Goal: Task Accomplishment & Management: Manage account settings

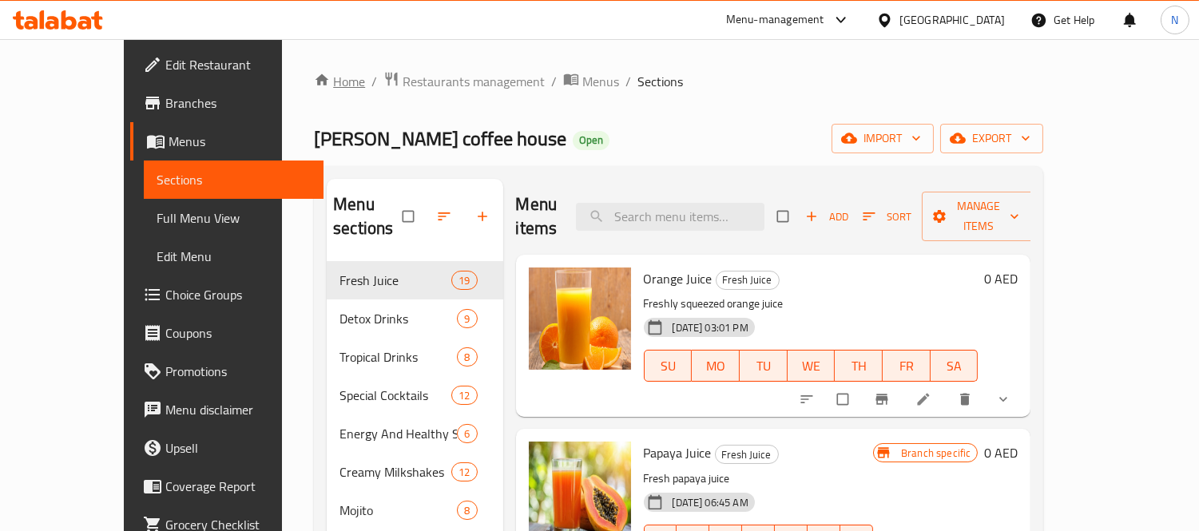
click at [314, 82] on link "Home" at bounding box center [339, 81] width 51 height 19
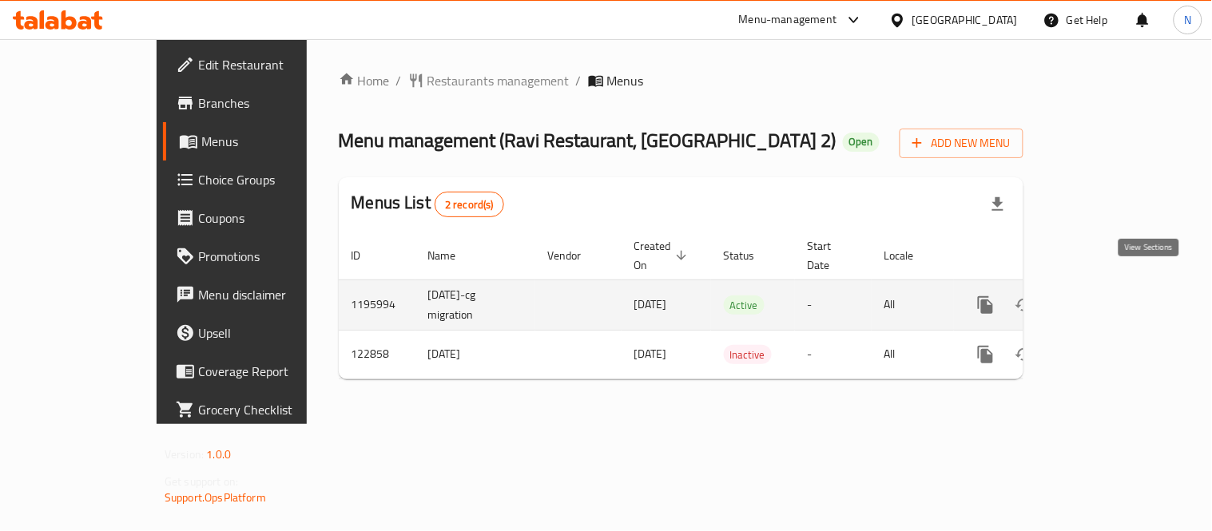
click at [1111, 296] on icon "enhanced table" at bounding box center [1100, 305] width 19 height 19
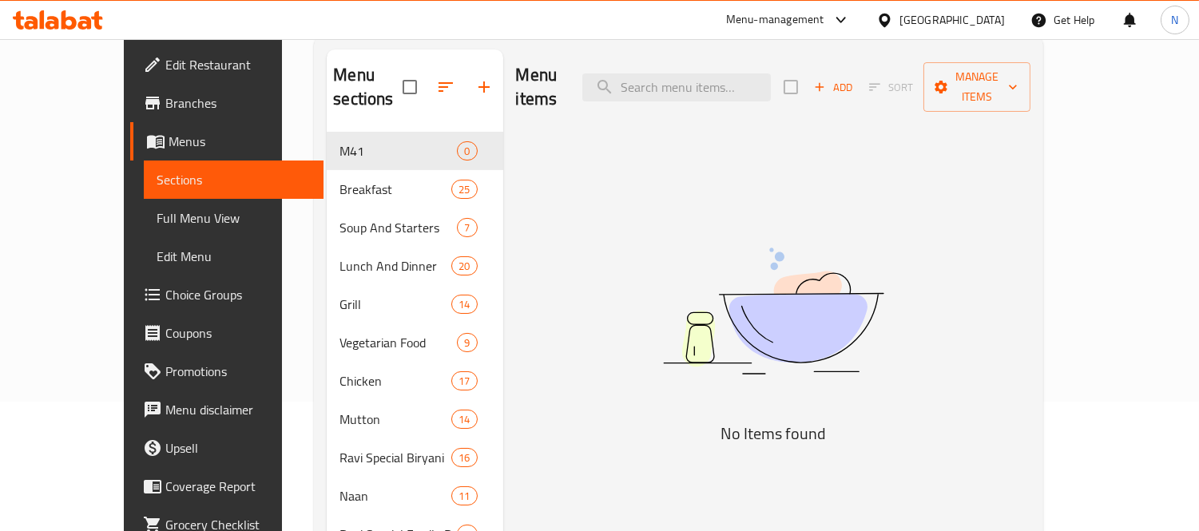
scroll to position [109, 0]
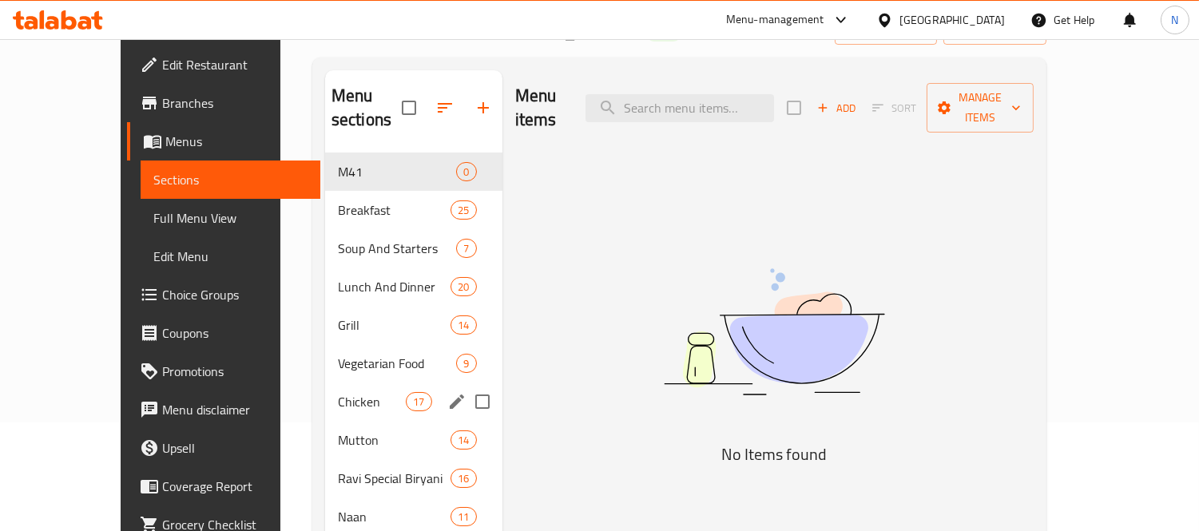
click at [355, 392] on span "Chicken" at bounding box center [372, 401] width 68 height 19
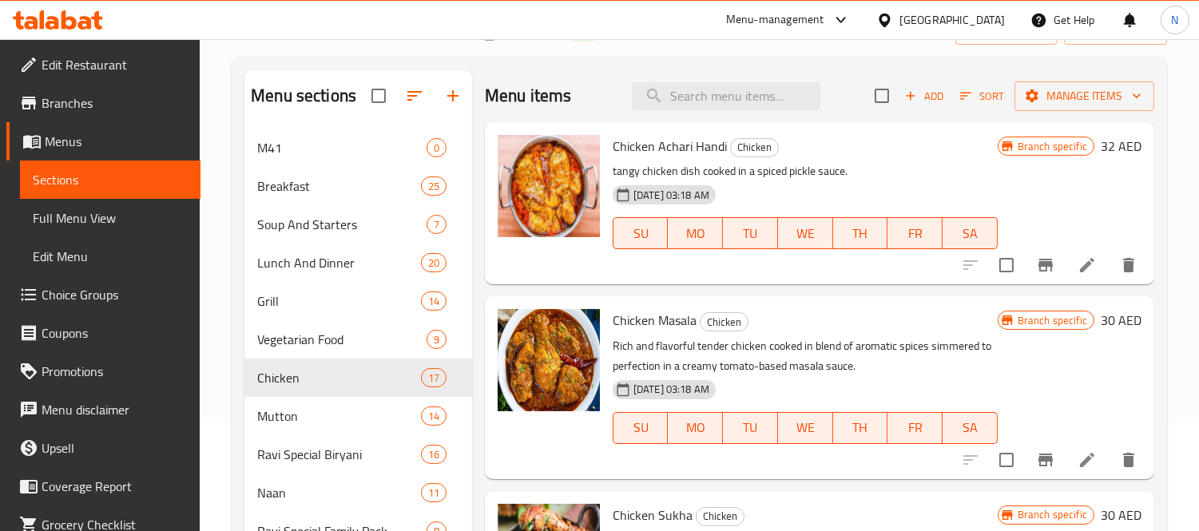
scroll to position [881, 0]
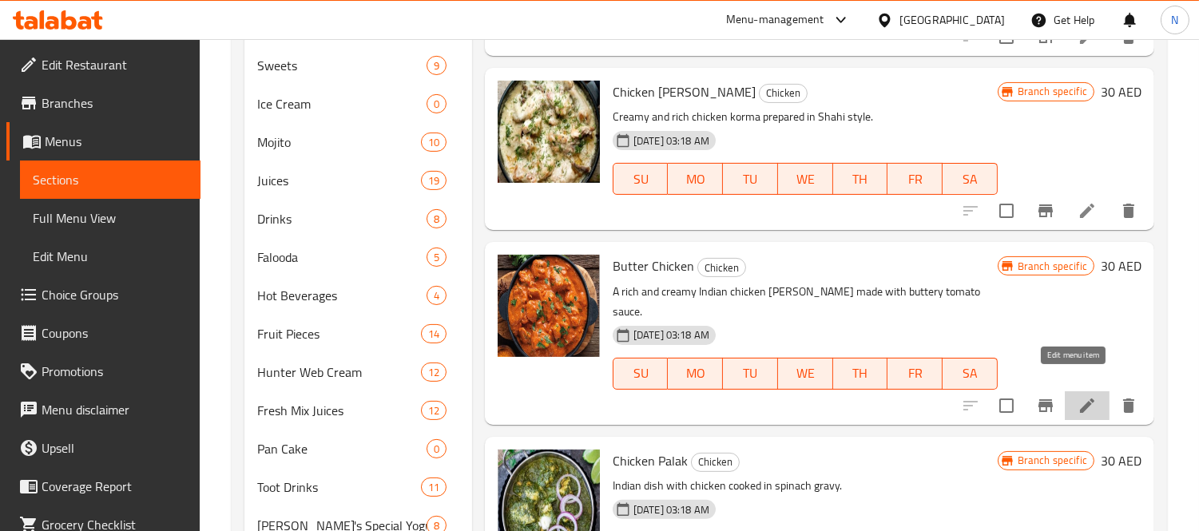
click at [1078, 396] on icon at bounding box center [1087, 405] width 19 height 19
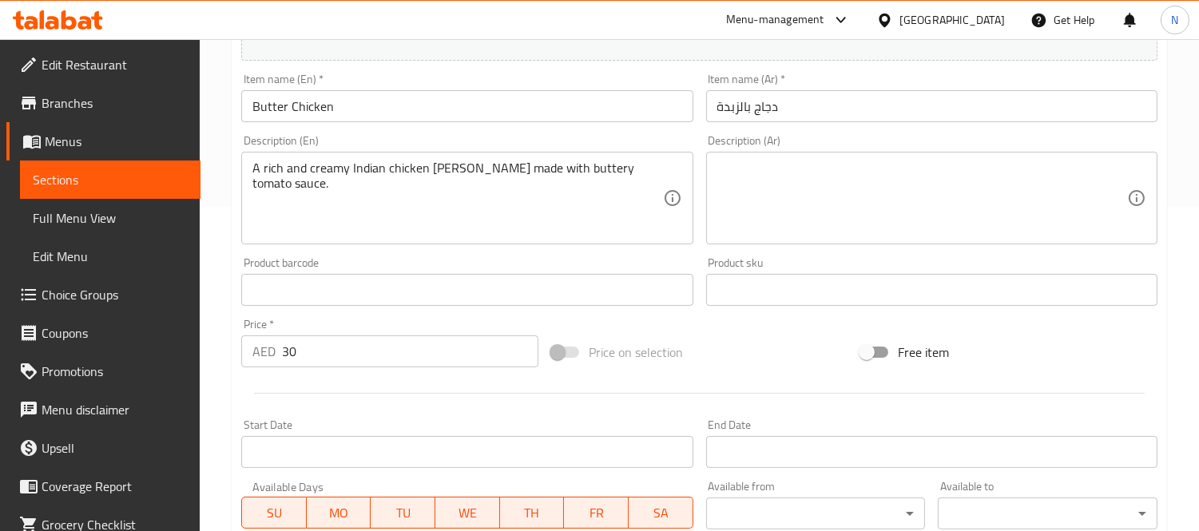
scroll to position [355, 0]
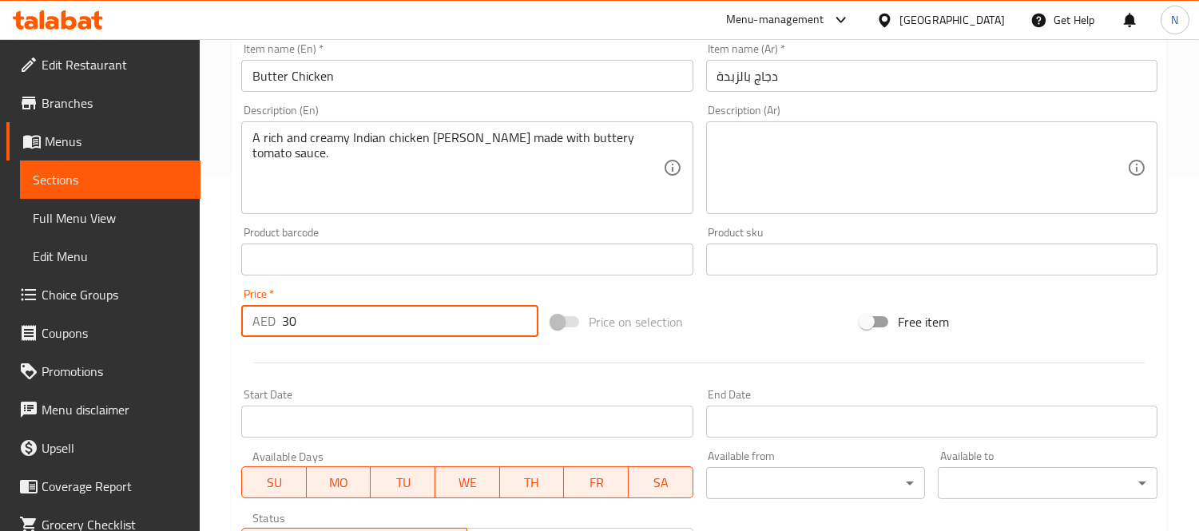
drag, startPoint x: 347, startPoint y: 324, endPoint x: 97, endPoint y: 266, distance: 256.0
click at [97, 266] on div "Edit Restaurant Branches Menus Sections Full Menu View Edit Menu Choice Groups …" at bounding box center [599, 240] width 1199 height 1113
paste input "7.05"
type input "37.05"
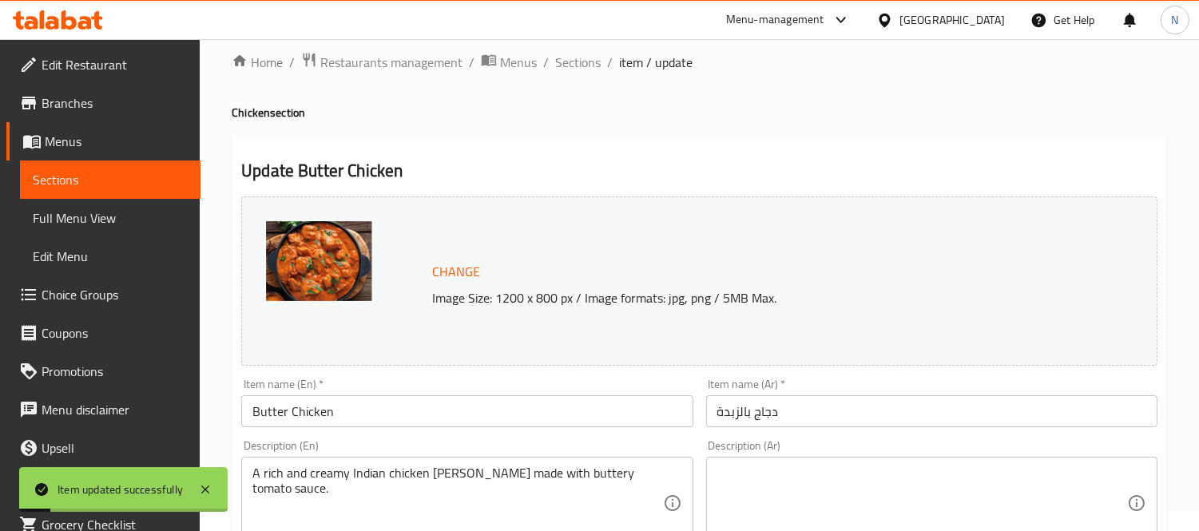
scroll to position [0, 0]
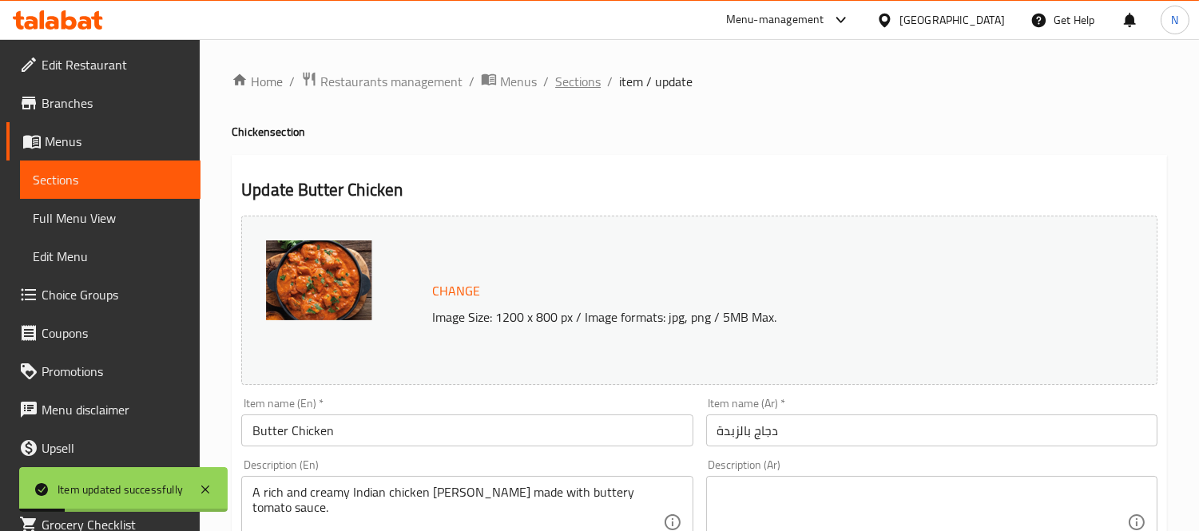
click at [584, 85] on span "Sections" at bounding box center [578, 81] width 46 height 19
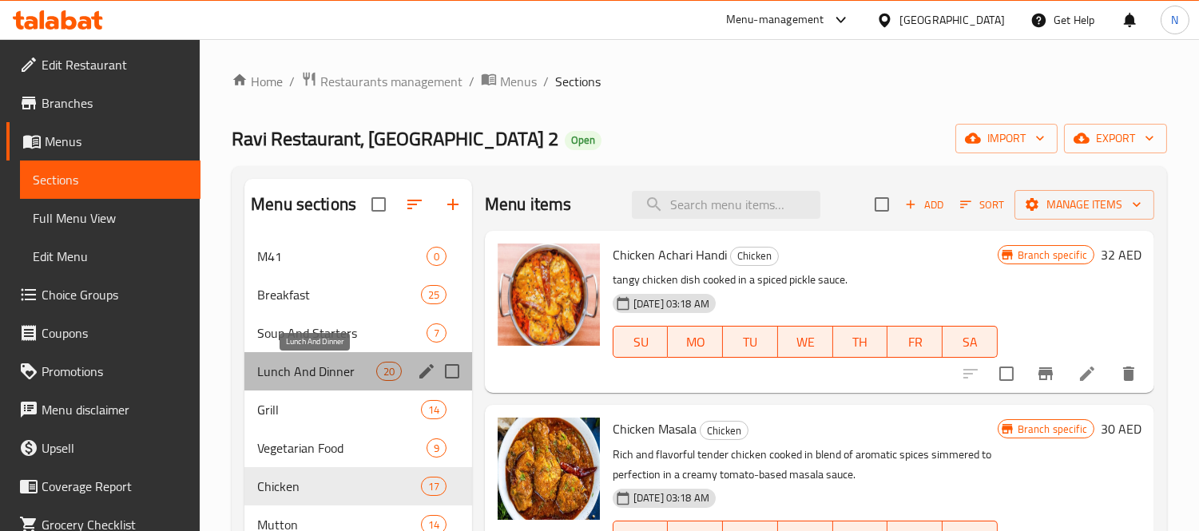
click at [355, 374] on span "Lunch And Dinner" at bounding box center [316, 371] width 118 height 19
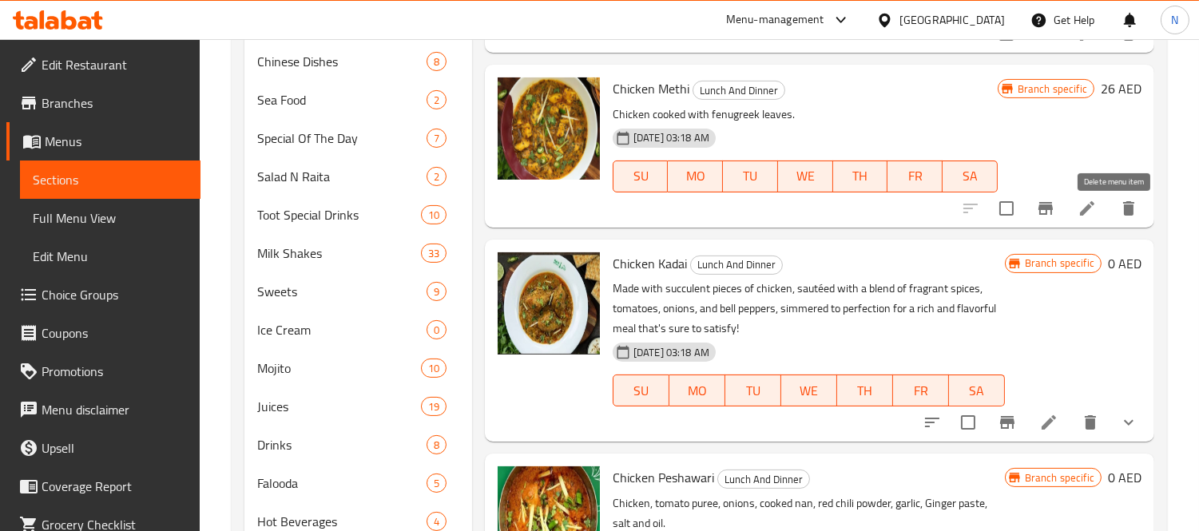
scroll to position [1269, 0]
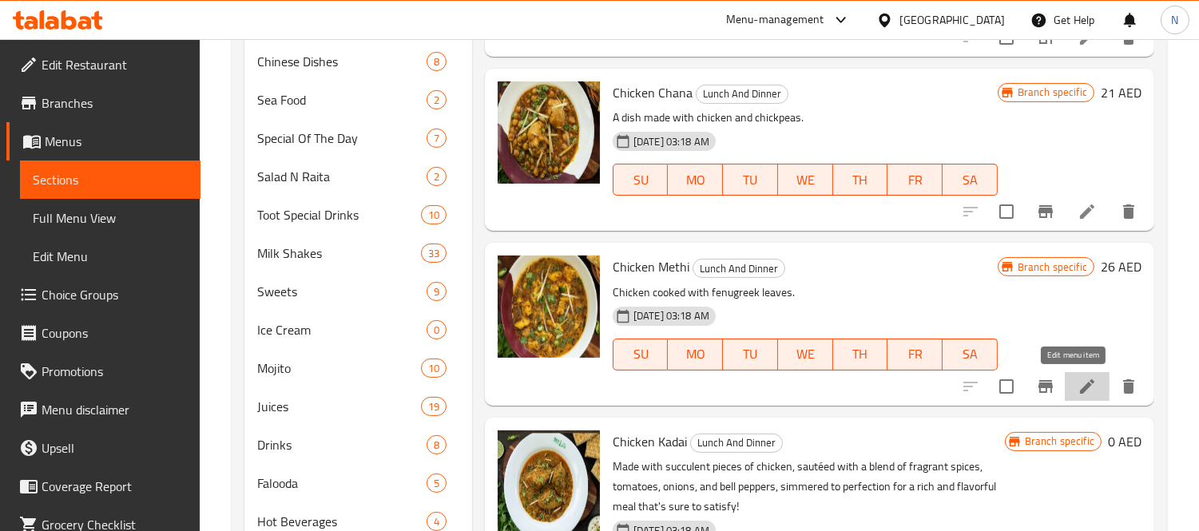
click at [1078, 377] on icon at bounding box center [1087, 386] width 19 height 19
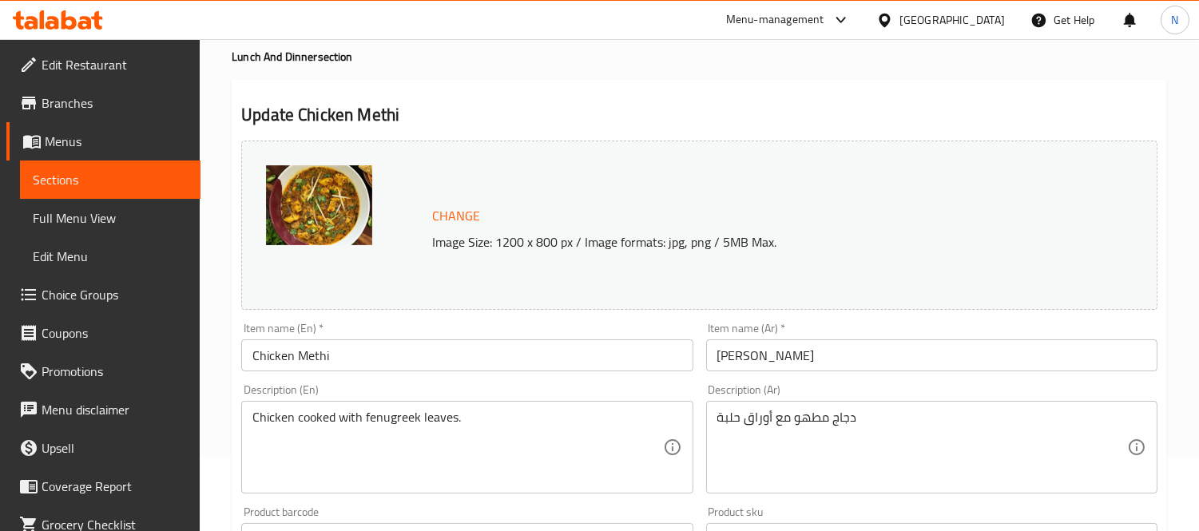
scroll to position [177, 0]
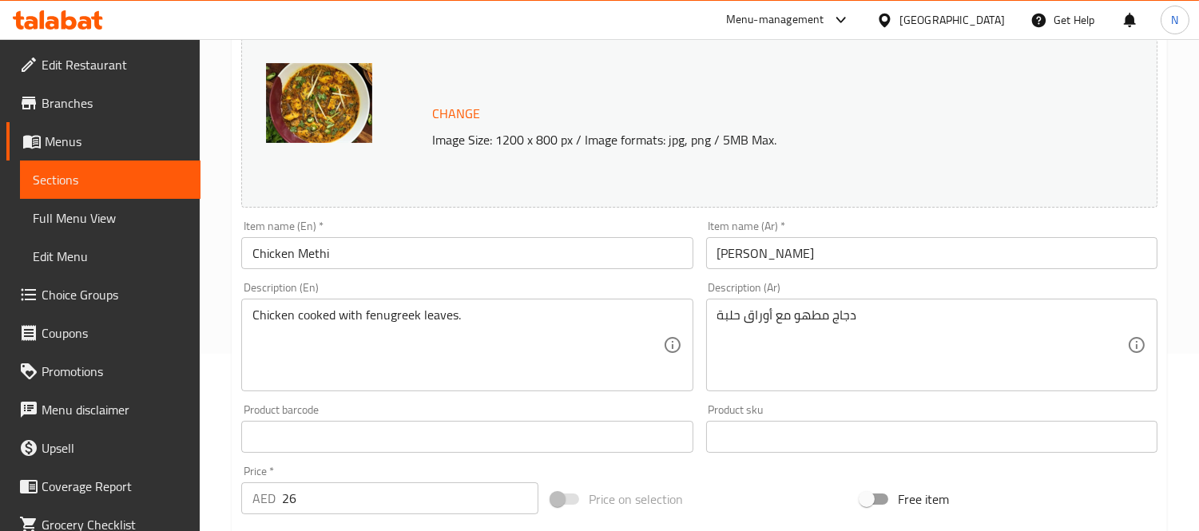
drag, startPoint x: 340, startPoint y: 495, endPoint x: 26, endPoint y: 458, distance: 316.3
click at [27, 458] on div "Edit Restaurant Branches Menus Sections Full Menu View Edit Menu Choice Groups …" at bounding box center [599, 418] width 1199 height 1113
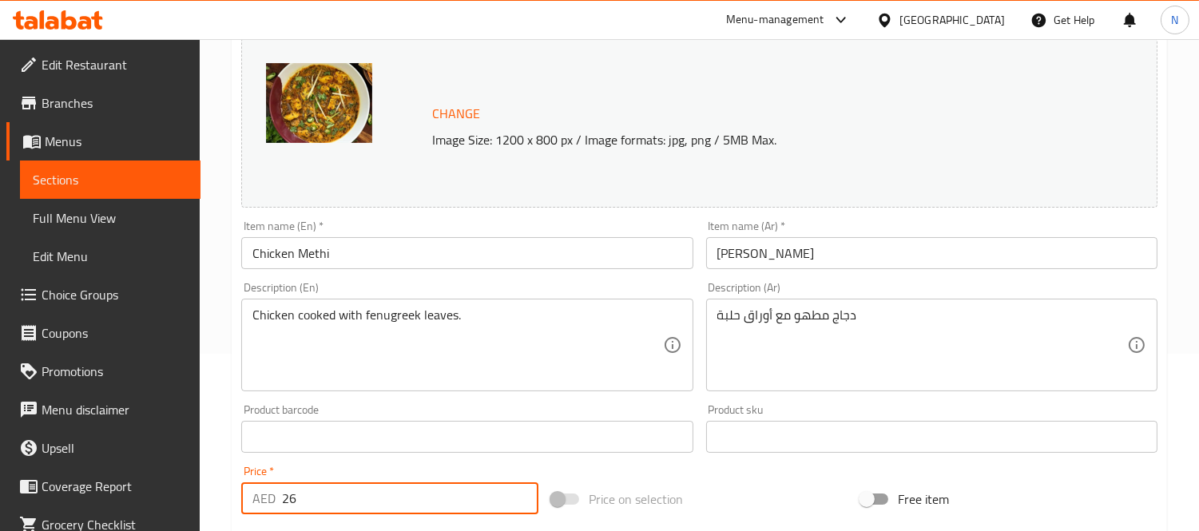
paste input "37.05"
type input "37.05"
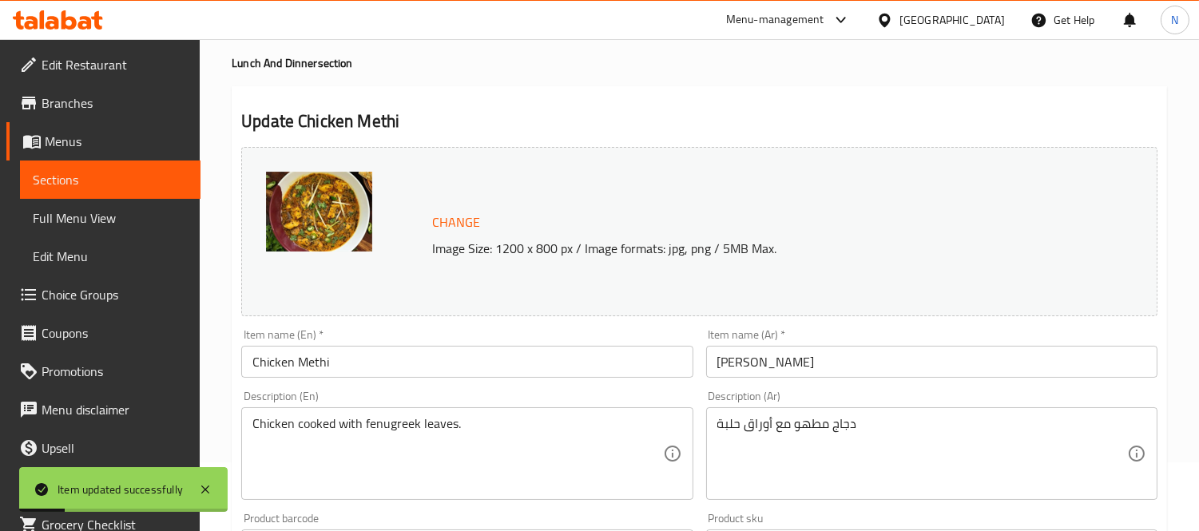
scroll to position [0, 0]
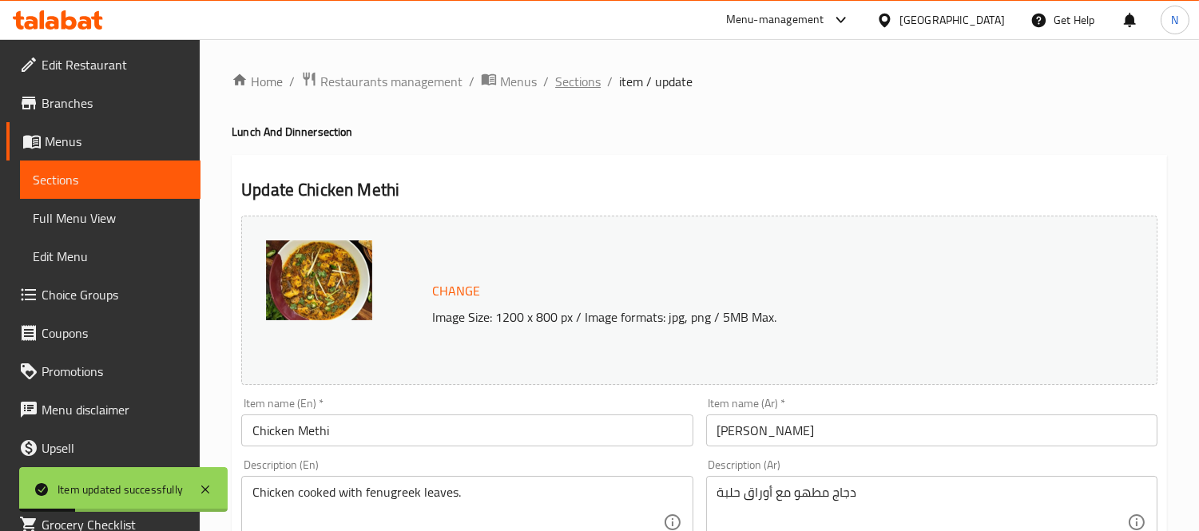
click at [580, 82] on span "Sections" at bounding box center [578, 81] width 46 height 19
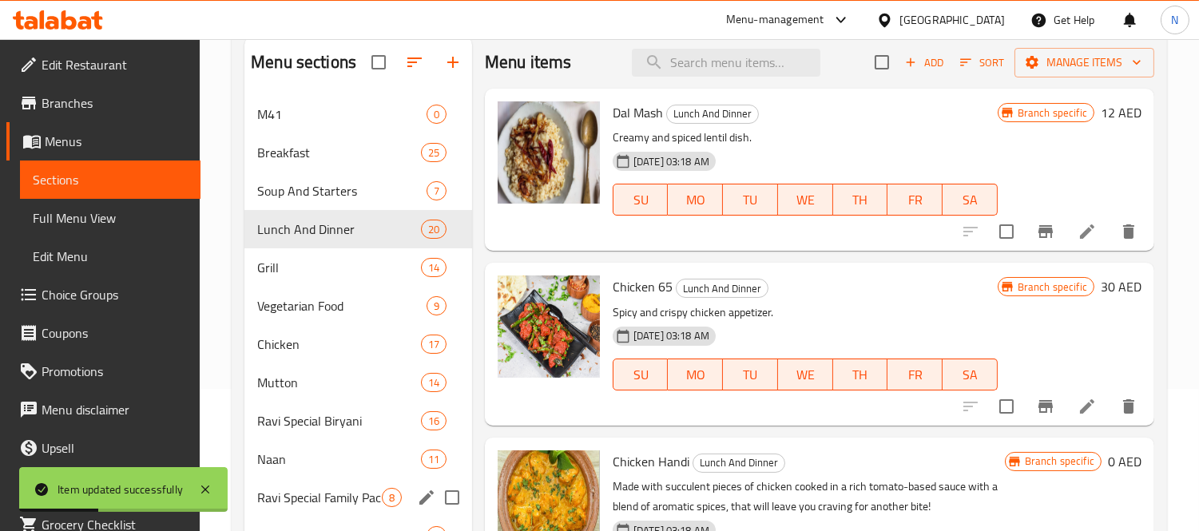
scroll to position [177, 0]
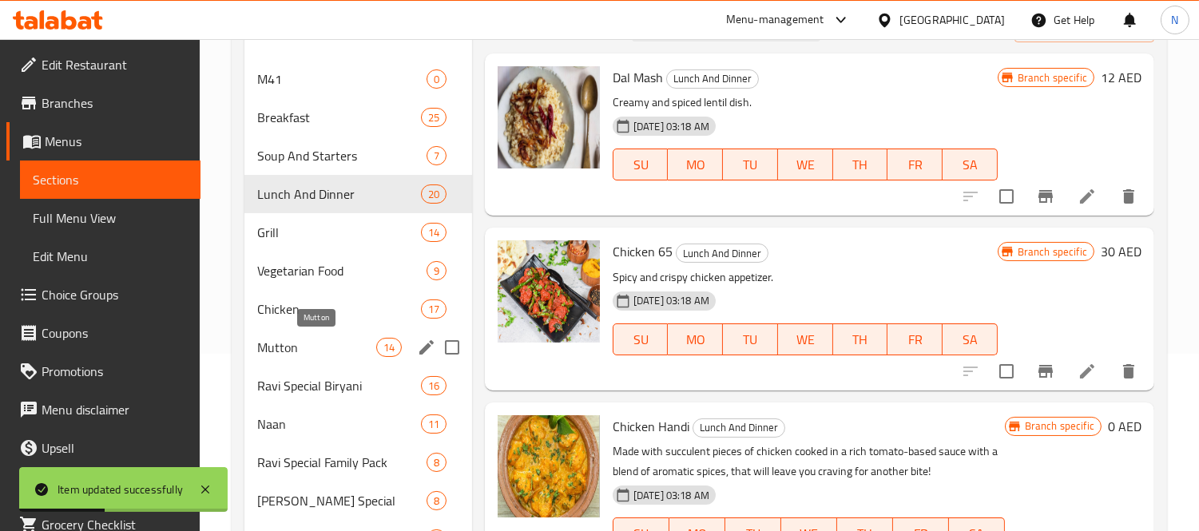
click at [308, 316] on span "Chicken" at bounding box center [338, 309] width 163 height 19
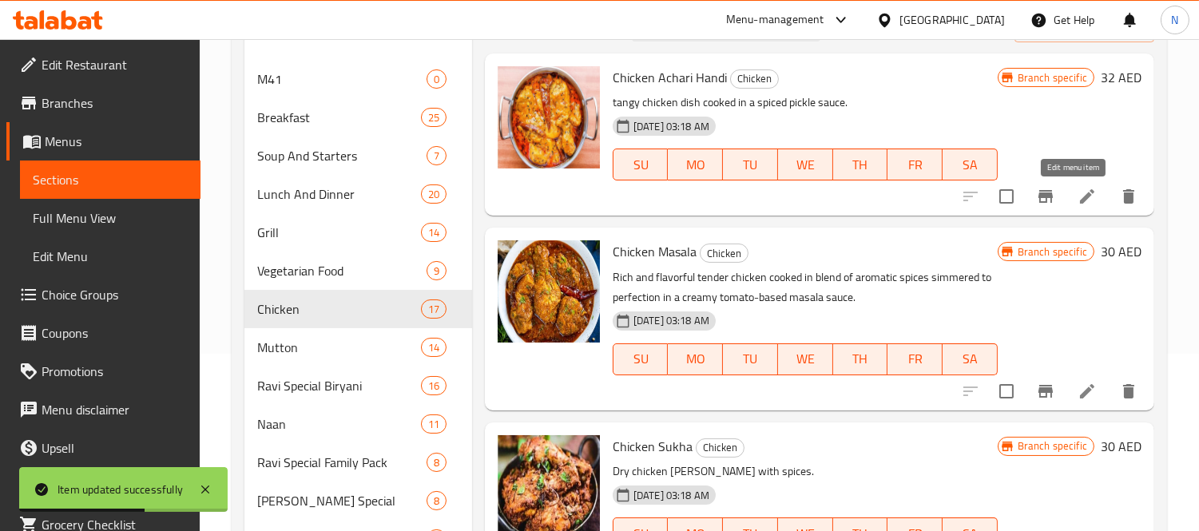
click at [1078, 195] on icon at bounding box center [1087, 196] width 19 height 19
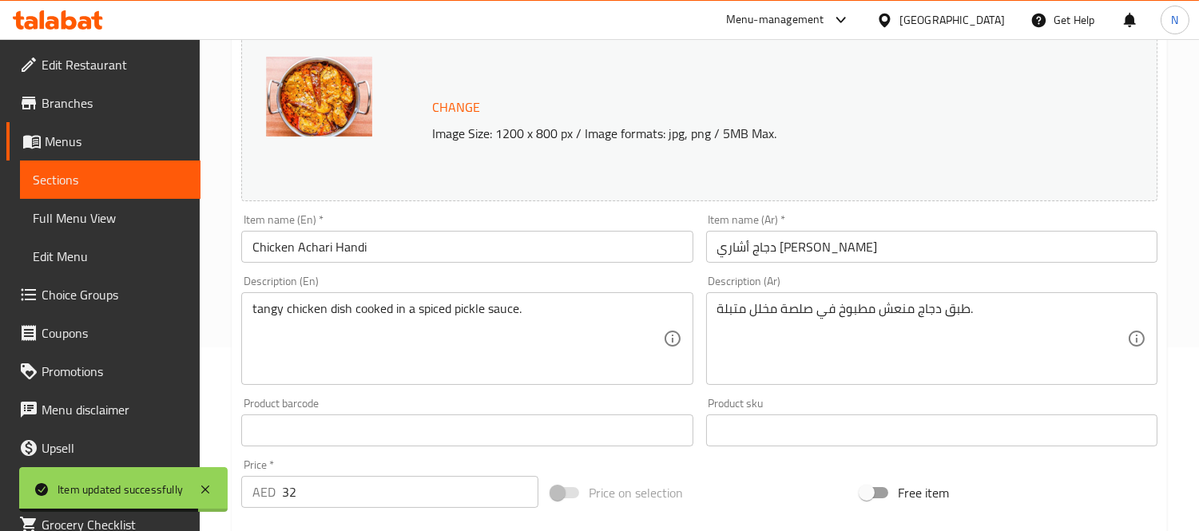
scroll to position [355, 0]
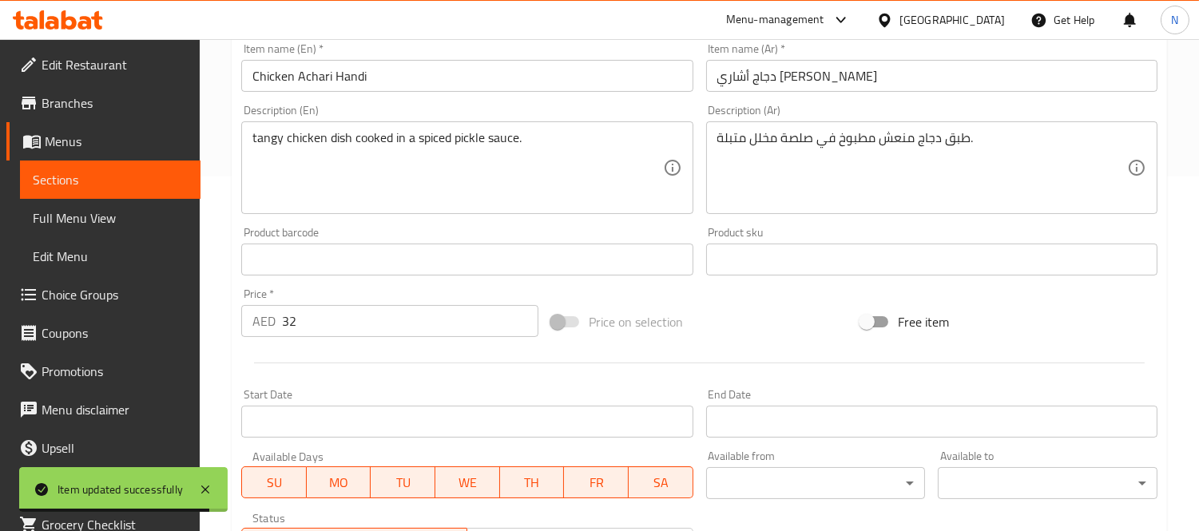
drag, startPoint x: 312, startPoint y: 292, endPoint x: 332, endPoint y: 323, distance: 36.8
click at [312, 312] on div "Price   * AED 32 Price *" at bounding box center [389, 312] width 297 height 49
drag, startPoint x: 332, startPoint y: 323, endPoint x: 152, endPoint y: 320, distance: 180.6
click at [152, 320] on div "Edit Restaurant Branches Menus Sections Full Menu View Edit Menu Choice Groups …" at bounding box center [599, 240] width 1199 height 1113
paste input "7.05"
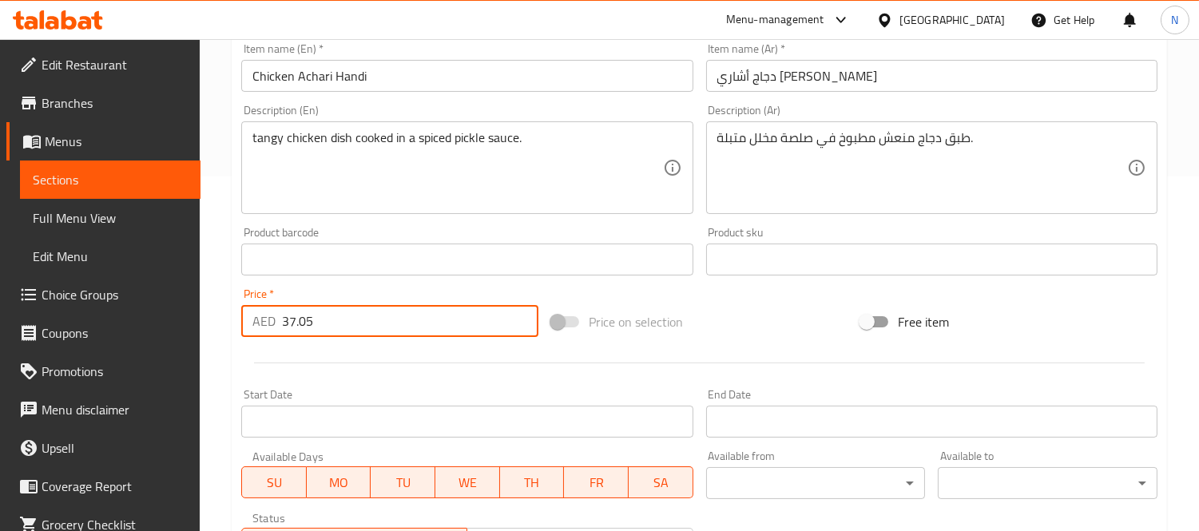
type input "37.05"
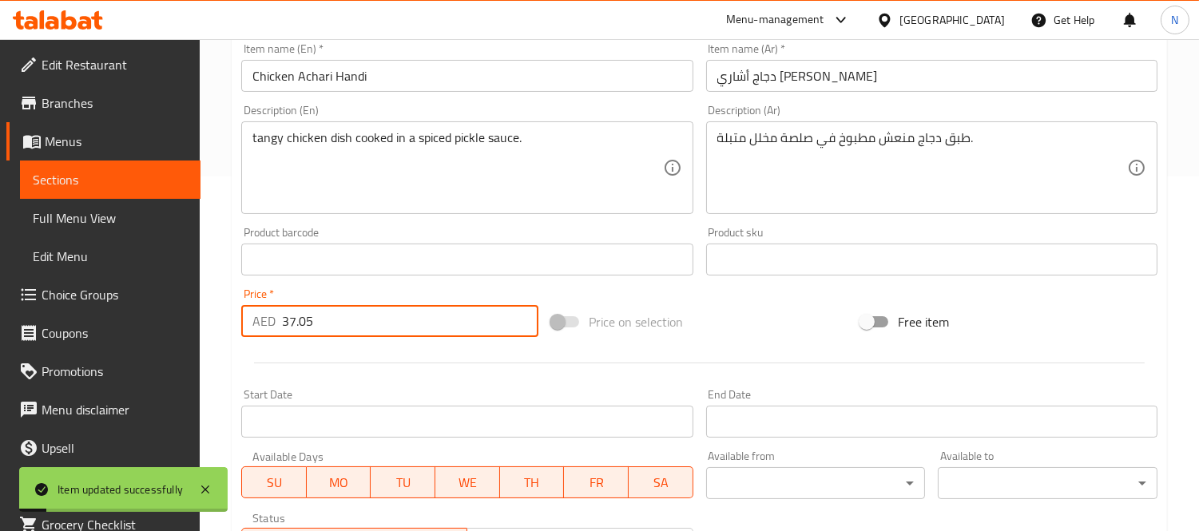
click at [346, 78] on input "Chicken Achari Handi" at bounding box center [466, 76] width 451 height 32
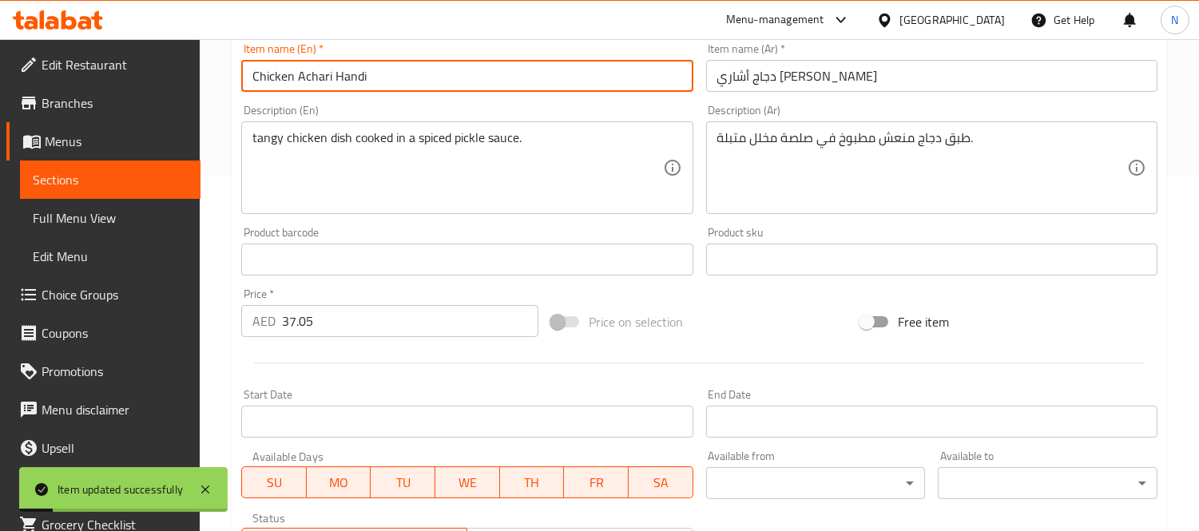
click at [346, 78] on input "Chicken Achari Handi" at bounding box center [466, 76] width 451 height 32
type input "Chicken Achari"
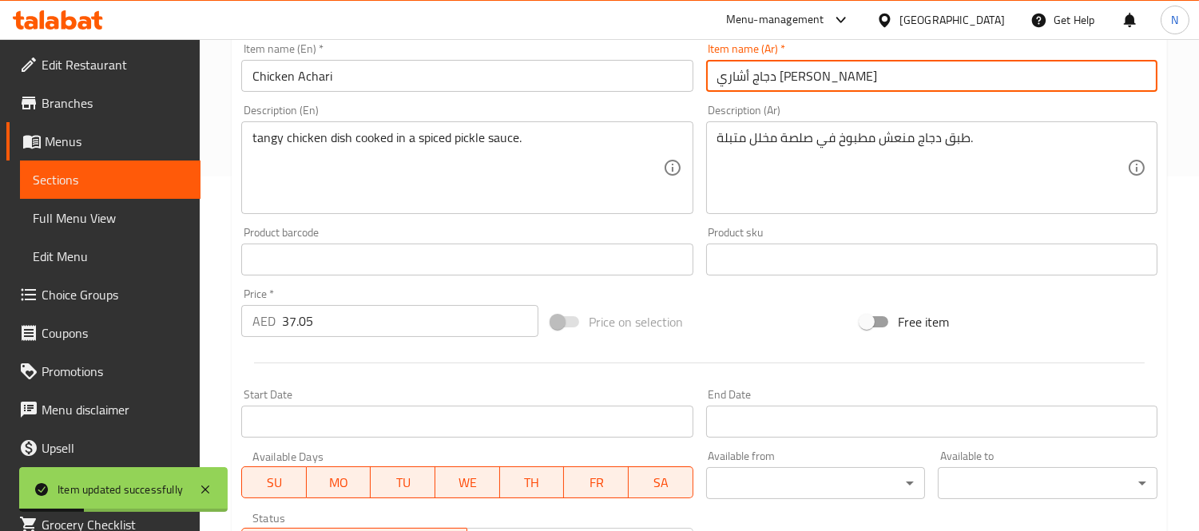
click at [729, 66] on input "دجاج أشاري هاندي" at bounding box center [931, 76] width 451 height 32
click at [742, 75] on input "دجاج أشاري هاندي" at bounding box center [931, 76] width 451 height 32
type input "دجاج أشاري"
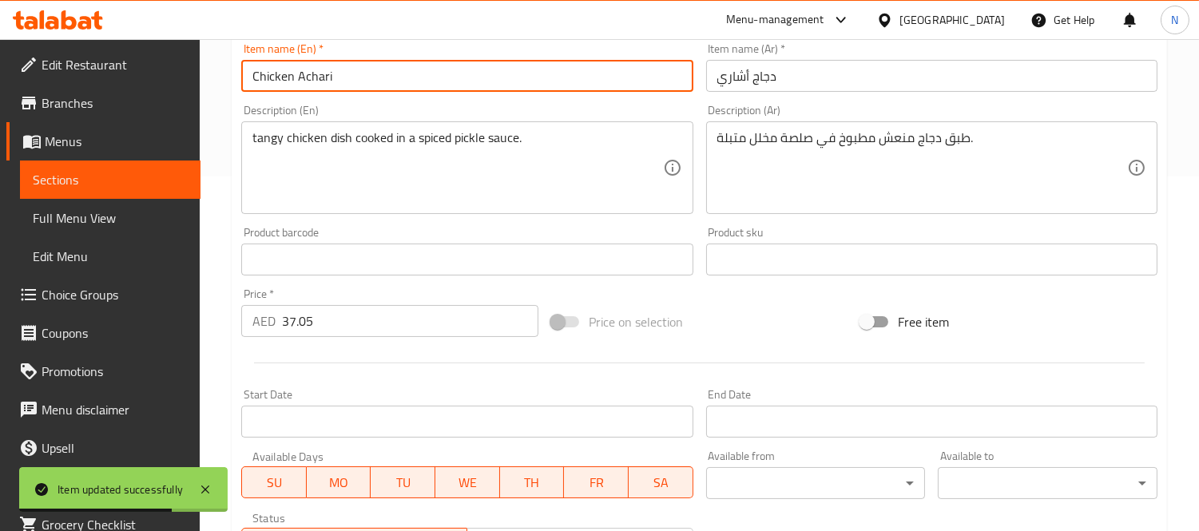
click at [629, 72] on input "Chicken Achari" at bounding box center [466, 76] width 451 height 32
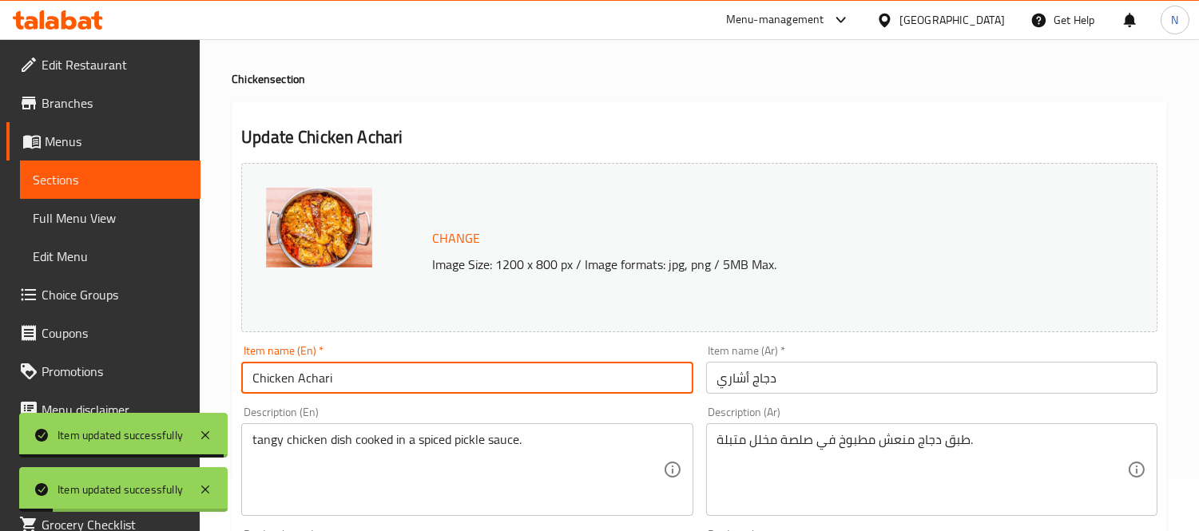
scroll to position [0, 0]
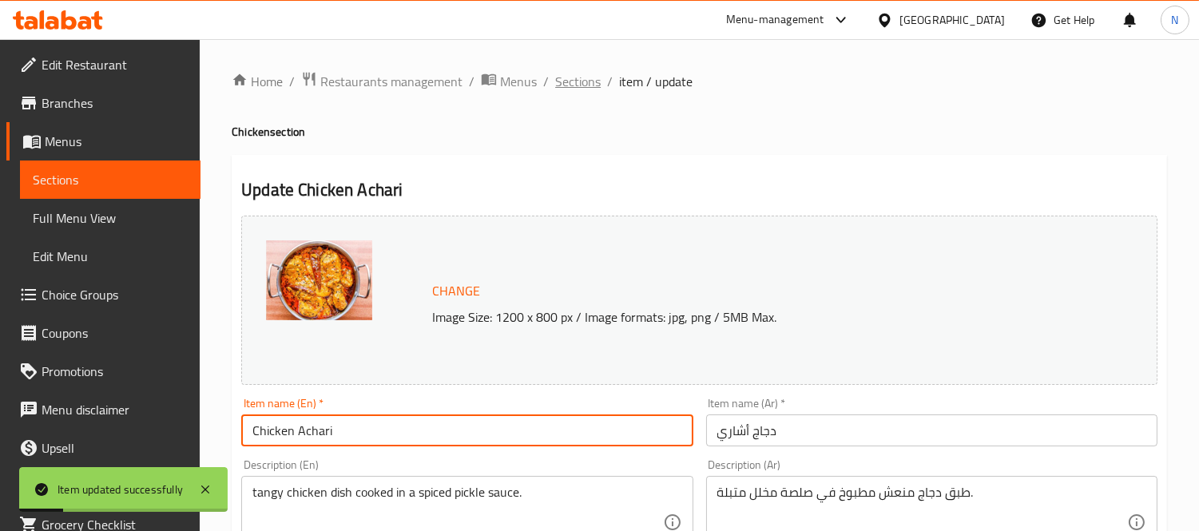
click at [565, 78] on span "Sections" at bounding box center [578, 81] width 46 height 19
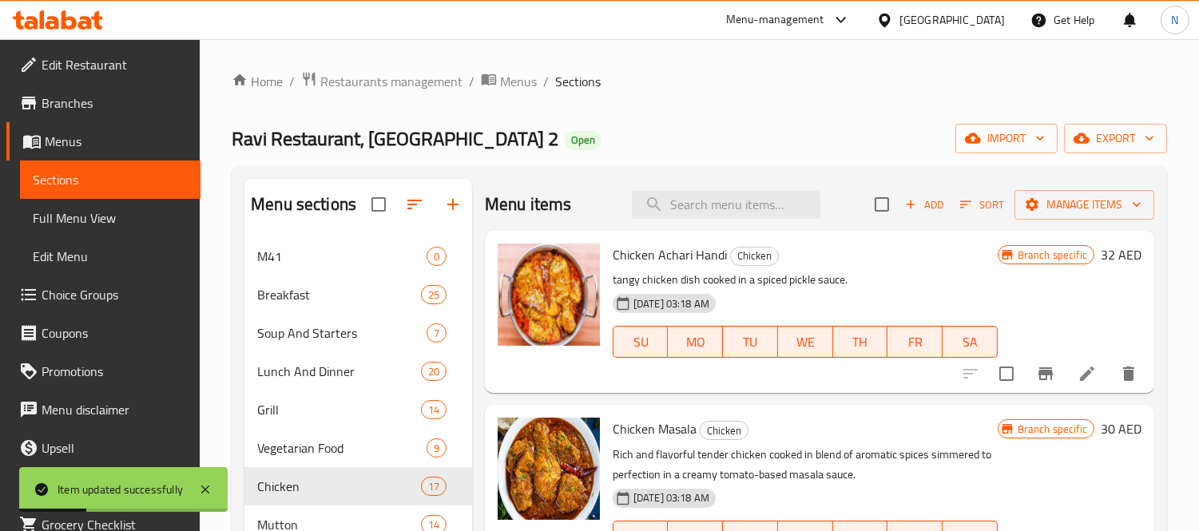
scroll to position [1643, 0]
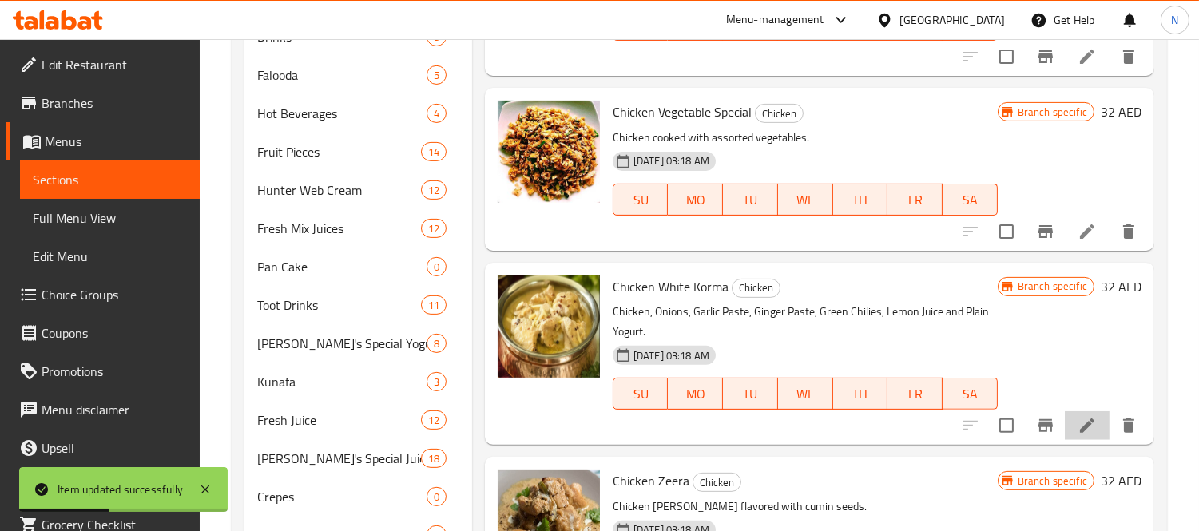
click at [1065, 412] on li at bounding box center [1087, 426] width 45 height 29
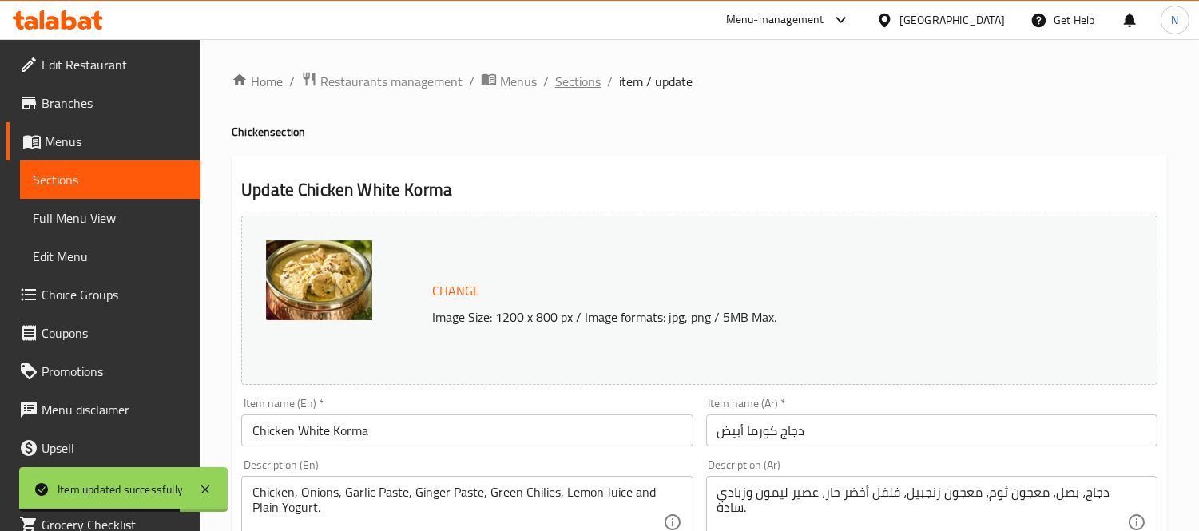
click at [567, 78] on span "Sections" at bounding box center [578, 81] width 46 height 19
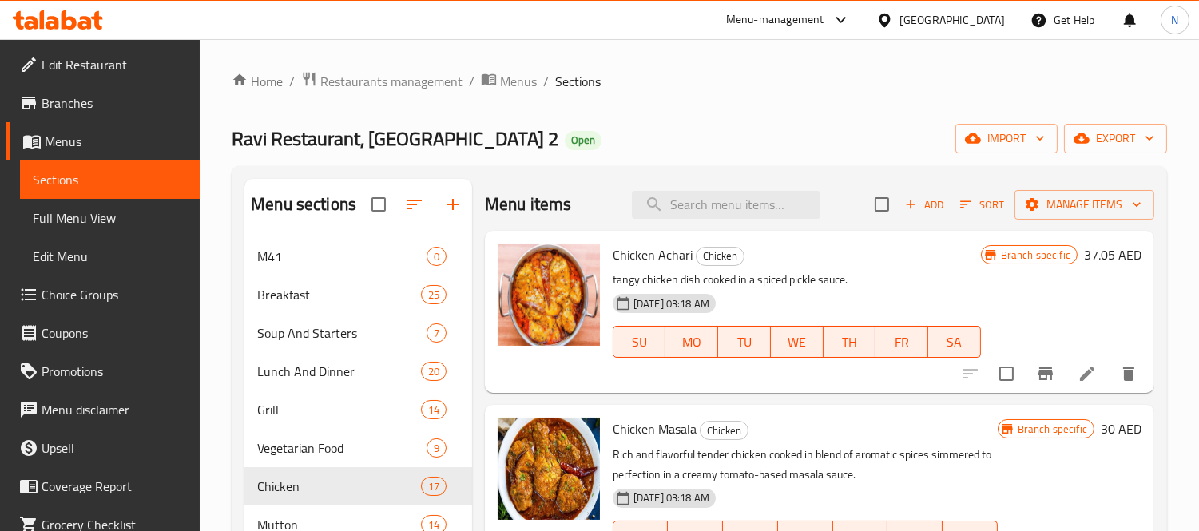
scroll to position [1064, 0]
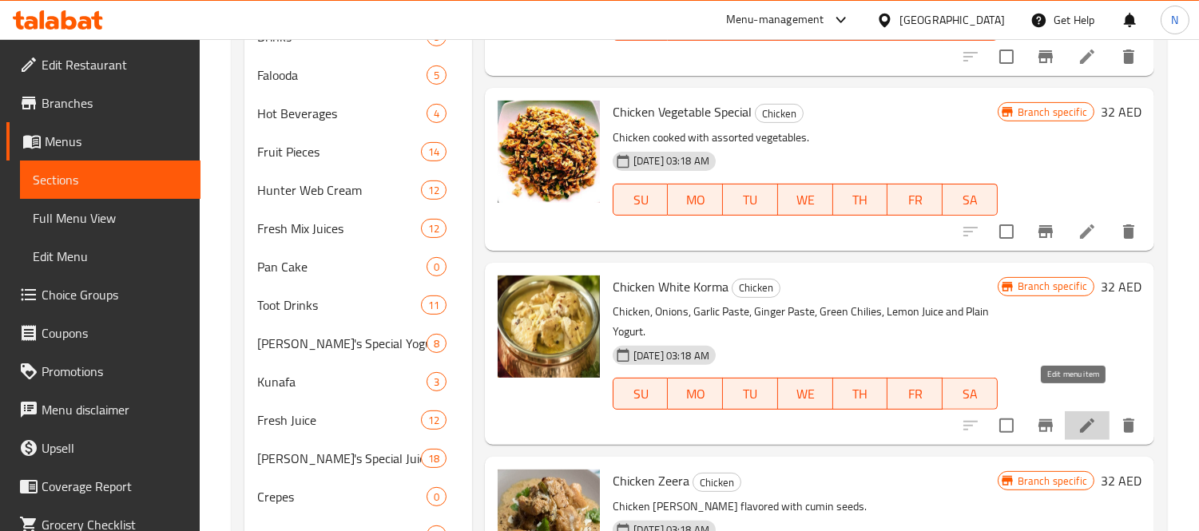
click at [1078, 416] on icon at bounding box center [1087, 425] width 19 height 19
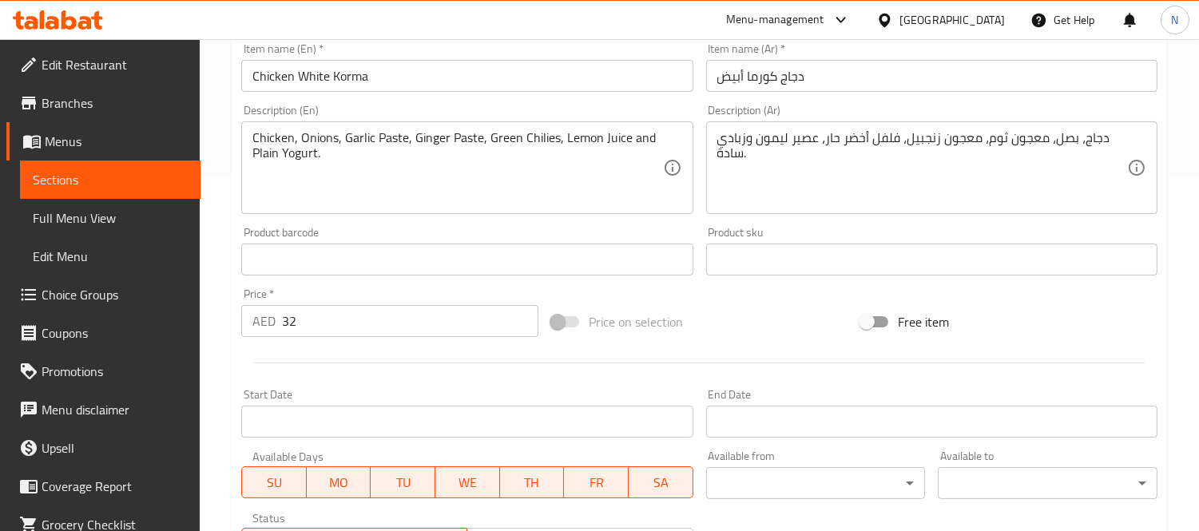
scroll to position [443, 0]
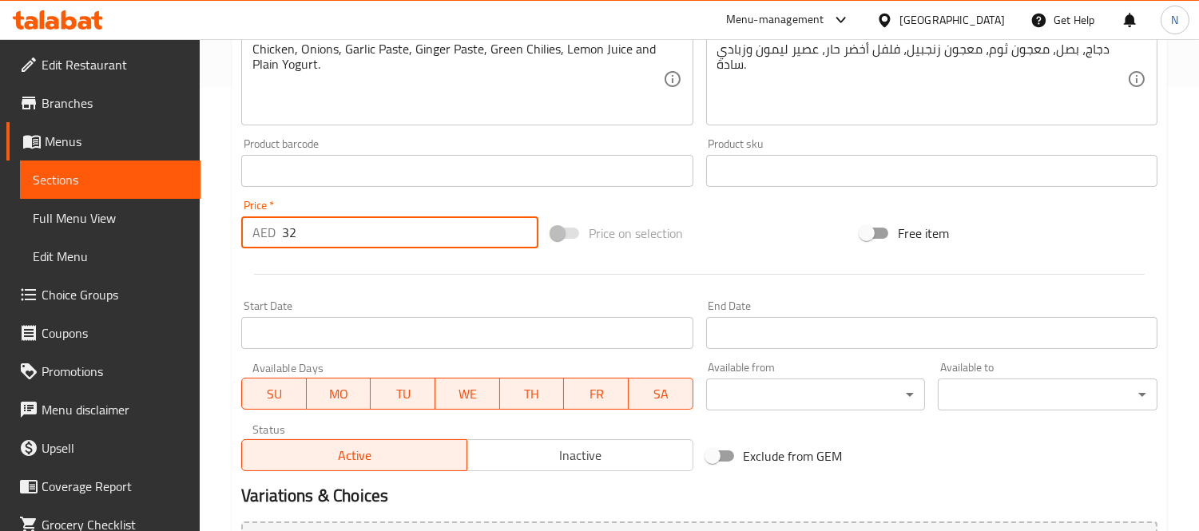
drag, startPoint x: 401, startPoint y: 227, endPoint x: 0, endPoint y: 173, distance: 404.8
click at [0, 189] on div "Edit Restaurant Branches Menus Sections Full Menu View Edit Menu Choice Groups …" at bounding box center [599, 152] width 1199 height 1113
paste input "7.05"
type input "37.05"
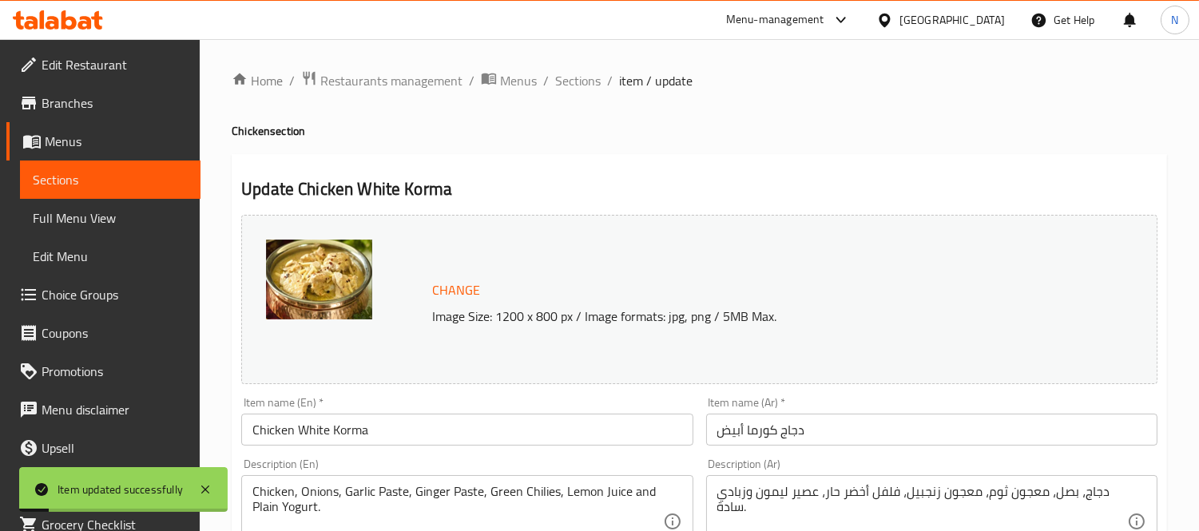
scroll to position [0, 0]
click at [574, 86] on span "Sections" at bounding box center [578, 81] width 46 height 19
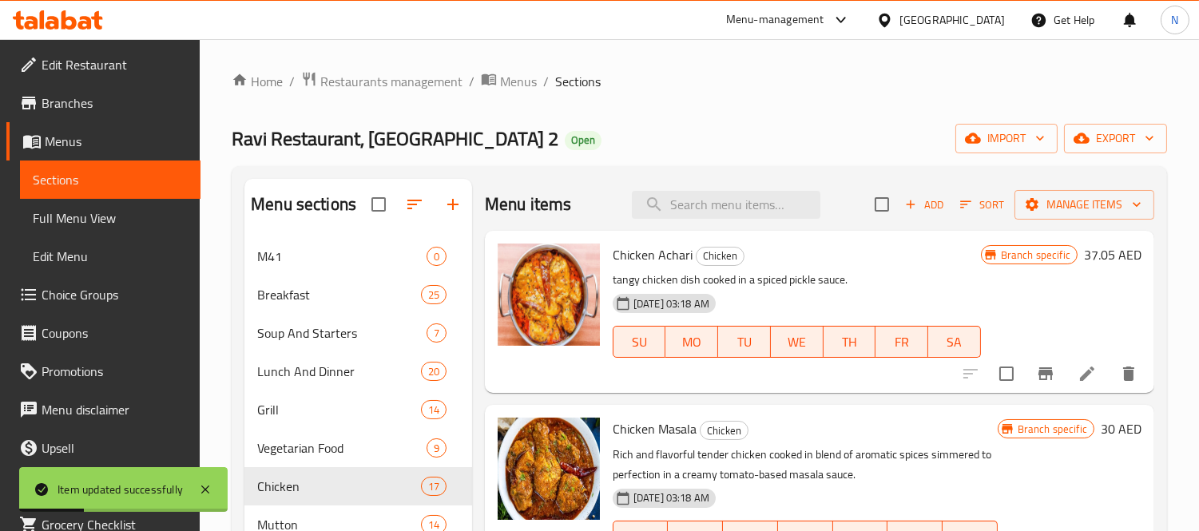
scroll to position [1353, 0]
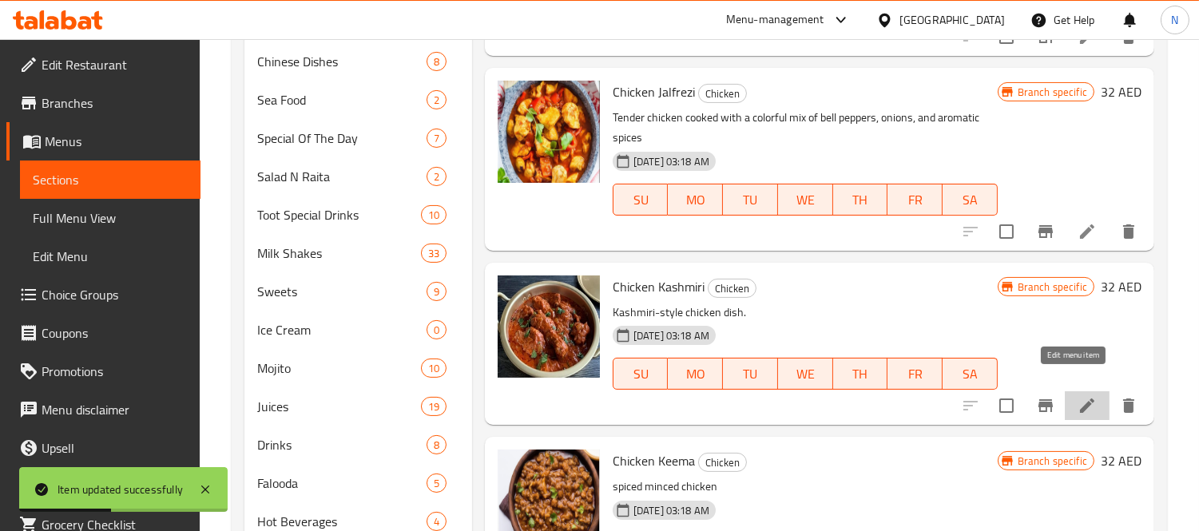
click at [1080, 399] on icon at bounding box center [1087, 406] width 14 height 14
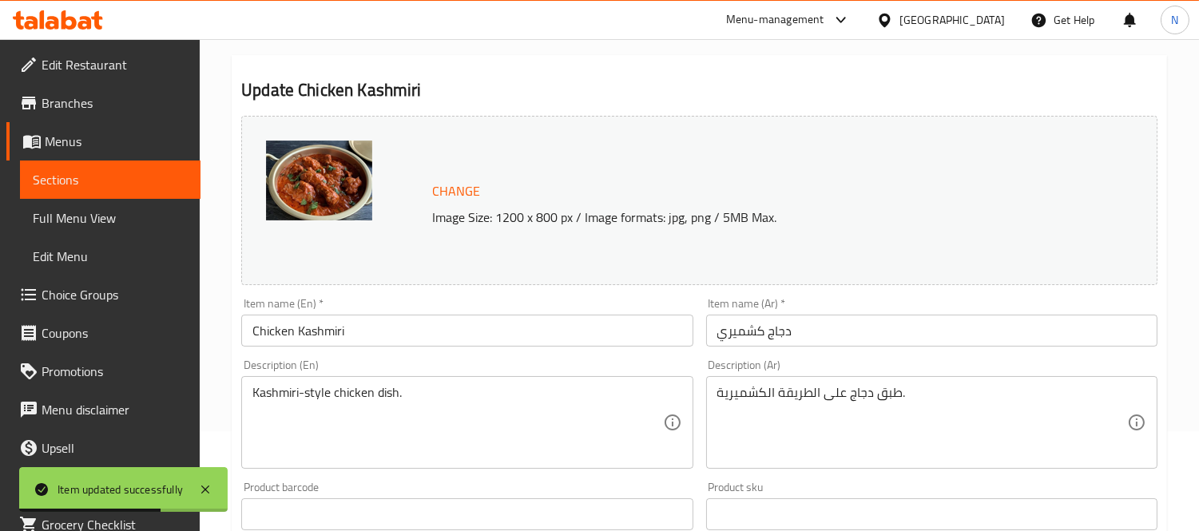
scroll to position [177, 0]
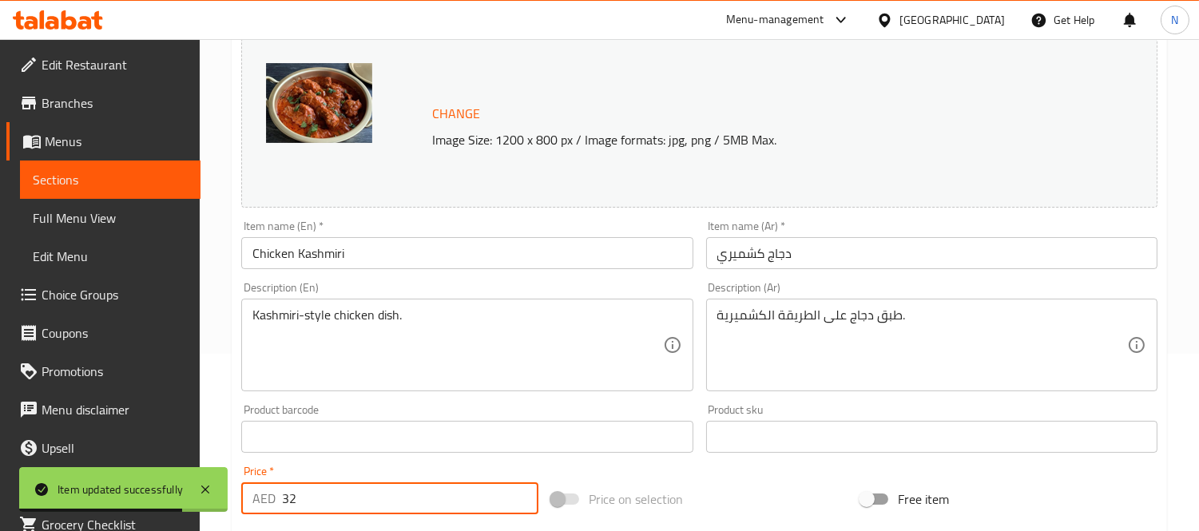
drag, startPoint x: 328, startPoint y: 511, endPoint x: 0, endPoint y: 434, distance: 337.4
click at [0, 434] on div "Edit Restaurant Branches Menus Sections Full Menu View Edit Menu Choice Groups …" at bounding box center [599, 418] width 1199 height 1113
paste input "7.05"
type input "37.05"
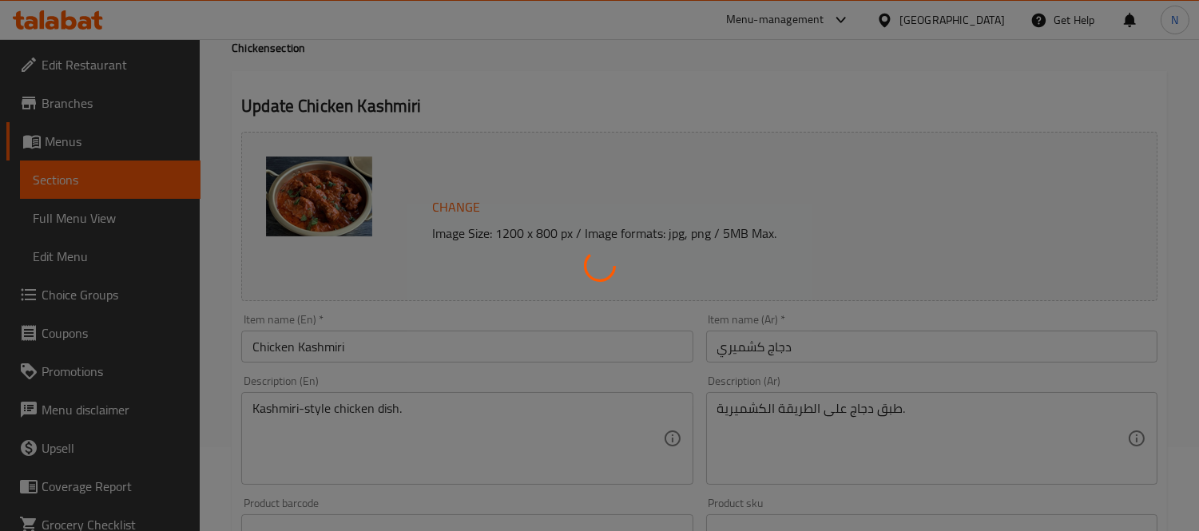
scroll to position [0, 0]
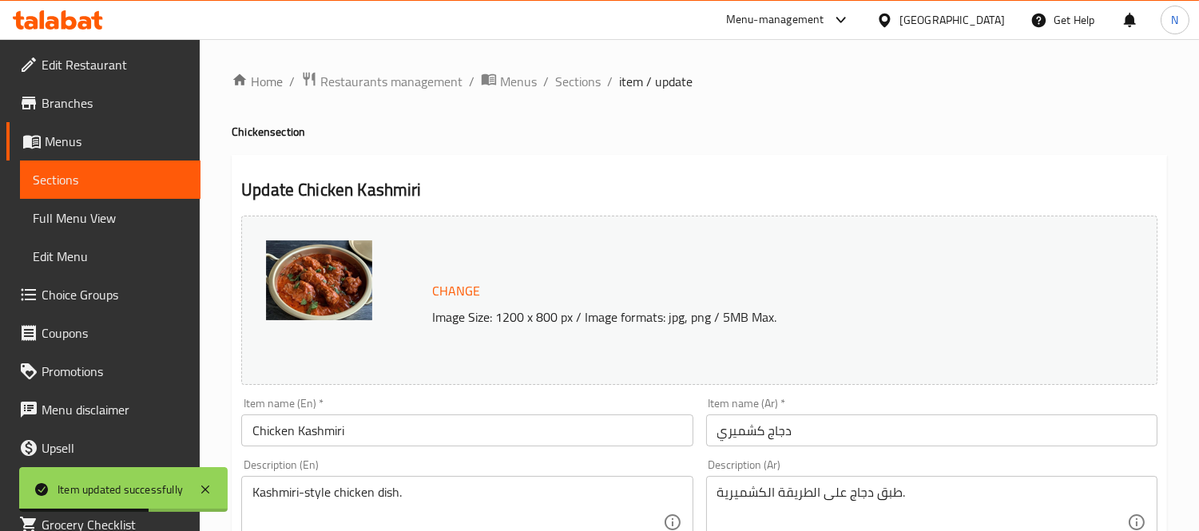
drag, startPoint x: 566, startPoint y: 84, endPoint x: 577, endPoint y: 94, distance: 15.3
click at [566, 84] on span "Sections" at bounding box center [578, 81] width 46 height 19
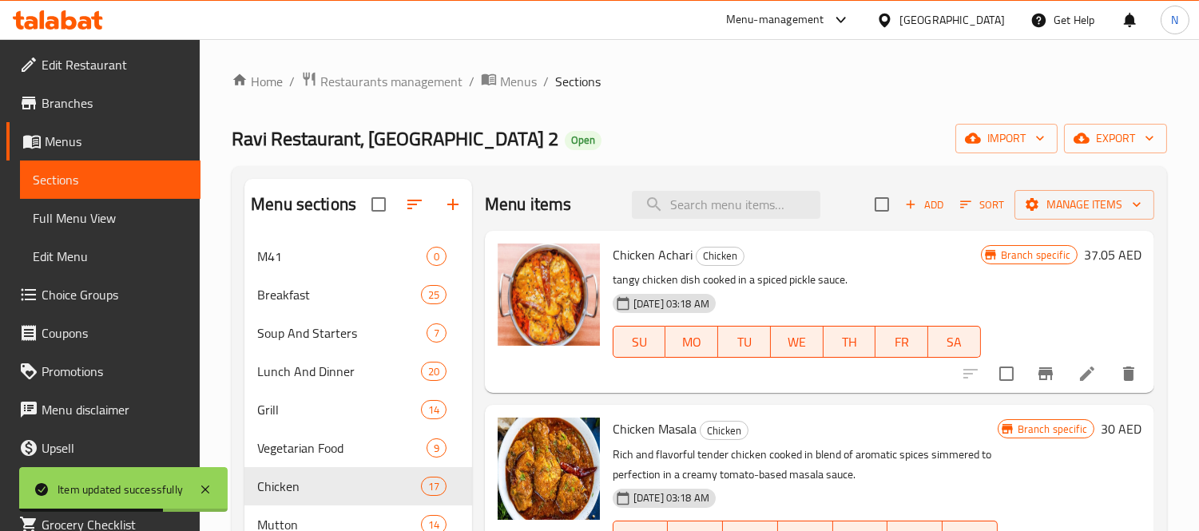
scroll to position [1528, 0]
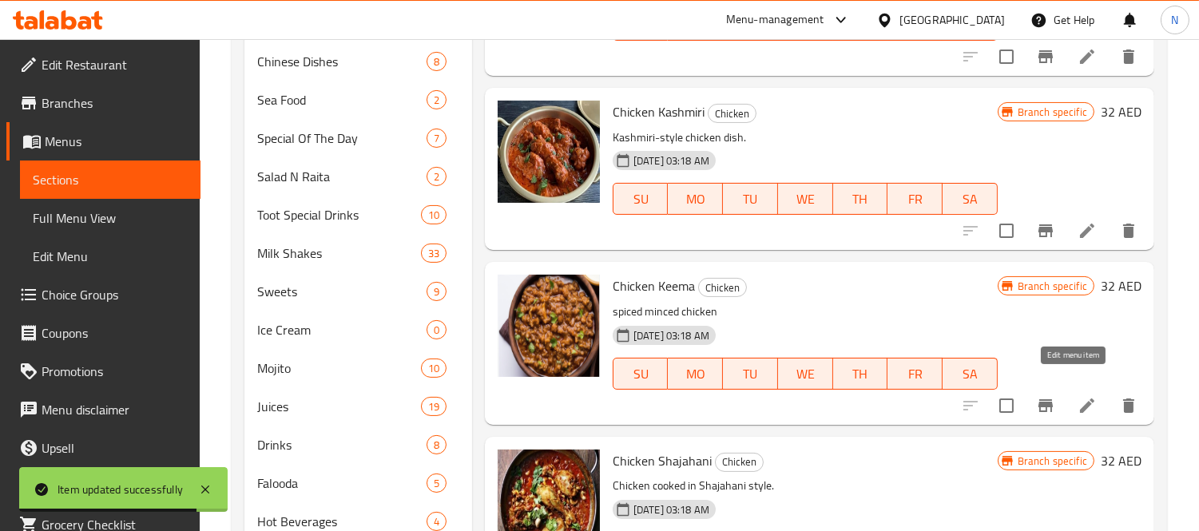
click at [1078, 396] on icon at bounding box center [1087, 405] width 19 height 19
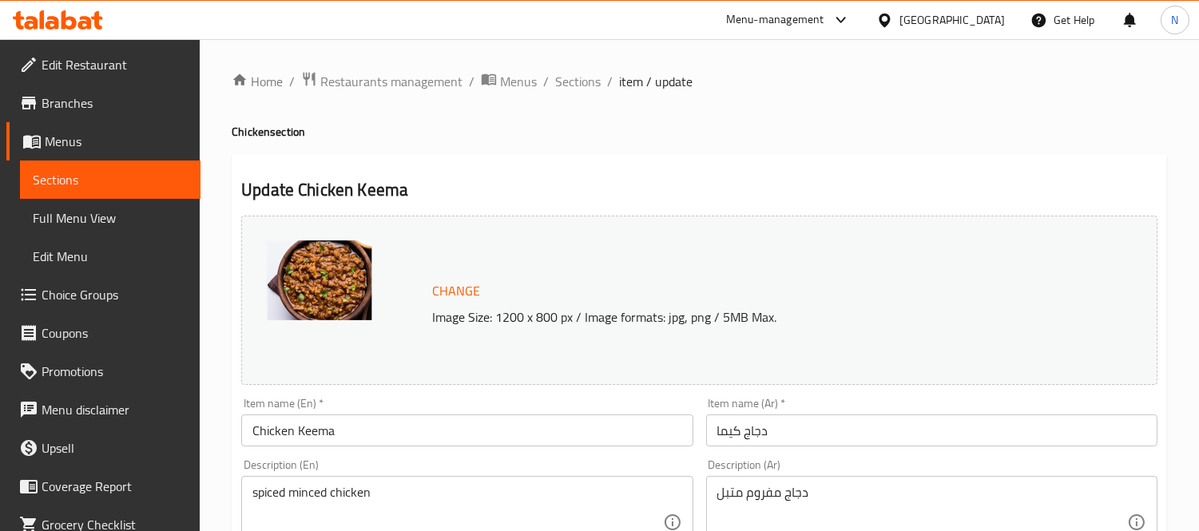
scroll to position [266, 0]
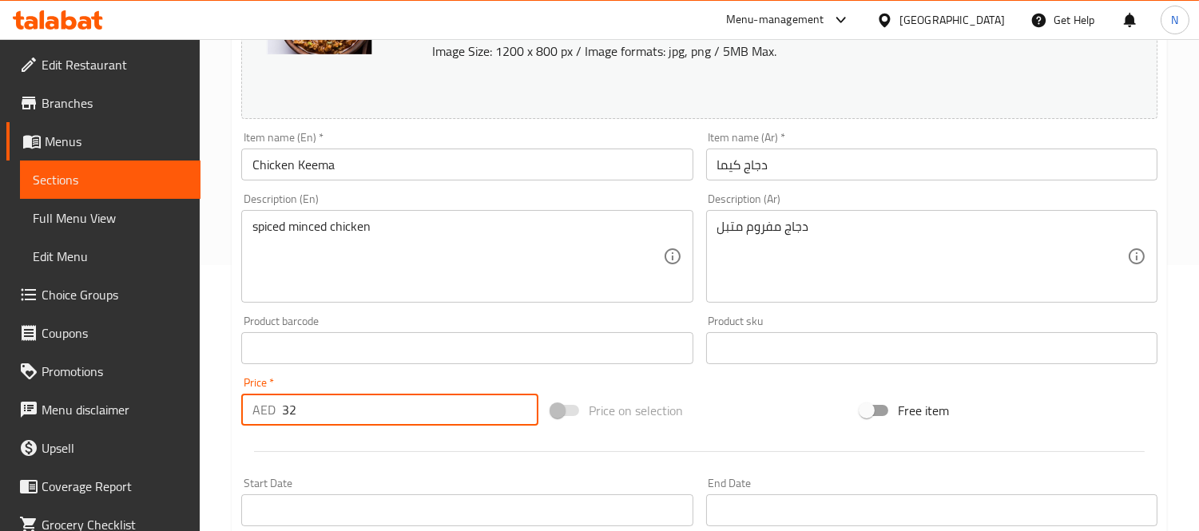
drag, startPoint x: 361, startPoint y: 395, endPoint x: 0, endPoint y: 369, distance: 362.1
click at [0, 374] on div "Edit Restaurant Branches Menus Sections Full Menu View Edit Menu Choice Groups …" at bounding box center [599, 329] width 1199 height 1113
paste input "7.05"
type input "37.05"
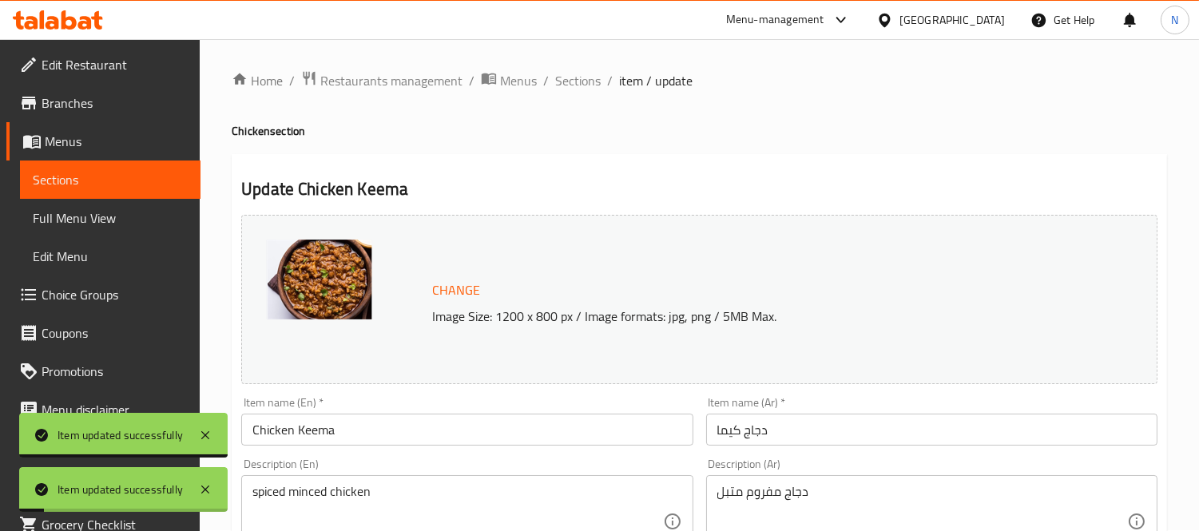
scroll to position [0, 0]
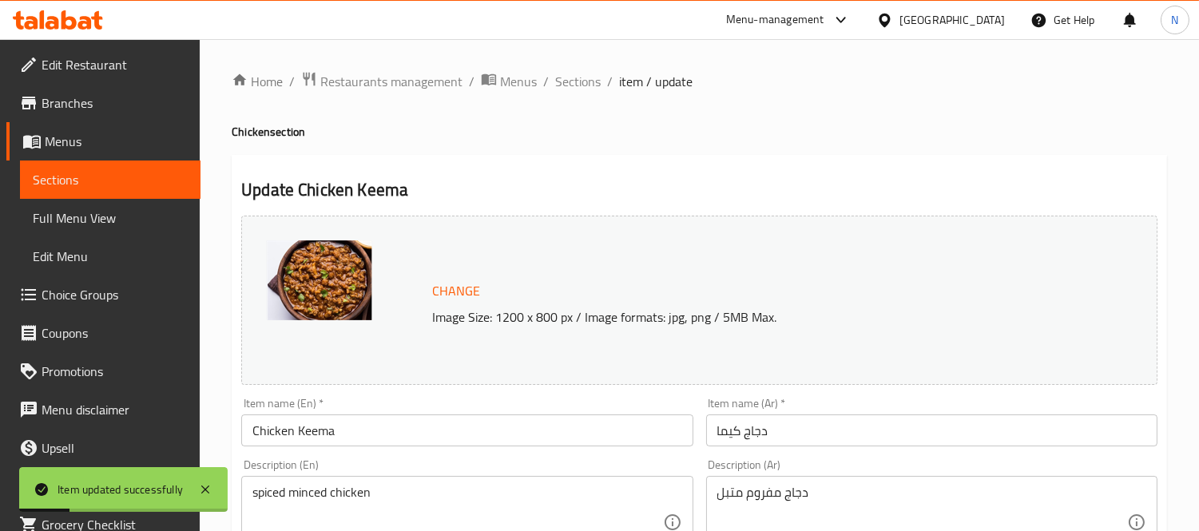
drag, startPoint x: 586, startPoint y: 81, endPoint x: 634, endPoint y: 50, distance: 56.7
click at [586, 81] on span "Sections" at bounding box center [578, 81] width 46 height 19
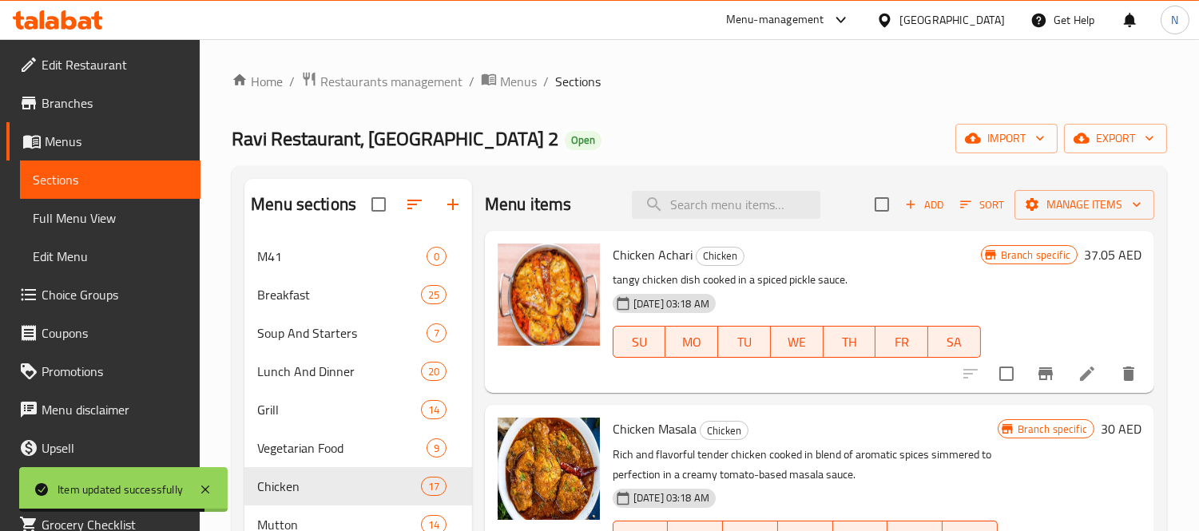
scroll to position [655, 0]
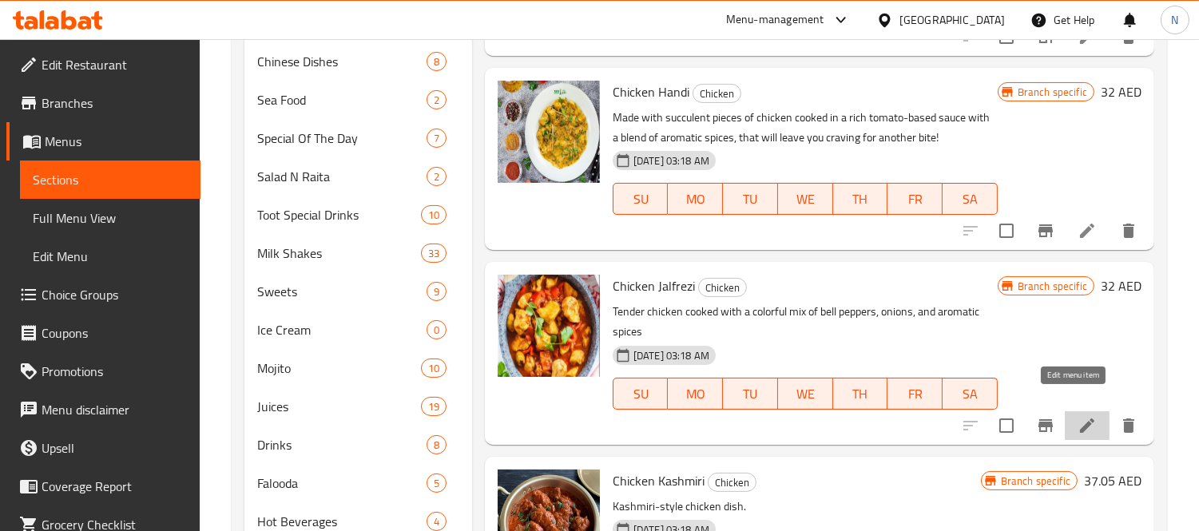
click at [1078, 416] on icon at bounding box center [1087, 425] width 19 height 19
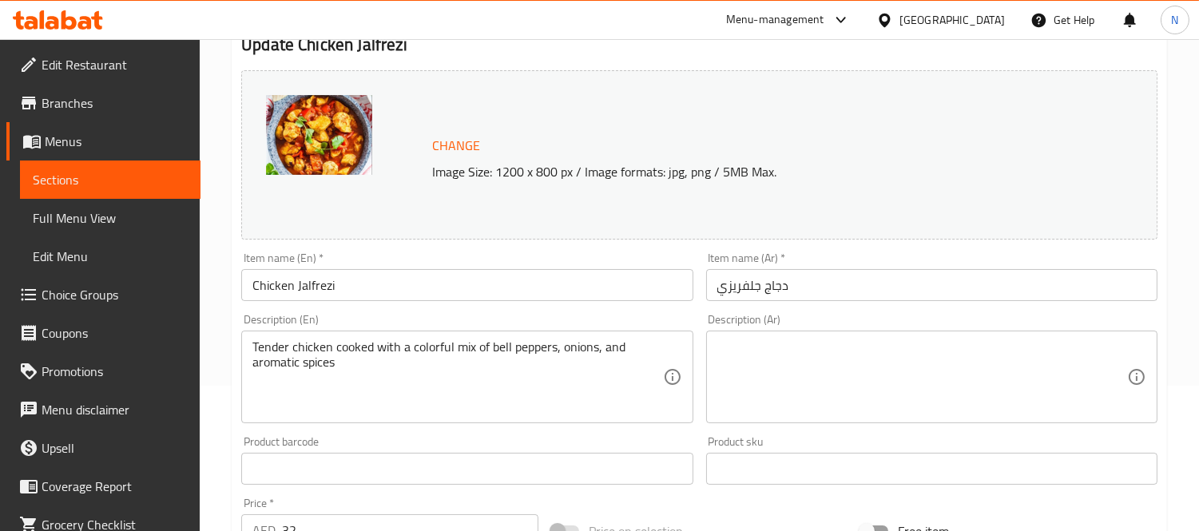
scroll to position [355, 0]
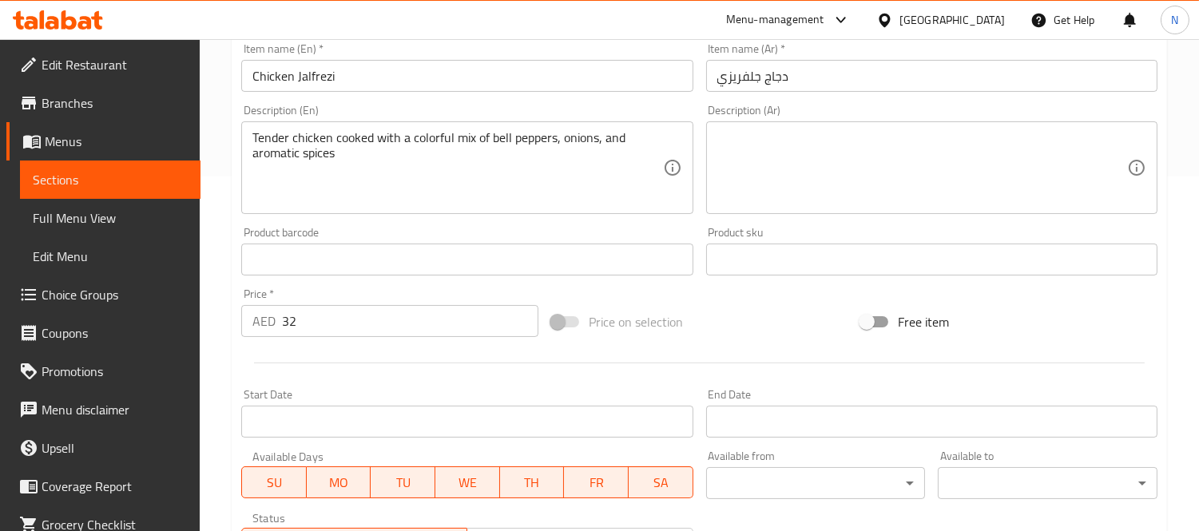
drag, startPoint x: 345, startPoint y: 322, endPoint x: 0, endPoint y: 266, distance: 349.7
click at [0, 267] on div "Edit Restaurant Branches Menus Sections Full Menu View Edit Menu Choice Groups …" at bounding box center [599, 240] width 1199 height 1113
paste input "7.05"
type input "37.05"
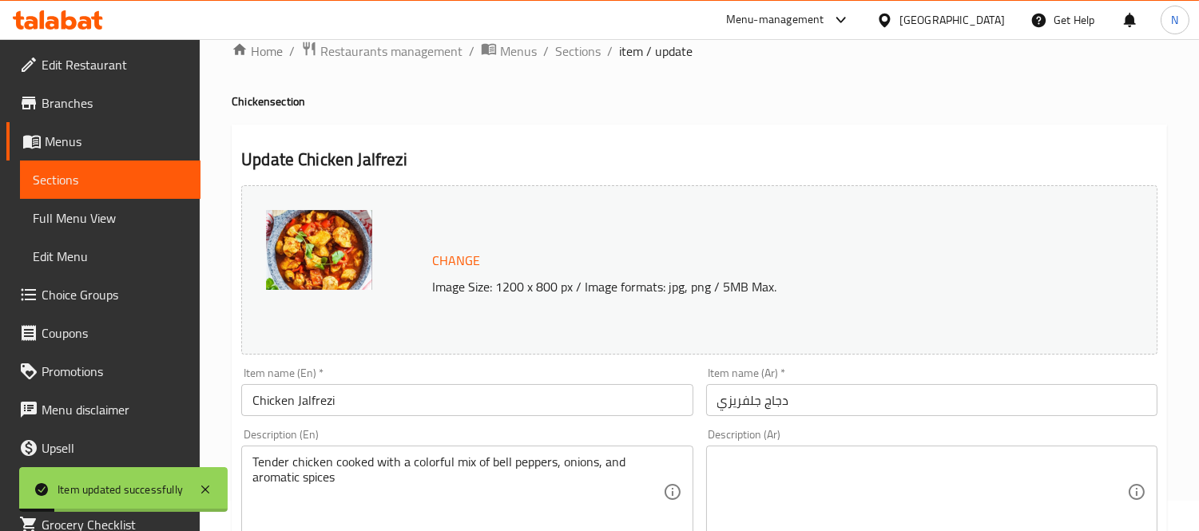
scroll to position [0, 0]
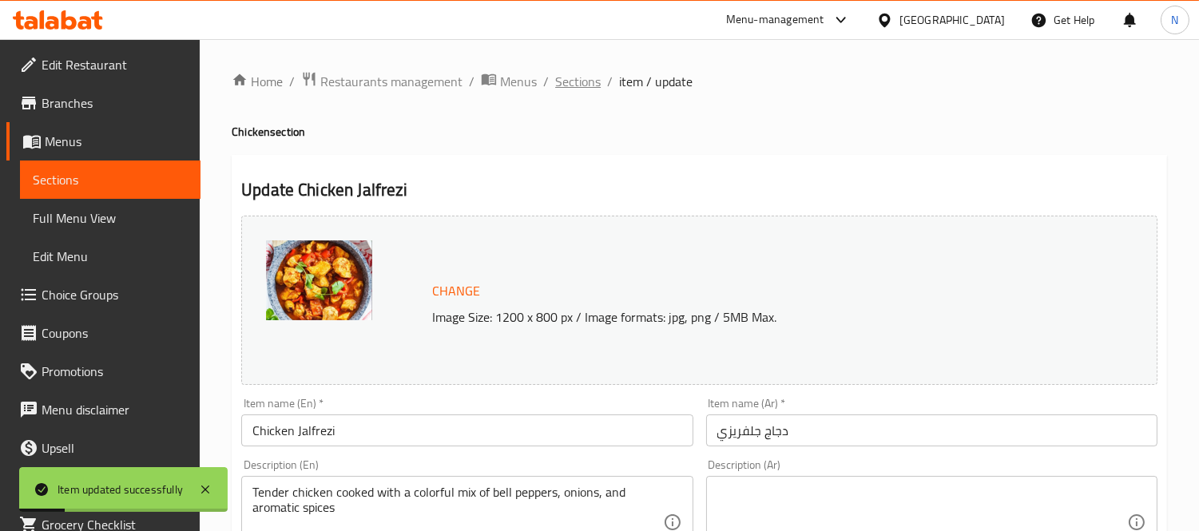
click at [555, 75] on span "Sections" at bounding box center [578, 81] width 46 height 19
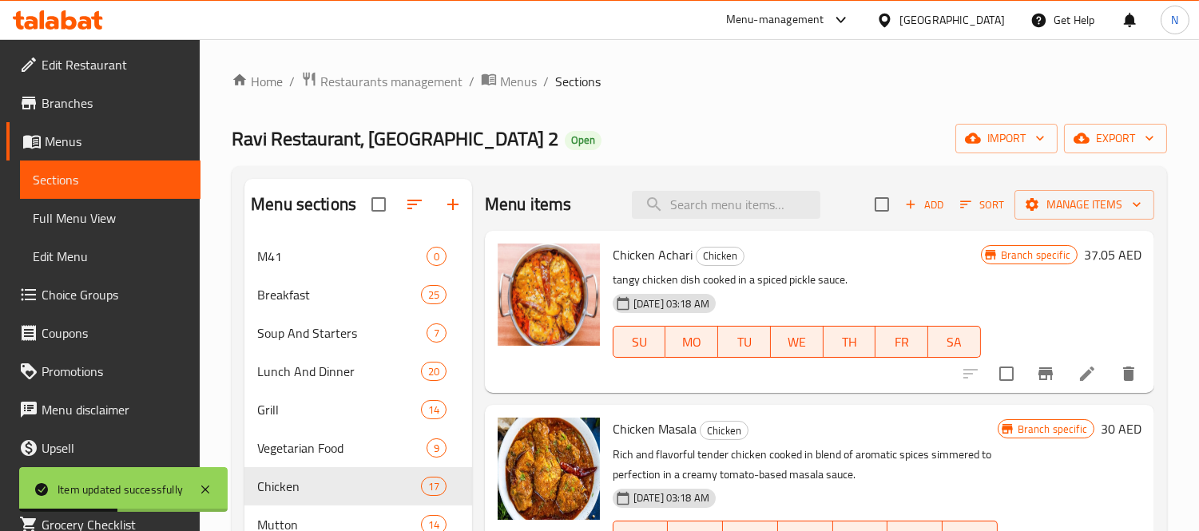
scroll to position [532, 0]
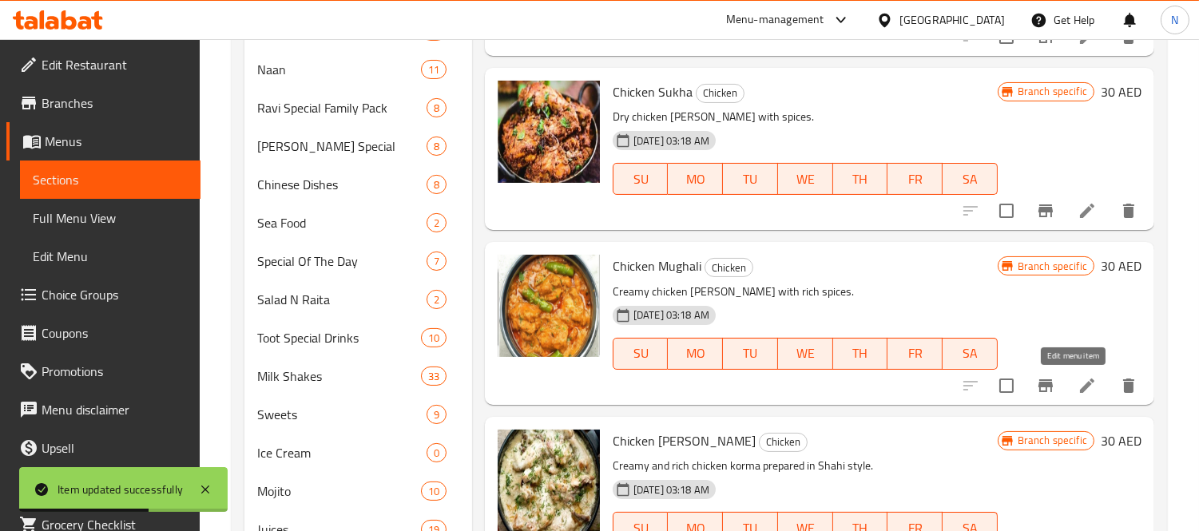
click at [1078, 386] on icon at bounding box center [1087, 385] width 19 height 19
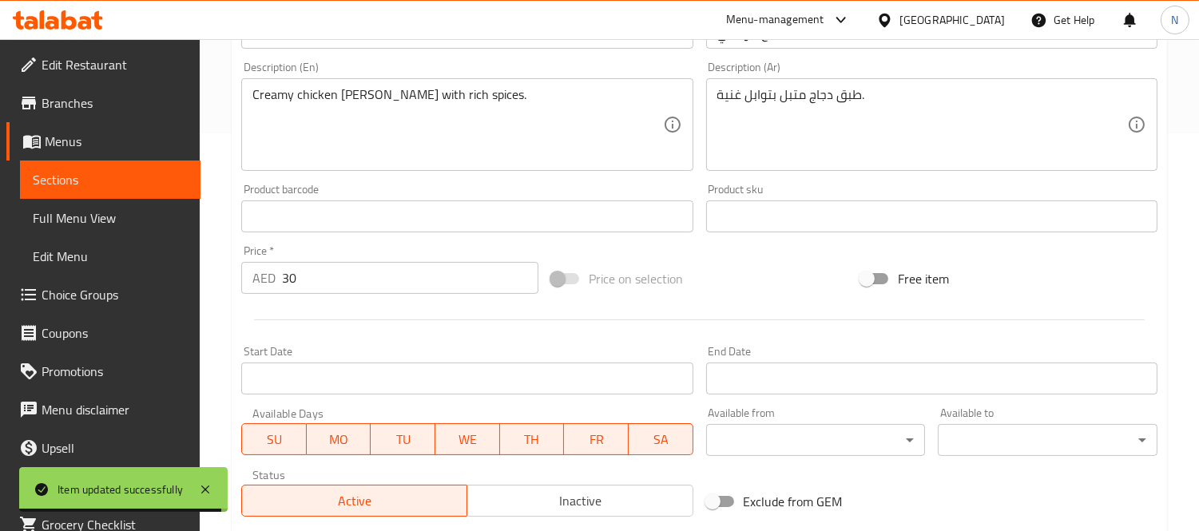
scroll to position [443, 0]
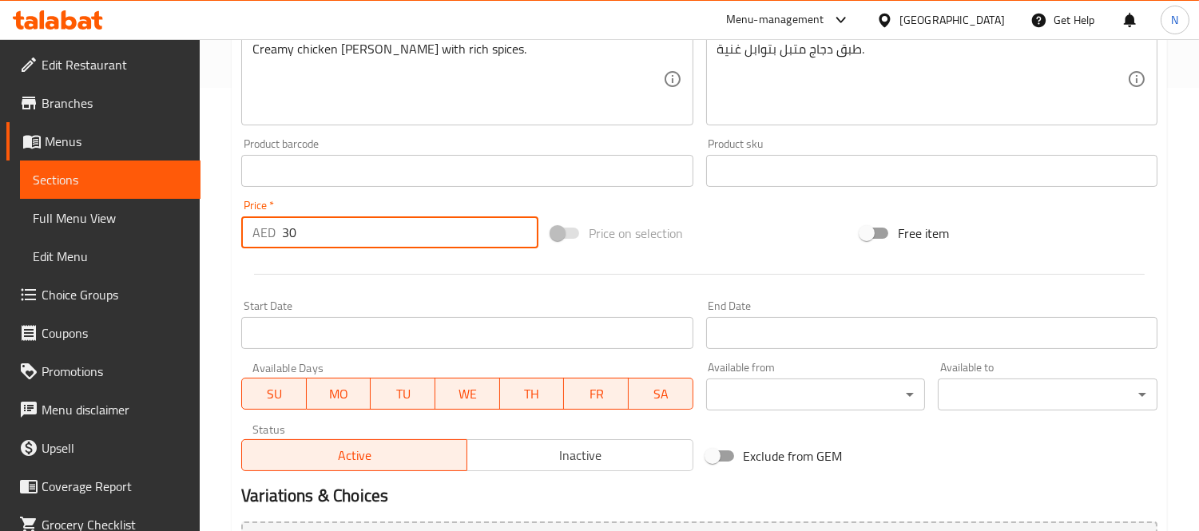
drag, startPoint x: 341, startPoint y: 238, endPoint x: 0, endPoint y: 114, distance: 363.0
click at [0, 117] on div "Edit Restaurant Branches Menus Sections Full Menu View Edit Menu Choice Groups …" at bounding box center [599, 152] width 1199 height 1113
paste input "7.05"
type input "37.05"
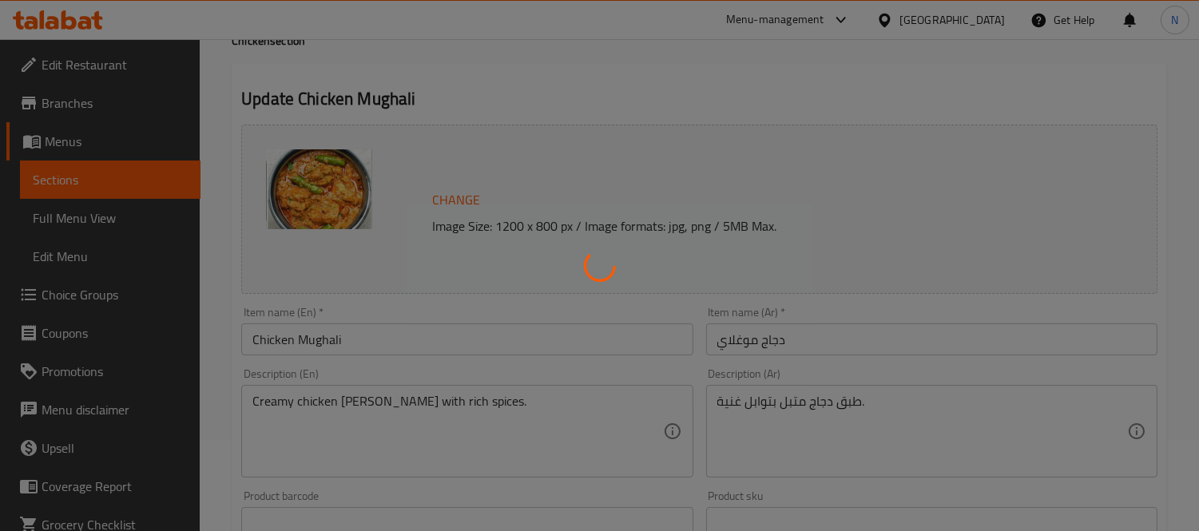
scroll to position [0, 0]
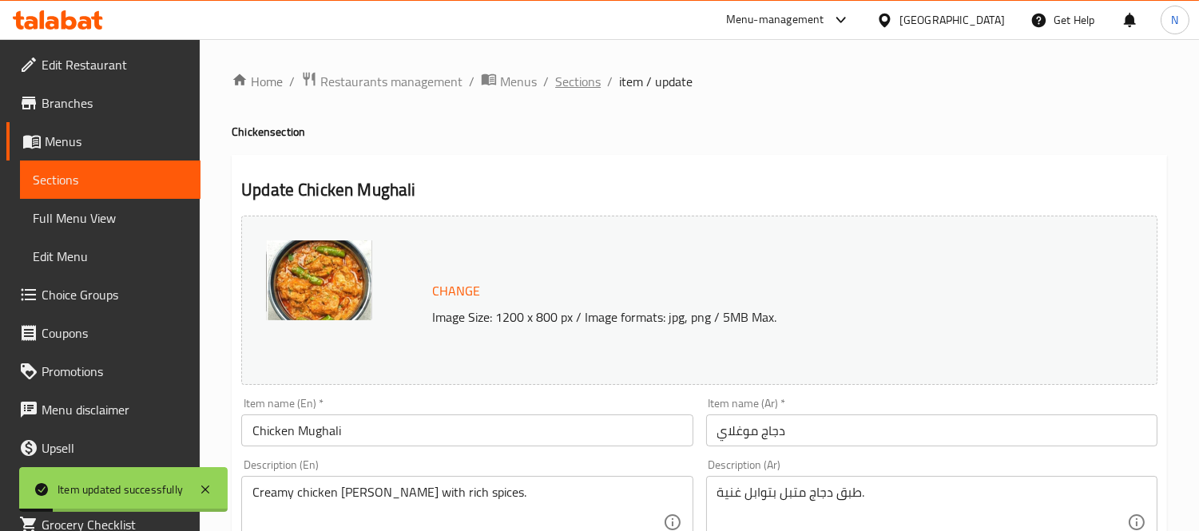
click at [579, 82] on span "Sections" at bounding box center [578, 81] width 46 height 19
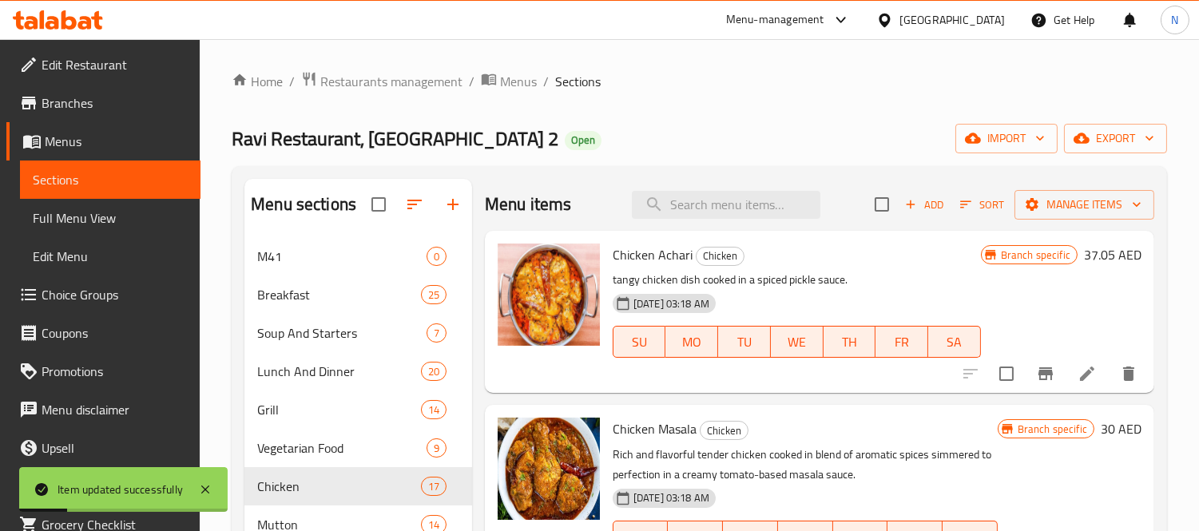
scroll to position [707, 0]
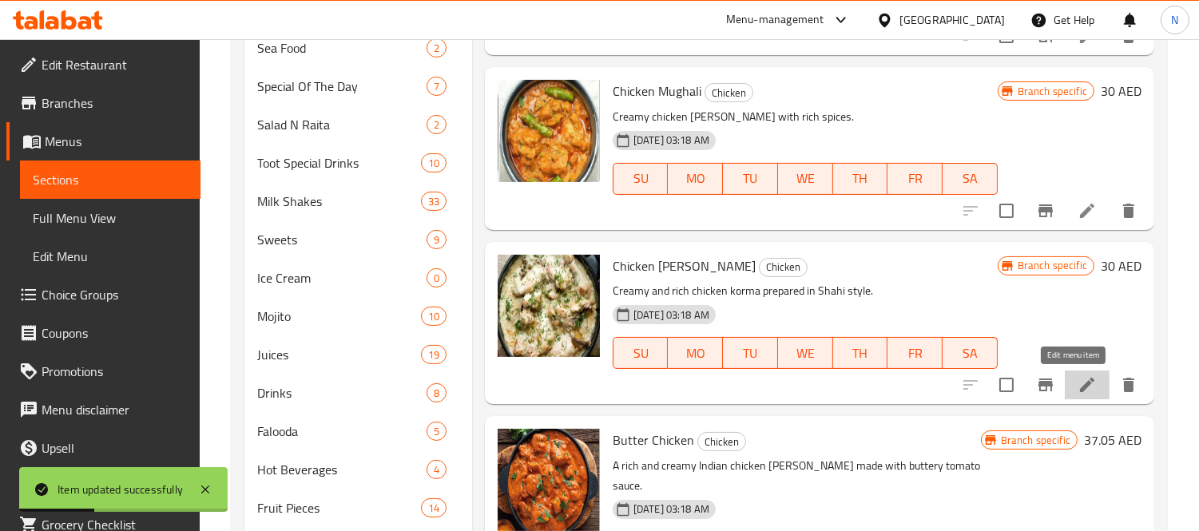
click at [1080, 389] on icon at bounding box center [1087, 385] width 14 height 14
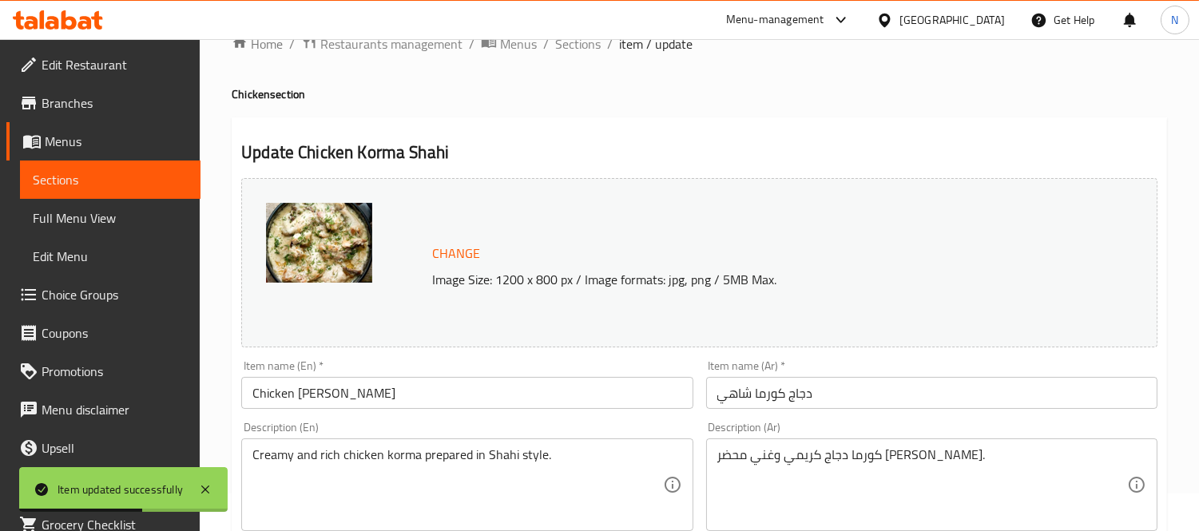
scroll to position [266, 0]
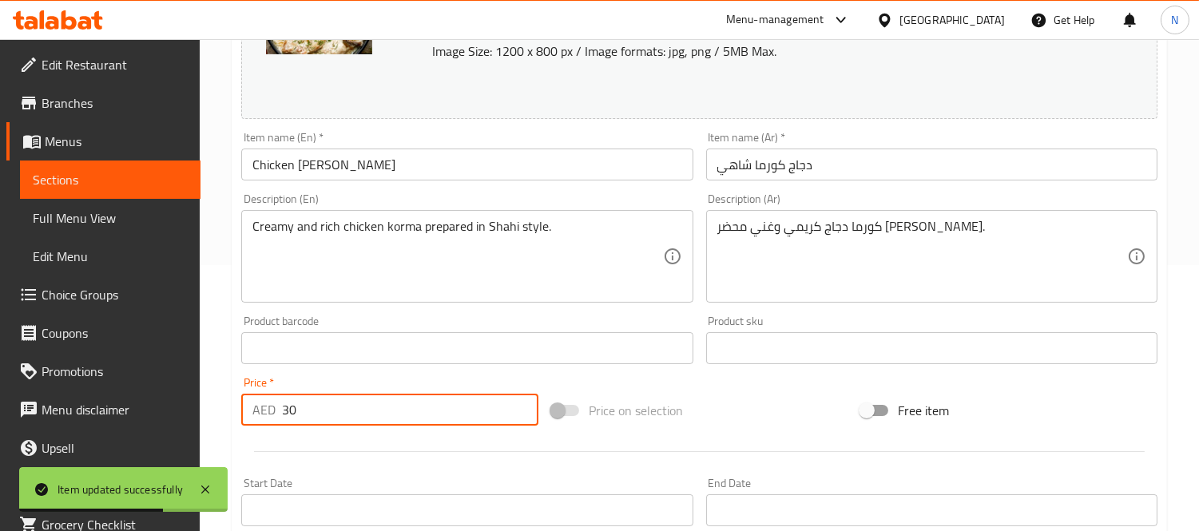
drag, startPoint x: 354, startPoint y: 412, endPoint x: 90, endPoint y: 390, distance: 264.6
click at [90, 392] on div "Edit Restaurant Branches Menus Sections Full Menu View Edit Menu Choice Groups …" at bounding box center [599, 329] width 1199 height 1113
paste input "7.05"
type input "37.05"
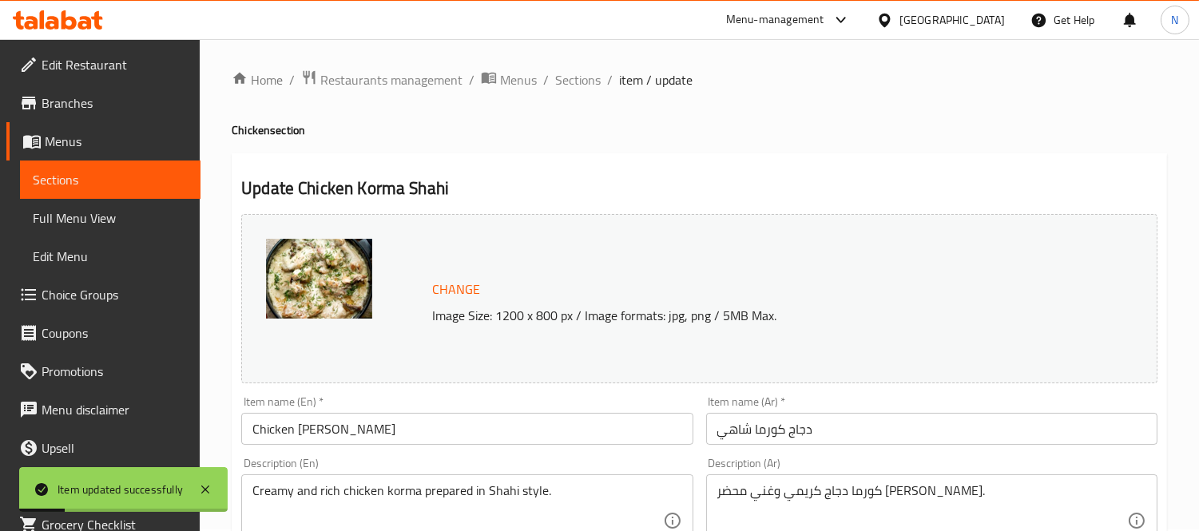
scroll to position [0, 0]
drag, startPoint x: 586, startPoint y: 82, endPoint x: 614, endPoint y: 115, distance: 43.7
click at [586, 82] on span "Sections" at bounding box center [578, 81] width 46 height 19
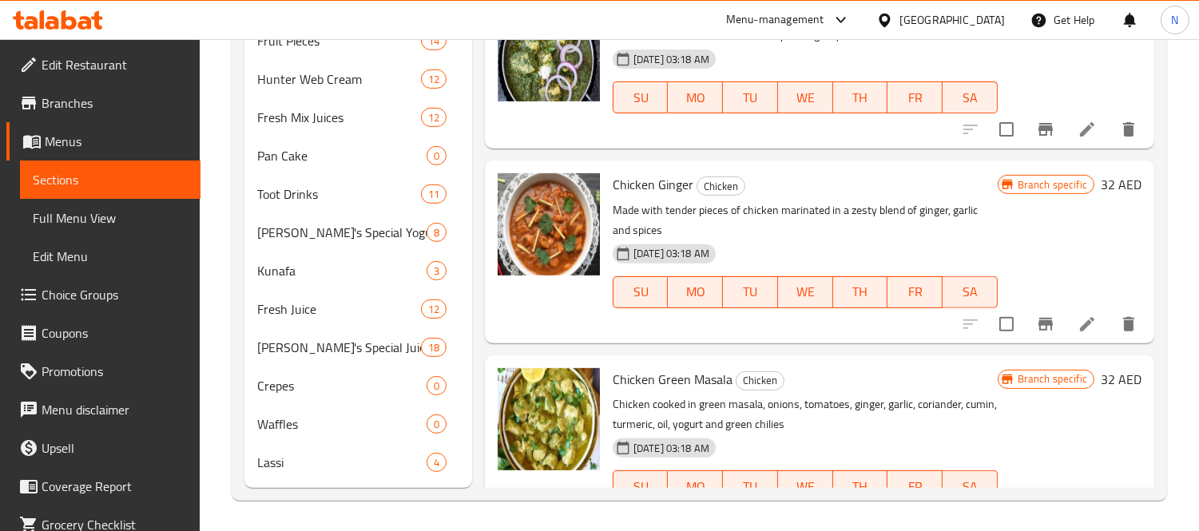
scroll to position [177, 0]
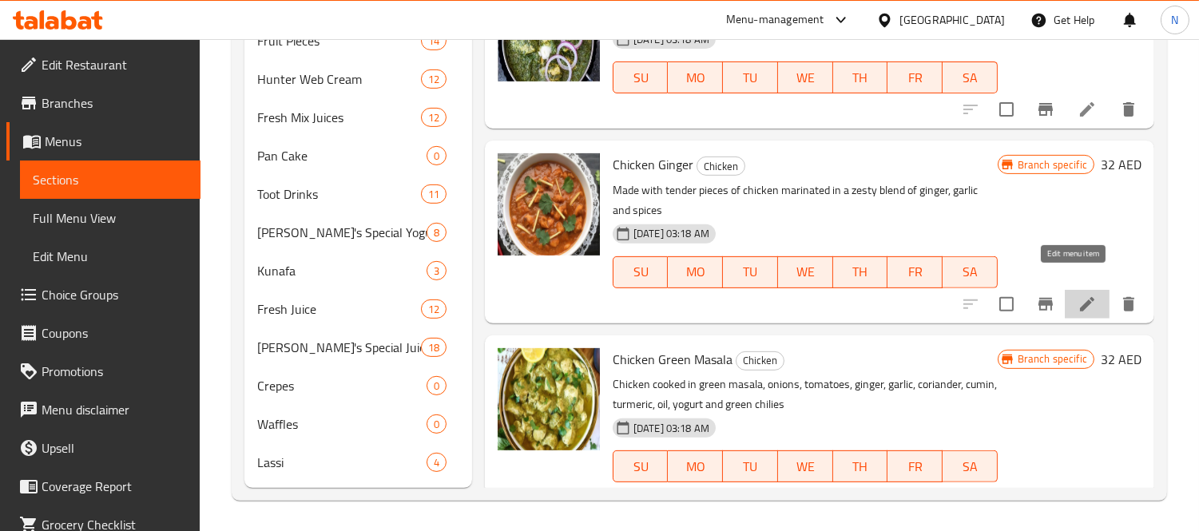
click at [1078, 295] on icon at bounding box center [1087, 304] width 19 height 19
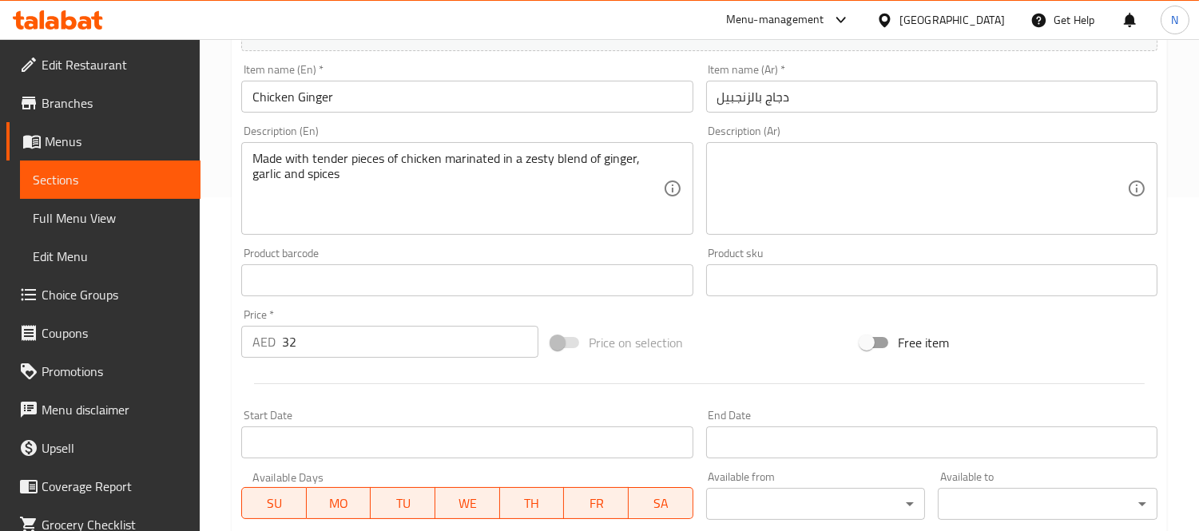
scroll to position [355, 0]
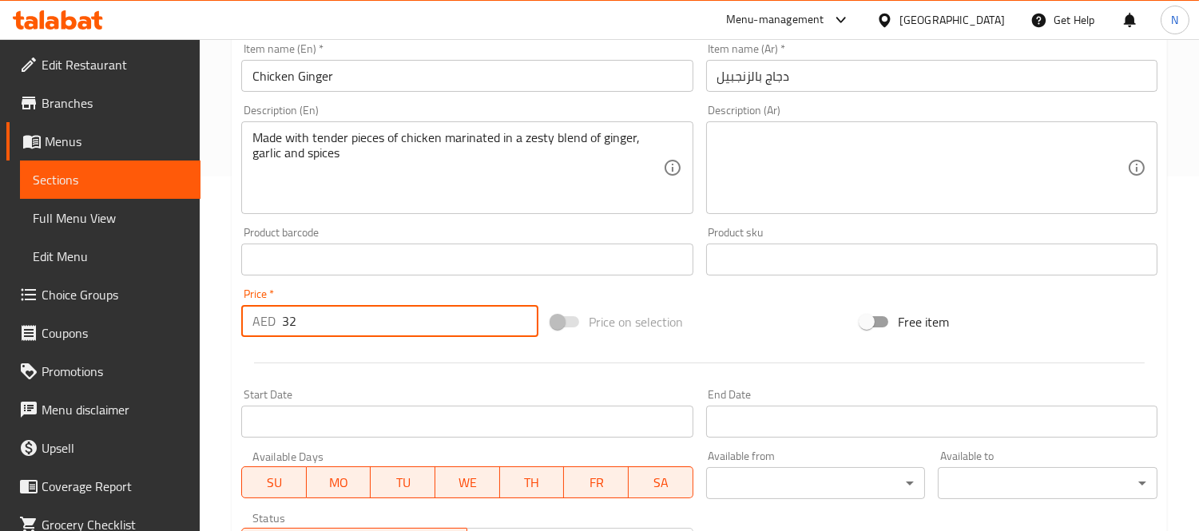
drag, startPoint x: 352, startPoint y: 336, endPoint x: 0, endPoint y: 266, distance: 359.3
click at [0, 273] on div "Edit Restaurant Branches Menus Sections Full Menu View Edit Menu Choice Groups …" at bounding box center [599, 240] width 1199 height 1113
paste input "7.05"
type input "37.05"
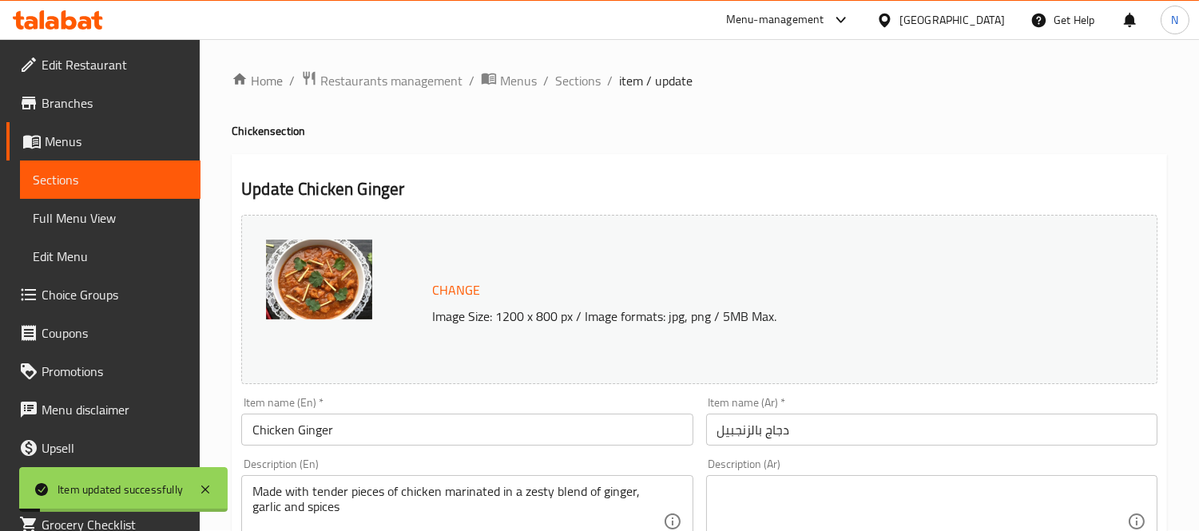
scroll to position [0, 0]
click at [586, 76] on span "Sections" at bounding box center [578, 81] width 46 height 19
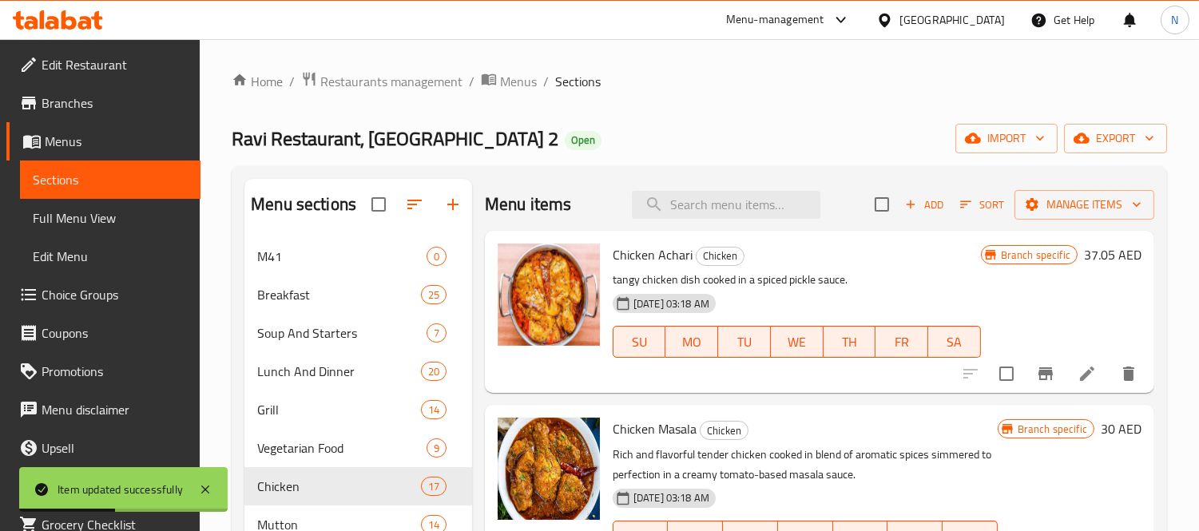
scroll to position [1056, 0]
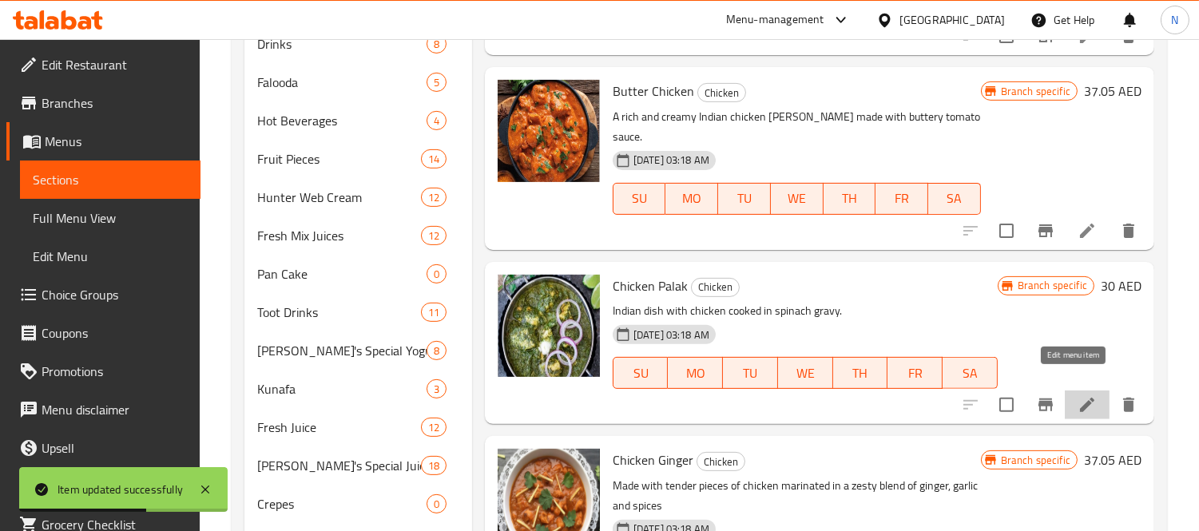
click at [1078, 396] on icon at bounding box center [1087, 405] width 19 height 19
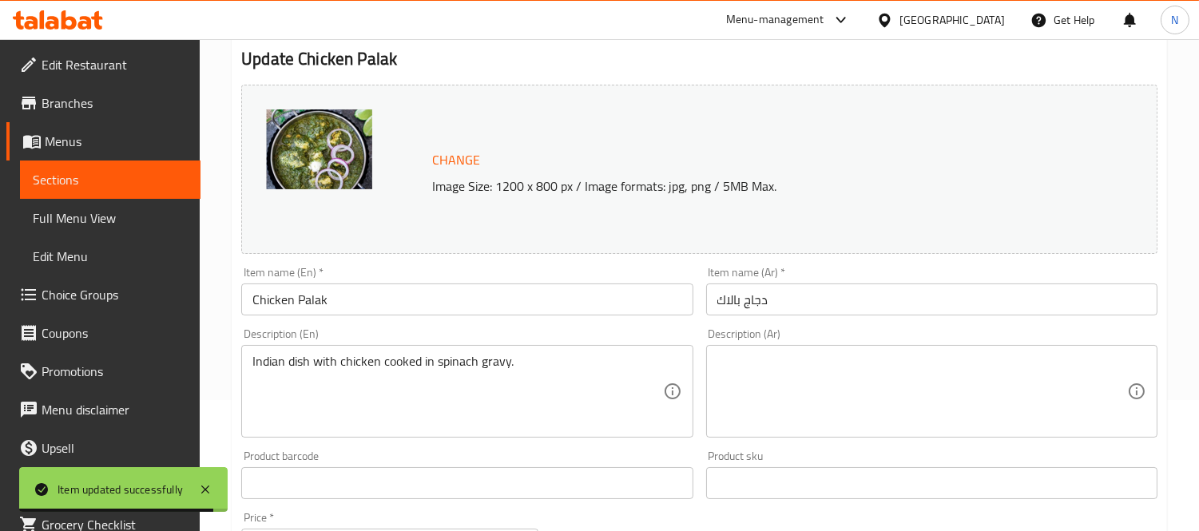
scroll to position [266, 0]
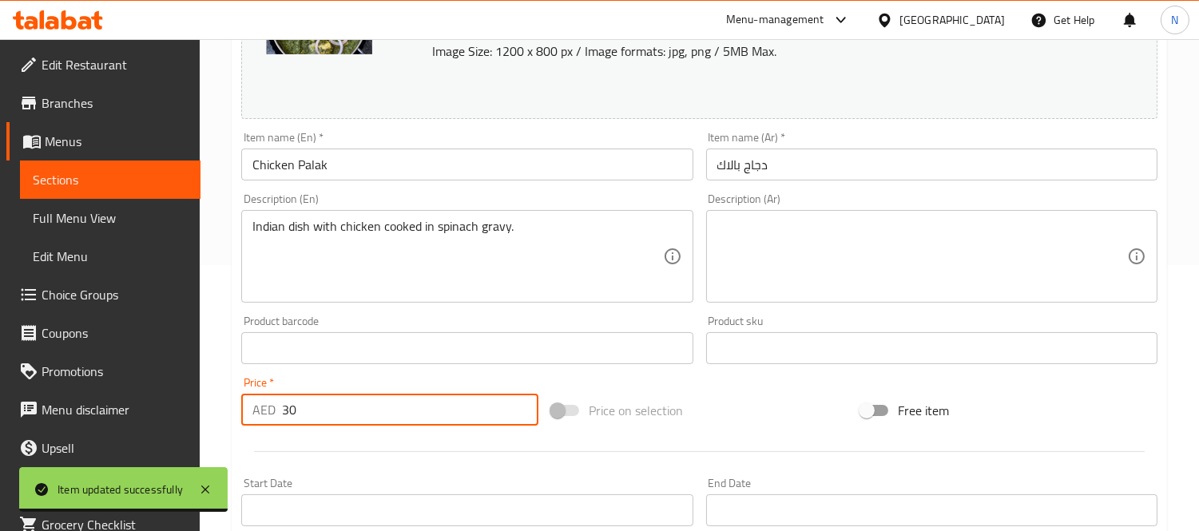
drag, startPoint x: 365, startPoint y: 404, endPoint x: 3, endPoint y: 344, distance: 366.9
click at [0, 347] on div "Edit Restaurant Branches Menus Sections Full Menu View Edit Menu Choice Groups …" at bounding box center [599, 329] width 1199 height 1113
paste input "7.05"
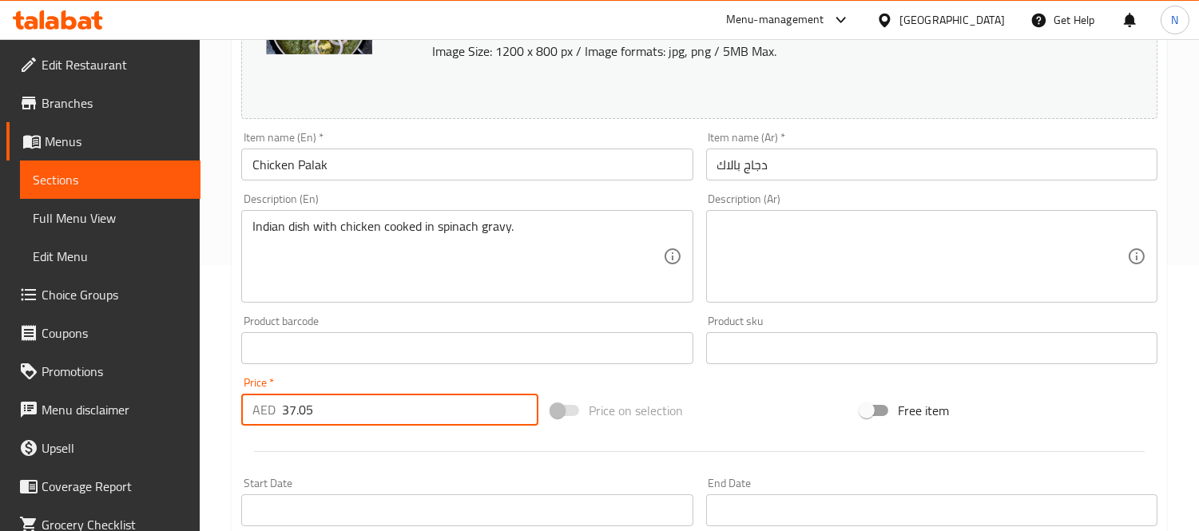
type input "37.05"
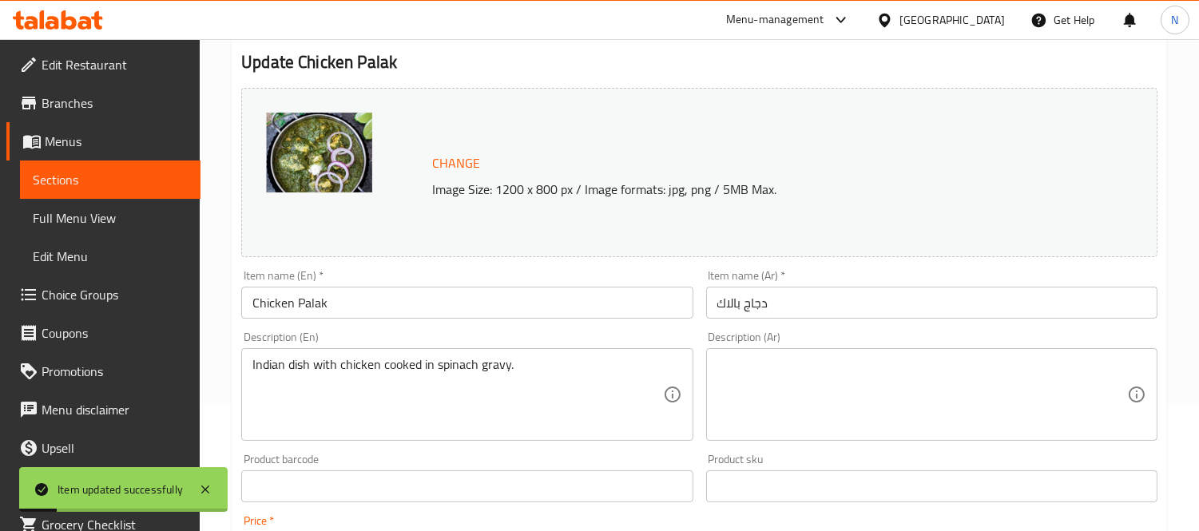
scroll to position [0, 0]
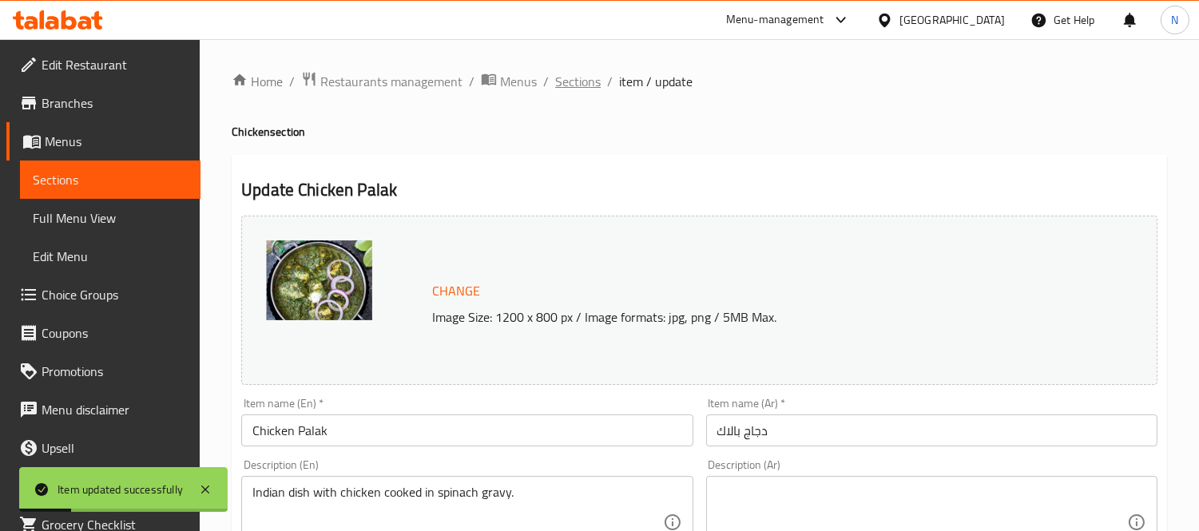
click at [580, 83] on span "Sections" at bounding box center [578, 81] width 46 height 19
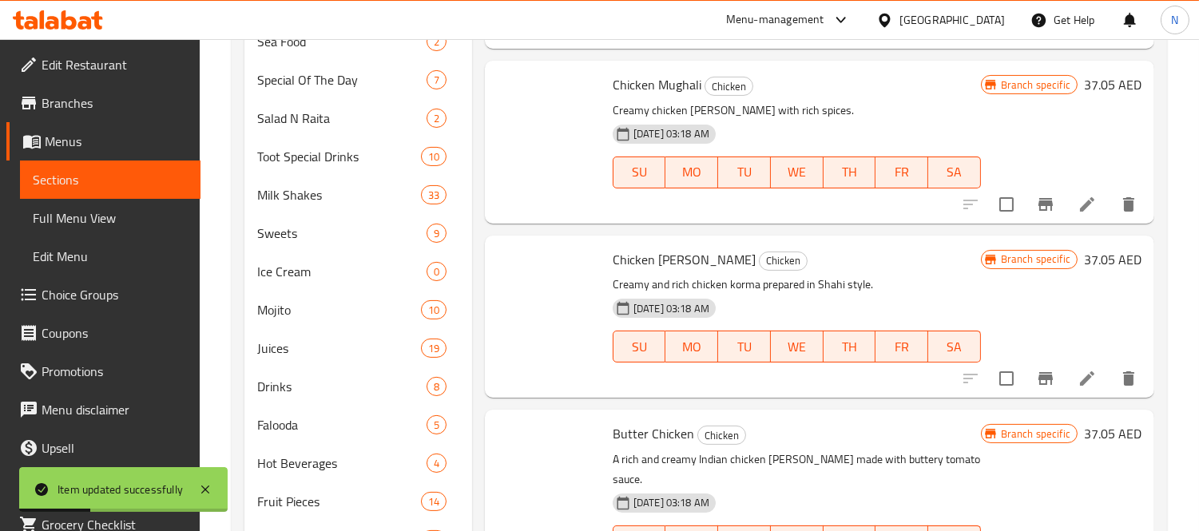
scroll to position [1643, 0]
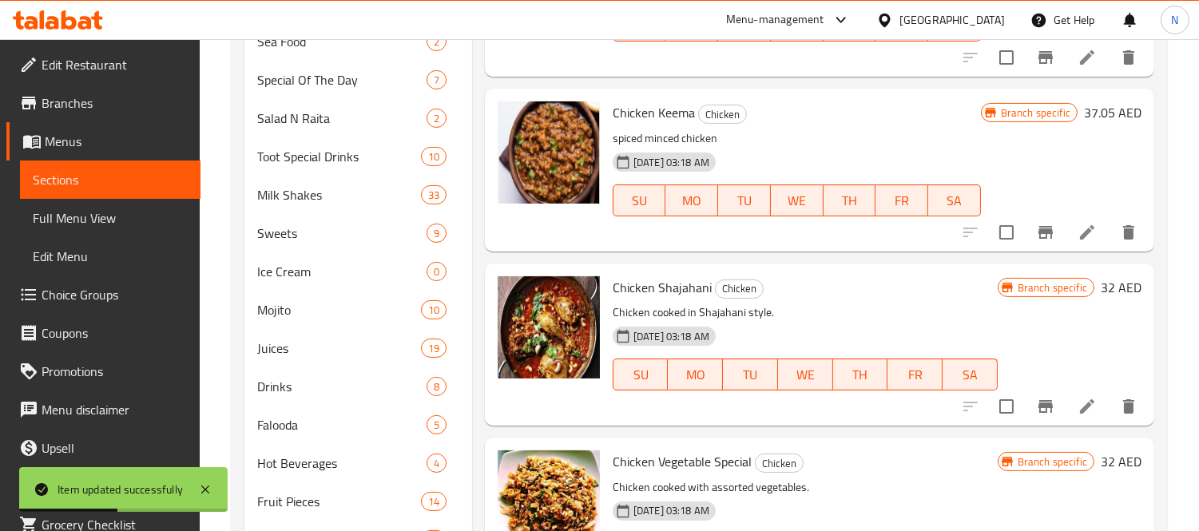
click at [1078, 397] on icon at bounding box center [1087, 406] width 19 height 19
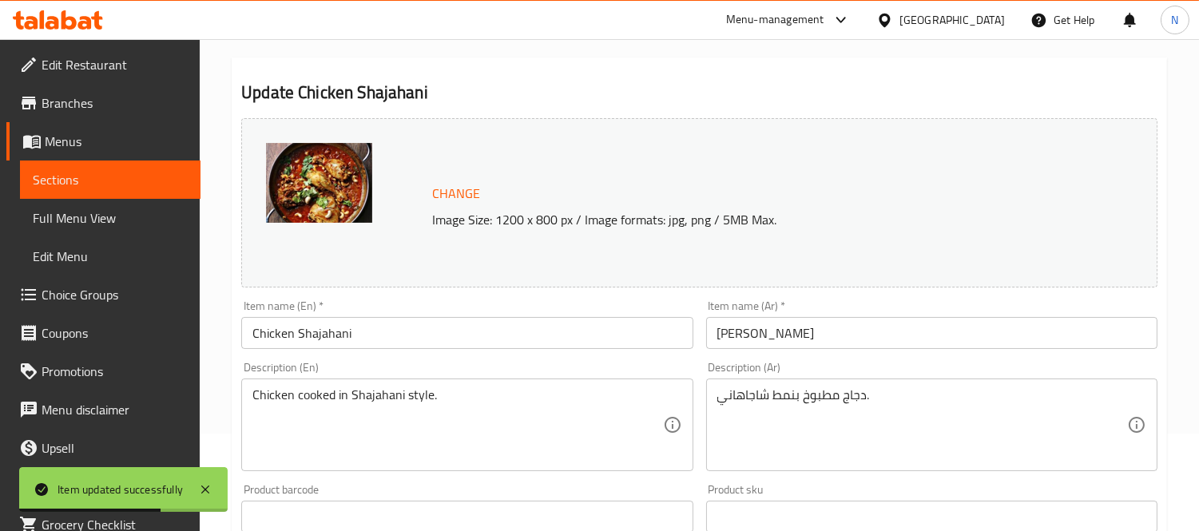
scroll to position [177, 0]
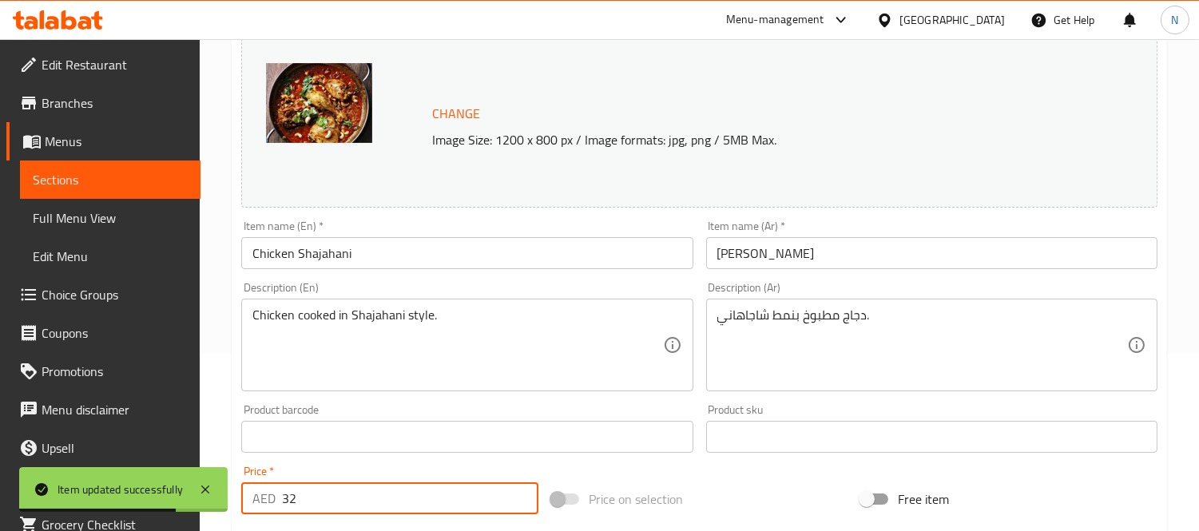
drag, startPoint x: 330, startPoint y: 497, endPoint x: 0, endPoint y: 472, distance: 330.9
click at [0, 474] on div "Edit Restaurant Branches Menus Sections Full Menu View Edit Menu Choice Groups …" at bounding box center [599, 418] width 1199 height 1113
paste input "7.05"
type input "37.05"
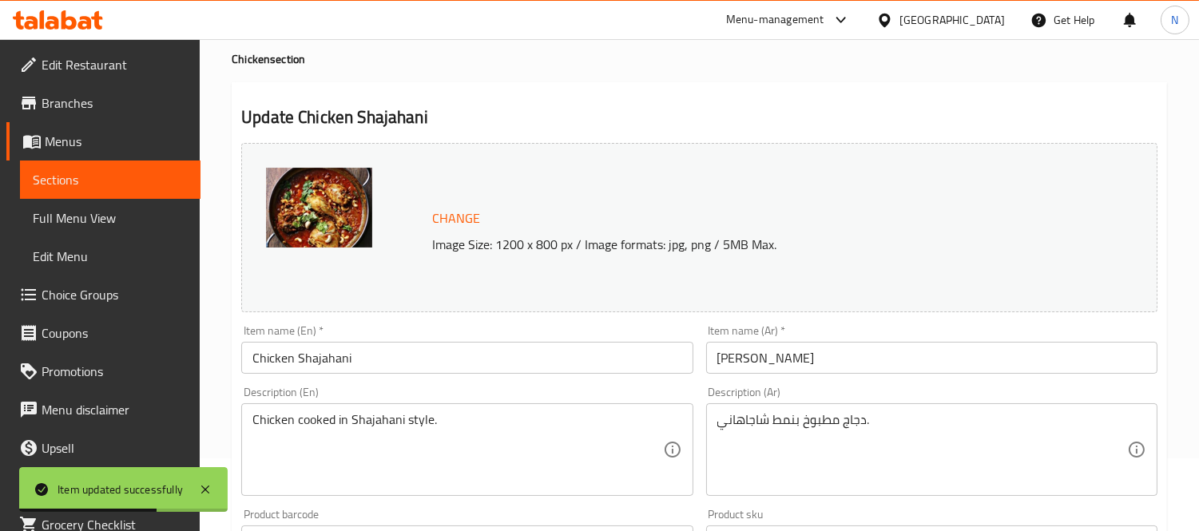
scroll to position [0, 0]
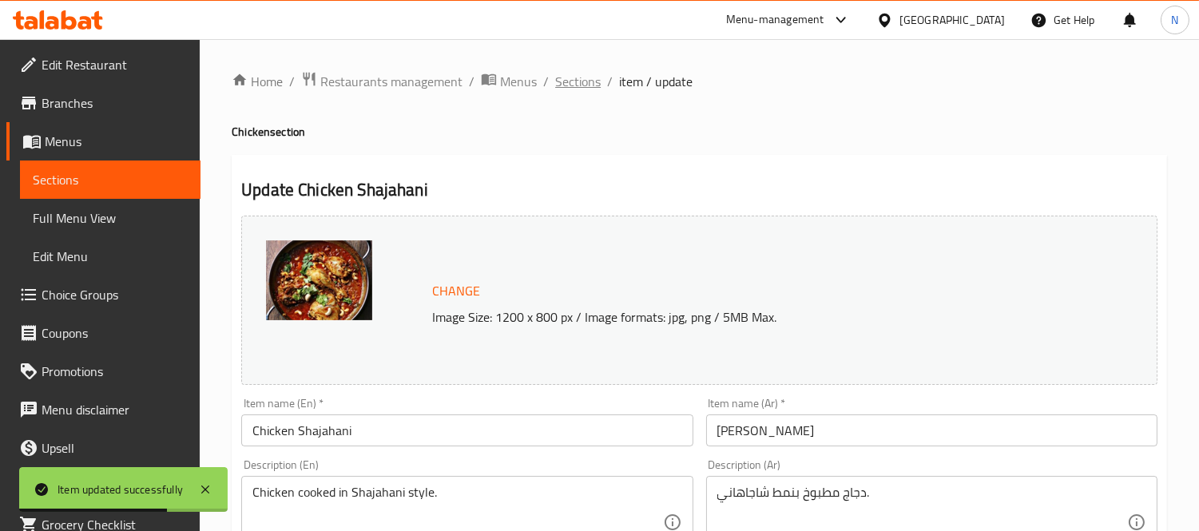
click at [579, 83] on span "Sections" at bounding box center [578, 81] width 46 height 19
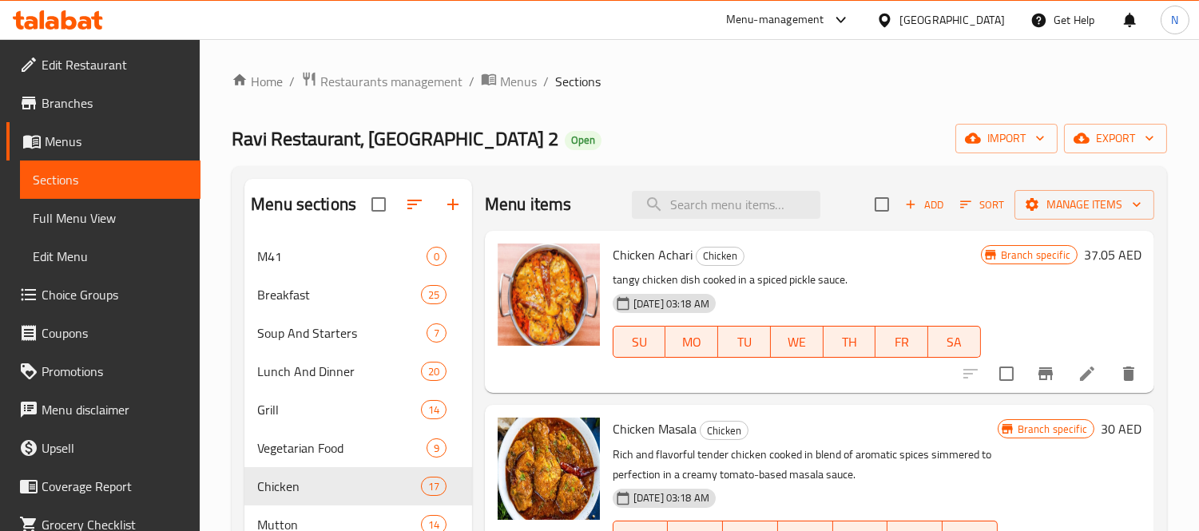
drag, startPoint x: 660, startPoint y: 108, endPoint x: 634, endPoint y: 61, distance: 54.0
click at [726, 203] on input "search" at bounding box center [726, 205] width 189 height 28
paste input "Chicken Hari Mirch Lemon"
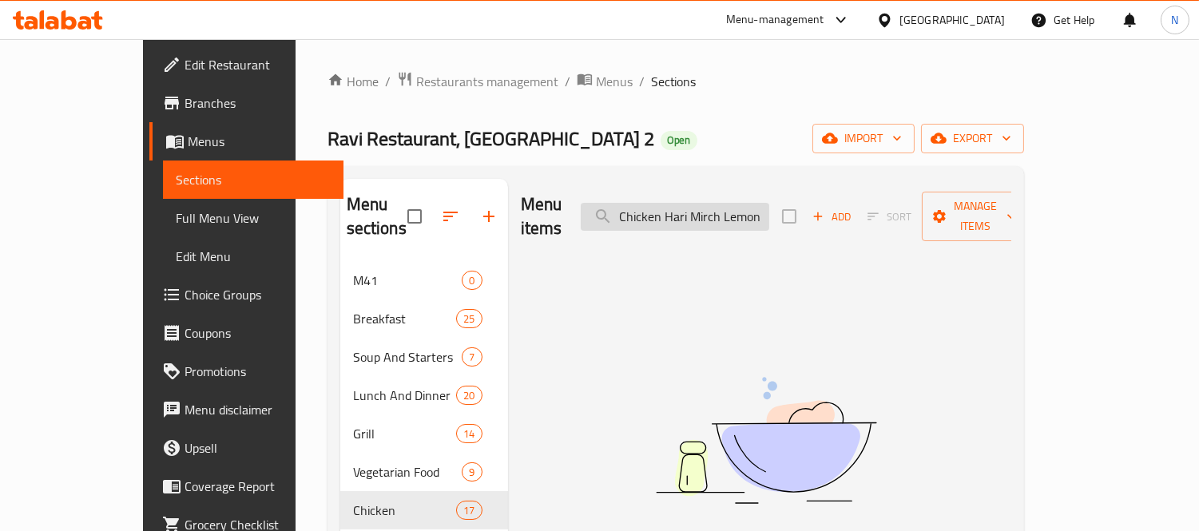
click at [677, 203] on input "Chicken Hari Mirch Lemon" at bounding box center [675, 217] width 189 height 28
paste input "Green Masala"
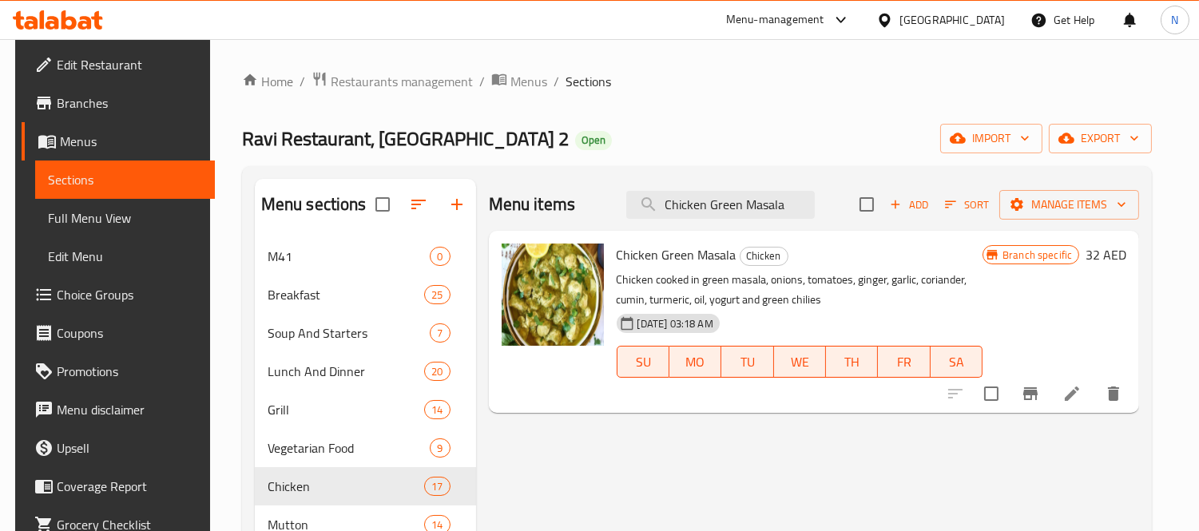
type input "Chicken Green Masala"
click at [1082, 396] on icon at bounding box center [1072, 393] width 19 height 19
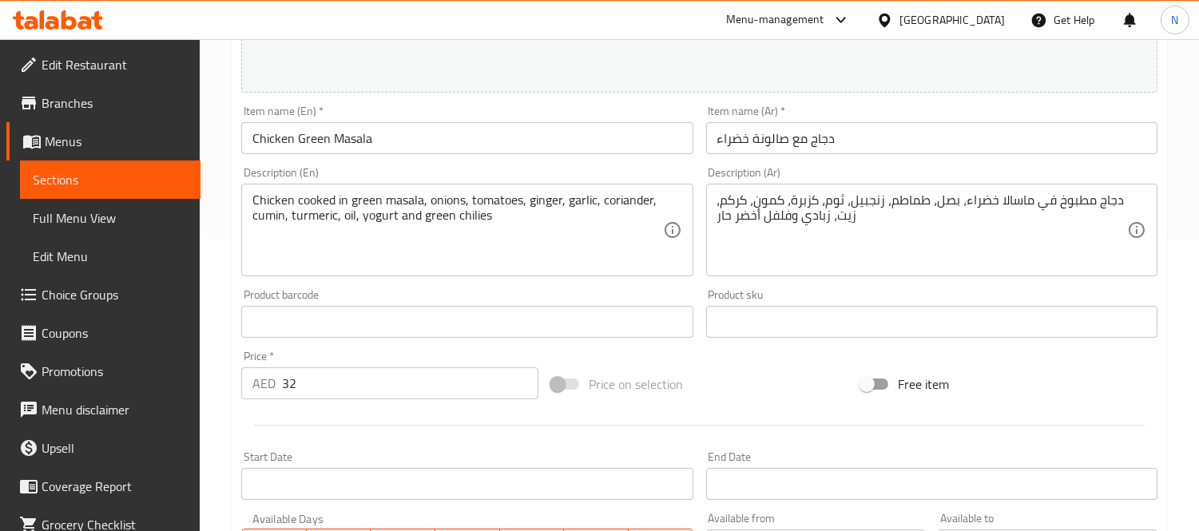
scroll to position [443, 0]
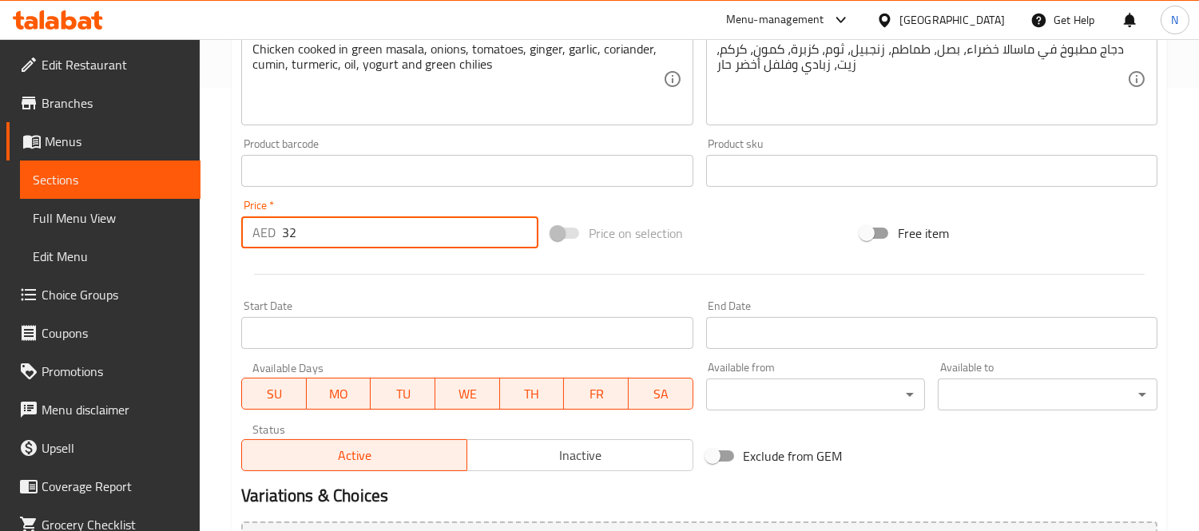
drag, startPoint x: 332, startPoint y: 245, endPoint x: 0, endPoint y: 208, distance: 333.6
click at [0, 212] on div "Edit Restaurant Branches Menus Sections Full Menu View Edit Menu Choice Groups …" at bounding box center [599, 152] width 1199 height 1113
paste input "7.05"
type input "37.05"
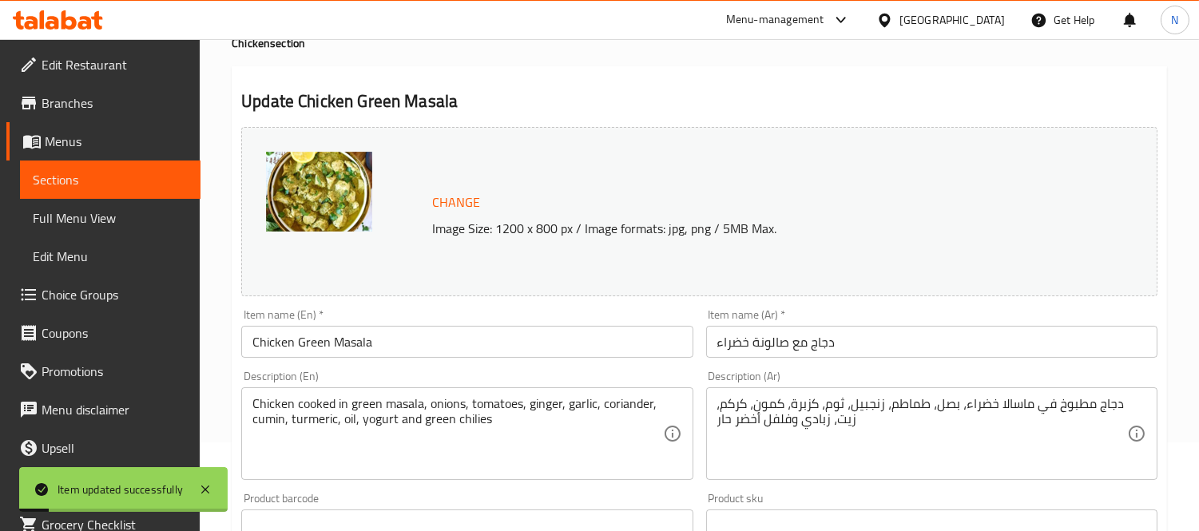
scroll to position [0, 0]
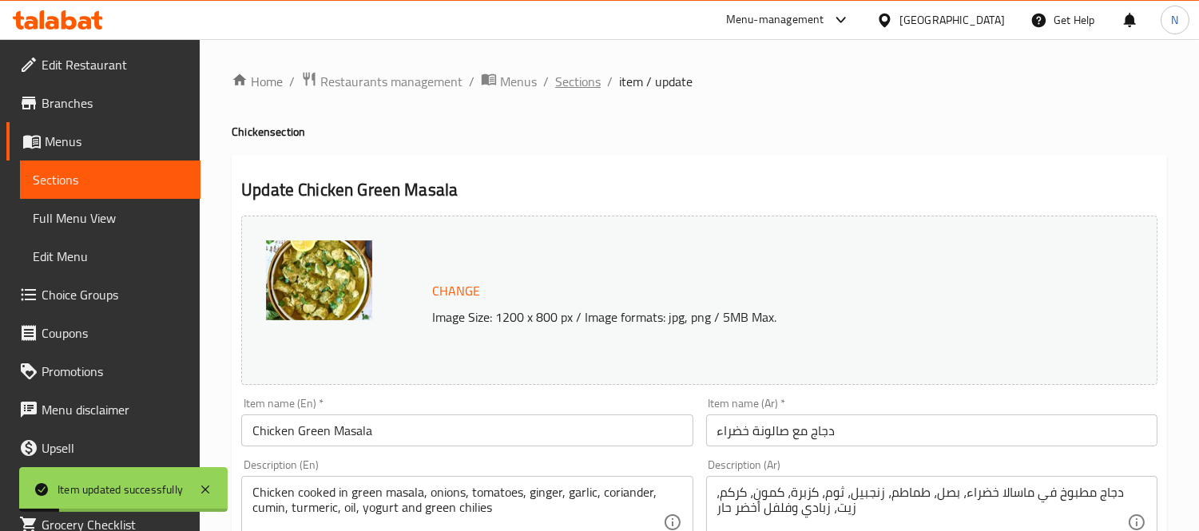
click at [572, 89] on span "Sections" at bounding box center [578, 81] width 46 height 19
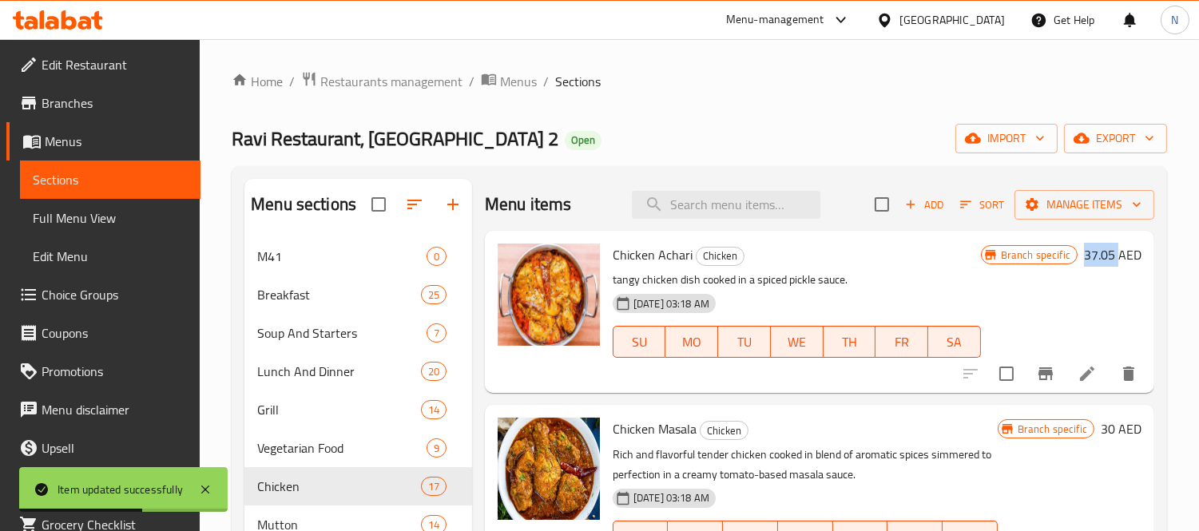
drag, startPoint x: 1069, startPoint y: 253, endPoint x: 1104, endPoint y: 253, distance: 35.2
click at [1104, 253] on div "Branch specific 37.05 AED" at bounding box center [1061, 255] width 161 height 22
copy h6 "37.05"
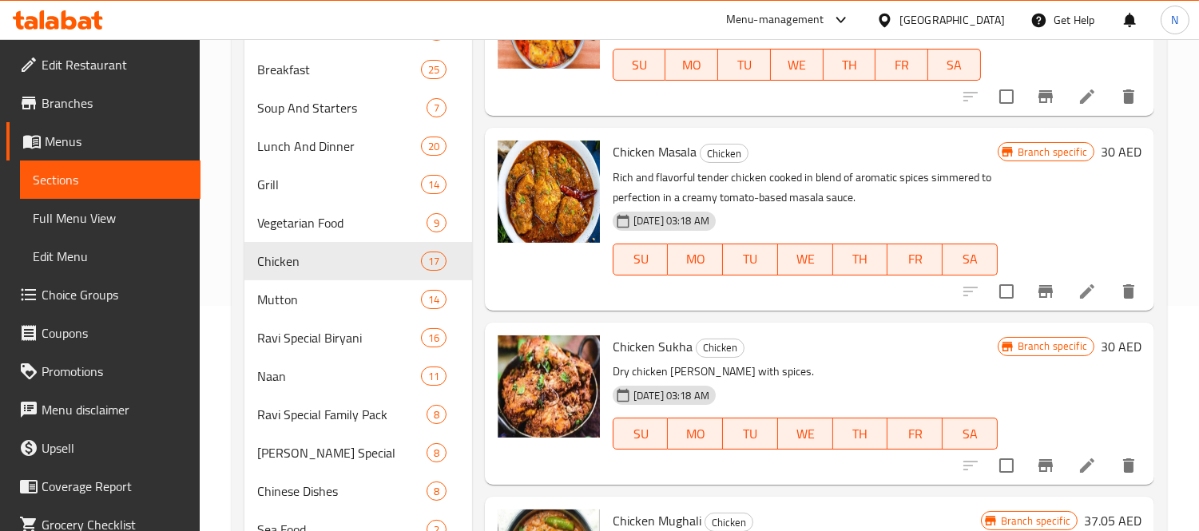
scroll to position [197, 0]
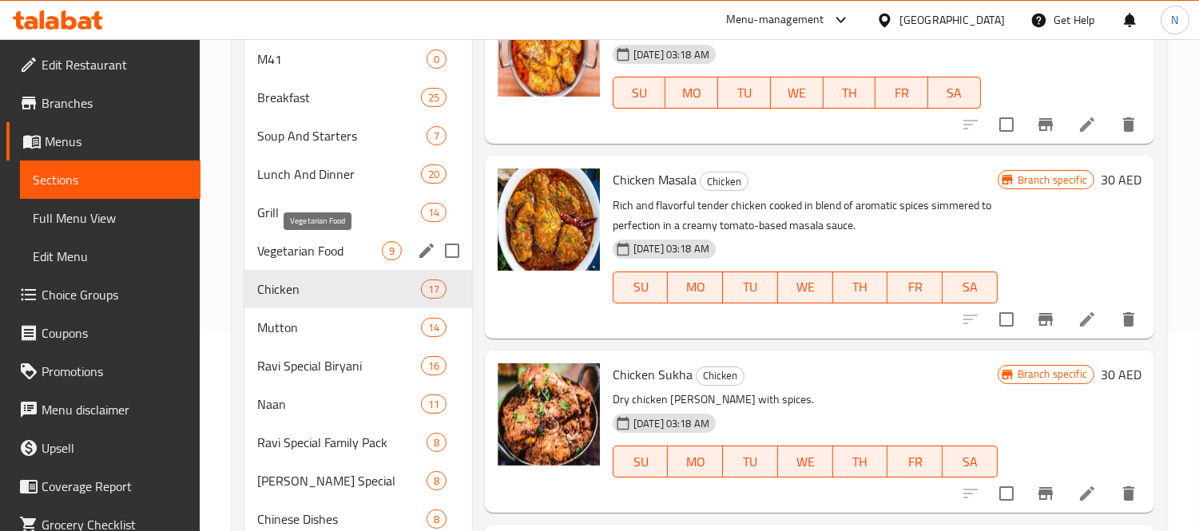
click at [324, 256] on span "Vegetarian Food" at bounding box center [319, 250] width 125 height 19
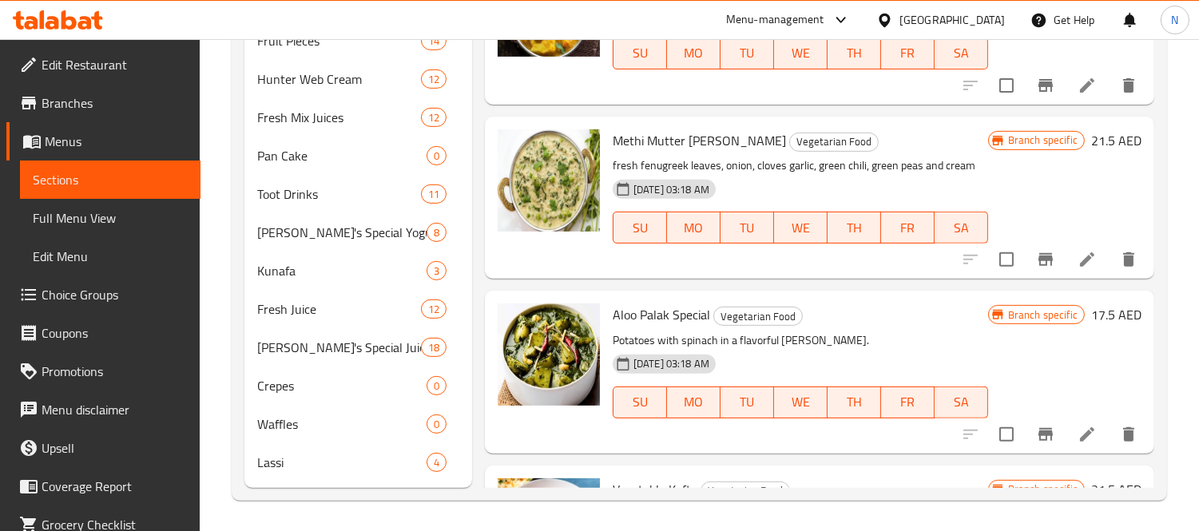
scroll to position [177, 0]
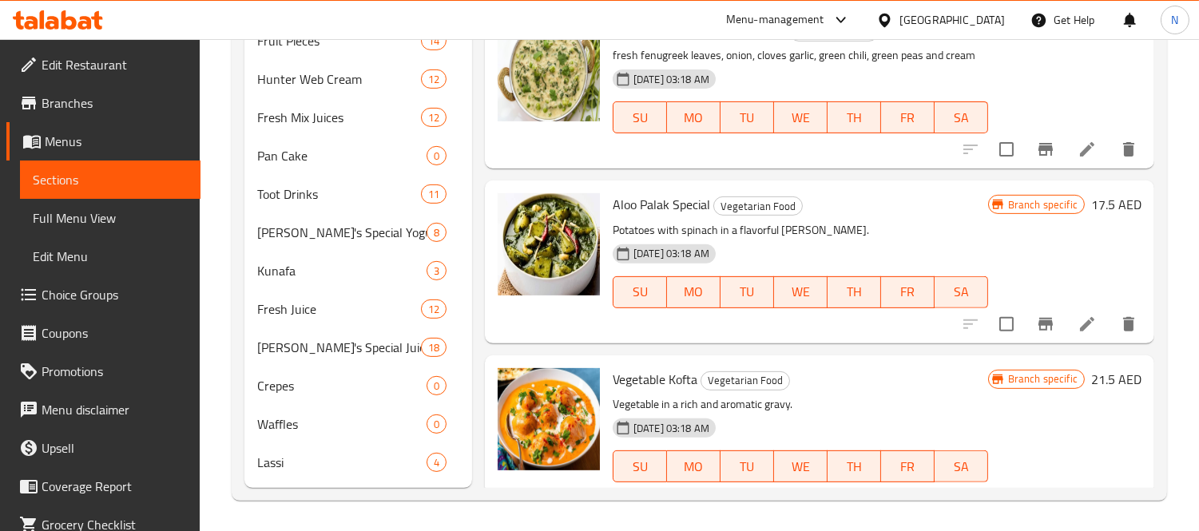
click at [1078, 330] on icon at bounding box center [1087, 324] width 19 height 19
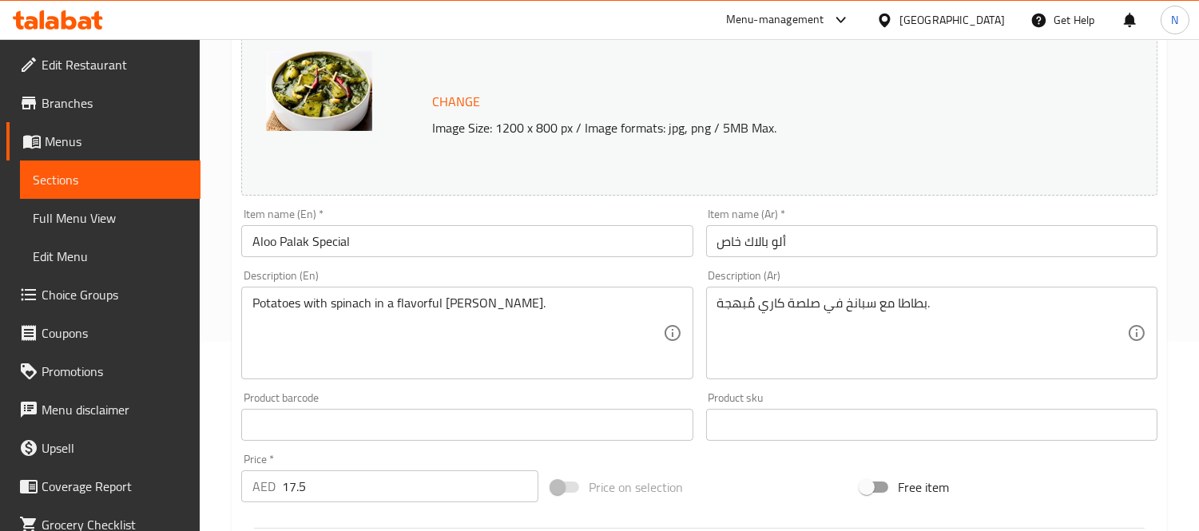
scroll to position [355, 0]
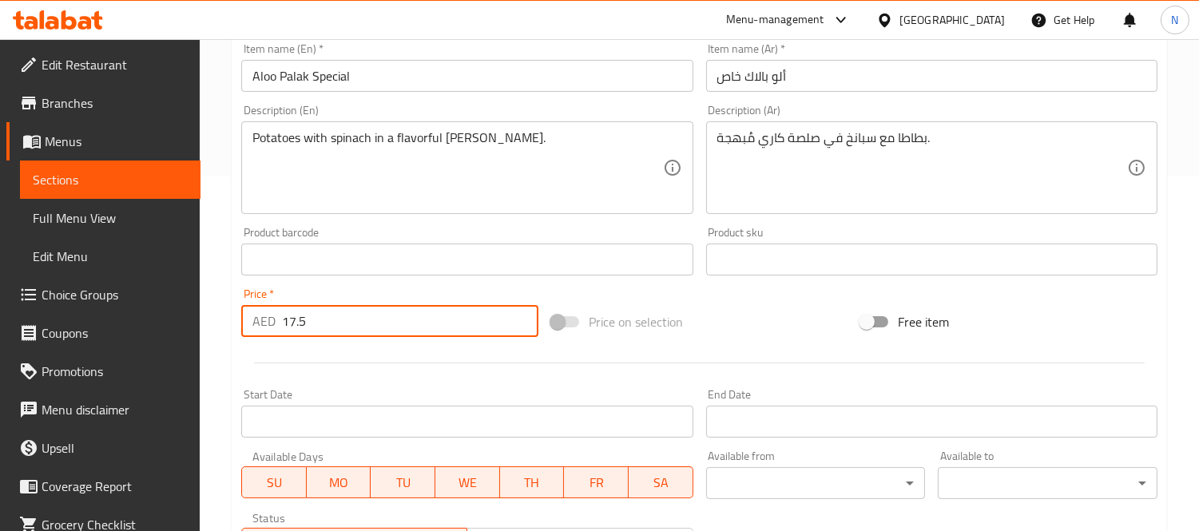
drag, startPoint x: 390, startPoint y: 314, endPoint x: 0, endPoint y: 274, distance: 392.0
click at [0, 282] on div "Edit Restaurant Branches Menus Sections Full Menu View Edit Menu Choice Groups …" at bounding box center [599, 240] width 1199 height 1113
paste input "9"
type input "19.5"
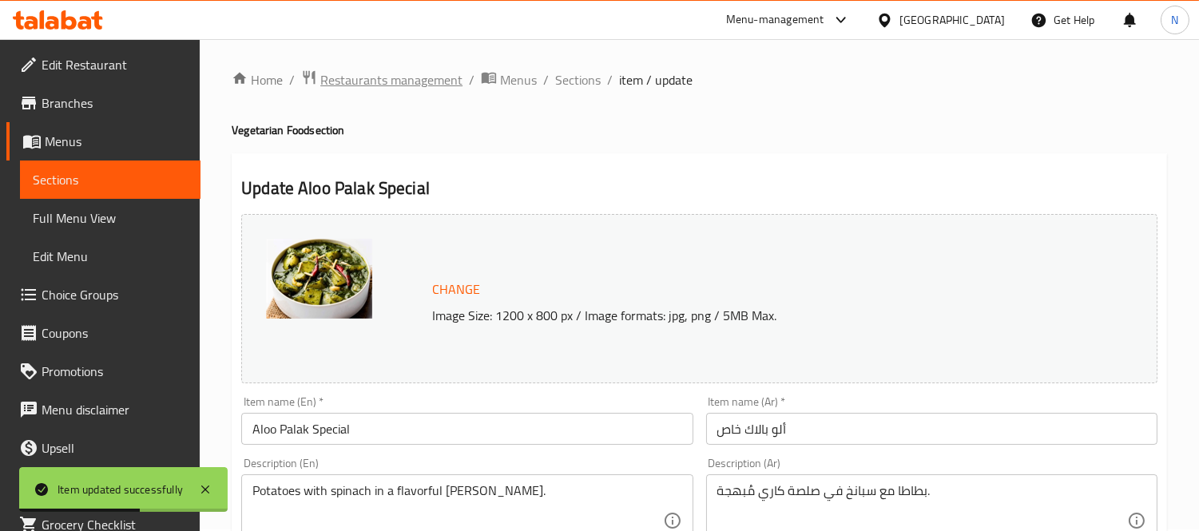
scroll to position [0, 0]
click at [555, 81] on span "Sections" at bounding box center [578, 81] width 46 height 19
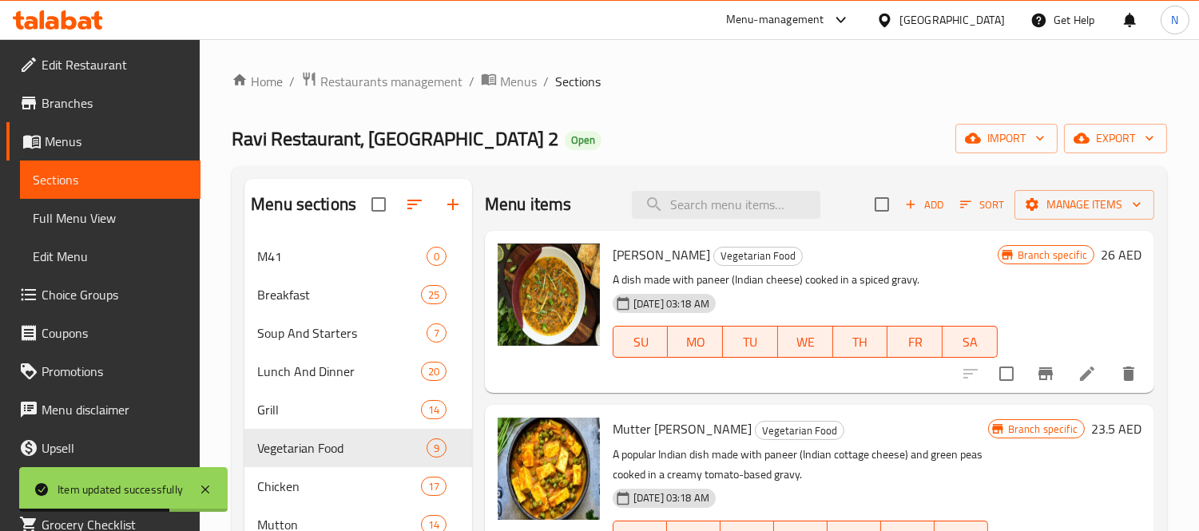
scroll to position [553, 0]
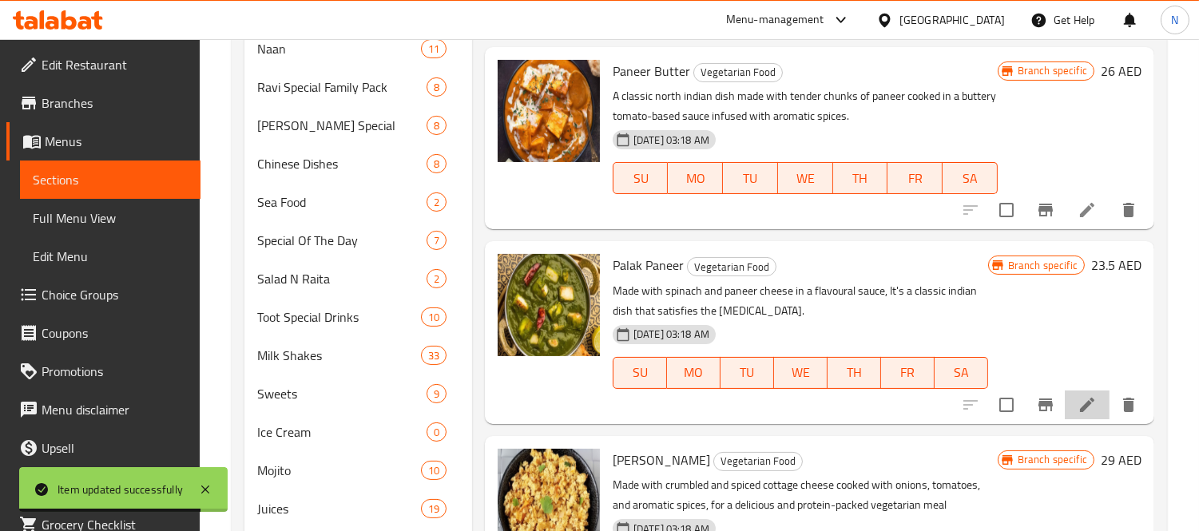
click at [1073, 416] on li at bounding box center [1087, 405] width 45 height 29
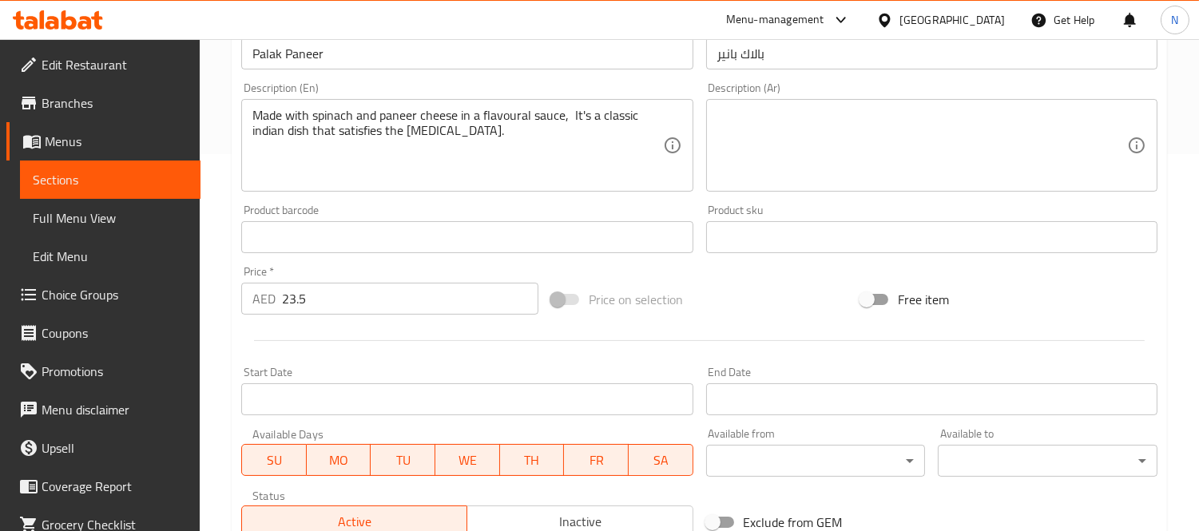
scroll to position [532, 0]
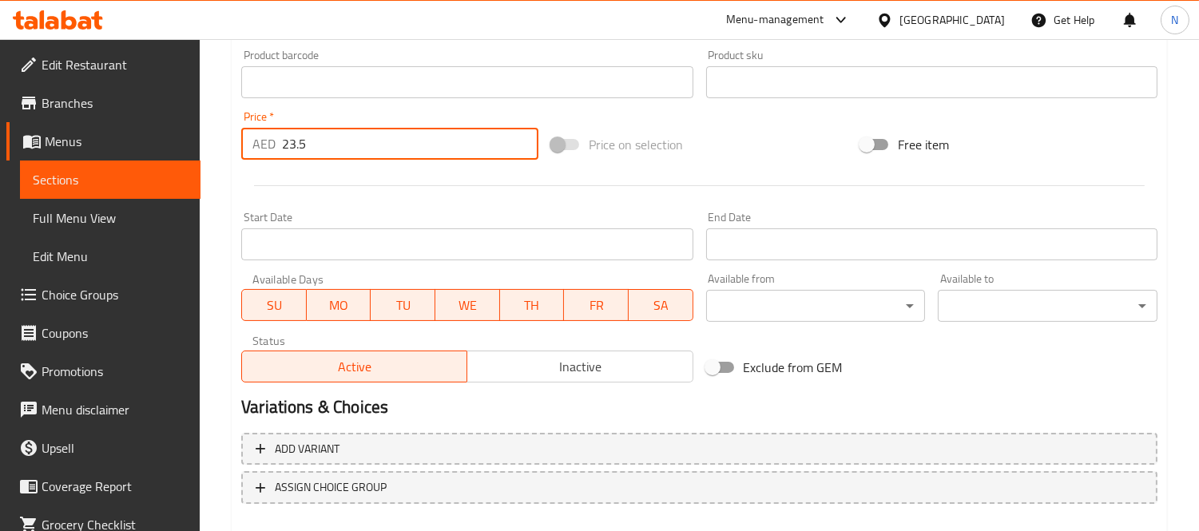
drag, startPoint x: 416, startPoint y: 139, endPoint x: 0, endPoint y: 138, distance: 415.5
click at [0, 140] on div "Edit Restaurant Branches Menus Sections Full Menu View Edit Menu Choice Groups …" at bounding box center [599, 63] width 1199 height 1113
paste input "7.9"
type input "27.95"
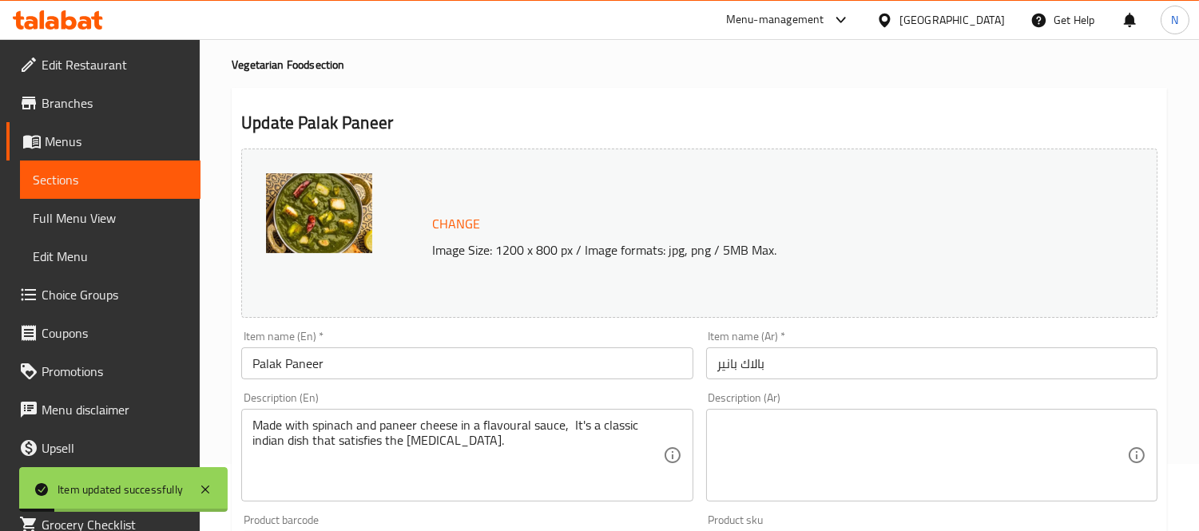
scroll to position [0, 0]
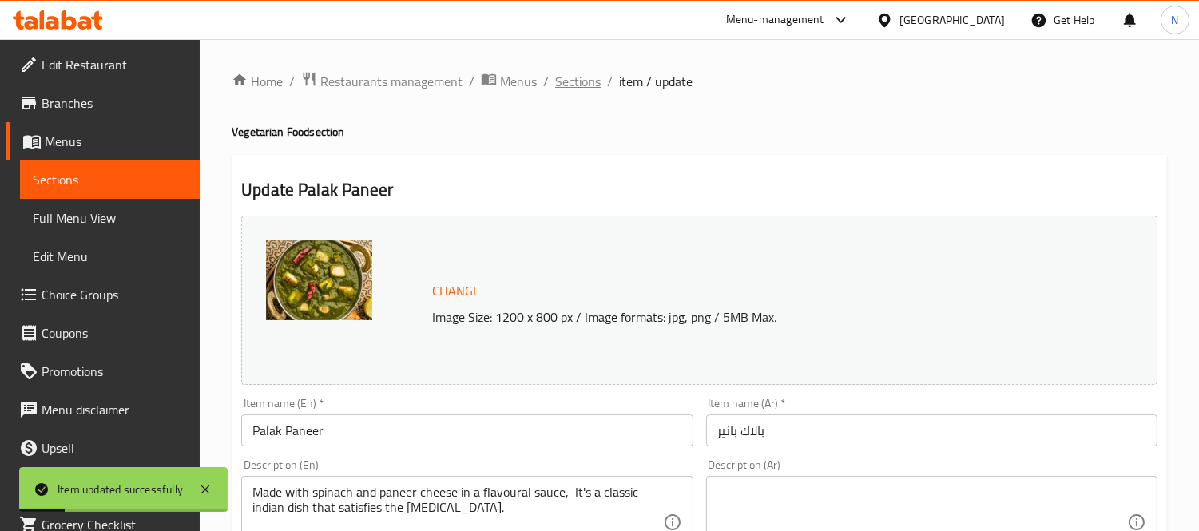
click at [586, 88] on span "Sections" at bounding box center [578, 81] width 46 height 19
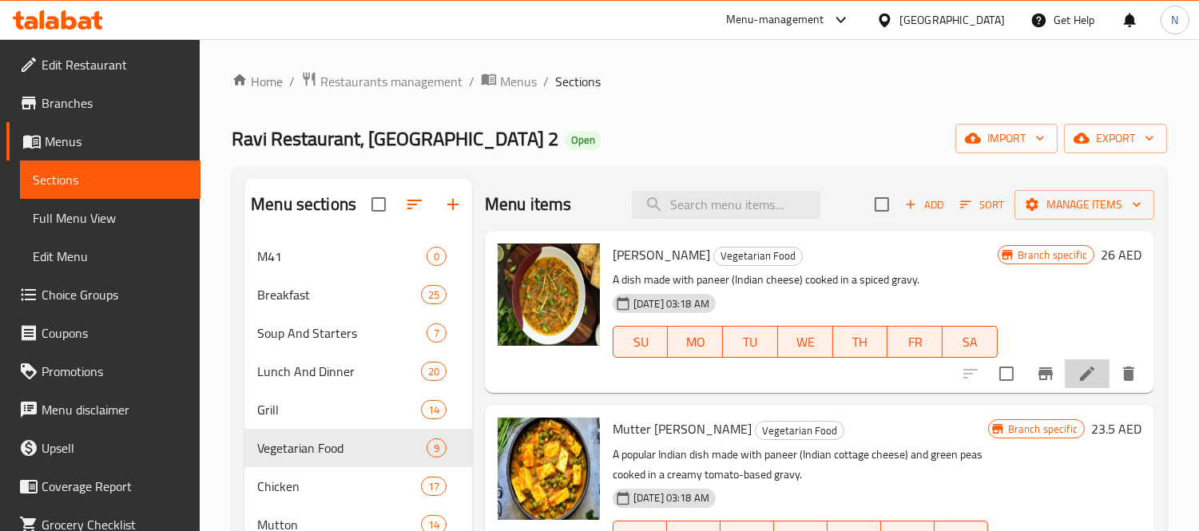
click at [1090, 374] on li at bounding box center [1087, 374] width 45 height 29
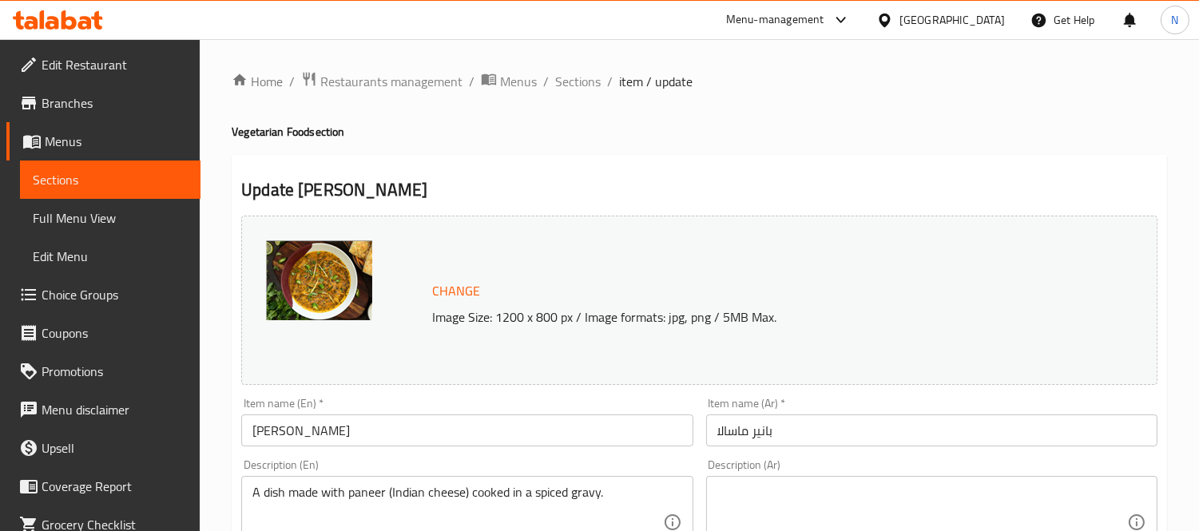
scroll to position [266, 0]
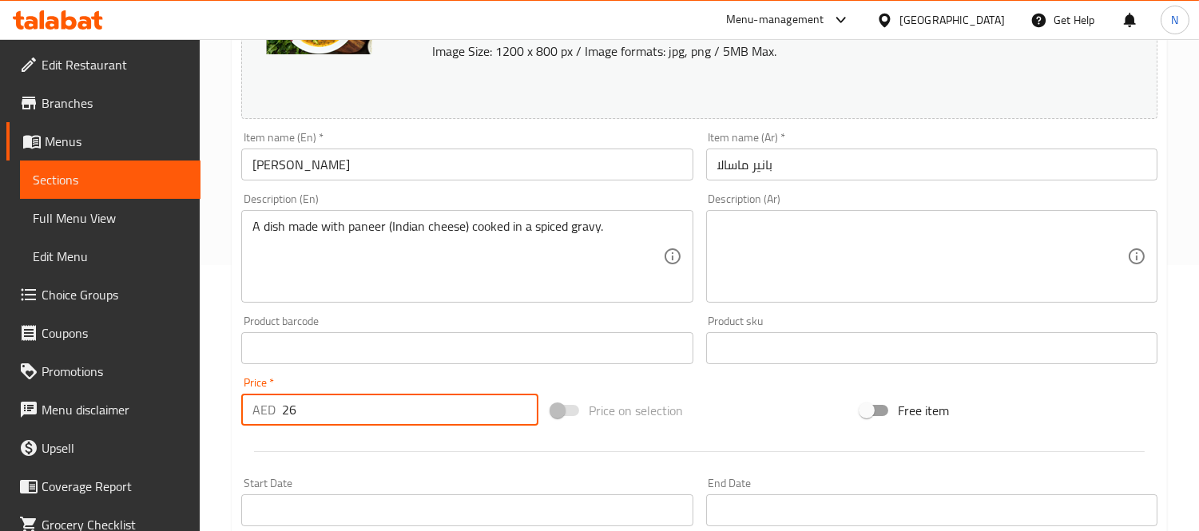
drag, startPoint x: 381, startPoint y: 402, endPoint x: 57, endPoint y: 384, distance: 324.9
click at [77, 393] on div "Edit Restaurant Branches Menus Sections Full Menu View Edit Menu Choice Groups …" at bounding box center [599, 329] width 1199 height 1113
paste input "30.55"
type input "30.55"
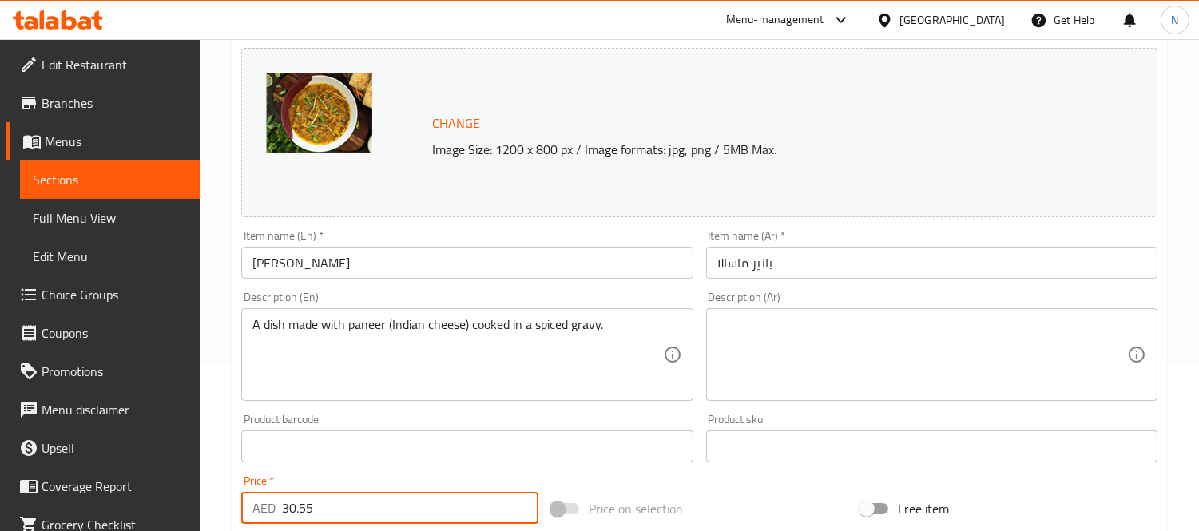
scroll to position [0, 0]
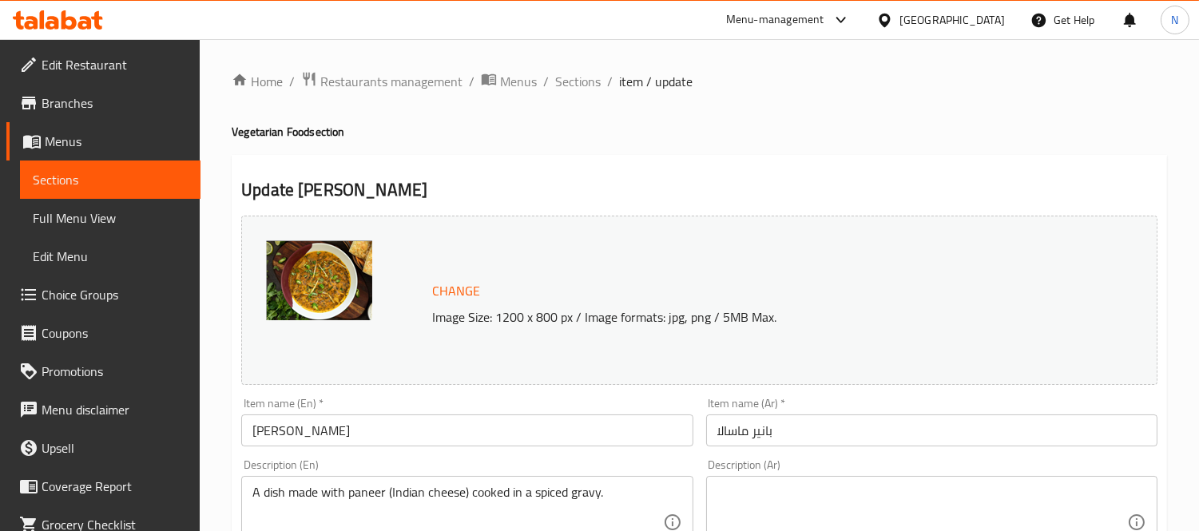
click at [550, 85] on ol "Home / Restaurants management / Menus / Sections / item / update" at bounding box center [700, 81] width 936 height 21
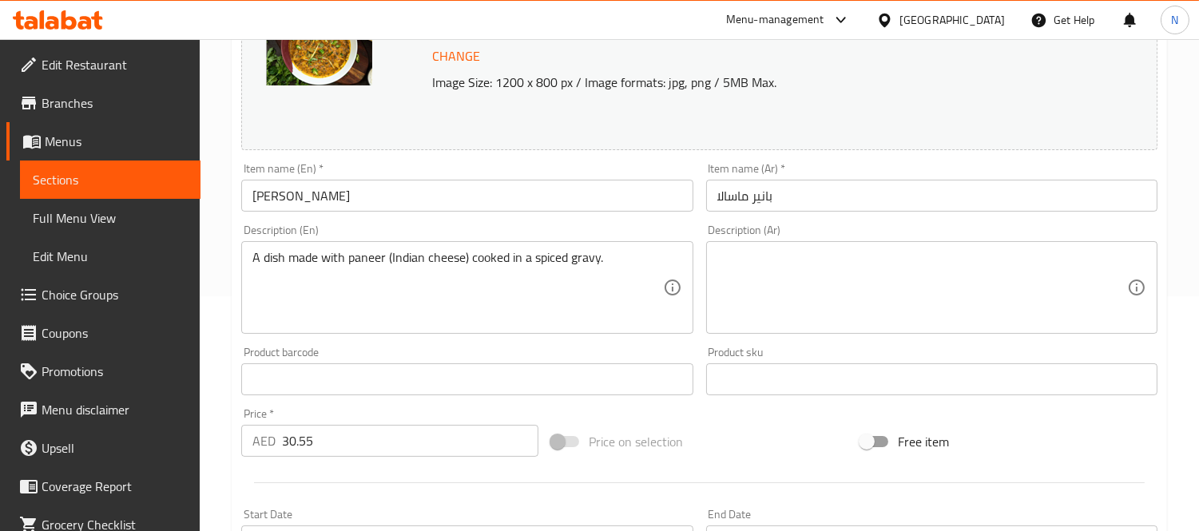
scroll to position [266, 0]
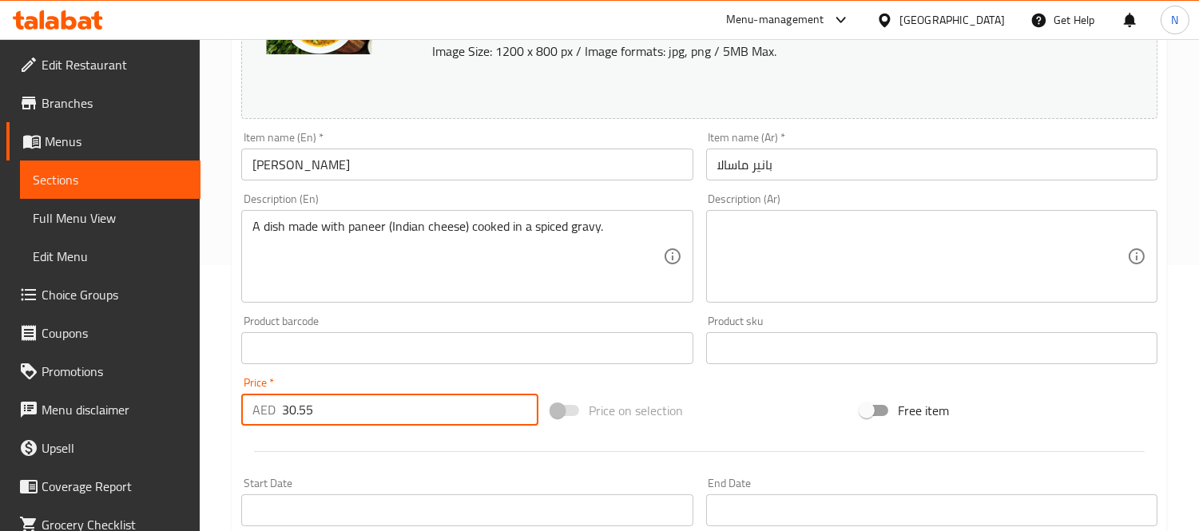
click at [445, 400] on input "30.55" at bounding box center [410, 410] width 256 height 32
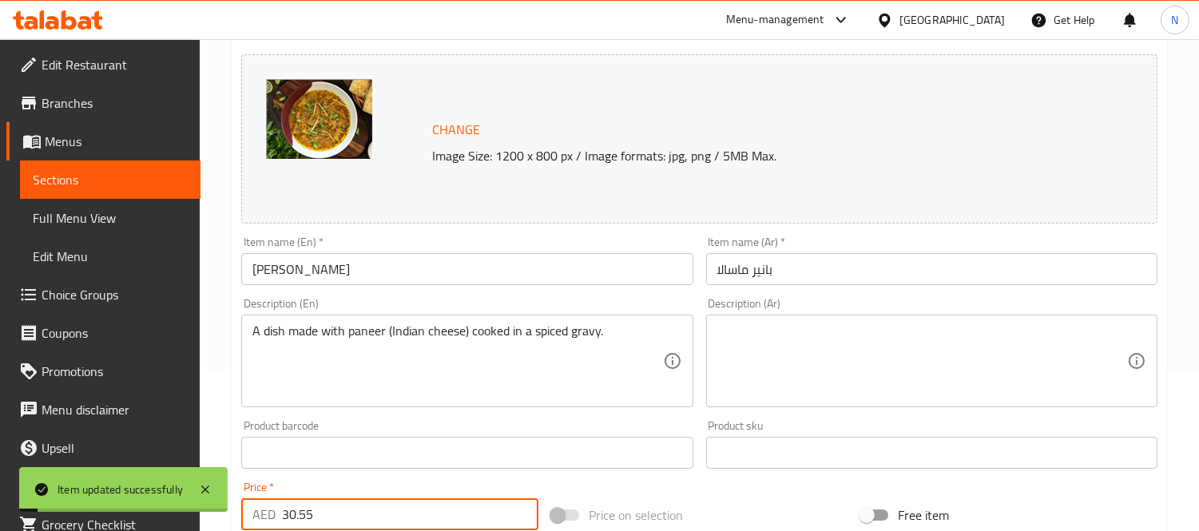
scroll to position [0, 0]
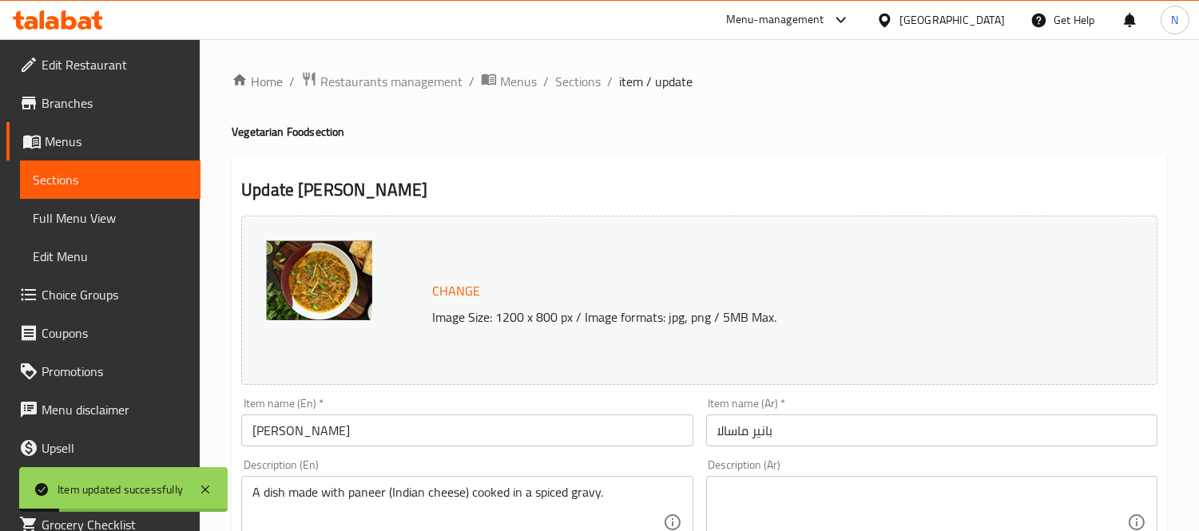
drag, startPoint x: 573, startPoint y: 86, endPoint x: 1175, endPoint y: 320, distance: 646.4
click at [573, 86] on span "Sections" at bounding box center [578, 81] width 46 height 19
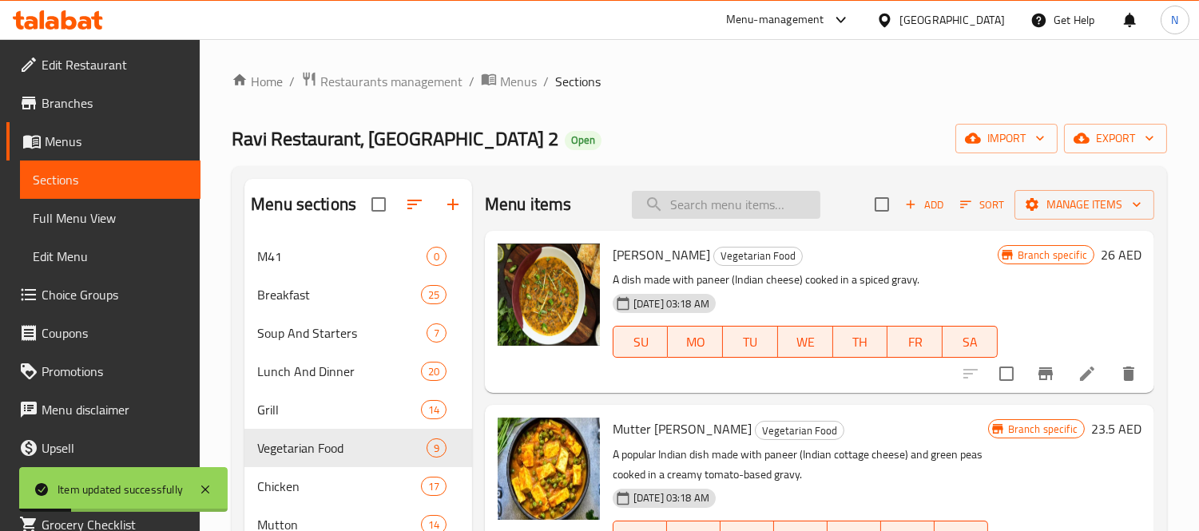
click at [727, 204] on input "search" at bounding box center [726, 205] width 189 height 28
paste input "[PERSON_NAME]"
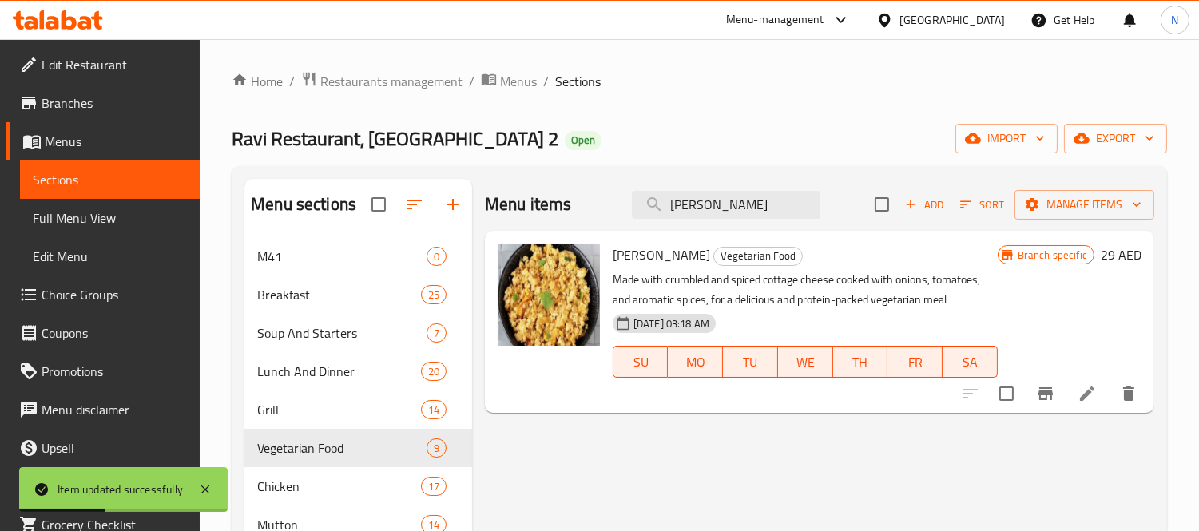
type input "[PERSON_NAME]"
click at [1080, 402] on icon at bounding box center [1087, 393] width 19 height 19
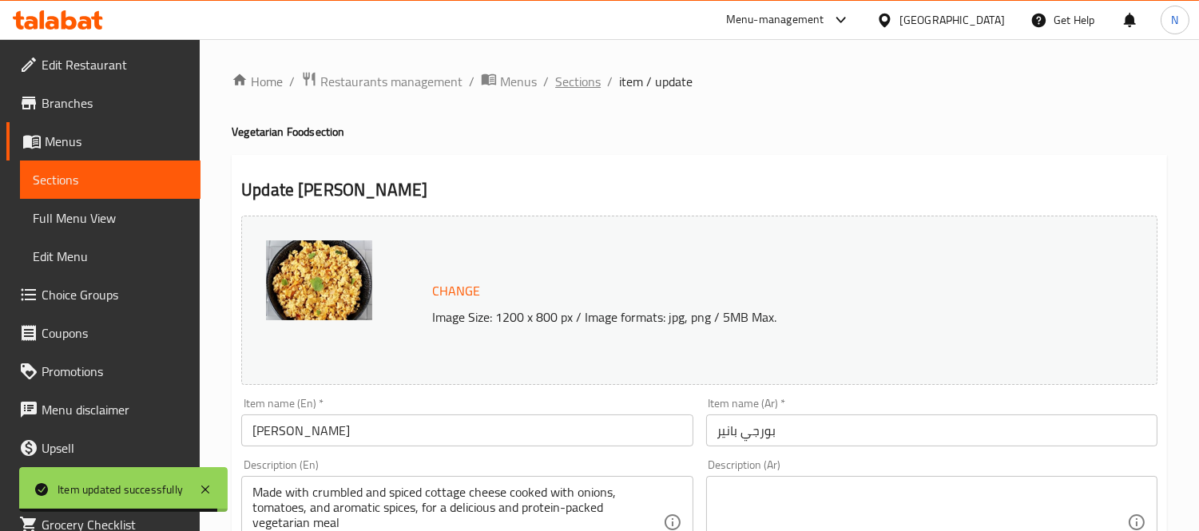
click at [571, 77] on span "Sections" at bounding box center [578, 81] width 46 height 19
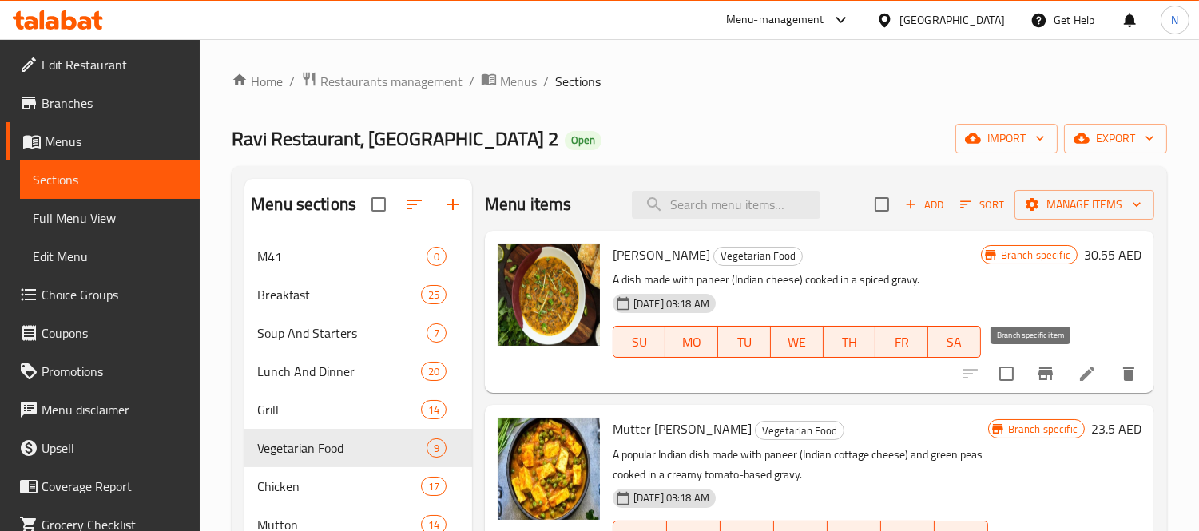
click at [1040, 360] on button "Branch-specific-item" at bounding box center [1046, 374] width 38 height 38
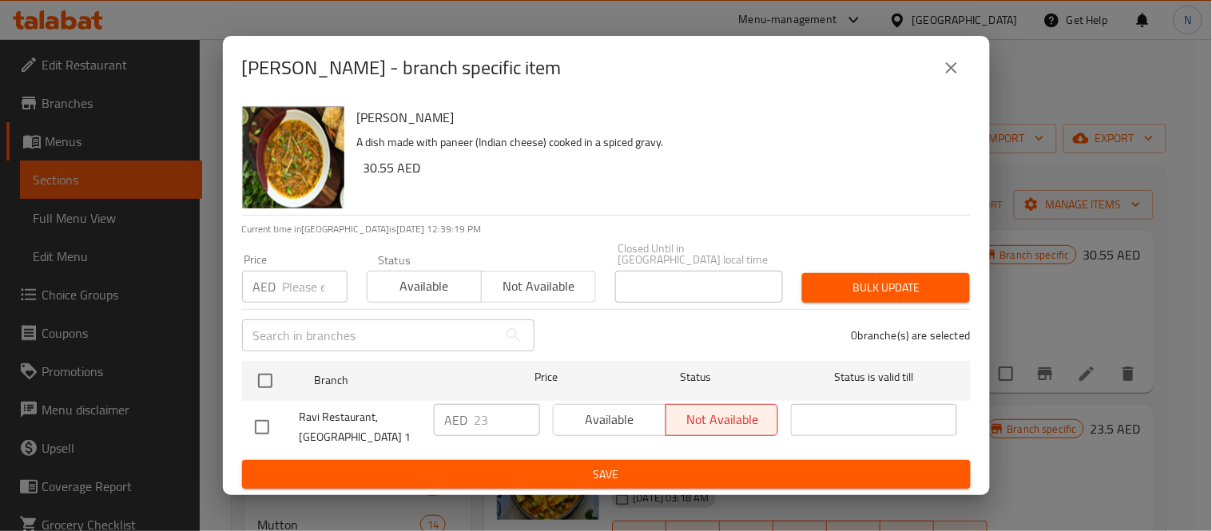
click at [937, 85] on div "Paneer Masala - branch specific item" at bounding box center [606, 68] width 729 height 38
click at [948, 65] on icon "close" at bounding box center [951, 67] width 11 height 11
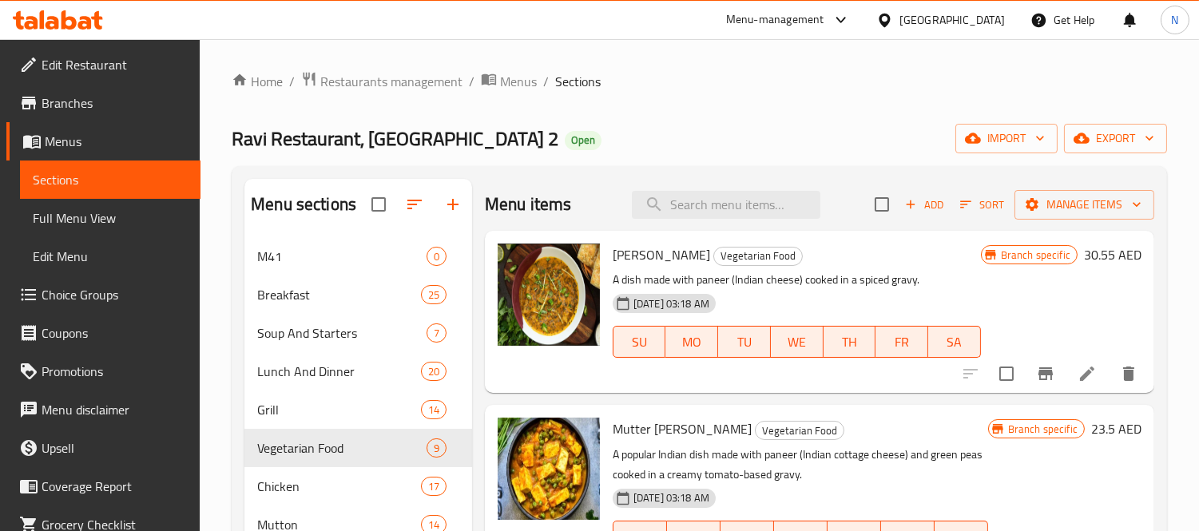
scroll to position [747, 0]
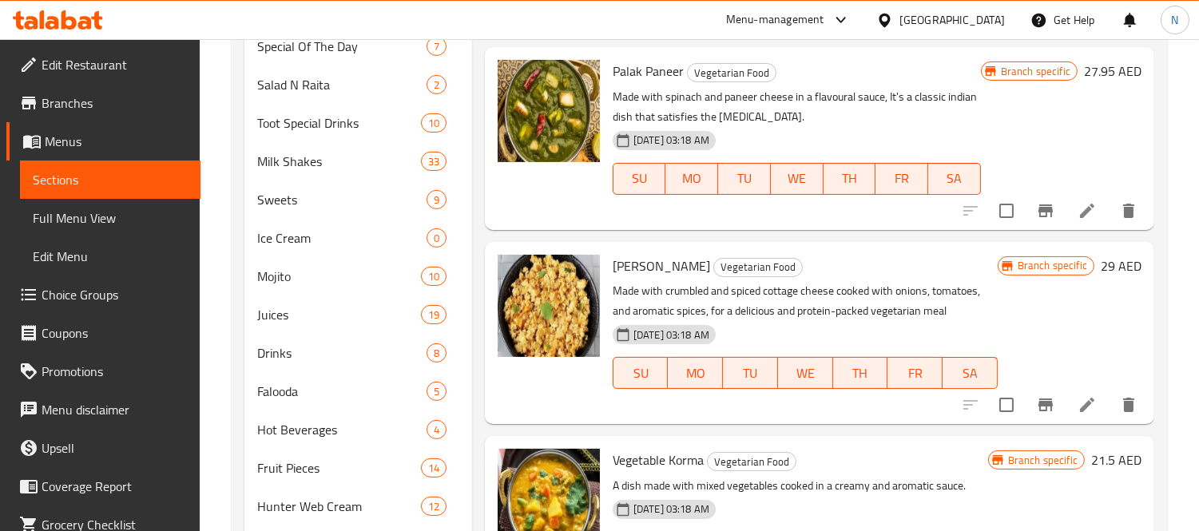
click at [1066, 414] on li at bounding box center [1087, 405] width 45 height 29
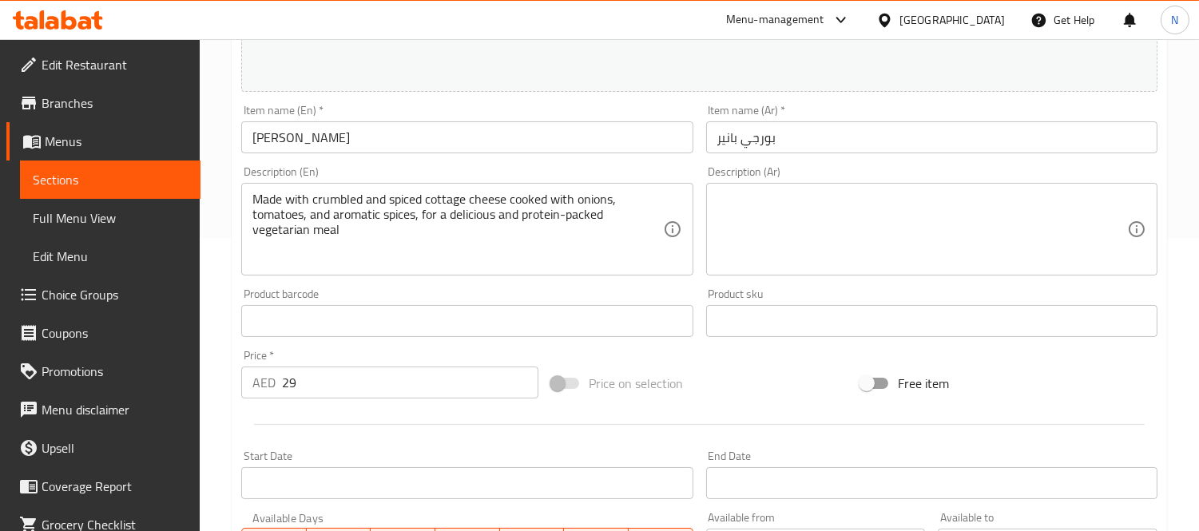
scroll to position [443, 0]
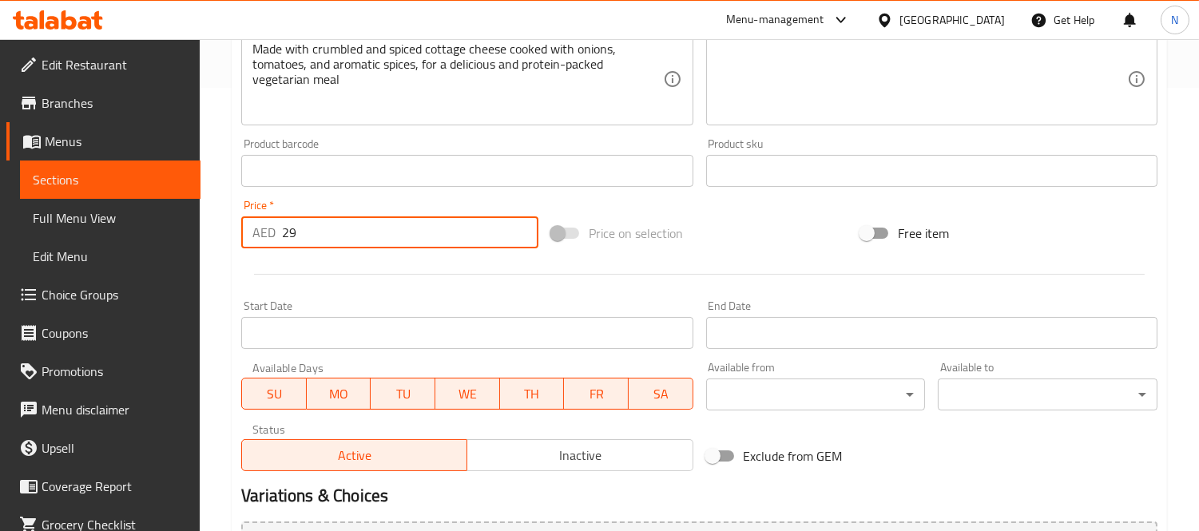
drag, startPoint x: 341, startPoint y: 244, endPoint x: 210, endPoint y: 240, distance: 131.1
click at [225, 237] on div "Home / Restaurants management / Menus / Sections / item / update Vegetarian Foo…" at bounding box center [700, 152] width 1000 height 1113
paste input "33.15"
type input "33.15"
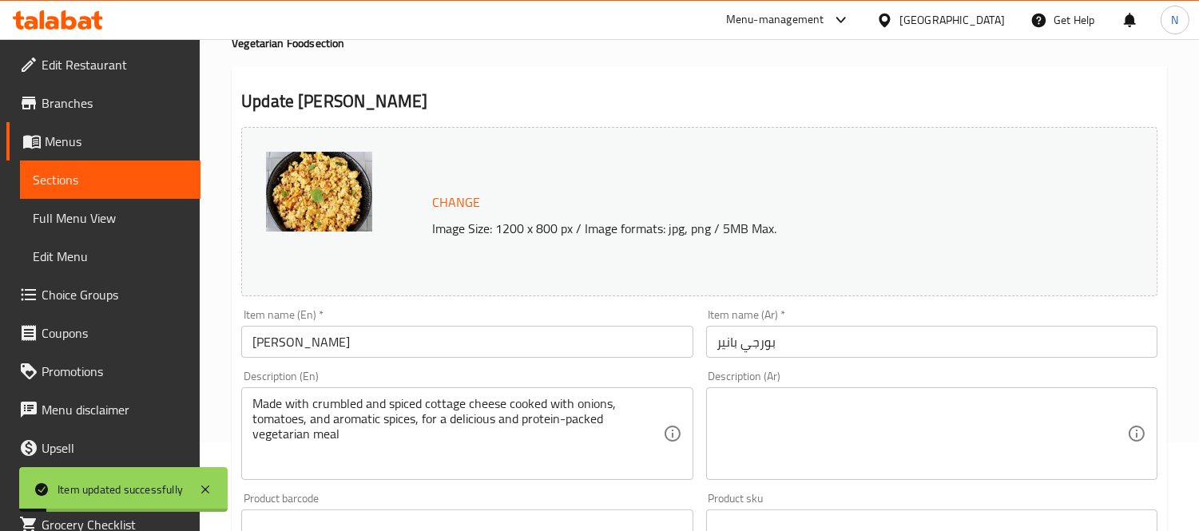
scroll to position [0, 0]
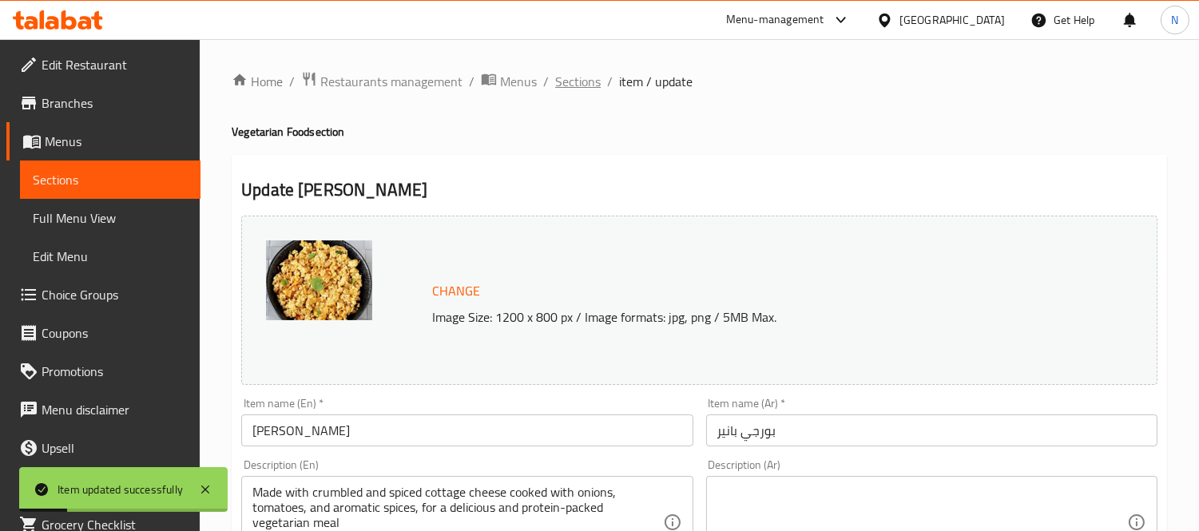
click at [576, 80] on span "Sections" at bounding box center [578, 81] width 46 height 19
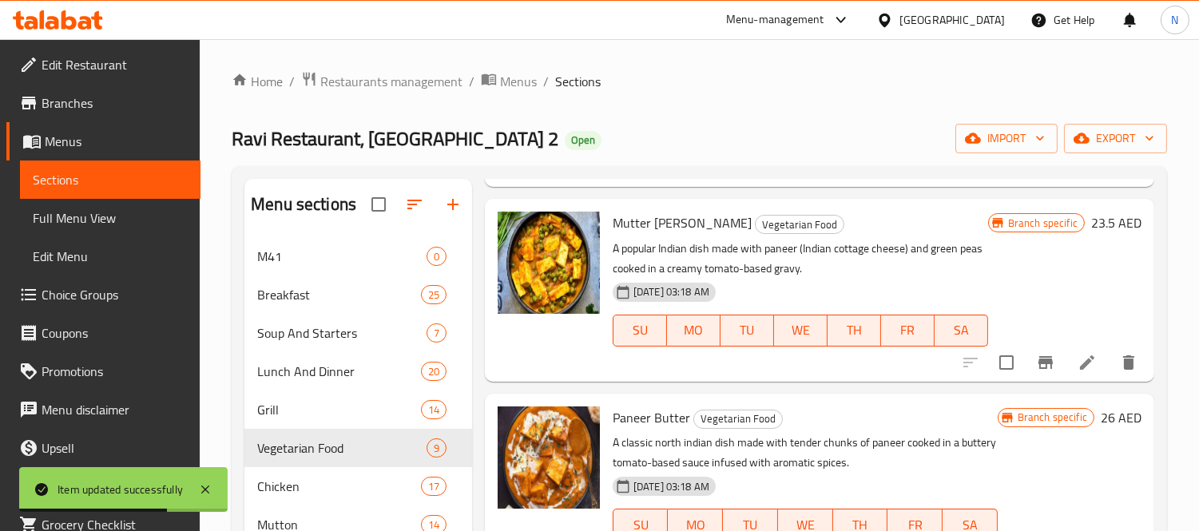
scroll to position [540, 0]
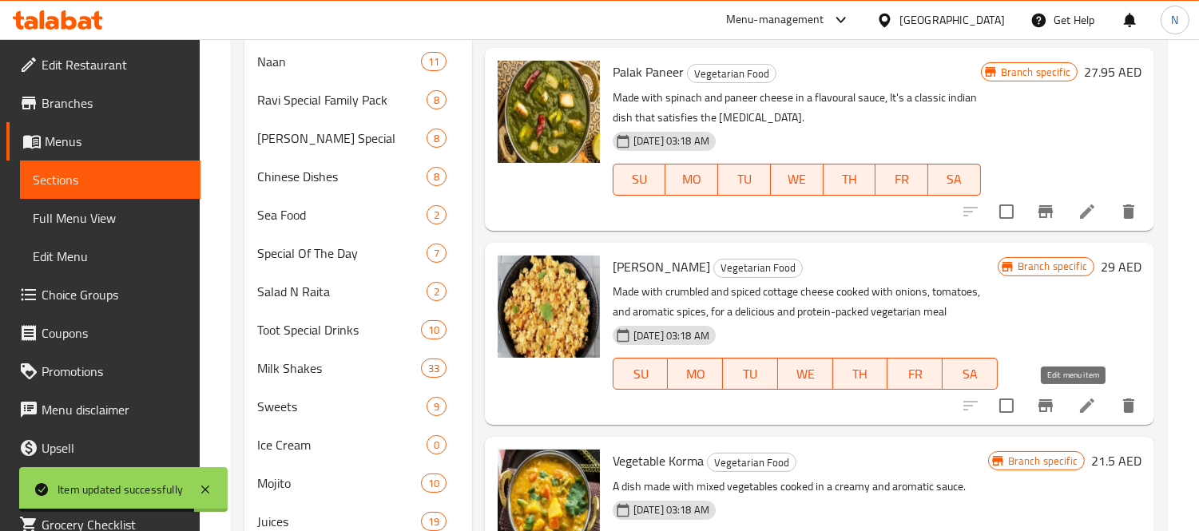
click at [1080, 401] on icon at bounding box center [1087, 406] width 14 height 14
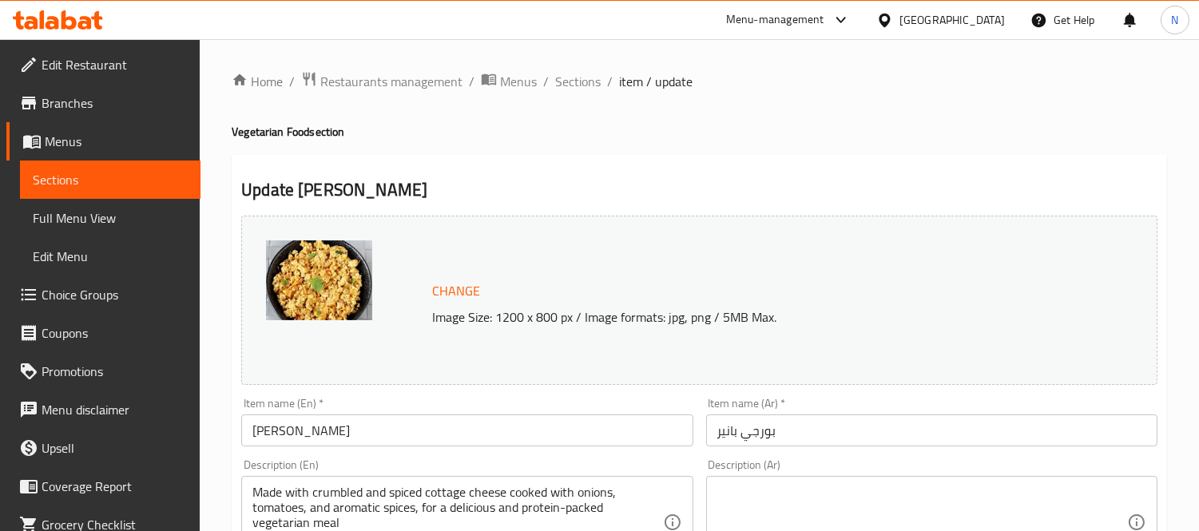
click at [579, 84] on span "Sections" at bounding box center [578, 81] width 46 height 19
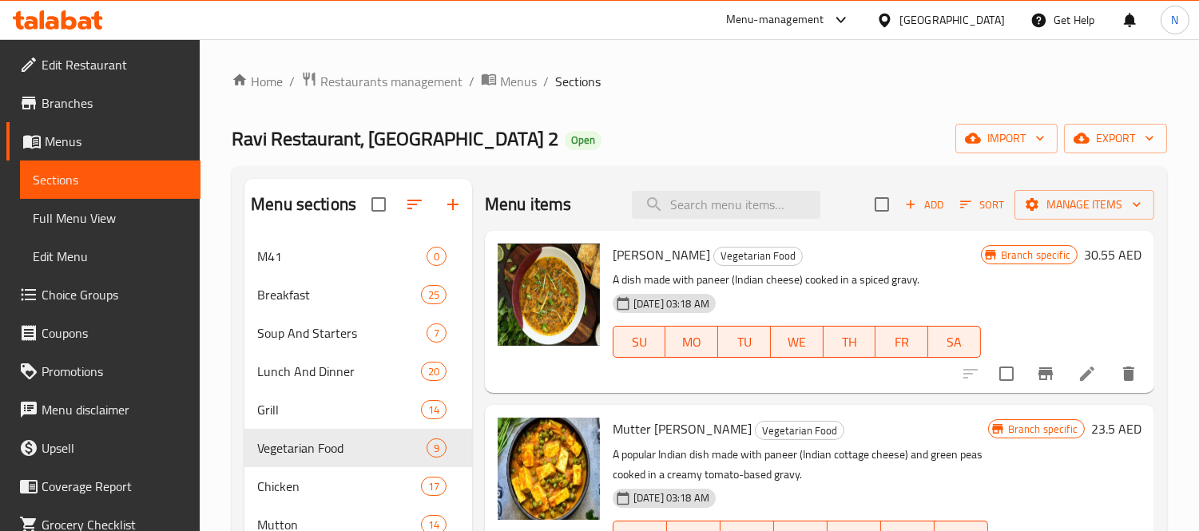
scroll to position [747, 0]
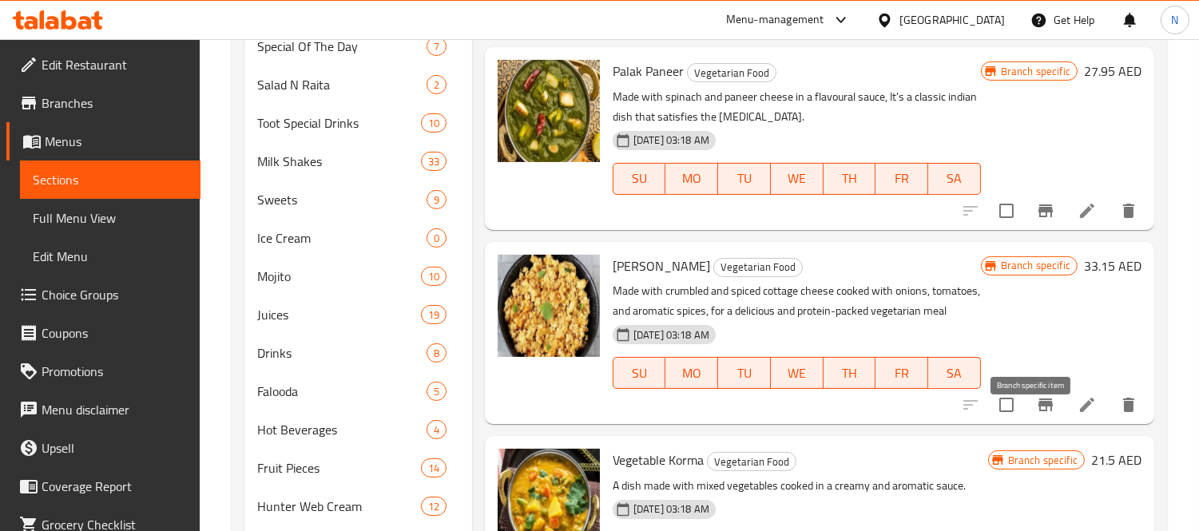
click at [1039, 412] on icon "Branch-specific-item" at bounding box center [1046, 405] width 14 height 13
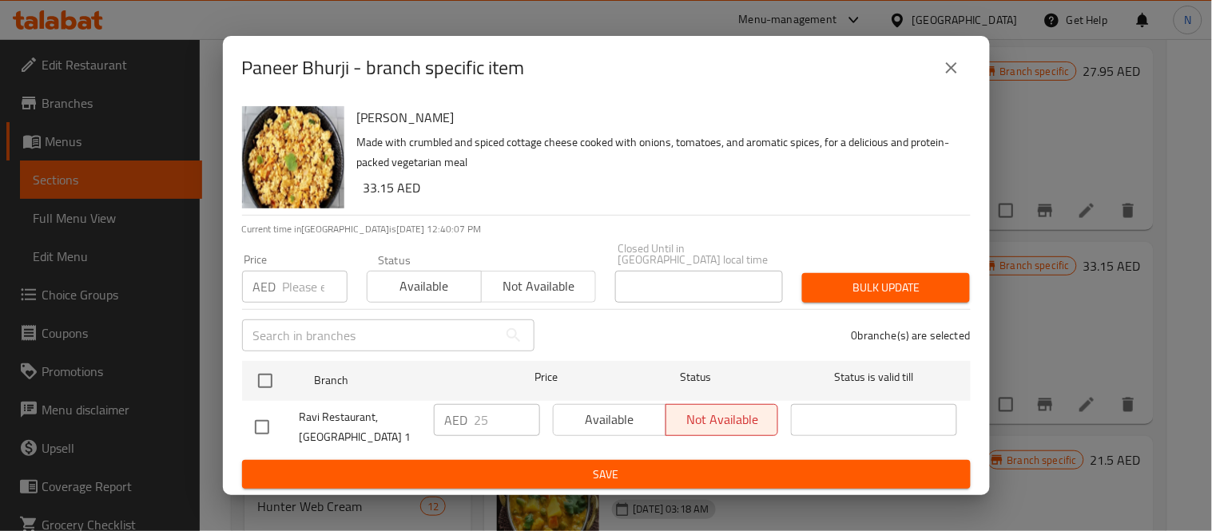
click at [944, 74] on icon "close" at bounding box center [951, 67] width 19 height 19
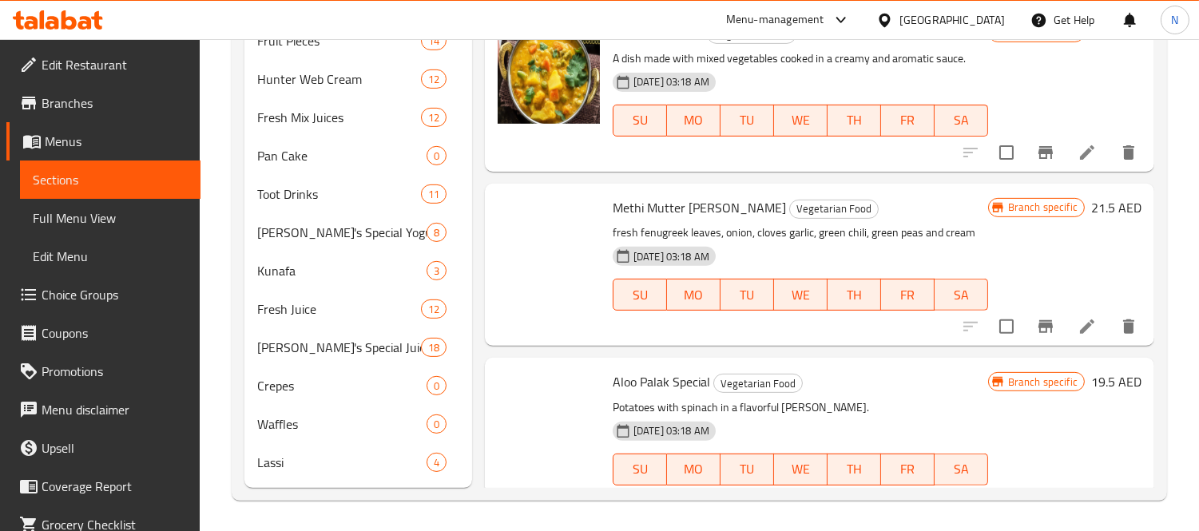
scroll to position [227, 0]
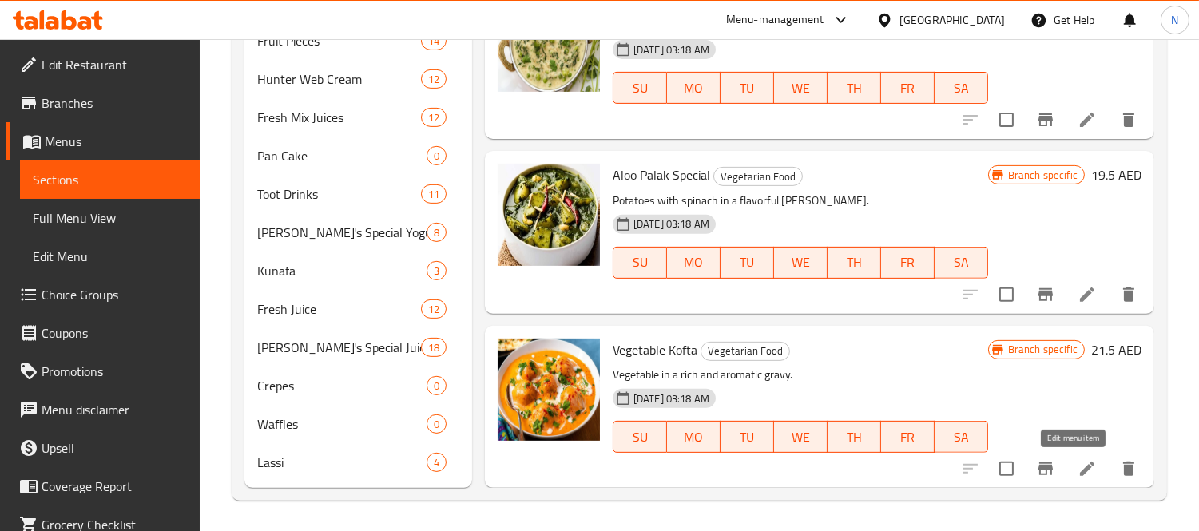
click at [1078, 462] on icon at bounding box center [1087, 468] width 19 height 19
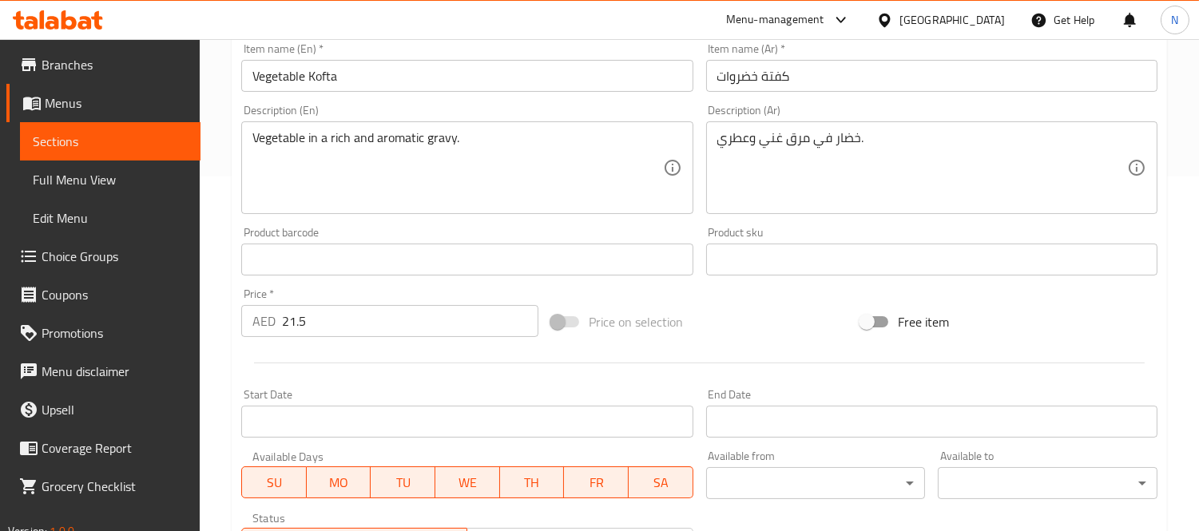
scroll to position [60, 0]
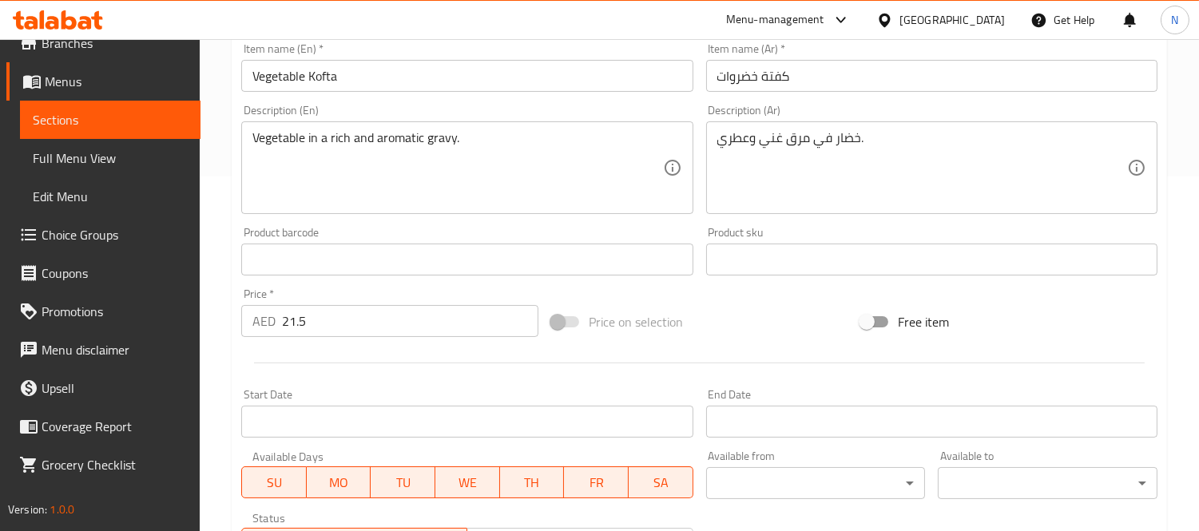
drag, startPoint x: 354, startPoint y: 312, endPoint x: 0, endPoint y: 249, distance: 359.6
click at [0, 264] on div "Edit Restaurant Branches Menus Sections Full Menu View Edit Menu Choice Groups …" at bounding box center [599, 240] width 1199 height 1113
paste input "5.3"
type input "25.35"
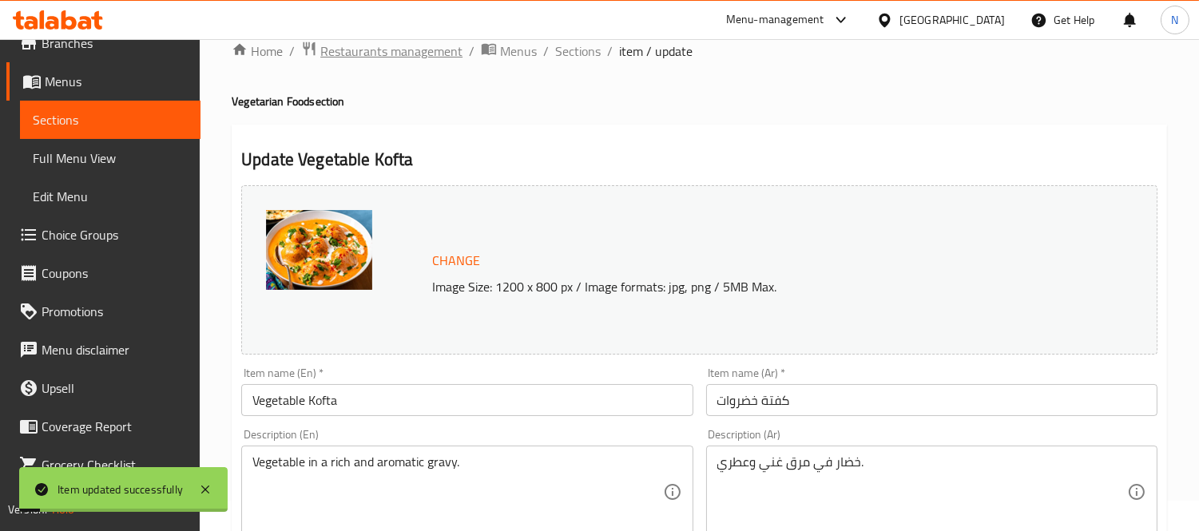
scroll to position [0, 0]
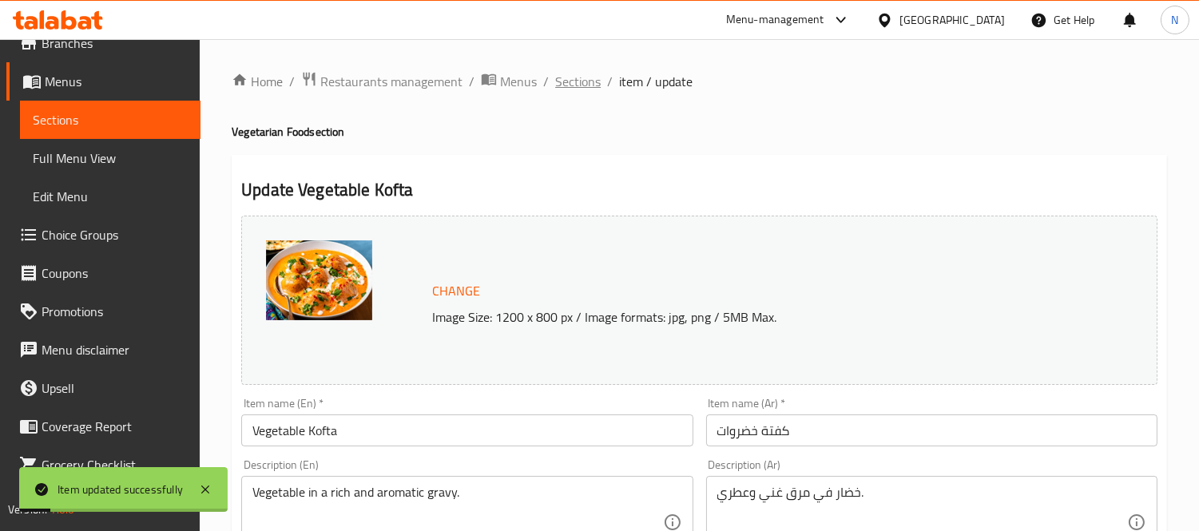
click at [593, 82] on span "Sections" at bounding box center [578, 81] width 46 height 19
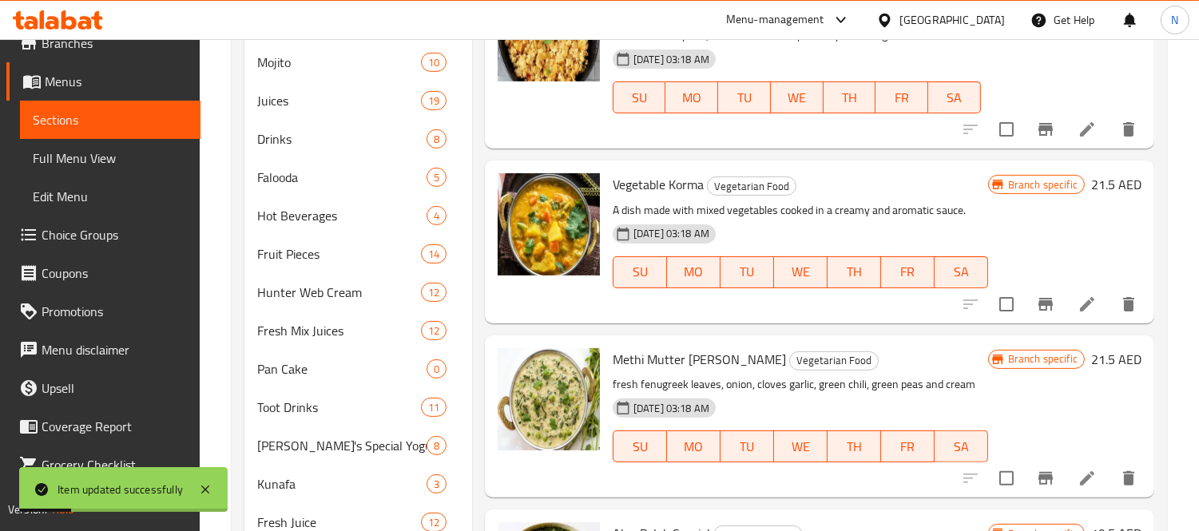
scroll to position [89, 0]
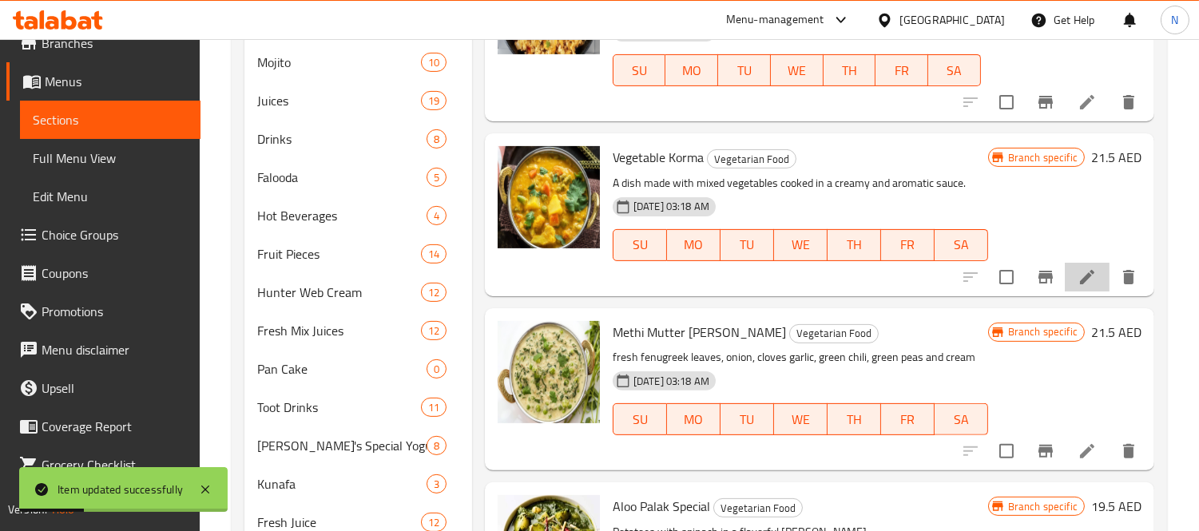
click at [1077, 283] on li at bounding box center [1087, 277] width 45 height 29
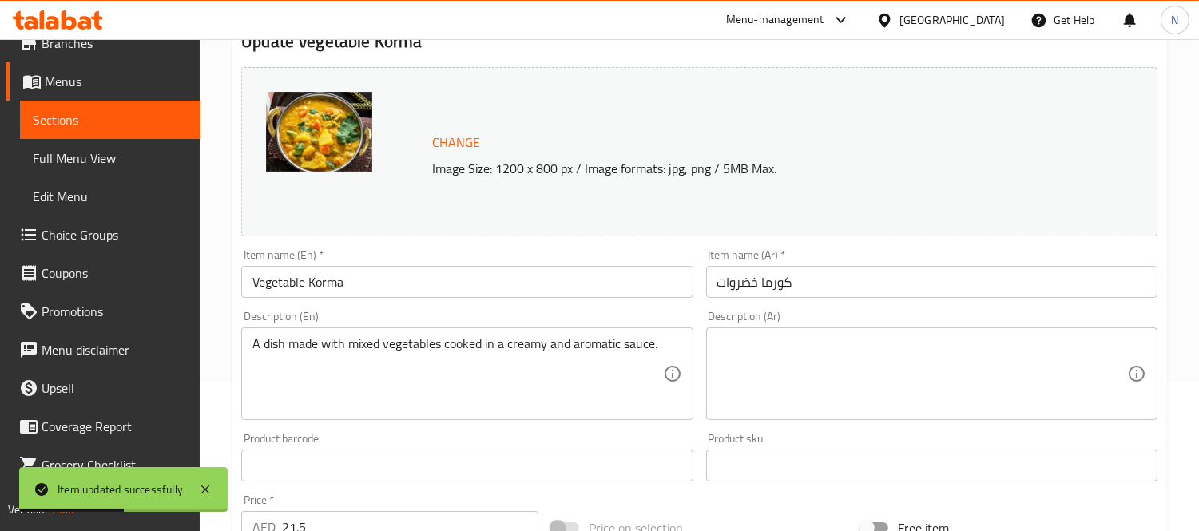
scroll to position [266, 0]
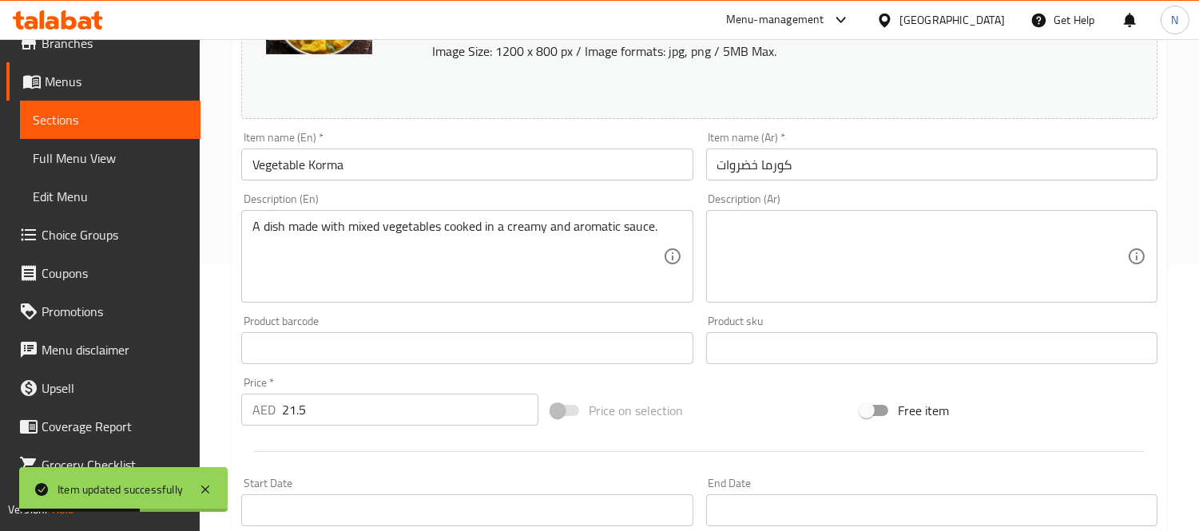
drag, startPoint x: 443, startPoint y: 436, endPoint x: 436, endPoint y: 412, distance: 25.6
click at [439, 430] on div "Change Image Size: 1200 x 800 px / Image formats: jpg, png / 5MB Max. Item name…" at bounding box center [699, 299] width 929 height 712
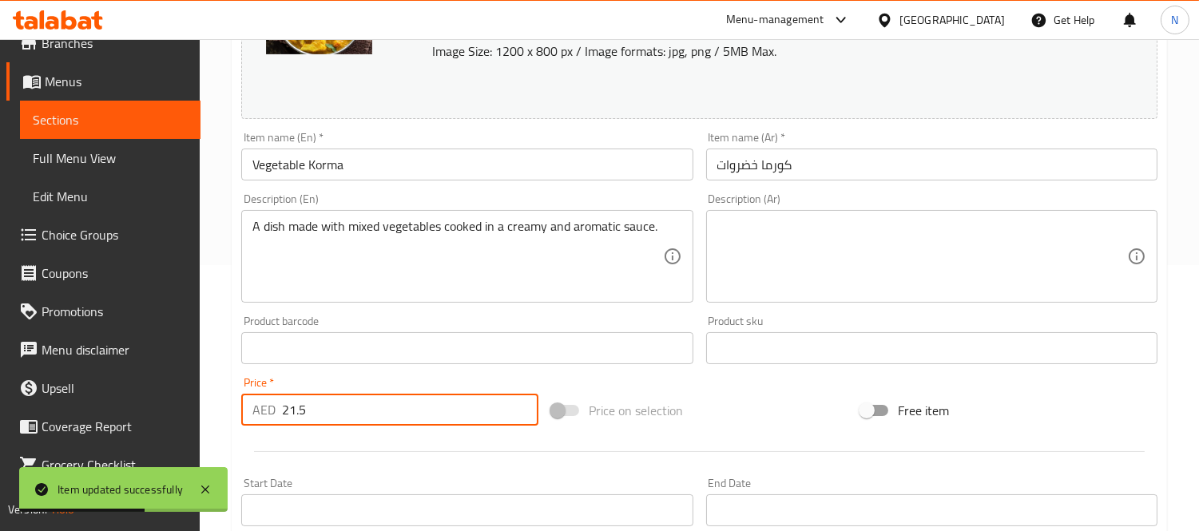
drag, startPoint x: 437, startPoint y: 412, endPoint x: 0, endPoint y: 334, distance: 443.9
click at [0, 336] on div "Edit Restaurant Branches Menus Sections Full Menu View Edit Menu Choice Groups …" at bounding box center [599, 329] width 1199 height 1113
paste input "5.3"
type input "25.35"
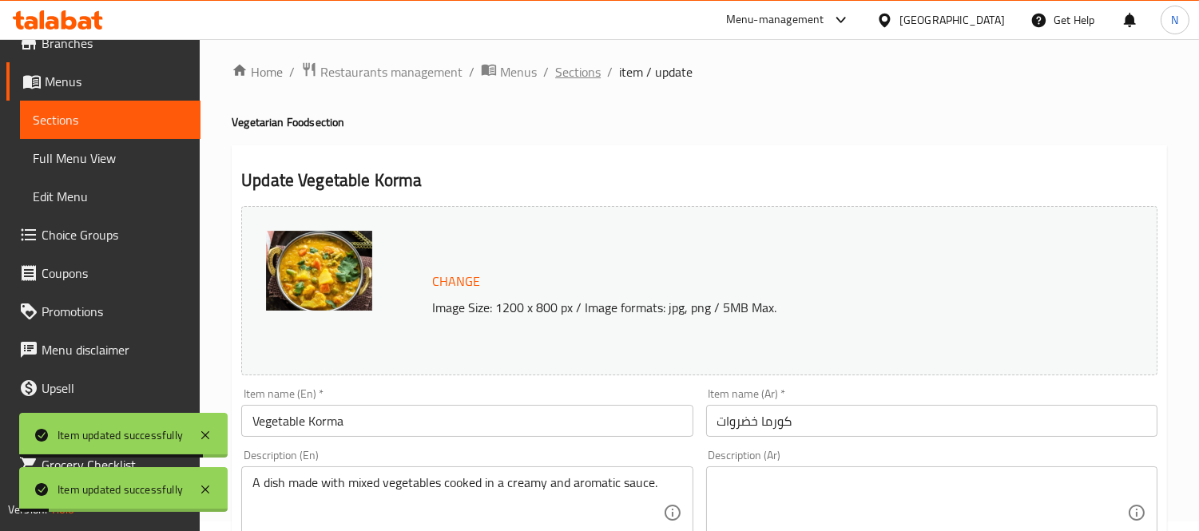
scroll to position [0, 0]
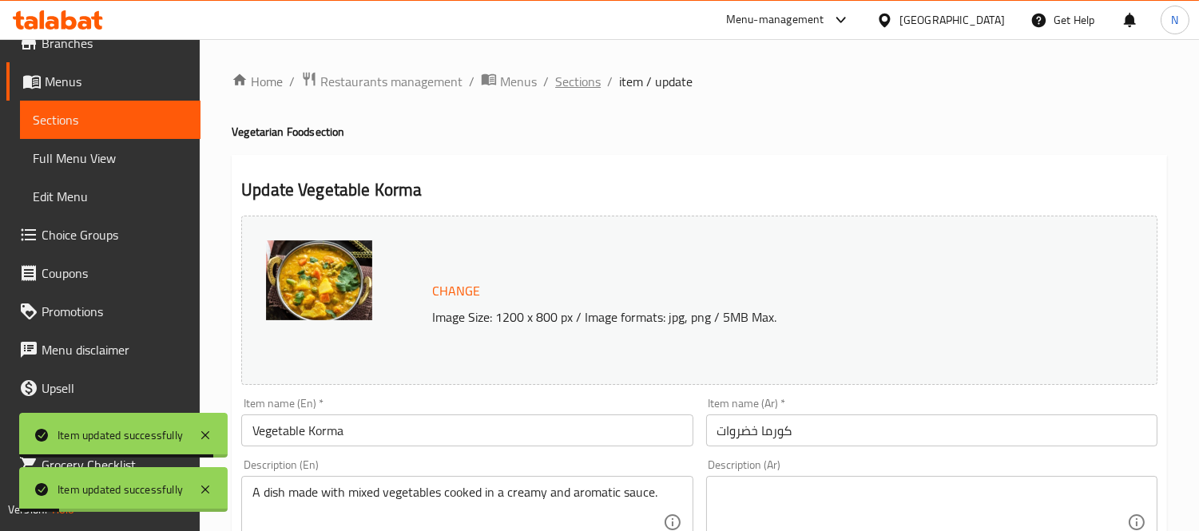
click at [568, 74] on span "Sections" at bounding box center [578, 81] width 46 height 19
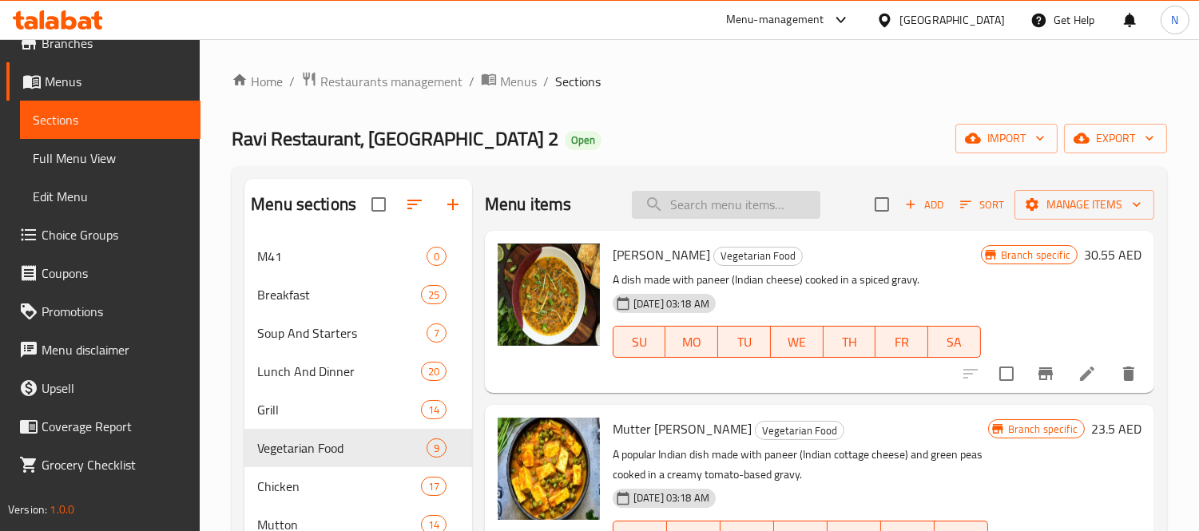
click at [689, 202] on input "search" at bounding box center [726, 205] width 189 height 28
paste input "Methi Malai"
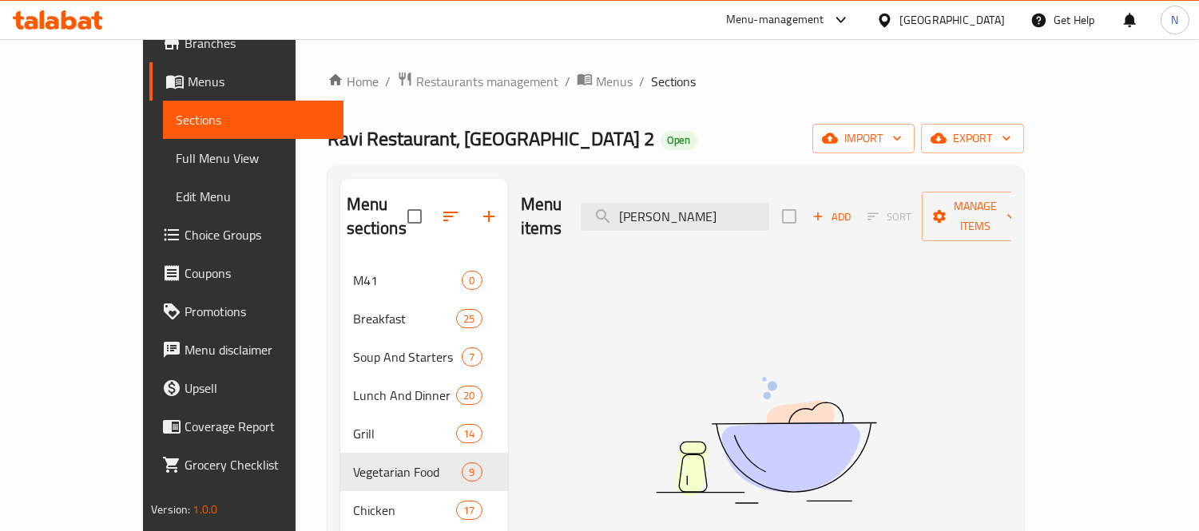
drag, startPoint x: 732, startPoint y: 205, endPoint x: 342, endPoint y: 168, distance: 391.7
paste input "utter M"
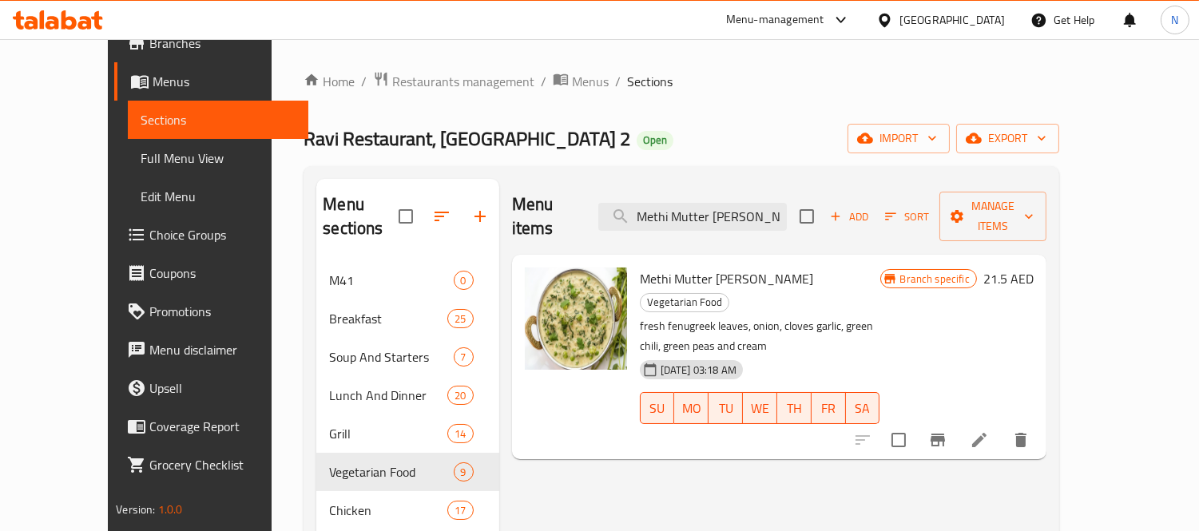
type input "Methi Mutter [PERSON_NAME]"
click at [989, 431] on icon at bounding box center [979, 440] width 19 height 19
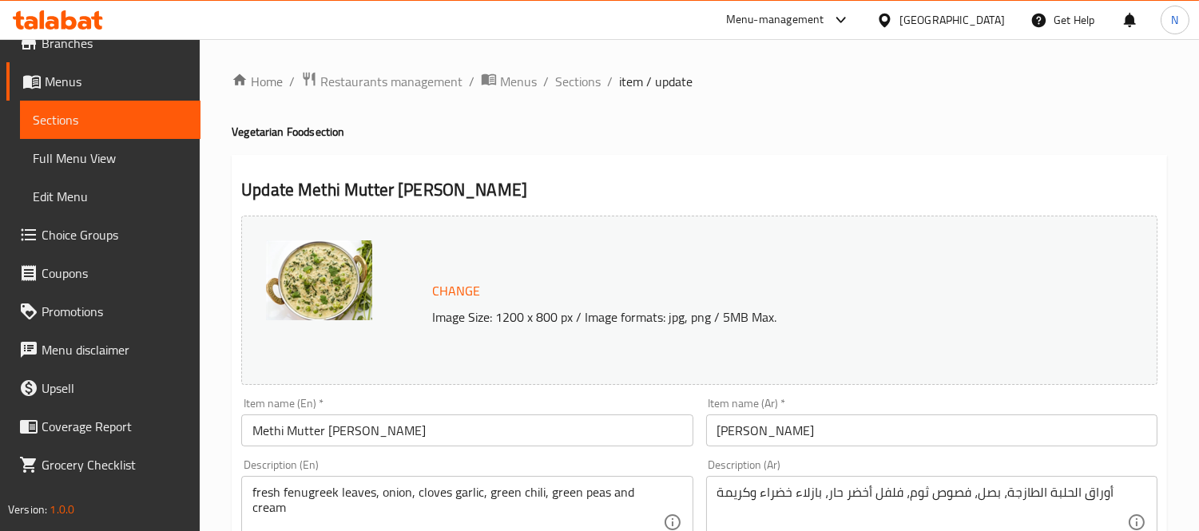
scroll to position [266, 0]
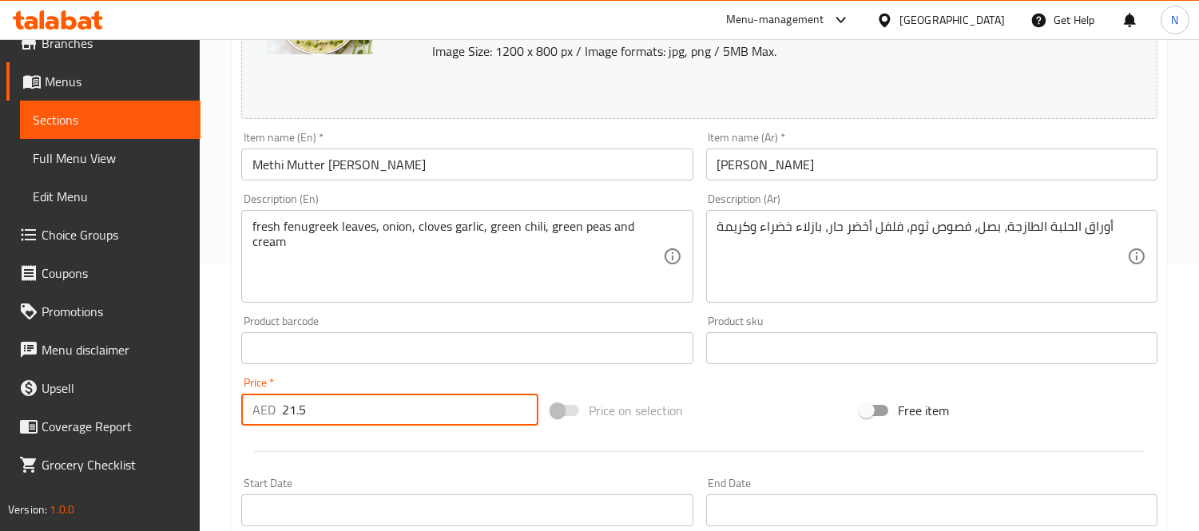
drag, startPoint x: 338, startPoint y: 416, endPoint x: 6, endPoint y: 328, distance: 343.1
click at [0, 339] on div "Edit Restaurant Branches Menus Sections Full Menu View Edit Menu Choice Groups …" at bounding box center [599, 329] width 1199 height 1113
paste input "5.3"
type input "25.35"
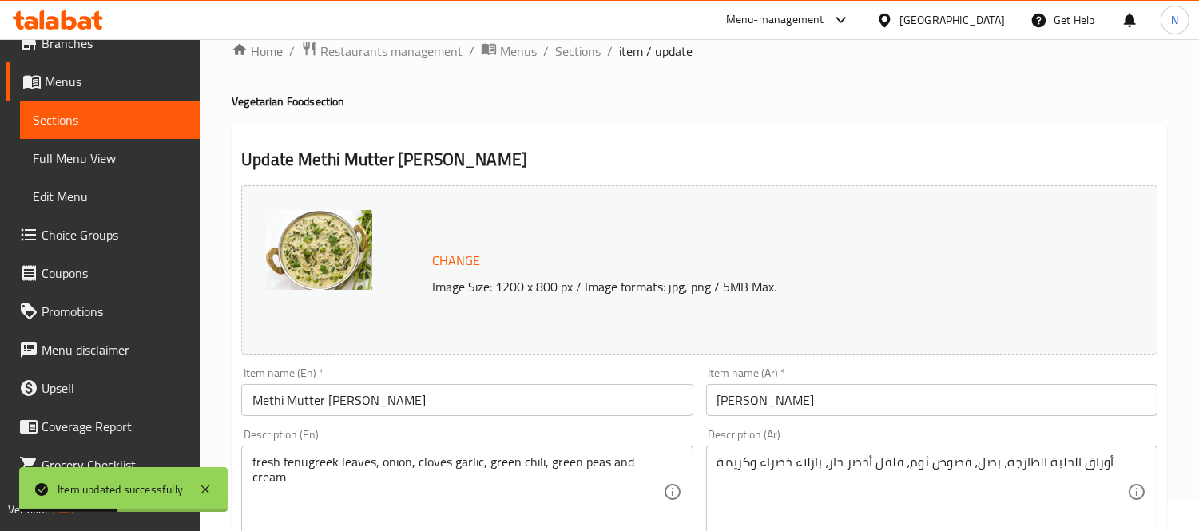
scroll to position [0, 0]
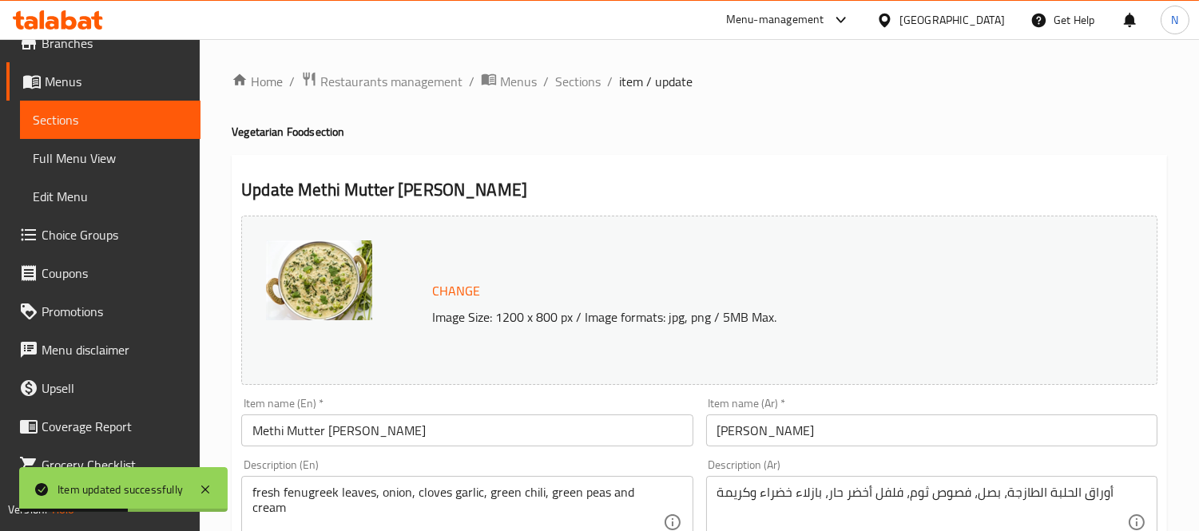
drag, startPoint x: 574, startPoint y: 78, endPoint x: 616, endPoint y: 117, distance: 57.1
click at [574, 78] on span "Sections" at bounding box center [578, 81] width 46 height 19
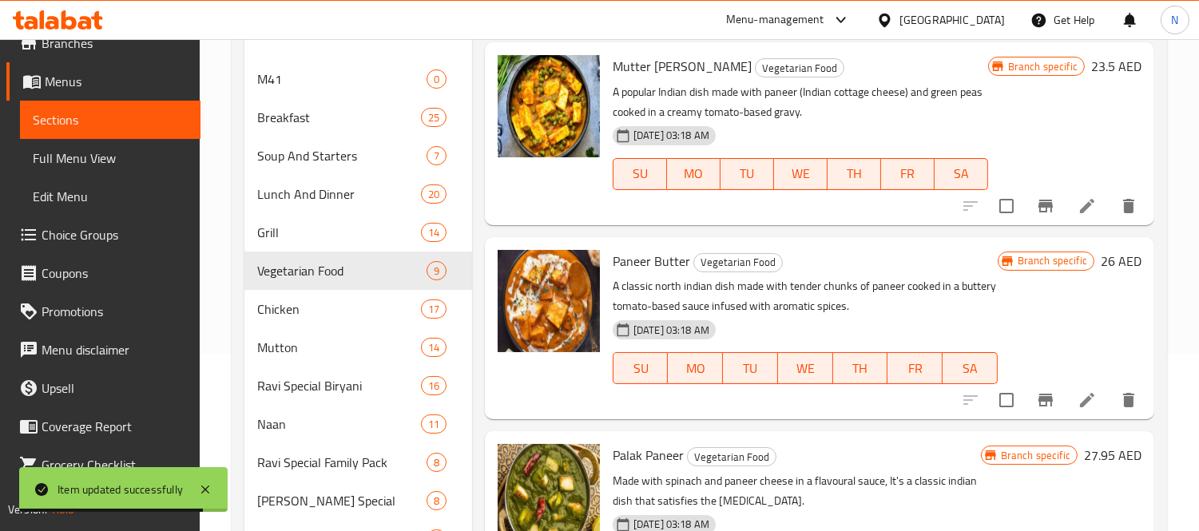
scroll to position [227, 0]
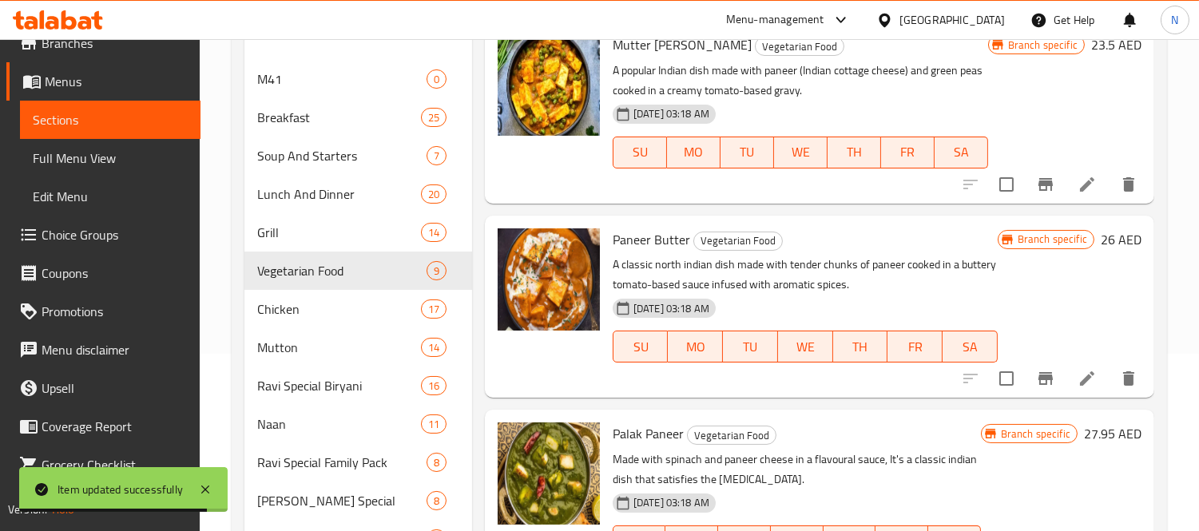
click at [1065, 364] on li at bounding box center [1087, 378] width 45 height 29
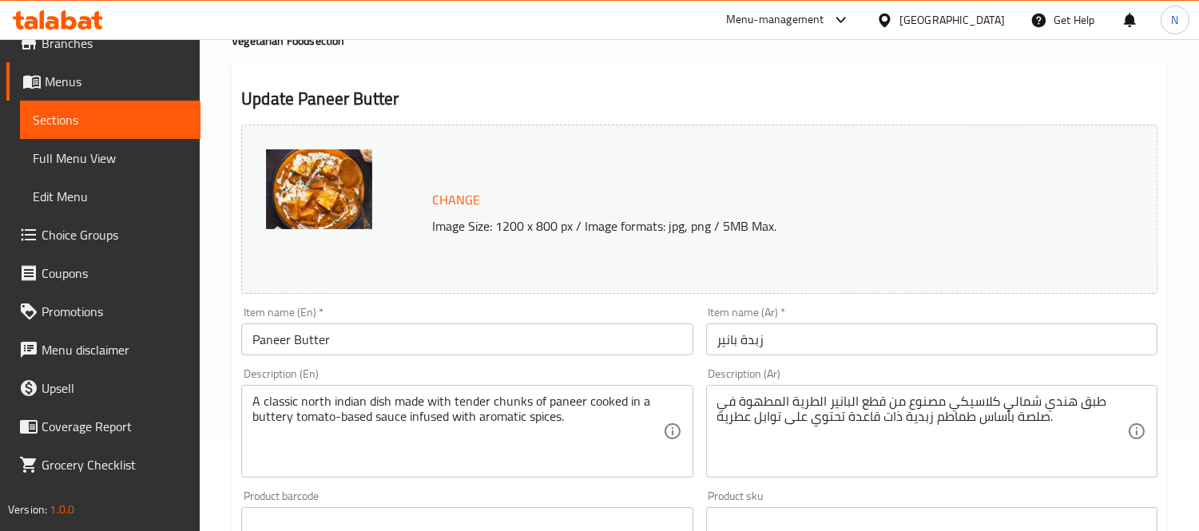
scroll to position [266, 0]
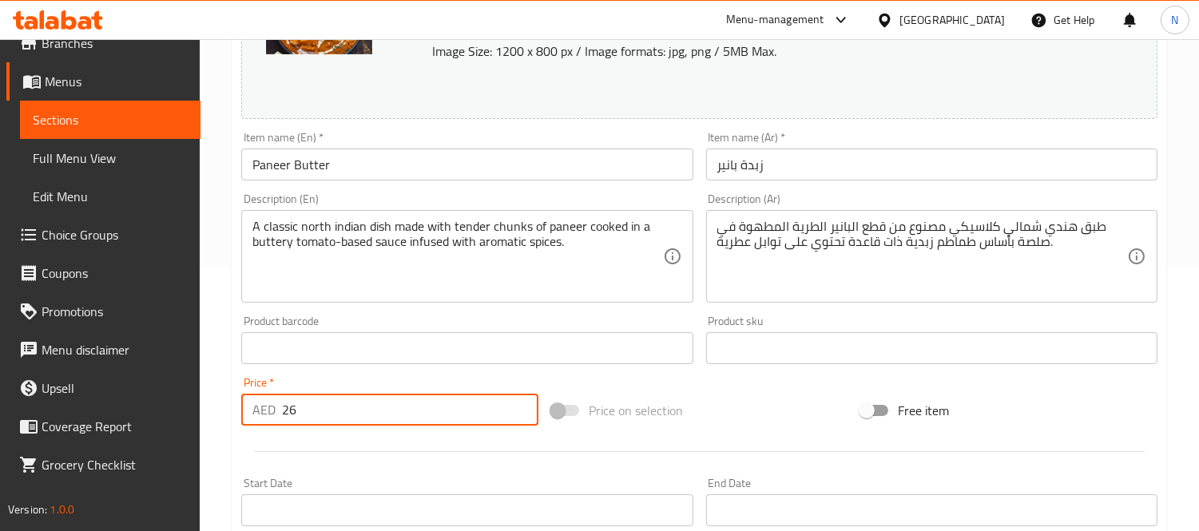
drag, startPoint x: 340, startPoint y: 409, endPoint x: 6, endPoint y: 349, distance: 340.1
click at [0, 360] on div "Edit Restaurant Branches Menus Sections Full Menu View Edit Menu Choice Groups …" at bounding box center [599, 329] width 1199 height 1113
paste input "30.55"
type input "30.55"
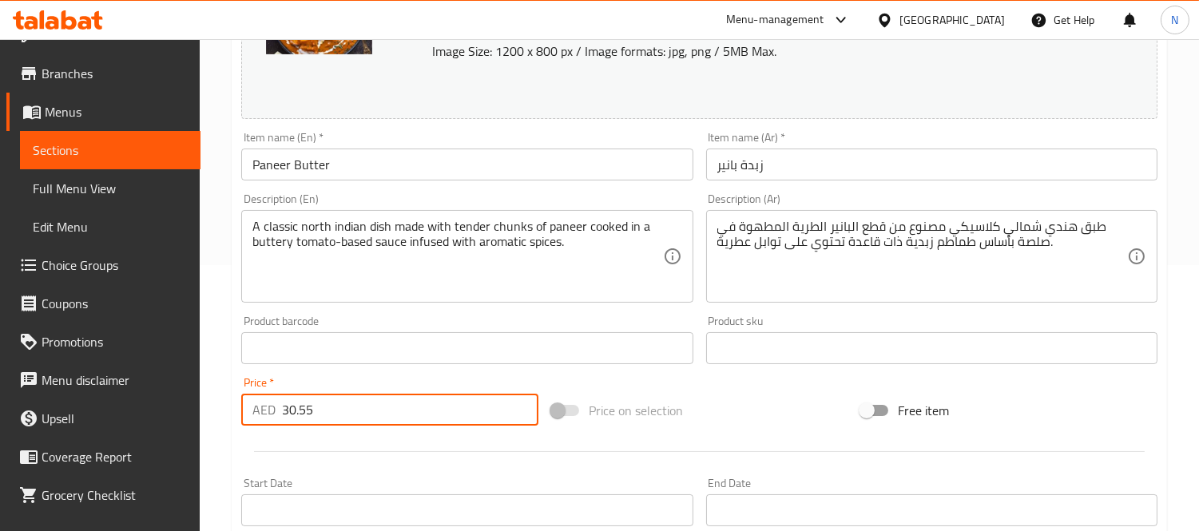
scroll to position [0, 0]
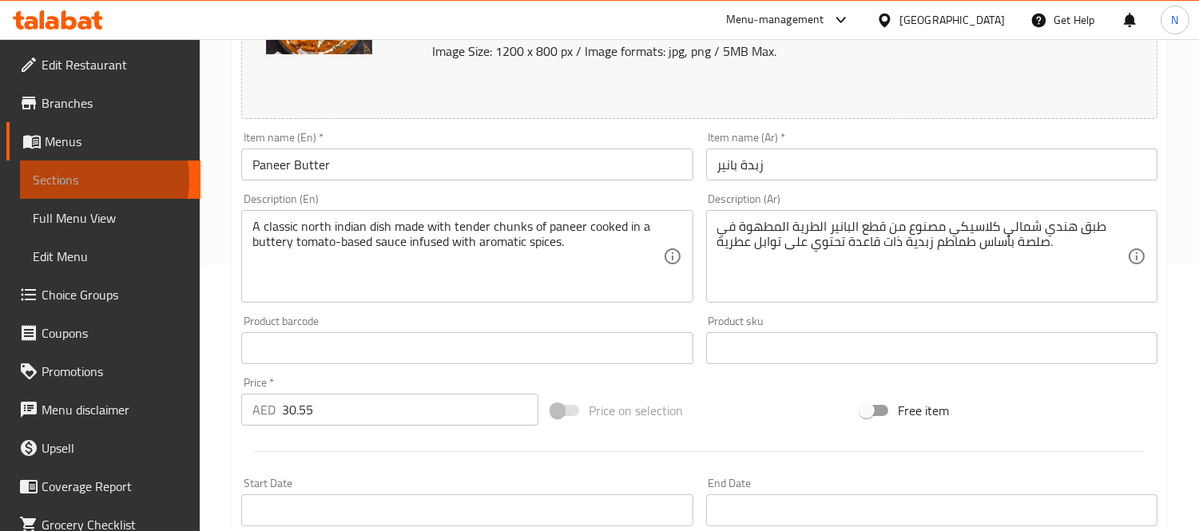
click at [75, 180] on span "Sections" at bounding box center [110, 179] width 155 height 19
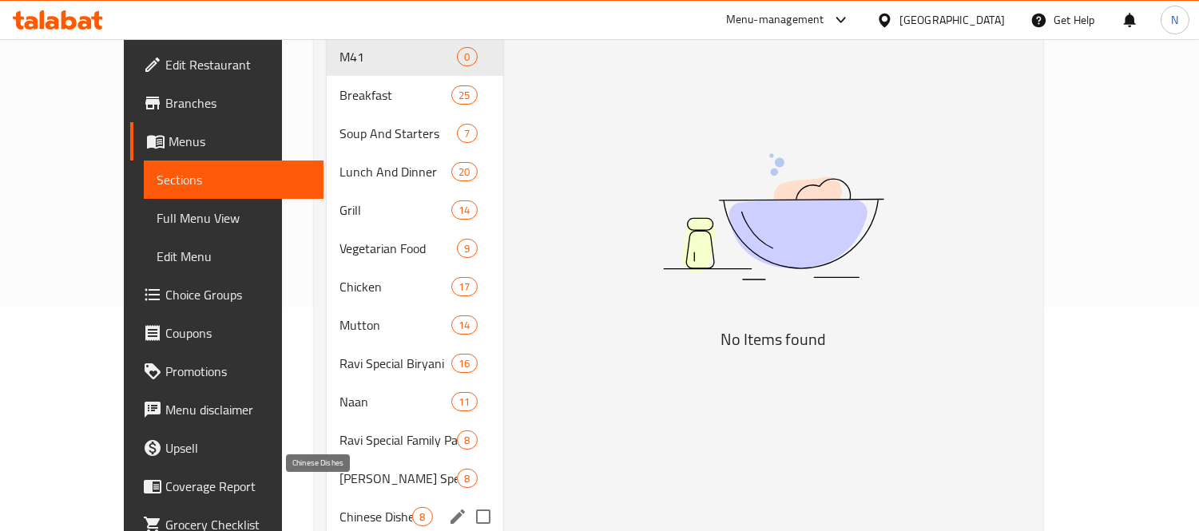
click at [340, 507] on span "Chinese Dishes" at bounding box center [376, 516] width 73 height 19
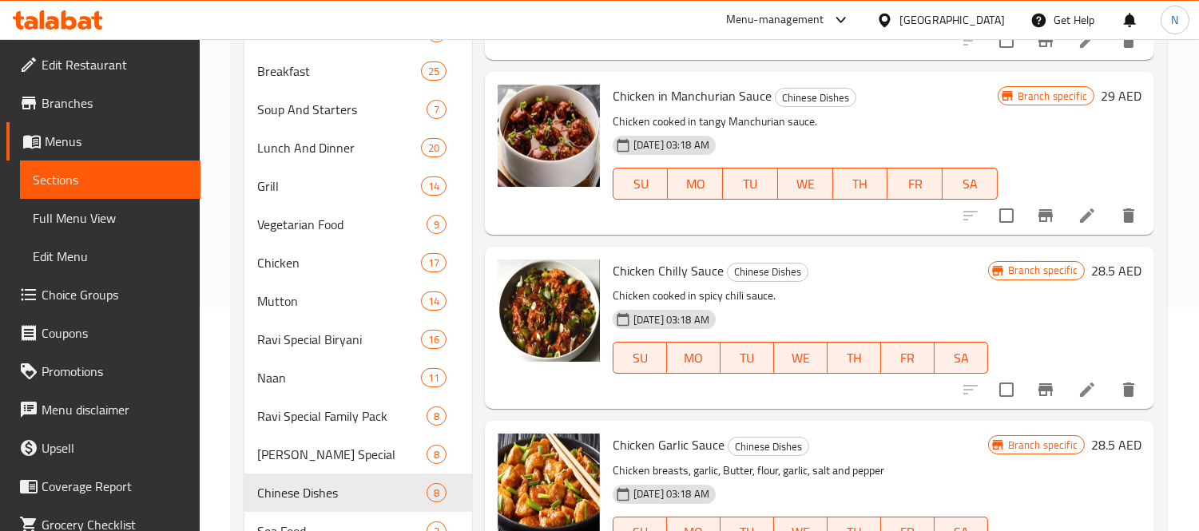
scroll to position [113, 0]
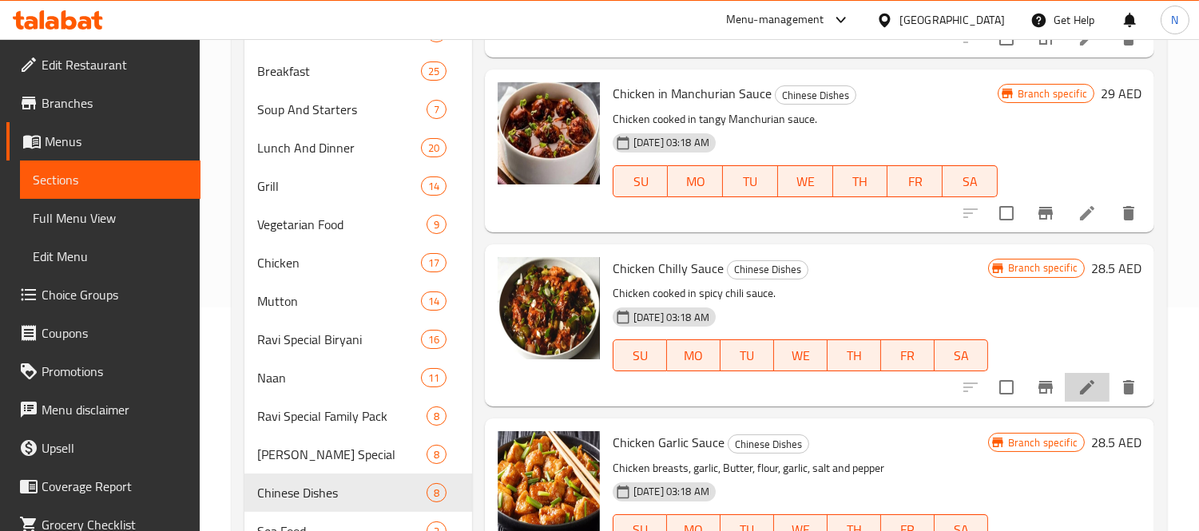
click at [1072, 374] on li at bounding box center [1087, 387] width 45 height 29
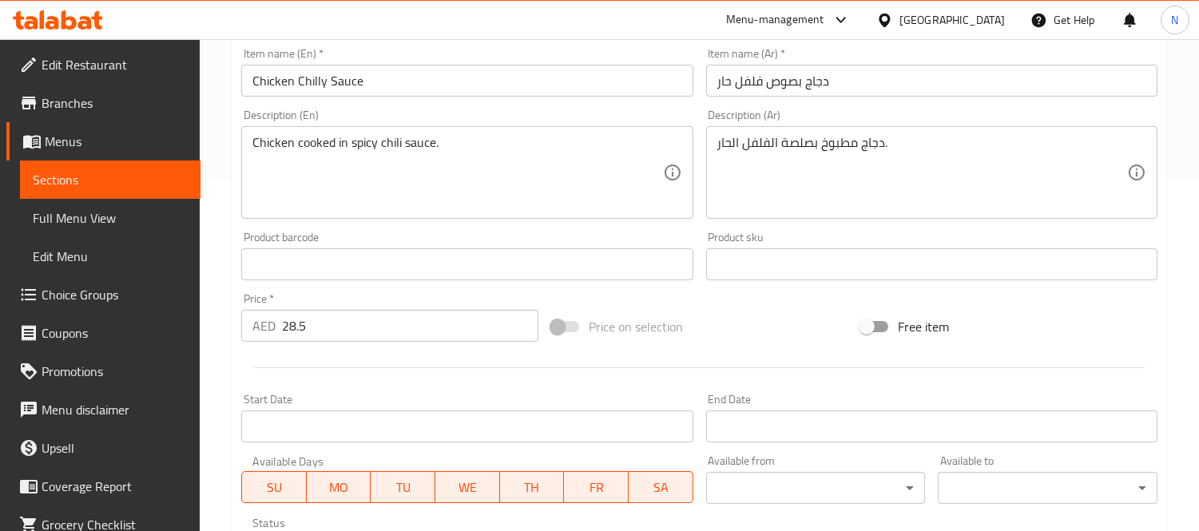
scroll to position [355, 0]
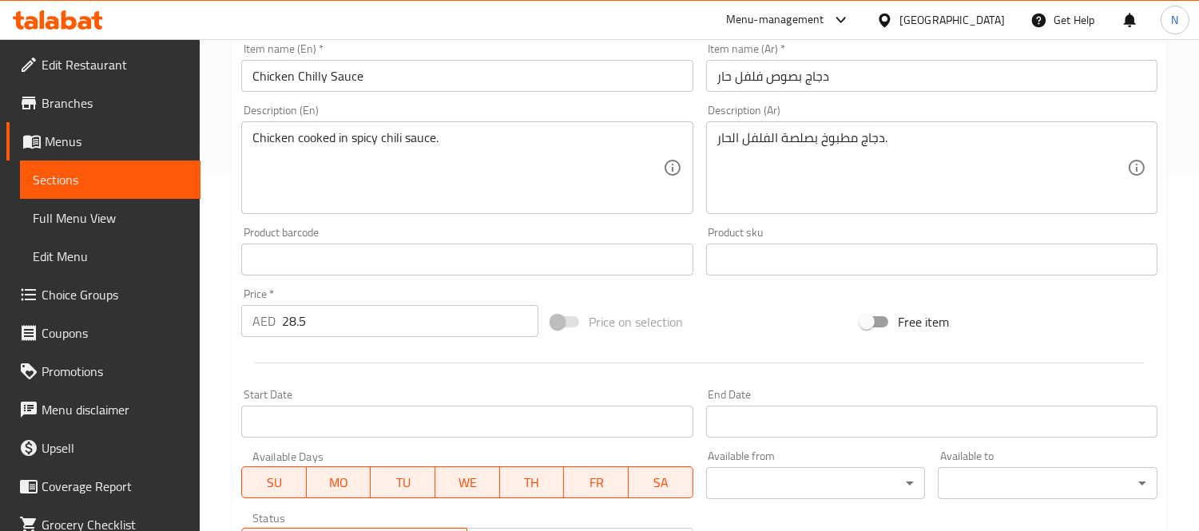
drag, startPoint x: 396, startPoint y: 308, endPoint x: 0, endPoint y: 168, distance: 419.5
click at [0, 174] on div "Edit Restaurant Branches Menus Sections Full Menu View Edit Menu Choice Groups …" at bounding box center [599, 240] width 1199 height 1113
paste input "number"
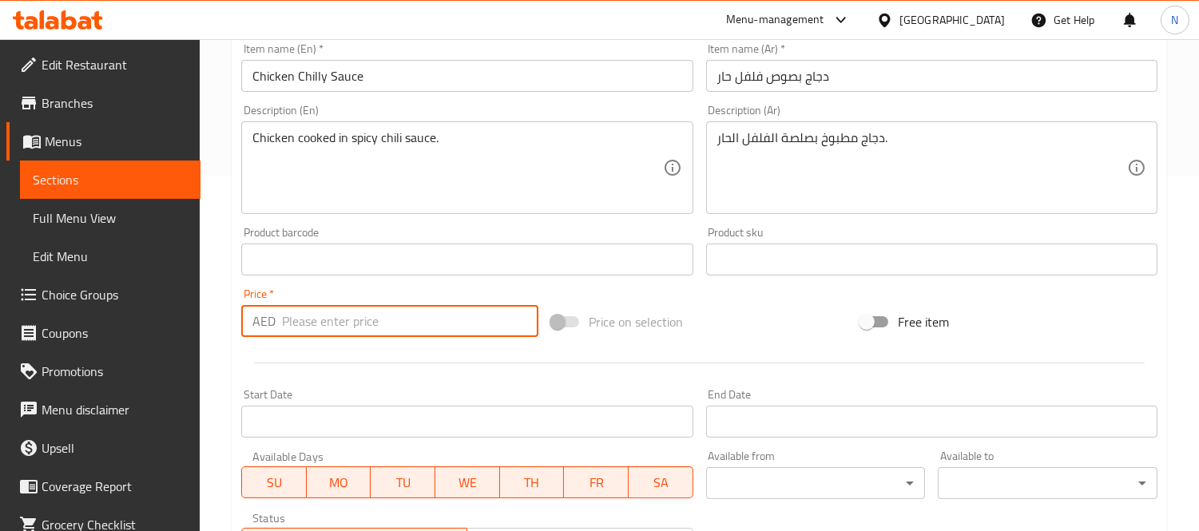
paste input "number"
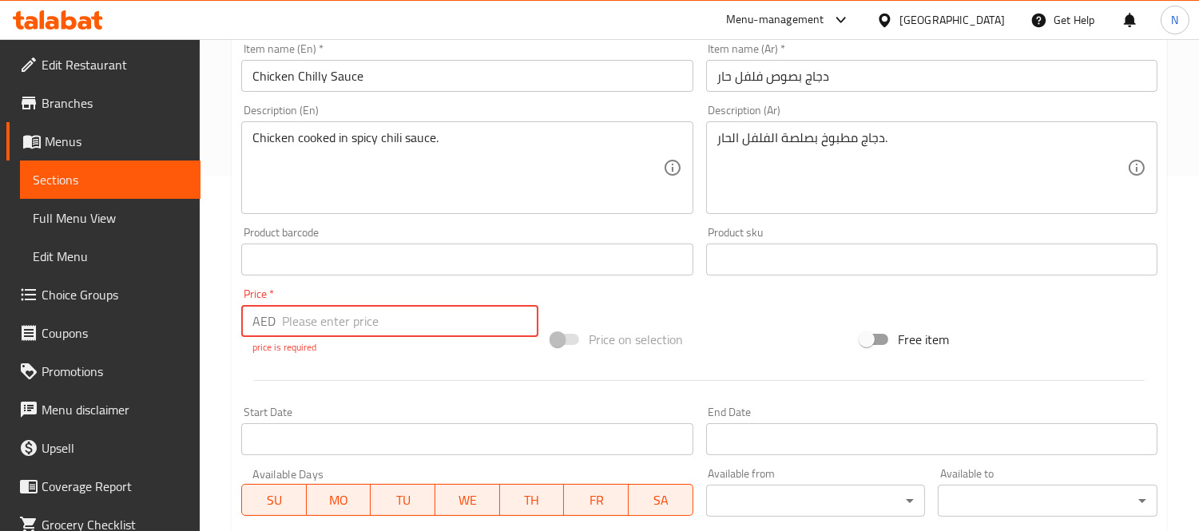
drag, startPoint x: 384, startPoint y: 329, endPoint x: 0, endPoint y: 214, distance: 400.4
click at [0, 214] on div "Edit Restaurant Branches Menus Sections Full Menu View Edit Menu Choice Groups …" at bounding box center [599, 249] width 1199 height 1131
paste input "33.15"
type input "33.15"
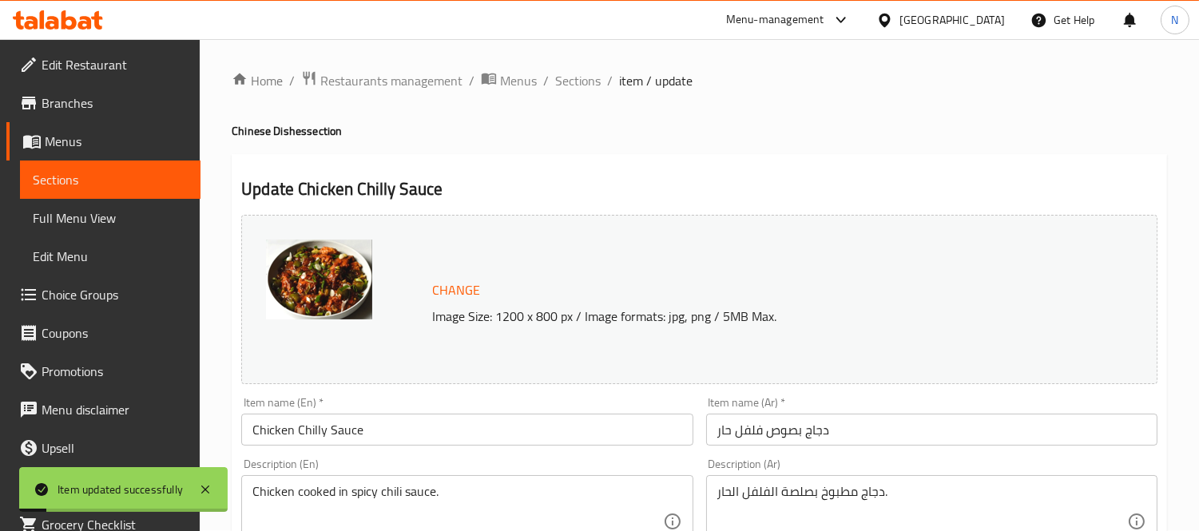
scroll to position [0, 0]
click at [589, 81] on span "Sections" at bounding box center [578, 81] width 46 height 19
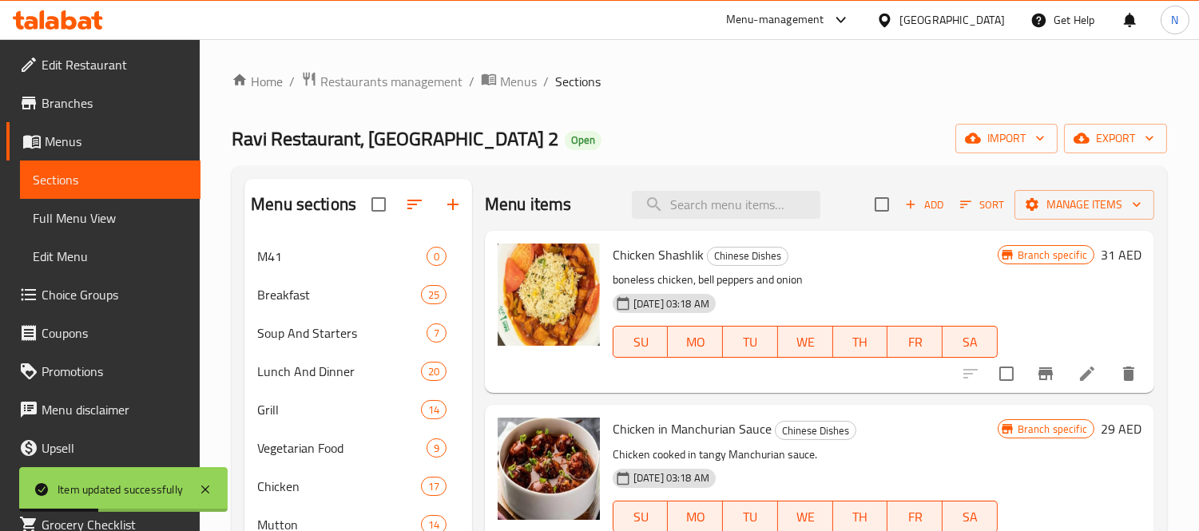
scroll to position [1115, 0]
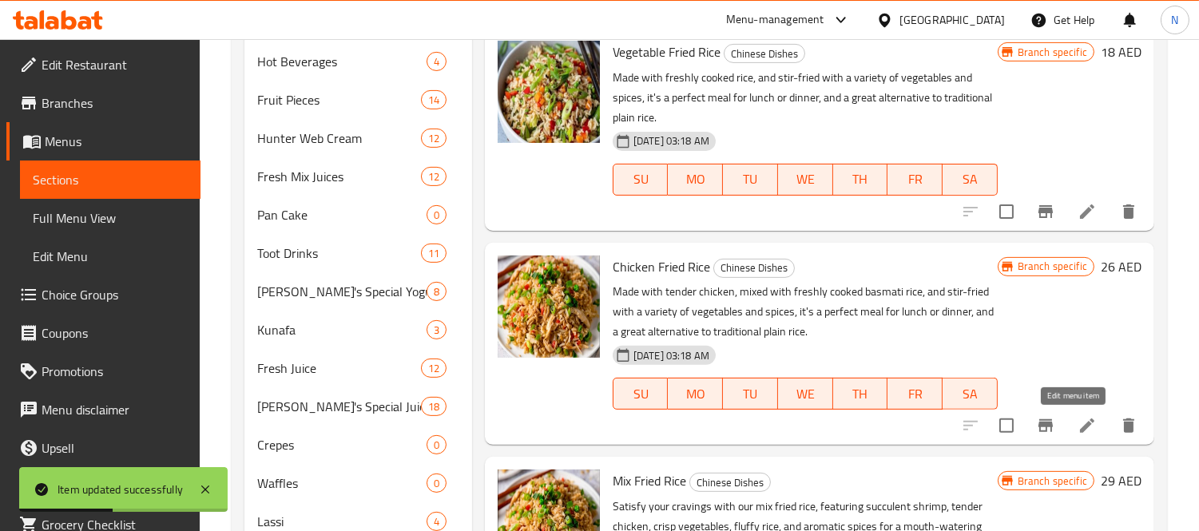
click at [1080, 424] on icon at bounding box center [1087, 426] width 14 height 14
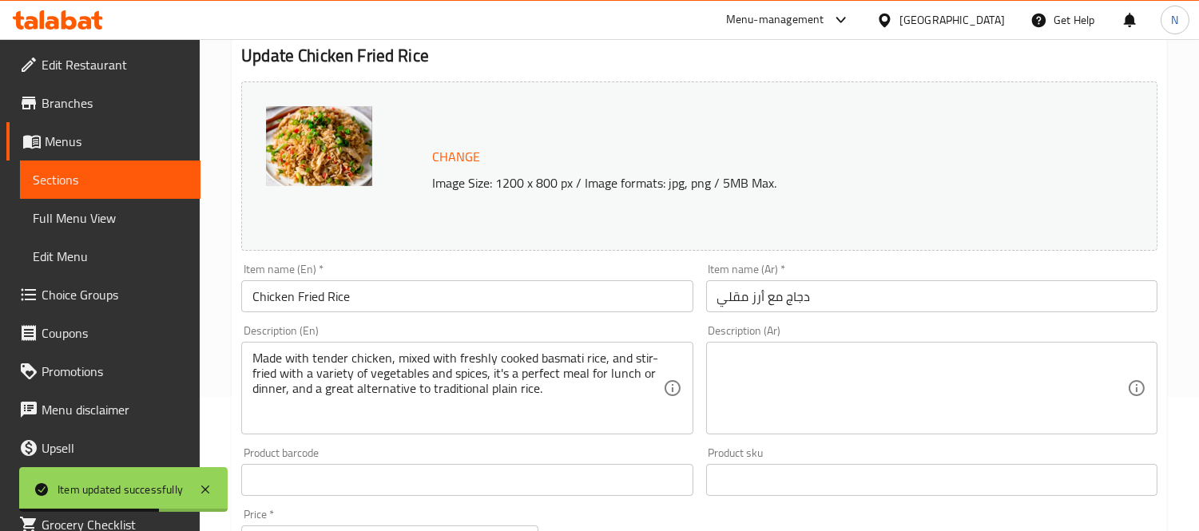
scroll to position [266, 0]
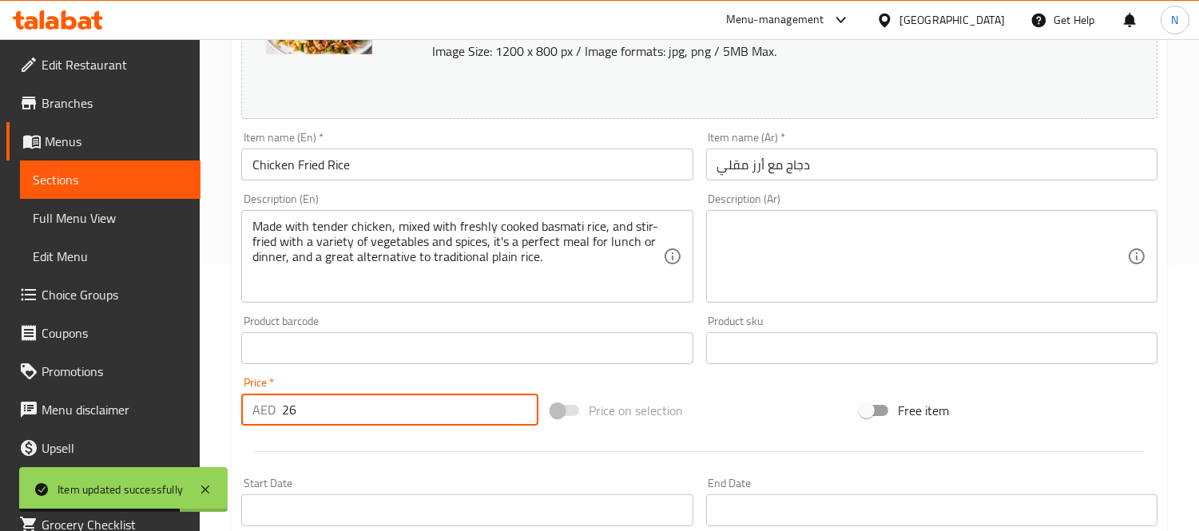
drag, startPoint x: 357, startPoint y: 412, endPoint x: 0, endPoint y: 320, distance: 368.8
click at [0, 320] on div "Edit Restaurant Branches Menus Sections Full Menu View Edit Menu Choice Groups …" at bounding box center [599, 329] width 1199 height 1113
paste input "30"
type input "30"
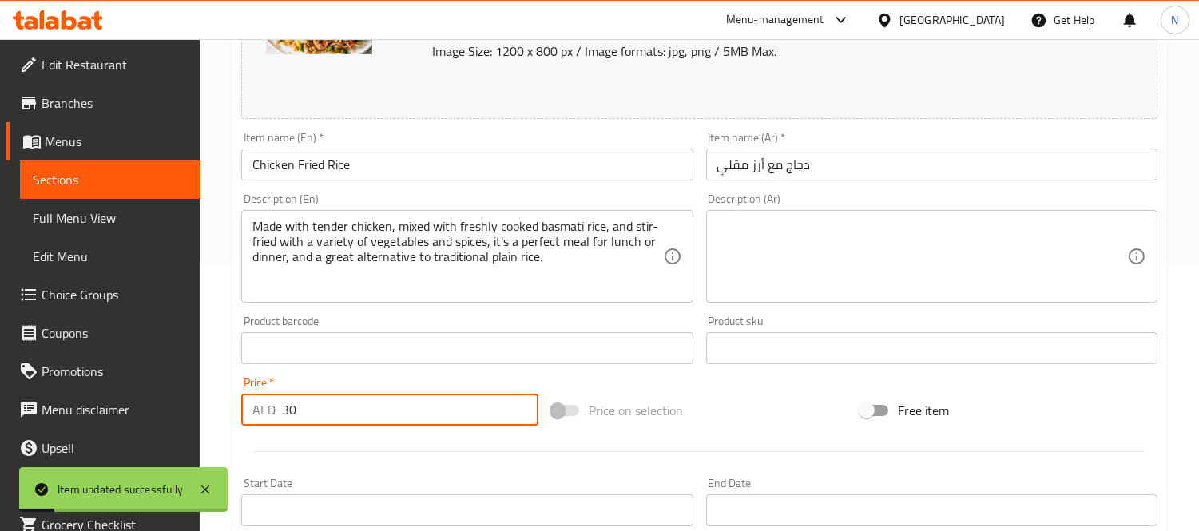
scroll to position [0, 0]
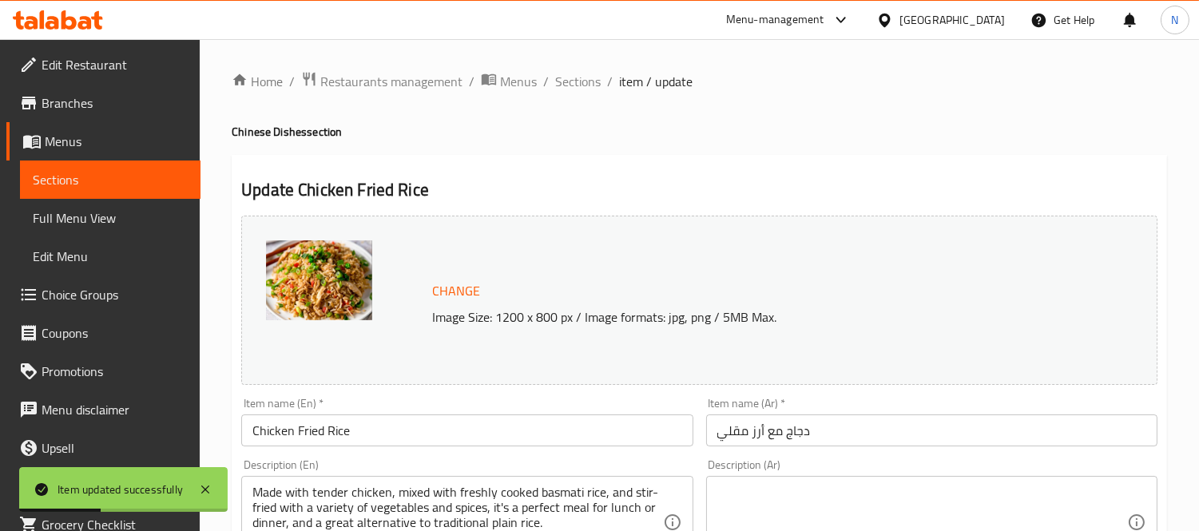
click at [544, 74] on li "/" at bounding box center [546, 81] width 6 height 19
click at [566, 80] on span "Sections" at bounding box center [578, 81] width 46 height 19
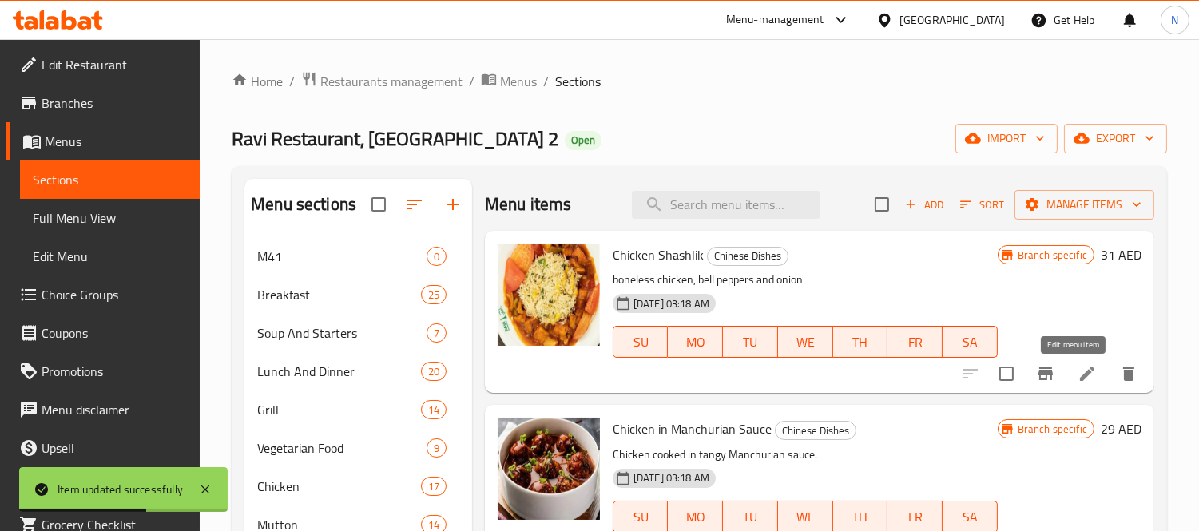
click at [1078, 384] on icon at bounding box center [1087, 373] width 19 height 19
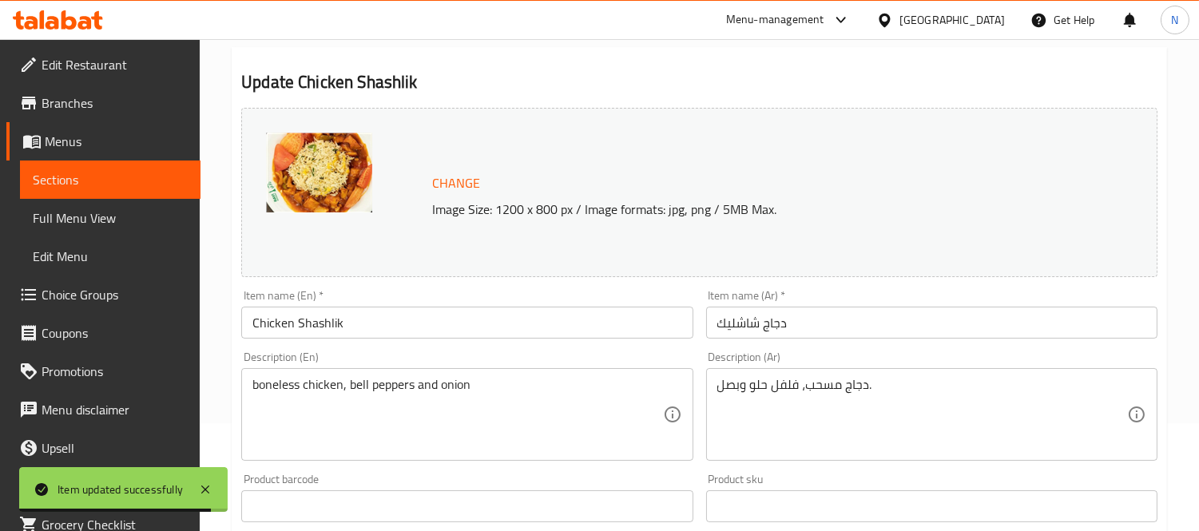
scroll to position [266, 0]
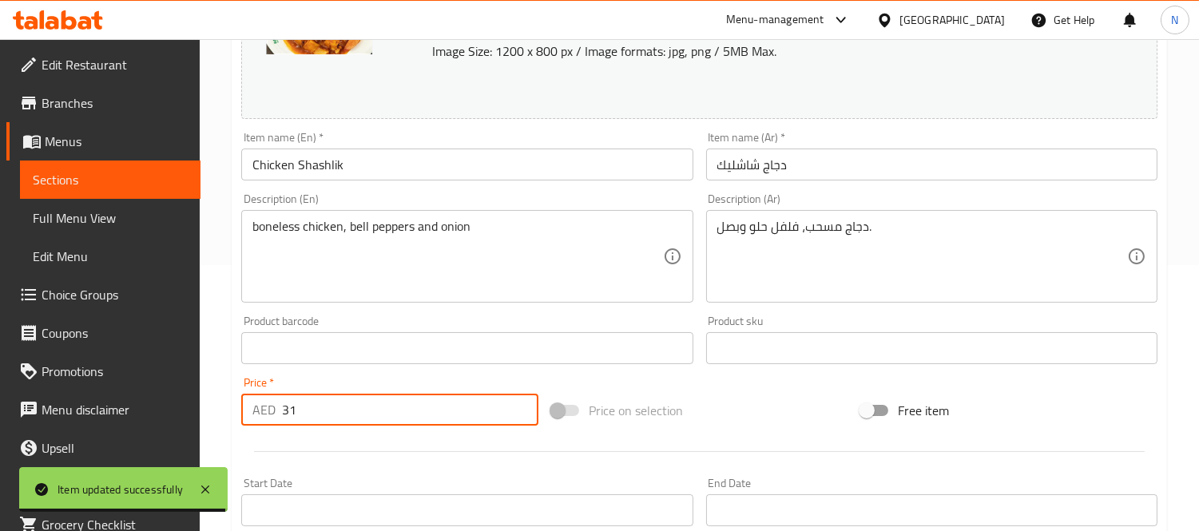
drag, startPoint x: 393, startPoint y: 412, endPoint x: 0, endPoint y: 329, distance: 401.8
click at [0, 329] on div "Edit Restaurant Branches Menus Sections Full Menu View Edit Menu Choice Groups …" at bounding box center [599, 329] width 1199 height 1113
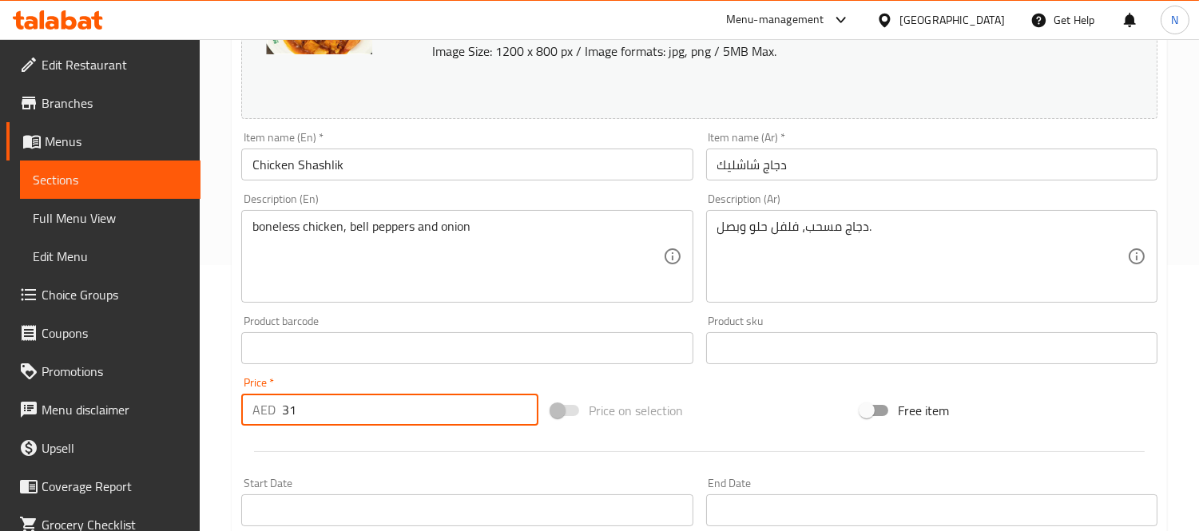
paste input "5.75"
type input "35.75"
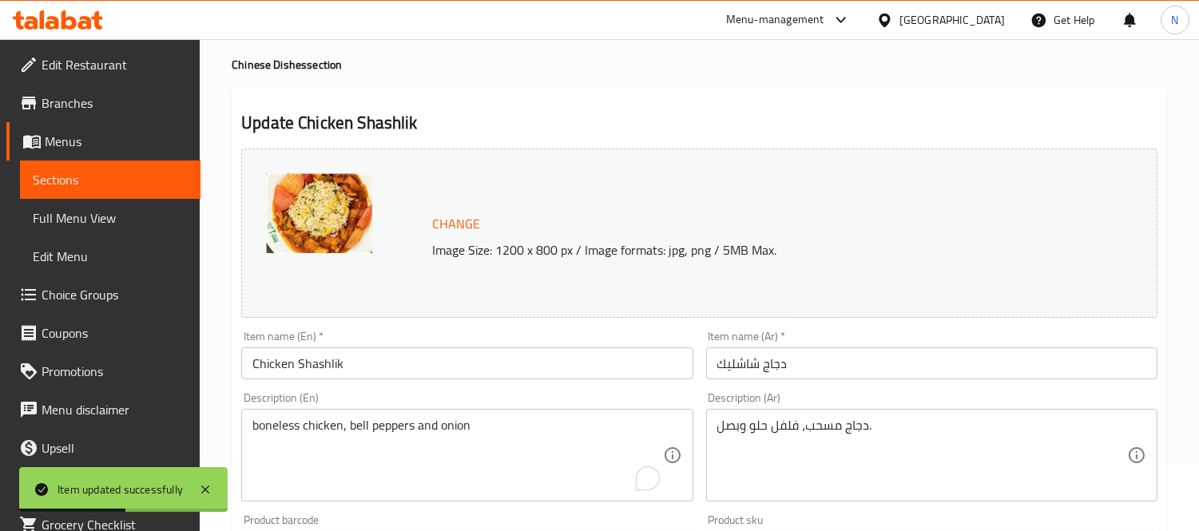
scroll to position [0, 0]
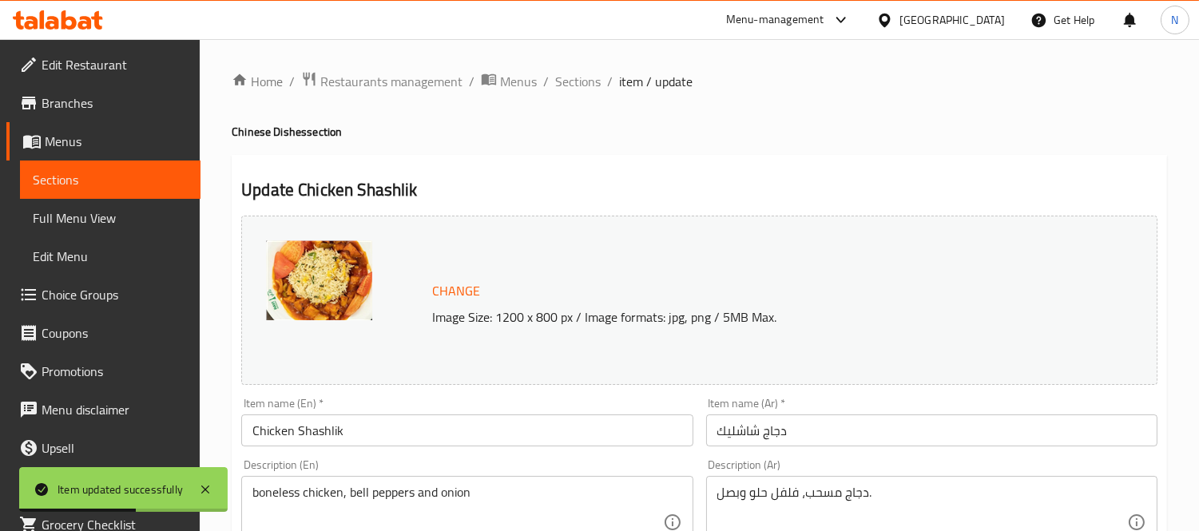
click at [547, 78] on ol "Home / Restaurants management / Menus / Sections / item / update" at bounding box center [700, 81] width 936 height 21
click at [584, 78] on span "Sections" at bounding box center [578, 81] width 46 height 19
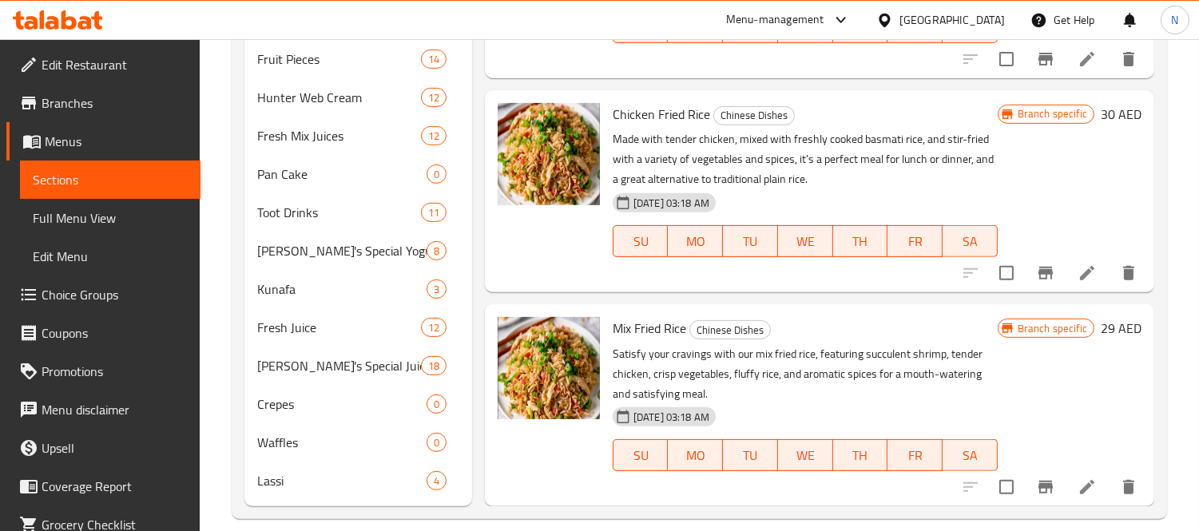
scroll to position [1175, 0]
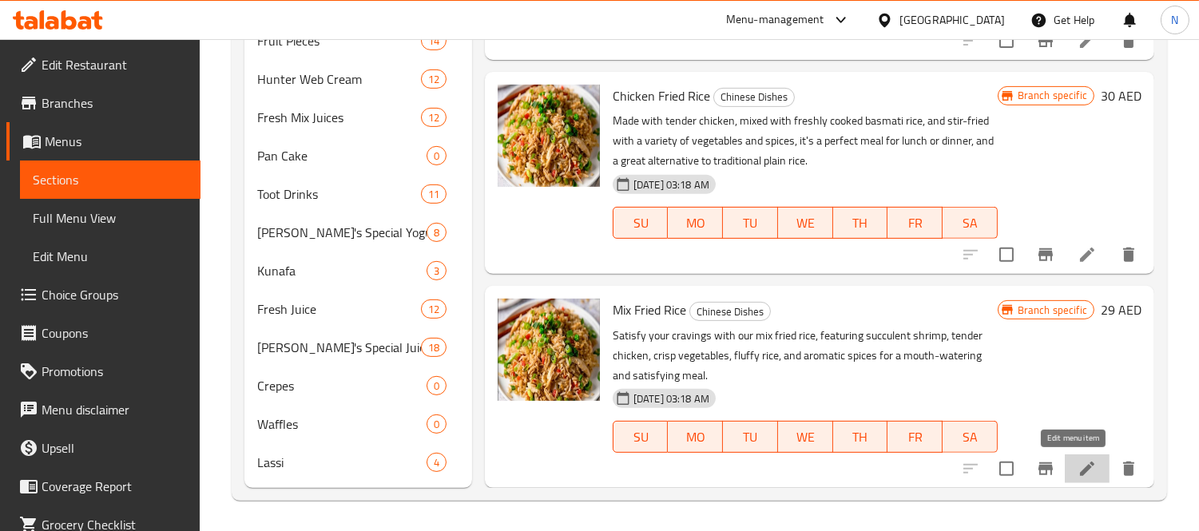
click at [1080, 467] on icon at bounding box center [1087, 468] width 19 height 19
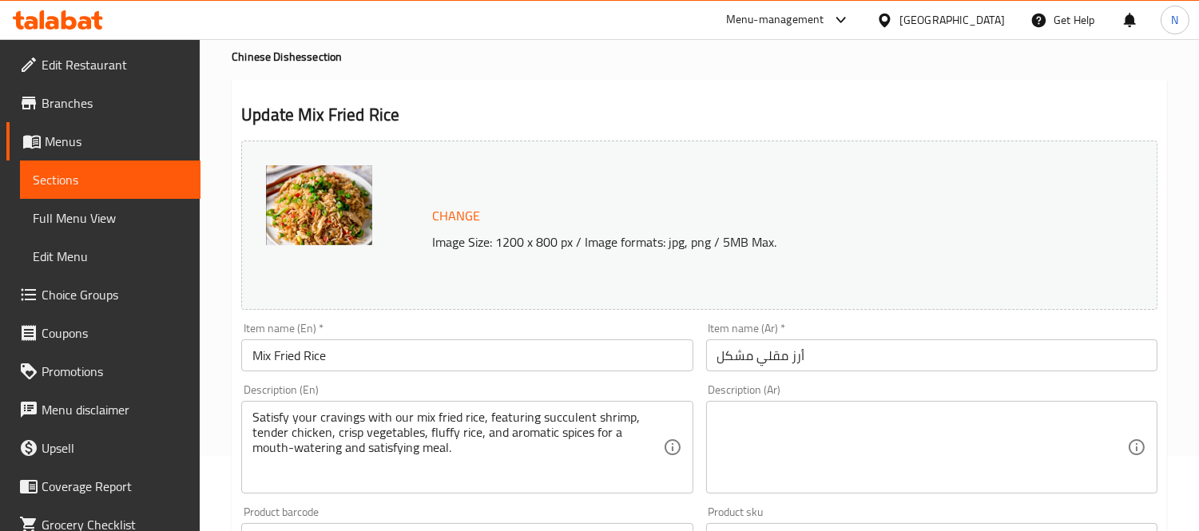
scroll to position [177, 0]
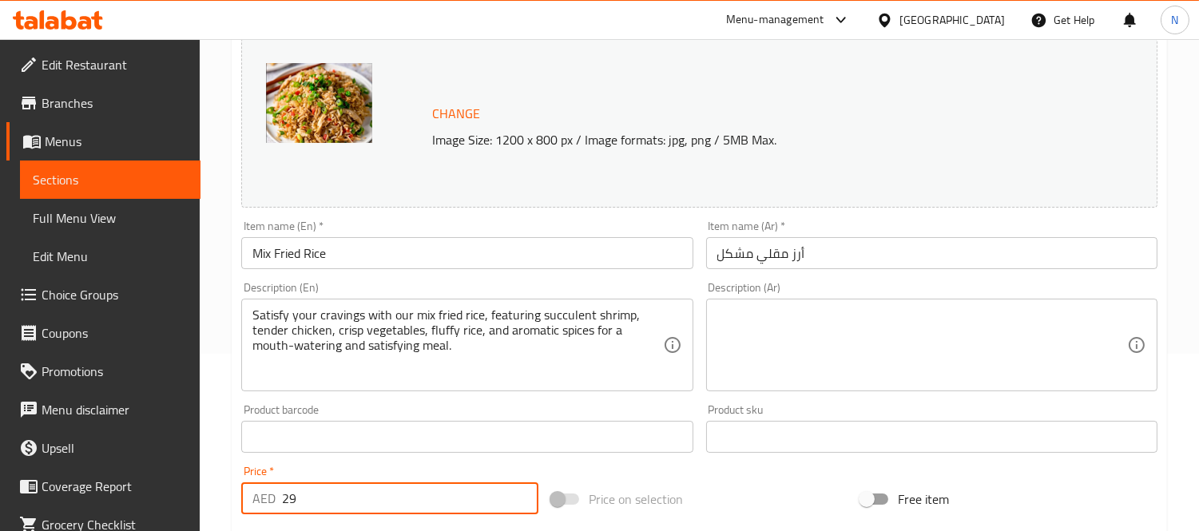
drag, startPoint x: 369, startPoint y: 507, endPoint x: 0, endPoint y: 438, distance: 375.6
click at [0, 438] on div "Edit Restaurant Branches Menus Sections Full Menu View Edit Menu Choice Groups …" at bounding box center [599, 418] width 1199 height 1113
paste input "33.15"
type input "33.15"
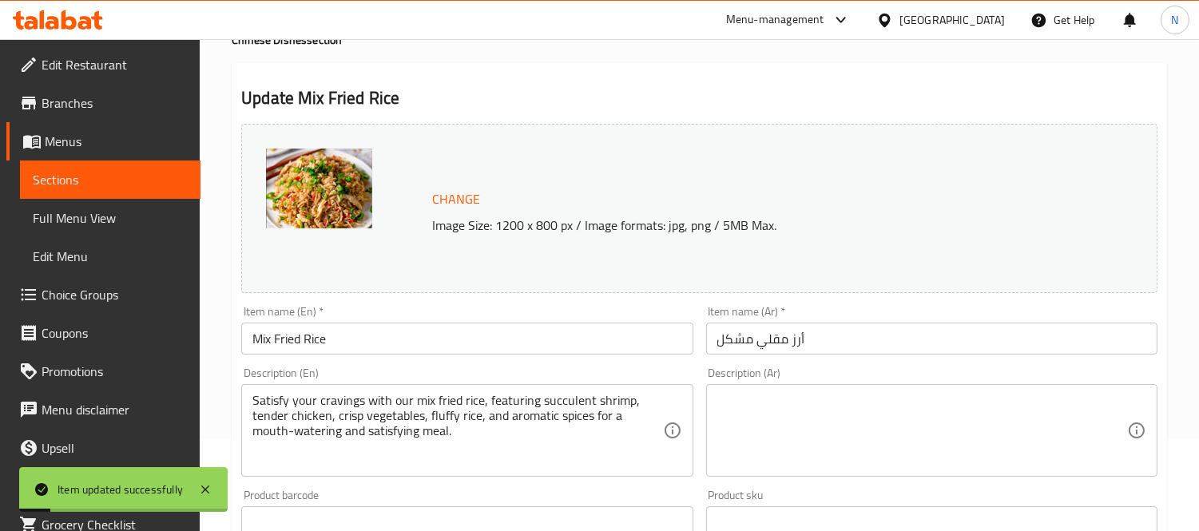
scroll to position [0, 0]
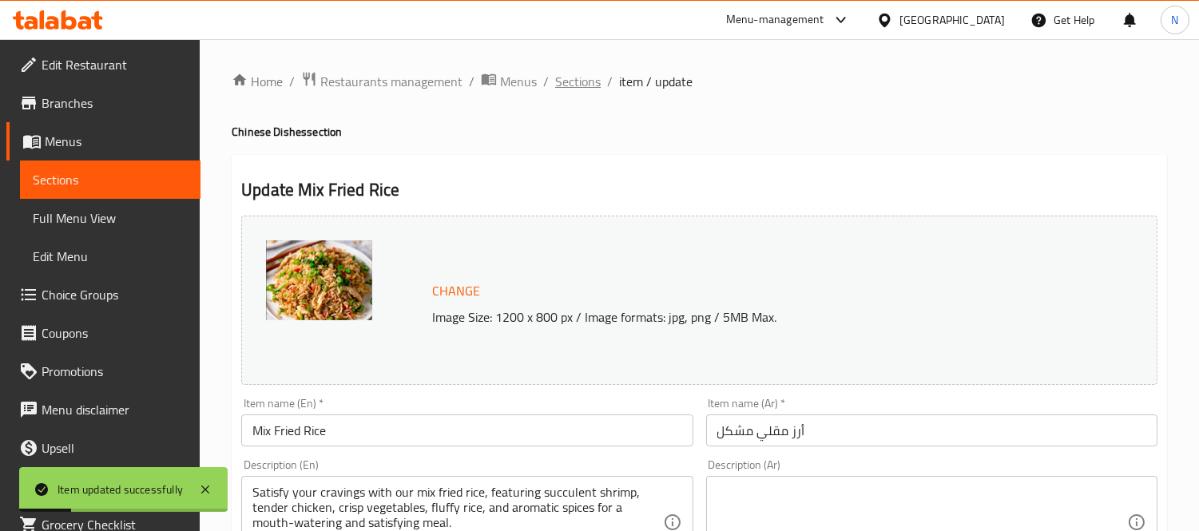
click at [565, 78] on span "Sections" at bounding box center [578, 81] width 46 height 19
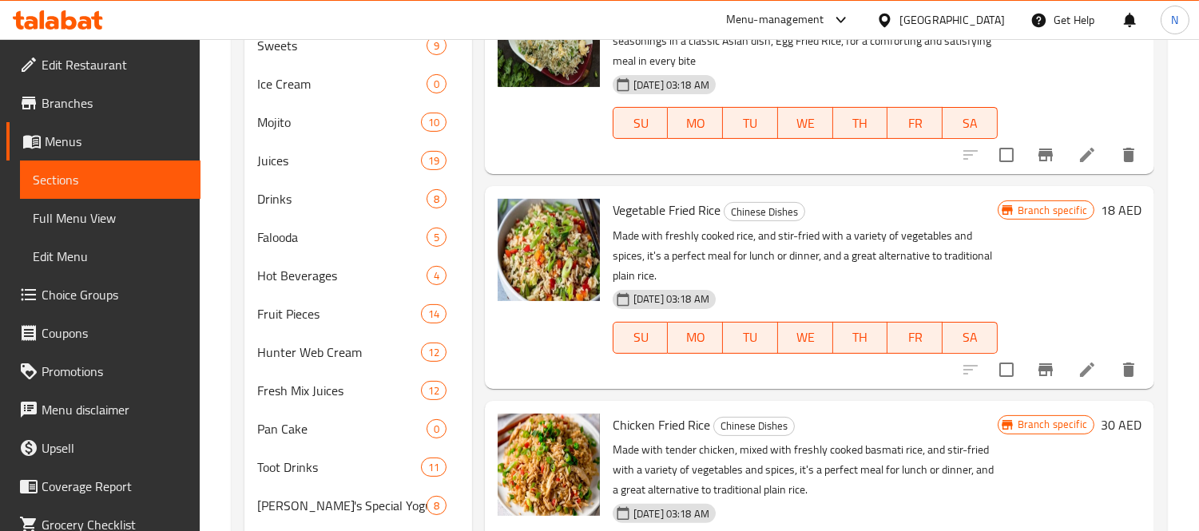
scroll to position [113, 0]
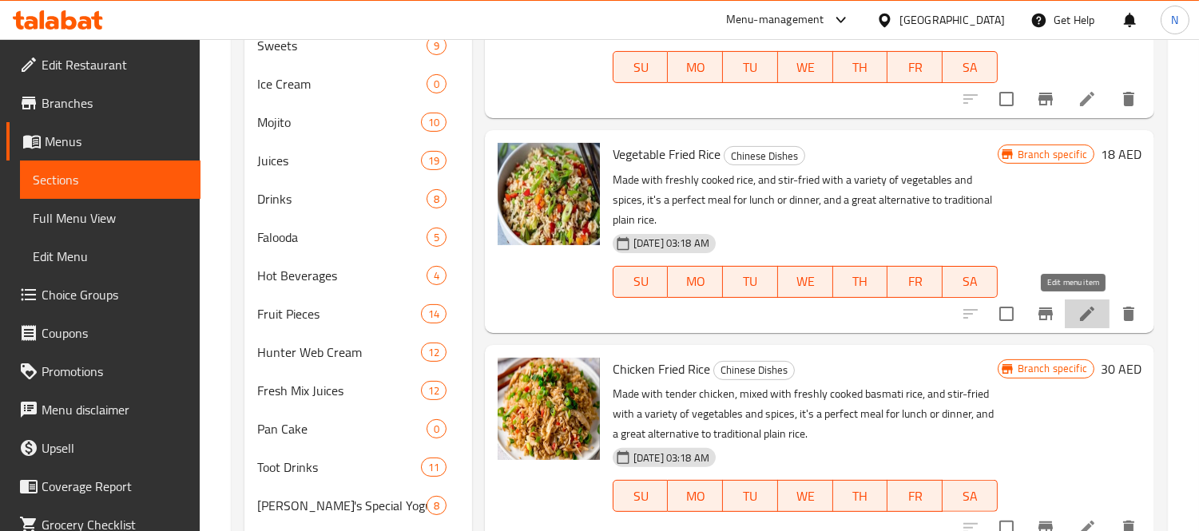
click at [1081, 312] on icon at bounding box center [1087, 313] width 19 height 19
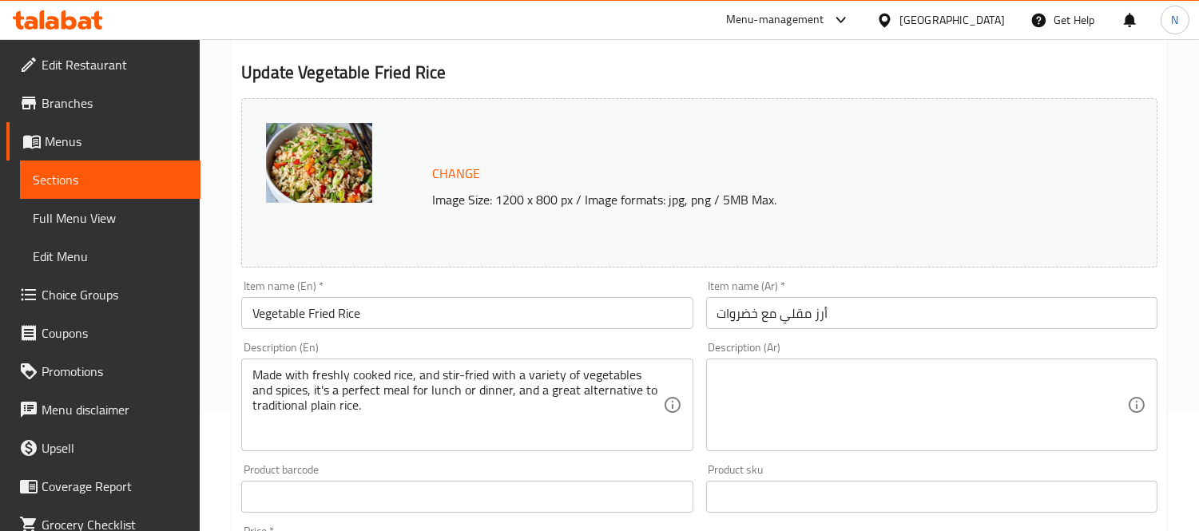
scroll to position [355, 0]
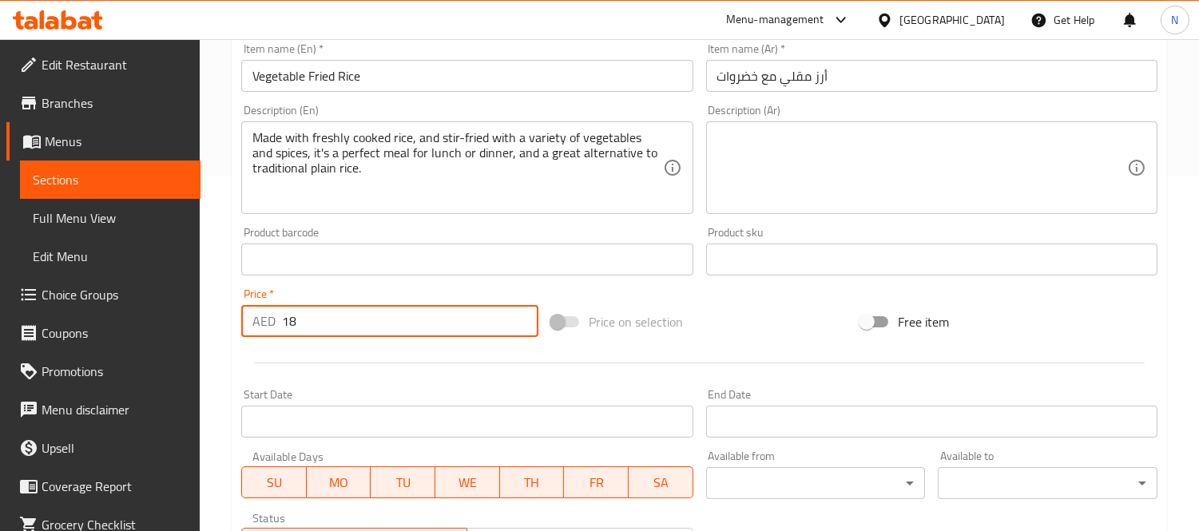
drag, startPoint x: 368, startPoint y: 336, endPoint x: 14, endPoint y: 318, distance: 354.4
click at [28, 320] on div "Edit Restaurant Branches Menus Sections Full Menu View Edit Menu Choice Groups …" at bounding box center [599, 240] width 1199 height 1113
paste input "21.45"
type input "21.45"
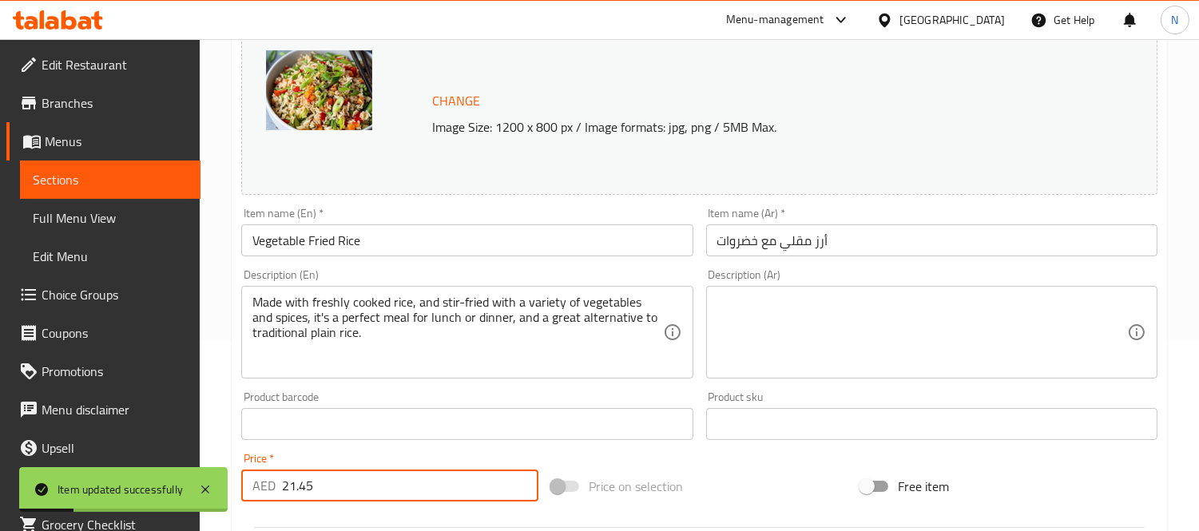
scroll to position [0, 0]
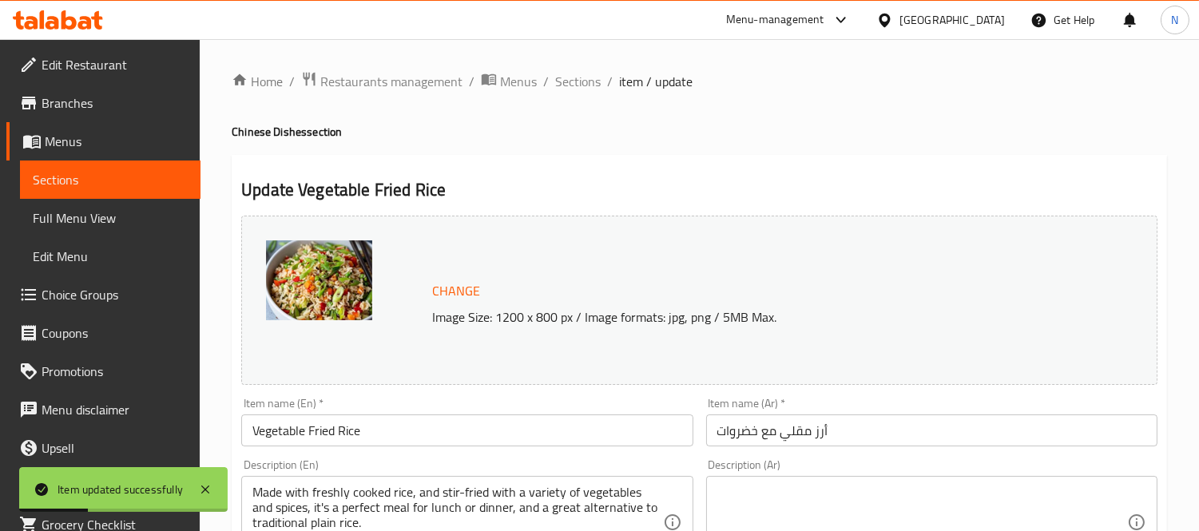
click at [570, 78] on span "Sections" at bounding box center [578, 81] width 46 height 19
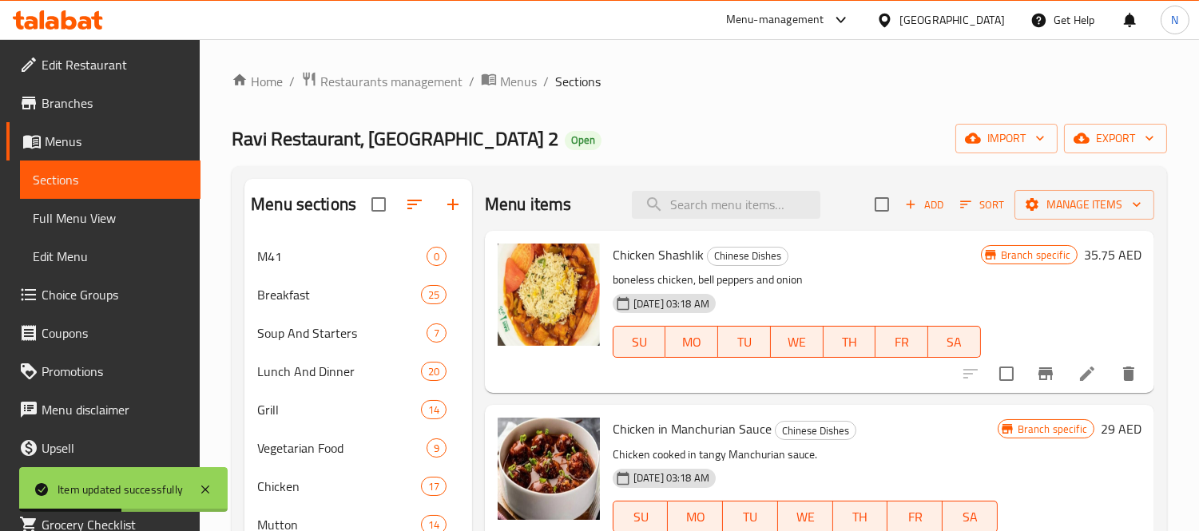
scroll to position [687, 0]
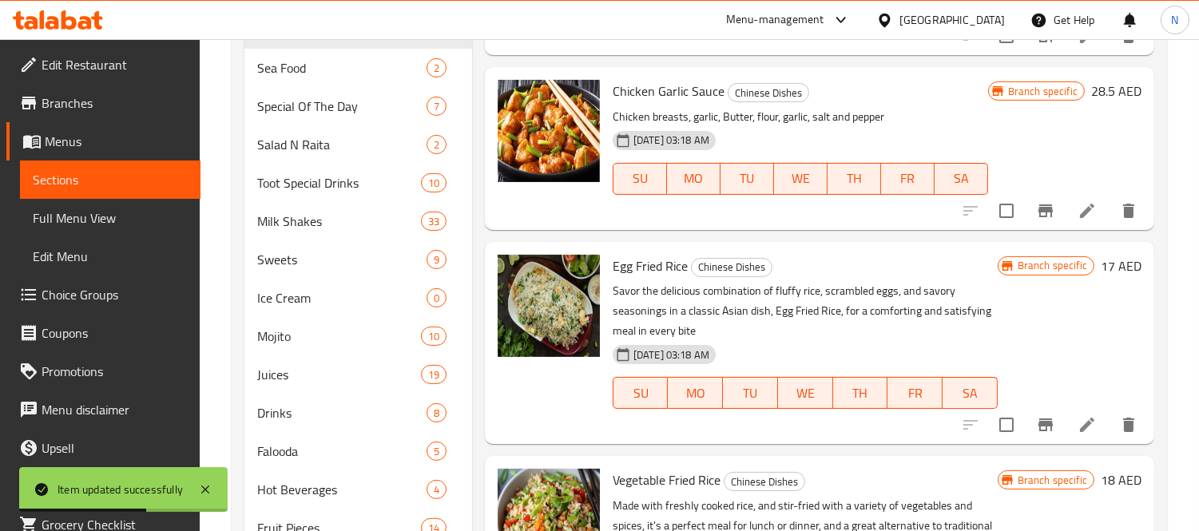
click at [1074, 412] on li at bounding box center [1087, 425] width 45 height 29
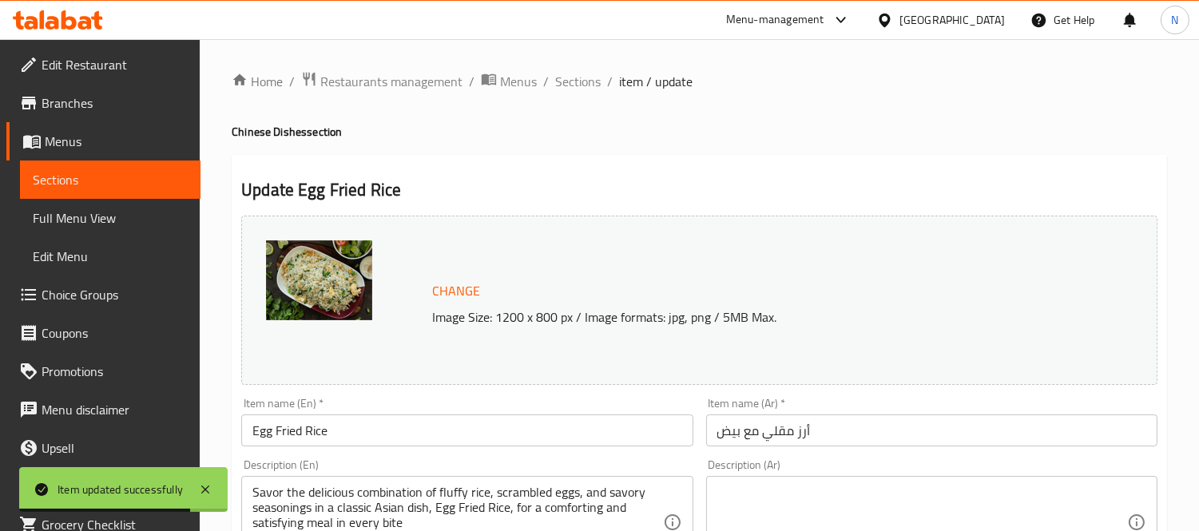
scroll to position [266, 0]
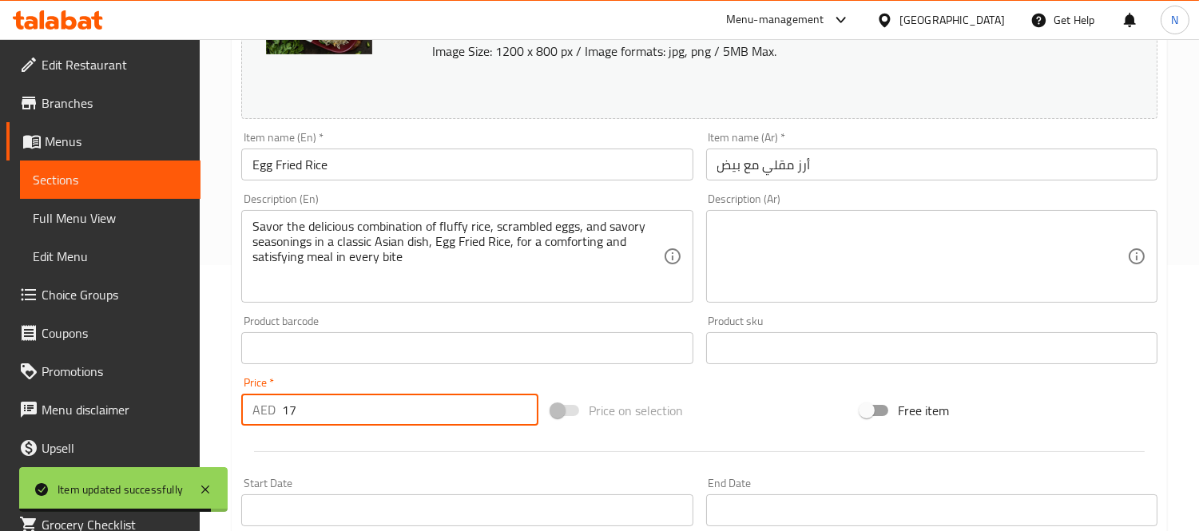
drag, startPoint x: 312, startPoint y: 403, endPoint x: 158, endPoint y: 376, distance: 155.8
click at [161, 376] on div "Edit Restaurant Branches Menus Sections Full Menu View Edit Menu Choice Groups …" at bounding box center [599, 329] width 1199 height 1113
paste input "20.15"
type input "20.15"
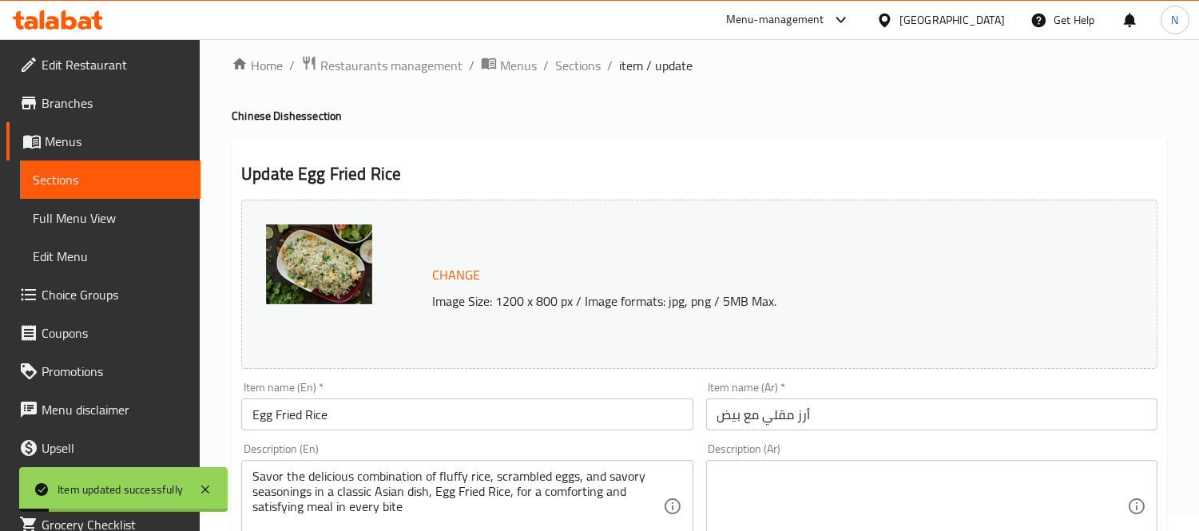
scroll to position [0, 0]
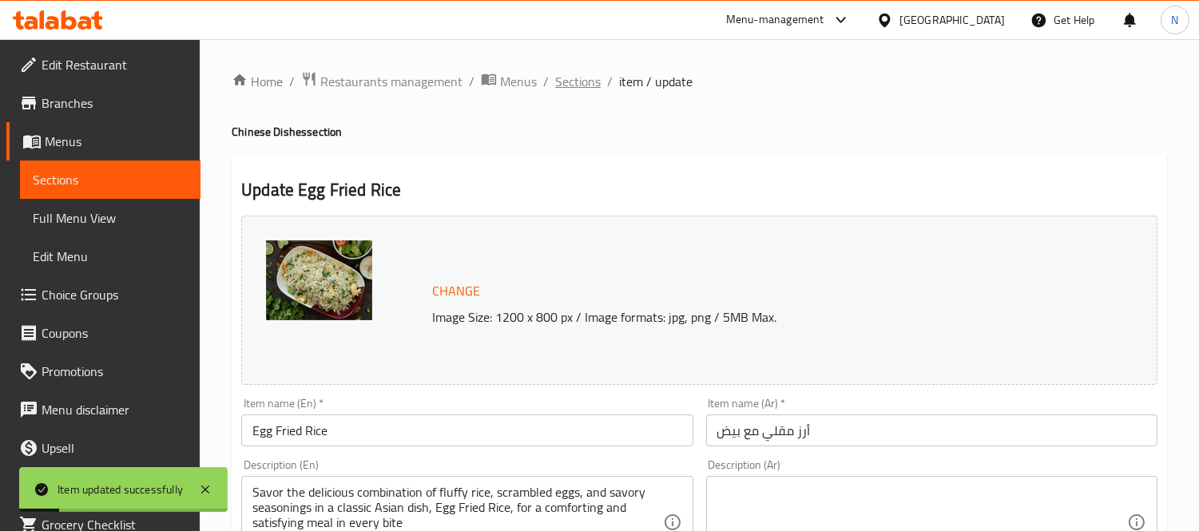
click at [574, 76] on span "Sections" at bounding box center [578, 81] width 46 height 19
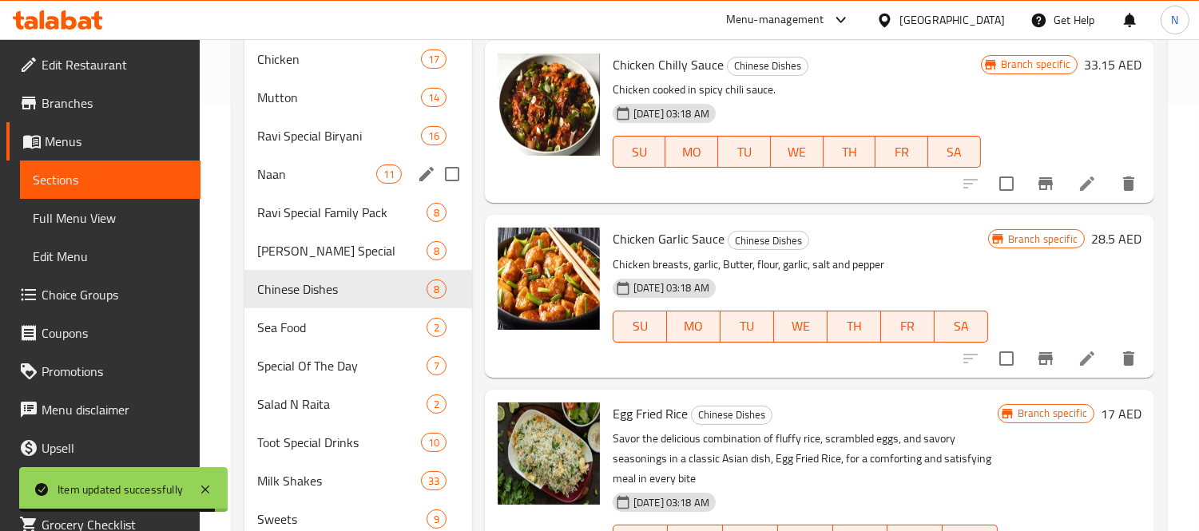
scroll to position [443, 0]
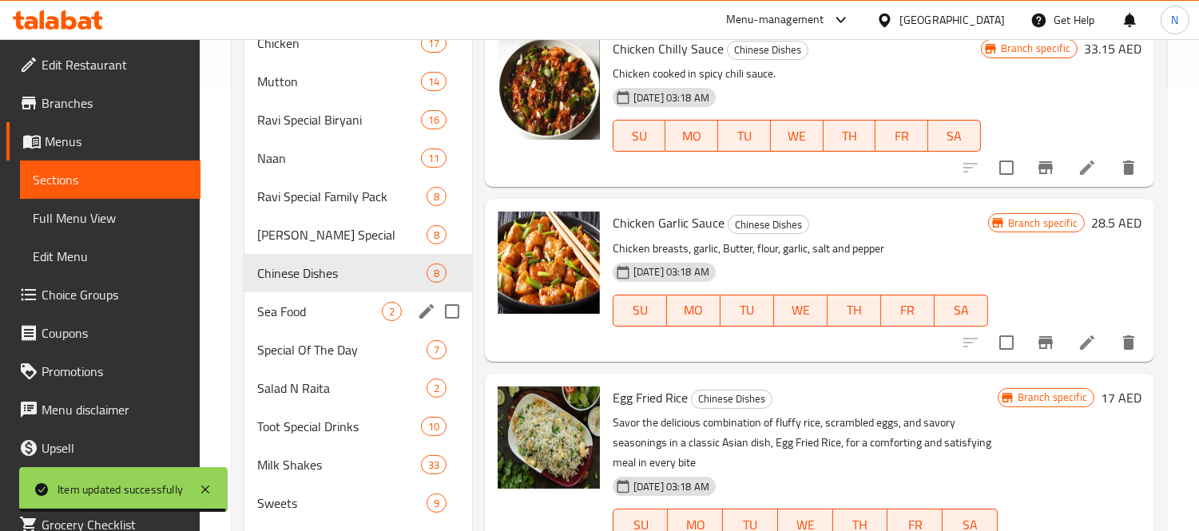
drag, startPoint x: 294, startPoint y: 296, endPoint x: 380, endPoint y: 293, distance: 85.6
click at [294, 296] on div "Sea Food 2" at bounding box center [359, 311] width 228 height 38
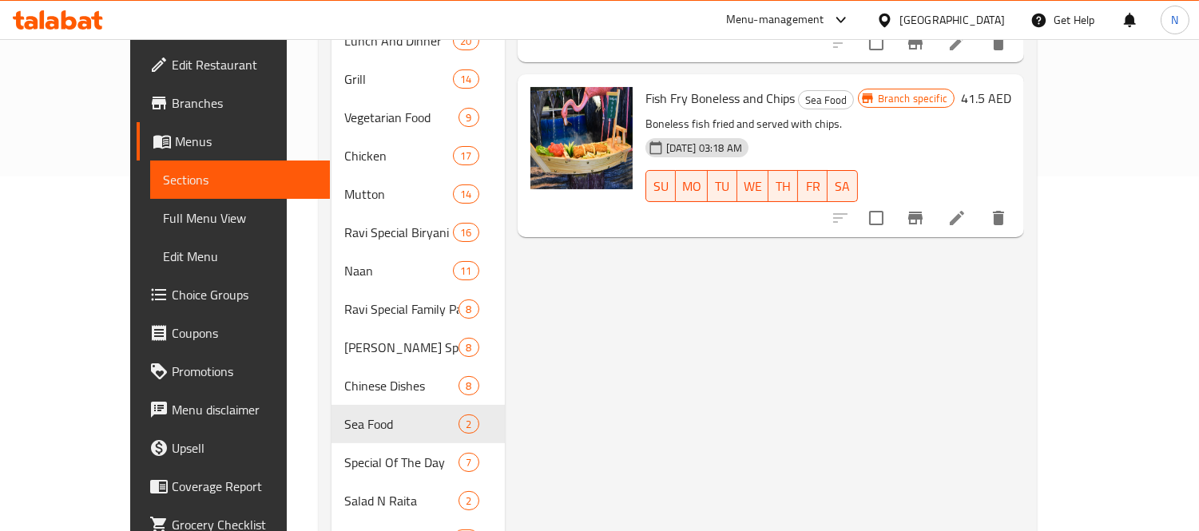
scroll to position [177, 0]
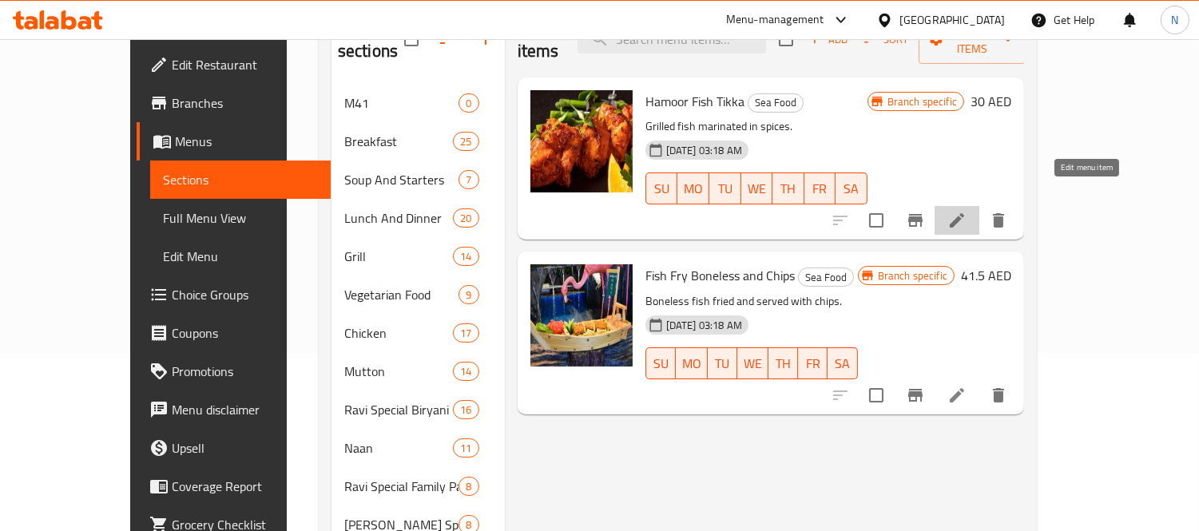
click at [964, 213] on icon at bounding box center [957, 220] width 14 height 14
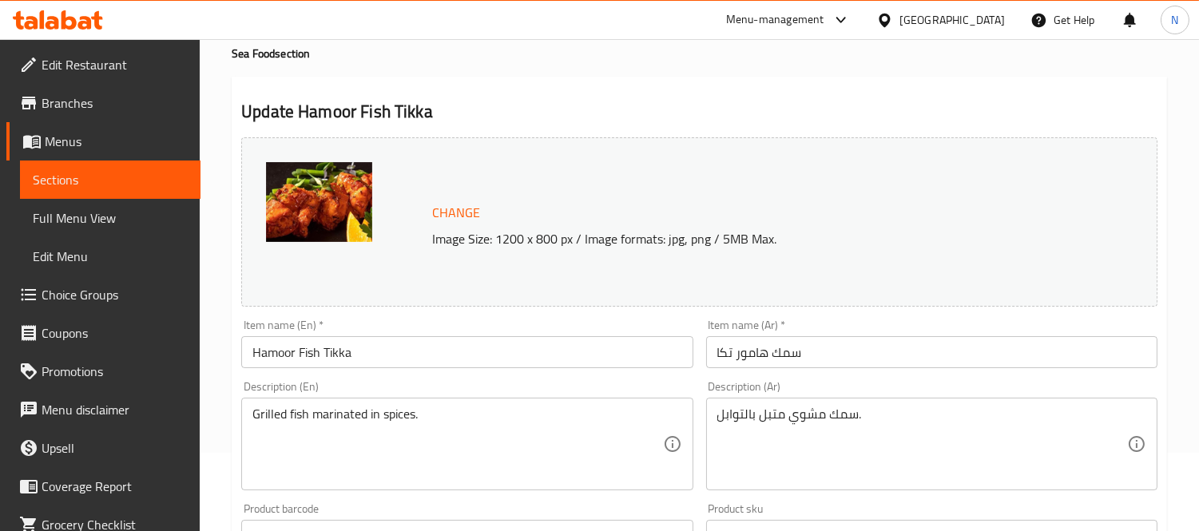
scroll to position [177, 0]
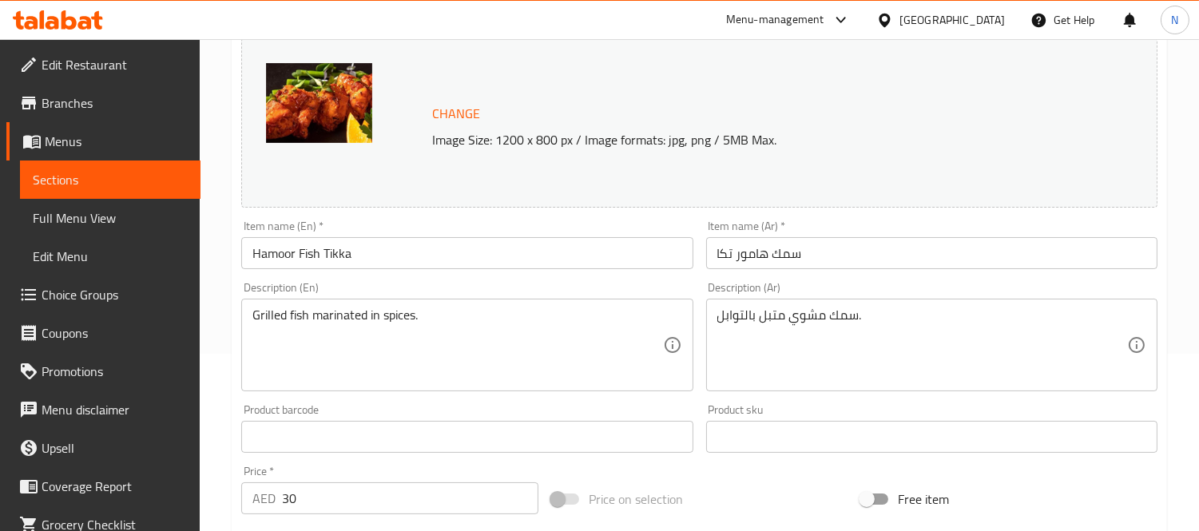
drag, startPoint x: 390, startPoint y: 492, endPoint x: 190, endPoint y: 461, distance: 202.2
click at [218, 466] on div "Home / Restaurants management / Menus / Sections / item / update Sea Food secti…" at bounding box center [700, 418] width 1000 height 1113
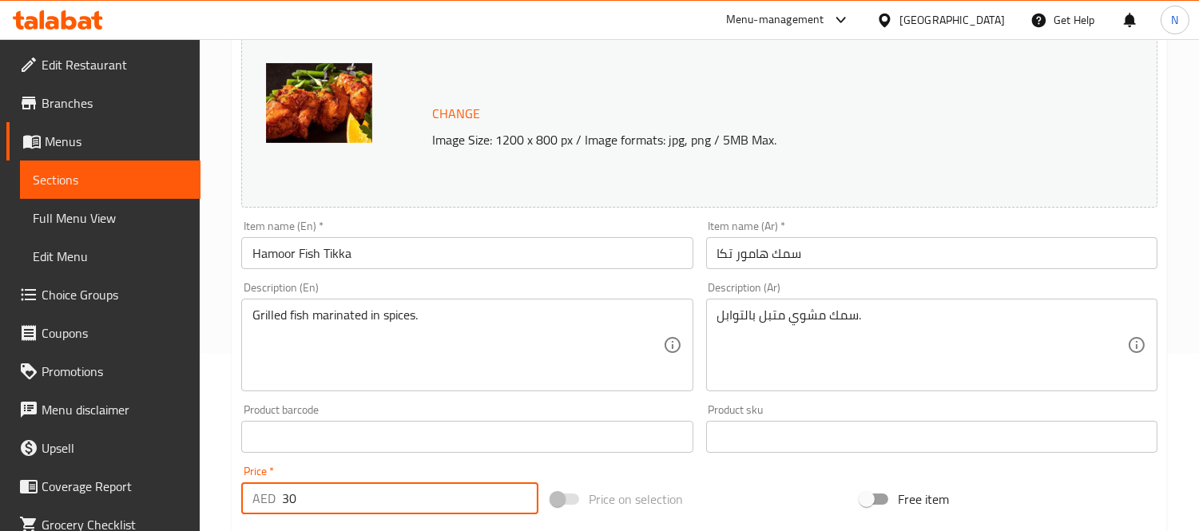
paste input "4.45"
type input "34.45"
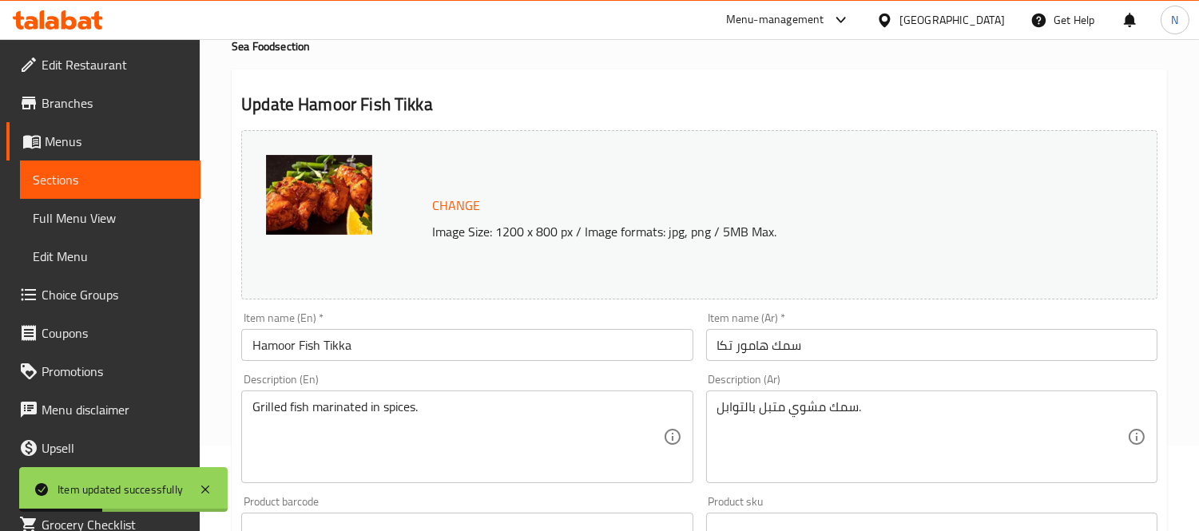
scroll to position [0, 0]
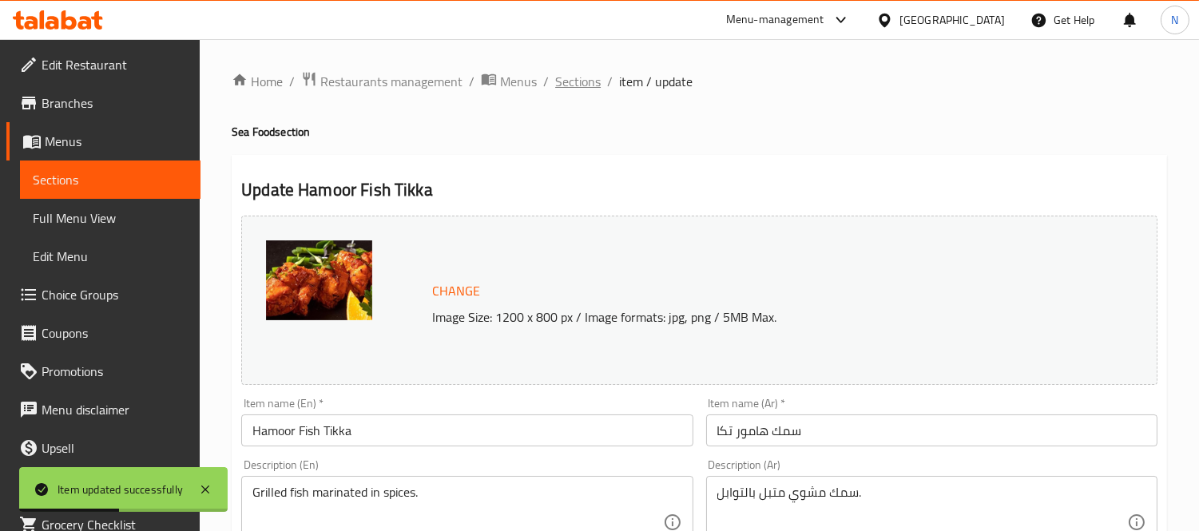
click at [584, 84] on span "Sections" at bounding box center [578, 81] width 46 height 19
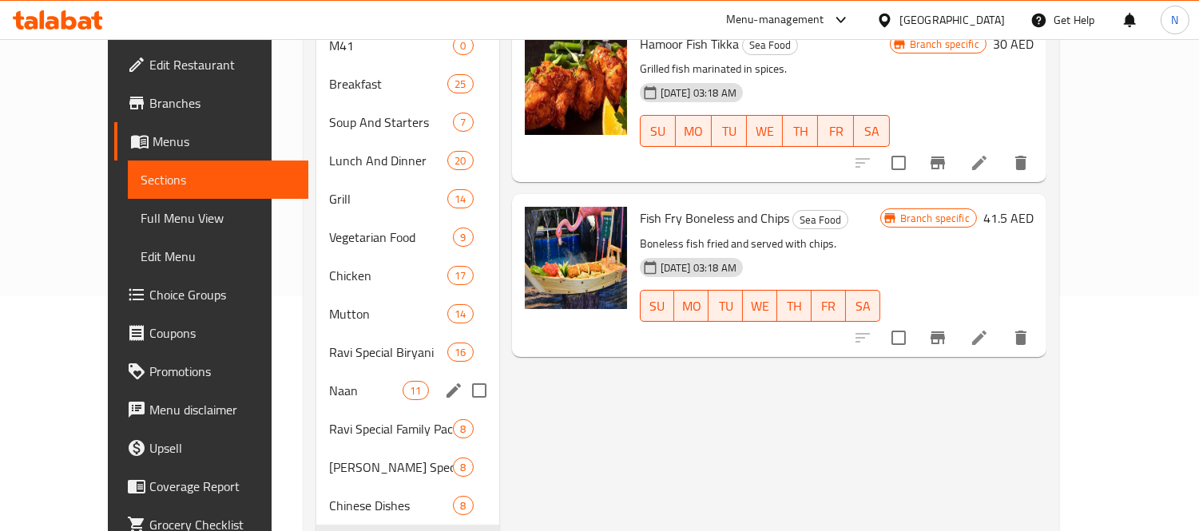
scroll to position [266, 0]
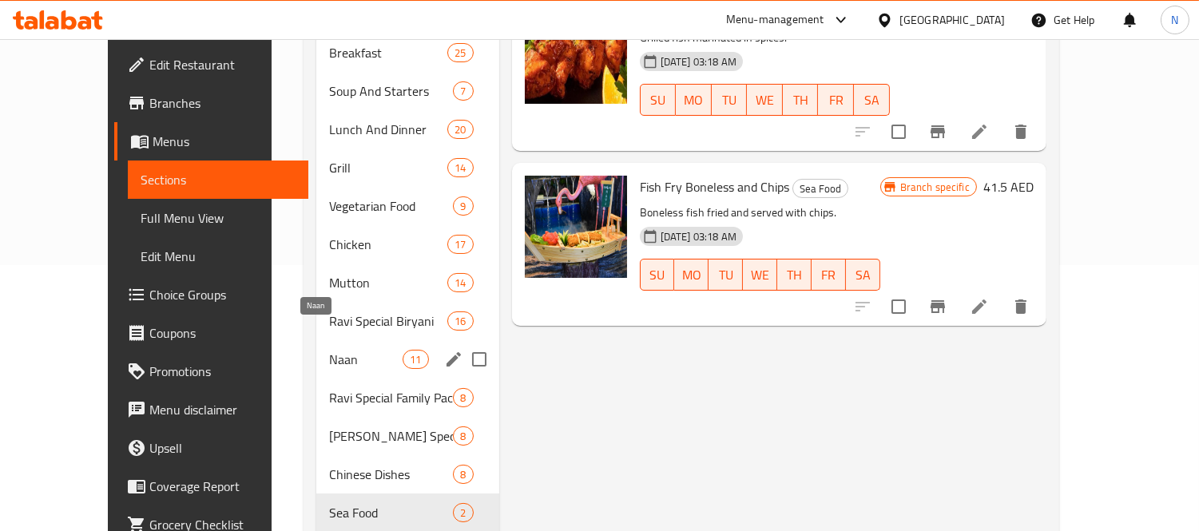
click at [329, 350] on span "Naan" at bounding box center [366, 359] width 74 height 19
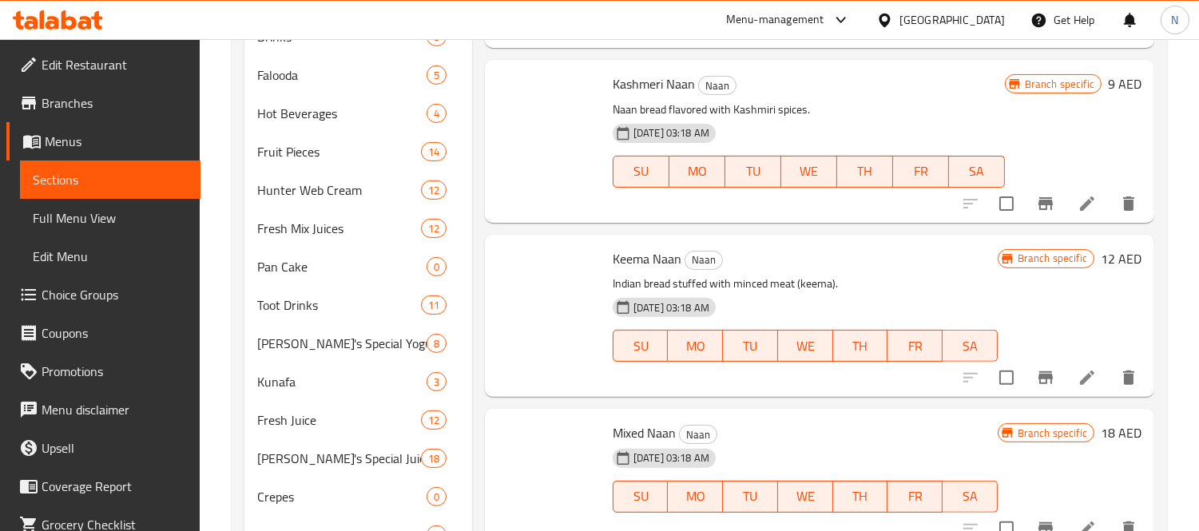
scroll to position [492, 0]
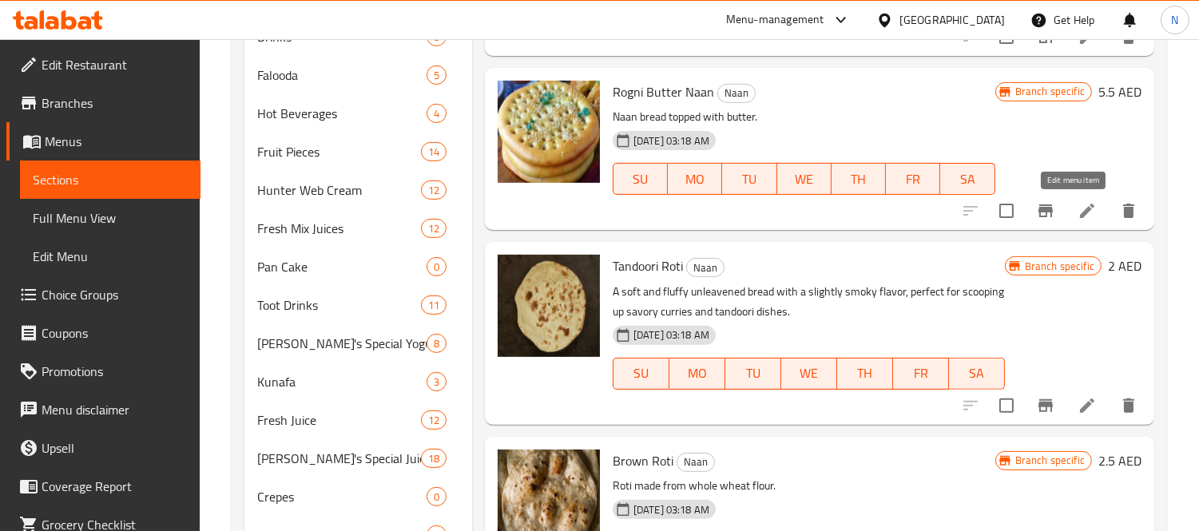
click at [1080, 210] on icon at bounding box center [1087, 211] width 14 height 14
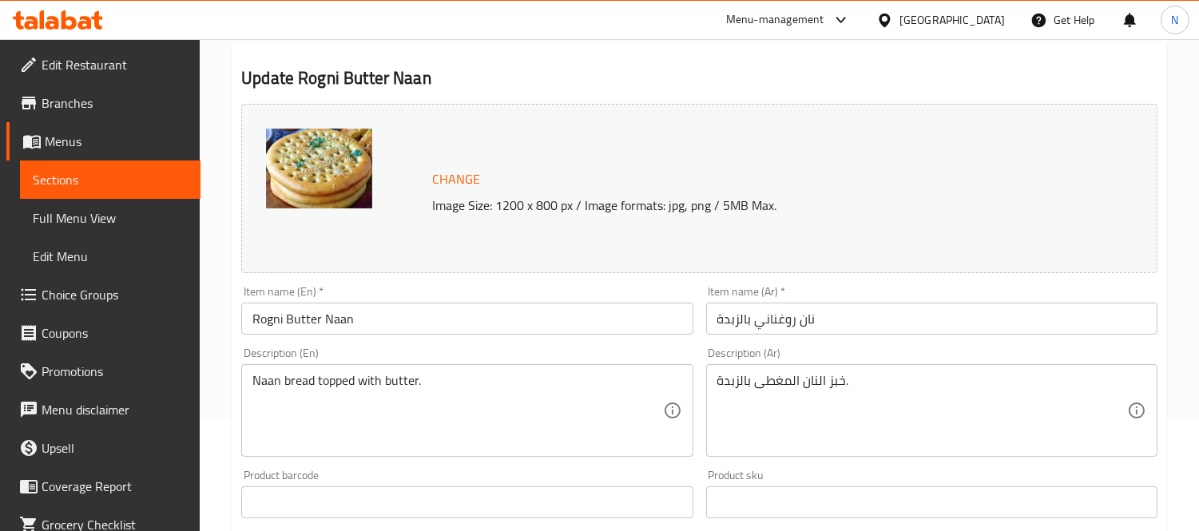
scroll to position [266, 0]
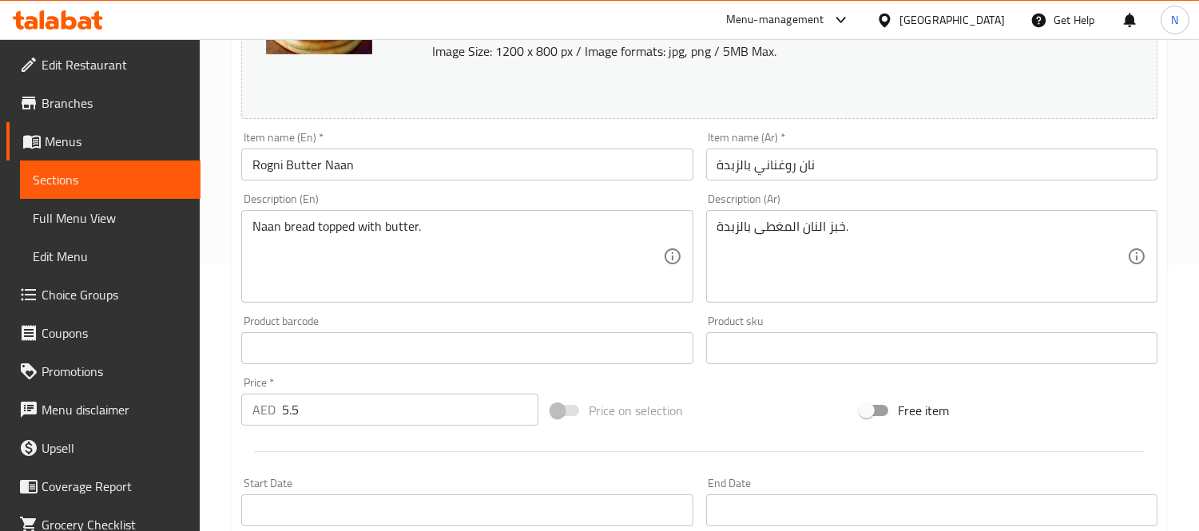
drag, startPoint x: 323, startPoint y: 408, endPoint x: 35, endPoint y: 386, distance: 288.5
click at [42, 388] on div "Edit Restaurant Branches Menus Sections Full Menu View Edit Menu Choice Groups …" at bounding box center [599, 329] width 1199 height 1113
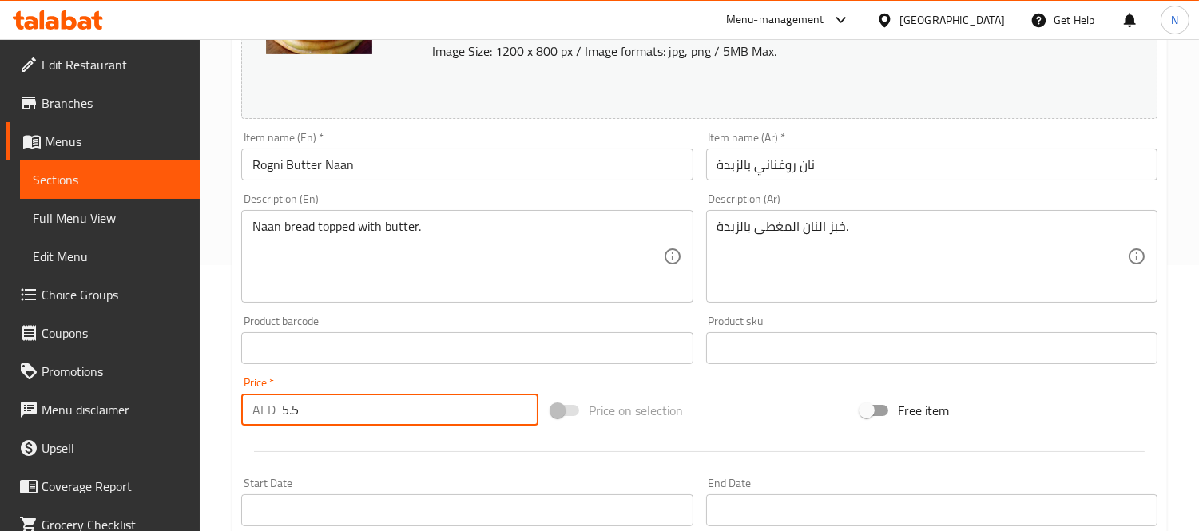
paste input "2"
type input "5.2"
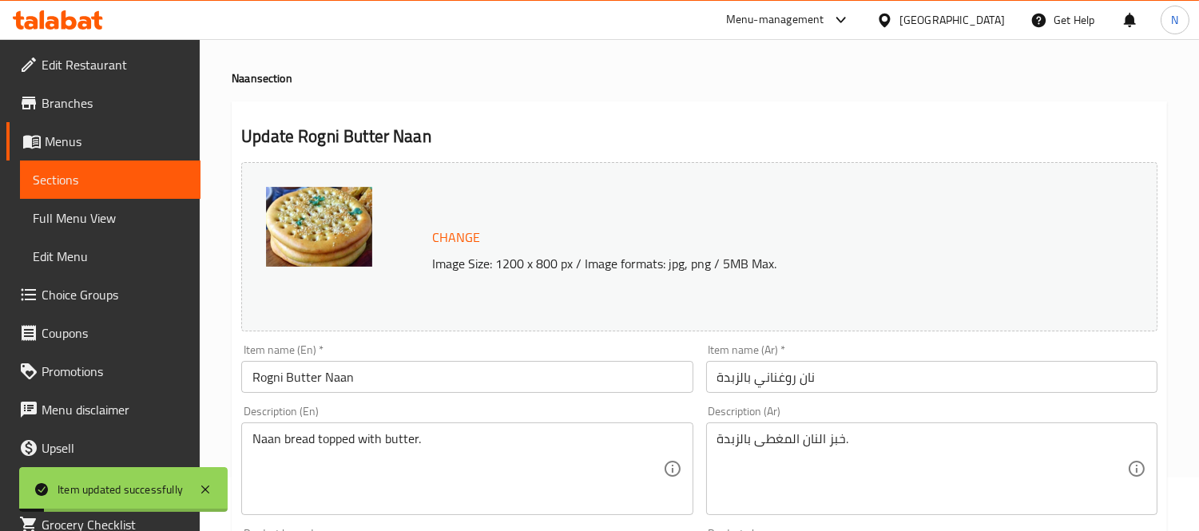
scroll to position [0, 0]
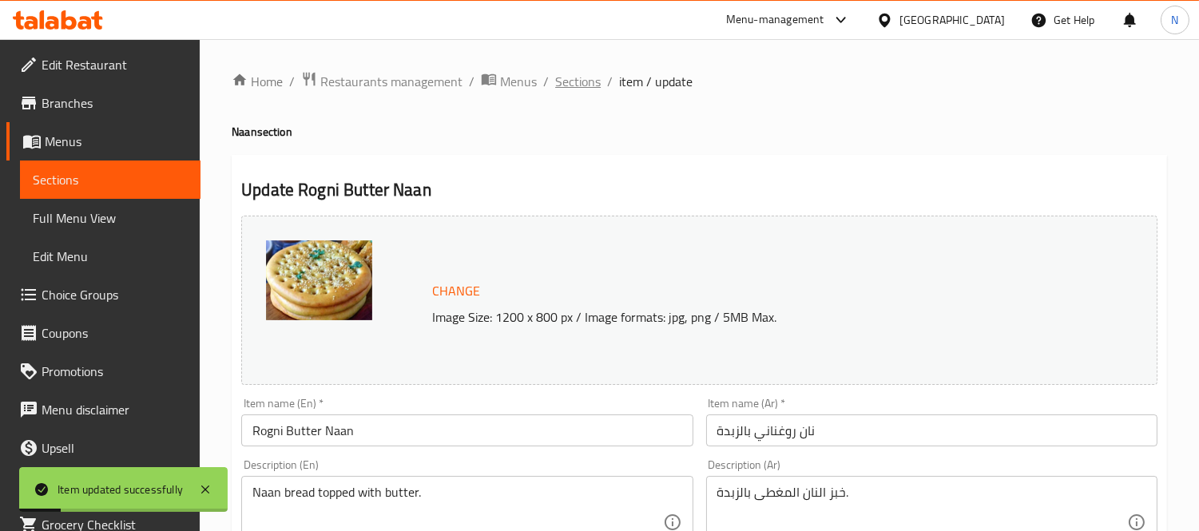
click at [575, 82] on span "Sections" at bounding box center [578, 81] width 46 height 19
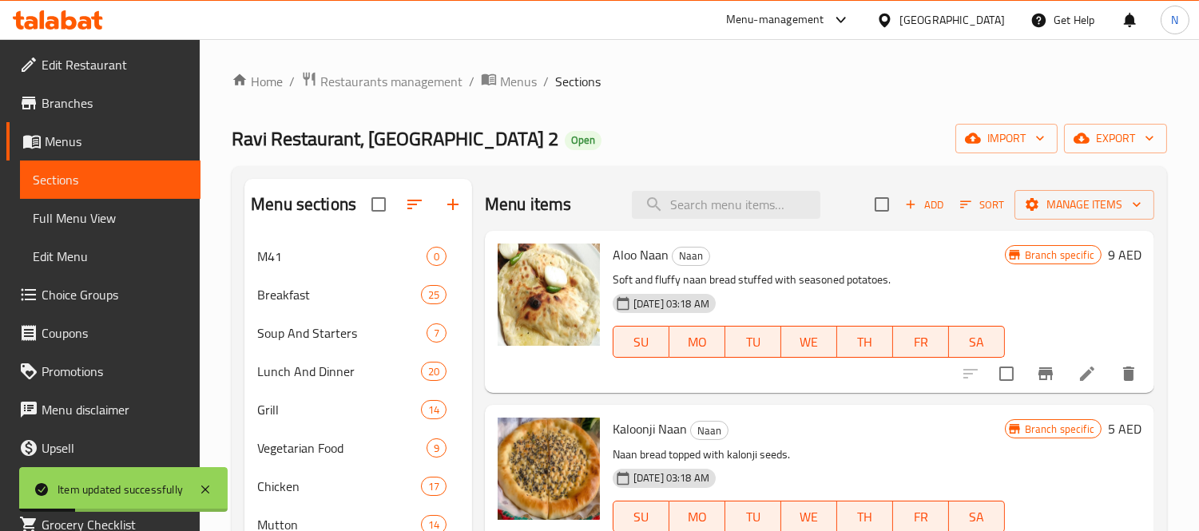
scroll to position [1056, 0]
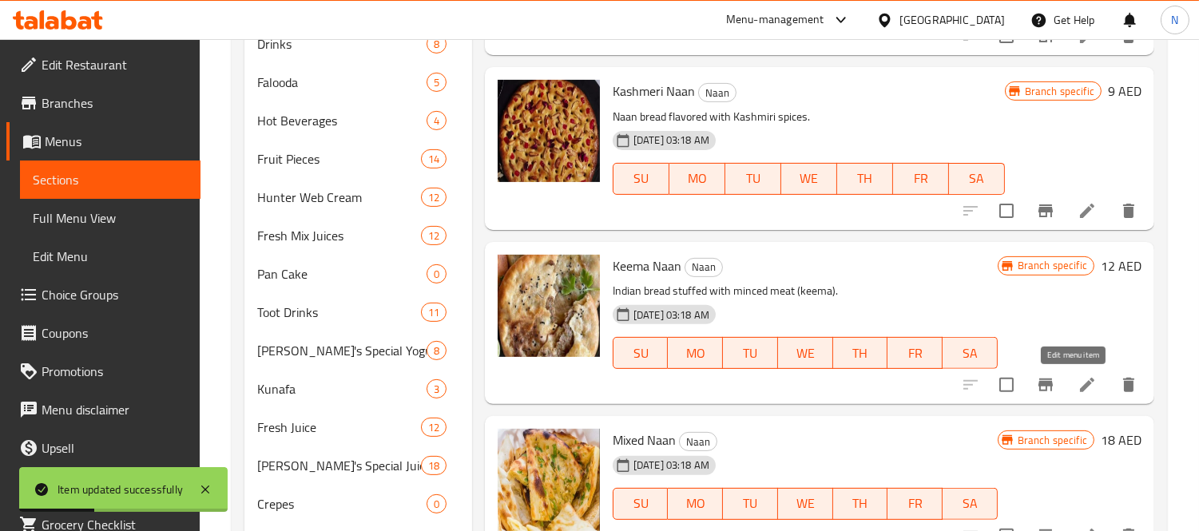
click at [1080, 384] on icon at bounding box center [1087, 385] width 14 height 14
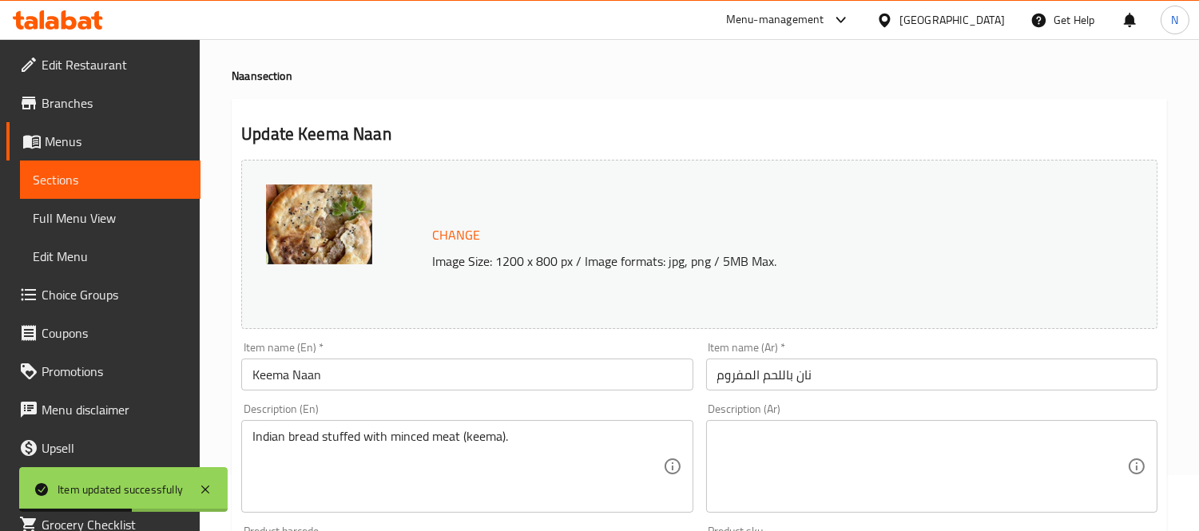
scroll to position [266, 0]
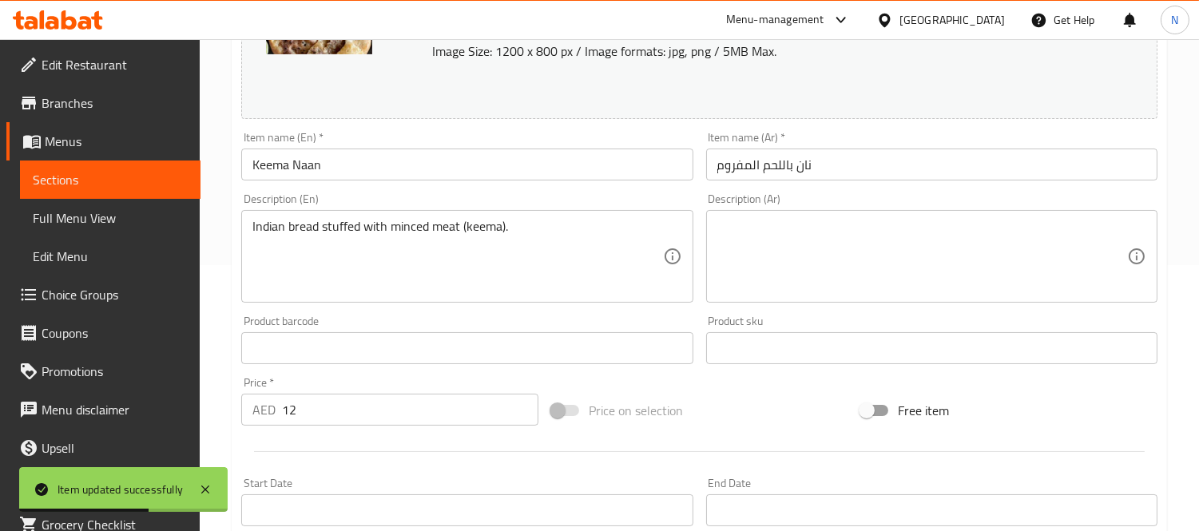
drag, startPoint x: 322, startPoint y: 413, endPoint x: 0, endPoint y: 339, distance: 330.5
click at [0, 339] on div "Edit Restaurant Branches Menus Sections Full Menu View Edit Menu Choice Groups …" at bounding box center [599, 329] width 1199 height 1113
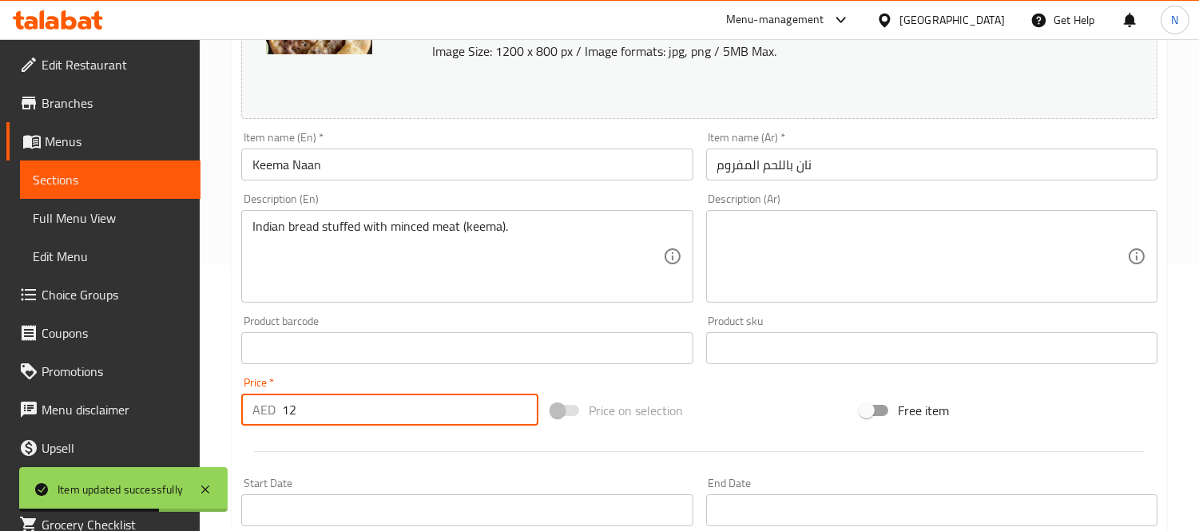
paste input "4.3"
type input "14.3"
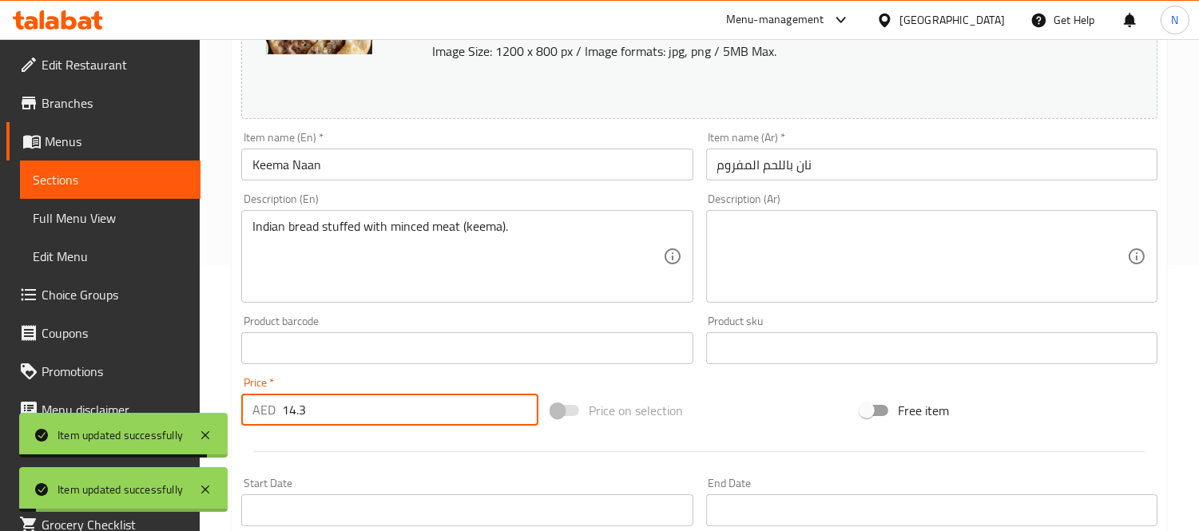
scroll to position [0, 0]
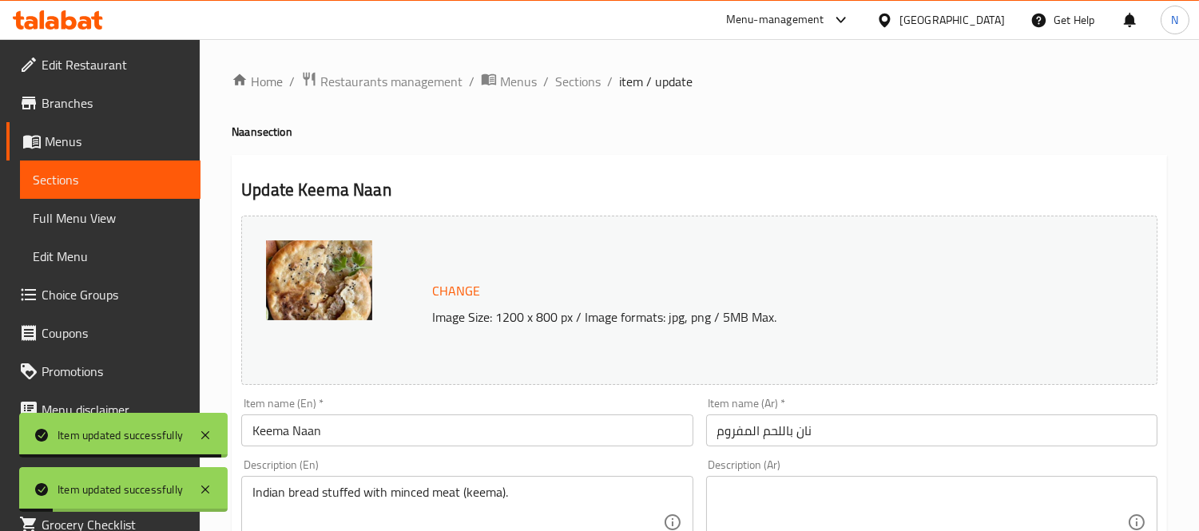
drag, startPoint x: 579, startPoint y: 82, endPoint x: 571, endPoint y: 107, distance: 25.8
click at [579, 82] on span "Sections" at bounding box center [578, 81] width 46 height 19
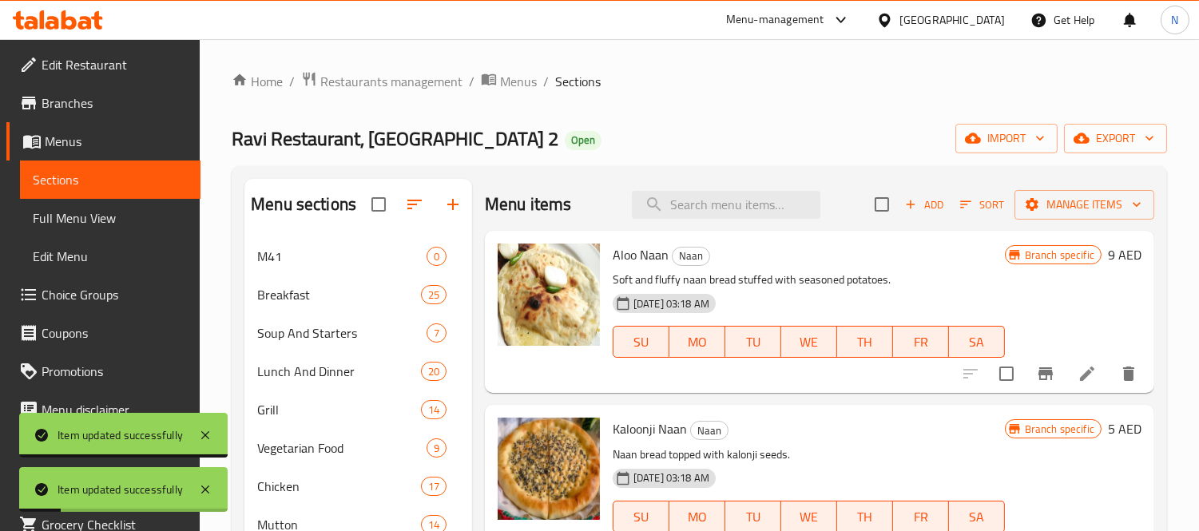
scroll to position [532, 0]
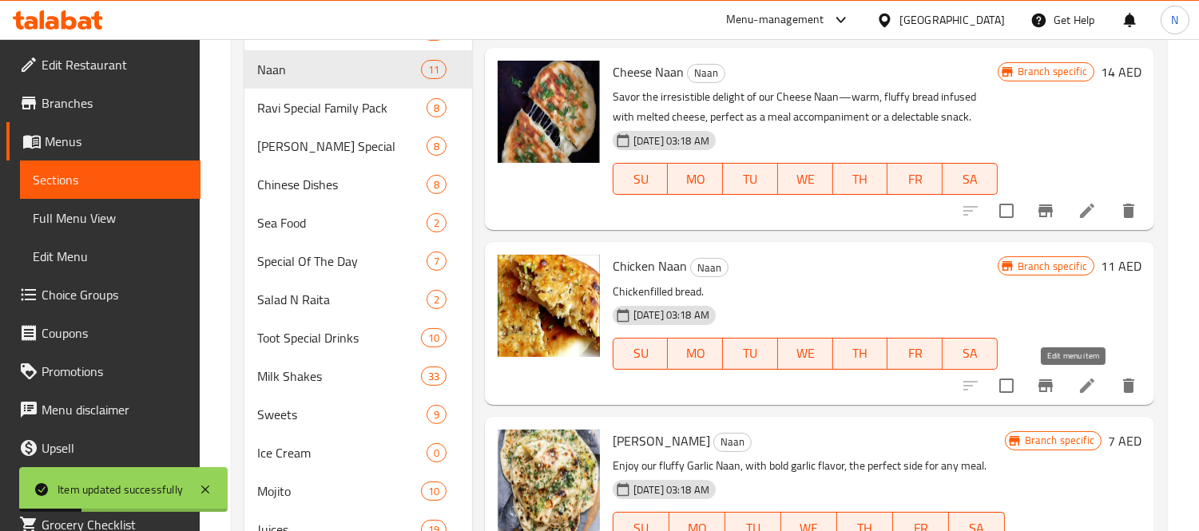
click at [1078, 379] on icon at bounding box center [1087, 385] width 19 height 19
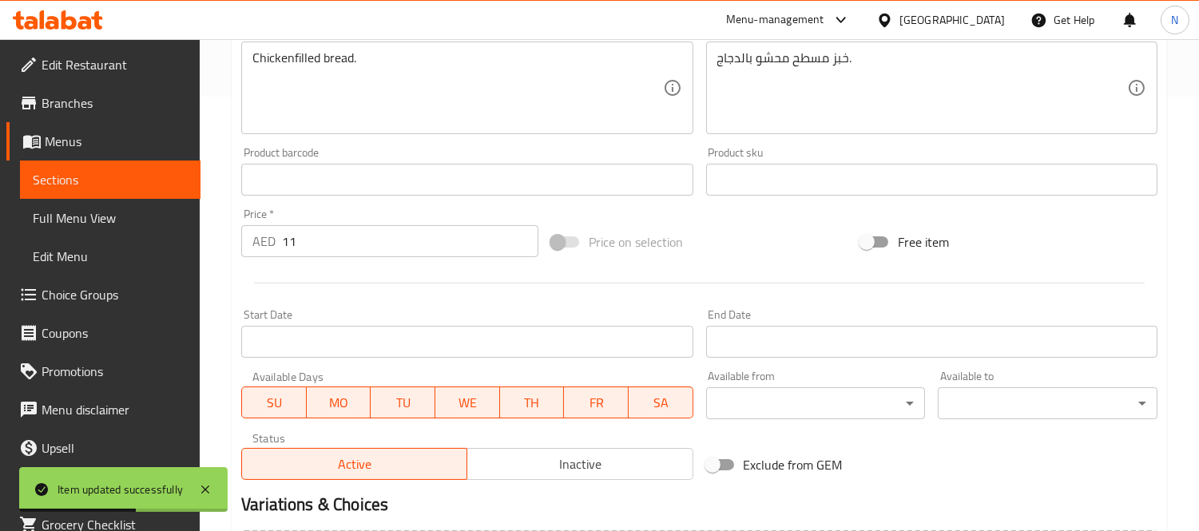
scroll to position [443, 0]
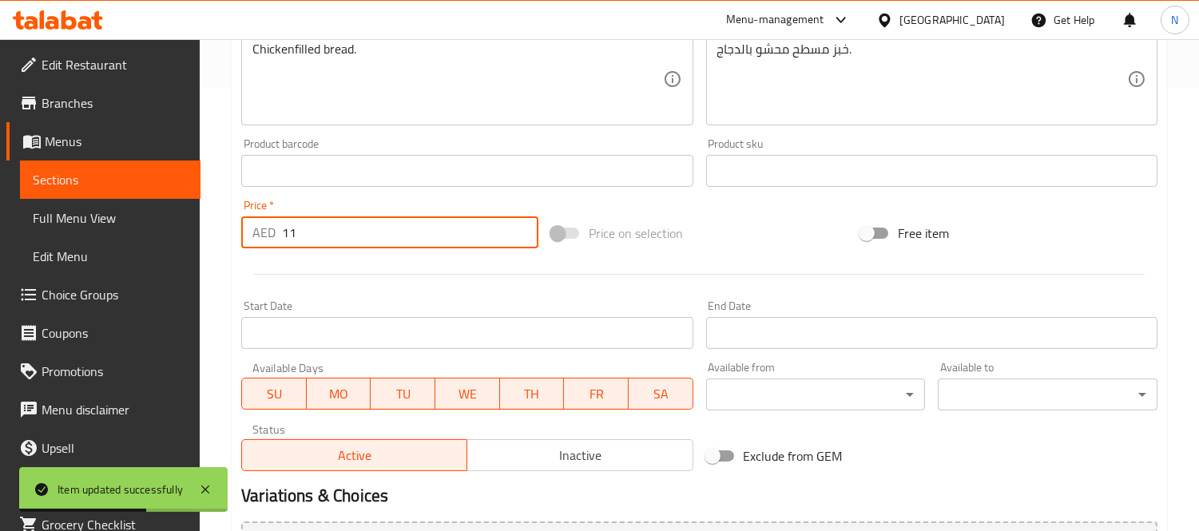
drag, startPoint x: 348, startPoint y: 235, endPoint x: 0, endPoint y: 181, distance: 352.5
click at [0, 189] on div "Edit Restaurant Branches Menus Sections Full Menu View Edit Menu Choice Groups …" at bounding box center [599, 152] width 1199 height 1113
paste input "3"
type input "13"
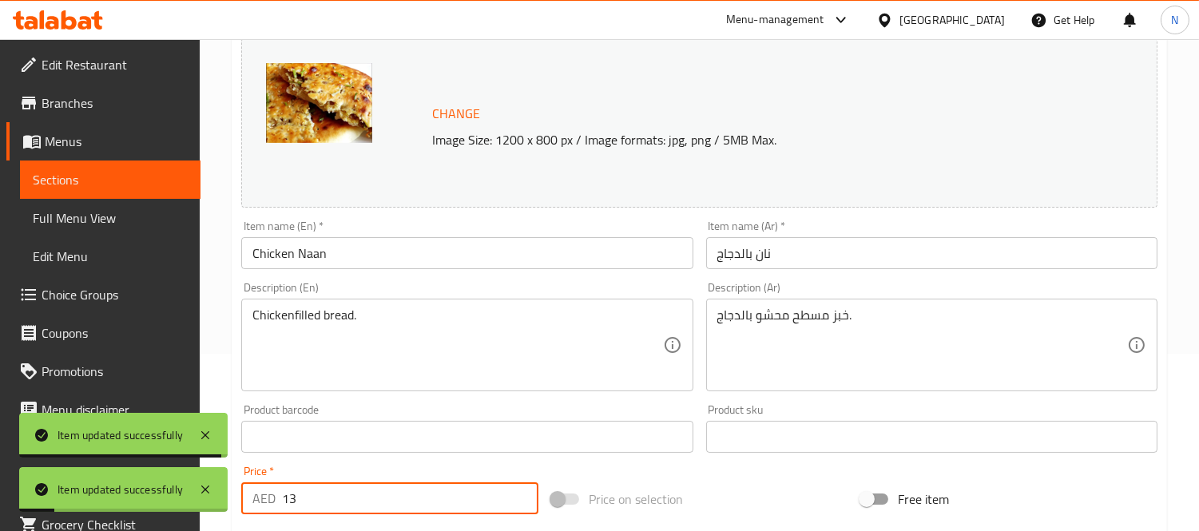
scroll to position [0, 0]
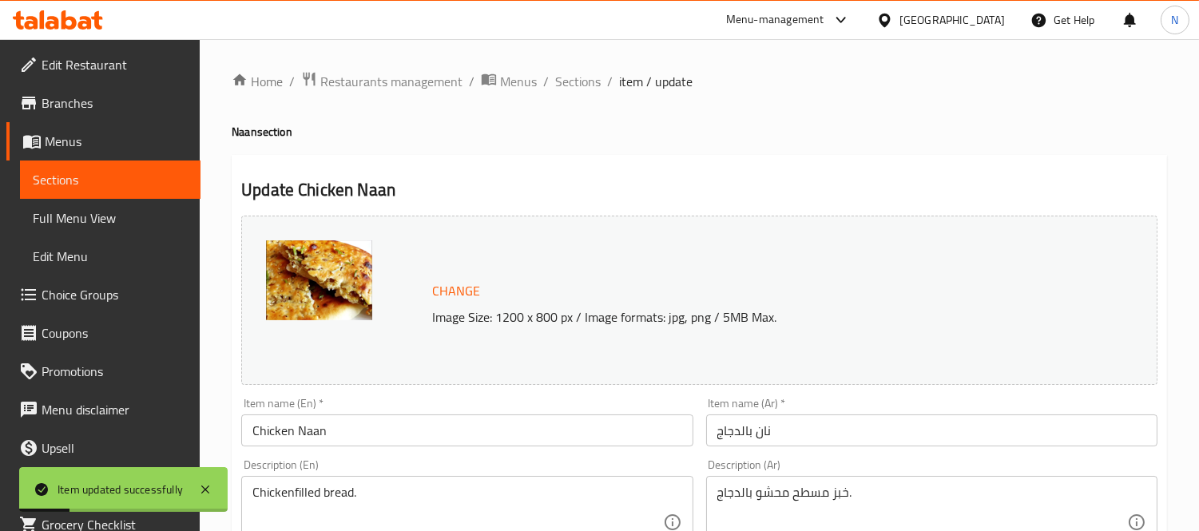
drag, startPoint x: 586, startPoint y: 85, endPoint x: 674, endPoint y: 163, distance: 117.2
click at [586, 85] on span "Sections" at bounding box center [578, 81] width 46 height 19
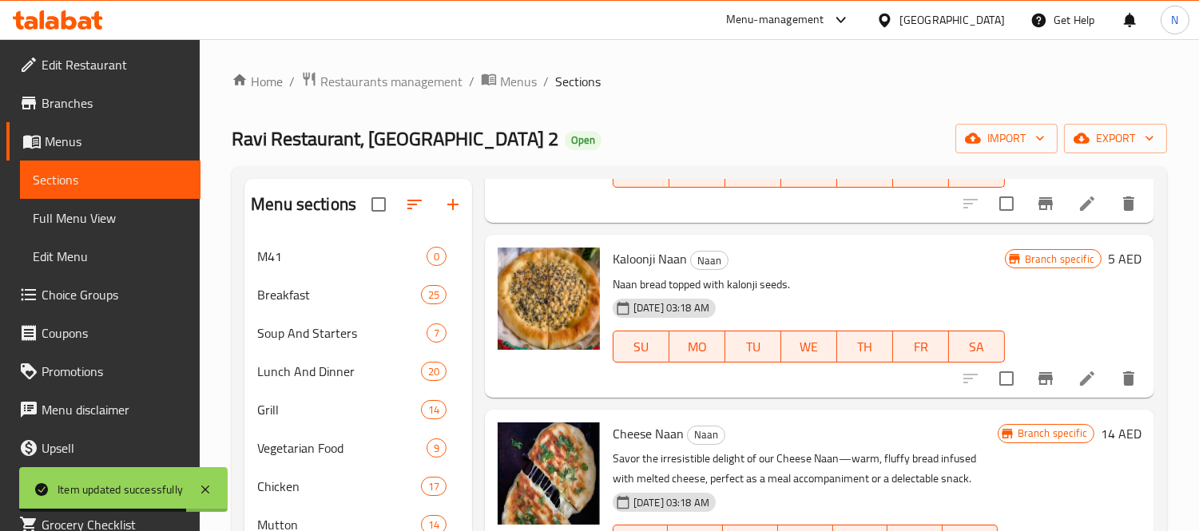
scroll to position [177, 0]
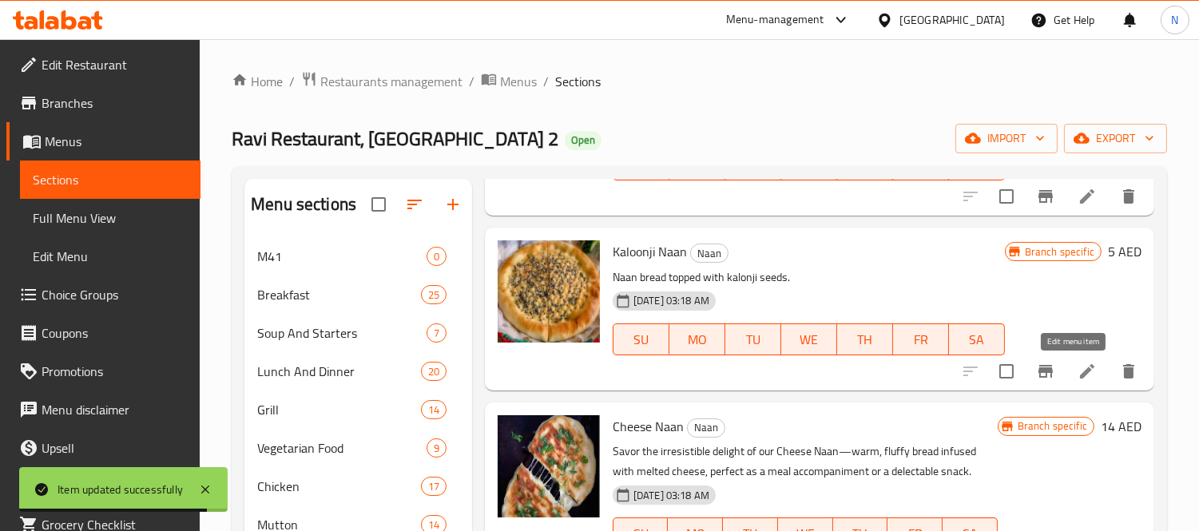
click at [1078, 362] on icon at bounding box center [1087, 371] width 19 height 19
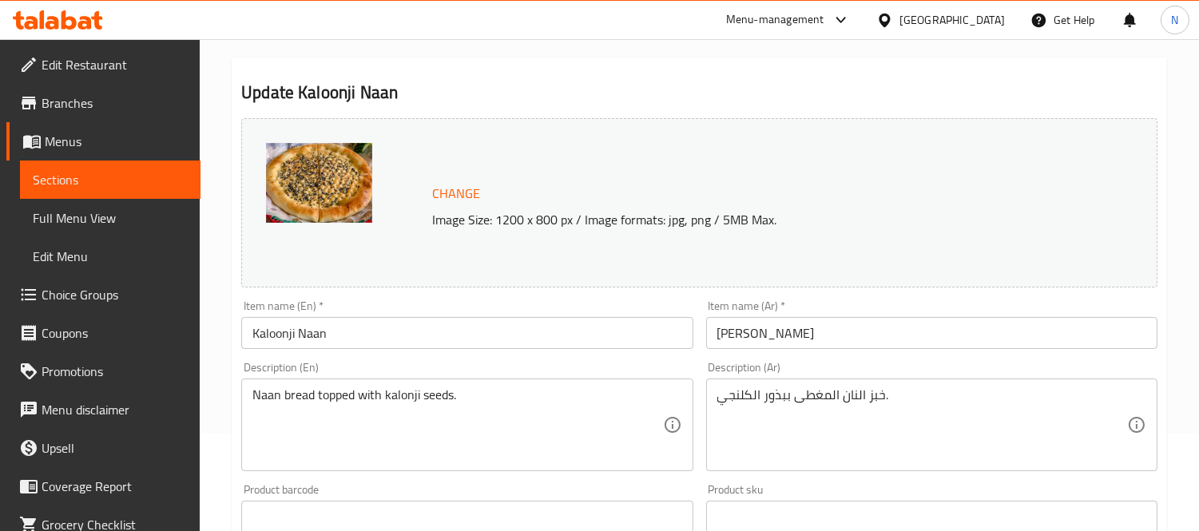
scroll to position [266, 0]
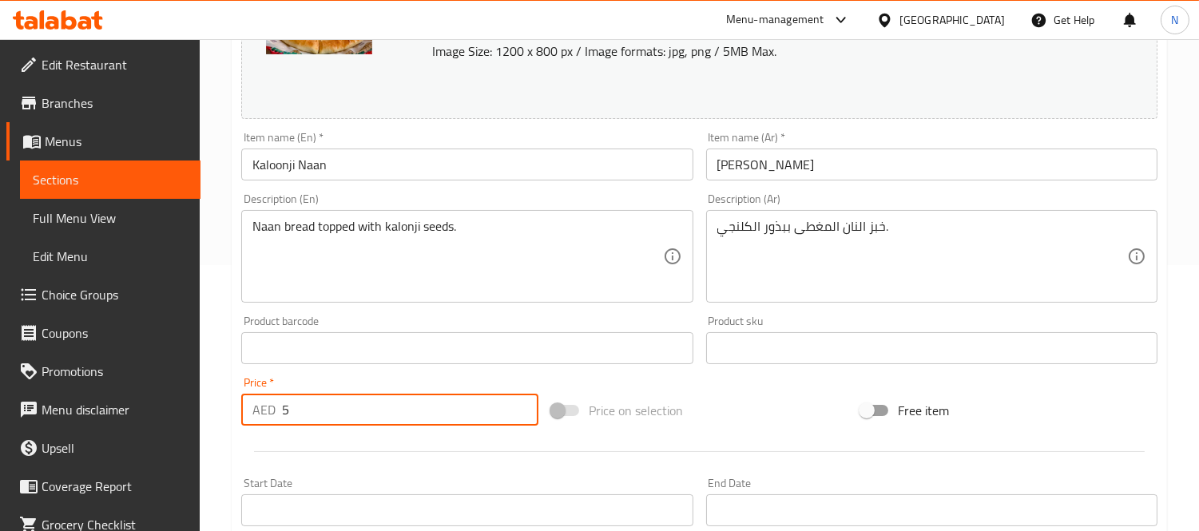
drag, startPoint x: 331, startPoint y: 417, endPoint x: 0, endPoint y: 336, distance: 340.5
click at [0, 356] on div "Edit Restaurant Branches Menus Sections Full Menu View Edit Menu Choice Groups …" at bounding box center [599, 329] width 1199 height 1113
paste input "7.8"
type input "7.8"
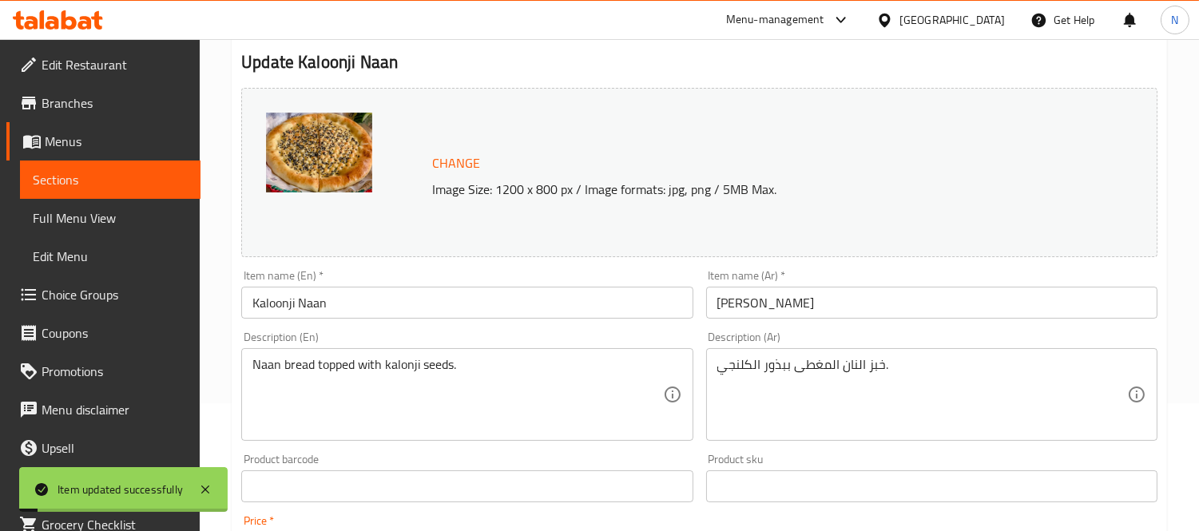
scroll to position [0, 0]
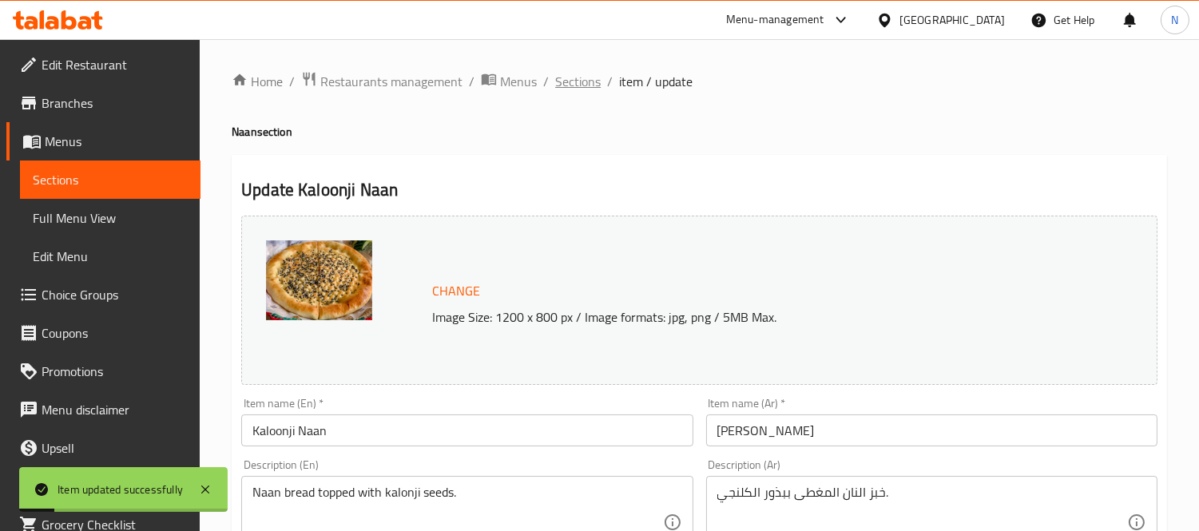
click at [593, 86] on span "Sections" at bounding box center [578, 81] width 46 height 19
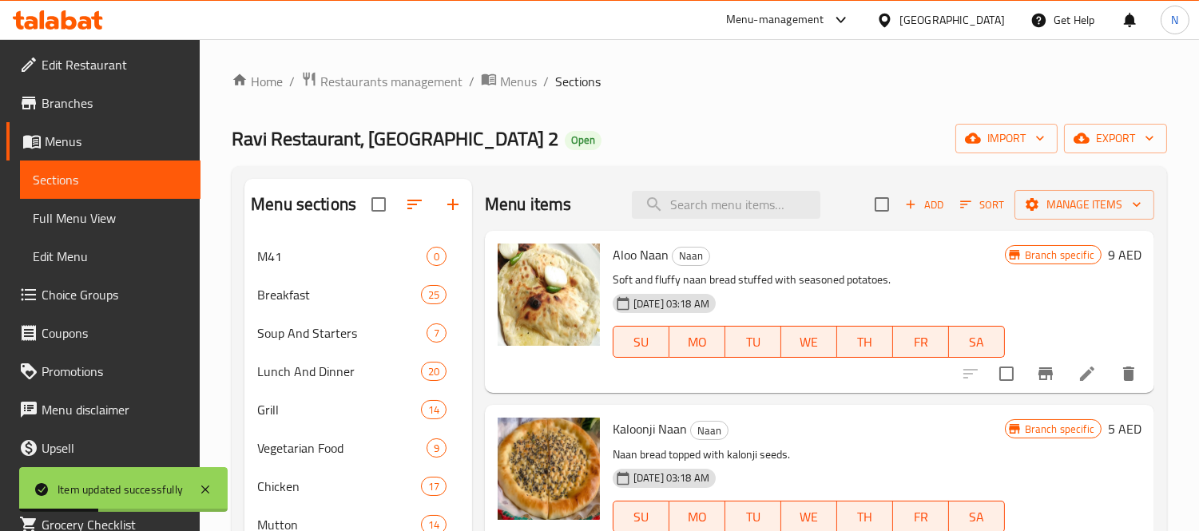
click at [1078, 364] on icon at bounding box center [1087, 373] width 19 height 19
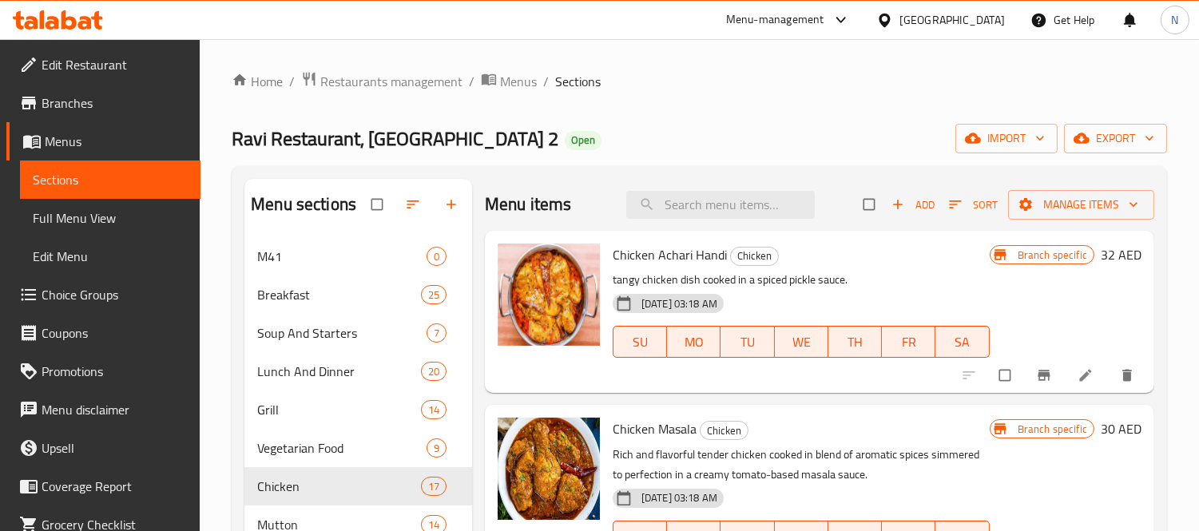
drag, startPoint x: 91, startPoint y: 213, endPoint x: 483, endPoint y: 2, distance: 444.4
click at [91, 213] on span "Full Menu View" at bounding box center [110, 218] width 155 height 19
click at [83, 222] on span "Full Menu View" at bounding box center [110, 218] width 155 height 19
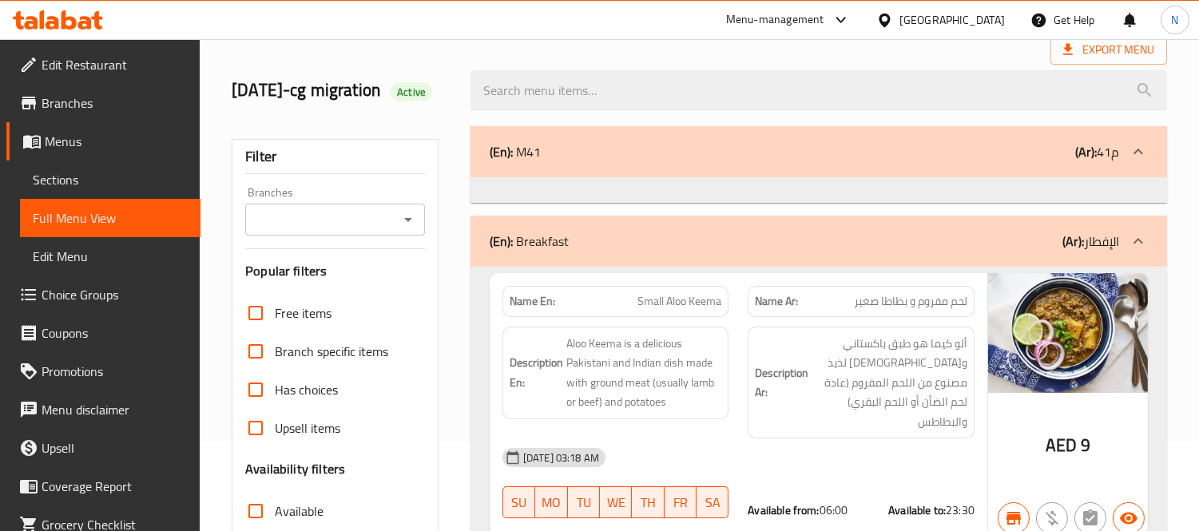
scroll to position [10272, 0]
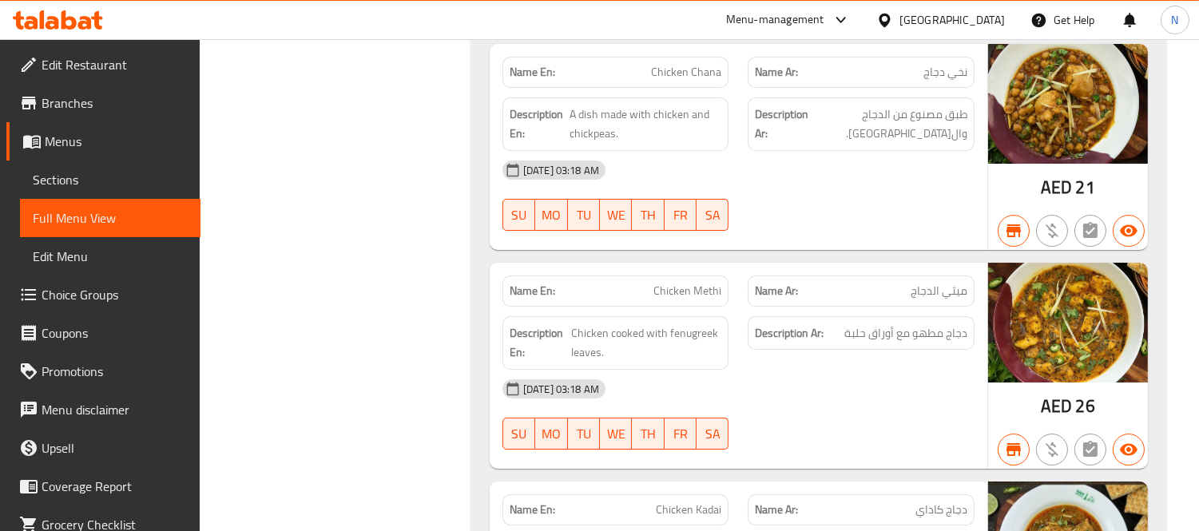
click at [682, 283] on span "Chicken Methi" at bounding box center [688, 291] width 68 height 17
copy span "Chicken Methi"
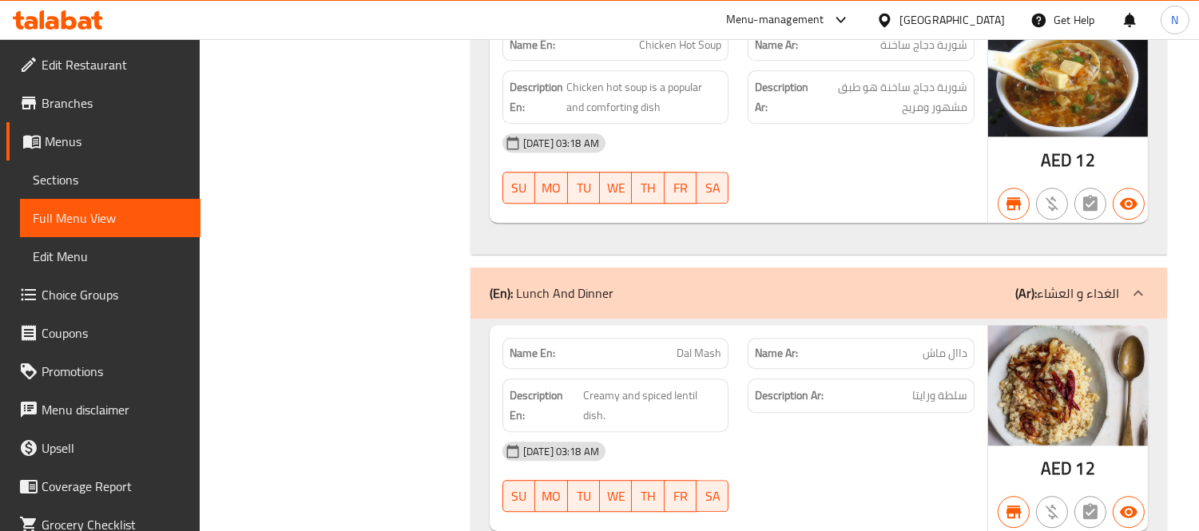
scroll to position [18479, 0]
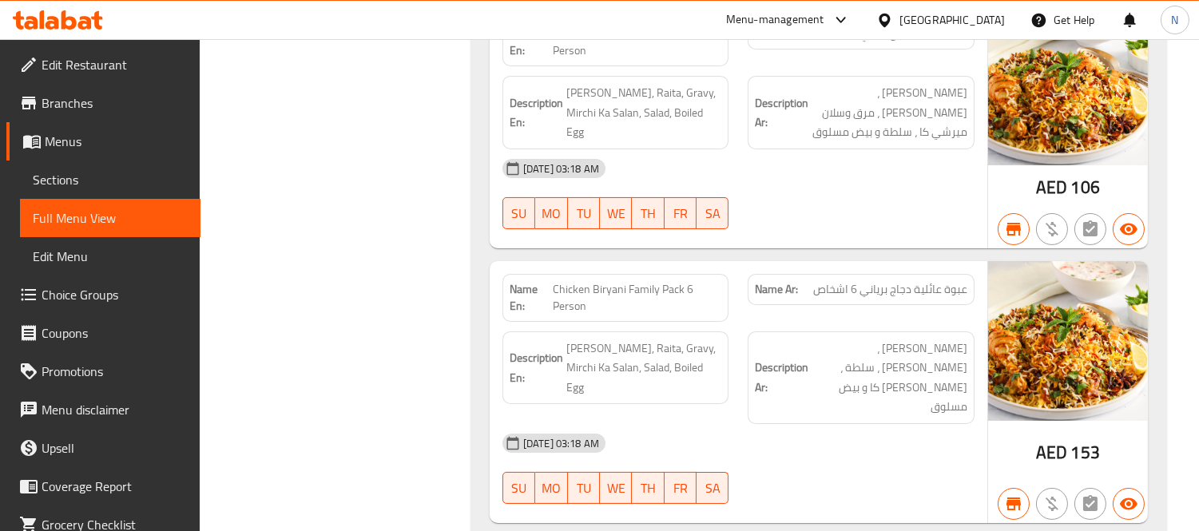
scroll to position [33804, 0]
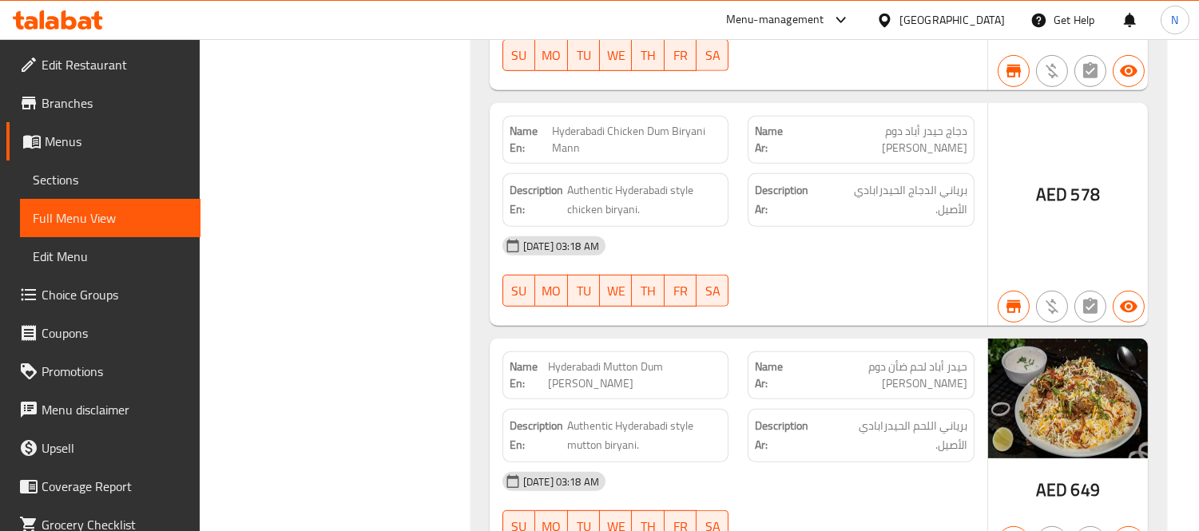
click at [742, 168] on div "Name En: Chicken Biryani Family Pack 4 Person Name Ar: عبوة عائلية دجاج برياني …" at bounding box center [819, 119] width 697 height 2127
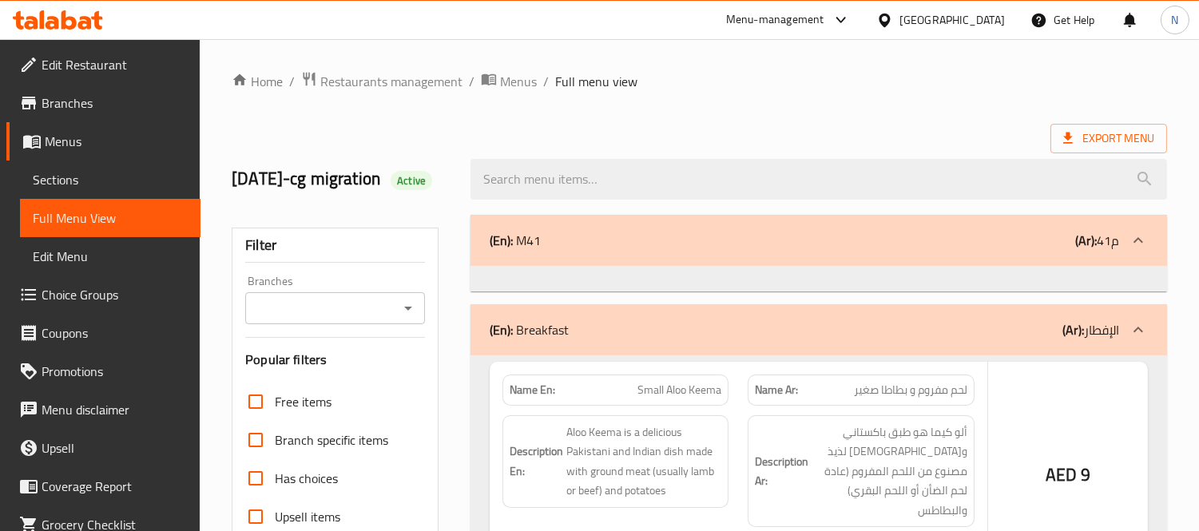
click at [707, 112] on div at bounding box center [599, 265] width 1199 height 531
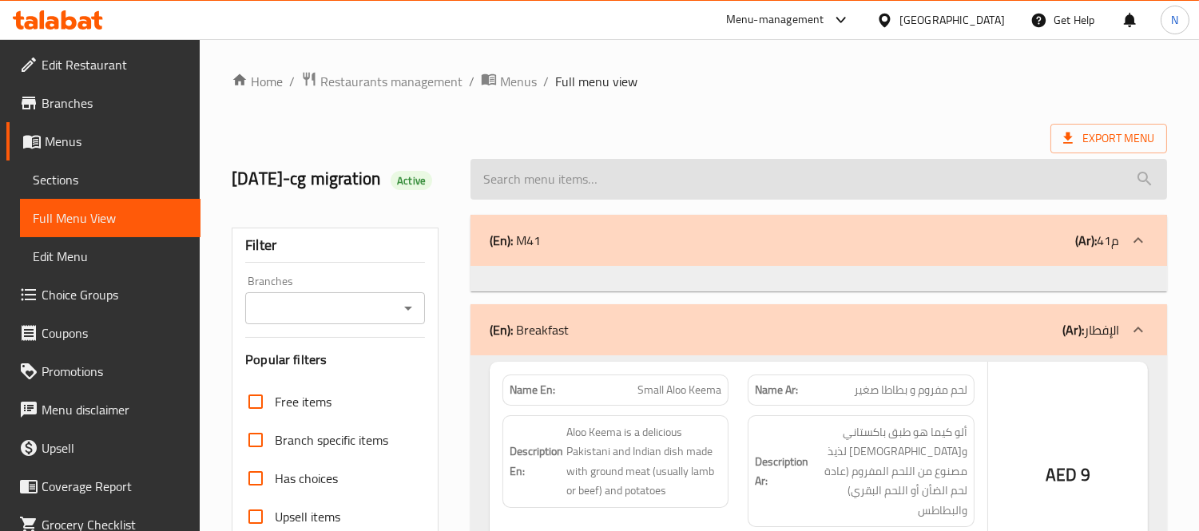
click at [698, 180] on div at bounding box center [599, 265] width 1199 height 531
click at [698, 187] on div at bounding box center [599, 265] width 1199 height 531
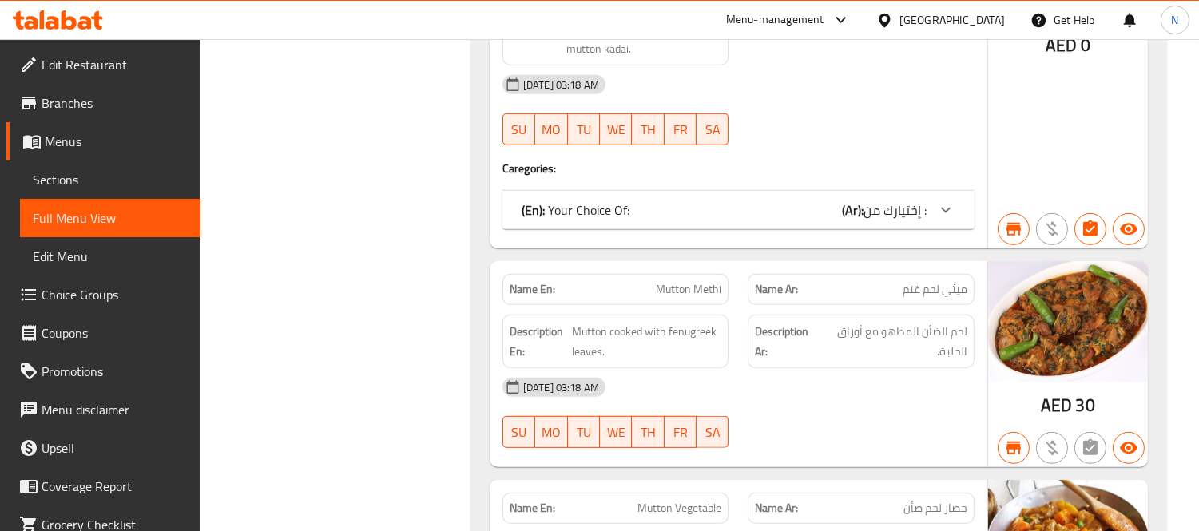
scroll to position [17598, 0]
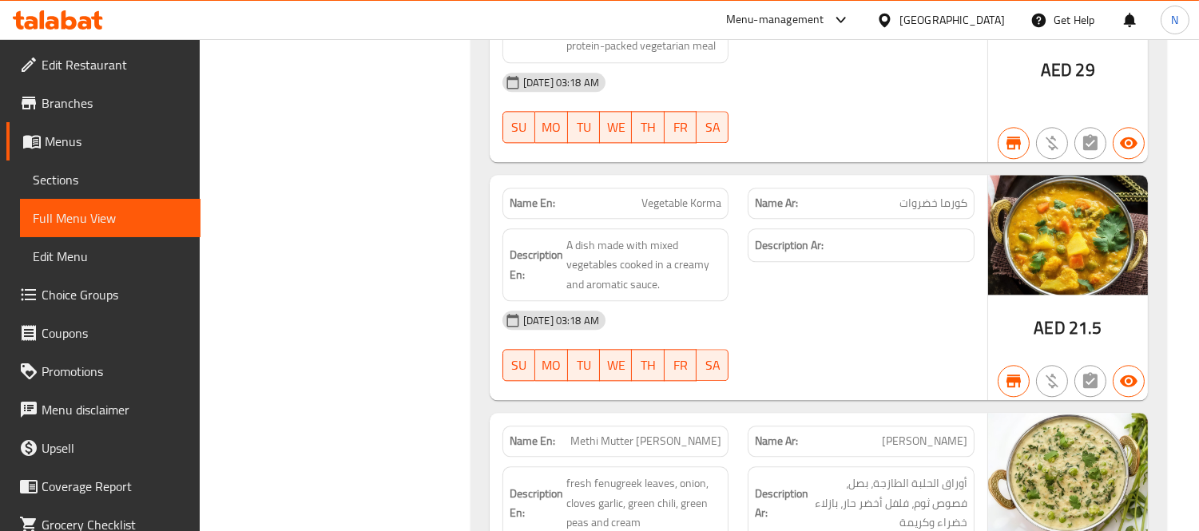
click at [694, 433] on span "Methi Mutter [PERSON_NAME]" at bounding box center [646, 441] width 151 height 17
copy span "Methi Mutter [PERSON_NAME]"
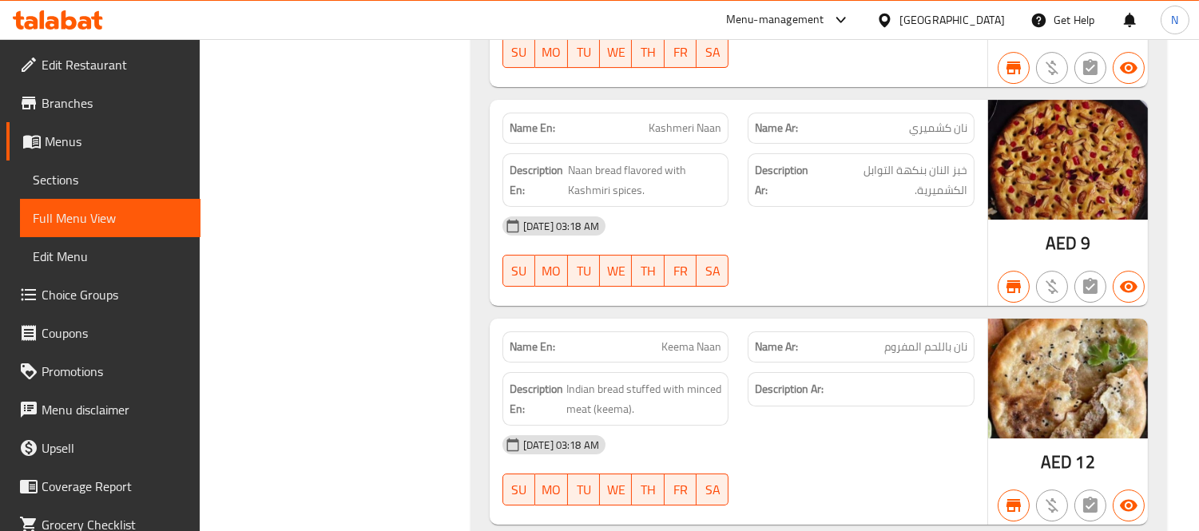
scroll to position [31412, 0]
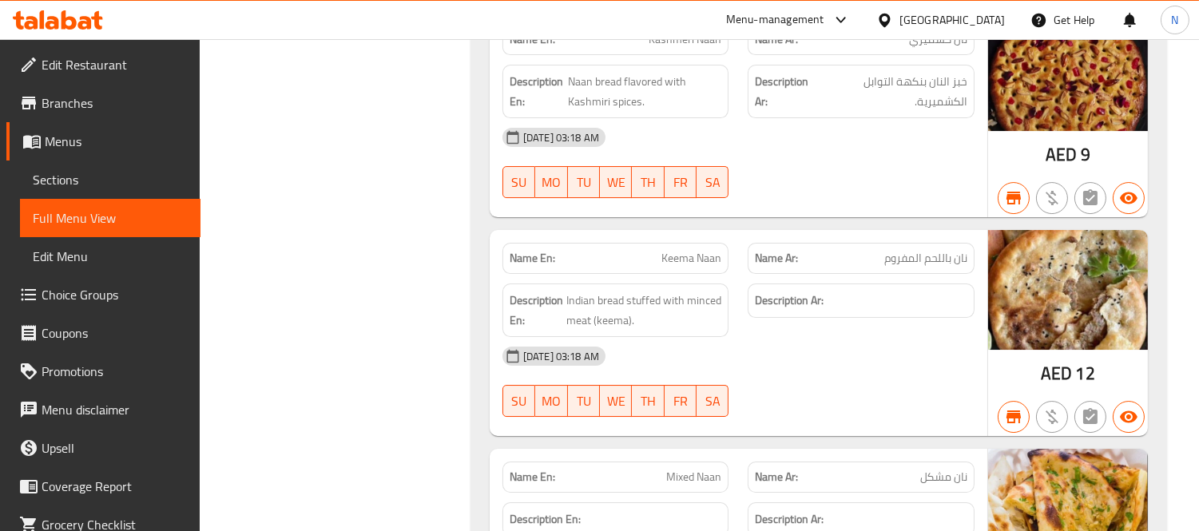
copy span "Rogni Butter Naan"
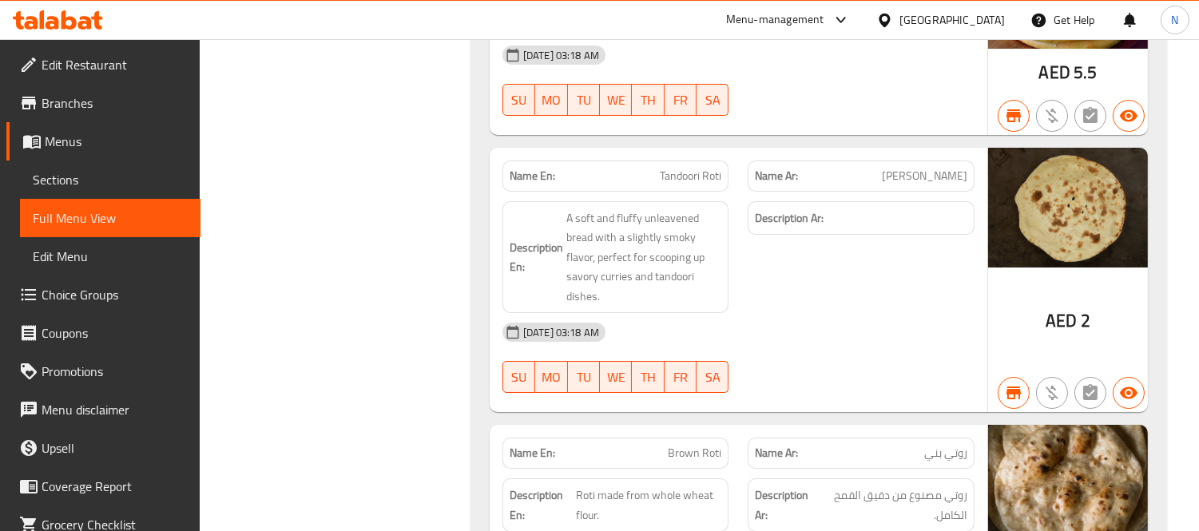
scroll to position [32211, 0]
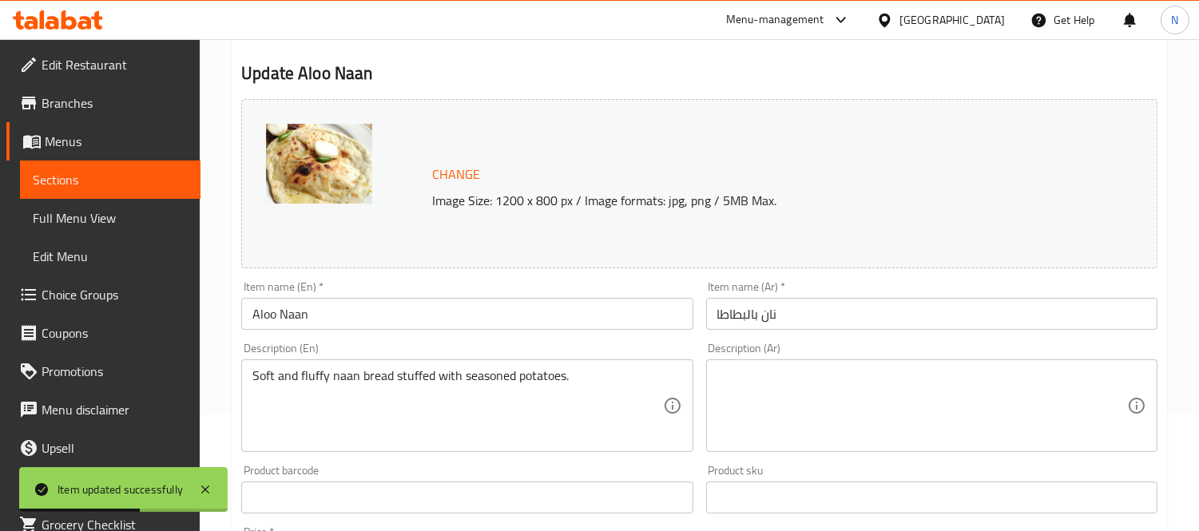
scroll to position [355, 0]
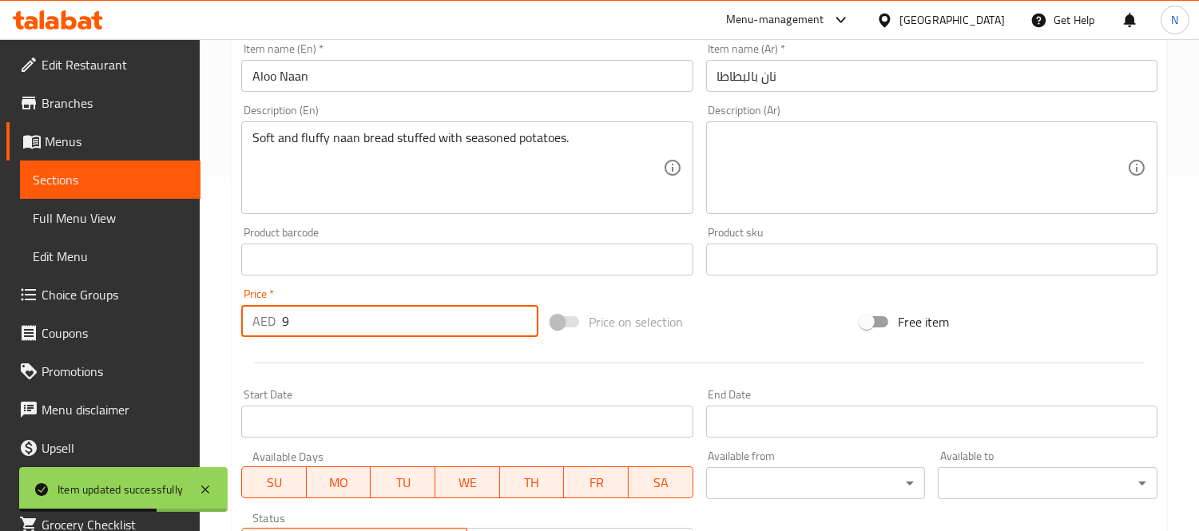
drag, startPoint x: 374, startPoint y: 324, endPoint x: 0, endPoint y: 219, distance: 388.3
click at [0, 234] on div "Edit Restaurant Branches Menus Sections Full Menu View Edit Menu Choice Groups …" at bounding box center [599, 240] width 1199 height 1113
paste input "10.4"
type input "10.4"
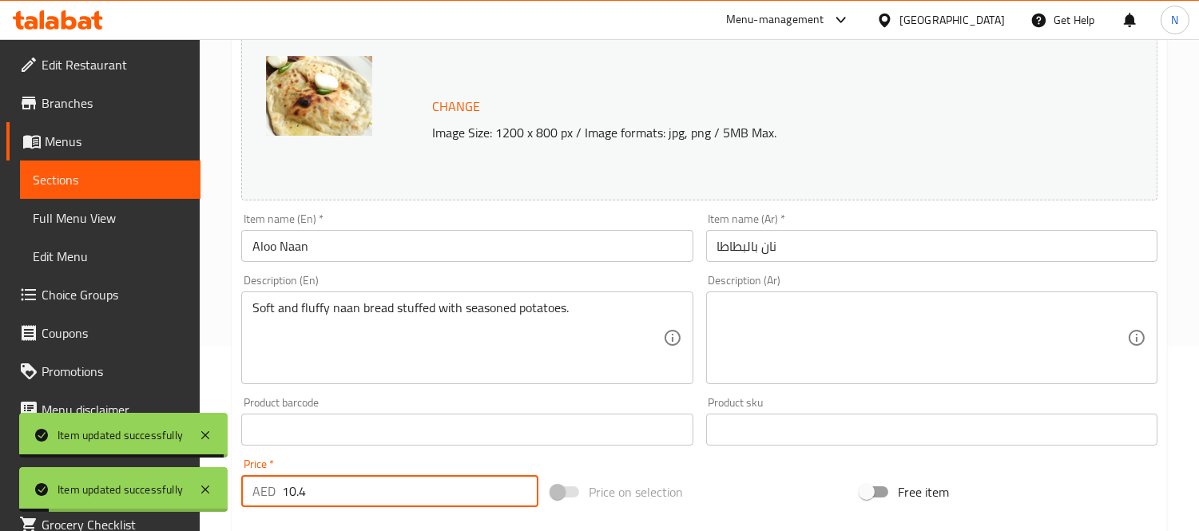
scroll to position [0, 0]
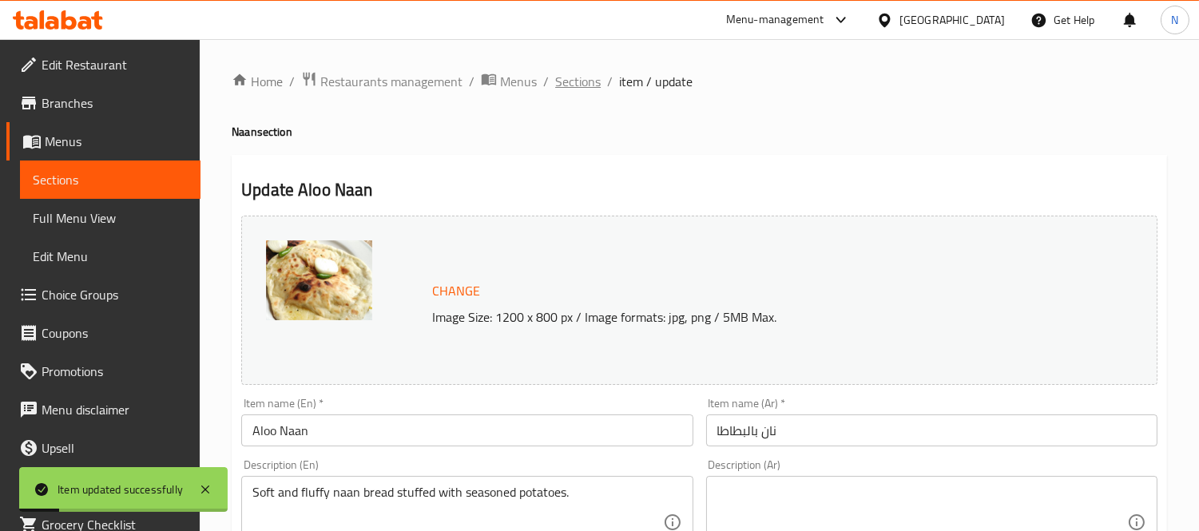
drag, startPoint x: 565, startPoint y: 66, endPoint x: 575, endPoint y: 74, distance: 13.1
click at [581, 73] on span "Sections" at bounding box center [578, 81] width 46 height 19
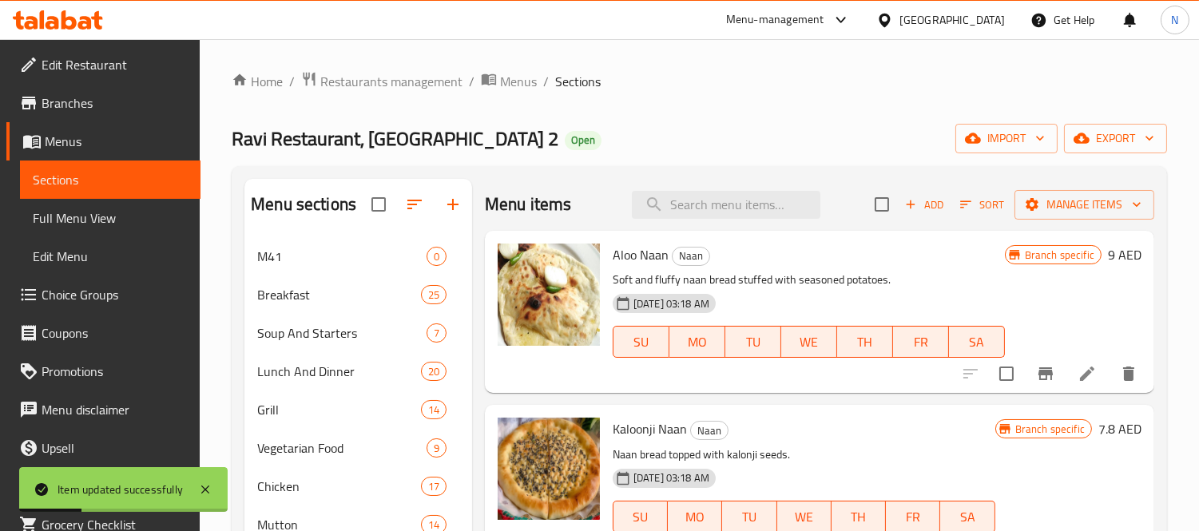
scroll to position [338, 0]
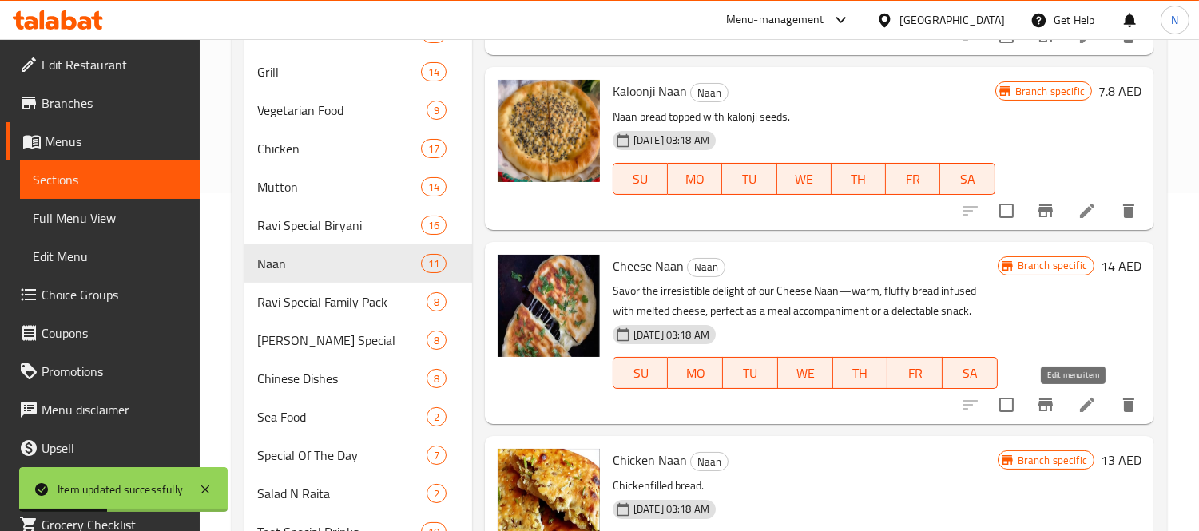
click at [1078, 403] on icon at bounding box center [1087, 405] width 19 height 19
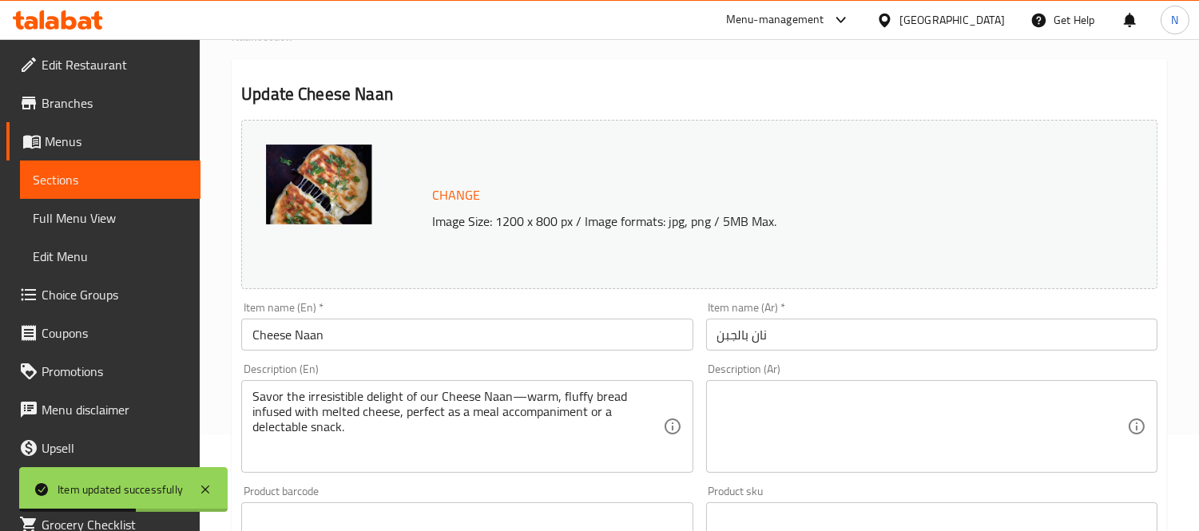
scroll to position [266, 0]
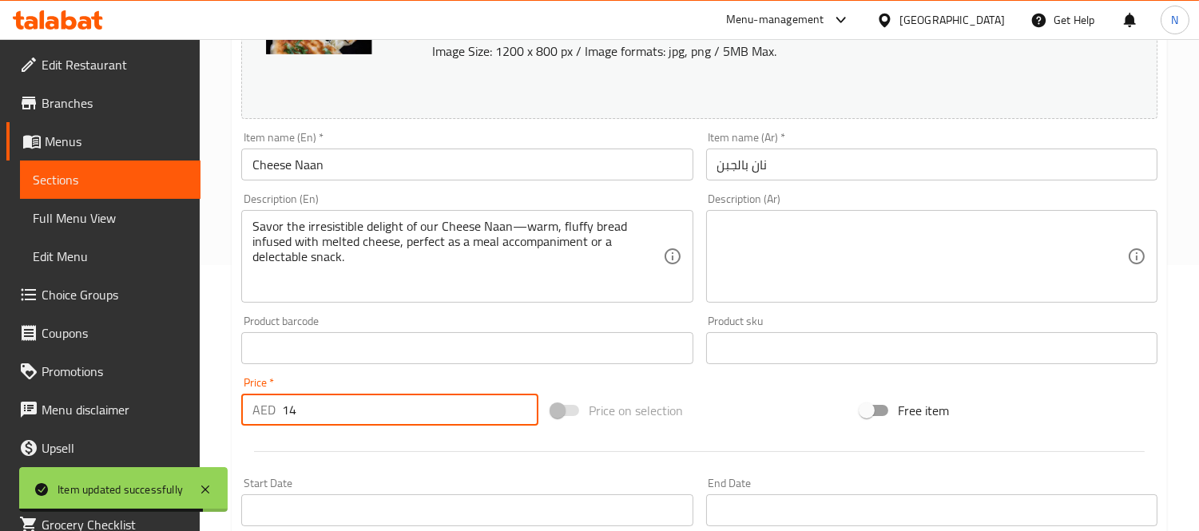
drag, startPoint x: 364, startPoint y: 409, endPoint x: 16, endPoint y: 318, distance: 359.3
click at [36, 323] on div "Edit Restaurant Branches Menus Sections Full Menu View Edit Menu Choice Groups …" at bounding box center [599, 329] width 1199 height 1113
paste input "6.9"
type input "16.9"
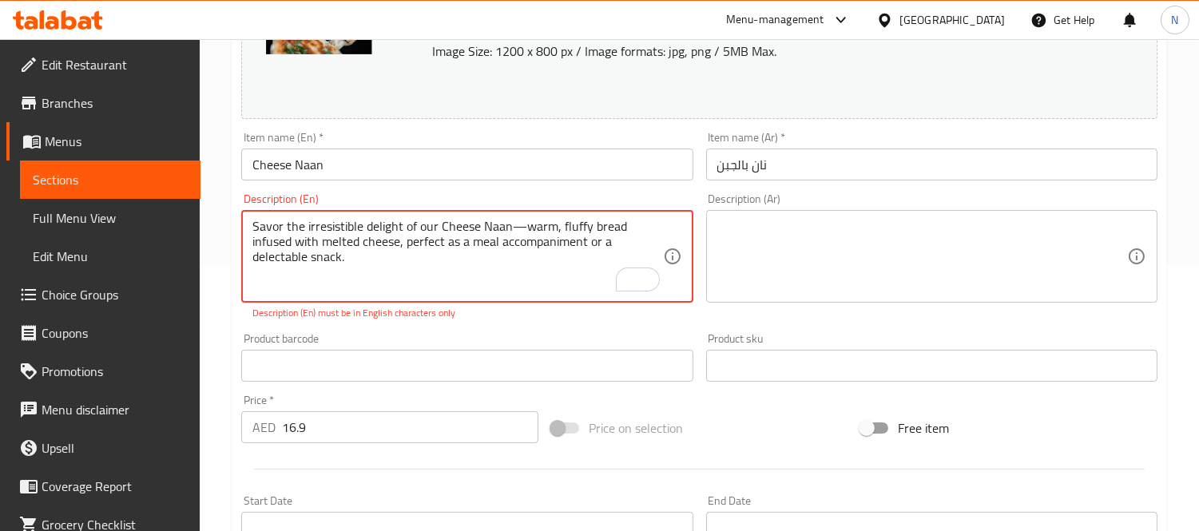
click at [521, 224] on textarea "Savor the irresistible delight of our Cheese Naan—warm, fluffy bread infused wi…" at bounding box center [457, 257] width 410 height 76
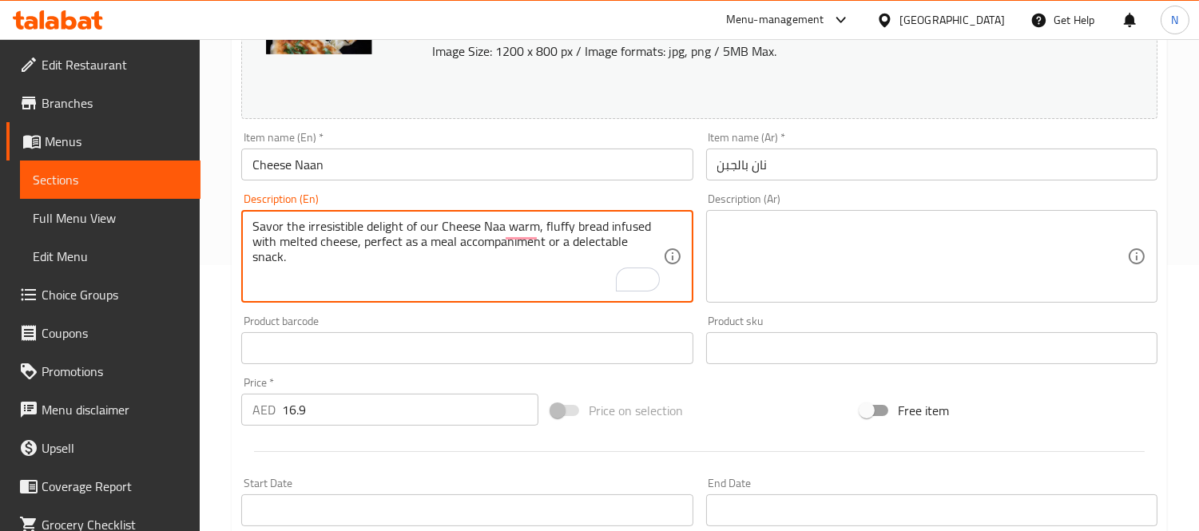
click at [502, 229] on textarea "Savor the irresistible delight of our Cheese Naa warm, fluffy bread infused wit…" at bounding box center [457, 257] width 410 height 76
type textarea "Savor the irresistible delight of our Cheese Naa warm, fluffy bread infused wit…"
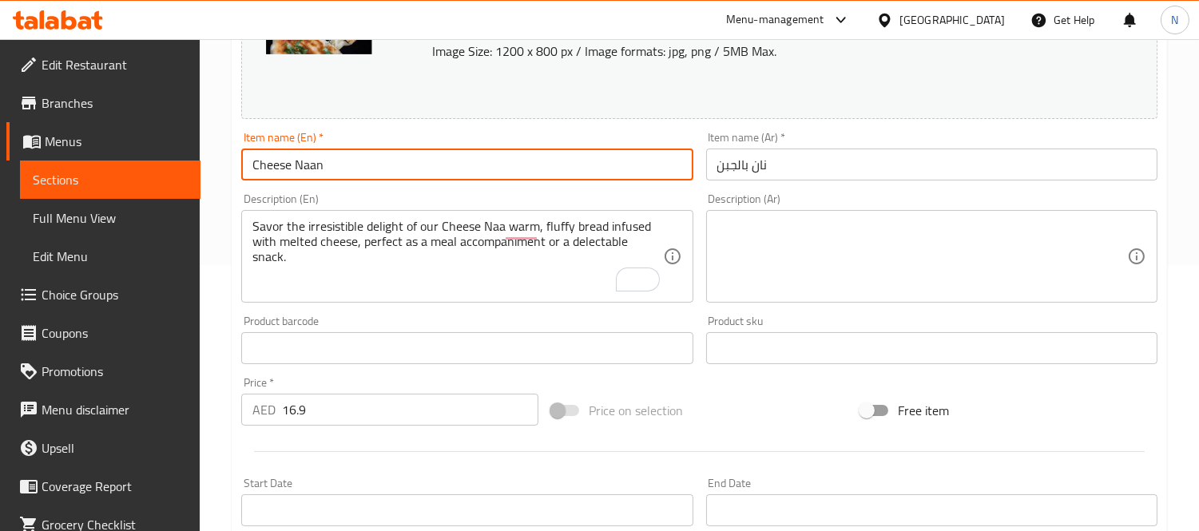
click at [478, 153] on input "Cheese Naan" at bounding box center [466, 165] width 451 height 32
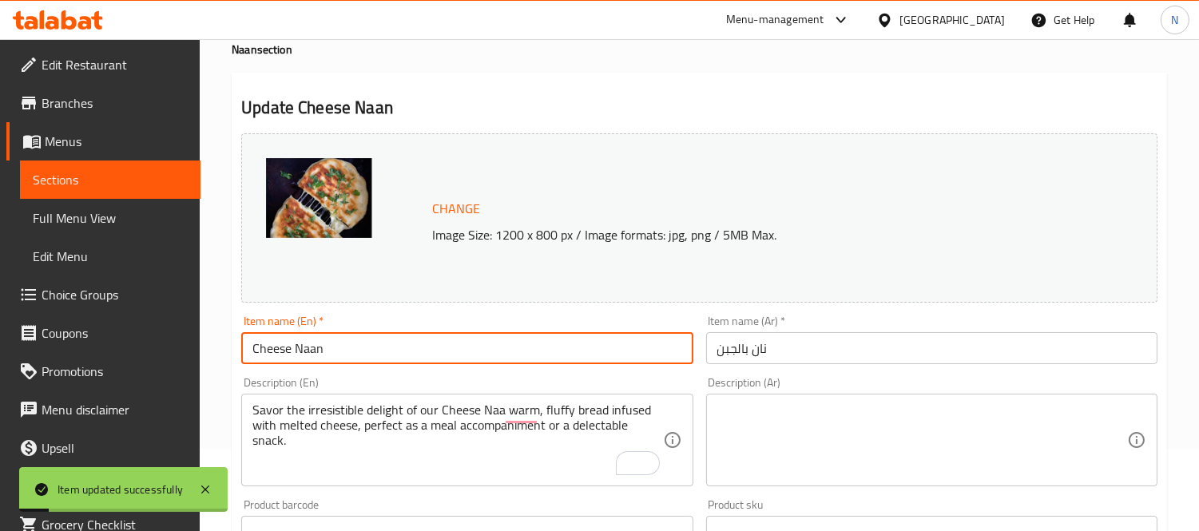
scroll to position [0, 0]
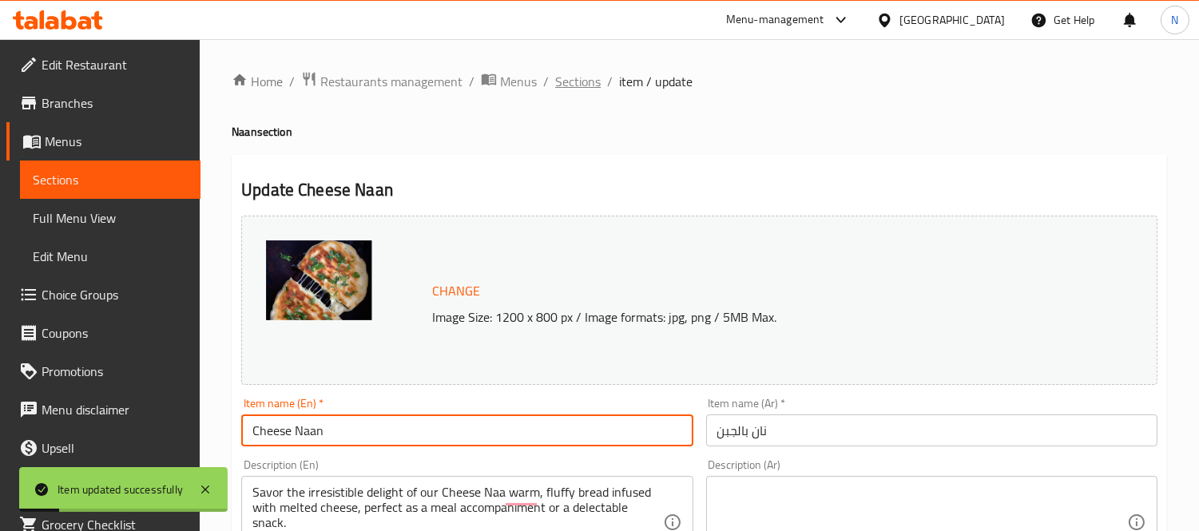
click at [584, 82] on span "Sections" at bounding box center [578, 81] width 46 height 19
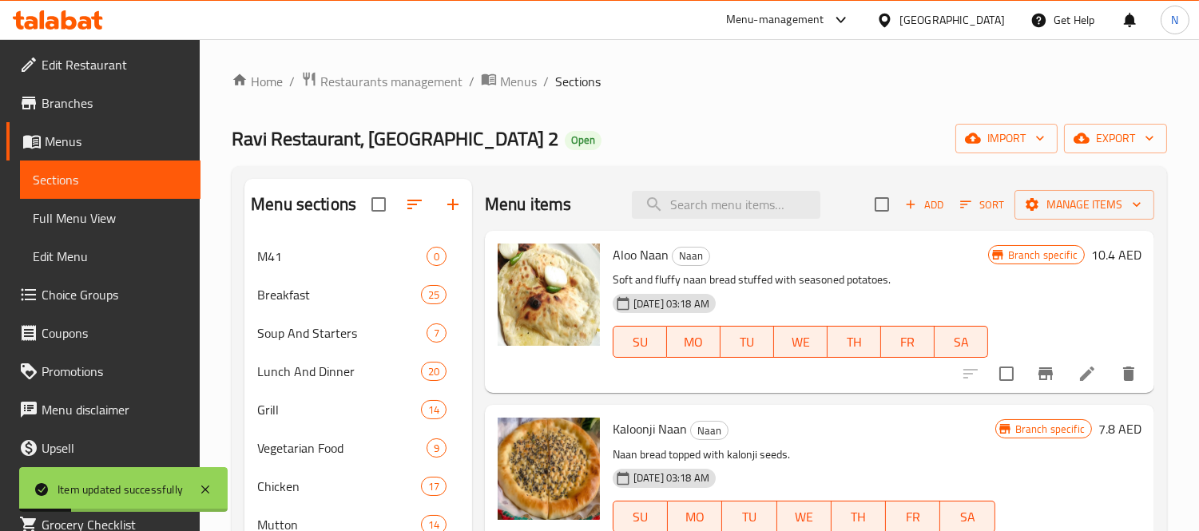
scroll to position [1175, 0]
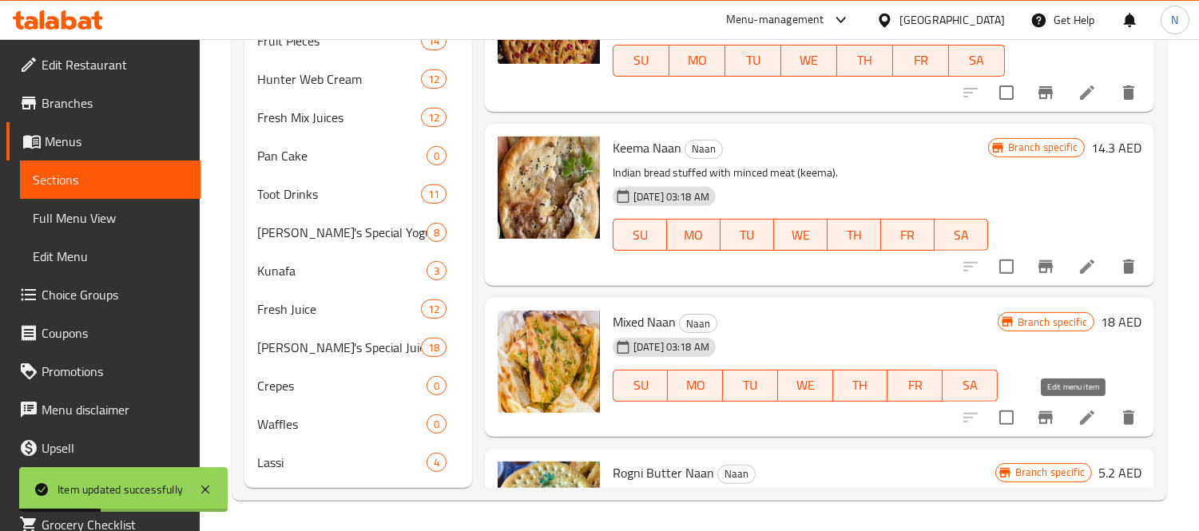
click at [1080, 420] on icon at bounding box center [1087, 418] width 14 height 14
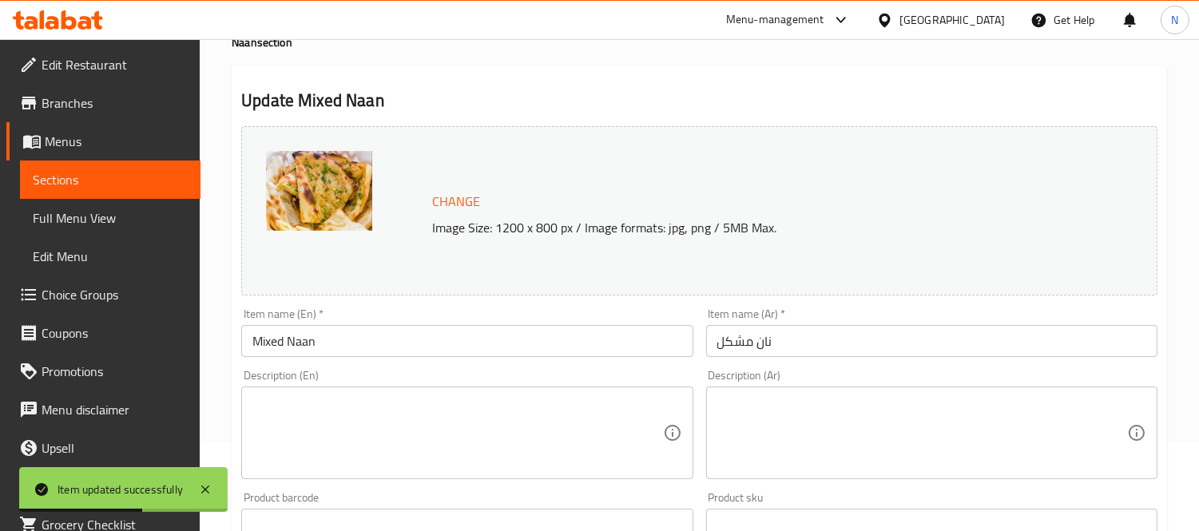
scroll to position [355, 0]
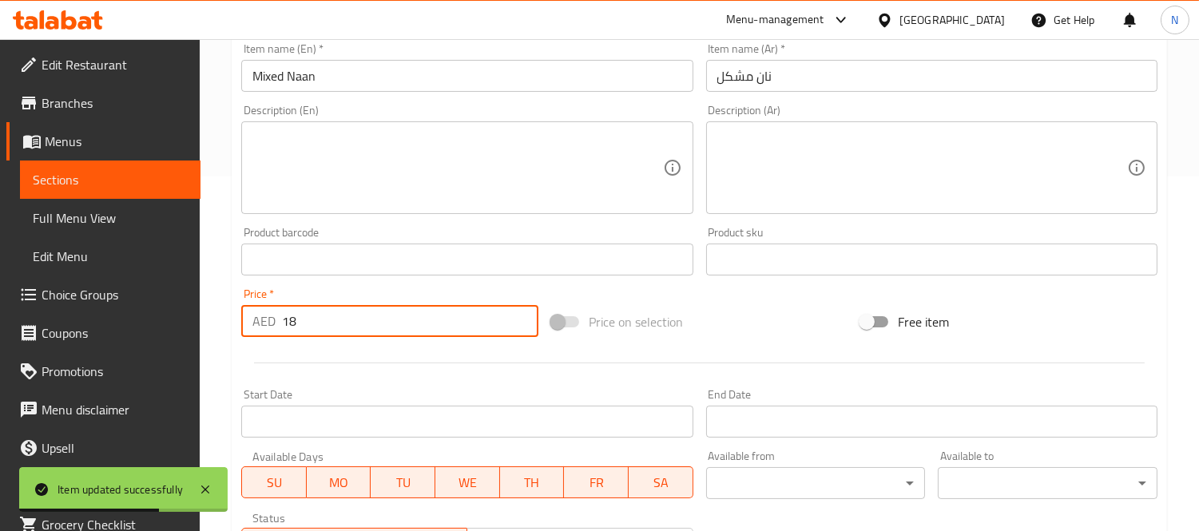
drag, startPoint x: 425, startPoint y: 321, endPoint x: 0, endPoint y: 232, distance: 434.4
click at [0, 232] on div "Edit Restaurant Branches Menus Sections Full Menu View Edit Menu Choice Groups …" at bounding box center [599, 240] width 1199 height 1113
paste input "20."
type input "20.8"
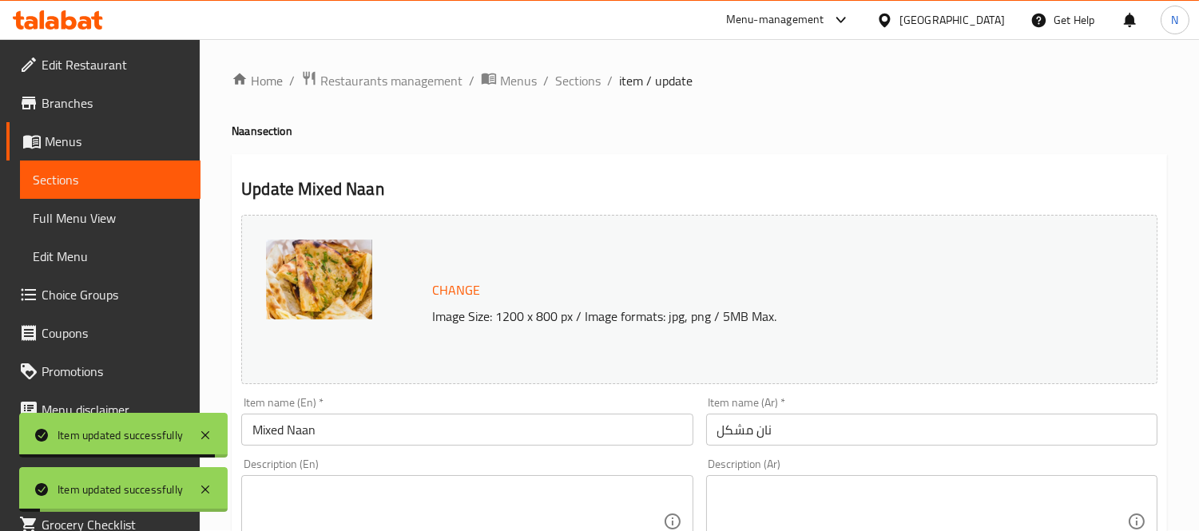
scroll to position [0, 0]
click at [564, 76] on span "Sections" at bounding box center [578, 81] width 46 height 19
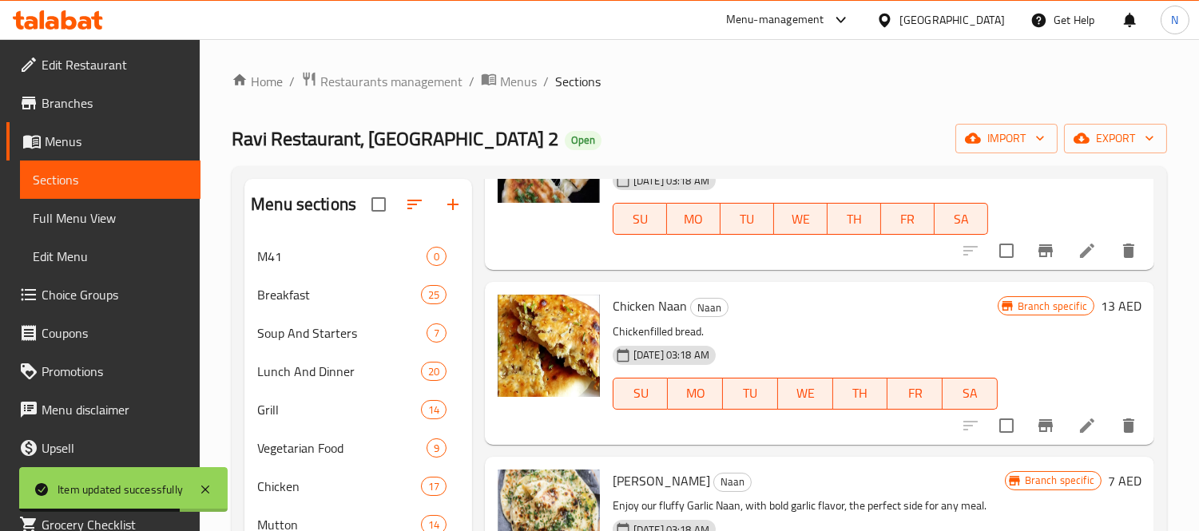
scroll to position [414, 0]
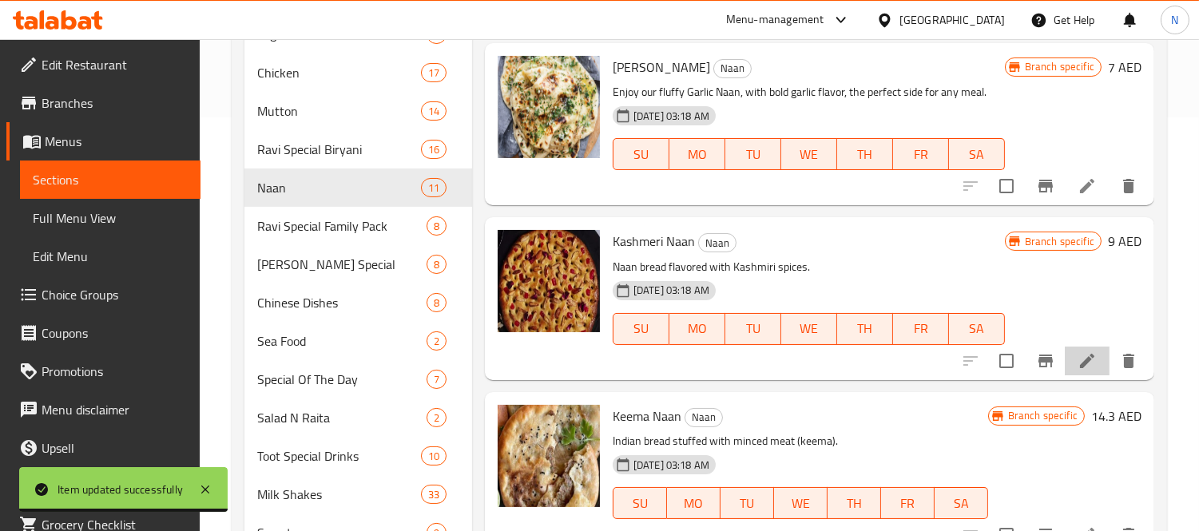
click at [1080, 348] on li at bounding box center [1087, 361] width 45 height 29
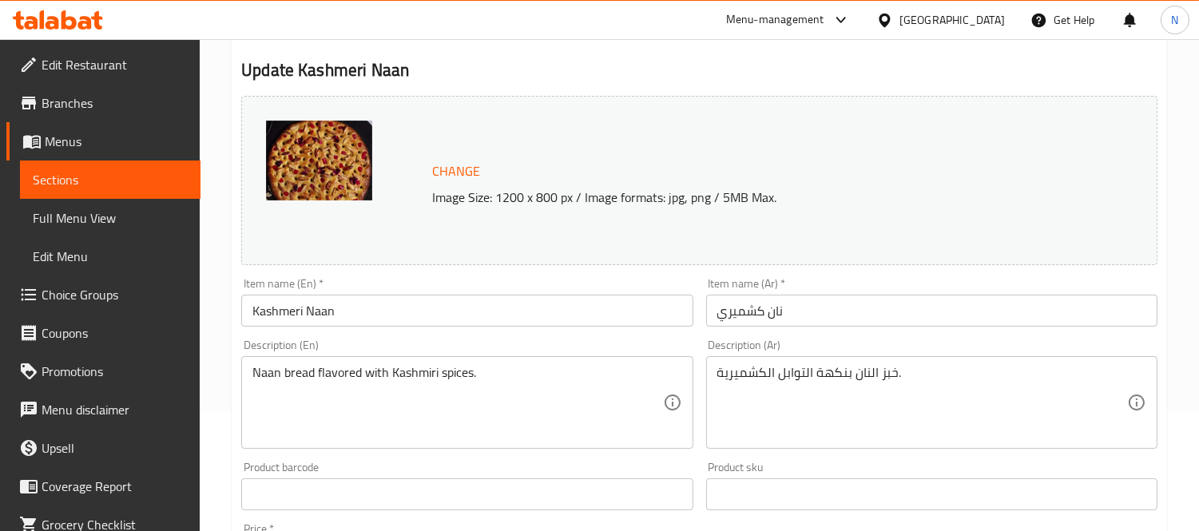
scroll to position [266, 0]
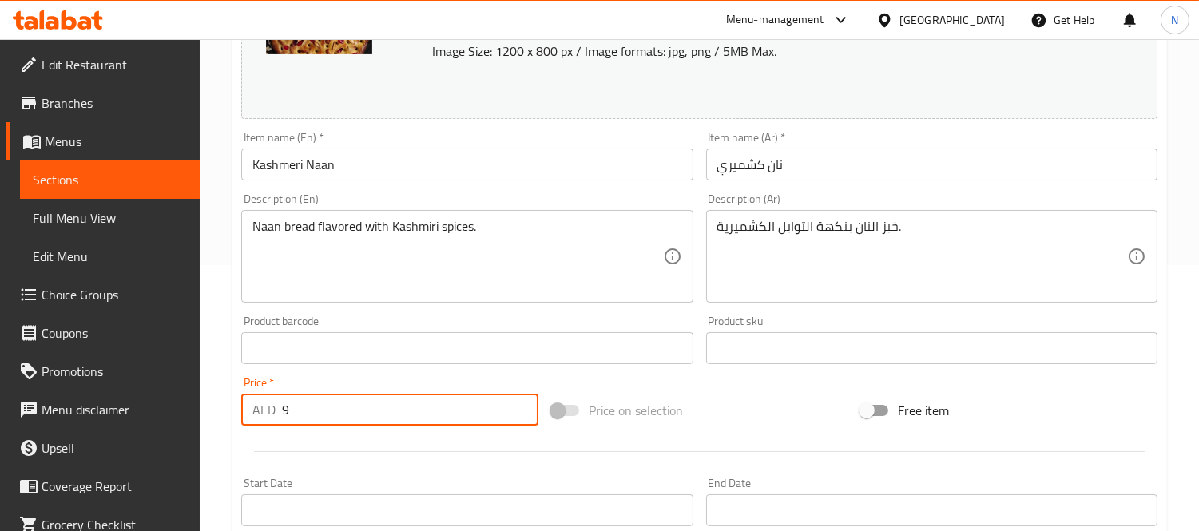
drag, startPoint x: 348, startPoint y: 408, endPoint x: 0, endPoint y: 378, distance: 348.8
click at [0, 378] on div "Edit Restaurant Branches Menus Sections Full Menu View Edit Menu Choice Groups …" at bounding box center [599, 329] width 1199 height 1113
paste input "number"
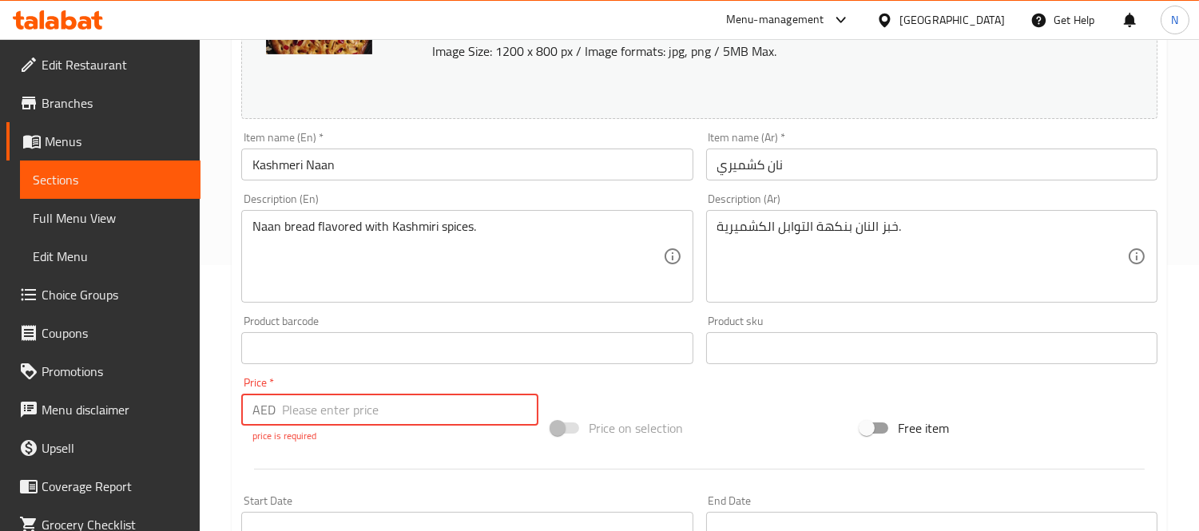
click at [436, 411] on input "number" at bounding box center [410, 410] width 256 height 32
paste input "10.4"
type input "10.4"
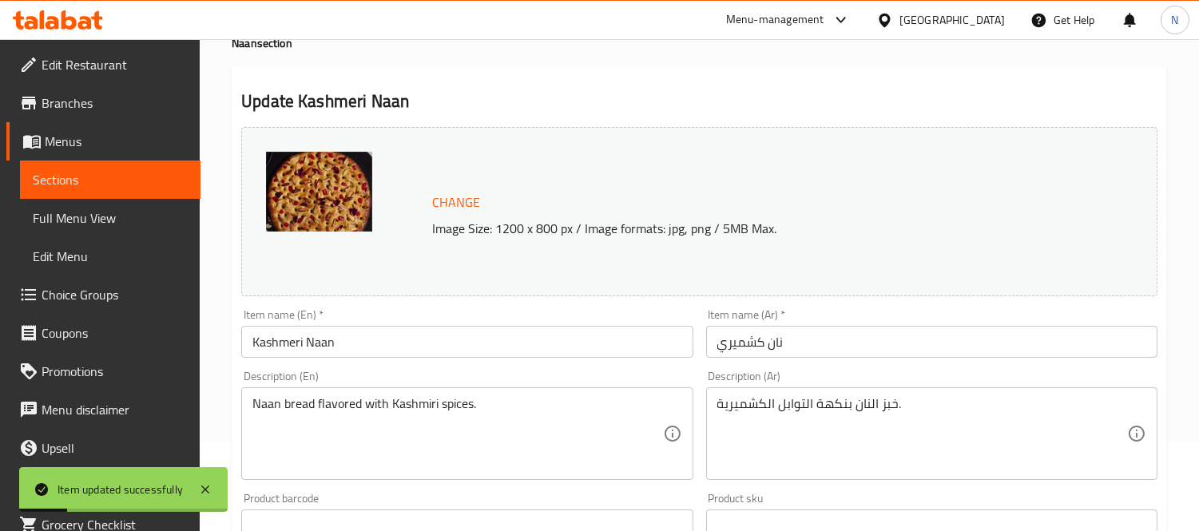
scroll to position [0, 0]
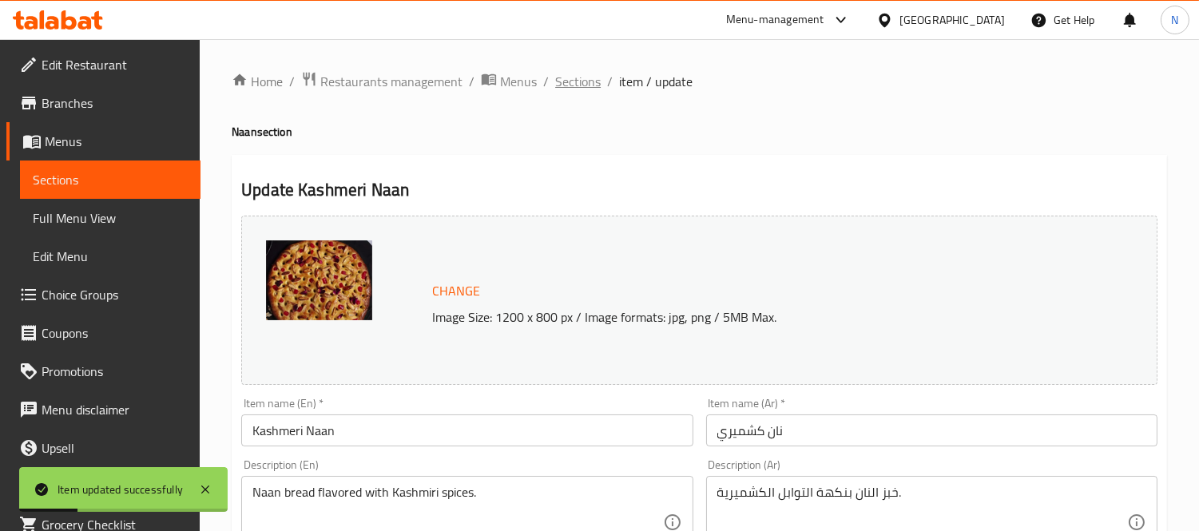
click at [579, 84] on span "Sections" at bounding box center [578, 81] width 46 height 19
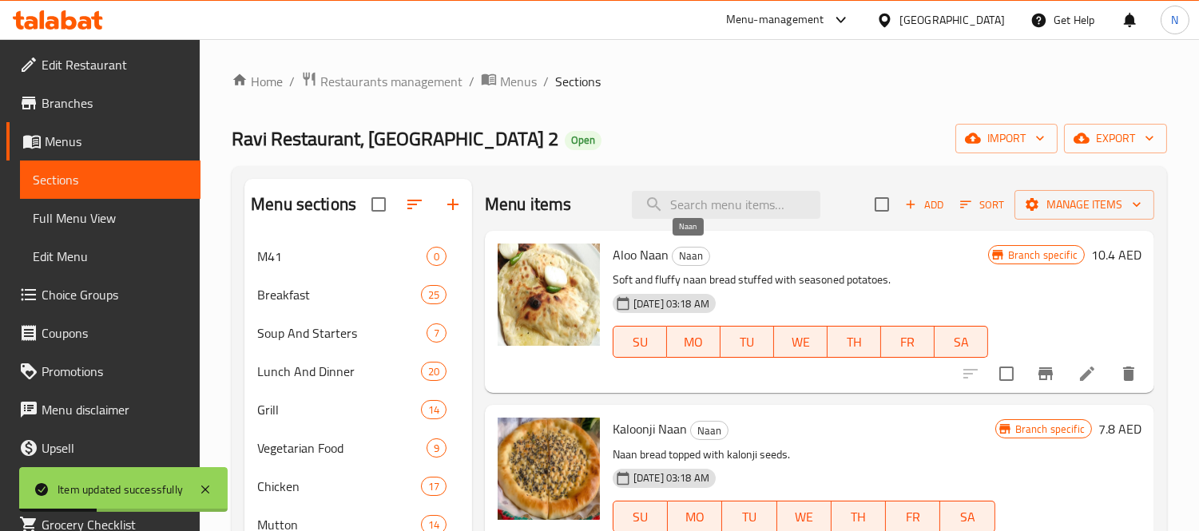
scroll to position [707, 0]
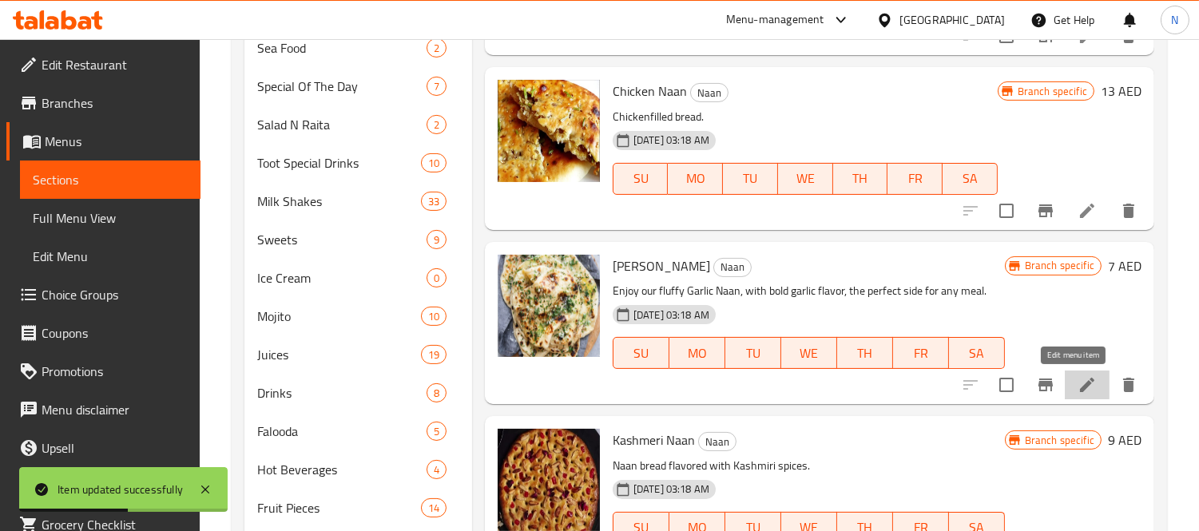
click at [1078, 380] on icon at bounding box center [1087, 385] width 19 height 19
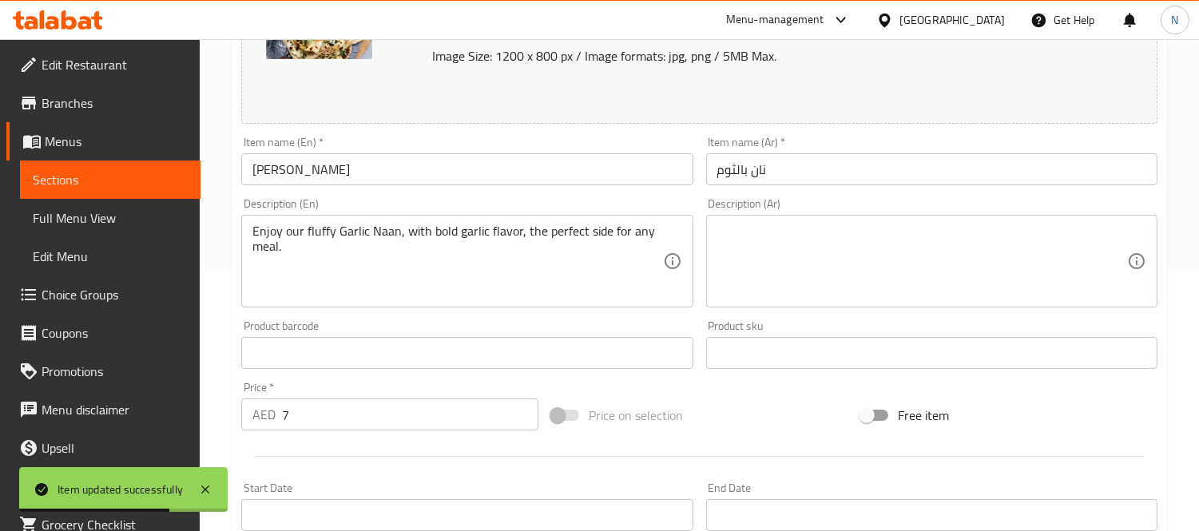
scroll to position [266, 0]
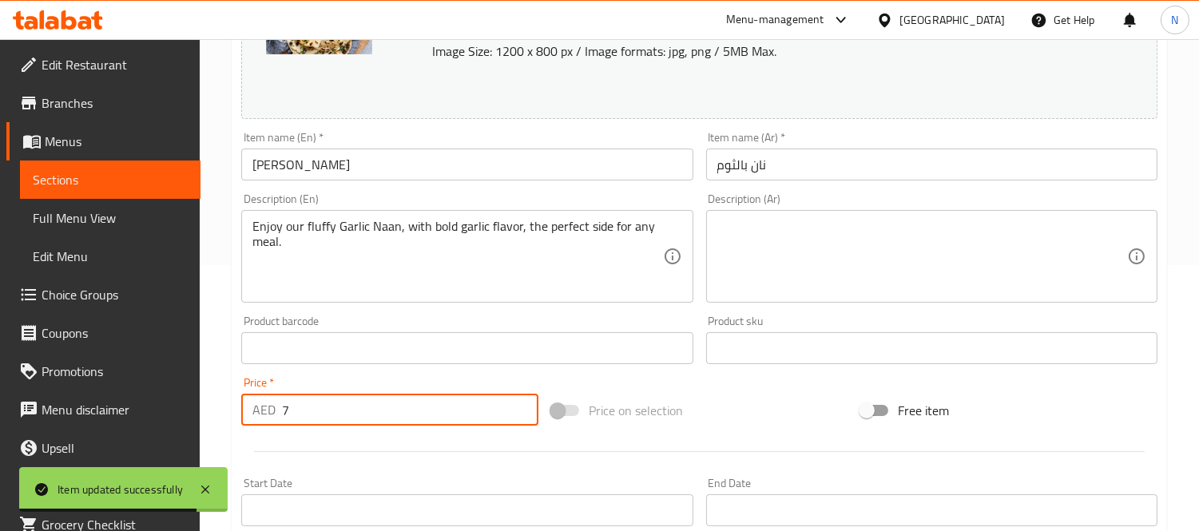
paste input ".8"
drag, startPoint x: 323, startPoint y: 416, endPoint x: 185, endPoint y: 406, distance: 137.8
click at [185, 406] on div "Edit Restaurant Branches Menus Sections Full Menu View Edit Menu Choice Groups …" at bounding box center [599, 329] width 1199 height 1113
type input "7.8"
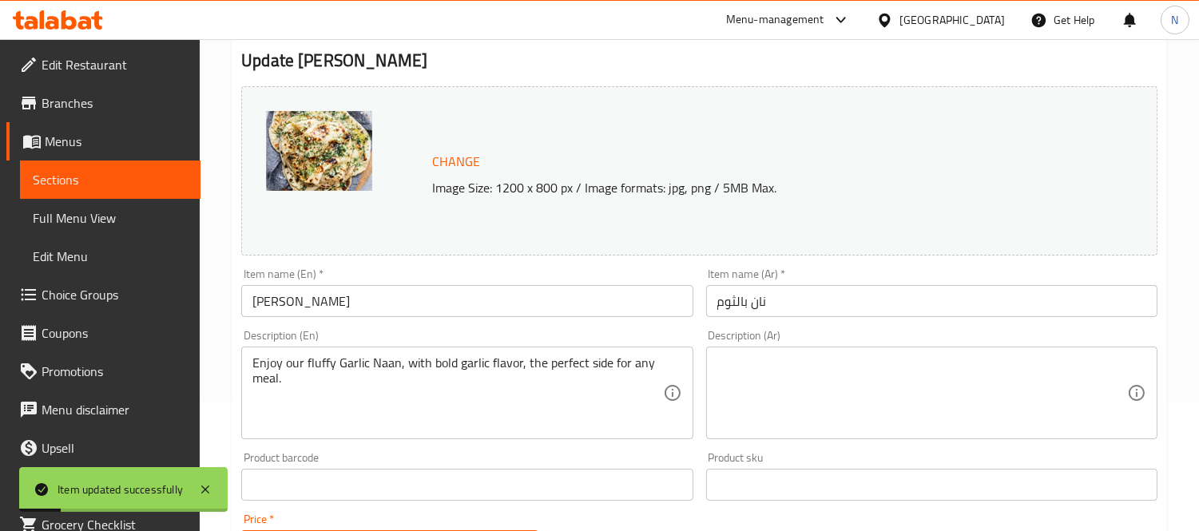
scroll to position [0, 0]
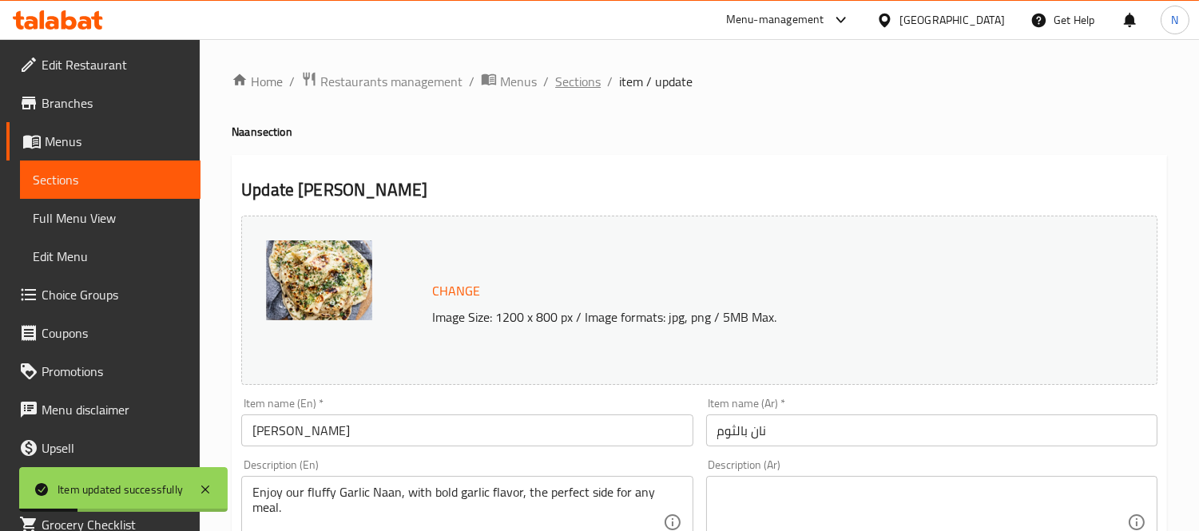
click at [576, 78] on span "Sections" at bounding box center [578, 81] width 46 height 19
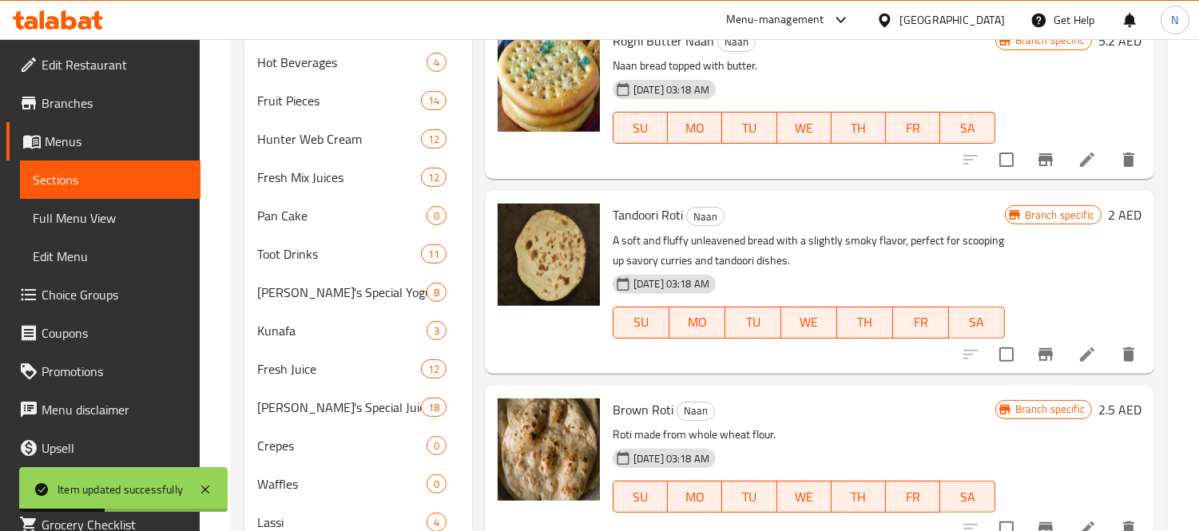
scroll to position [1152, 0]
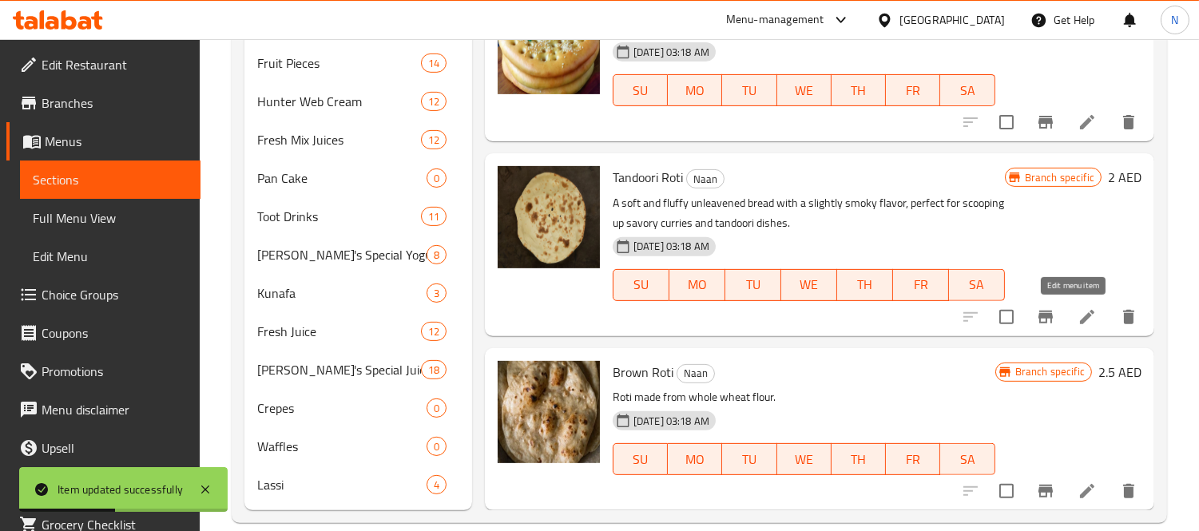
click at [1080, 316] on icon at bounding box center [1087, 317] width 14 height 14
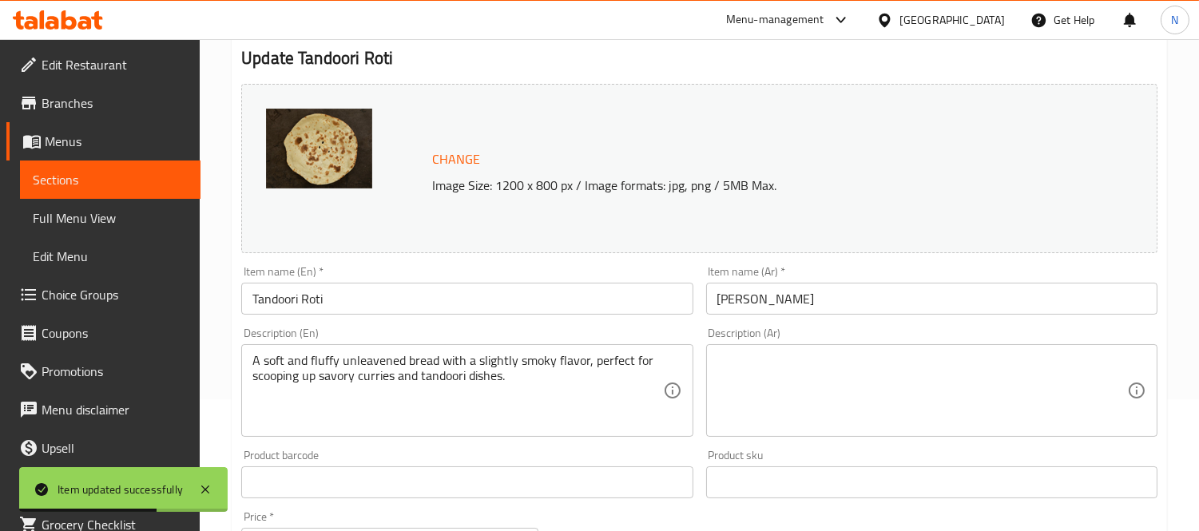
scroll to position [355, 0]
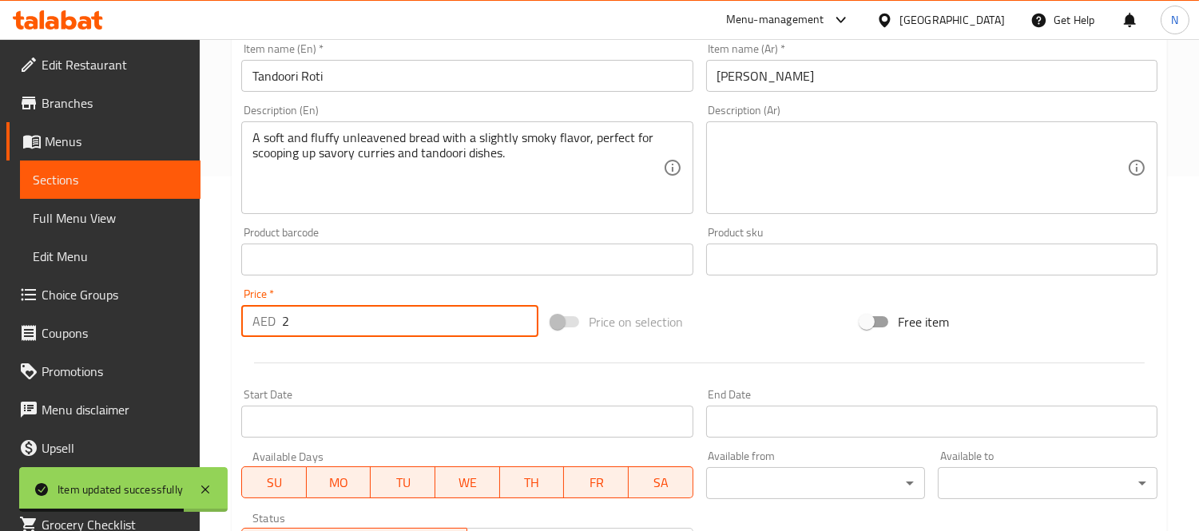
drag, startPoint x: 352, startPoint y: 313, endPoint x: 0, endPoint y: 138, distance: 393.4
click at [0, 138] on div "Edit Restaurant Branches Menus Sections Full Menu View Edit Menu Choice Groups …" at bounding box center [599, 240] width 1199 height 1113
paste input "3.38"
type input "3.38"
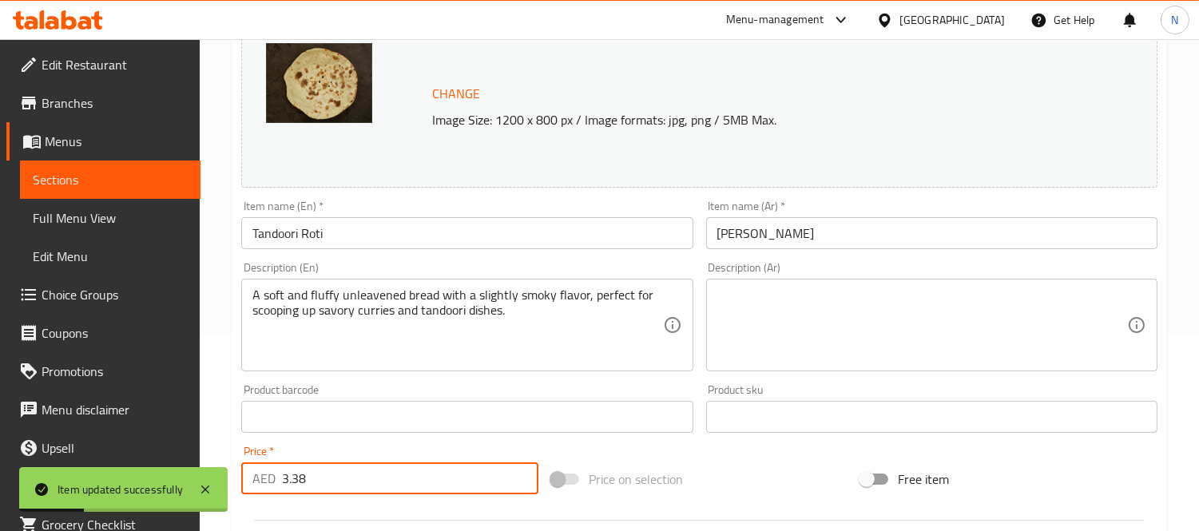
scroll to position [0, 0]
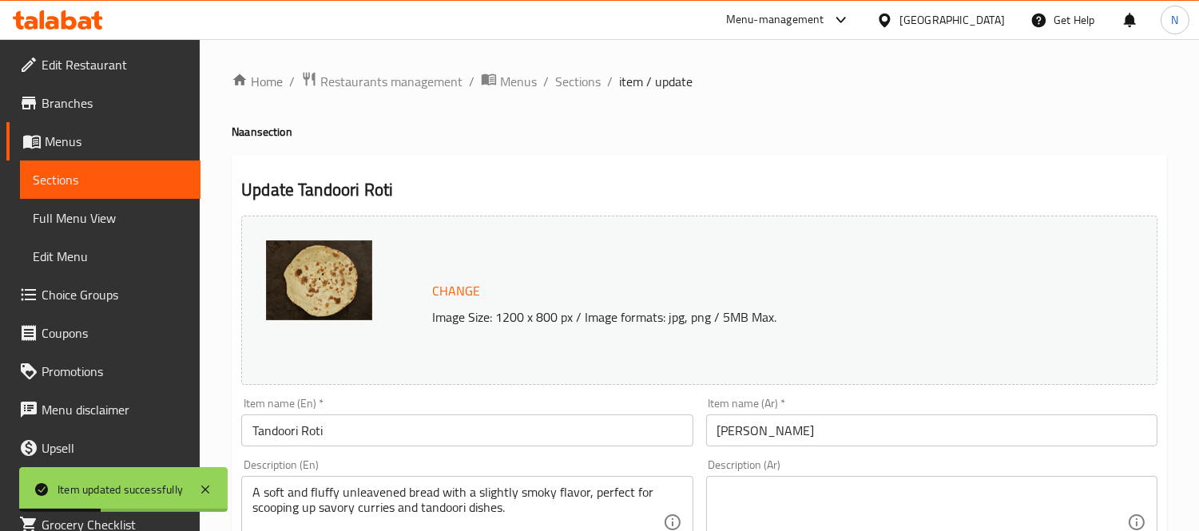
drag, startPoint x: 580, startPoint y: 82, endPoint x: 992, endPoint y: 60, distance: 412.9
click at [580, 82] on span "Sections" at bounding box center [578, 81] width 46 height 19
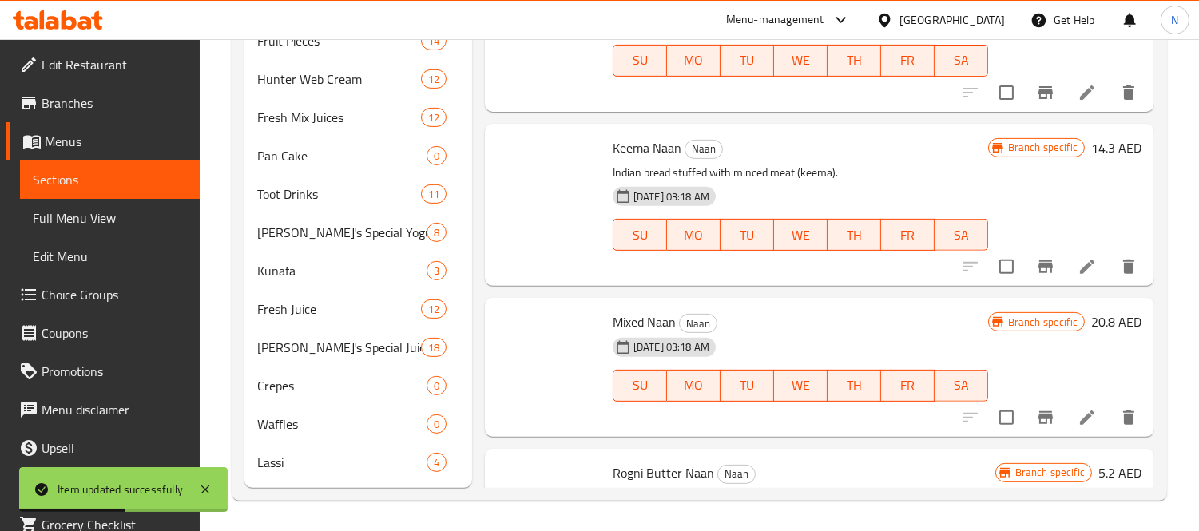
scroll to position [512, 0]
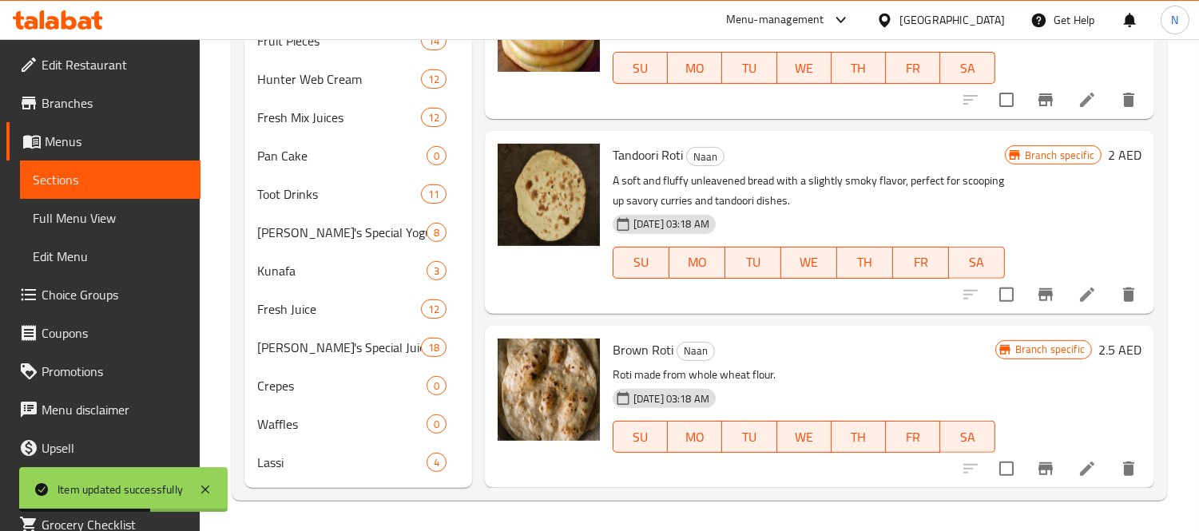
click at [1065, 457] on li at bounding box center [1087, 469] width 45 height 29
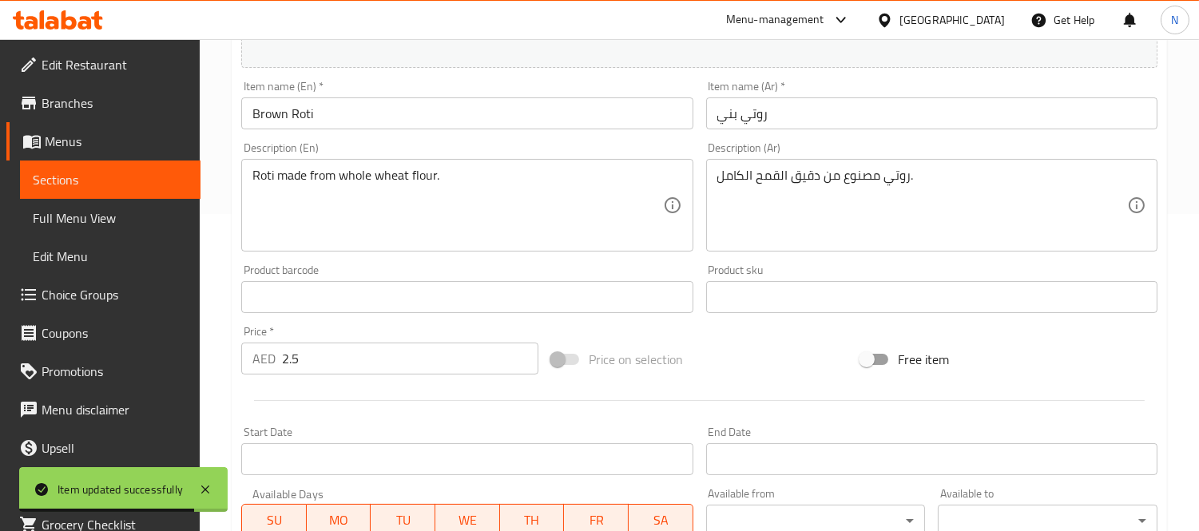
scroll to position [355, 0]
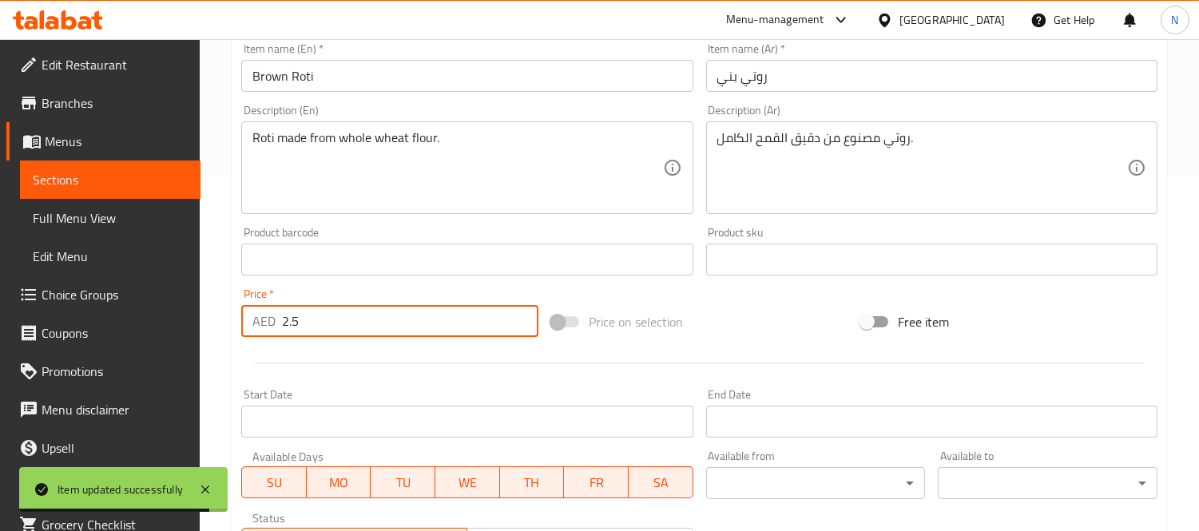
drag, startPoint x: 360, startPoint y: 326, endPoint x: 121, endPoint y: 324, distance: 238.1
click at [121, 324] on div "Edit Restaurant Branches Menus Sections Full Menu View Edit Menu Choice Groups …" at bounding box center [599, 240] width 1199 height 1113
paste input "4.2"
type input "4.2"
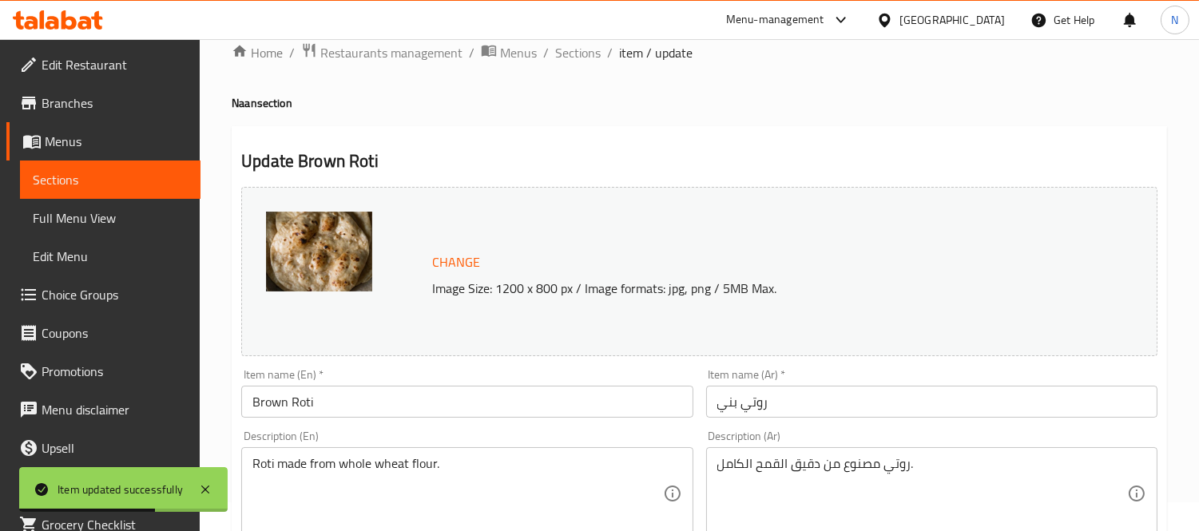
scroll to position [0, 0]
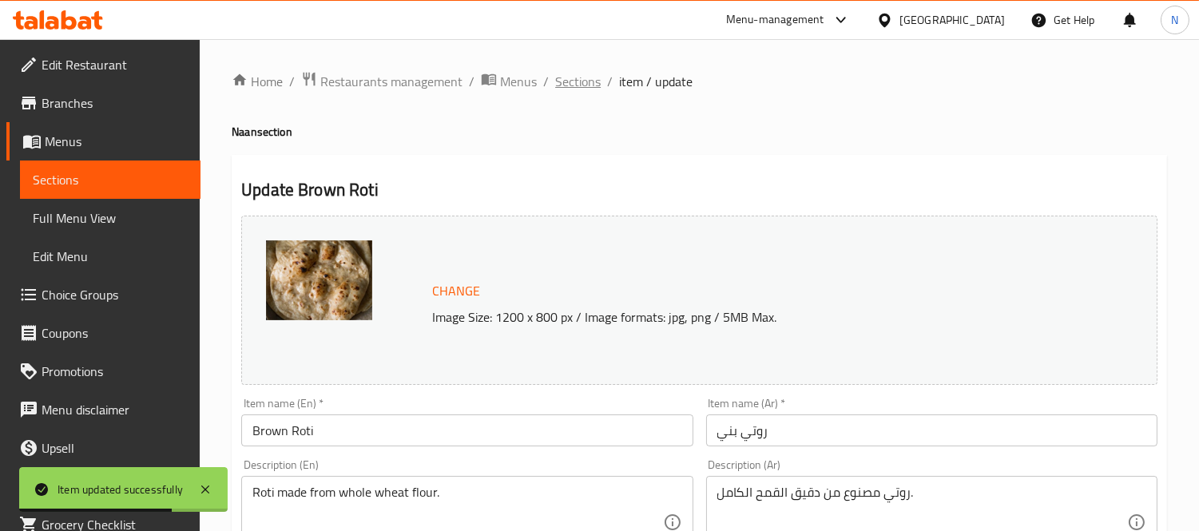
click at [568, 84] on span "Sections" at bounding box center [578, 81] width 46 height 19
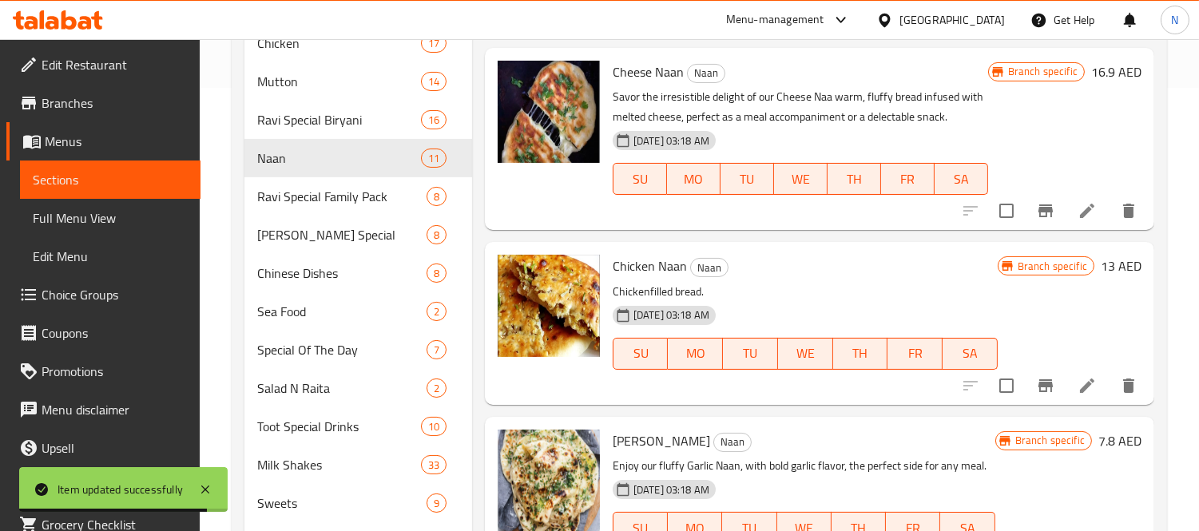
scroll to position [621, 0]
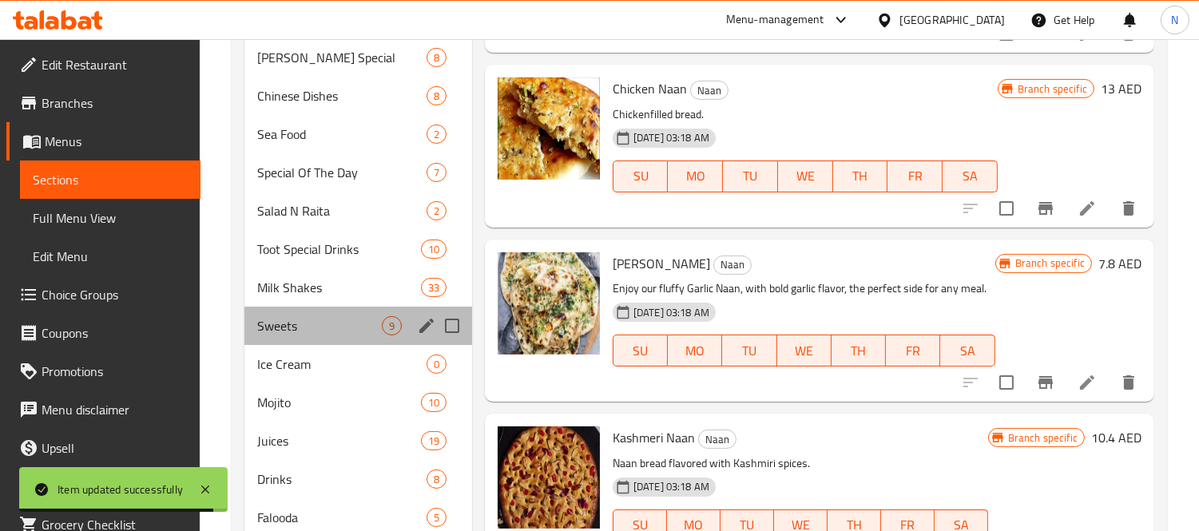
click at [332, 307] on div "Sweets 9" at bounding box center [359, 326] width 228 height 38
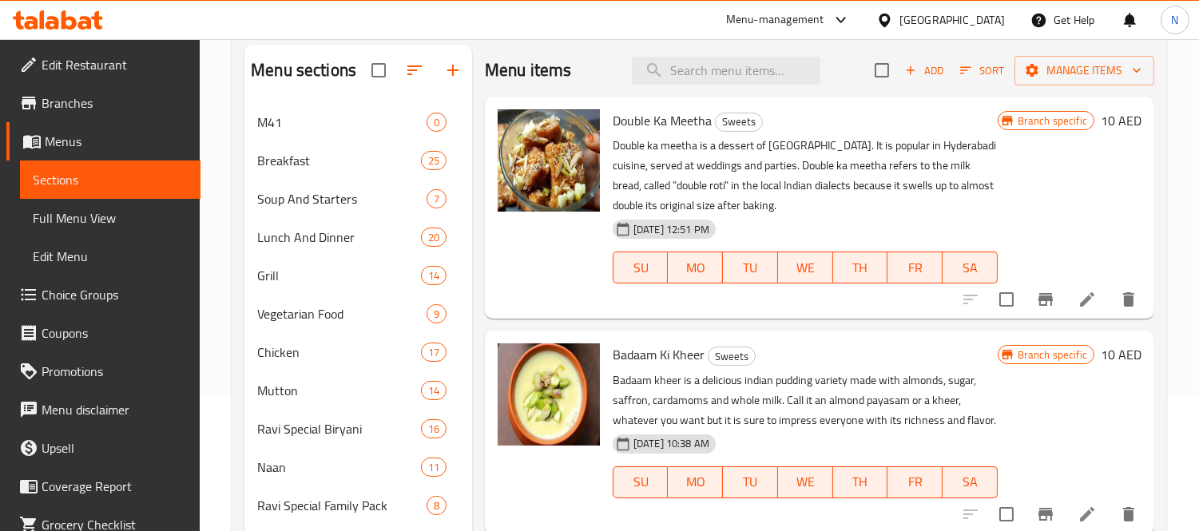
scroll to position [847, 0]
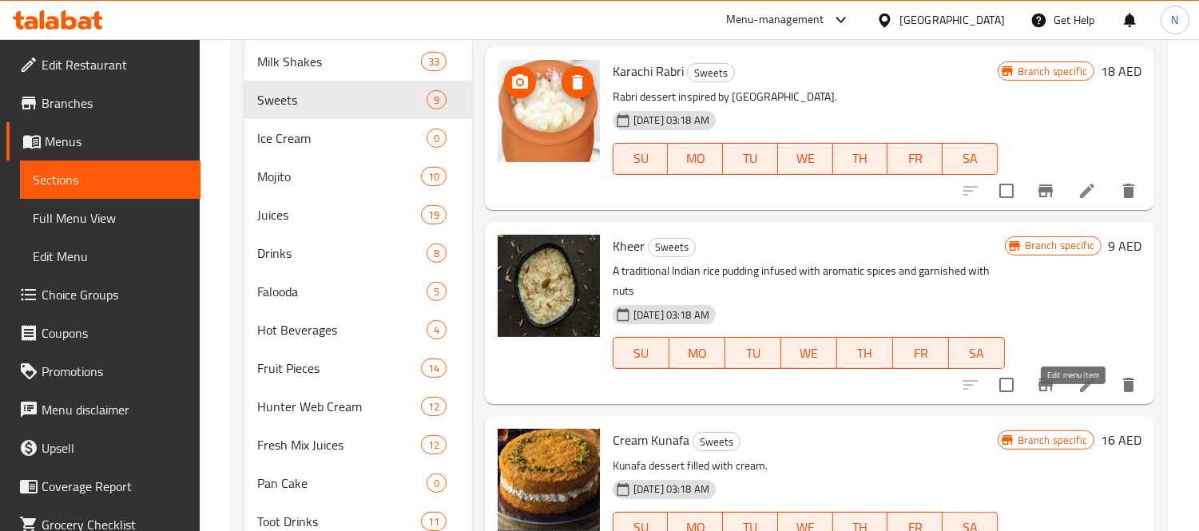
click at [1078, 395] on icon at bounding box center [1087, 385] width 19 height 19
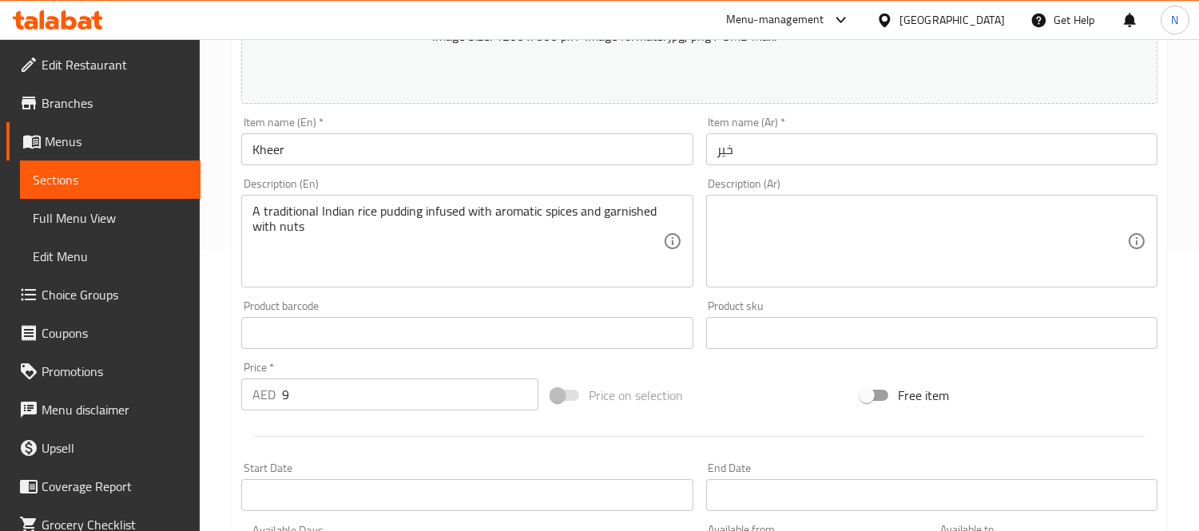
scroll to position [355, 0]
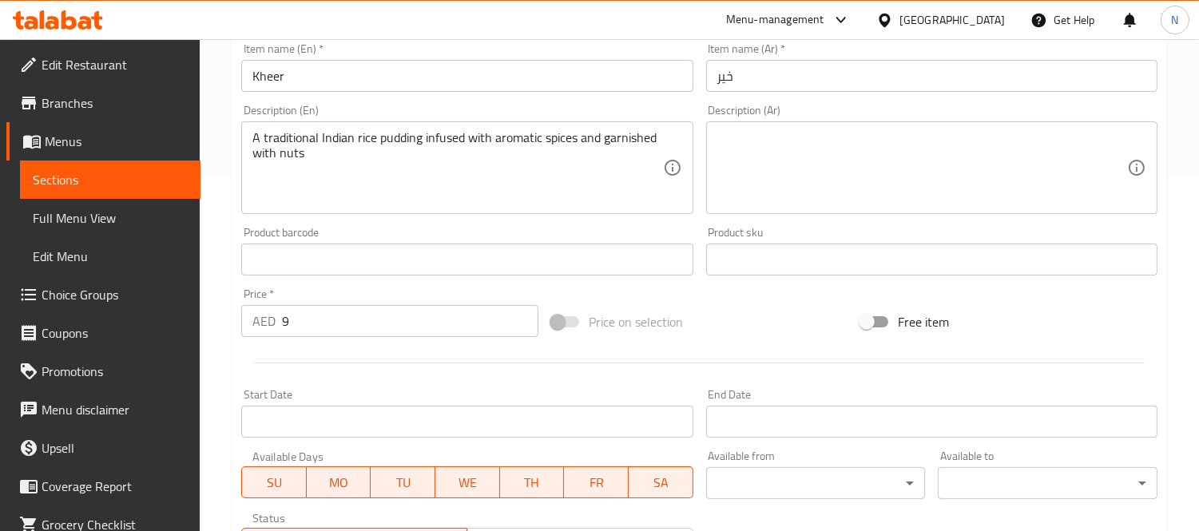
drag, startPoint x: 324, startPoint y: 332, endPoint x: 0, endPoint y: 292, distance: 326.1
click at [0, 292] on div "Edit Restaurant Branches Menus Sections Full Menu View Edit Menu Choice Groups …" at bounding box center [599, 240] width 1199 height 1113
paste input "13.52"
type input "13.52"
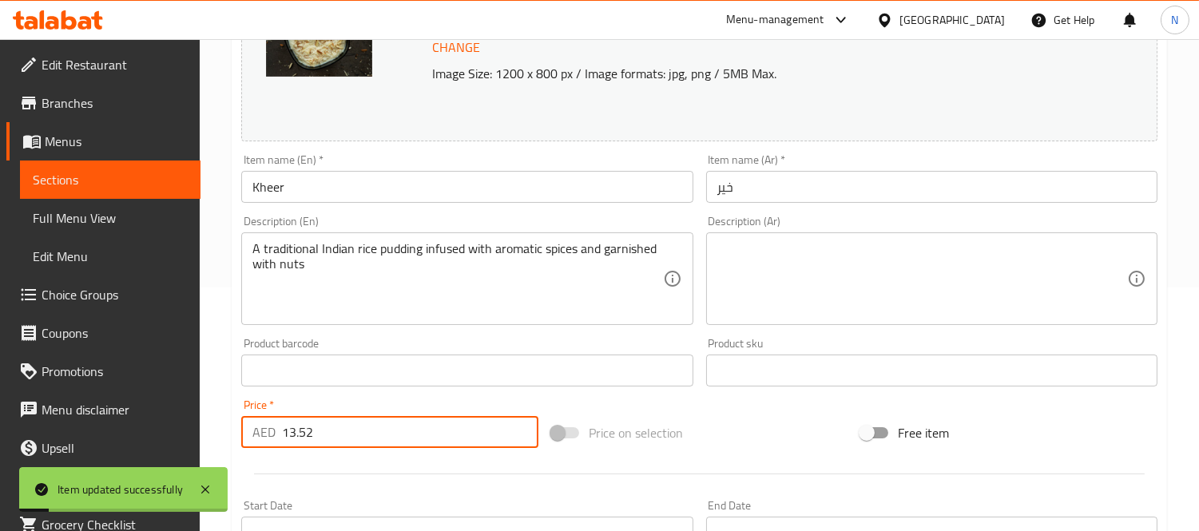
scroll to position [0, 0]
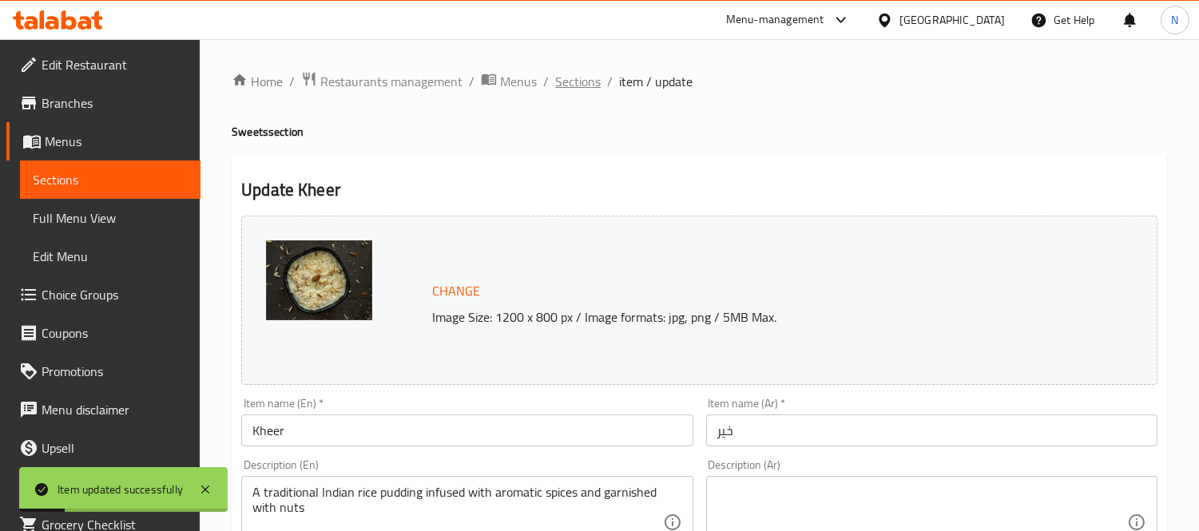
click at [577, 73] on span "Sections" at bounding box center [578, 81] width 46 height 19
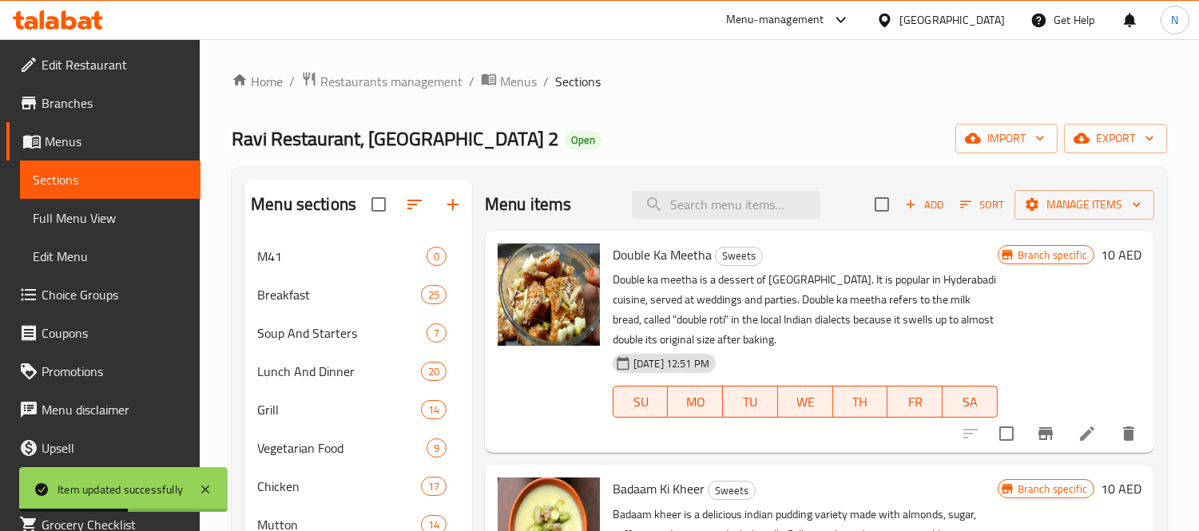
scroll to position [673, 0]
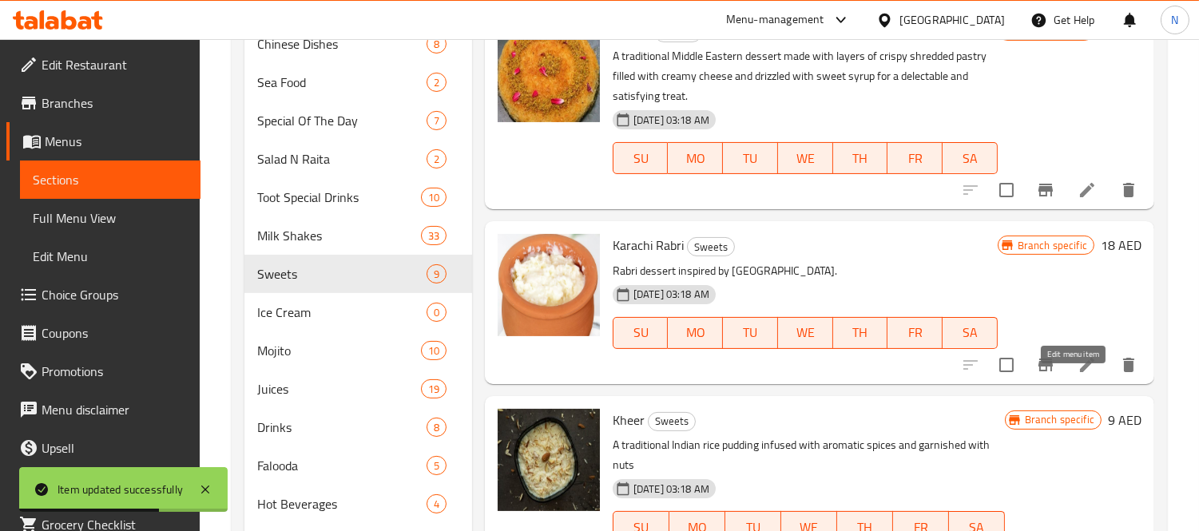
click at [1078, 375] on icon at bounding box center [1087, 365] width 19 height 19
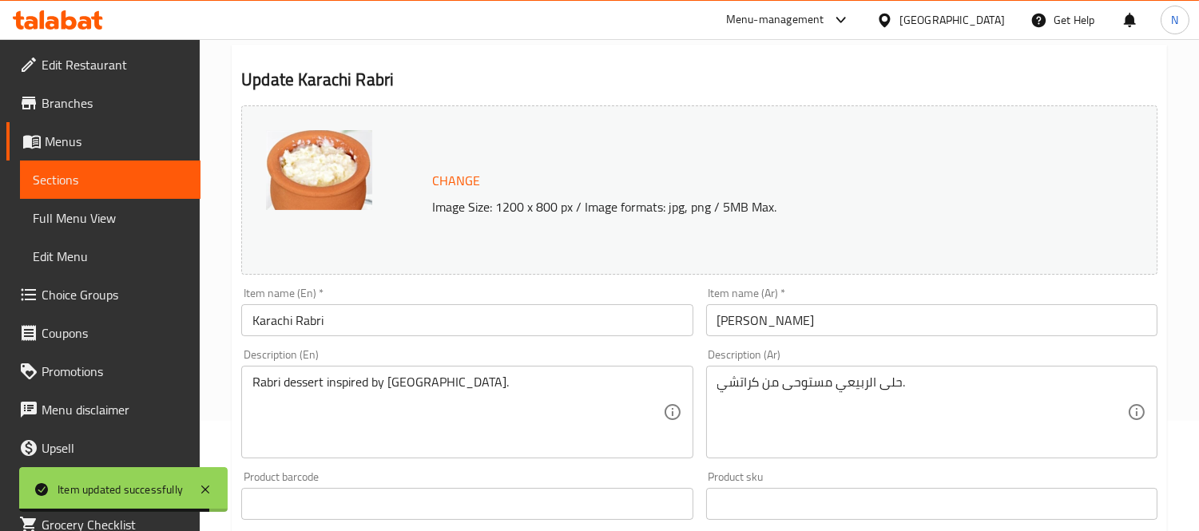
scroll to position [266, 0]
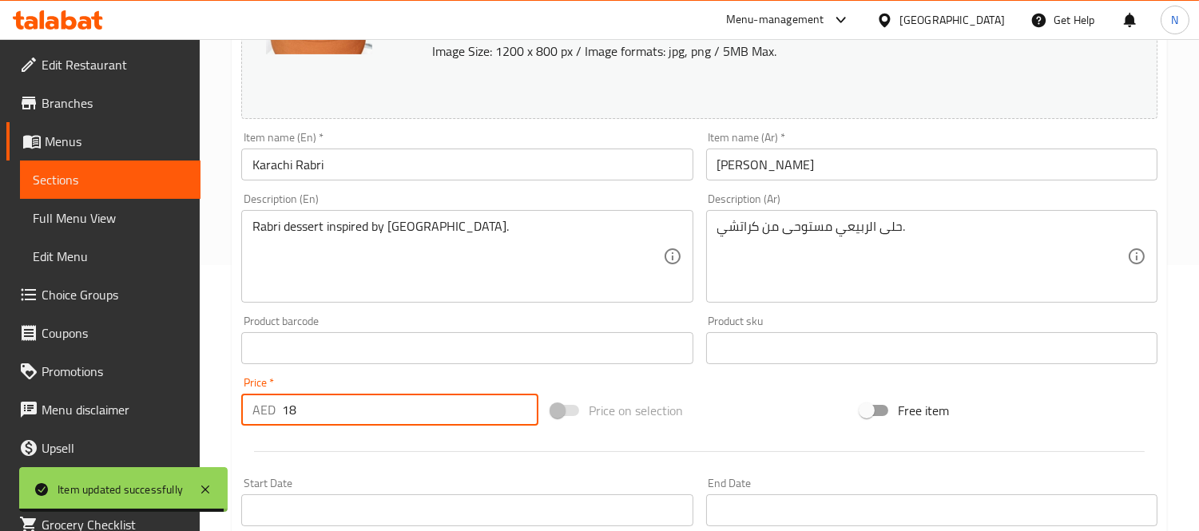
drag, startPoint x: 348, startPoint y: 410, endPoint x: 0, endPoint y: 307, distance: 363.3
click at [0, 307] on div "Edit Restaurant Branches Menus Sections Full Menu View Edit Menu Choice Groups …" at bounding box center [599, 329] width 1199 height 1113
paste input "25.35"
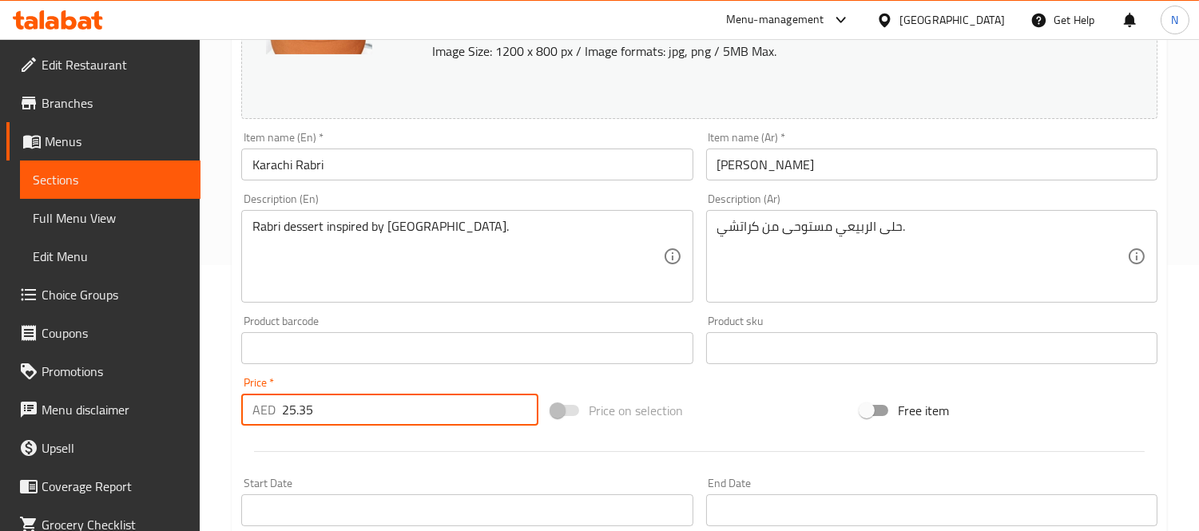
type input "25.35"
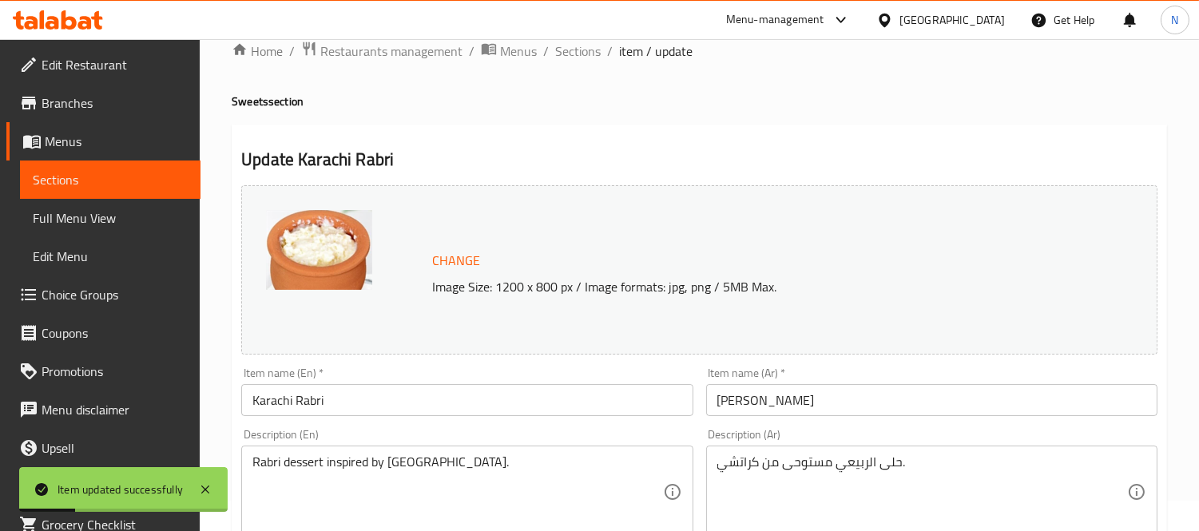
scroll to position [0, 0]
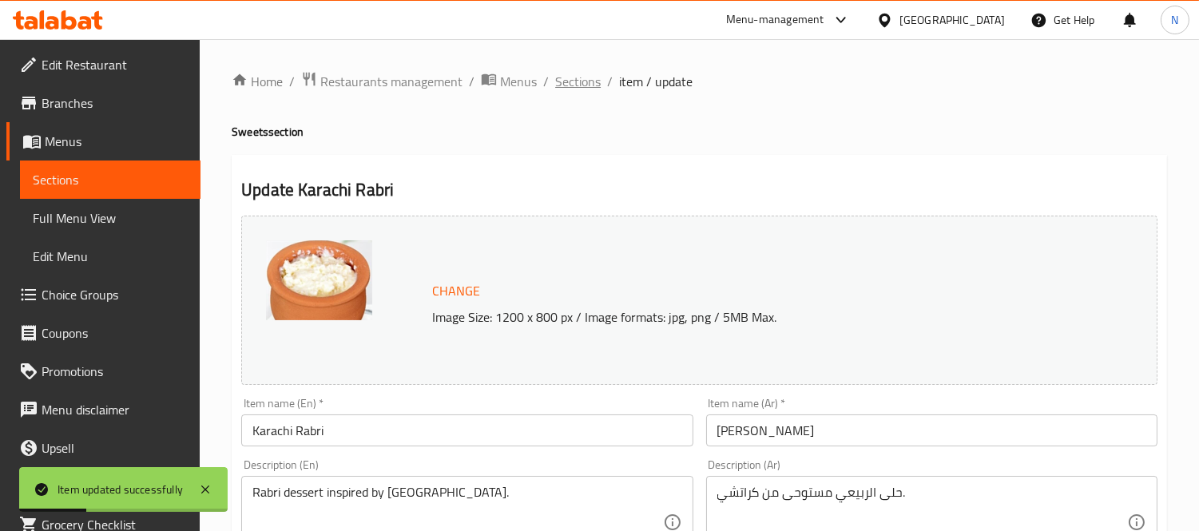
click at [560, 85] on span "Sections" at bounding box center [578, 81] width 46 height 19
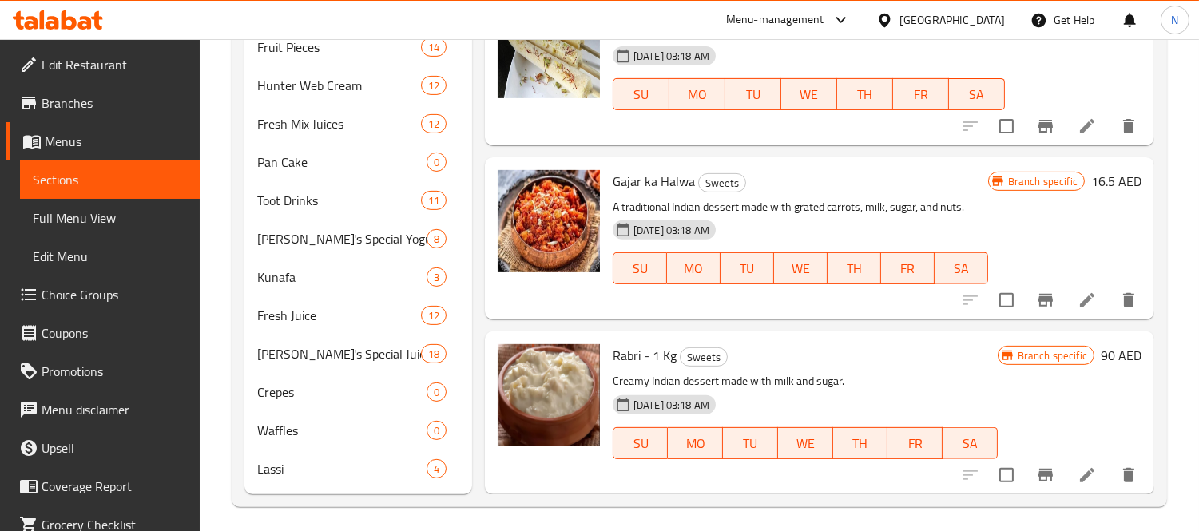
scroll to position [1175, 0]
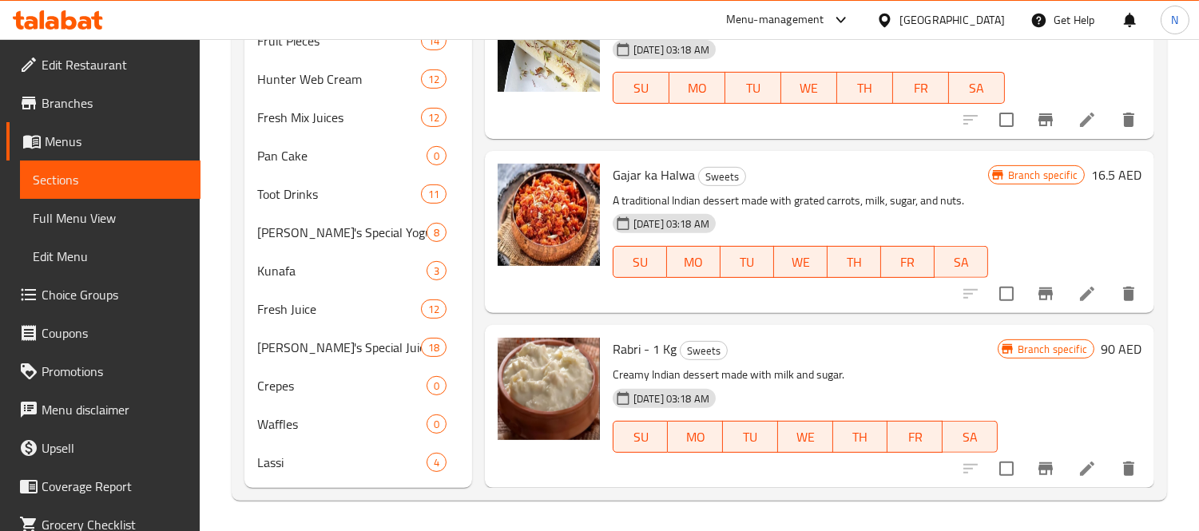
click at [1065, 469] on li at bounding box center [1087, 469] width 45 height 29
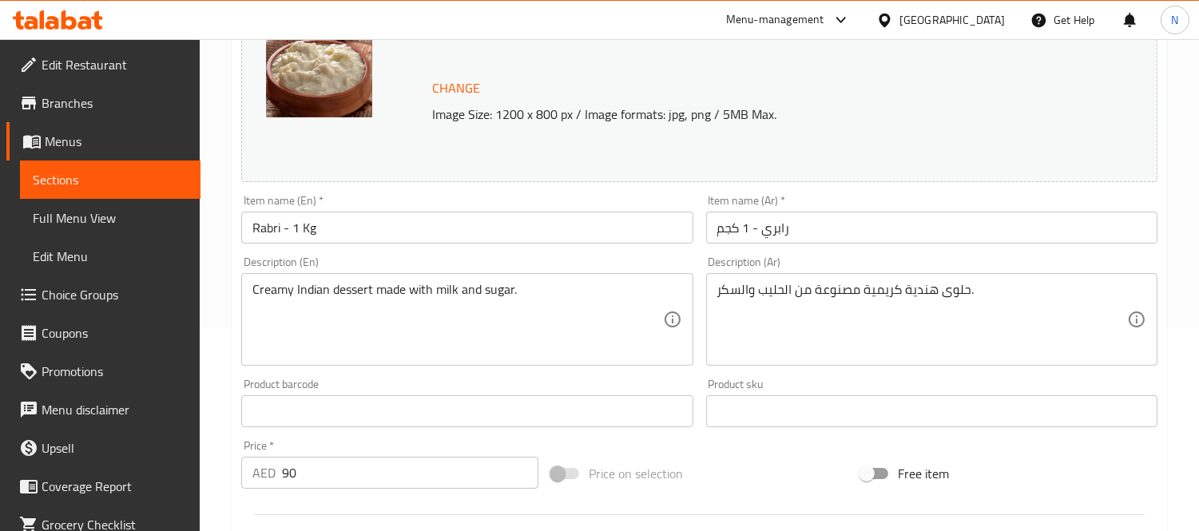
scroll to position [266, 0]
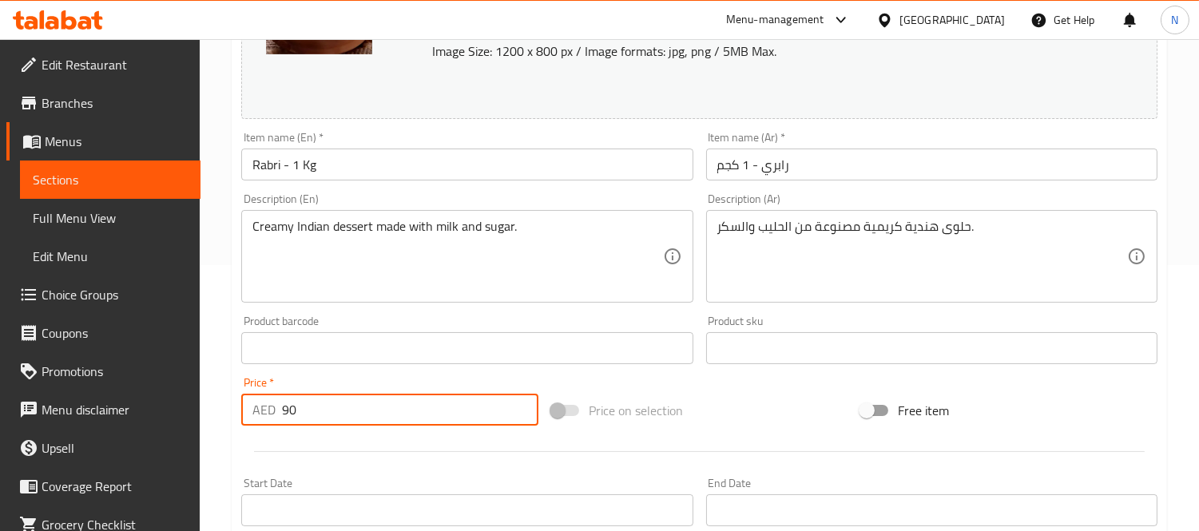
drag, startPoint x: 326, startPoint y: 419, endPoint x: 0, endPoint y: 349, distance: 333.5
click at [0, 349] on div "Edit Restaurant Branches Menus Sections Full Menu View Edit Menu Choice Groups …" at bounding box center [599, 329] width 1199 height 1113
paste input "211.25"
type input "211.25"
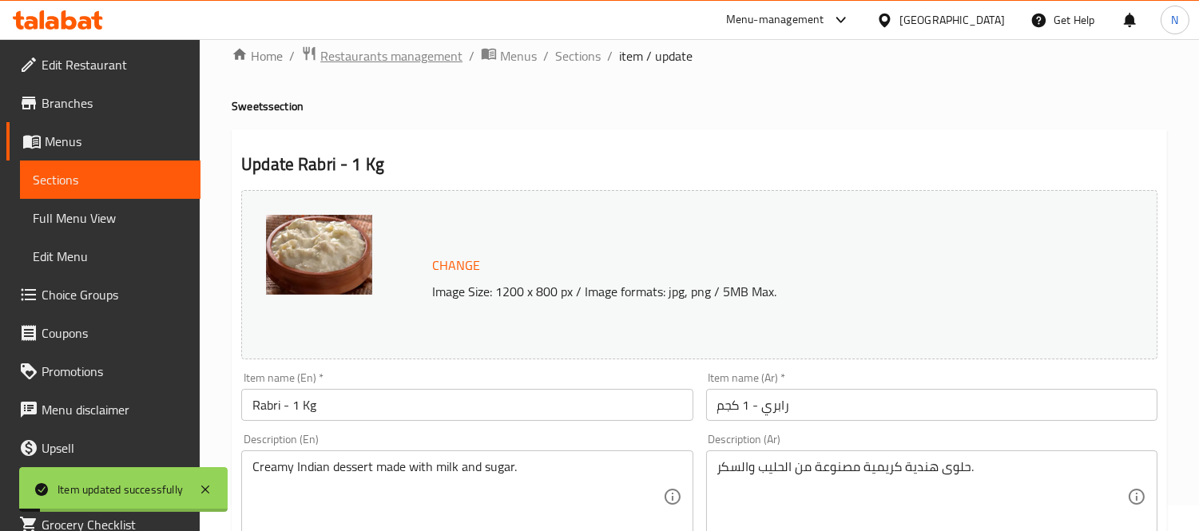
scroll to position [0, 0]
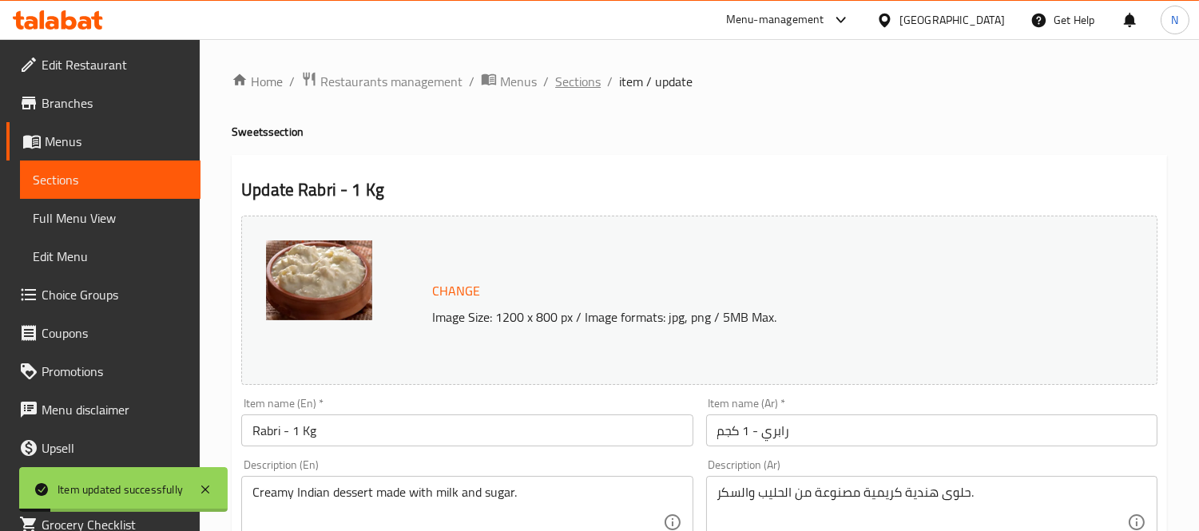
drag, startPoint x: 610, startPoint y: 65, endPoint x: 576, endPoint y: 78, distance: 36.9
click at [573, 83] on span "Sections" at bounding box center [578, 81] width 46 height 19
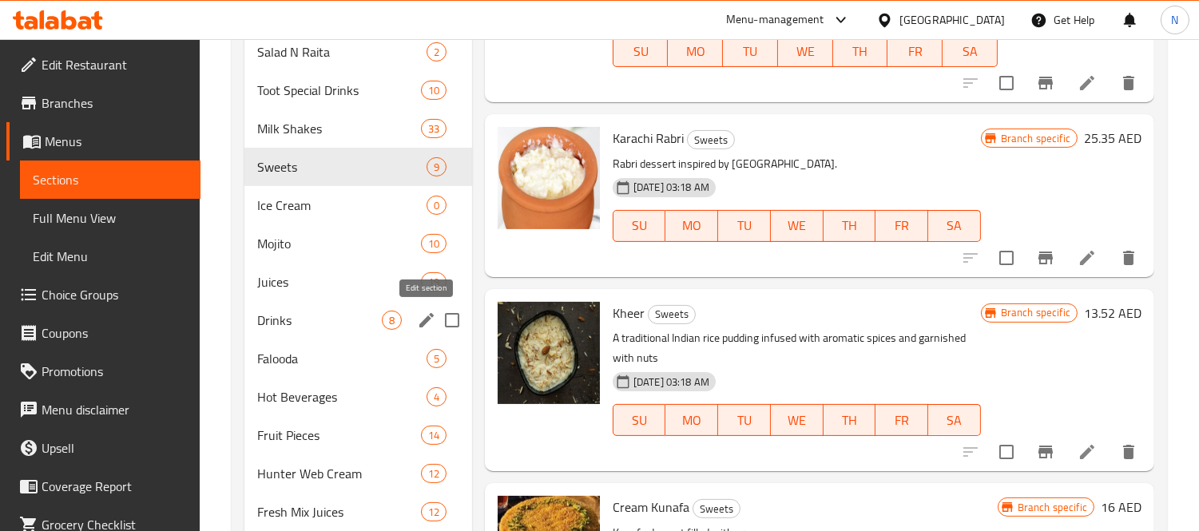
scroll to position [811, 0]
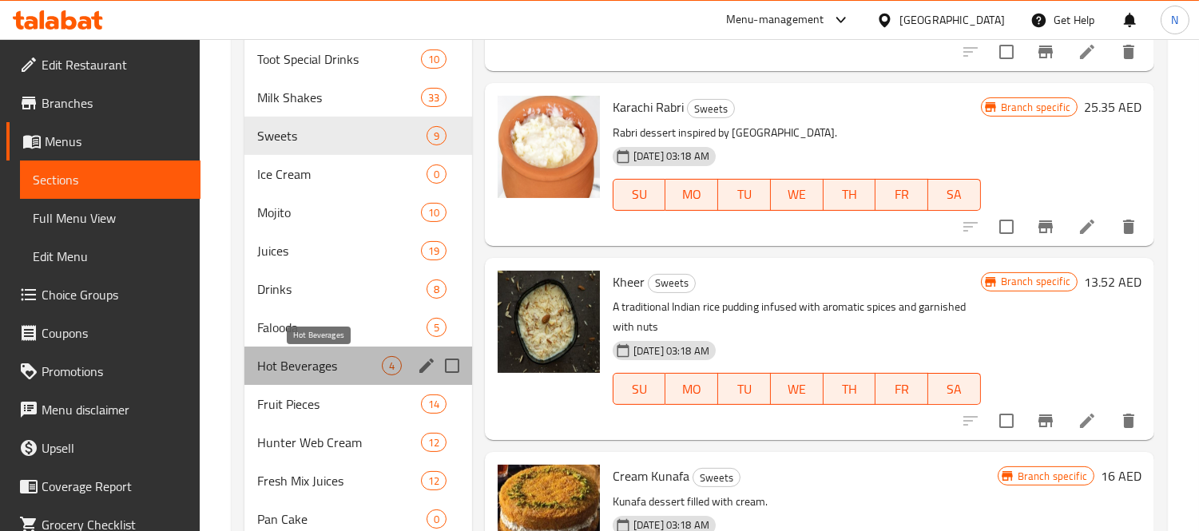
click at [317, 364] on span "Hot Beverages" at bounding box center [319, 365] width 125 height 19
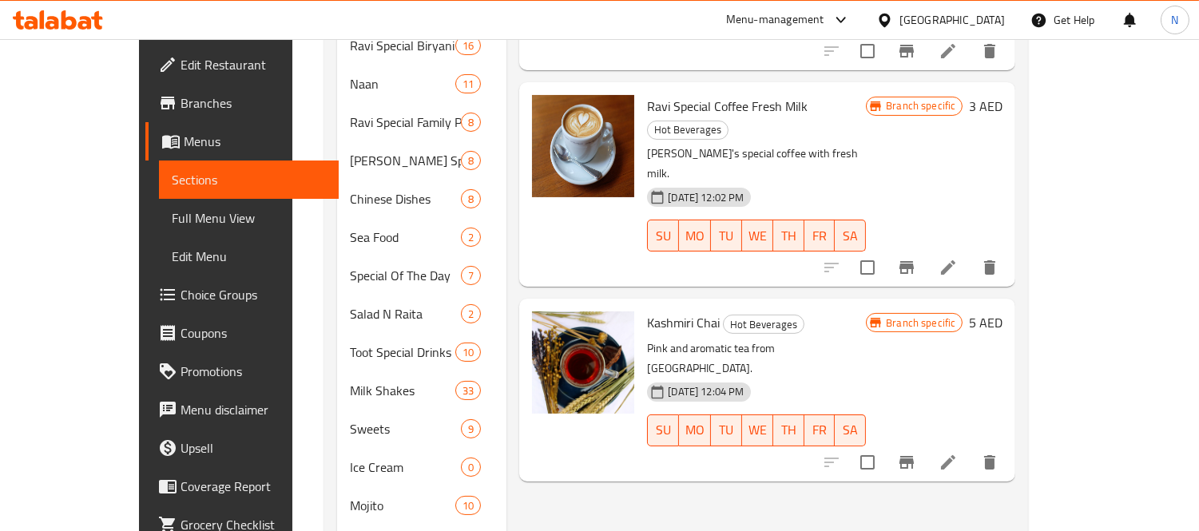
scroll to position [545, 0]
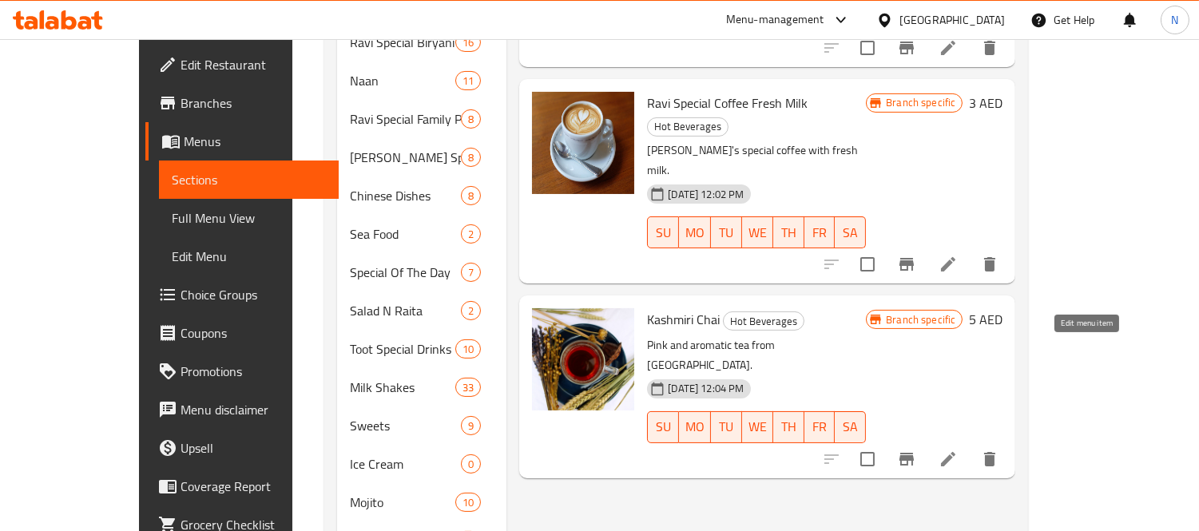
click at [958, 450] on icon at bounding box center [948, 459] width 19 height 19
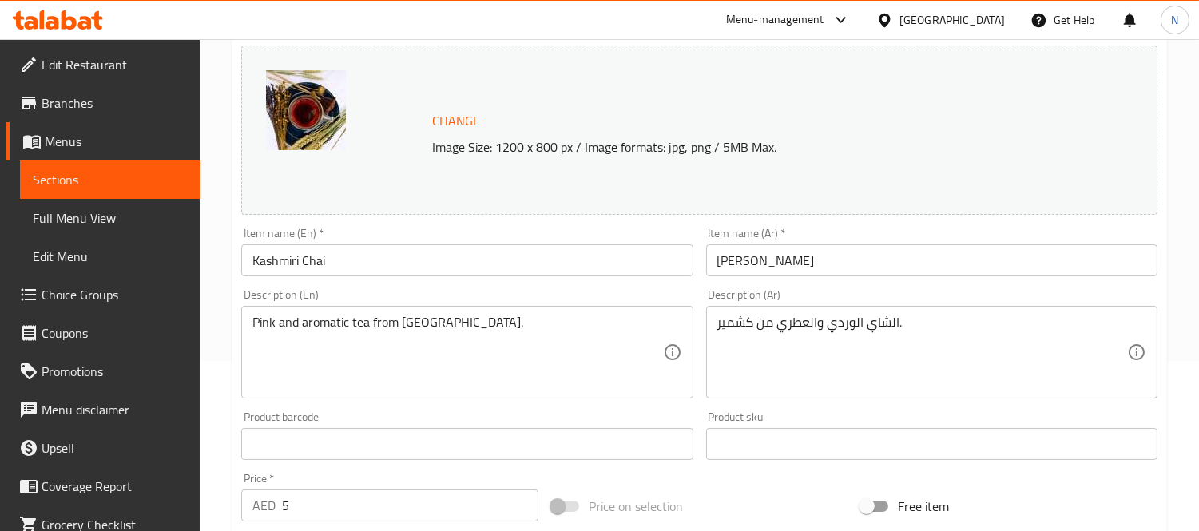
scroll to position [177, 0]
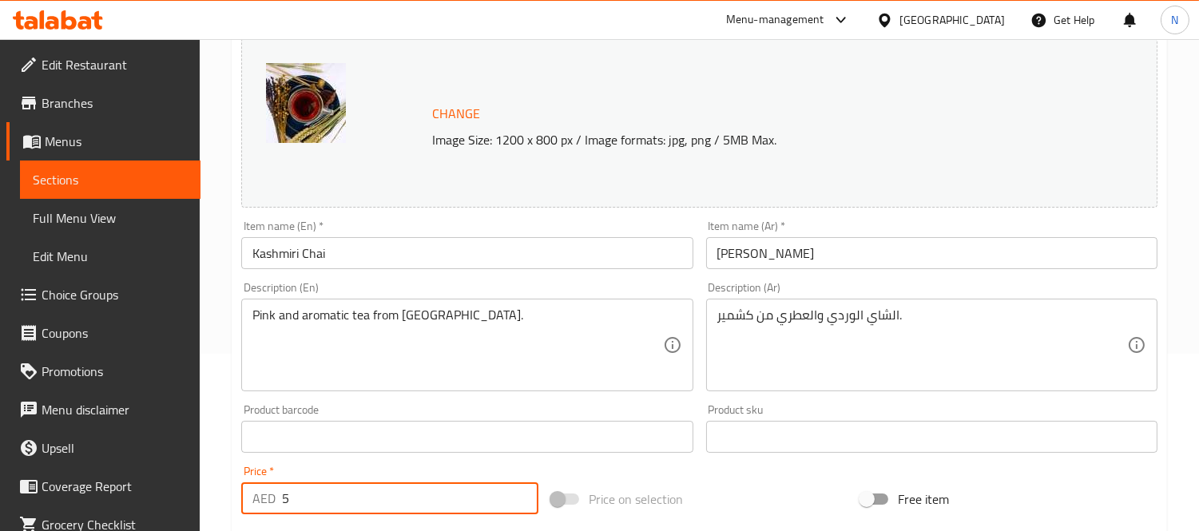
drag, startPoint x: 336, startPoint y: 499, endPoint x: 54, endPoint y: 431, distance: 289.9
click at [54, 431] on div "Edit Restaurant Branches Menus Sections Full Menu View Edit Menu Choice Groups …" at bounding box center [599, 418] width 1199 height 1113
paste input "6."
type input "6.5"
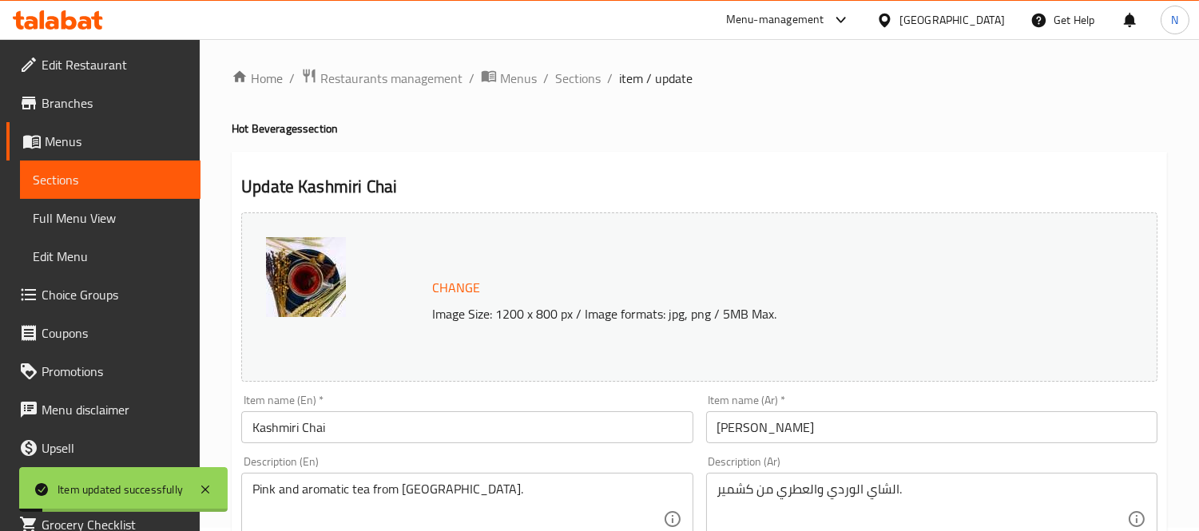
scroll to position [0, 0]
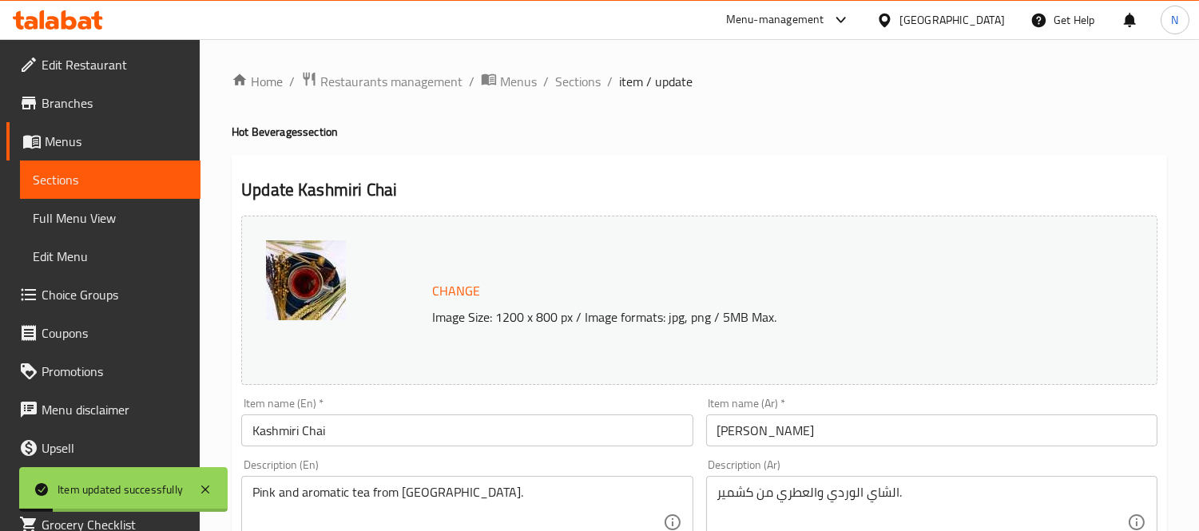
click at [571, 78] on span "Sections" at bounding box center [578, 81] width 46 height 19
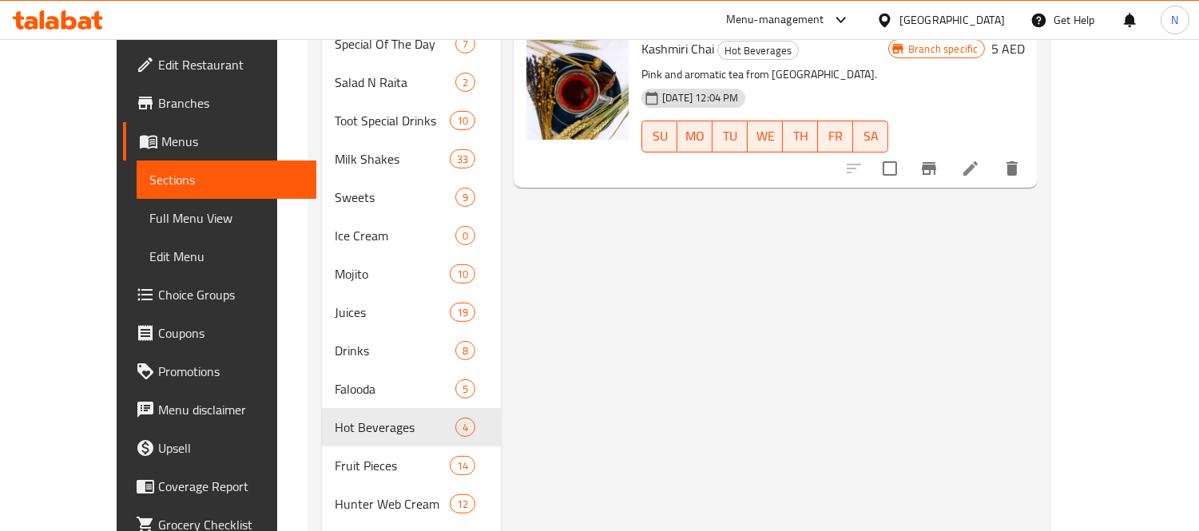
scroll to position [888, 0]
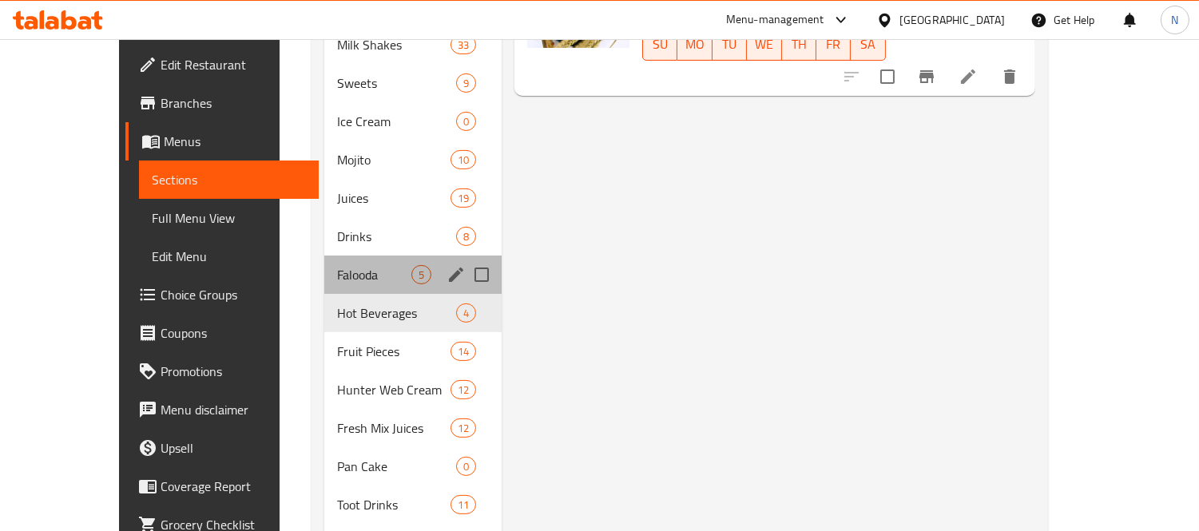
click at [368, 256] on div "Falooda 5" at bounding box center [413, 275] width 178 height 38
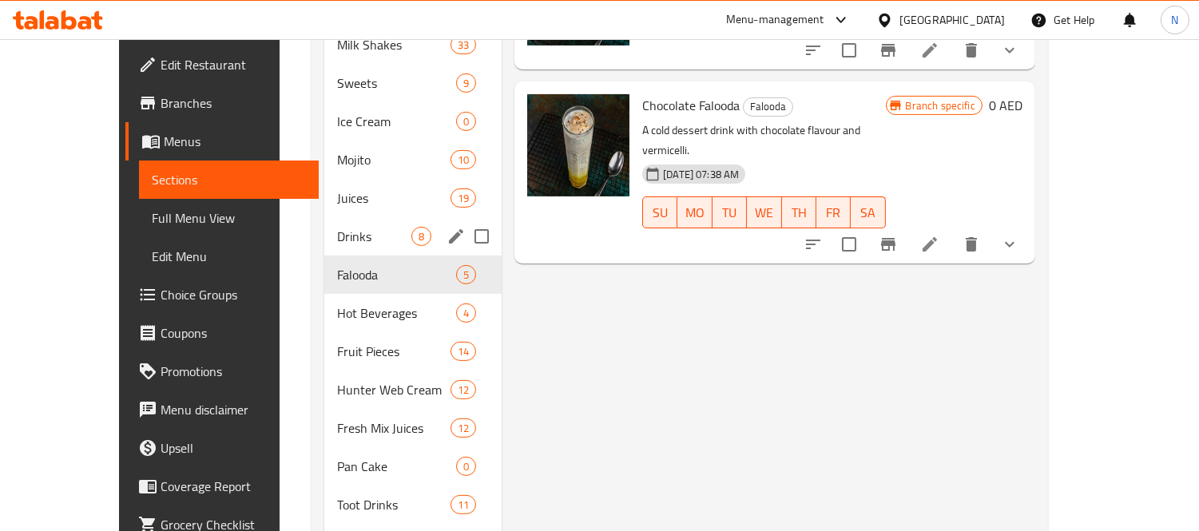
click at [376, 227] on span "Drinks" at bounding box center [374, 236] width 74 height 19
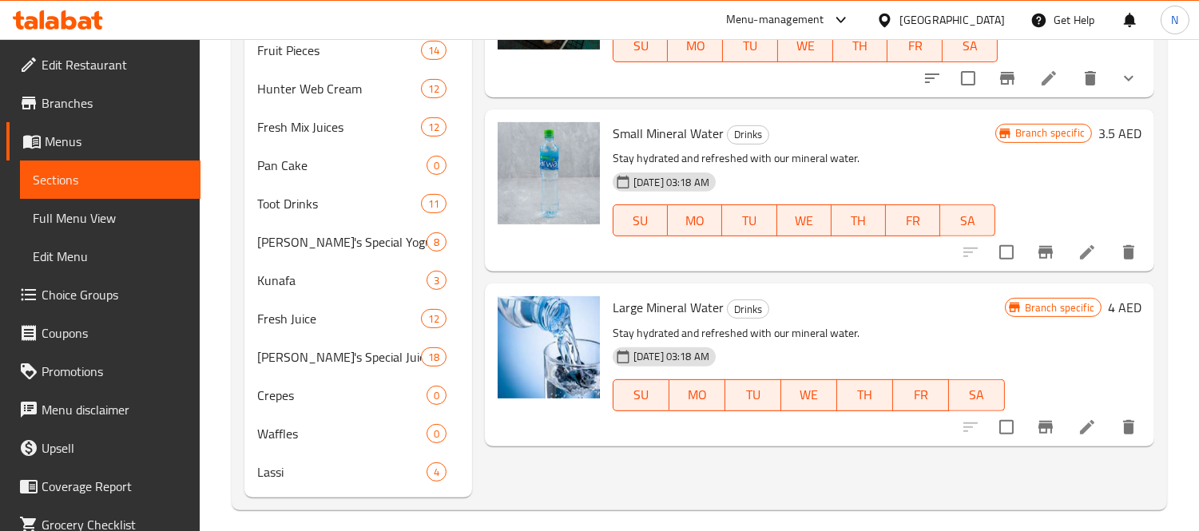
scroll to position [1175, 0]
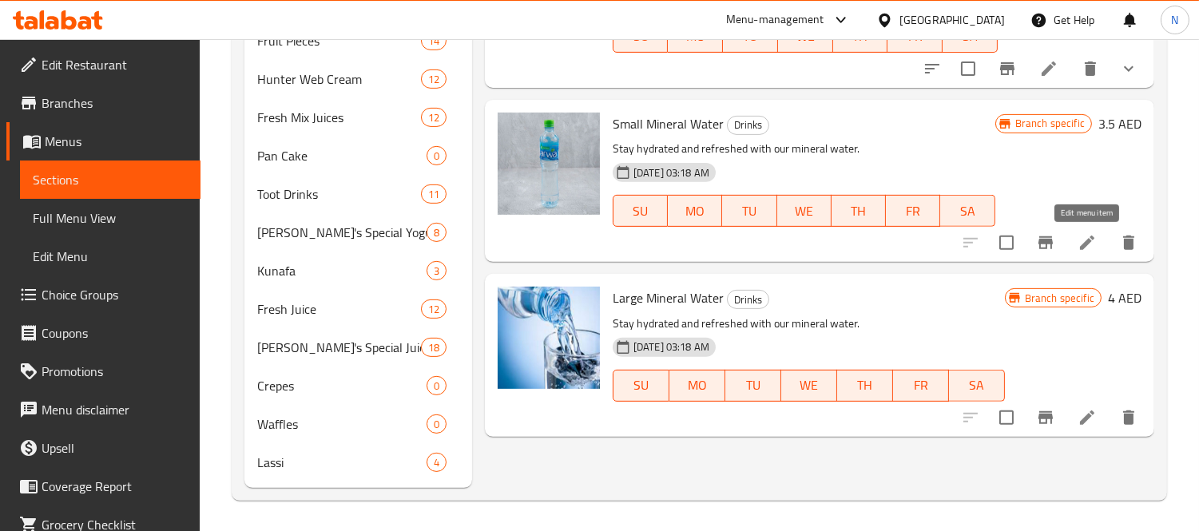
click at [1080, 245] on icon at bounding box center [1087, 242] width 19 height 19
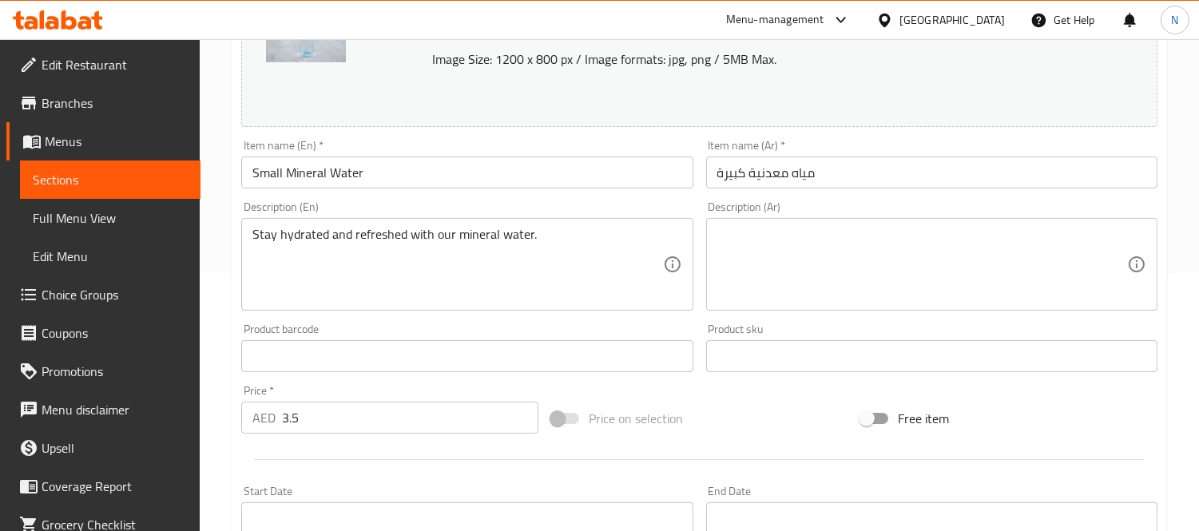
scroll to position [266, 0]
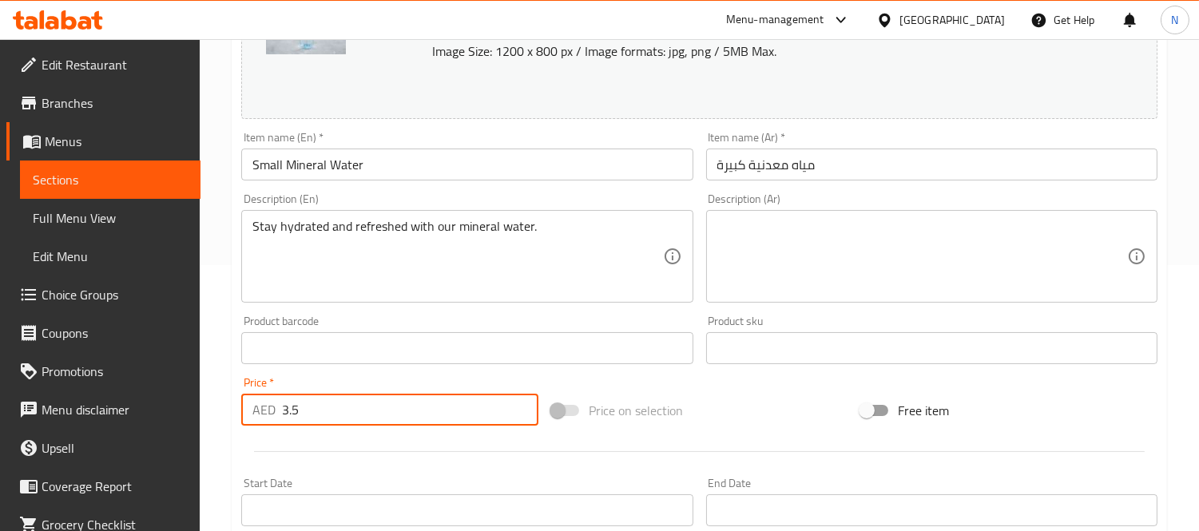
drag, startPoint x: 380, startPoint y: 418, endPoint x: 0, endPoint y: 372, distance: 383.1
click at [0, 372] on div "Edit Restaurant Branches Menus Sections Full Menu View Edit Menu Choice Groups …" at bounding box center [599, 329] width 1199 height 1113
paste input "2.6"
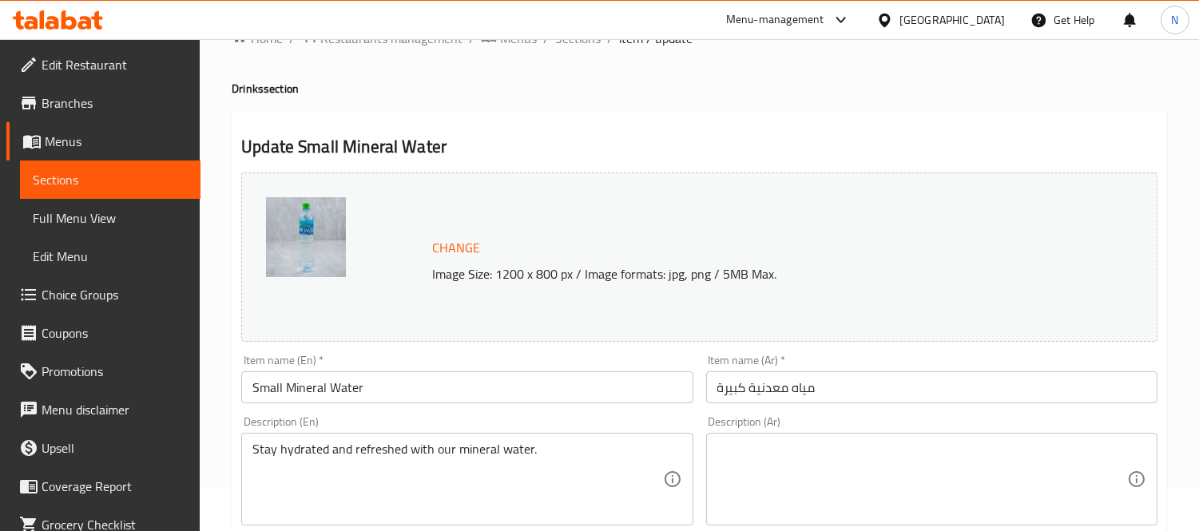
scroll to position [0, 0]
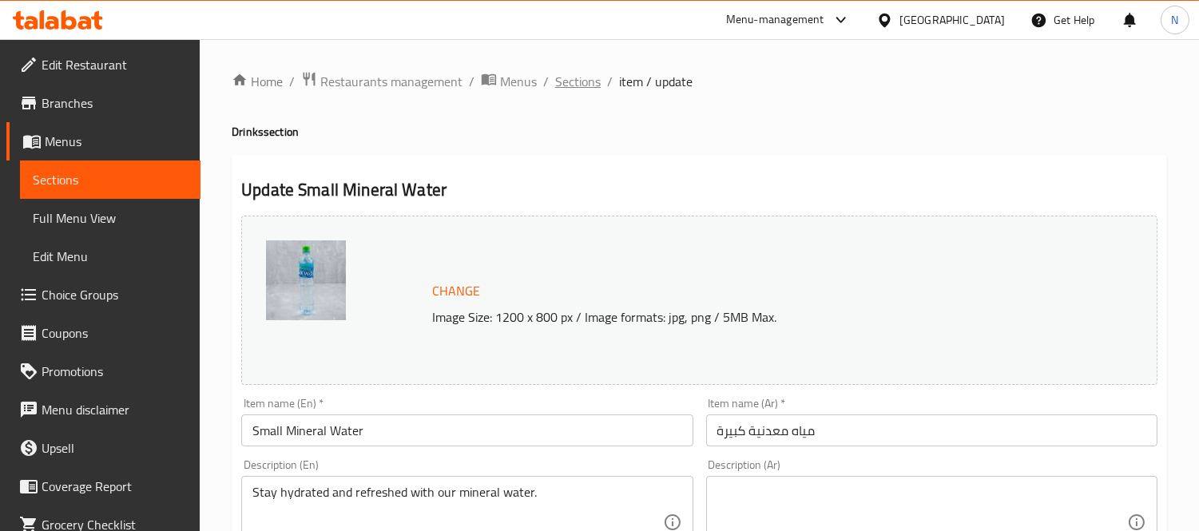
type input "2.6"
click at [567, 76] on span "Sections" at bounding box center [578, 81] width 46 height 19
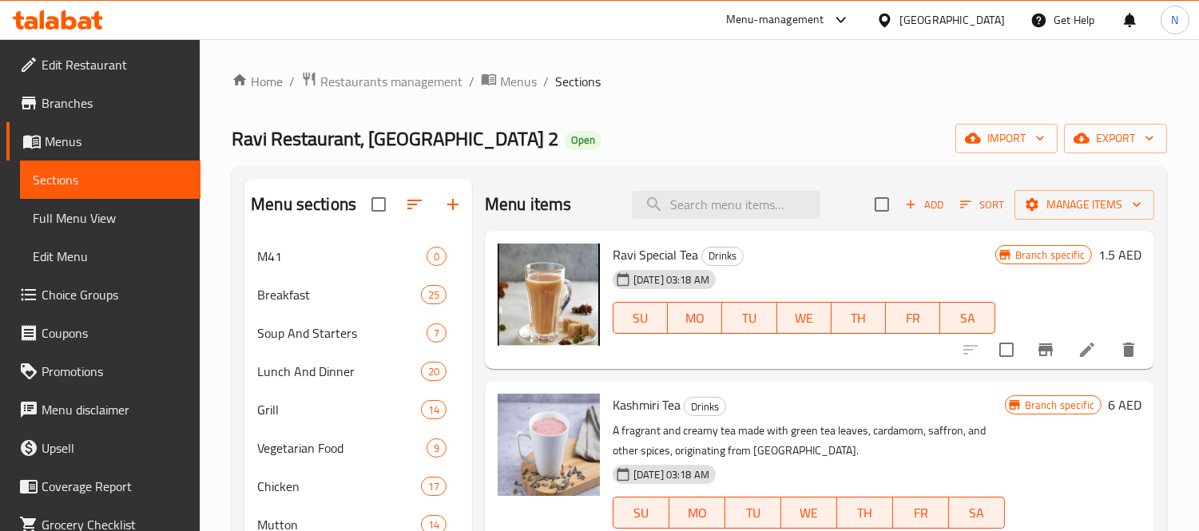
scroll to position [1175, 0]
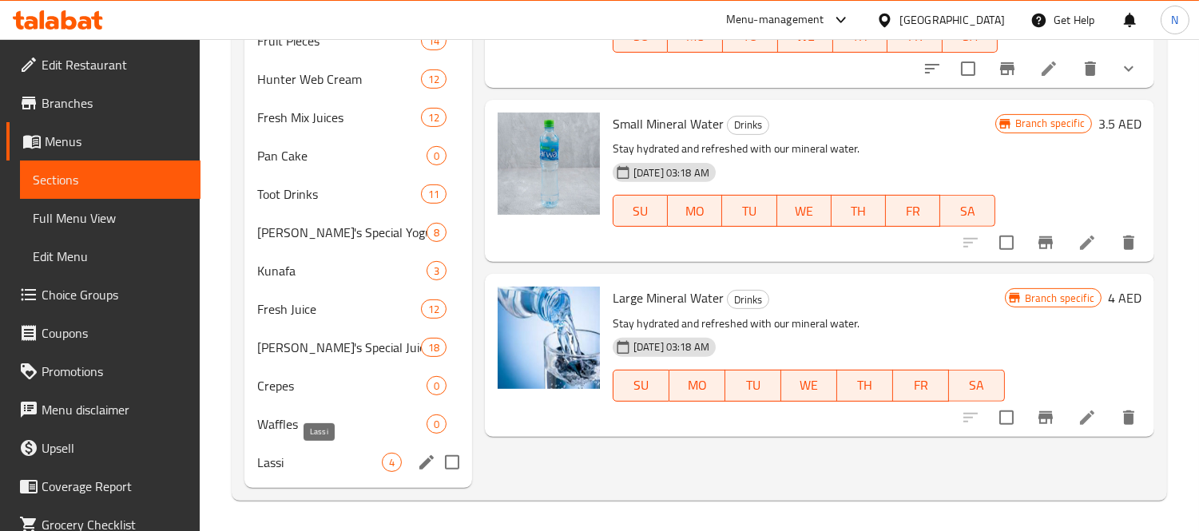
click at [332, 453] on span "Lassi" at bounding box center [319, 462] width 125 height 19
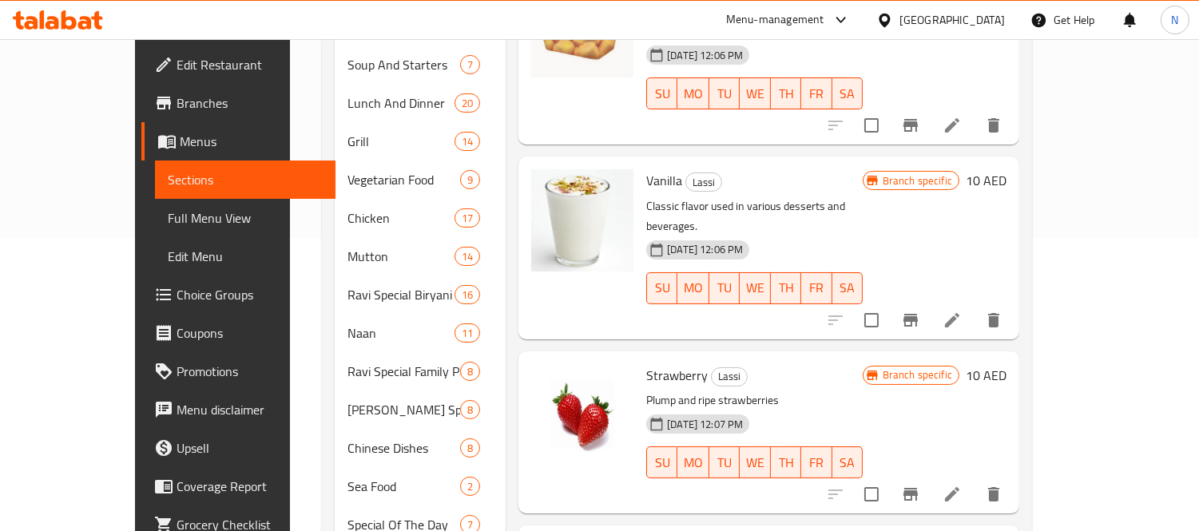
scroll to position [532, 0]
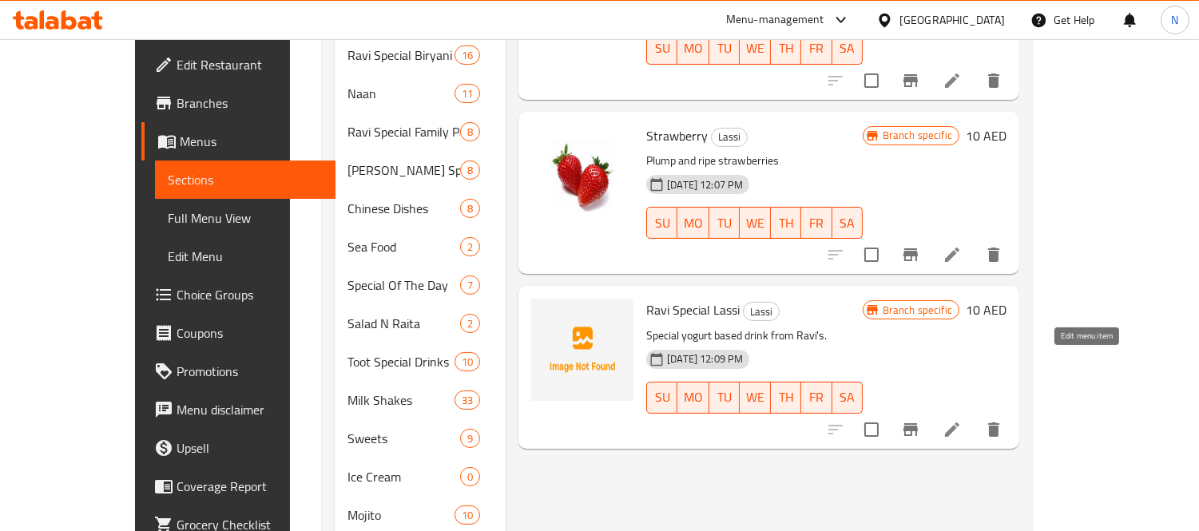
click at [962, 420] on icon at bounding box center [952, 429] width 19 height 19
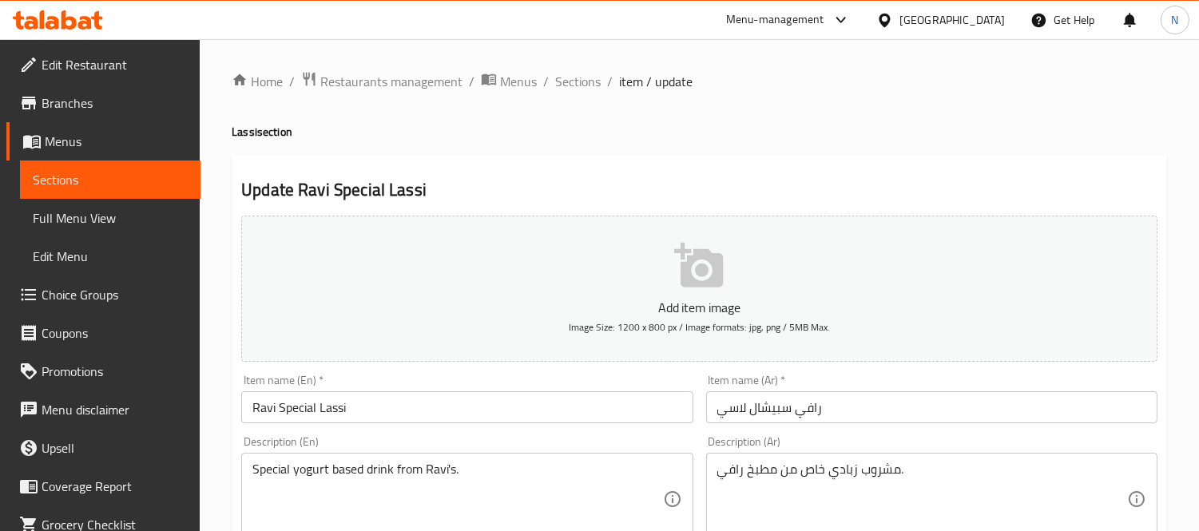
scroll to position [355, 0]
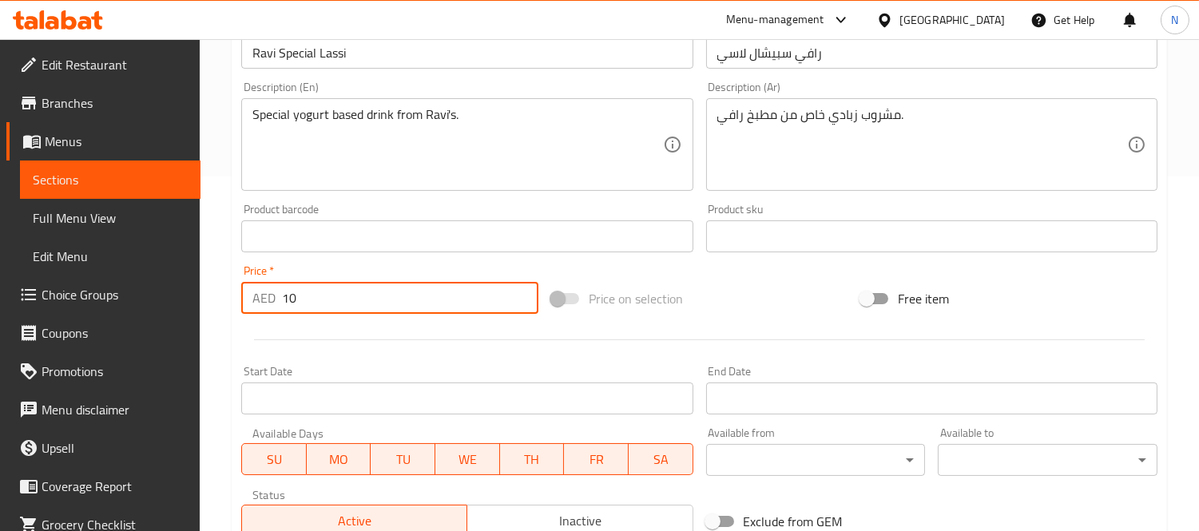
drag, startPoint x: 368, startPoint y: 300, endPoint x: 129, endPoint y: 273, distance: 239.7
click at [141, 275] on div "Edit Restaurant Branches Menus Sections Full Menu View Edit Menu Choice Groups …" at bounding box center [599, 229] width 1199 height 1090
paste input ".4"
type input "10.4"
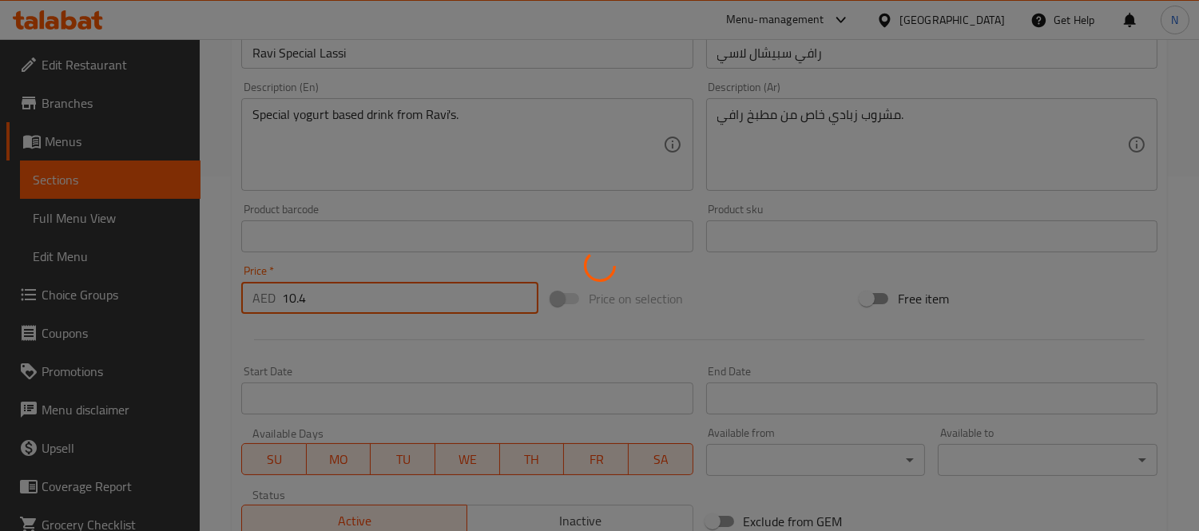
scroll to position [0, 0]
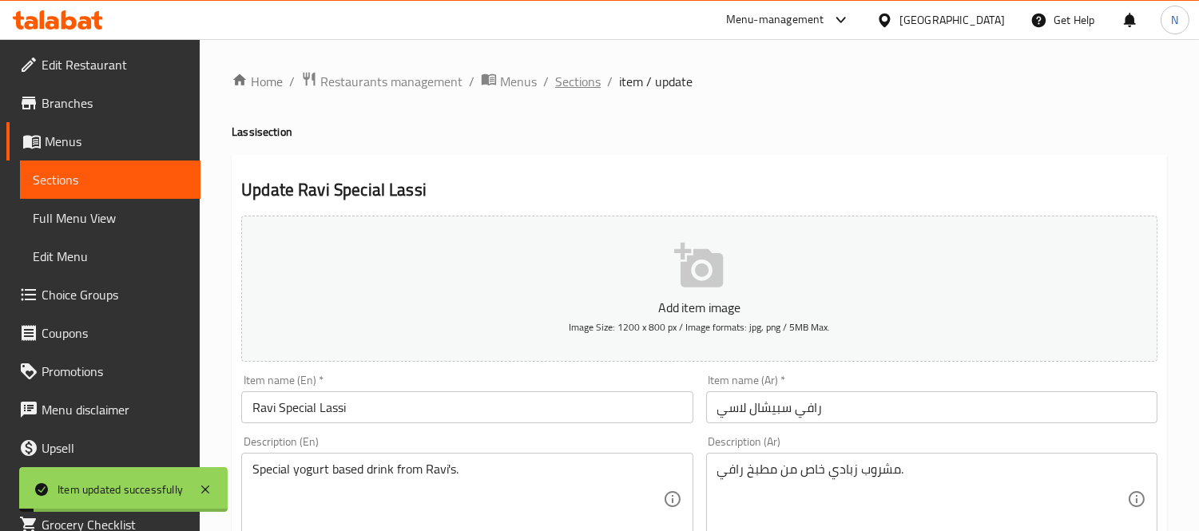
click at [578, 82] on span "Sections" at bounding box center [578, 81] width 46 height 19
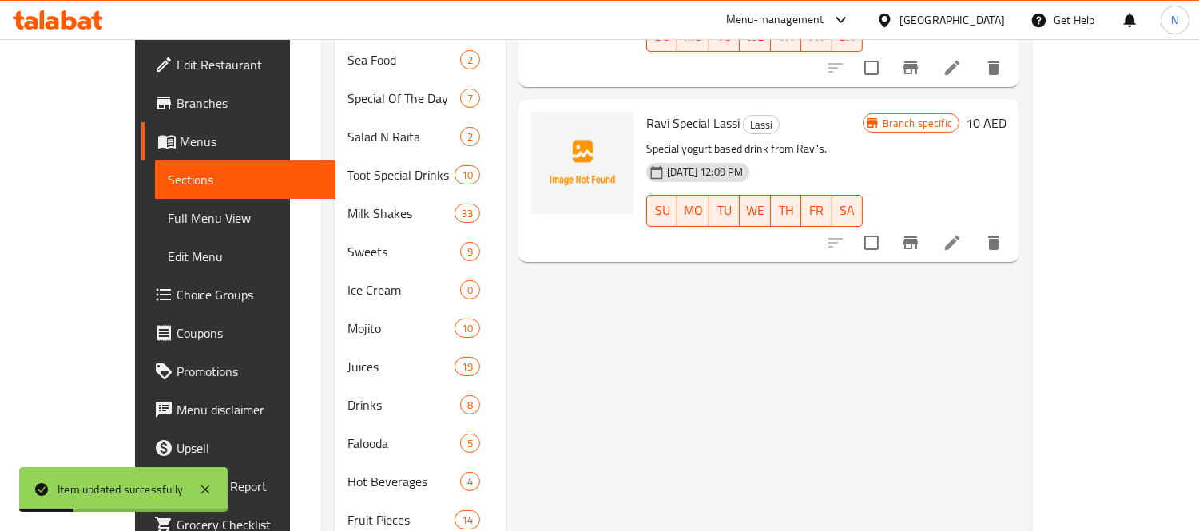
scroll to position [443, 0]
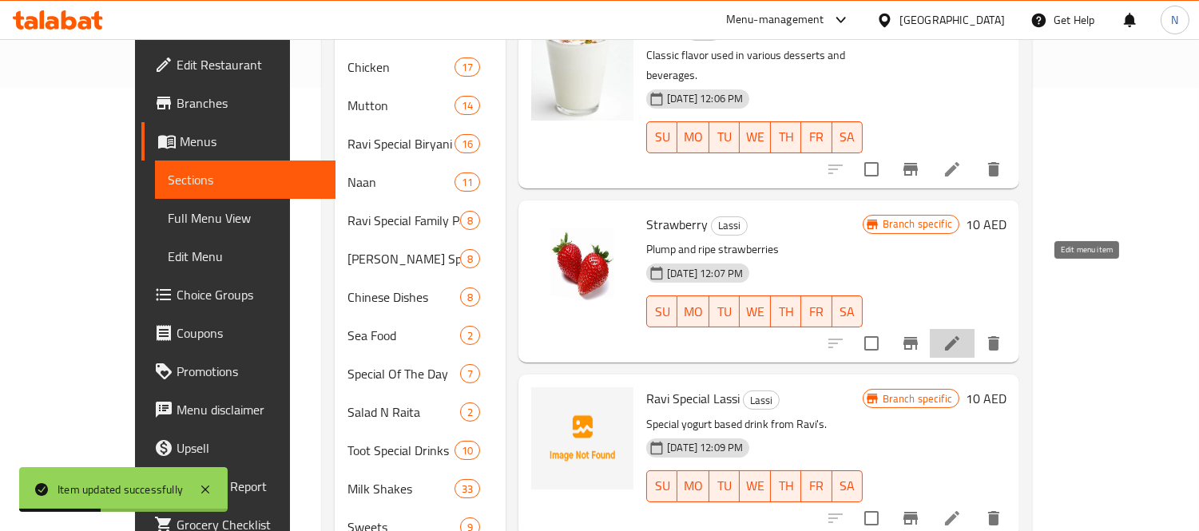
click at [960, 336] on icon at bounding box center [952, 343] width 14 height 14
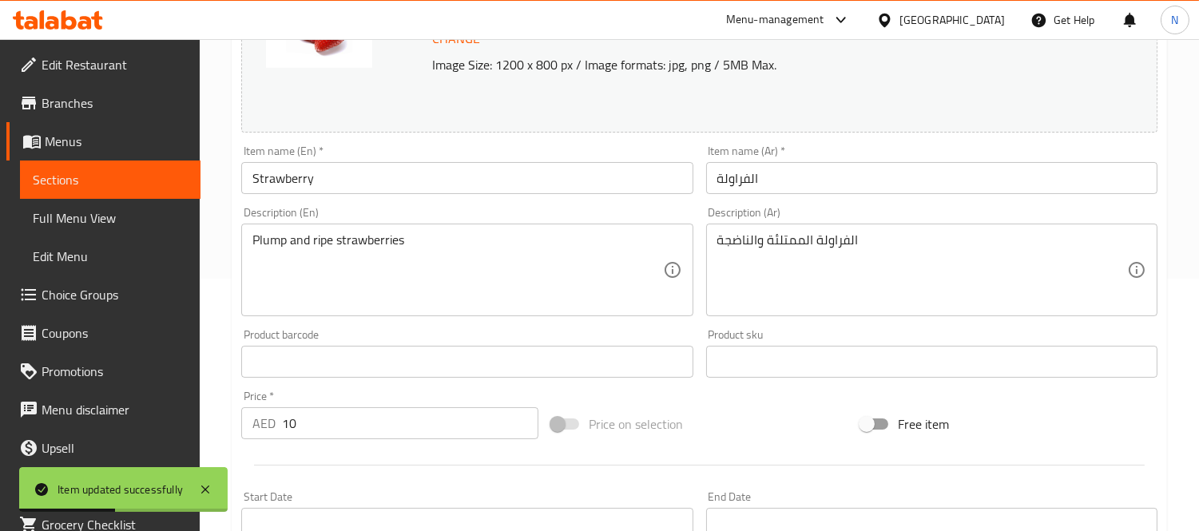
scroll to position [266, 0]
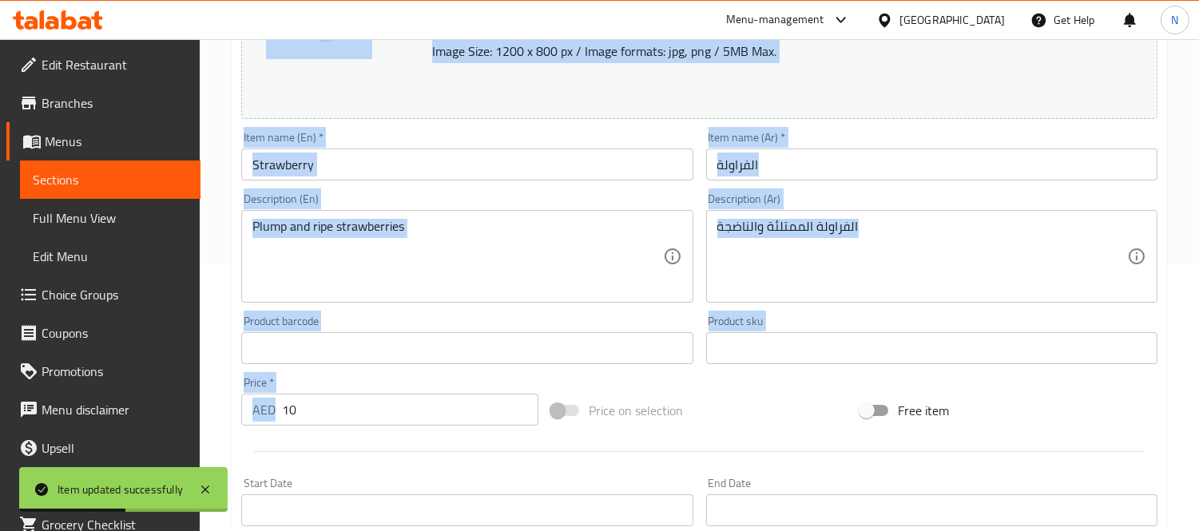
drag, startPoint x: 346, startPoint y: 427, endPoint x: 41, endPoint y: 348, distance: 315.1
click at [41, 348] on div "Edit Restaurant Branches Menus Sections Full Menu View Edit Menu Choice Groups …" at bounding box center [599, 329] width 1199 height 1113
click at [318, 418] on input "10" at bounding box center [410, 410] width 256 height 32
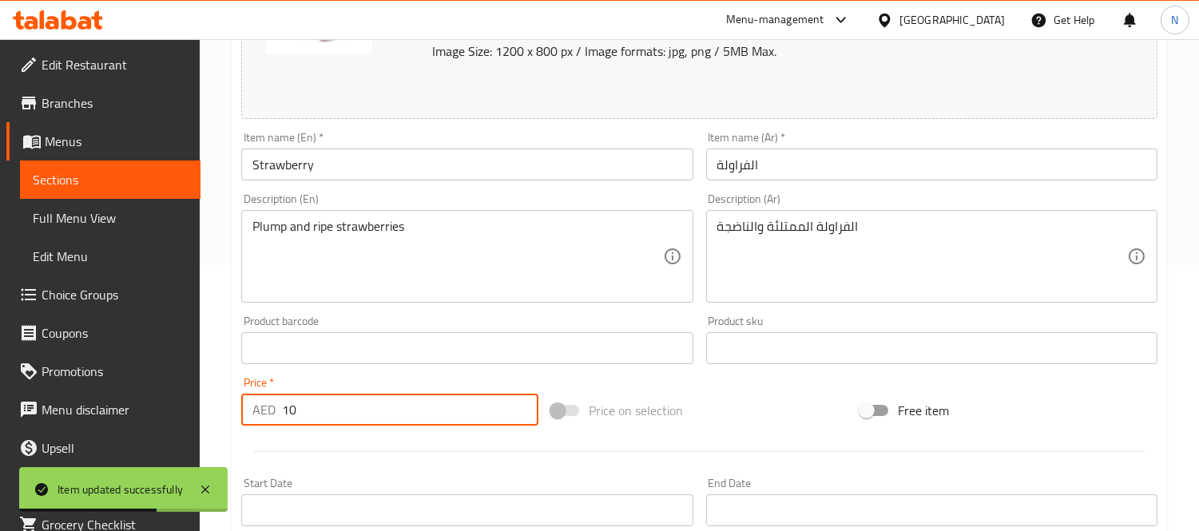
click at [318, 418] on input "10" at bounding box center [410, 410] width 256 height 32
paste input ".4"
type input "10.4"
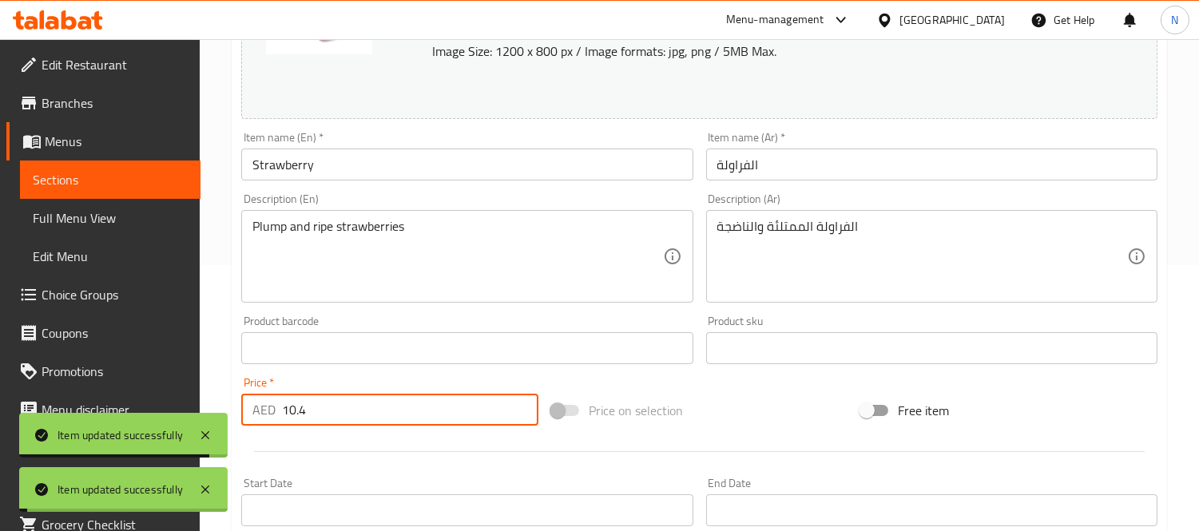
scroll to position [0, 0]
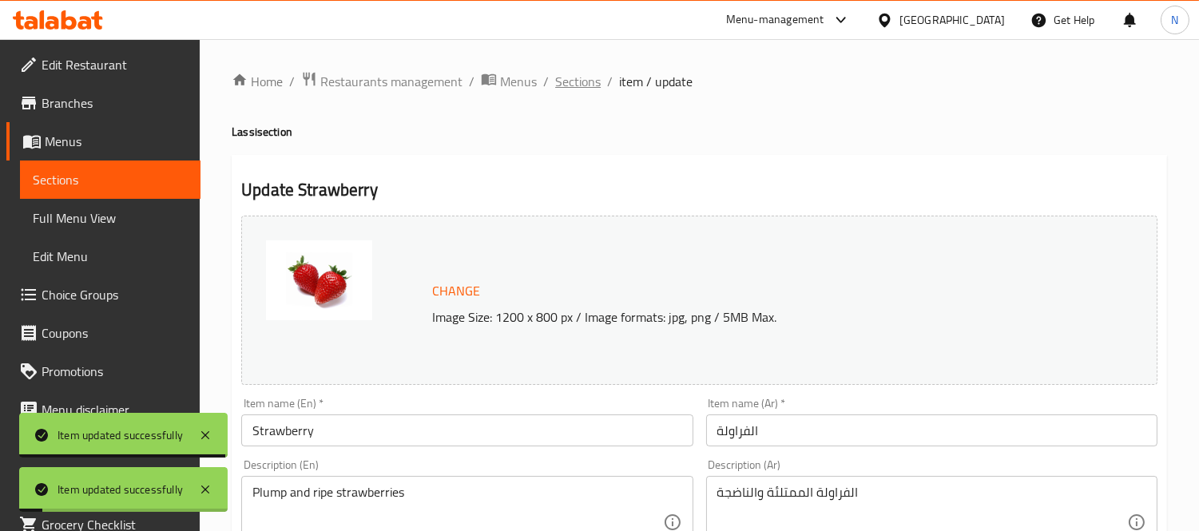
click at [591, 82] on span "Sections" at bounding box center [578, 81] width 46 height 19
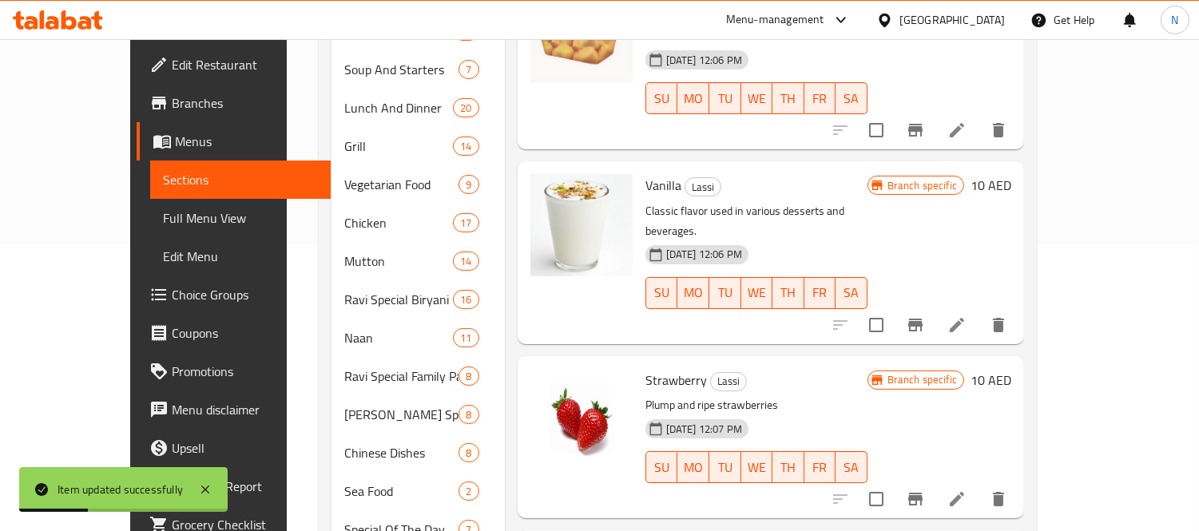
scroll to position [266, 0]
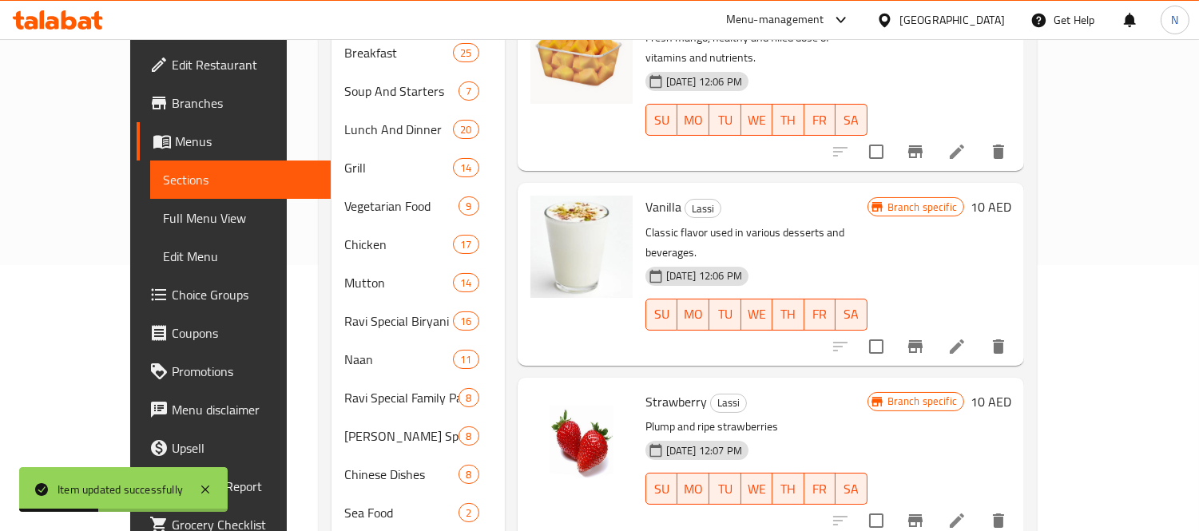
click at [980, 332] on li at bounding box center [957, 346] width 45 height 29
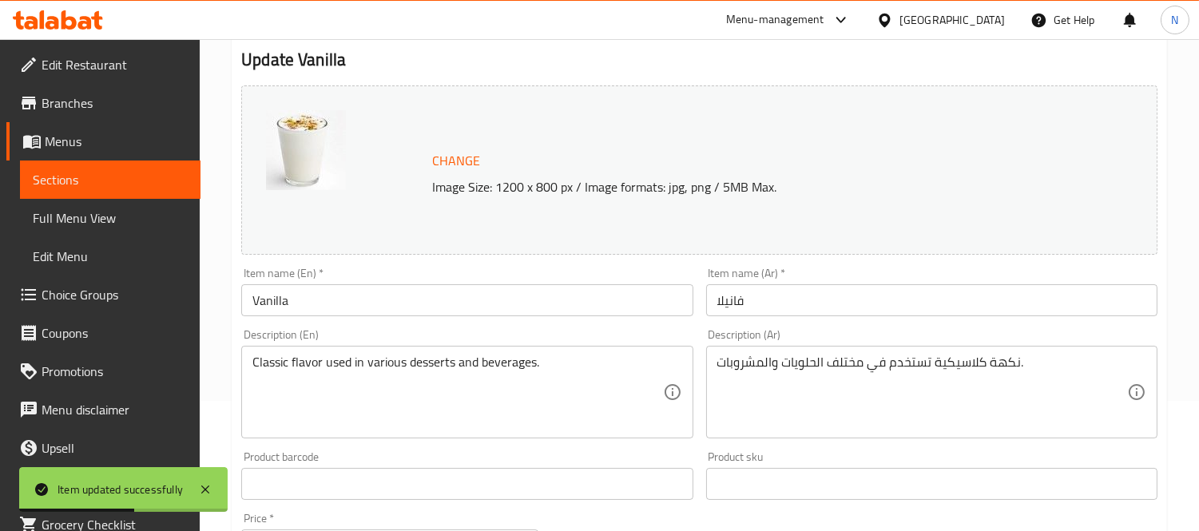
scroll to position [266, 0]
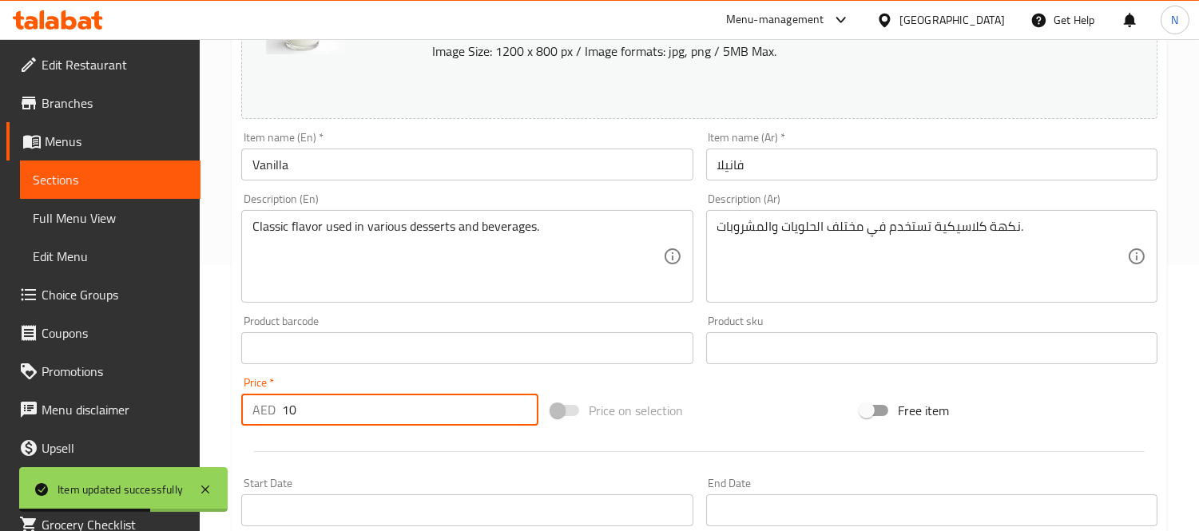
drag, startPoint x: 370, startPoint y: 392, endPoint x: 145, endPoint y: 374, distance: 226.0
click at [145, 374] on div "Edit Restaurant Branches Menus Sections Full Menu View Edit Menu Choice Groups …" at bounding box center [599, 329] width 1199 height 1113
paste input ".4"
type input "10.4"
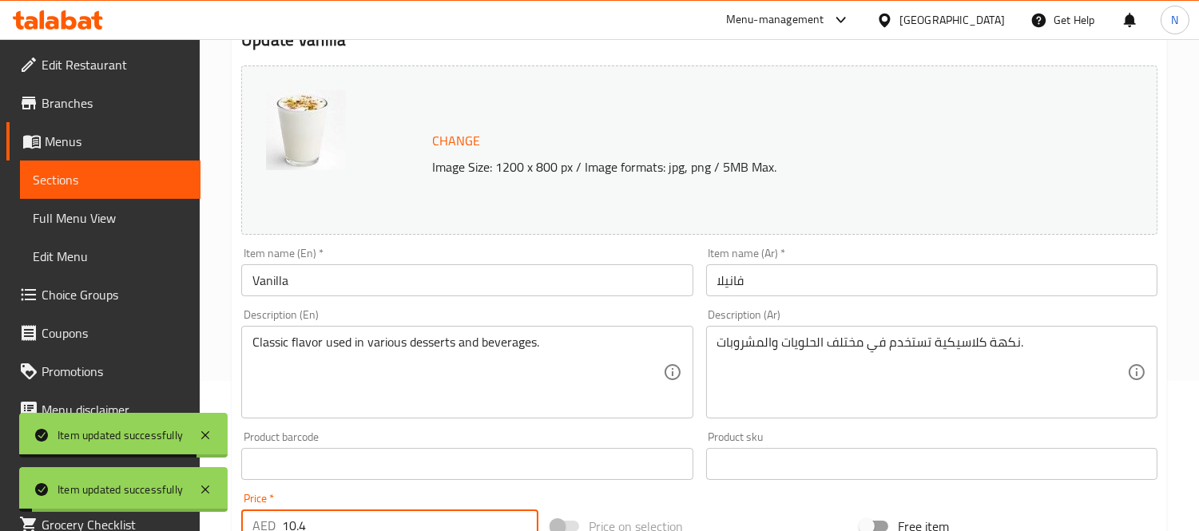
scroll to position [0, 0]
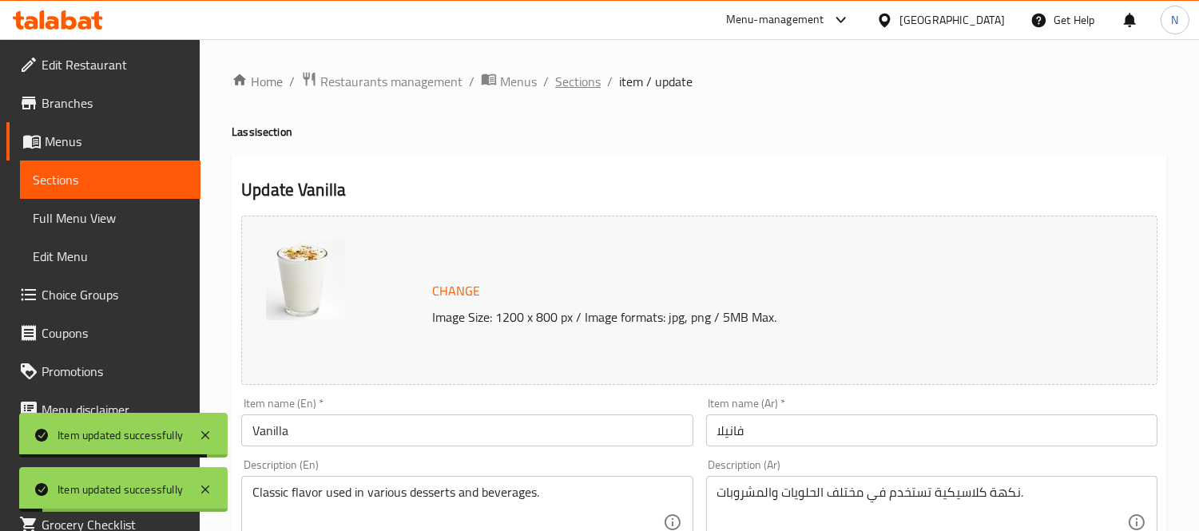
click at [598, 77] on span "Sections" at bounding box center [578, 81] width 46 height 19
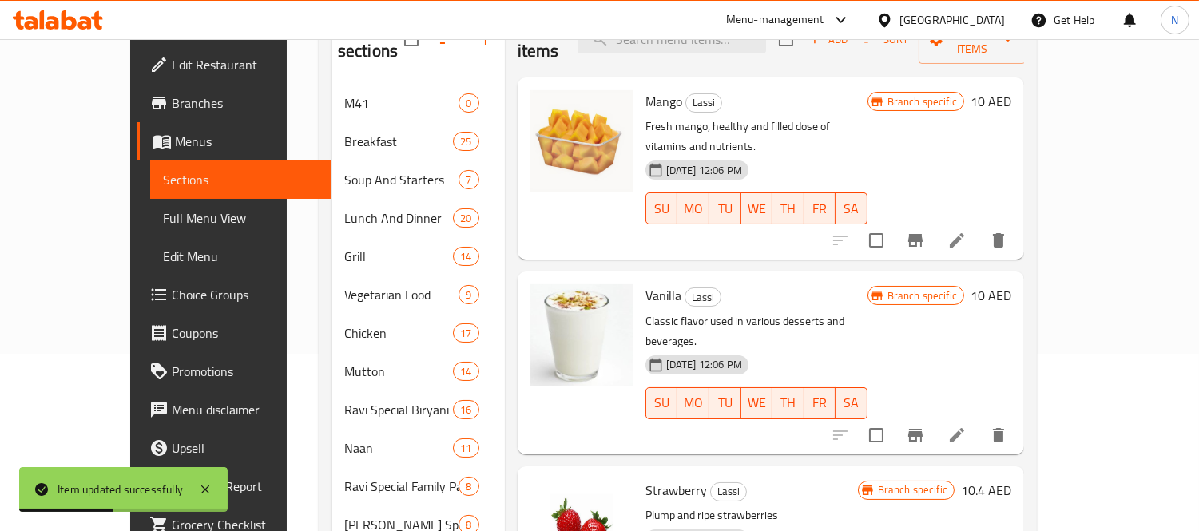
scroll to position [89, 0]
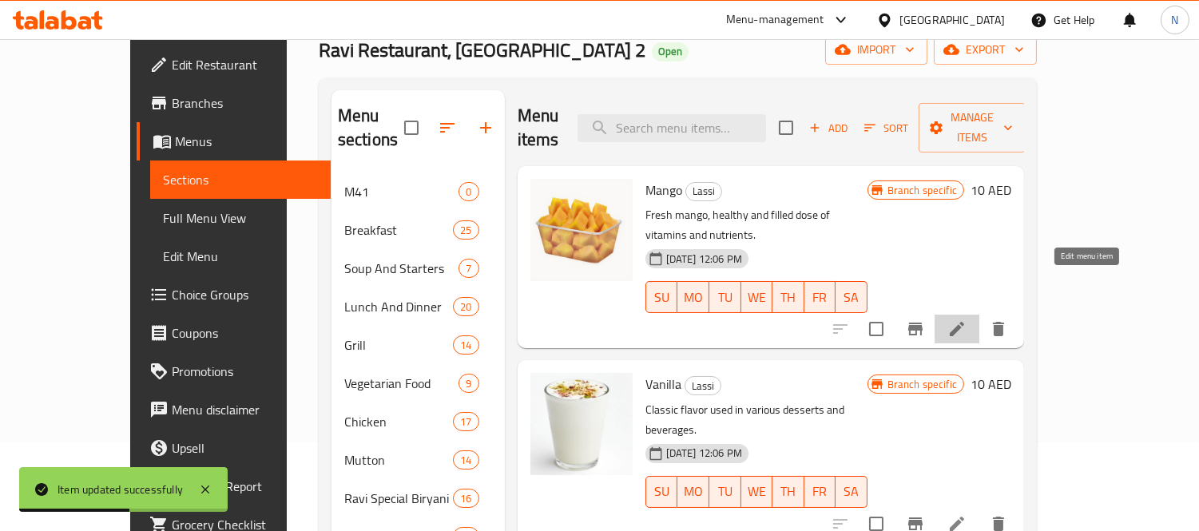
click at [967, 320] on icon at bounding box center [957, 329] width 19 height 19
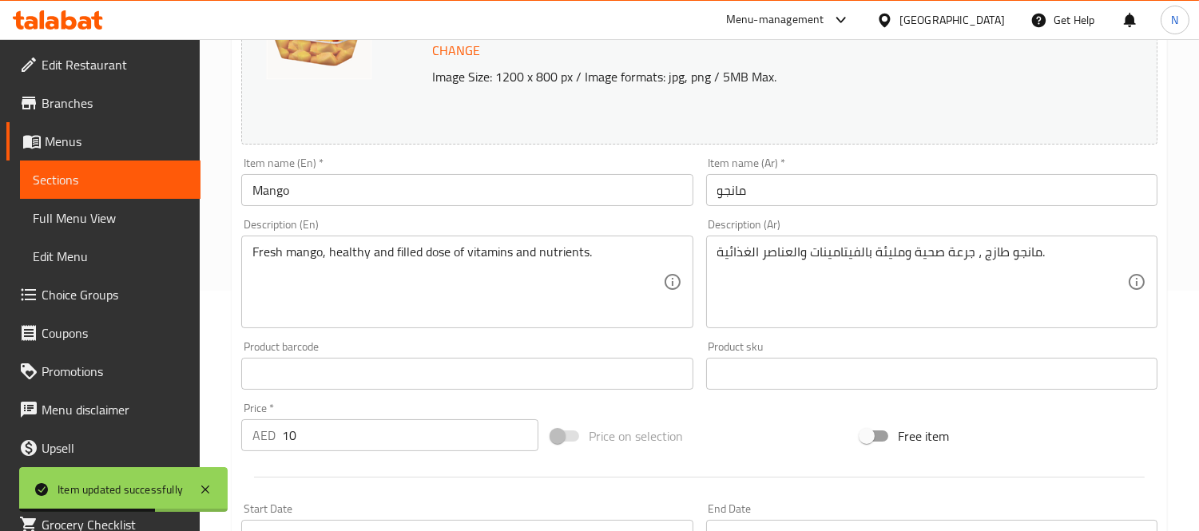
scroll to position [266, 0]
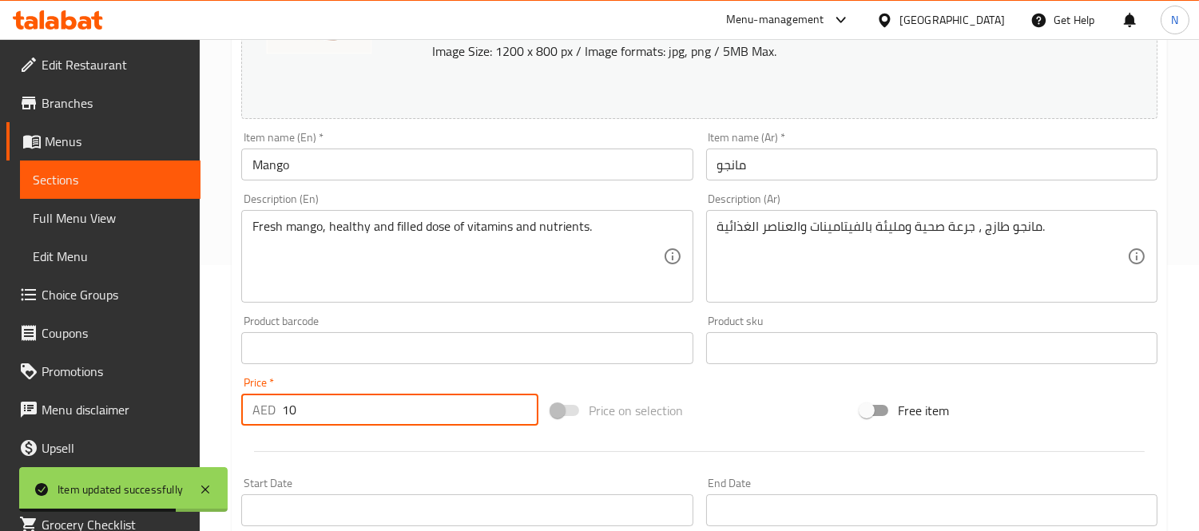
drag, startPoint x: 315, startPoint y: 420, endPoint x: 85, endPoint y: 409, distance: 230.4
click at [85, 409] on div "Edit Restaurant Branches Menus Sections Full Menu View Edit Menu Choice Groups …" at bounding box center [599, 329] width 1199 height 1113
paste input ".4"
type input "10.4"
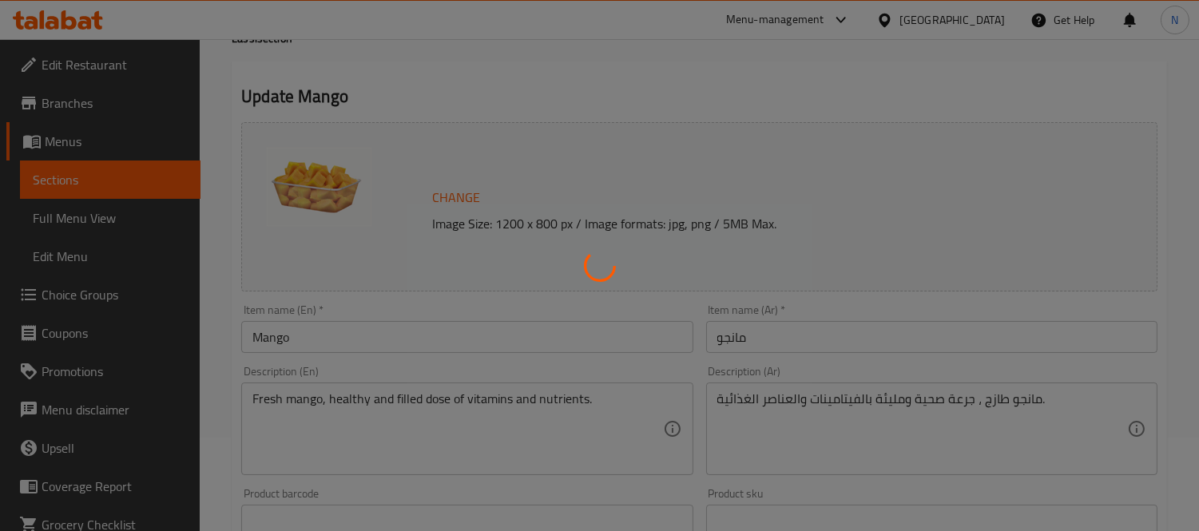
scroll to position [0, 0]
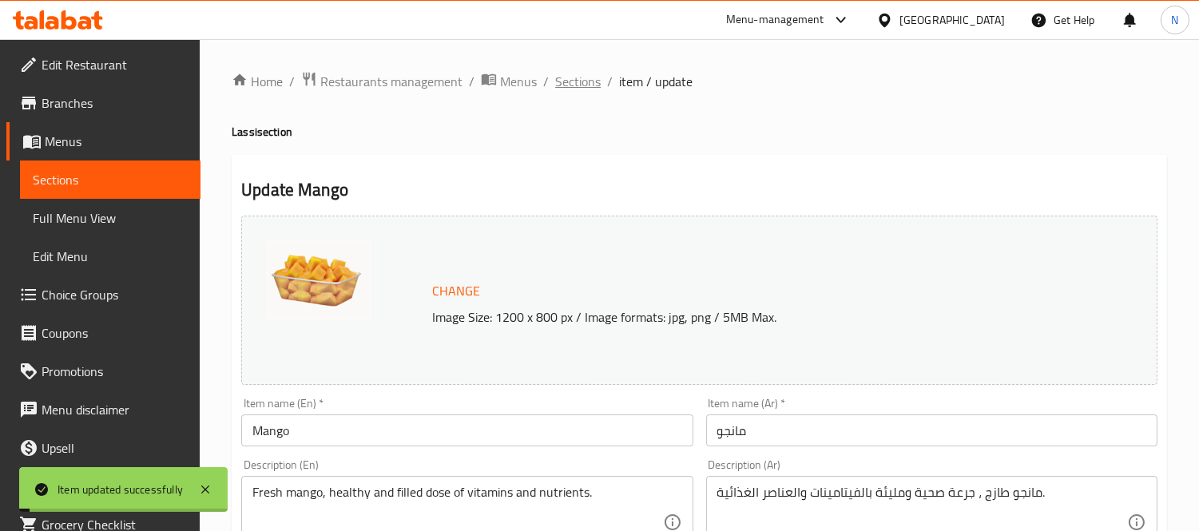
click at [578, 82] on span "Sections" at bounding box center [578, 81] width 46 height 19
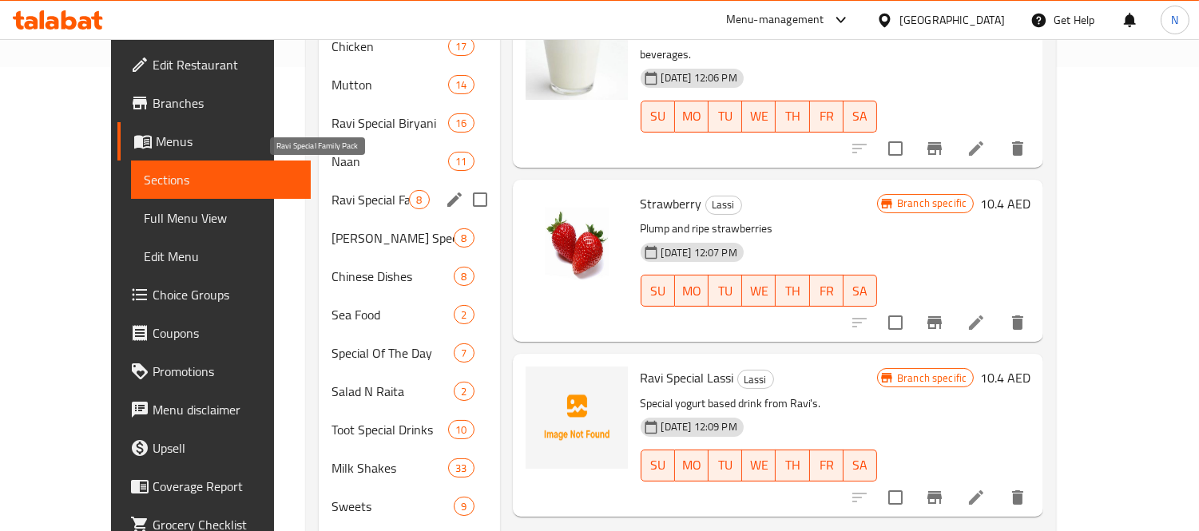
scroll to position [376, 0]
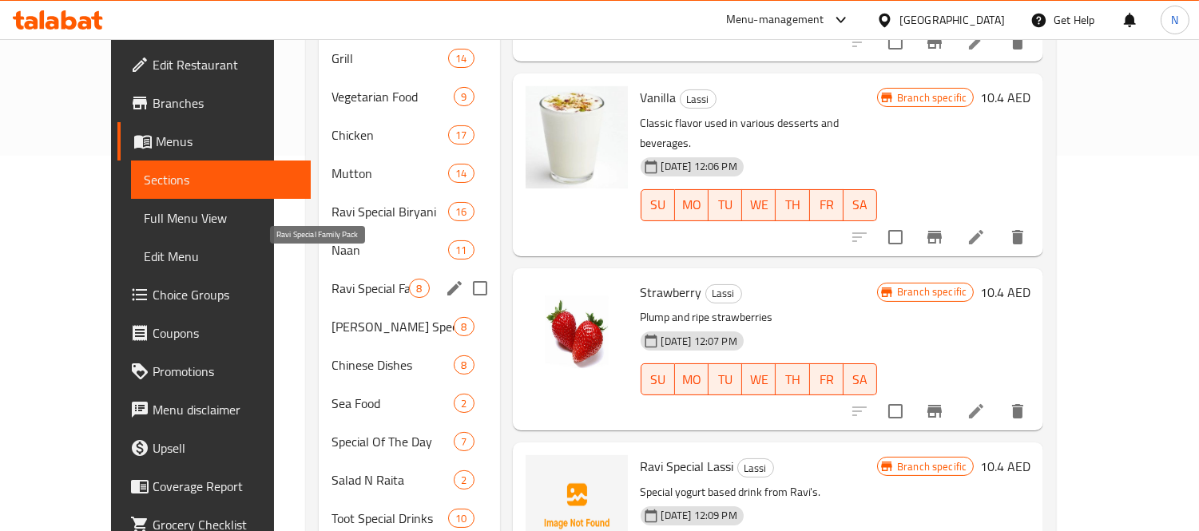
click at [332, 279] on span "Ravi Special Family Pack" at bounding box center [371, 288] width 78 height 19
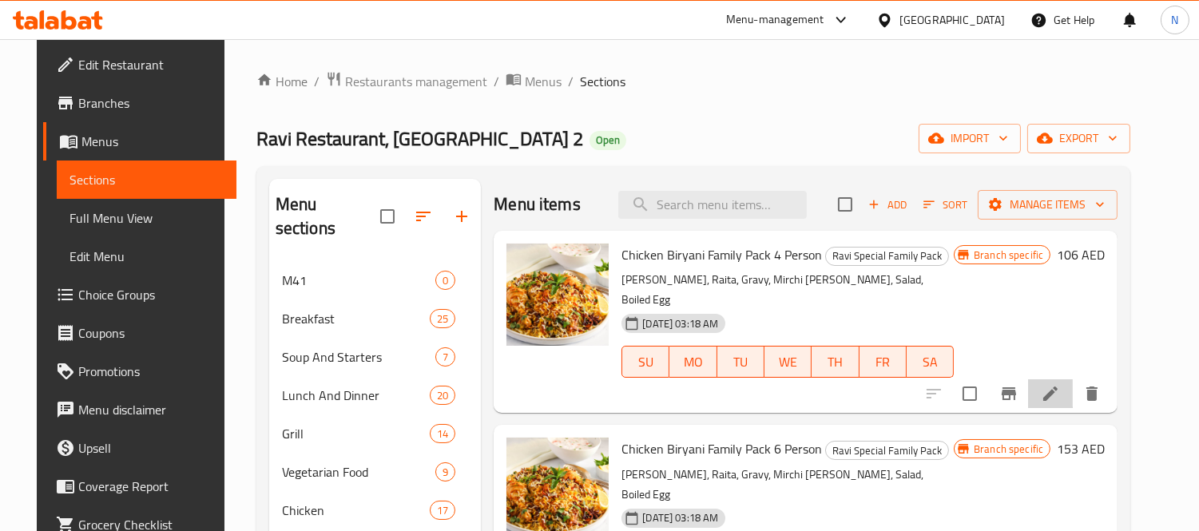
click at [1071, 380] on li at bounding box center [1050, 394] width 45 height 29
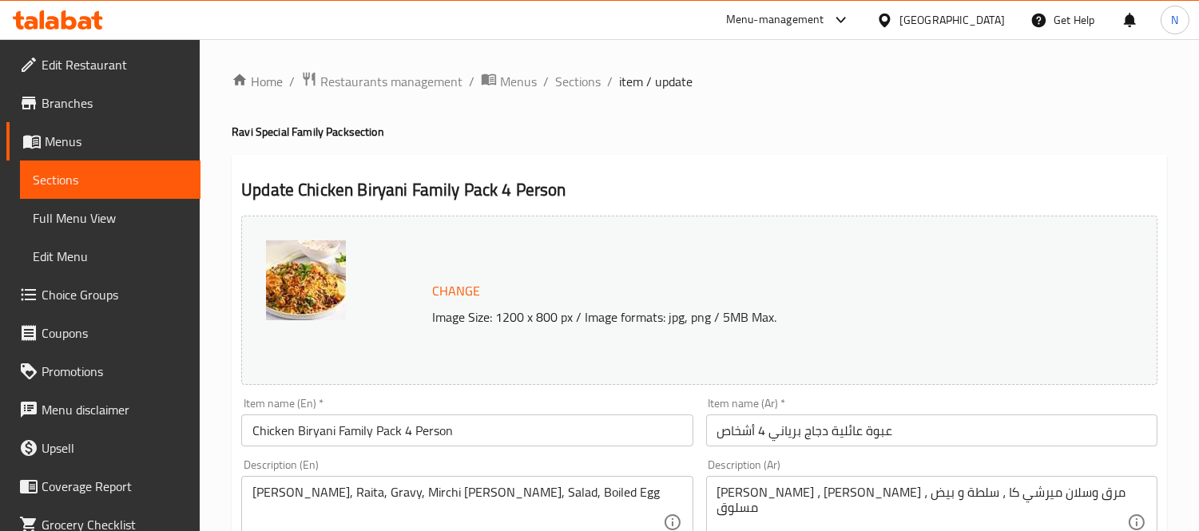
scroll to position [355, 0]
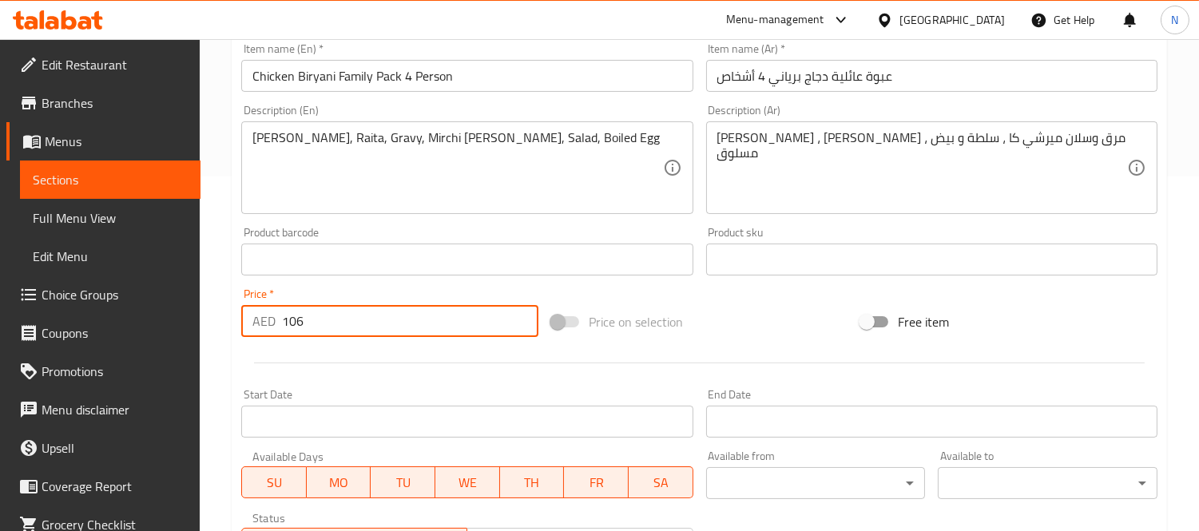
drag, startPoint x: 354, startPoint y: 320, endPoint x: 70, endPoint y: 257, distance: 290.6
click at [93, 260] on div "Edit Restaurant Branches Menus Sections Full Menu View Edit Menu Choice Groups …" at bounding box center [599, 240] width 1199 height 1113
paste input "30"
type input "130"
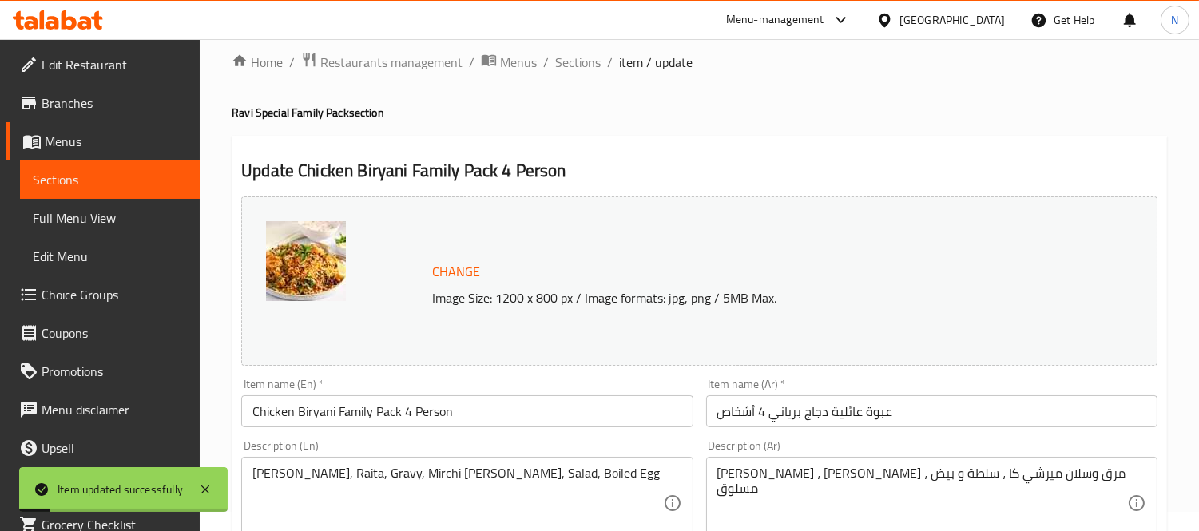
scroll to position [0, 0]
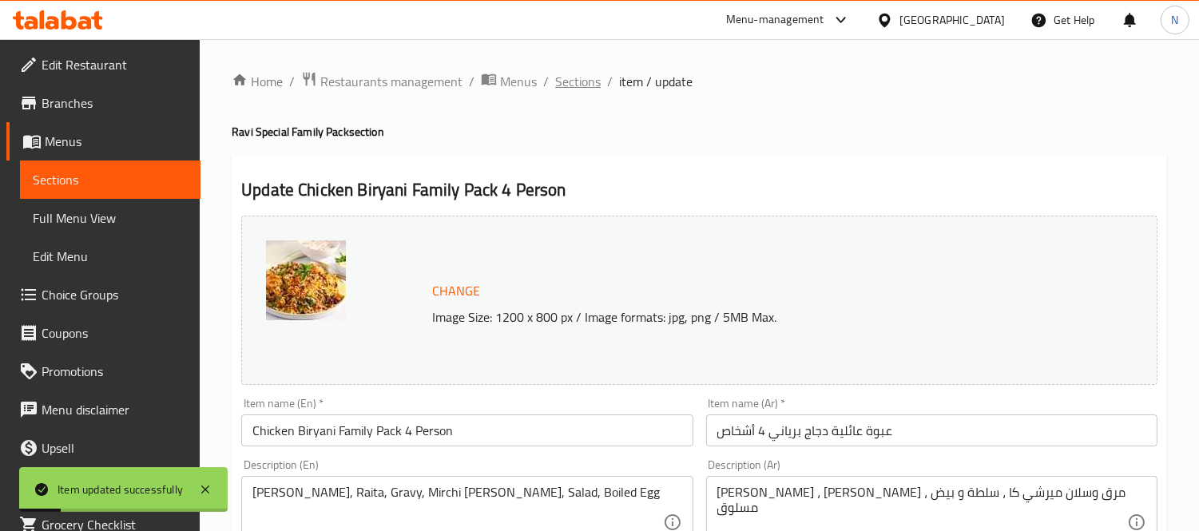
click at [573, 76] on span "Sections" at bounding box center [578, 81] width 46 height 19
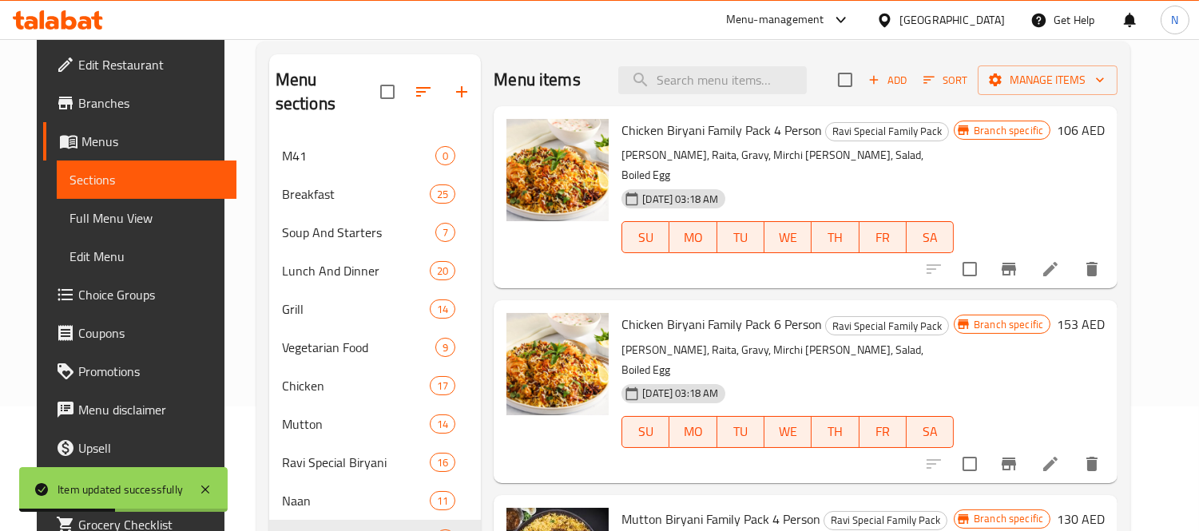
scroll to position [266, 0]
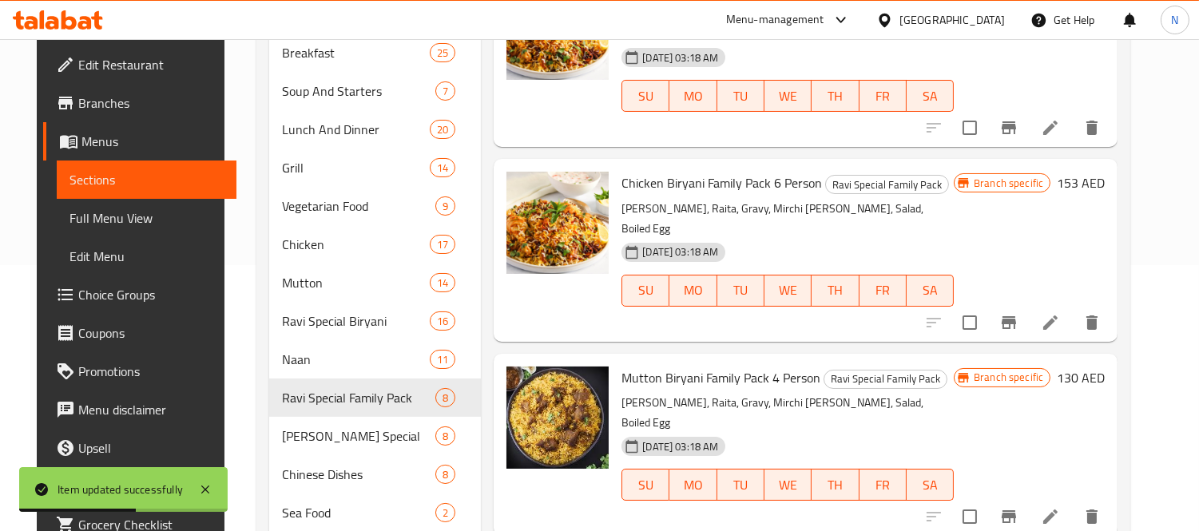
click at [1060, 313] on icon at bounding box center [1050, 322] width 19 height 19
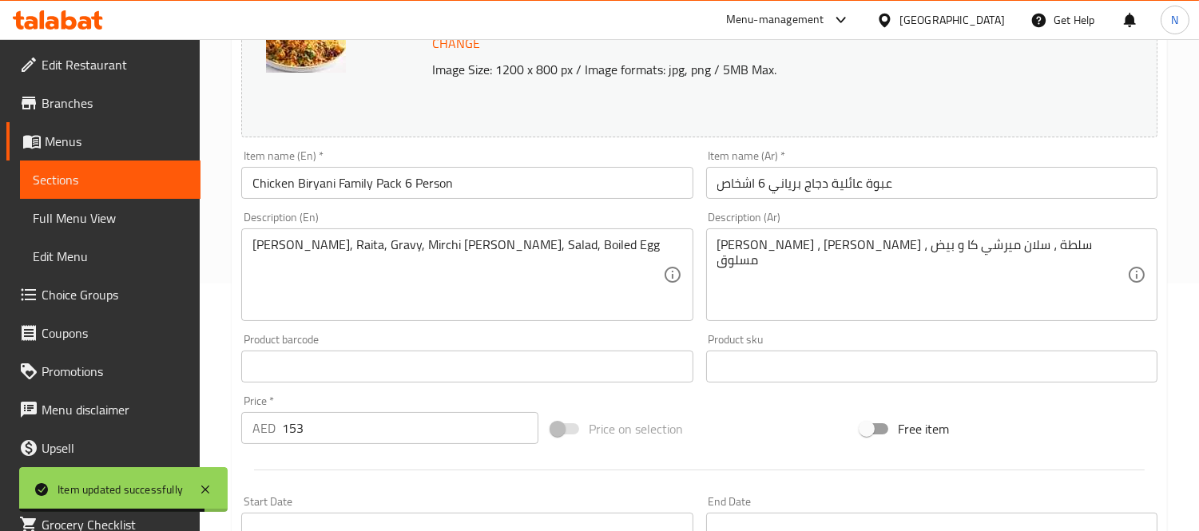
scroll to position [443, 0]
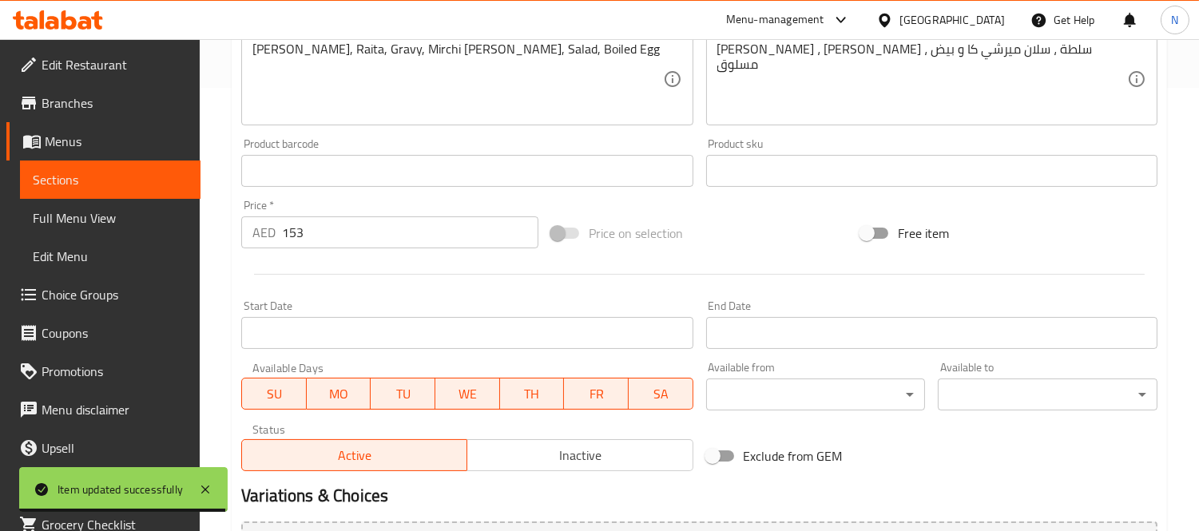
drag, startPoint x: 356, startPoint y: 230, endPoint x: 0, endPoint y: 185, distance: 359.2
click at [49, 193] on div "Edit Restaurant Branches Menus Sections Full Menu View Edit Menu Choice Groups …" at bounding box center [599, 152] width 1199 height 1113
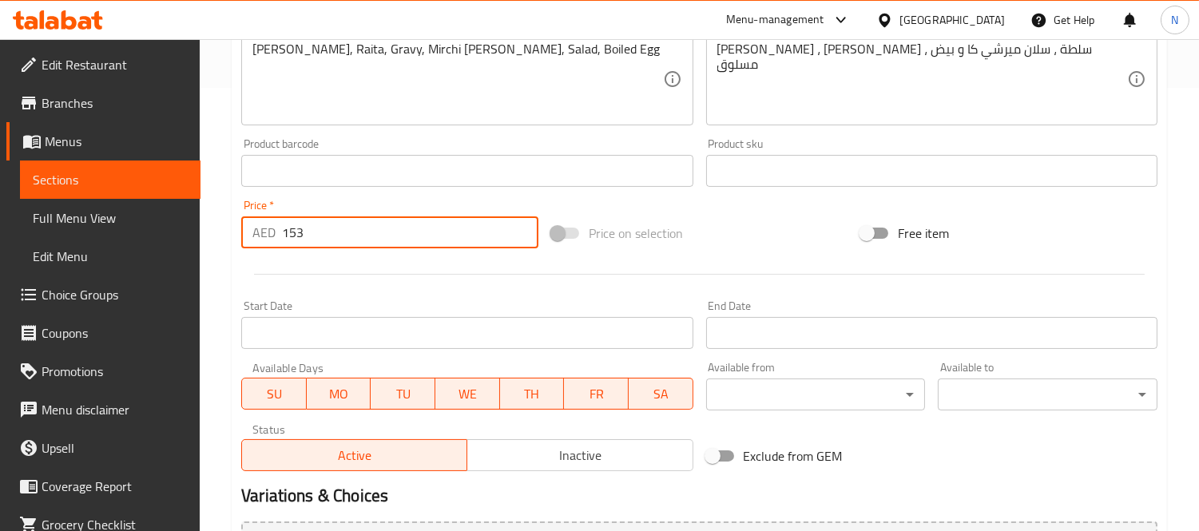
paste input "202.8"
type input "202.8"
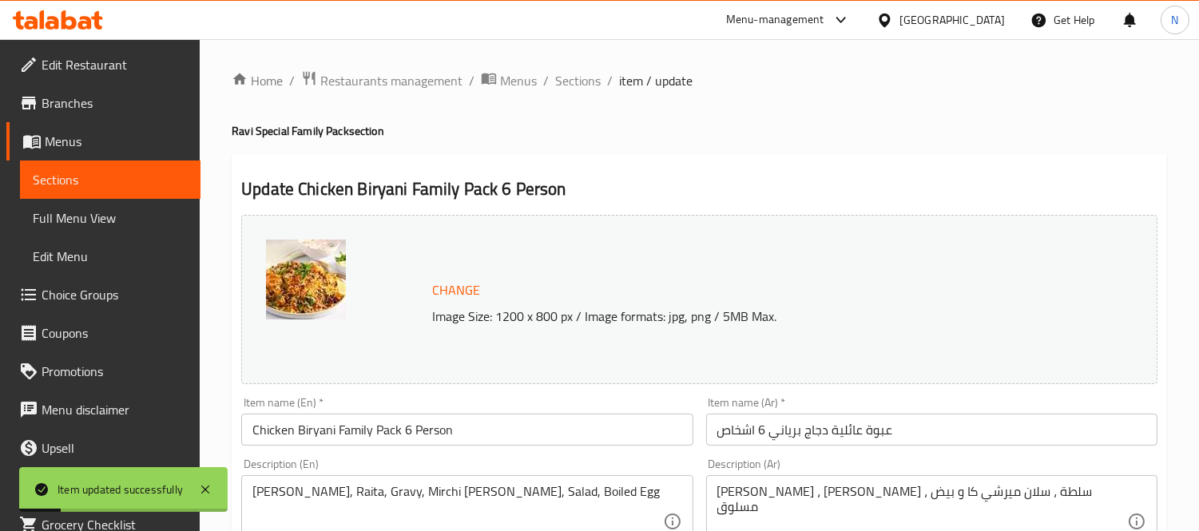
scroll to position [0, 0]
click at [577, 85] on span "Sections" at bounding box center [578, 81] width 46 height 19
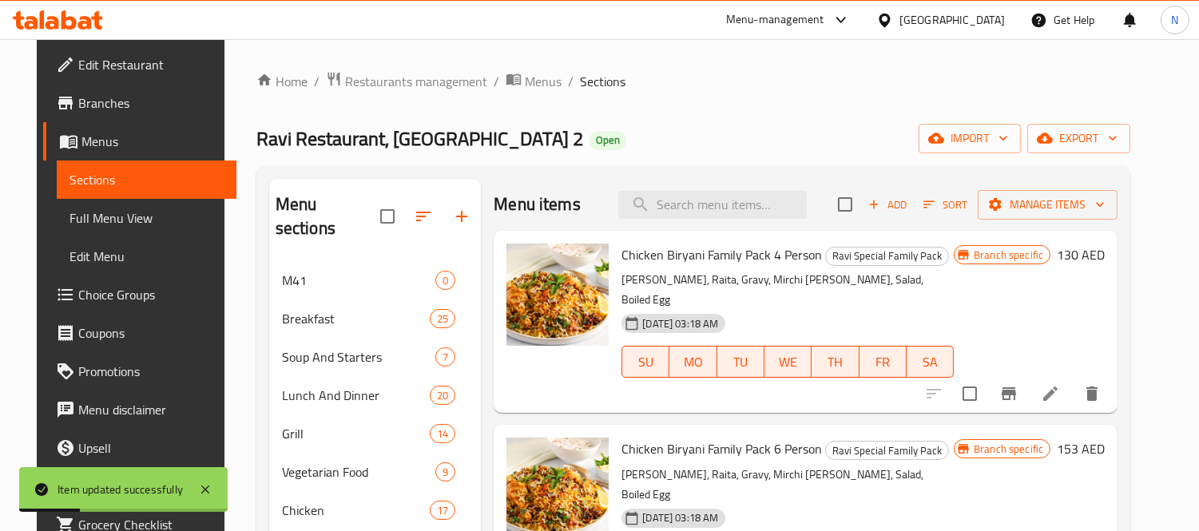
scroll to position [338, 0]
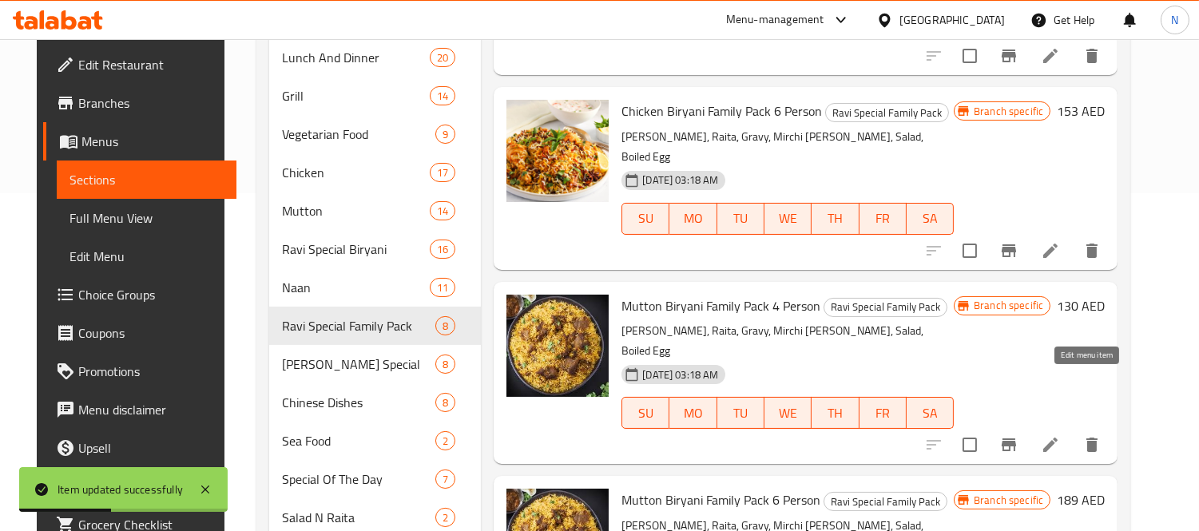
click at [1058, 438] on icon at bounding box center [1051, 445] width 14 height 14
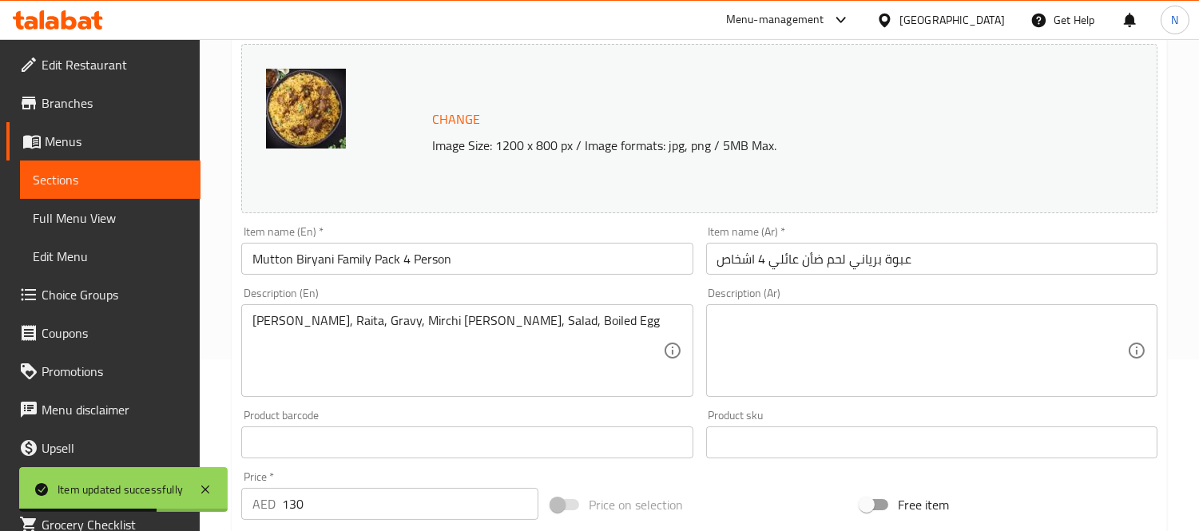
scroll to position [266, 0]
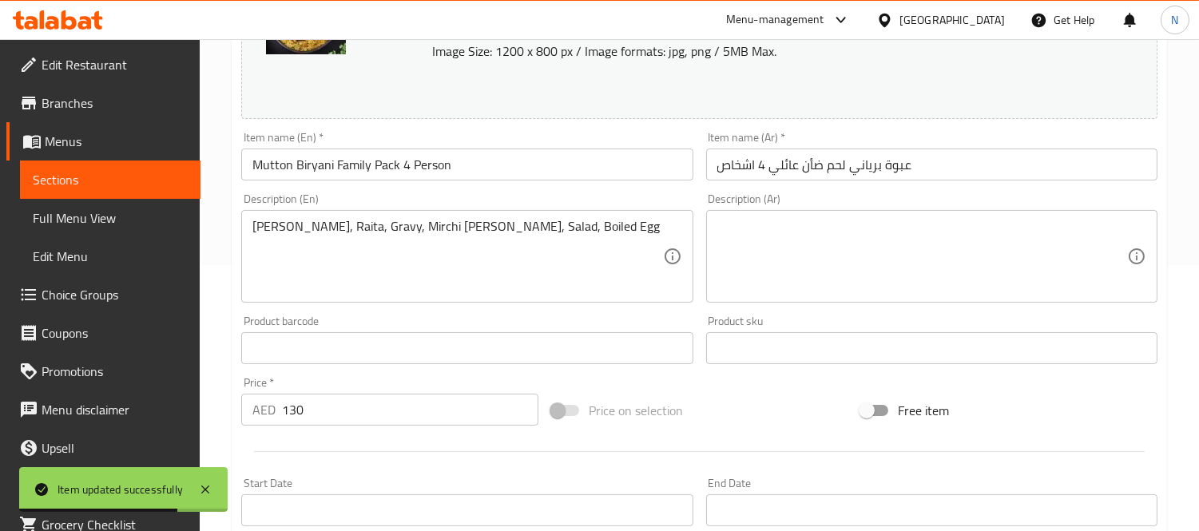
drag, startPoint x: 377, startPoint y: 419, endPoint x: 0, endPoint y: 260, distance: 409.0
click at [0, 264] on div "Edit Restaurant Branches Menus Sections Full Menu View Edit Menu Choice Groups …" at bounding box center [599, 329] width 1199 height 1113
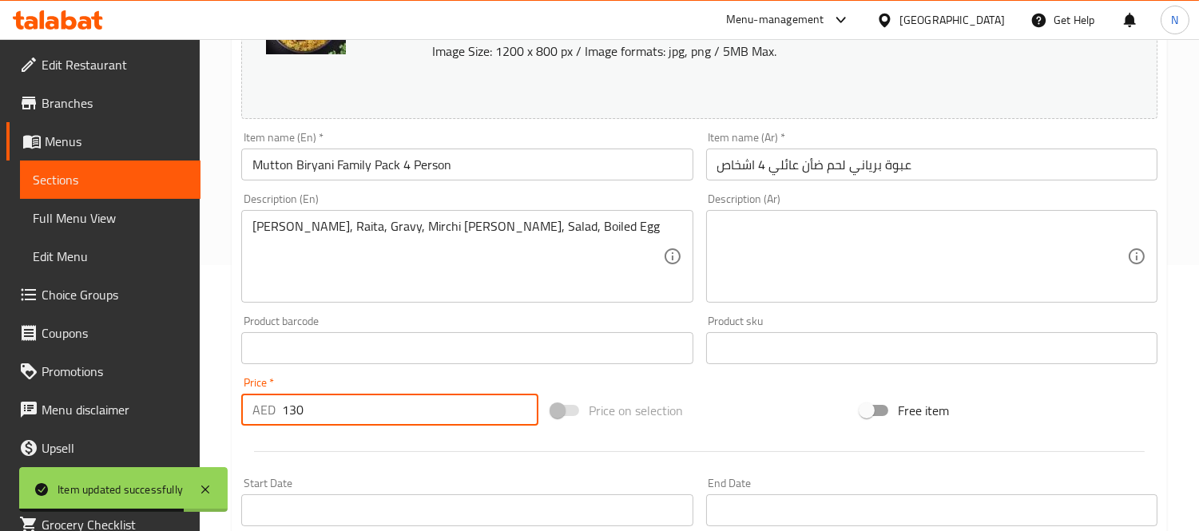
paste input "45.6"
type input "145.6"
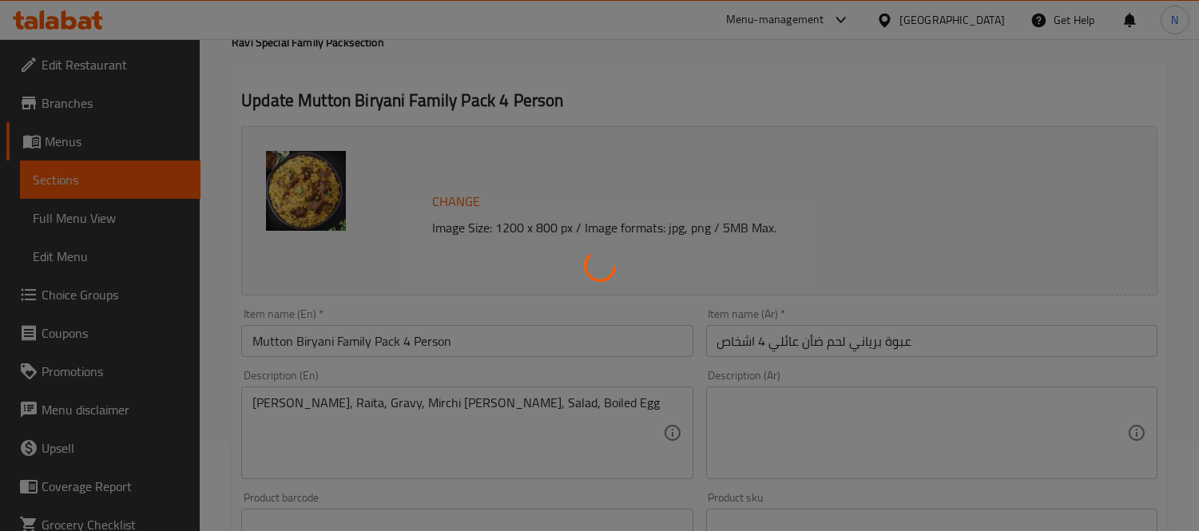
scroll to position [0, 0]
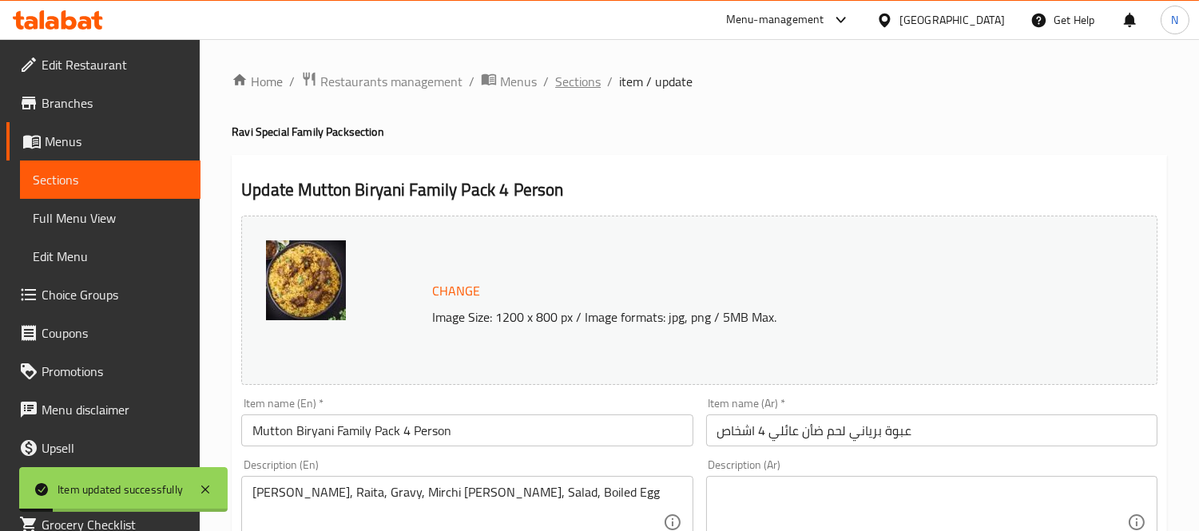
click at [578, 72] on span "Sections" at bounding box center [578, 81] width 46 height 19
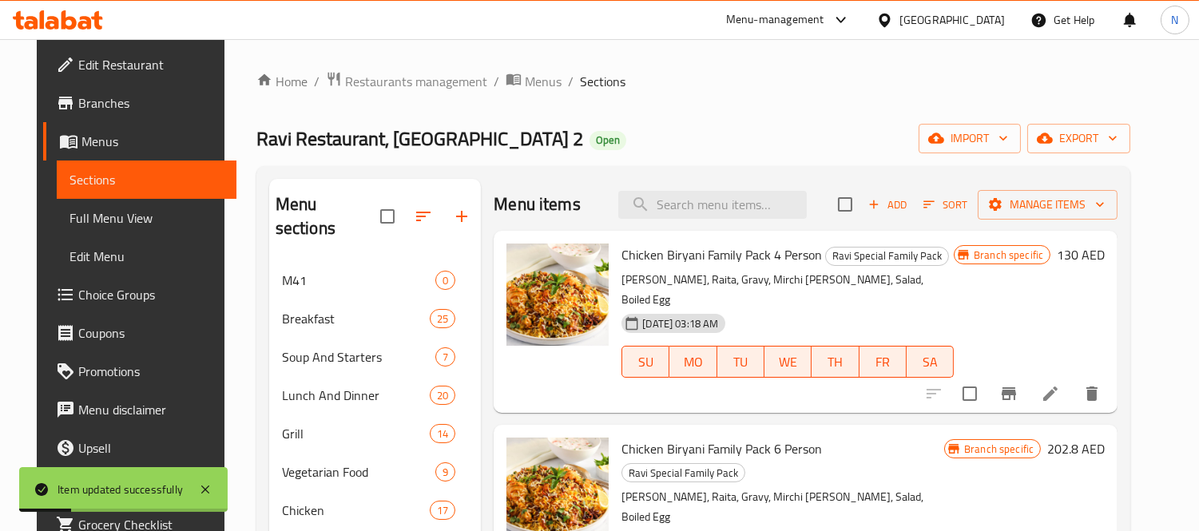
scroll to position [513, 0]
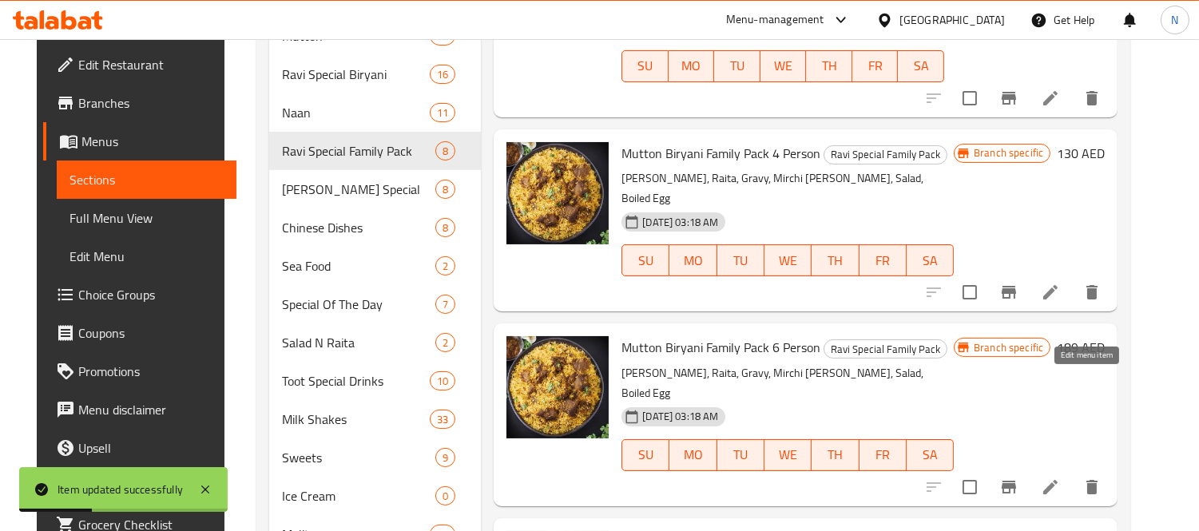
click at [1058, 480] on icon at bounding box center [1051, 487] width 14 height 14
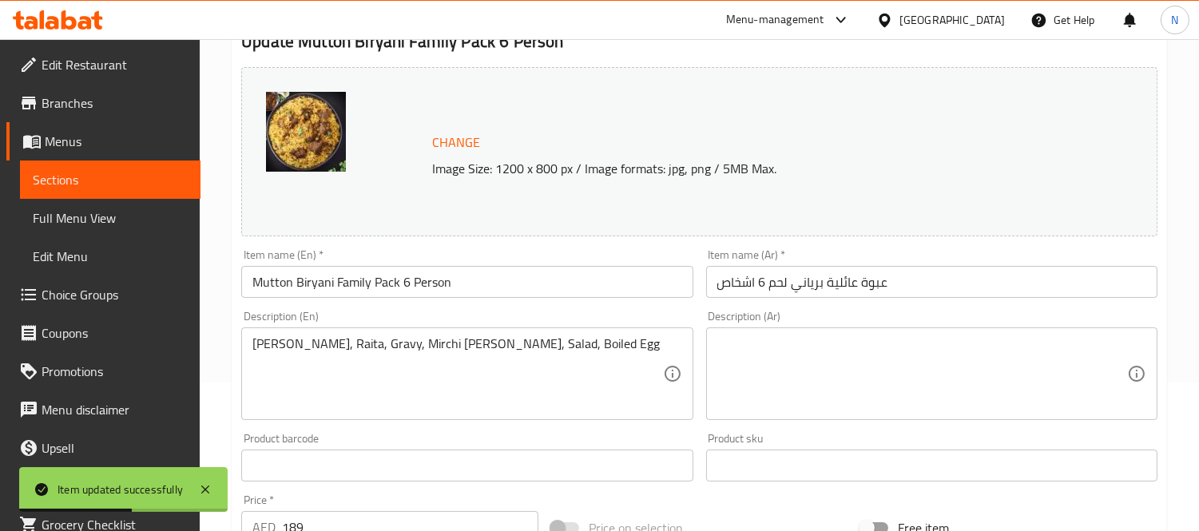
scroll to position [355, 0]
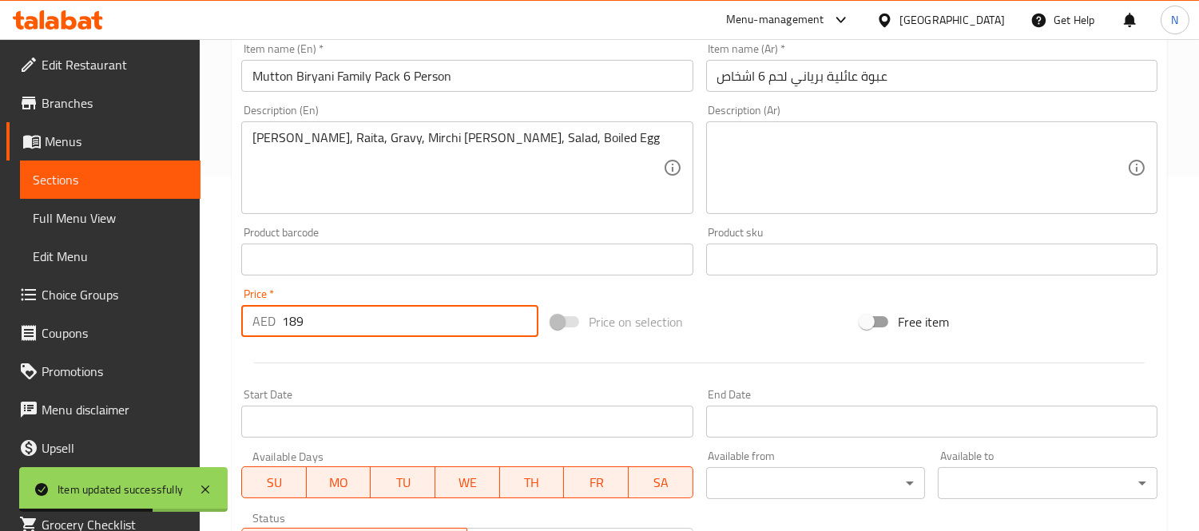
drag, startPoint x: 358, startPoint y: 322, endPoint x: 97, endPoint y: 276, distance: 264.6
click at [97, 276] on div "Edit Restaurant Branches Menus Sections Full Menu View Edit Menu Choice Groups …" at bounding box center [599, 240] width 1199 height 1113
paste input "218.4"
type input "218.4"
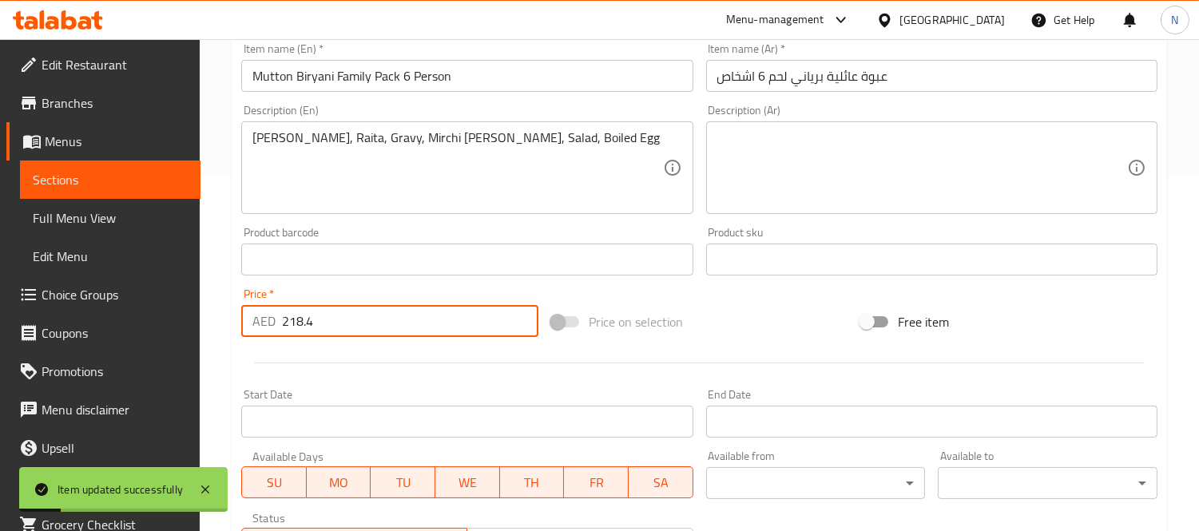
drag, startPoint x: 54, startPoint y: 176, endPoint x: 101, endPoint y: 181, distance: 47.5
click at [56, 176] on span "Sections" at bounding box center [110, 179] width 155 height 19
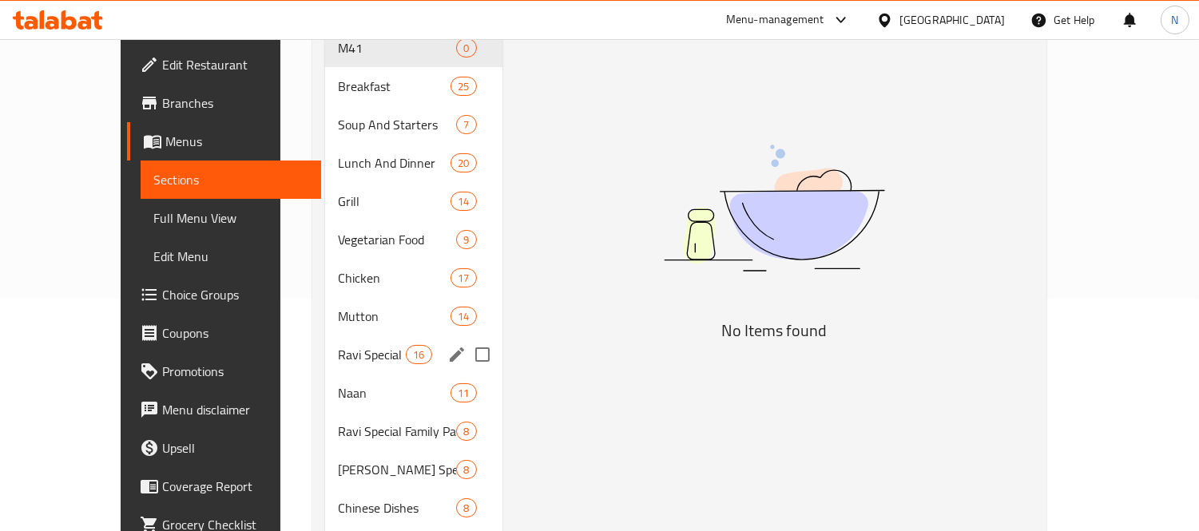
scroll to position [266, 0]
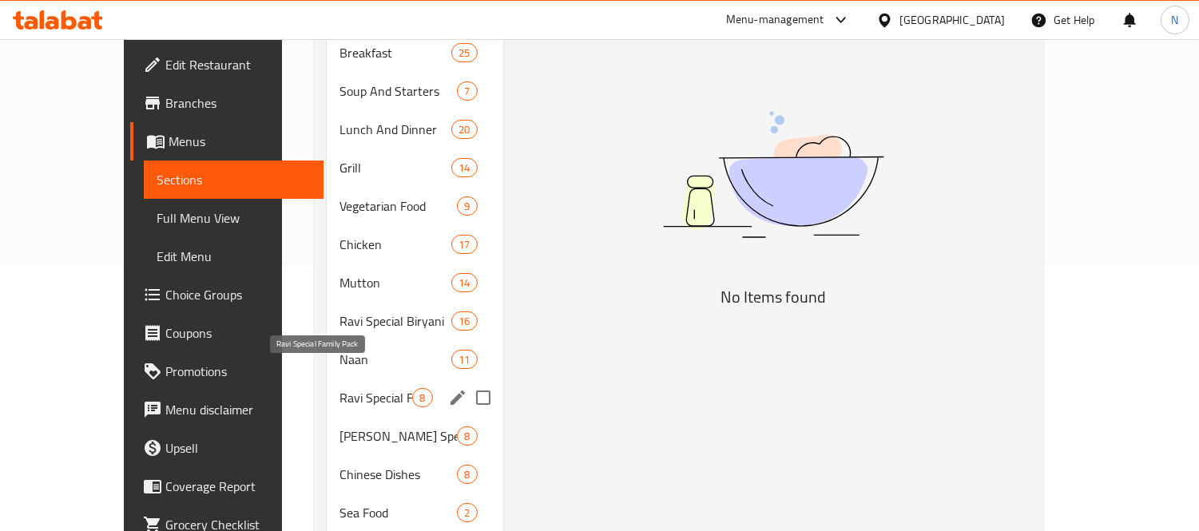
click at [340, 388] on span "Ravi Special Family Pack" at bounding box center [376, 397] width 73 height 19
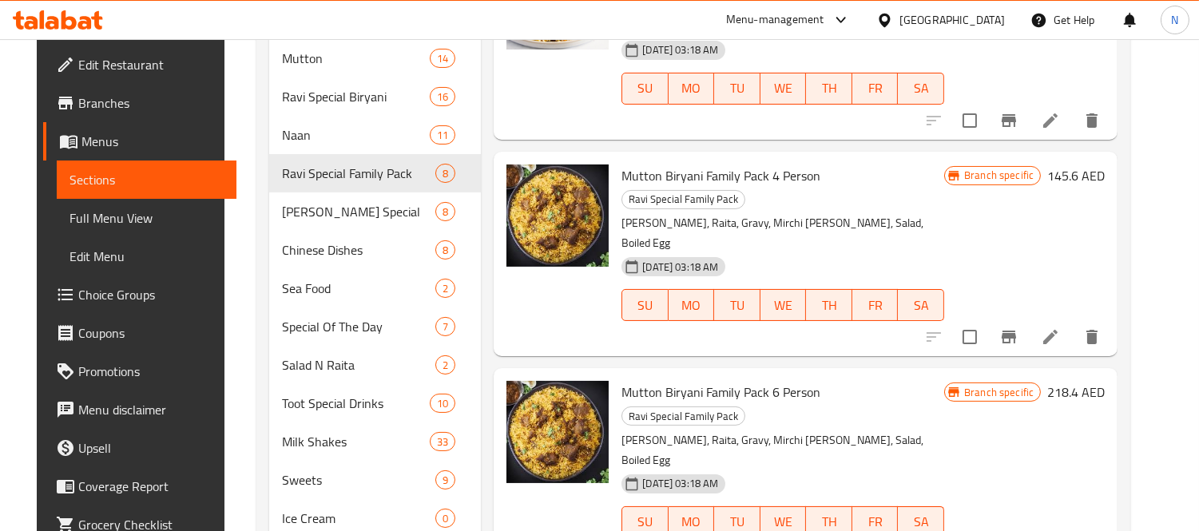
scroll to position [532, 0]
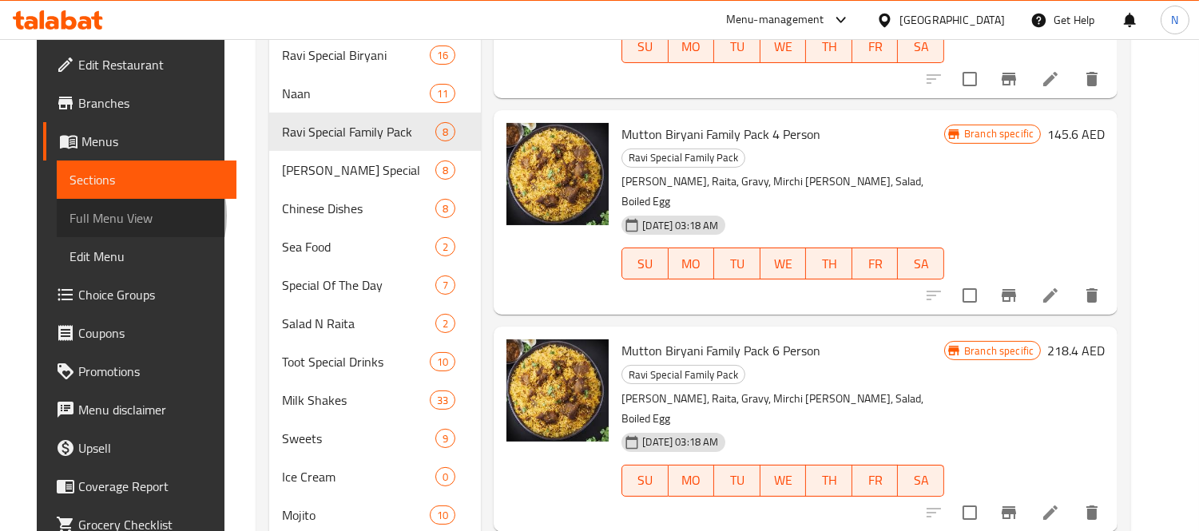
click at [78, 216] on span "Full Menu View" at bounding box center [147, 218] width 155 height 19
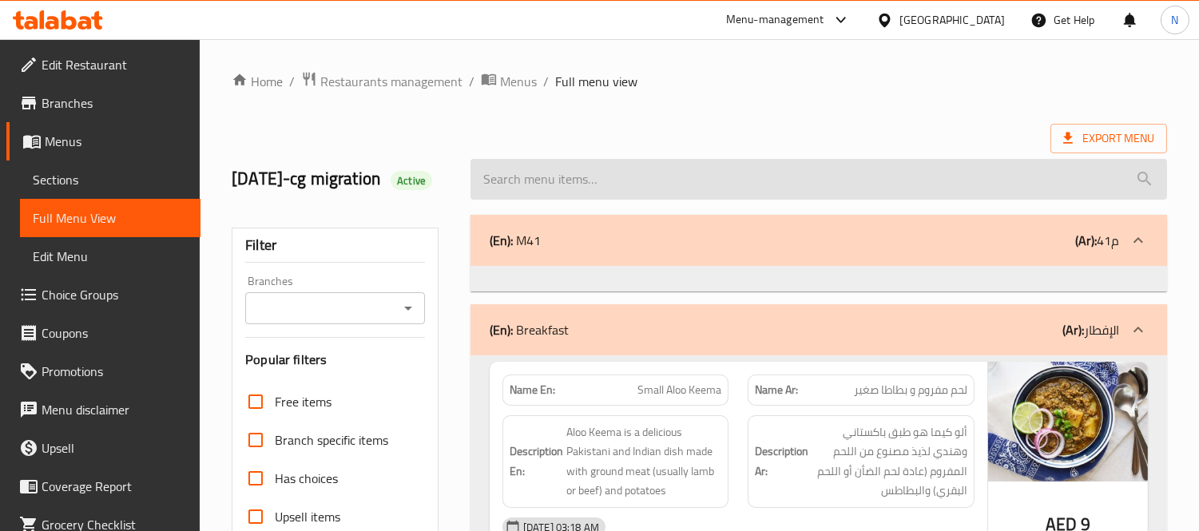
click at [605, 186] on input "search" at bounding box center [819, 179] width 697 height 41
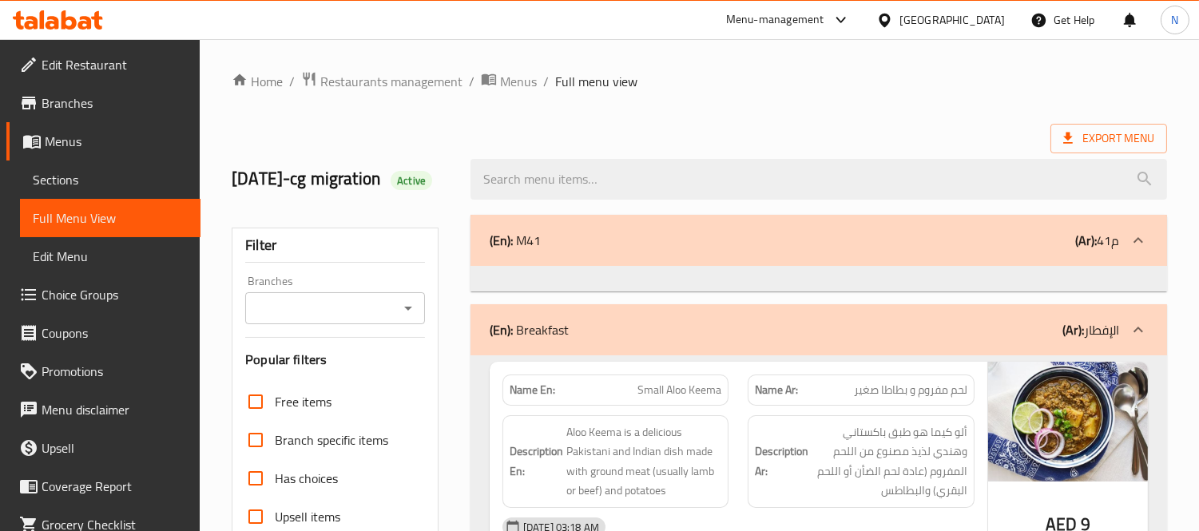
paste input "4.2"
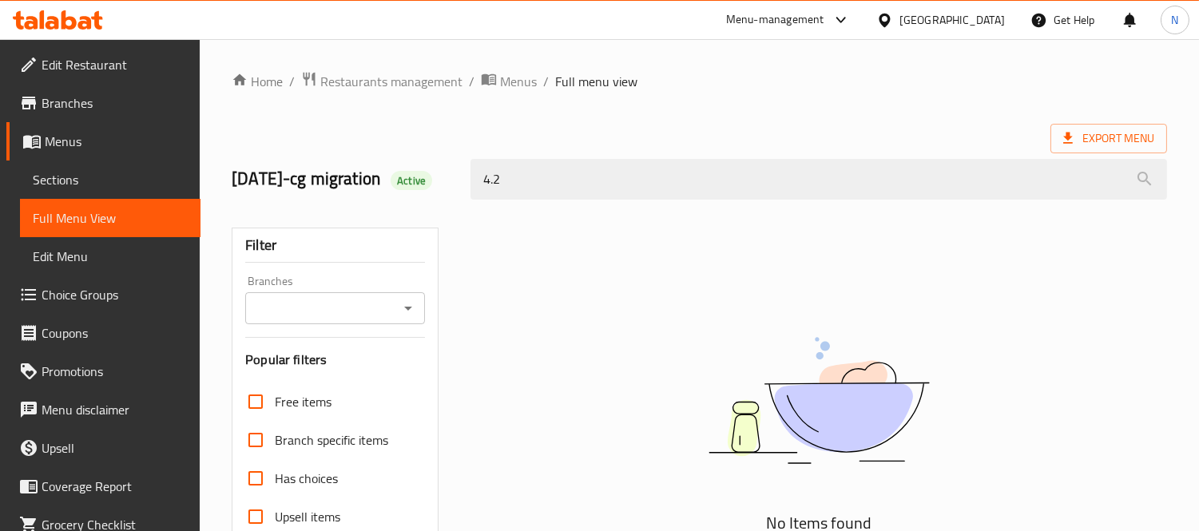
drag, startPoint x: 722, startPoint y: 192, endPoint x: 250, endPoint y: 113, distance: 478.7
click at [195, 98] on div "Edit Restaurant Branches Menus Sections Full Menu View Edit Menu Choice Groups …" at bounding box center [599, 444] width 1199 height 811
paste input "Brown Roti"
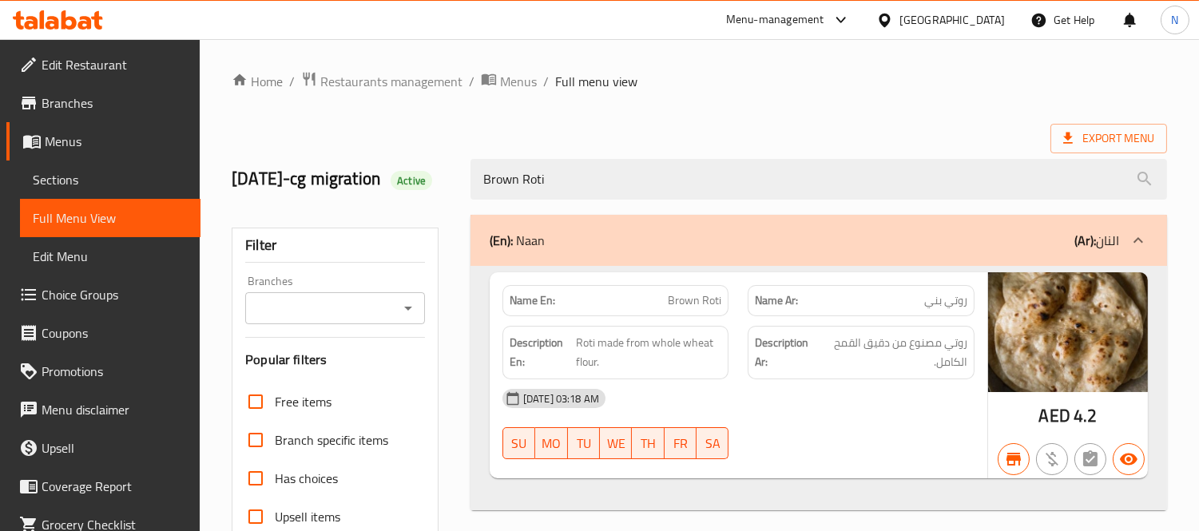
drag, startPoint x: 685, startPoint y: 185, endPoint x: 0, endPoint y: 43, distance: 699.4
click at [0, 43] on div "Edit Restaurant Branches Menus Sections Full Menu View Edit Menu Choice Groups …" at bounding box center [599, 444] width 1199 height 811
paste input "Tandoori"
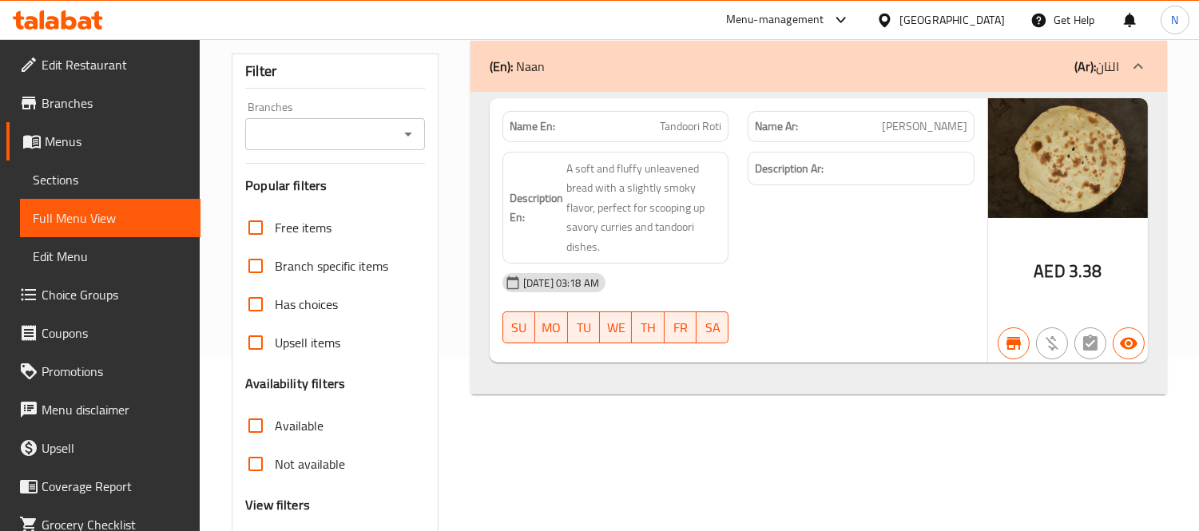
scroll to position [89, 0]
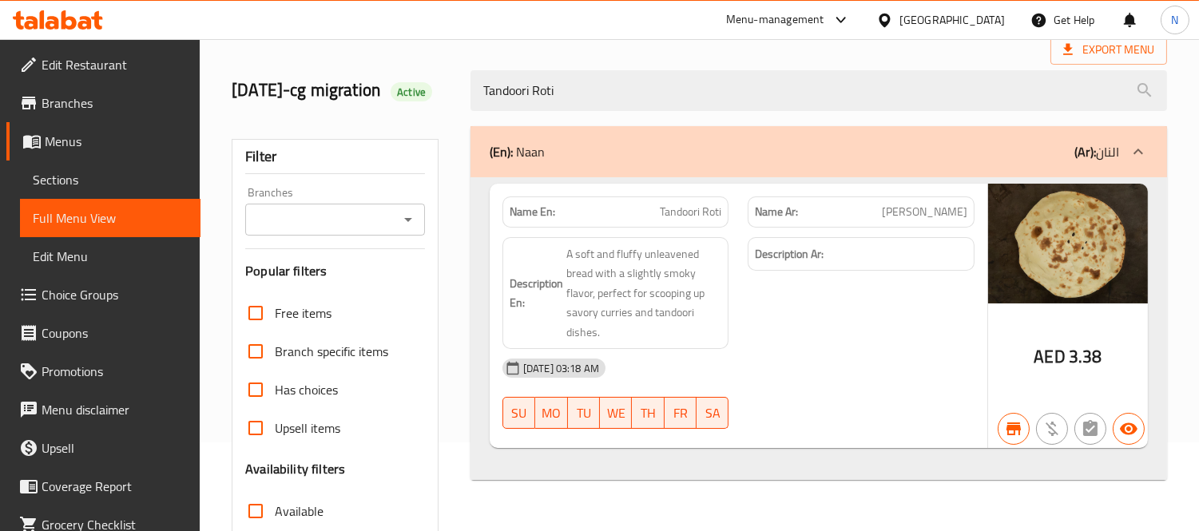
click at [696, 161] on div "(En): Naan (Ar): النان" at bounding box center [805, 151] width 630 height 19
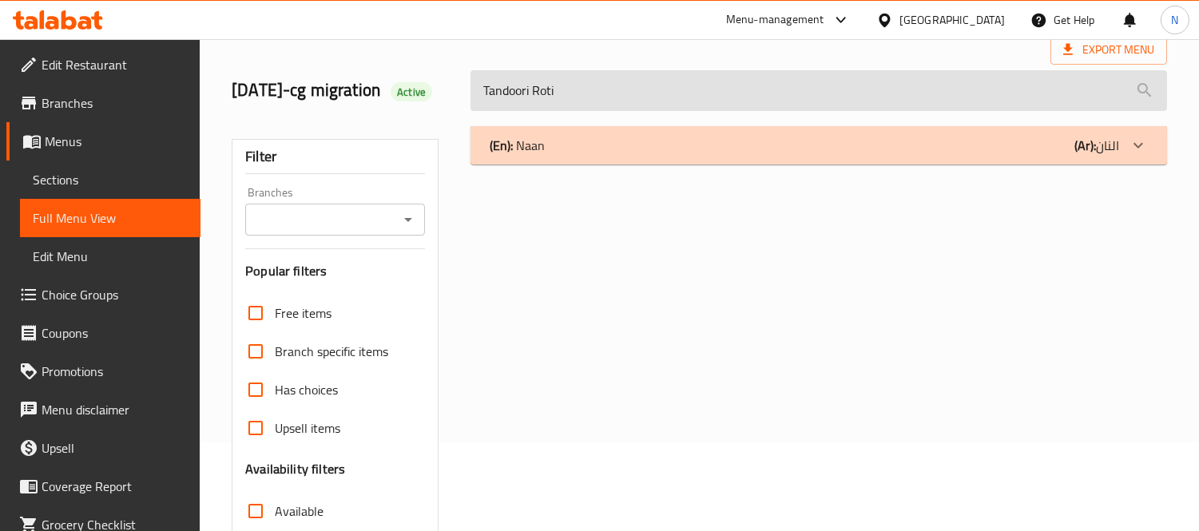
drag, startPoint x: 672, startPoint y: 101, endPoint x: 648, endPoint y: 105, distance: 24.4
click at [650, 101] on input "Tandoori Roti" at bounding box center [819, 90] width 697 height 41
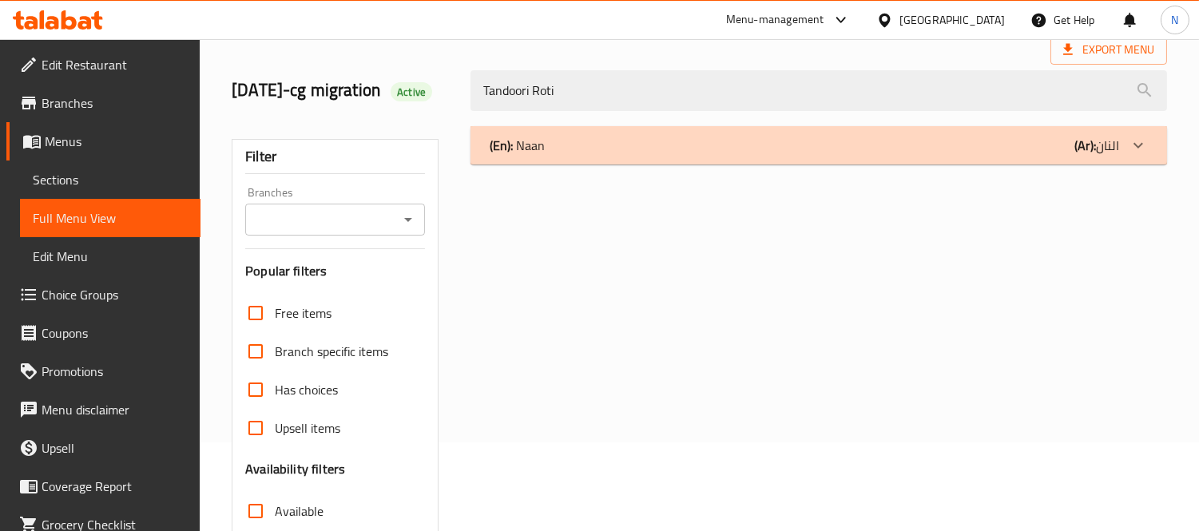
drag, startPoint x: 653, startPoint y: 107, endPoint x: 129, endPoint y: 6, distance: 533.9
click at [129, 6] on div "​ Menu-management [GEOGRAPHIC_DATA] Get Help N Edit Restaurant Branches Menus S…" at bounding box center [599, 196] width 1199 height 492
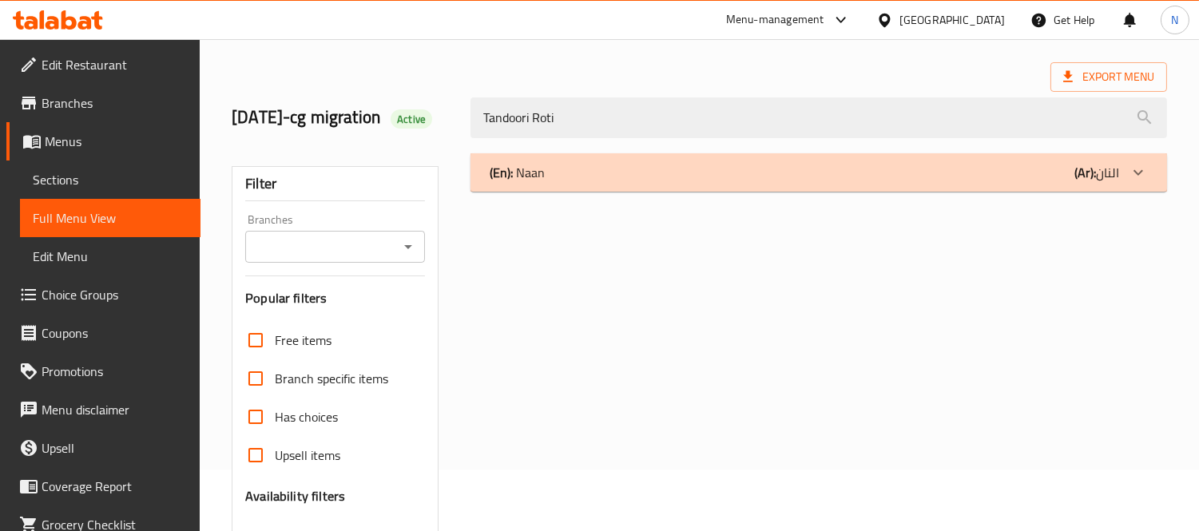
paste input "[PERSON_NAME]"
click at [589, 182] on div "(En): Naan (Ar): النان" at bounding box center [805, 172] width 630 height 19
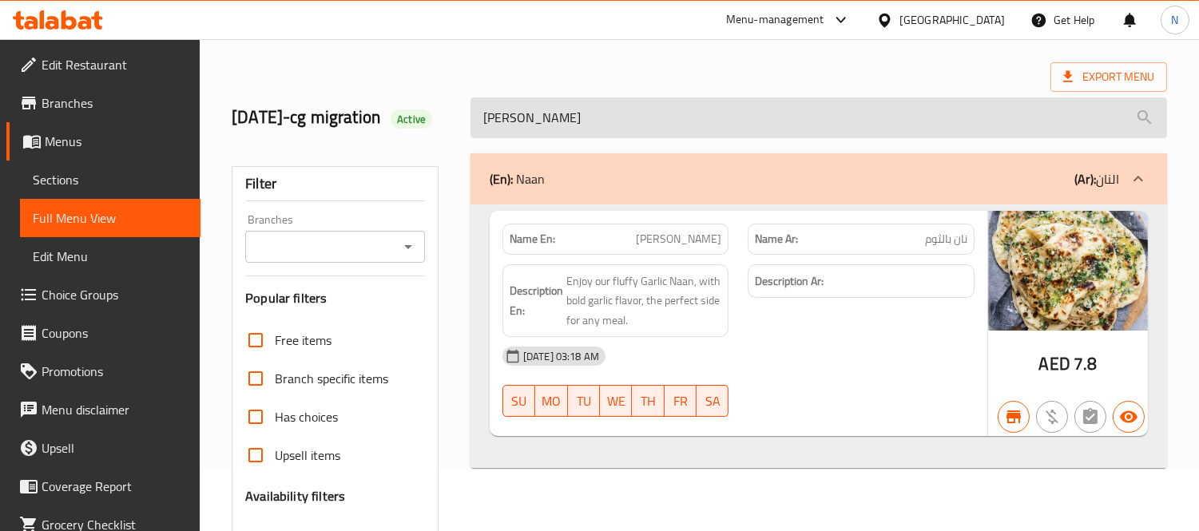
drag, startPoint x: 690, startPoint y: 158, endPoint x: 643, endPoint y: 141, distance: 49.3
click at [645, 145] on div "[PERSON_NAME]" at bounding box center [819, 118] width 716 height 60
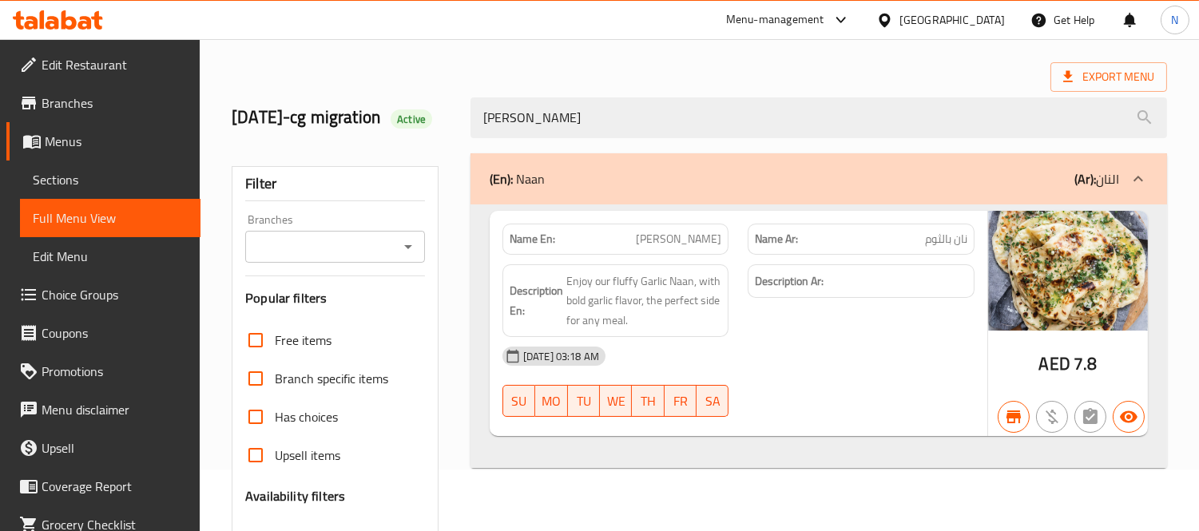
drag, startPoint x: 644, startPoint y: 141, endPoint x: 28, endPoint y: 60, distance: 621.3
click at [29, 60] on div "Edit Restaurant Branches Menus Sections Full Menu View Edit Menu Choice Groups …" at bounding box center [599, 383] width 1199 height 811
paste input "Kashmiri"
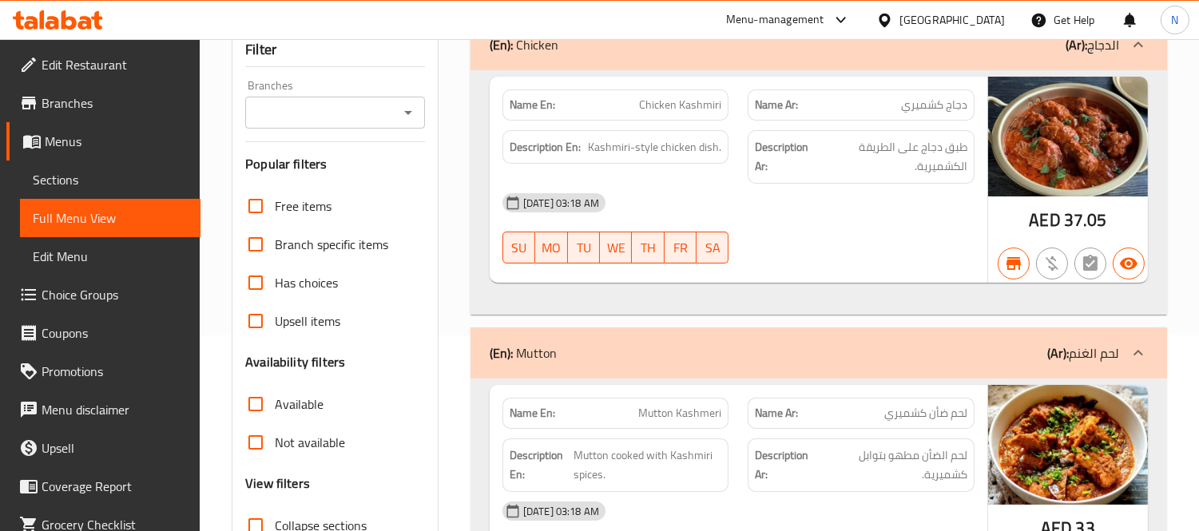
scroll to position [0, 0]
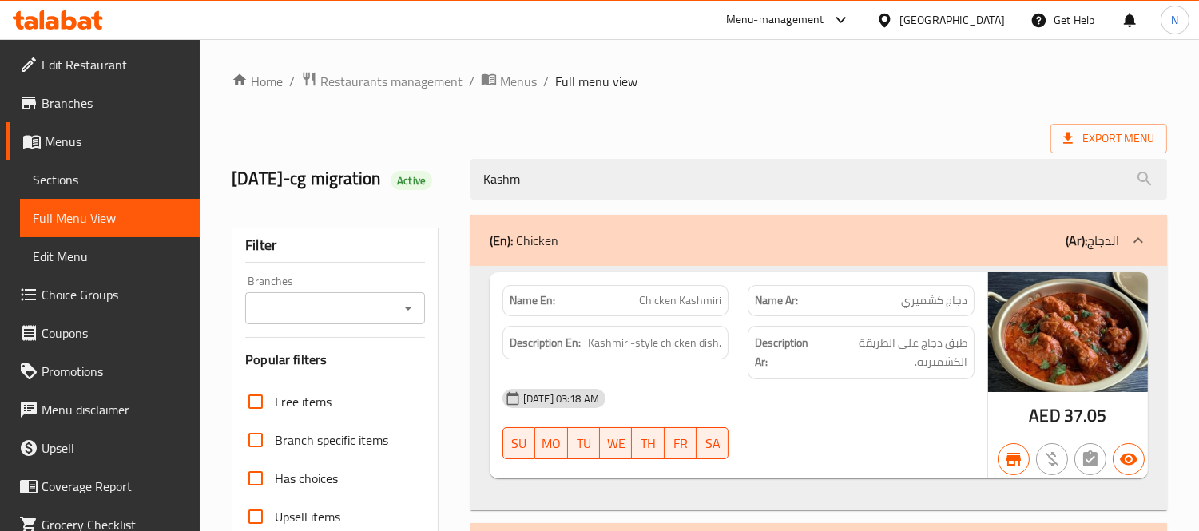
drag, startPoint x: 641, startPoint y: 205, endPoint x: 1, endPoint y: 153, distance: 642.1
paste input "iri Naan"
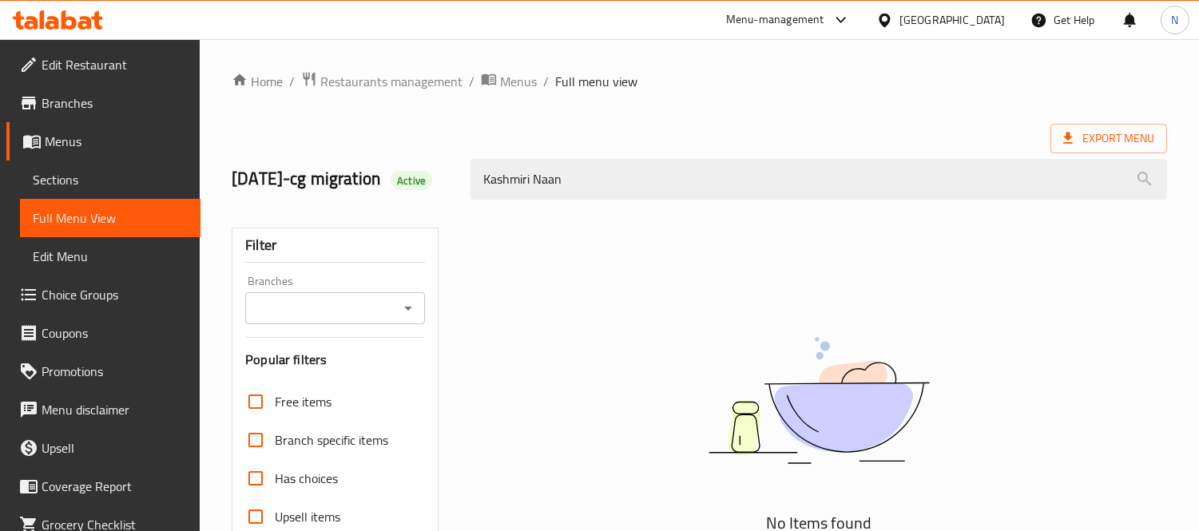
drag, startPoint x: 602, startPoint y: 190, endPoint x: 0, endPoint y: 105, distance: 607.7
click at [0, 105] on div "Edit Restaurant Branches Menus Sections Full Menu View Edit Menu Choice Groups …" at bounding box center [599, 444] width 1199 height 811
paste input "Mixed"
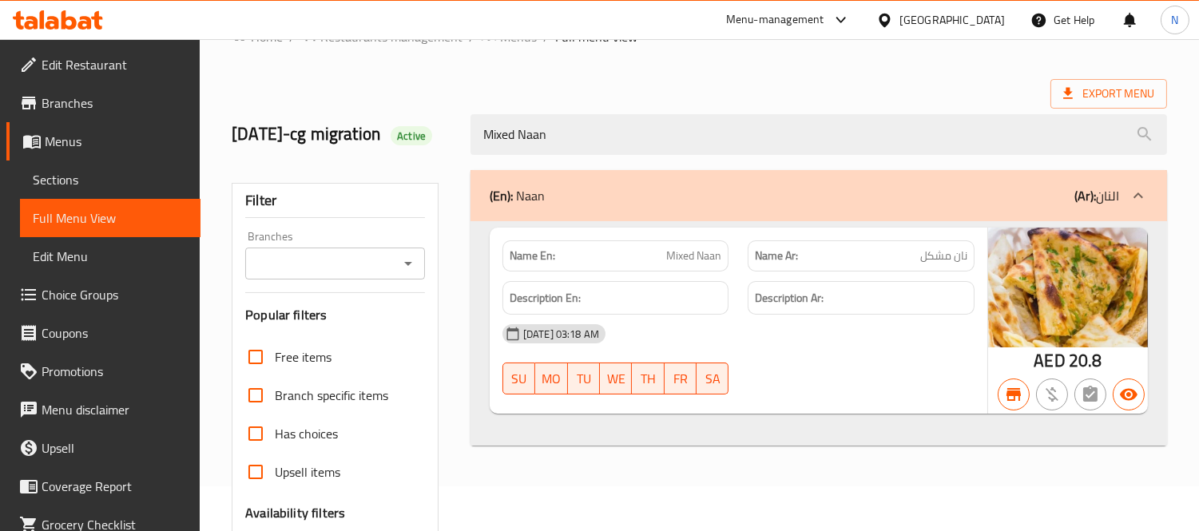
scroll to position [89, 0]
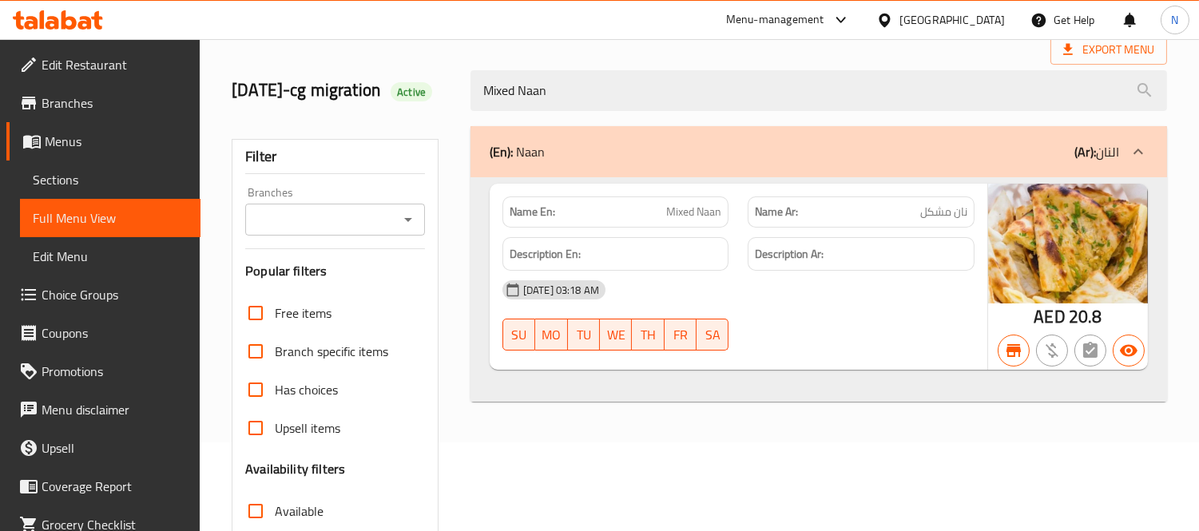
drag, startPoint x: 694, startPoint y: 109, endPoint x: 46, endPoint y: 40, distance: 651.7
click at [49, 41] on div "Edit Restaurant Branches Menus Sections Full Menu View Edit Menu Choice Groups …" at bounding box center [599, 355] width 1199 height 811
paste input "Cheese"
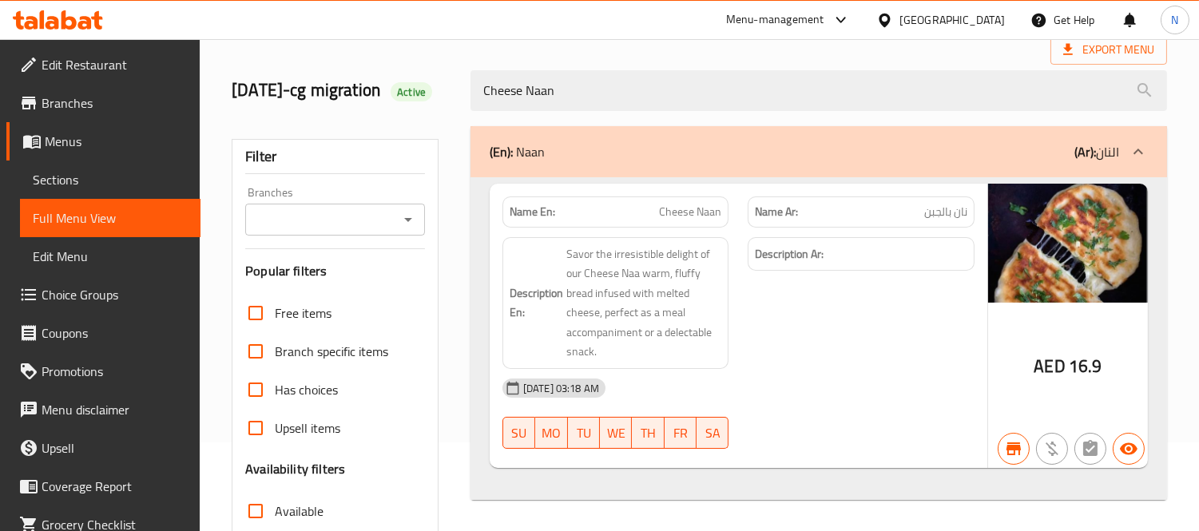
drag, startPoint x: 652, startPoint y: 91, endPoint x: 0, endPoint y: 3, distance: 657.9
click at [0, 3] on div "​ Menu-management [GEOGRAPHIC_DATA] Get Help N Edit Restaurant Branches Menus S…" at bounding box center [599, 196] width 1199 height 492
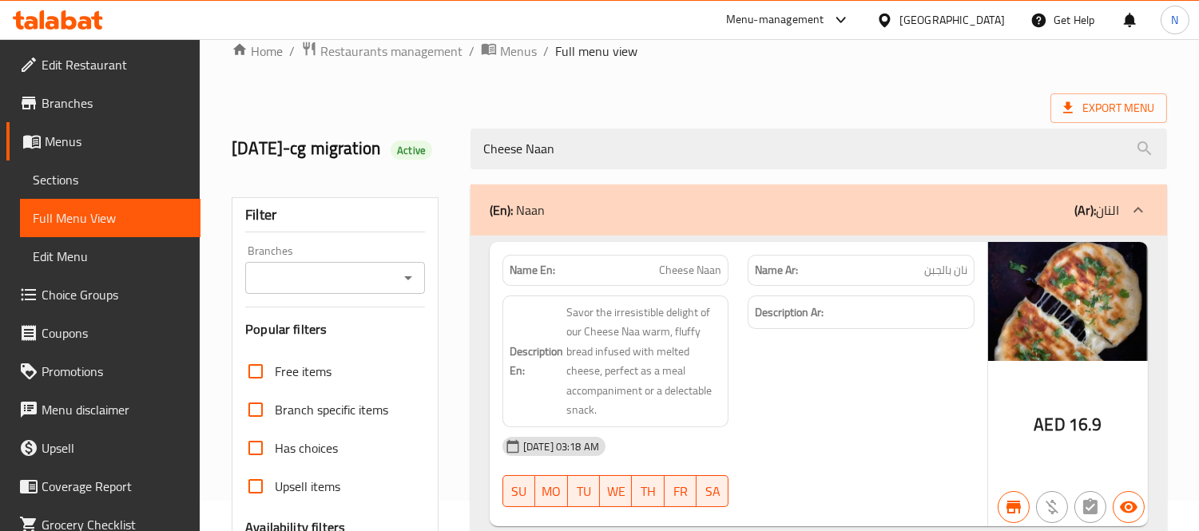
paste input "Aloo"
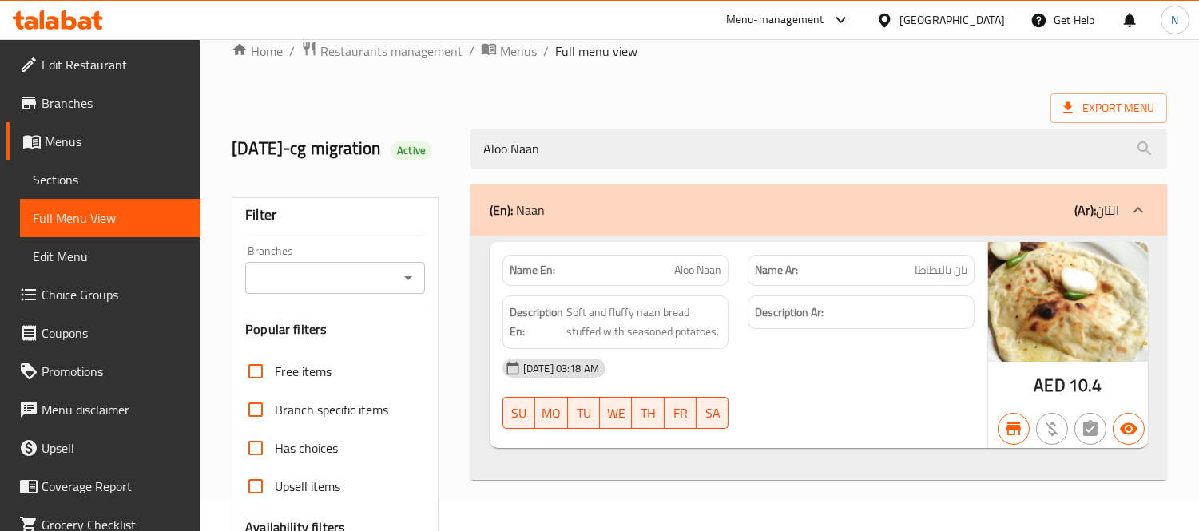
drag, startPoint x: 660, startPoint y: 139, endPoint x: 268, endPoint y: 158, distance: 392.8
click at [270, 158] on div "[DATE]-cg migration Active Aloo Naan" at bounding box center [699, 148] width 955 height 71
paste input "Kalonji"
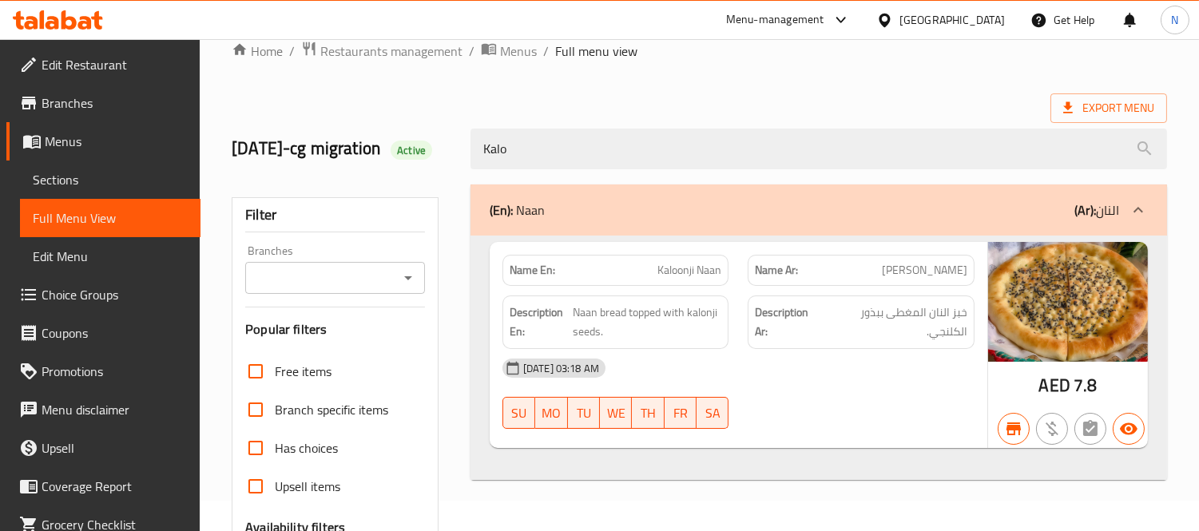
drag, startPoint x: 590, startPoint y: 160, endPoint x: 179, endPoint y: 107, distance: 414.1
click at [197, 107] on div "Edit Restaurant Branches Menus Sections Full Menu View Edit Menu Choice Groups …" at bounding box center [599, 414] width 1199 height 811
paste input "Chicken Naan"
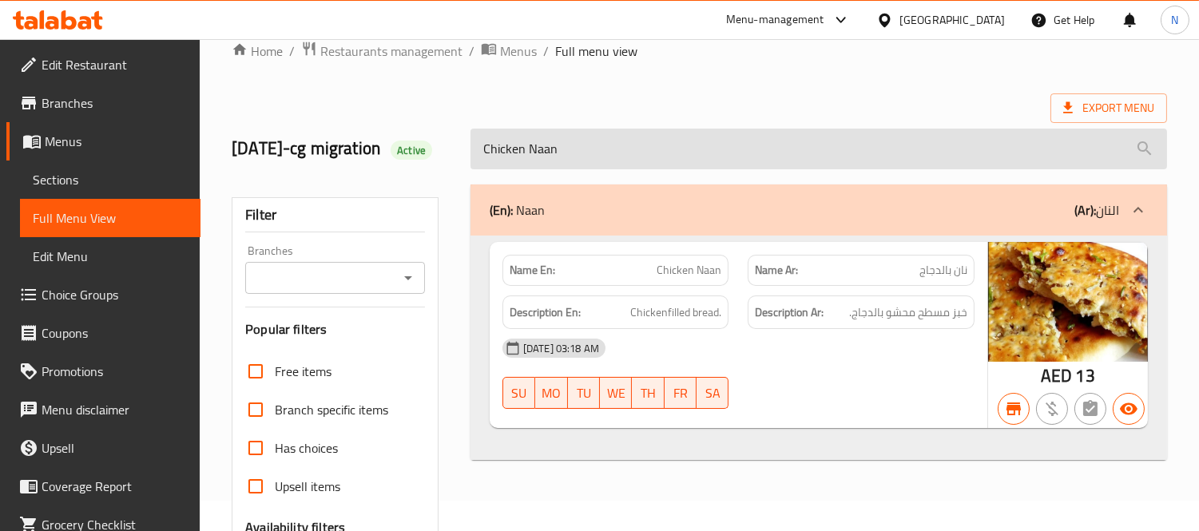
drag, startPoint x: 673, startPoint y: 187, endPoint x: 533, endPoint y: 142, distance: 146.8
click at [533, 142] on div "Chicken Naan" at bounding box center [819, 149] width 716 height 60
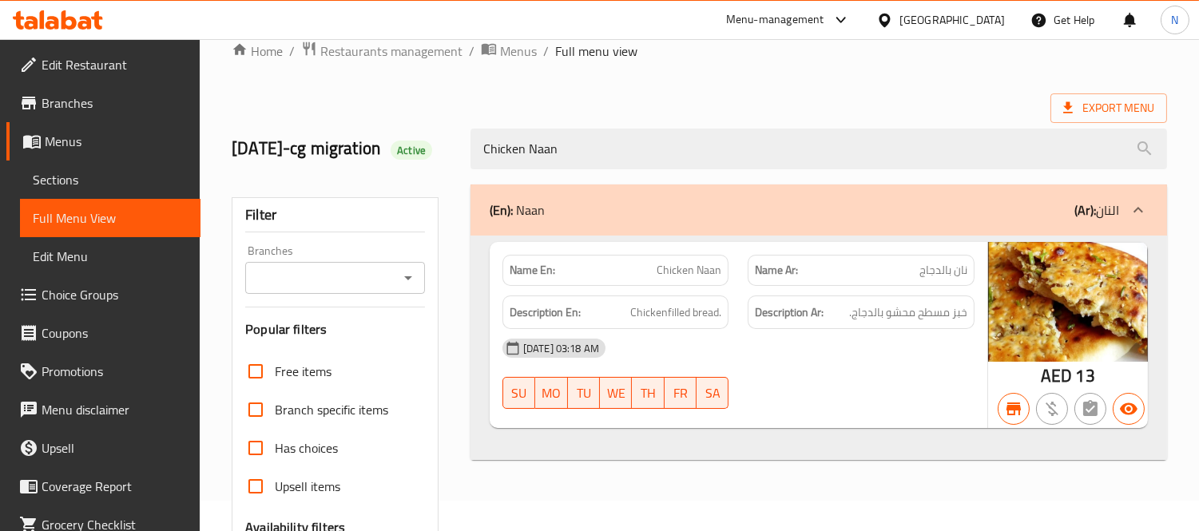
drag, startPoint x: 624, startPoint y: 162, endPoint x: 96, endPoint y: 113, distance: 530.5
click at [99, 112] on div "Edit Restaurant Branches Menus Sections Full Menu View Edit Menu Choice Groups …" at bounding box center [599, 414] width 1199 height 811
paste input "Keema"
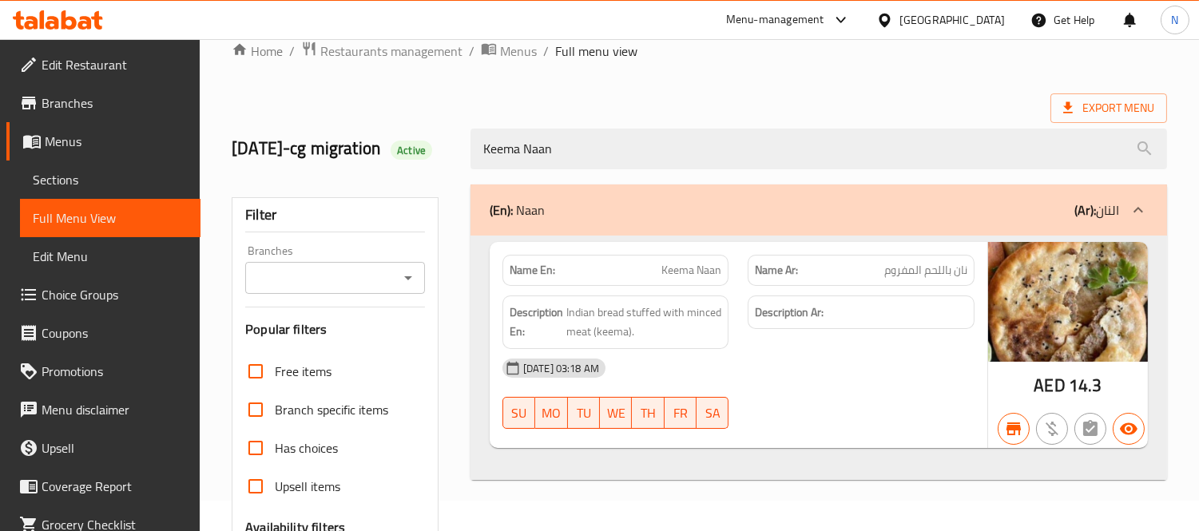
drag, startPoint x: 583, startPoint y: 173, endPoint x: 136, endPoint y: 101, distance: 453.2
click at [137, 101] on div "Edit Restaurant Branches Menus Sections Full Menu View Edit Menu Choice Groups …" at bounding box center [599, 414] width 1199 height 811
paste input "Roghni Naan (Butter)"
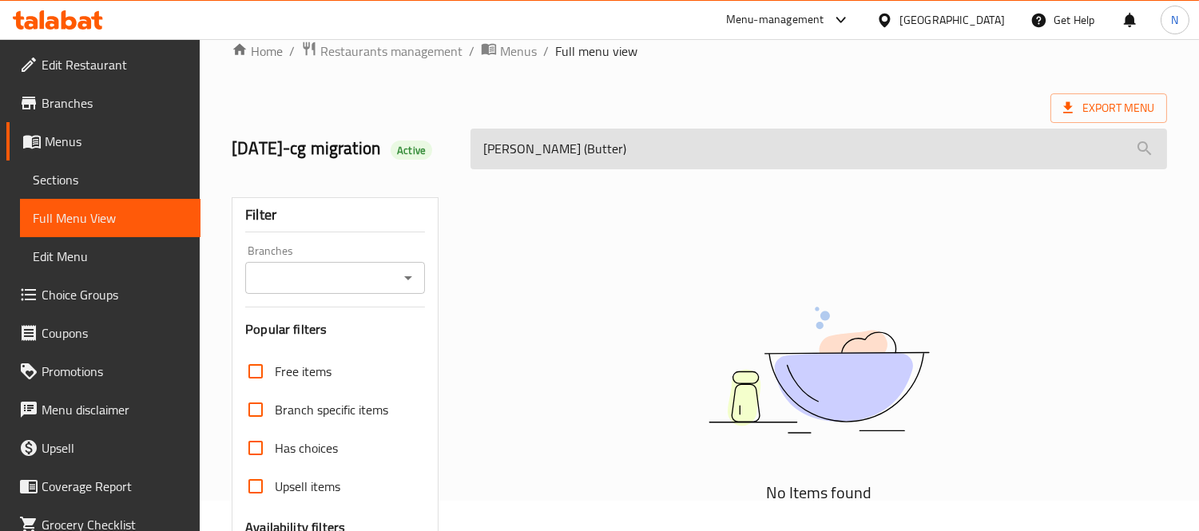
drag, startPoint x: 551, startPoint y: 161, endPoint x: 1100, endPoint y: 180, distance: 549.3
click at [1100, 169] on input "Roghni Naan (Butter)" at bounding box center [819, 149] width 697 height 41
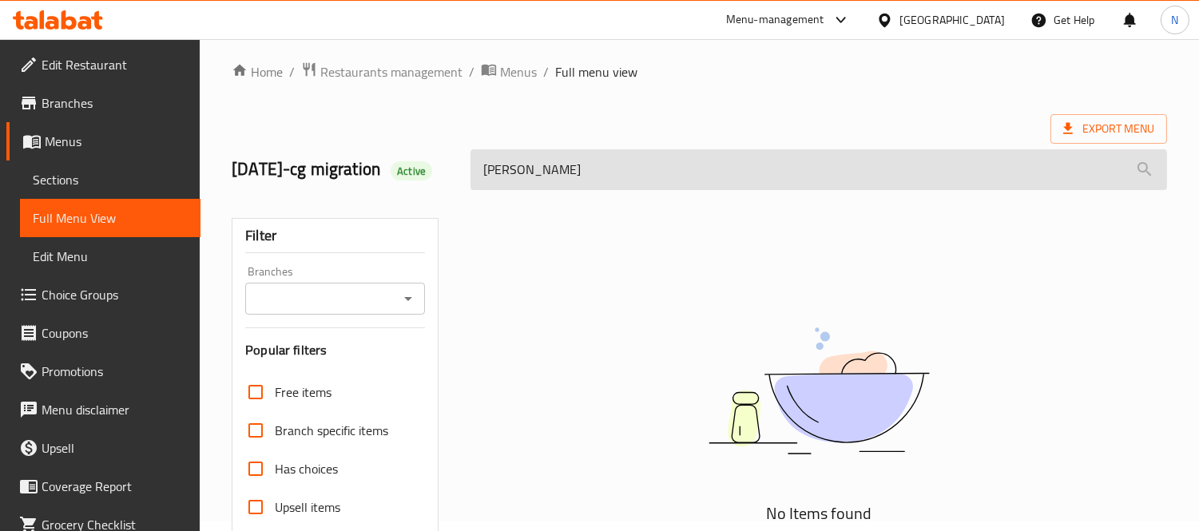
scroll to position [0, 0]
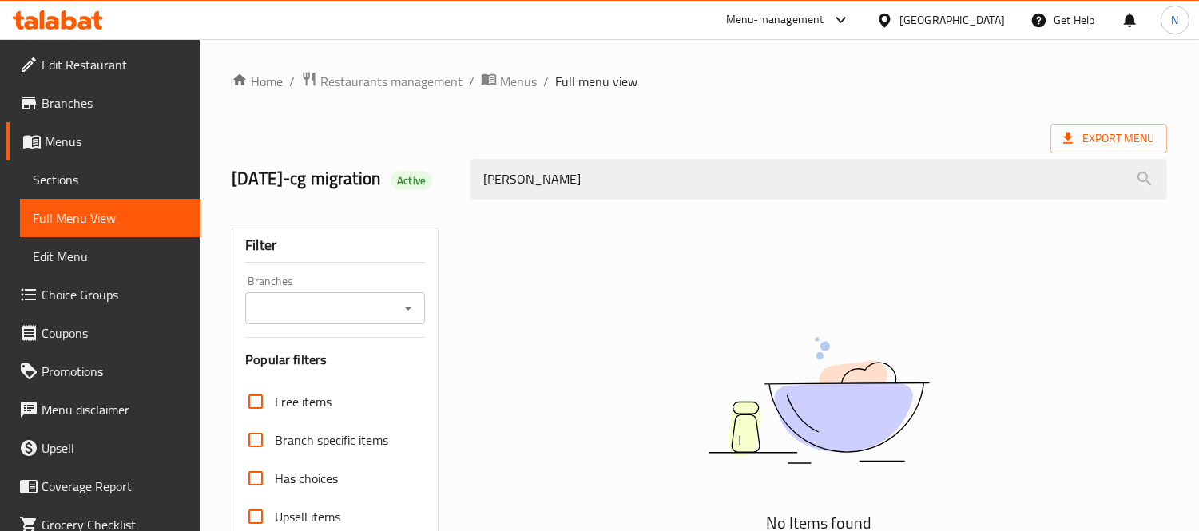
drag, startPoint x: 584, startPoint y: 195, endPoint x: 0, endPoint y: 92, distance: 593.1
click at [0, 92] on div "Edit Restaurant Branches Menus Sections Full Menu View Edit Menu Choice Groups …" at bounding box center [599, 444] width 1199 height 811
type input "["
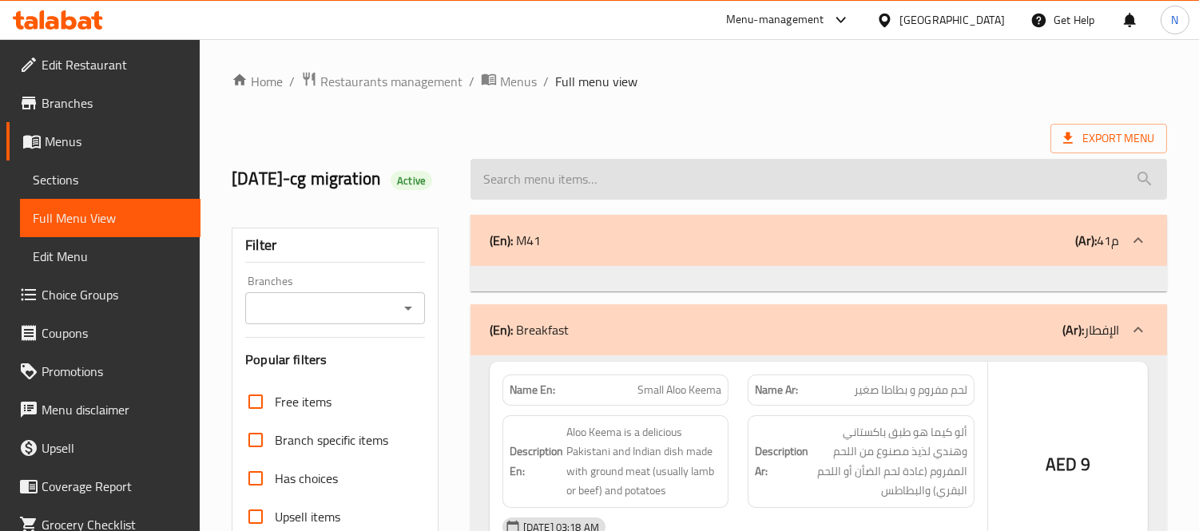
click at [668, 186] on input "search" at bounding box center [819, 179] width 697 height 41
click at [690, 170] on input "search" at bounding box center [819, 179] width 697 height 41
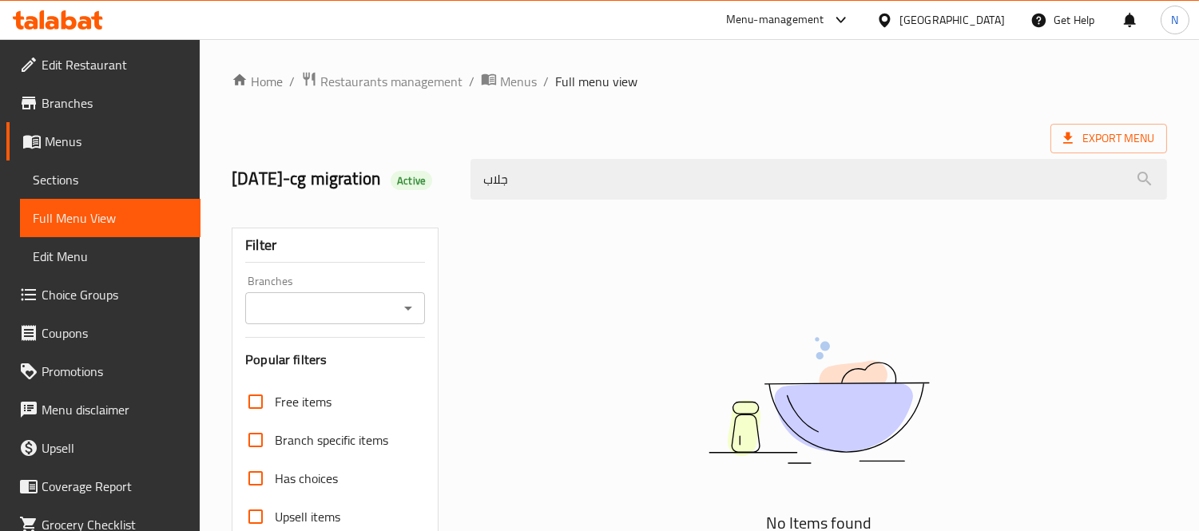
drag, startPoint x: 641, startPoint y: 206, endPoint x: 217, endPoint y: 137, distance: 429.8
click at [224, 138] on div "Home / Restaurants management / Menus / Full menu view Export Menu 21/10/2020-c…" at bounding box center [700, 444] width 1000 height 811
paste input "1 Pc"
drag, startPoint x: 555, startPoint y: 205, endPoint x: 0, endPoint y: 165, distance: 556.0
click at [0, 165] on div "Edit Restaurant Branches Menus Sections Full Menu View Edit Menu Choice Groups …" at bounding box center [599, 444] width 1199 height 811
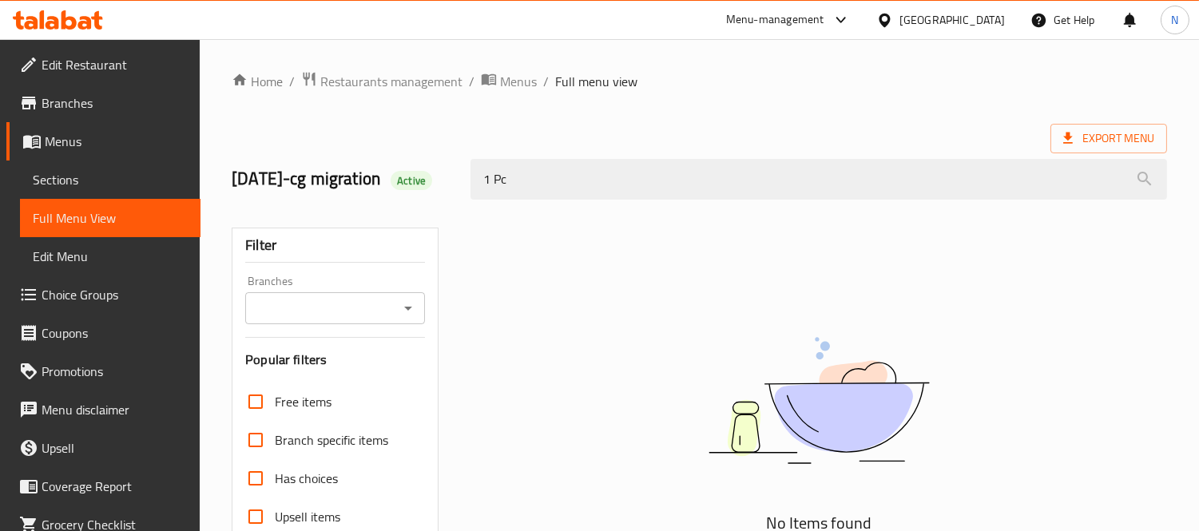
paste input "Jalebi"
drag, startPoint x: 619, startPoint y: 178, endPoint x: 30, endPoint y: 145, distance: 589.9
click at [43, 137] on div "Edit Restaurant Branches Menus Sections Full Menu View Edit Menu Choice Groups …" at bounding box center [599, 444] width 1199 height 811
paste input "Desi Ghee Gulab Jamun (kg)"
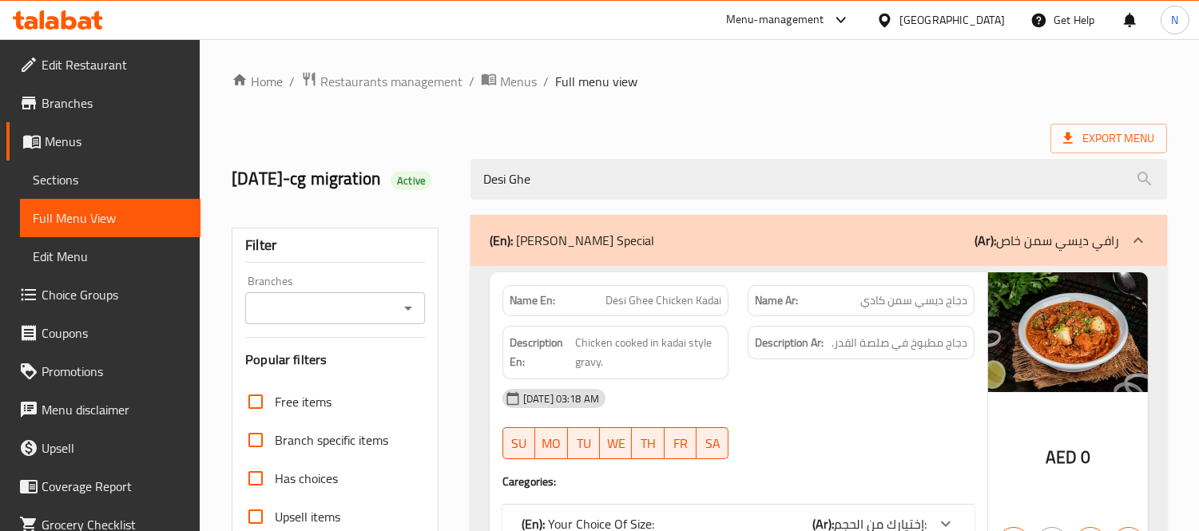
drag, startPoint x: 661, startPoint y: 192, endPoint x: 0, endPoint y: 120, distance: 664.7
paste input "Rabri (1 Kg)"
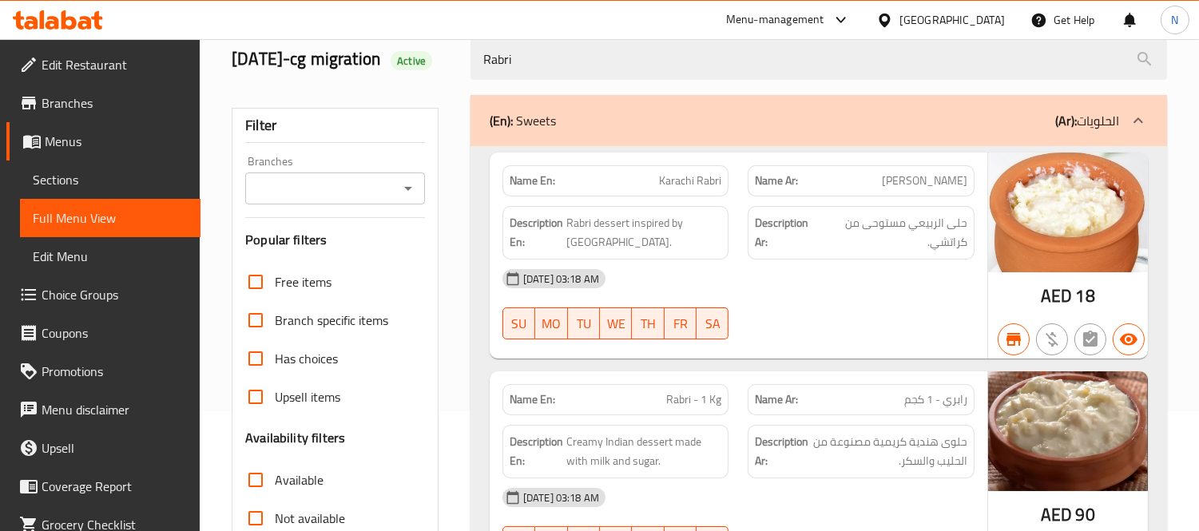
scroll to position [89, 0]
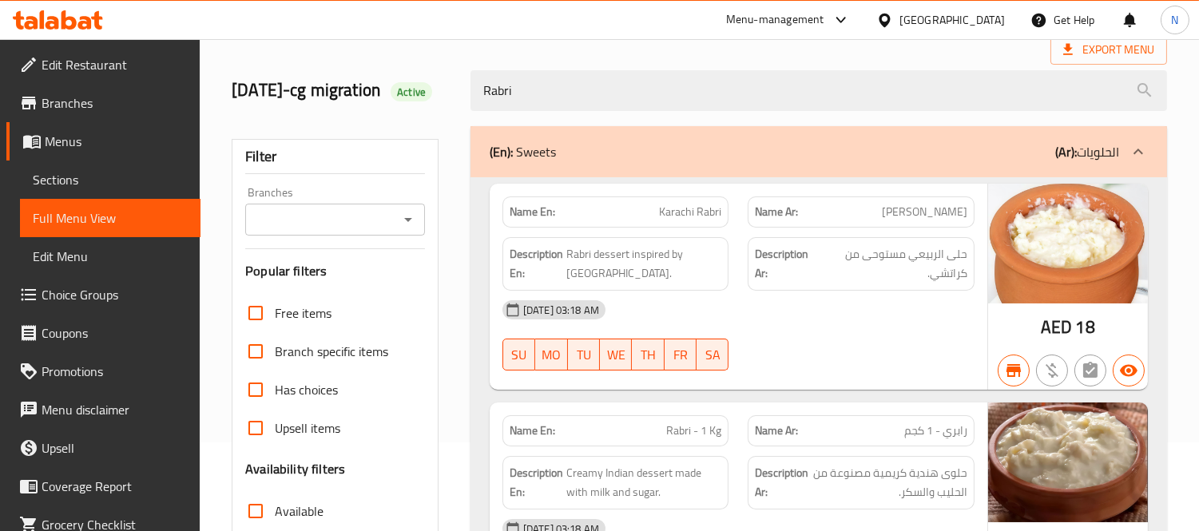
click at [704, 439] on span "Rabri - 1 Kg" at bounding box center [693, 431] width 55 height 17
copy span "Rabri - 1 Kg"
drag, startPoint x: 672, startPoint y: 104, endPoint x: 0, endPoint y: 93, distance: 672.1
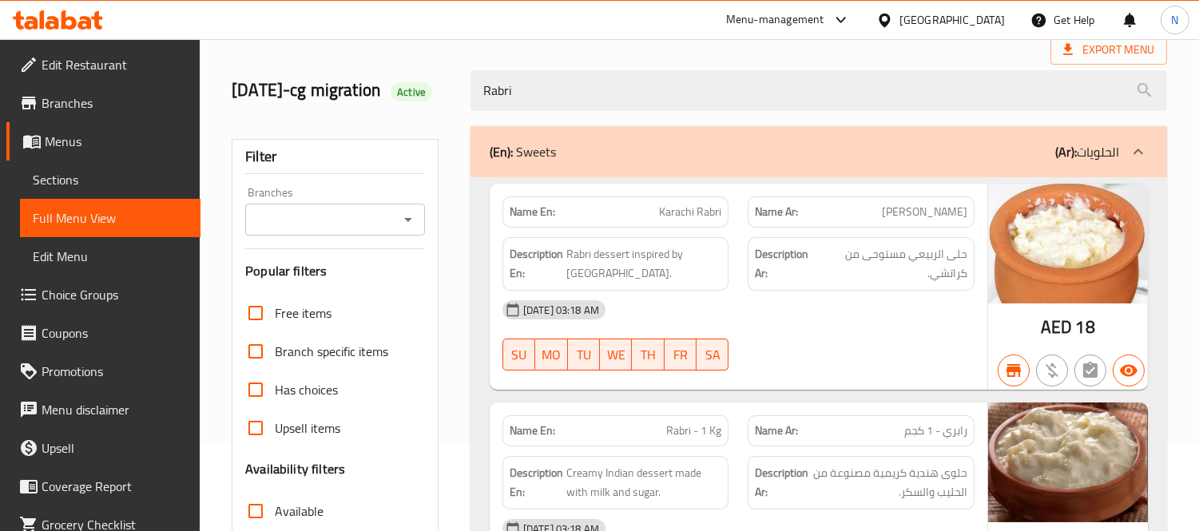
click at [0, 93] on div "Edit Restaurant Branches Menus Sections Full Menu View Edit Menu Choice Groups …" at bounding box center [599, 355] width 1199 height 811
paste input "Shahi Tukda (2 Pcs)"
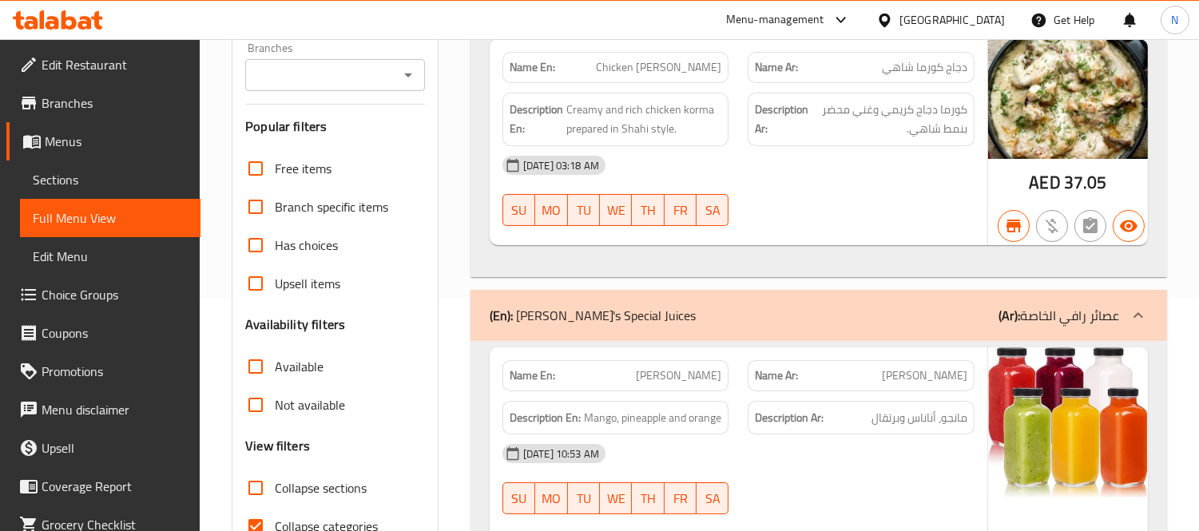
scroll to position [53, 0]
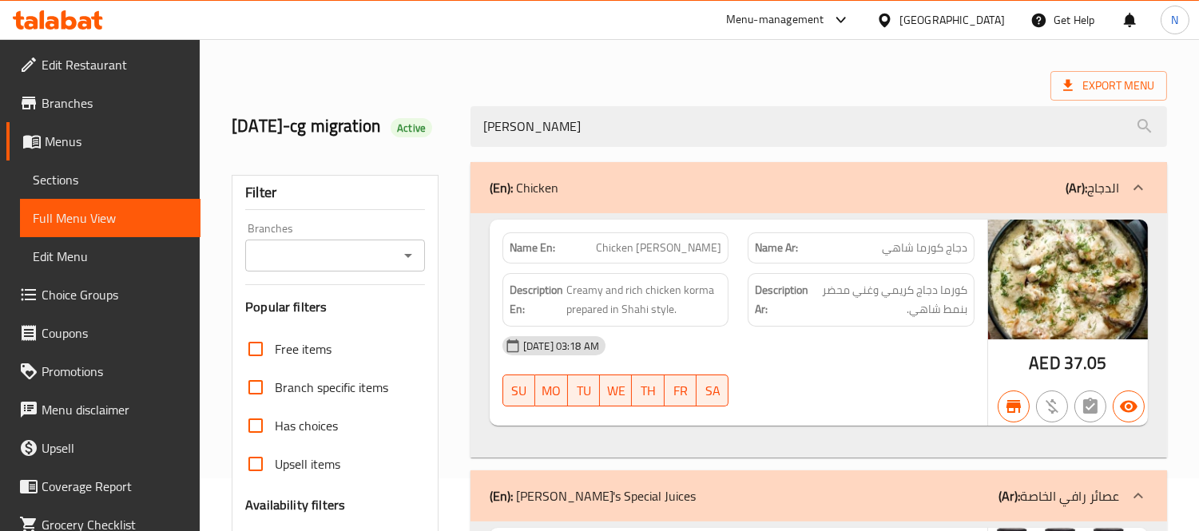
drag, startPoint x: 620, startPoint y: 149, endPoint x: 140, endPoint y: 117, distance: 481.3
click at [141, 117] on div "Edit Restaurant Branches Menus Sections Full Menu View Edit Menu Choice Groups …" at bounding box center [599, 424] width 1199 height 877
paste input "Ice Gola"
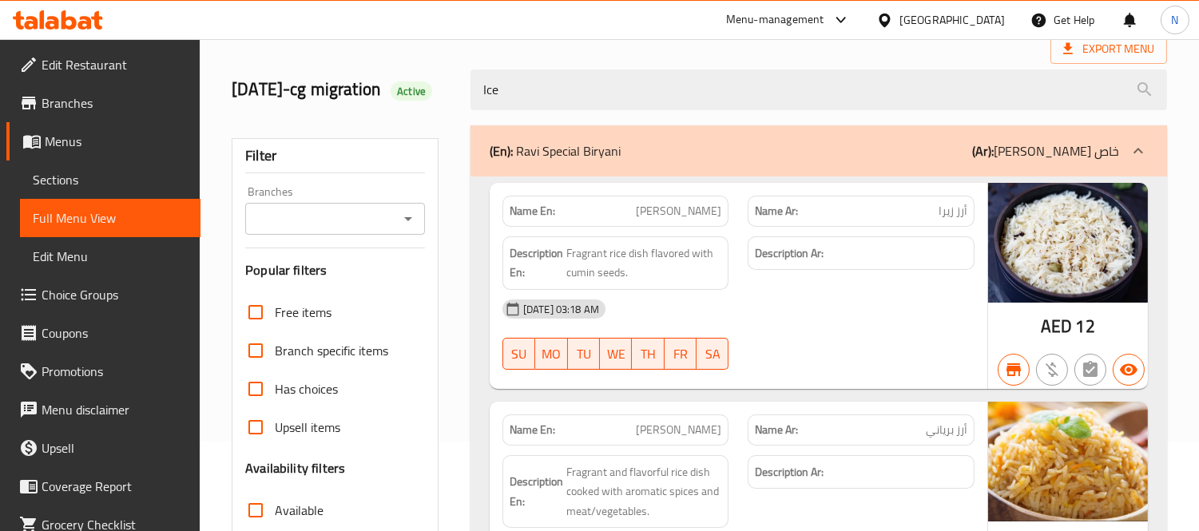
scroll to position [89, 0]
drag, startPoint x: 531, startPoint y: 100, endPoint x: 0, endPoint y: 82, distance: 531.7
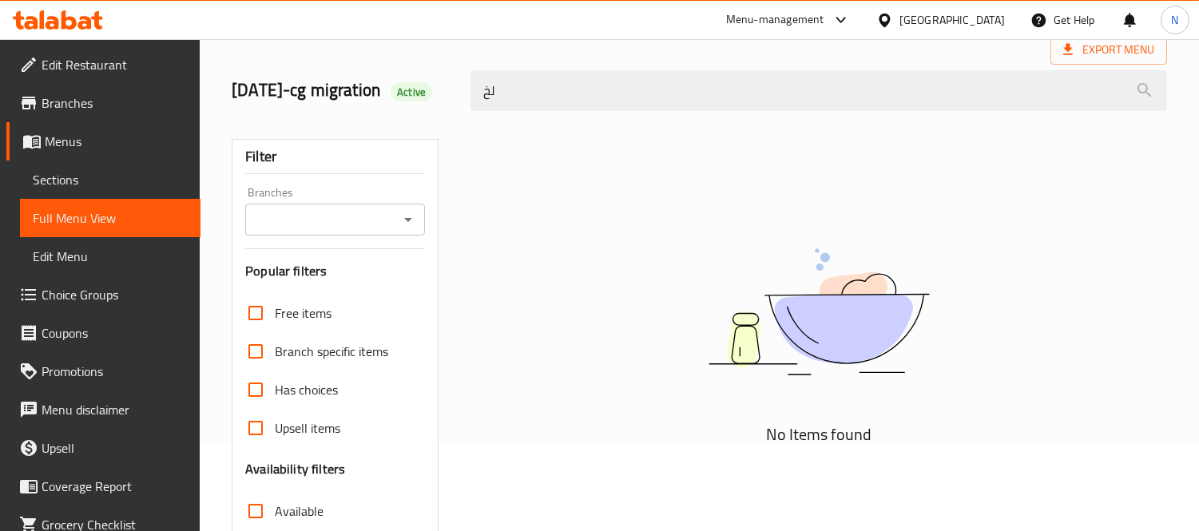
type input "ل"
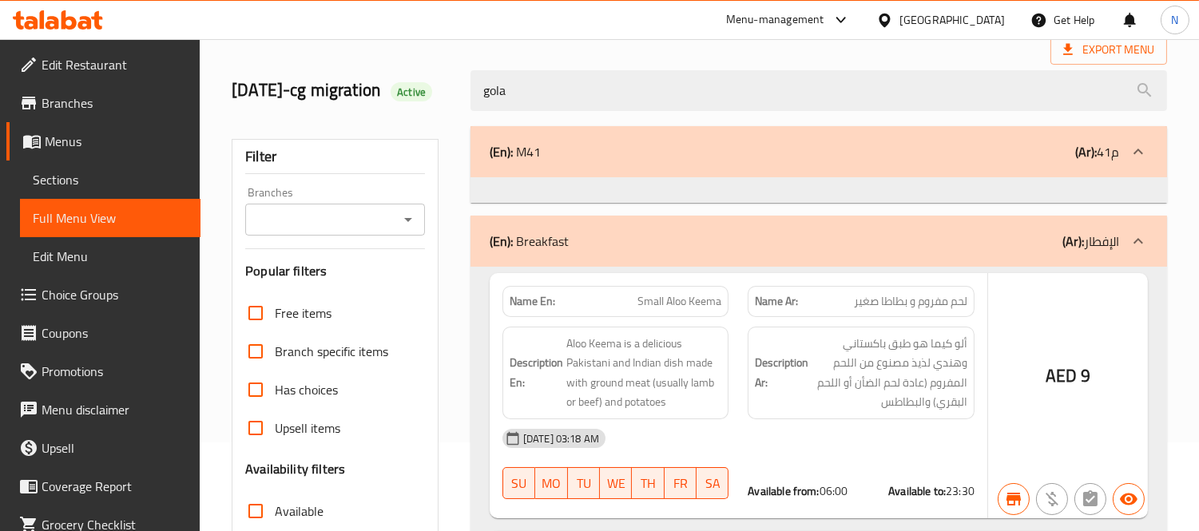
click at [550, 111] on input "gola" at bounding box center [819, 90] width 697 height 41
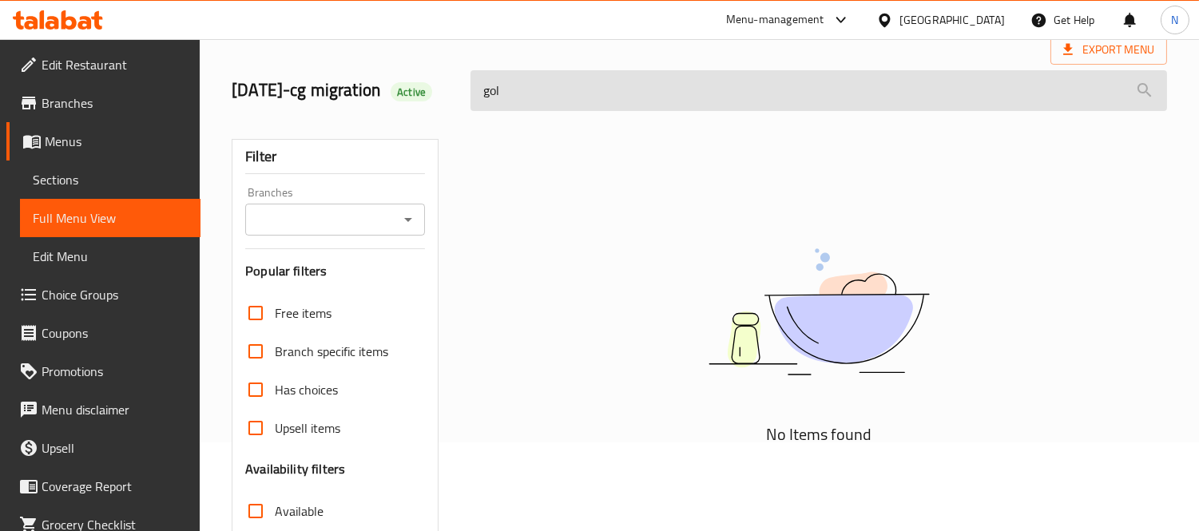
drag, startPoint x: 731, startPoint y: 75, endPoint x: 664, endPoint y: 93, distance: 69.4
click at [675, 97] on div "gol" at bounding box center [819, 91] width 716 height 60
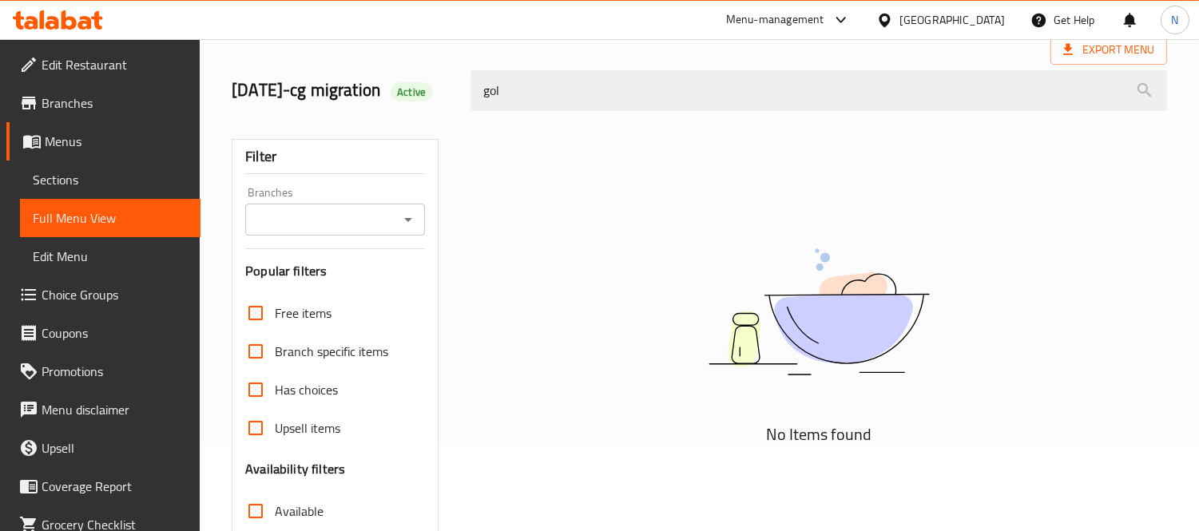
drag, startPoint x: 662, startPoint y: 93, endPoint x: 226, endPoint y: -46, distance: 456.9
click at [226, 0] on html "​ Menu-management United Arab Emirates Get Help N Edit Restaurant Branches Menu…" at bounding box center [599, 176] width 1199 height 531
paste input "Ravi Signature Karak"
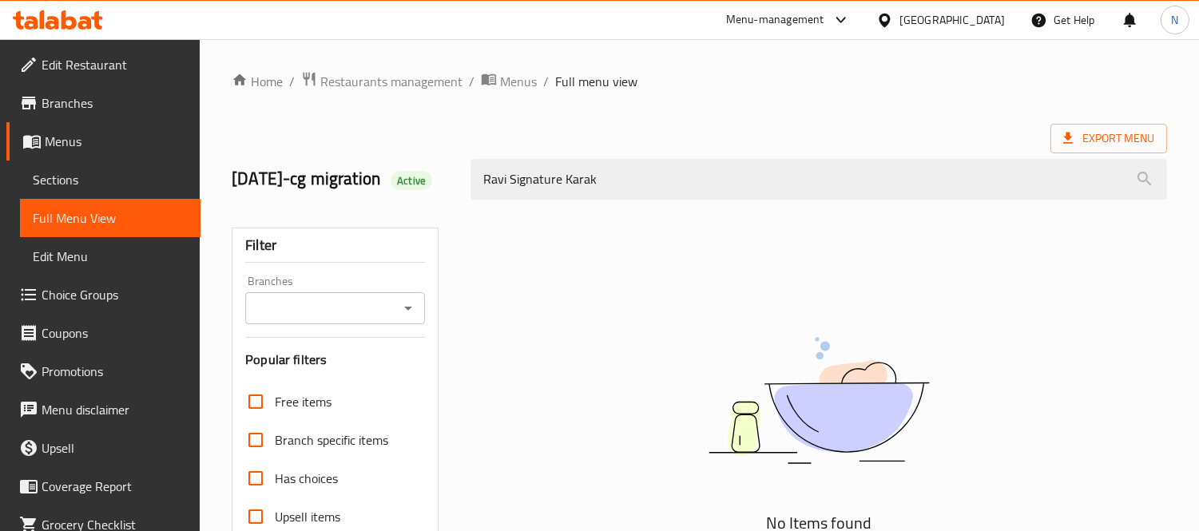
drag, startPoint x: 563, startPoint y: 107, endPoint x: 0, endPoint y: -26, distance: 578.9
click at [0, 0] on html "​ Menu-management United Arab Emirates Get Help N Edit Restaurant Branches Menu…" at bounding box center [599, 265] width 1199 height 531
drag, startPoint x: 579, startPoint y: 200, endPoint x: 21, endPoint y: 58, distance: 575.4
click at [21, 58] on div "Edit Restaurant Branches Menus Sections Full Menu View Edit Menu Choice Groups …" at bounding box center [599, 444] width 1199 height 811
paste input "Tandoori Matka Chai"
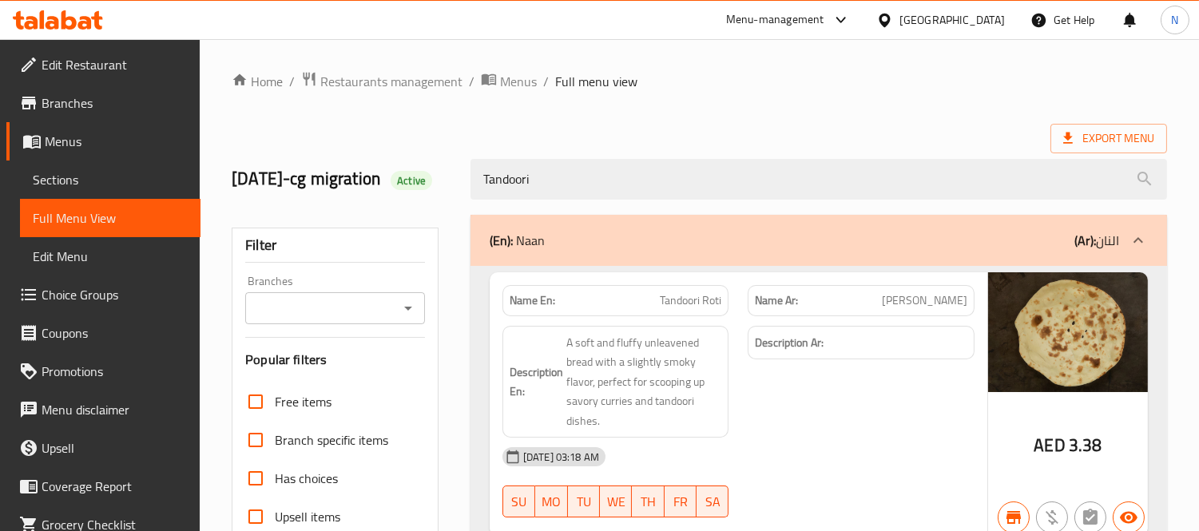
drag, startPoint x: 602, startPoint y: 186, endPoint x: 0, endPoint y: 97, distance: 609.1
click at [0, 97] on div "Edit Restaurant Branches Menus Sections Full Menu View Edit Menu Choice Groups …" at bounding box center [599, 444] width 1199 height 811
paste input "Coffee"
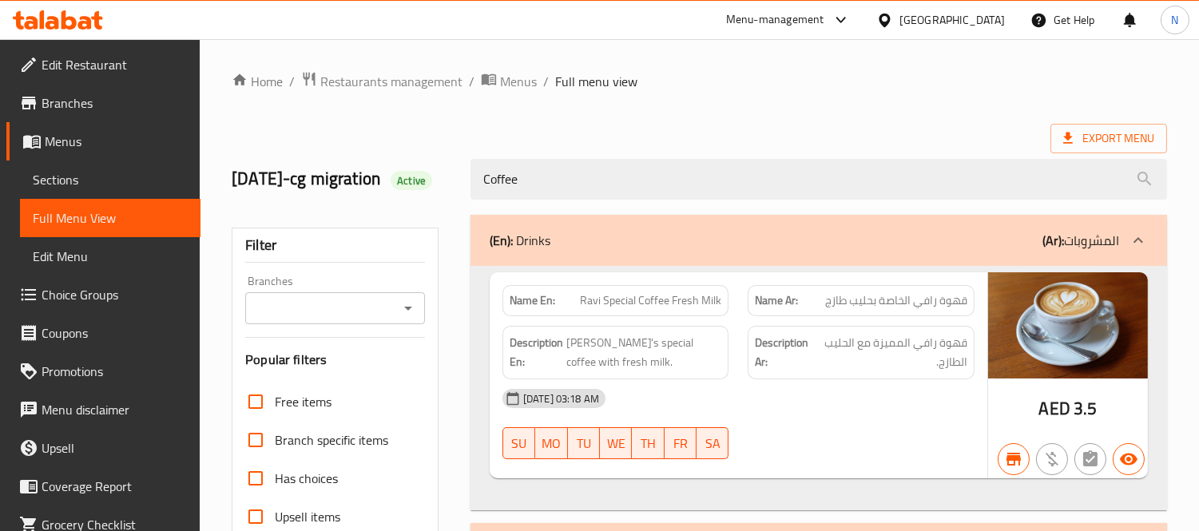
drag, startPoint x: 643, startPoint y: 204, endPoint x: 93, endPoint y: 140, distance: 554.2
click at [117, 144] on div "Edit Restaurant Branches Menus Sections Full Menu View Edit Menu Choice Groups …" at bounding box center [599, 445] width 1199 height 812
paste input "Water"
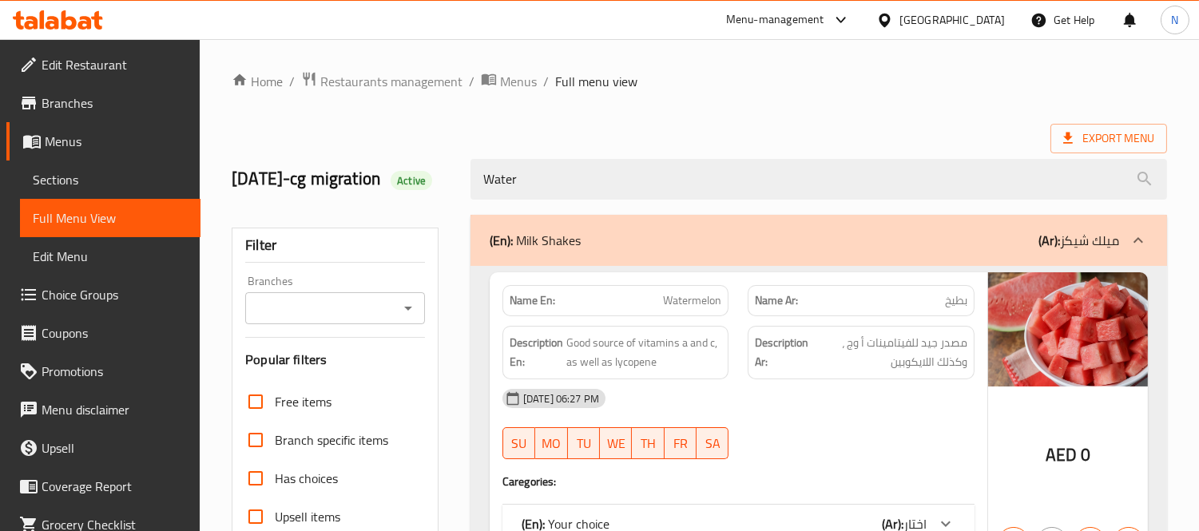
drag, startPoint x: 679, startPoint y: 185, endPoint x: 22, endPoint y: 34, distance: 674.9
click at [29, 39] on div "​ Menu-management United Arab Emirates Get Help N Edit Restaurant Branches Menu…" at bounding box center [599, 285] width 1199 height 492
paste input "Soft Drinks"
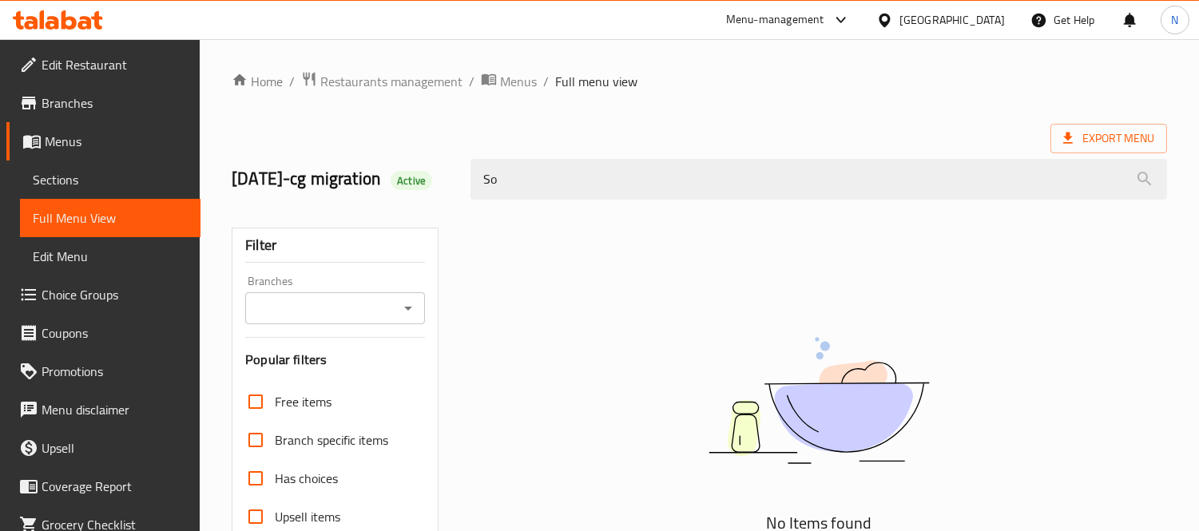
type input "S"
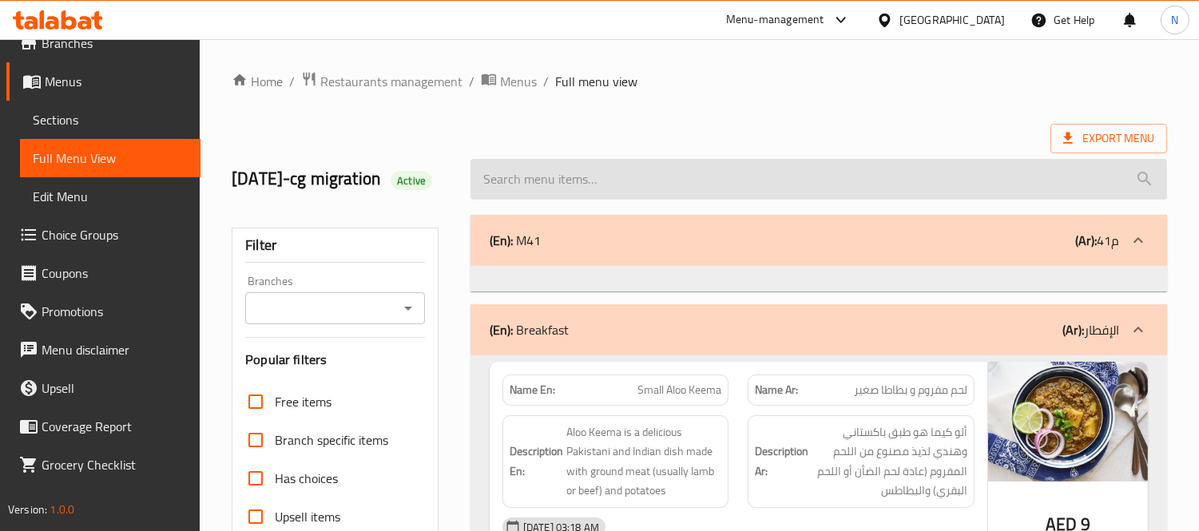
click at [685, 185] on input "search" at bounding box center [819, 179] width 697 height 41
paste input "Chicken Biryani Family Pack 4 Person"
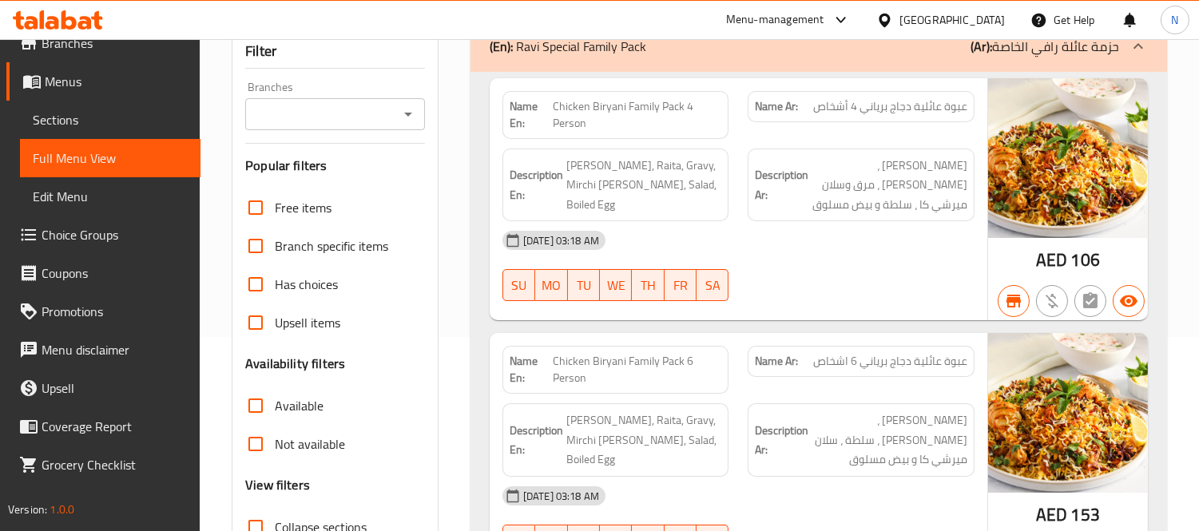
scroll to position [89, 0]
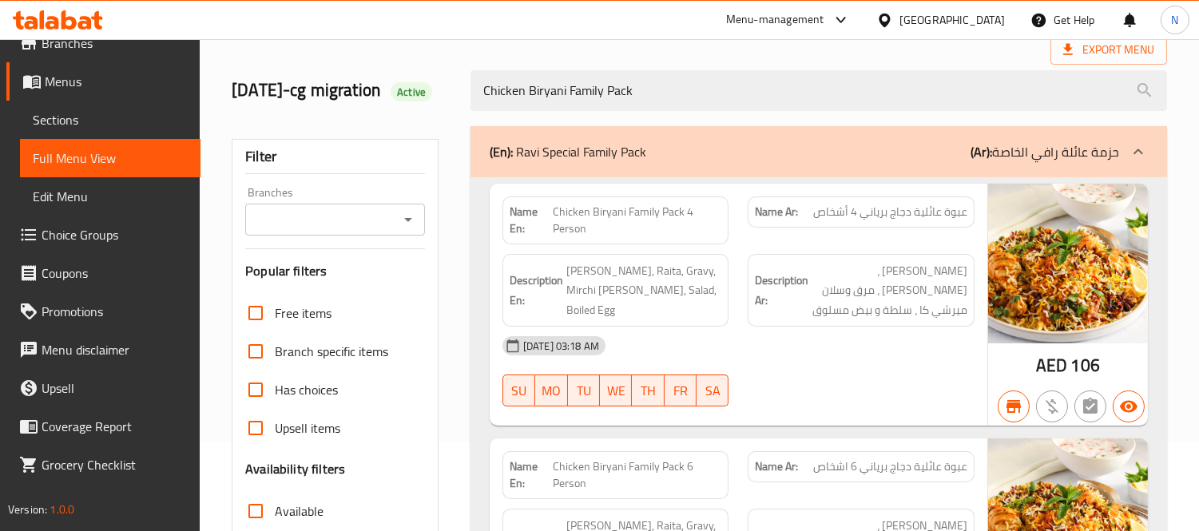
type input "Chicken Biryani Family Pack"
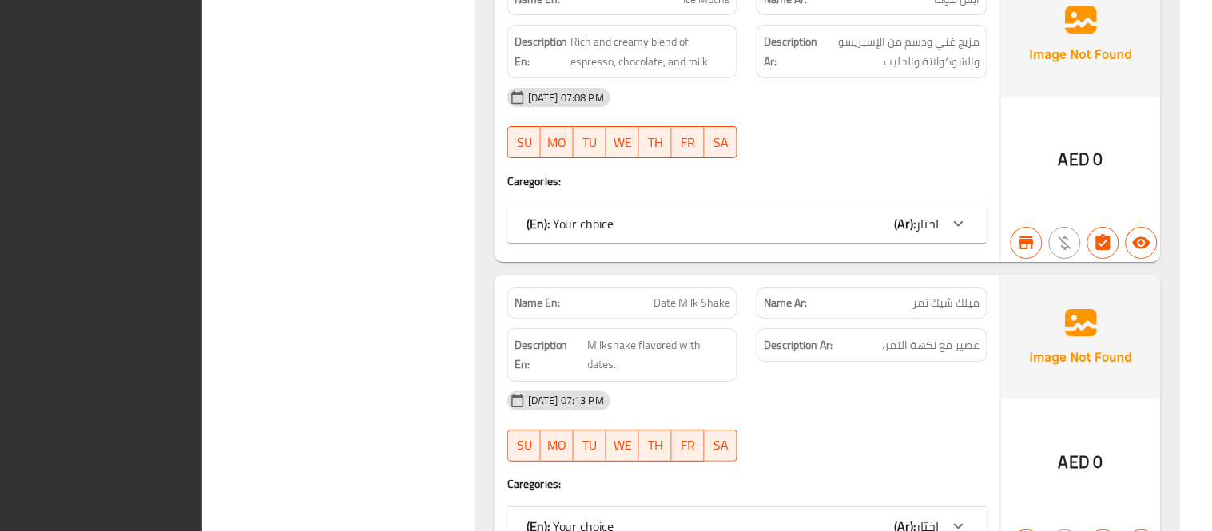
scroll to position [54754, 0]
